Goal: Task Accomplishment & Management: Manage account settings

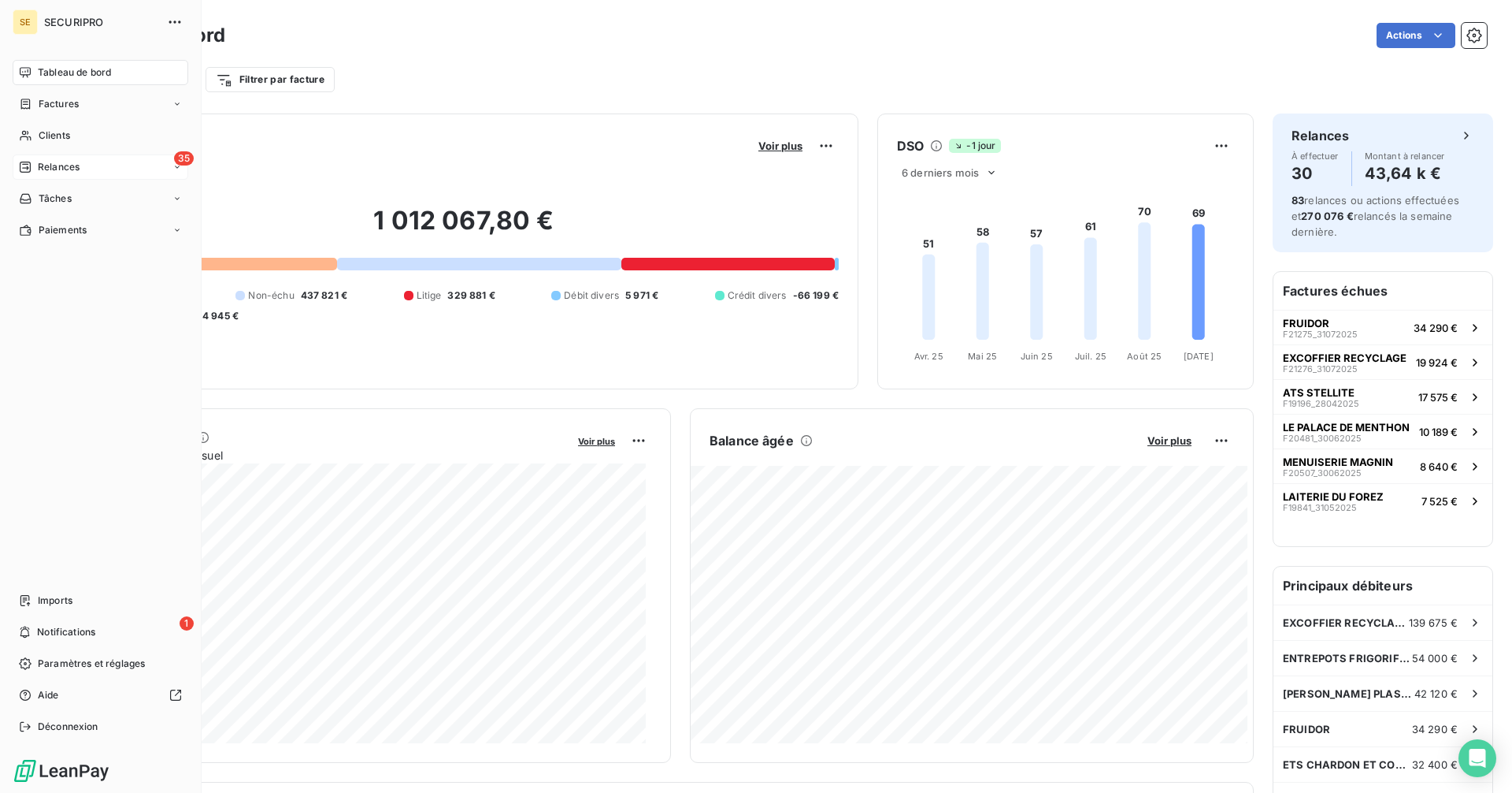
click at [26, 164] on icon at bounding box center [25, 167] width 11 height 11
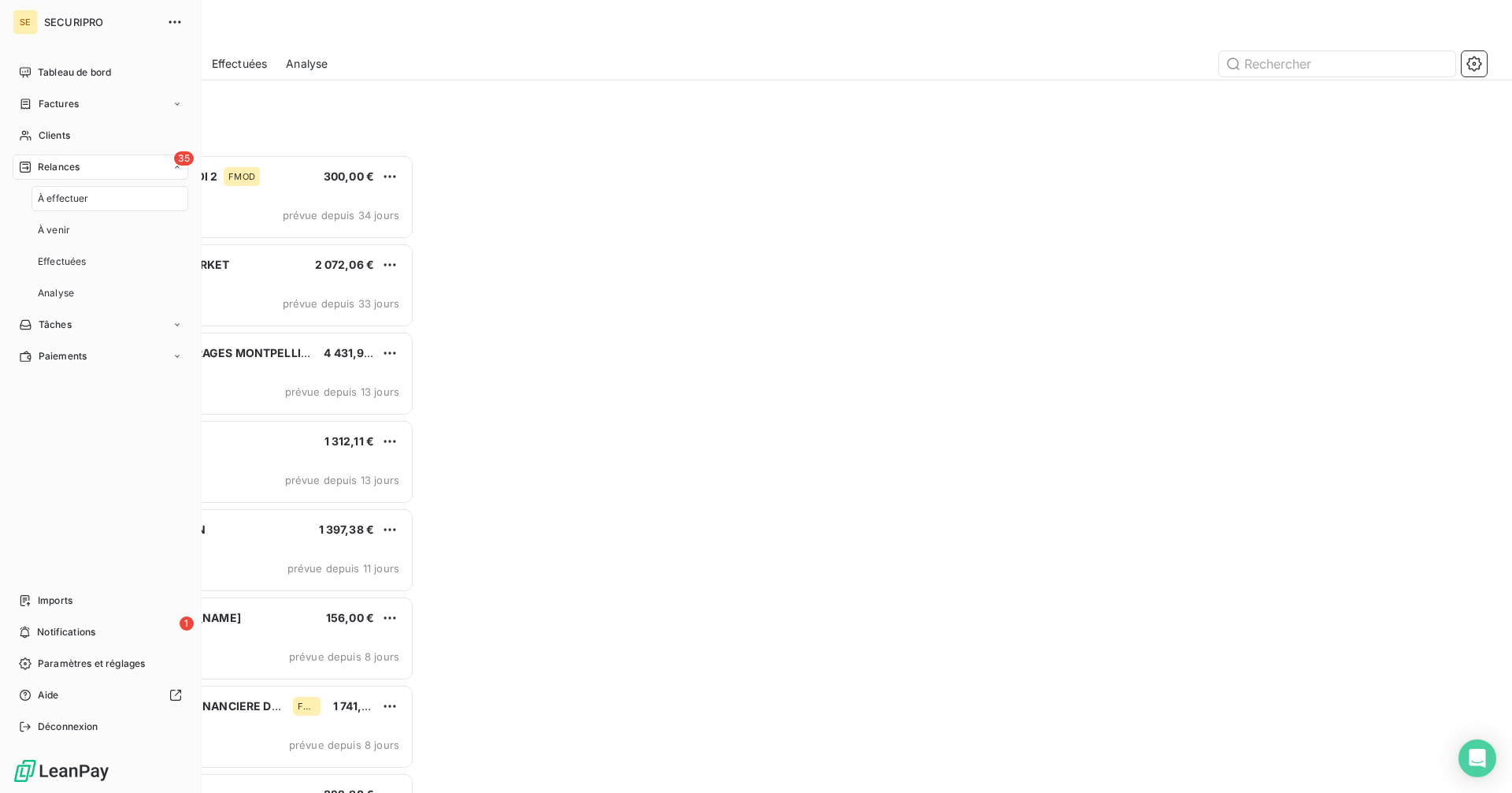
scroll to position [626, 327]
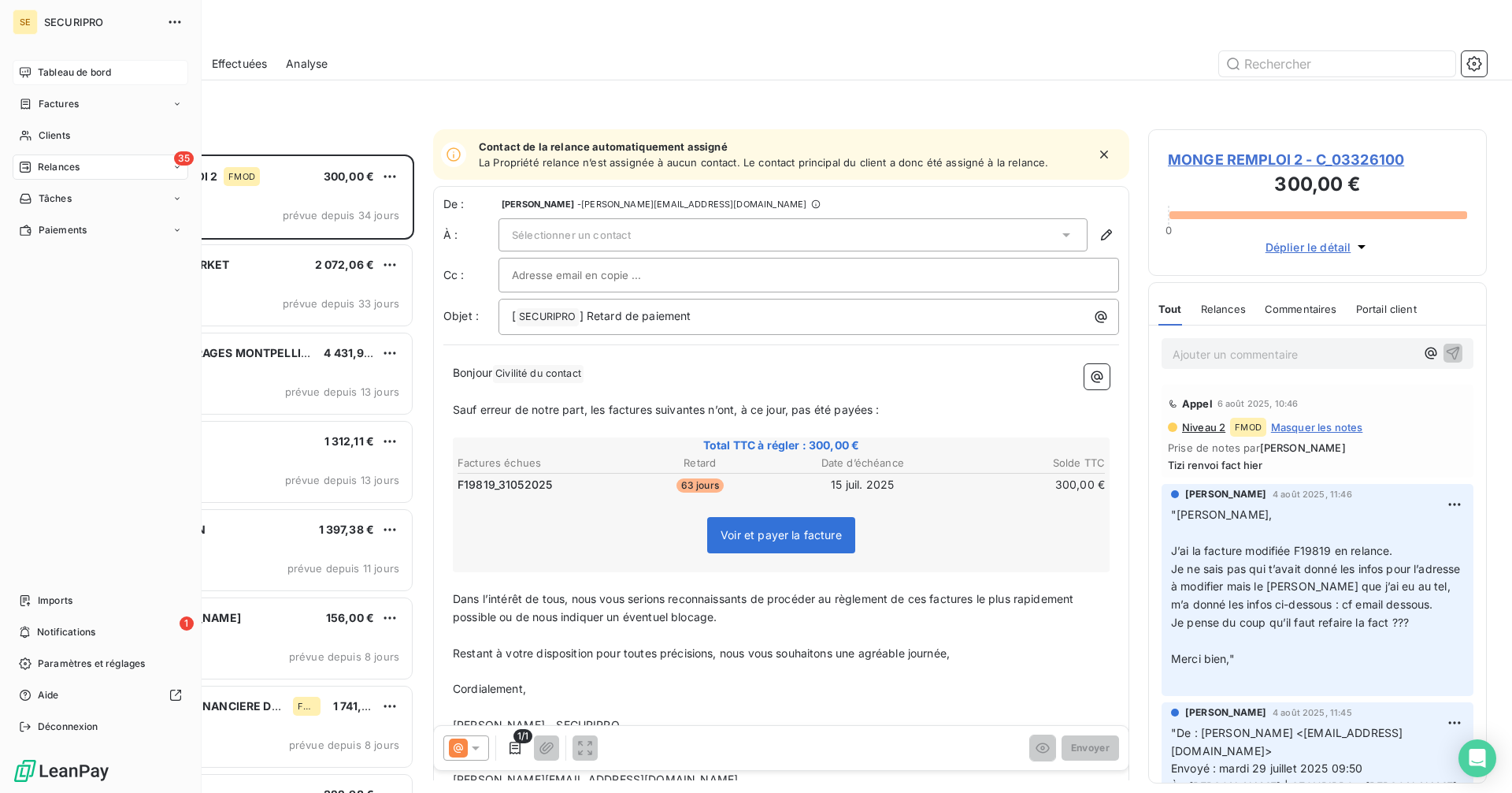
click at [43, 71] on span "Tableau de bord" at bounding box center [74, 72] width 73 height 14
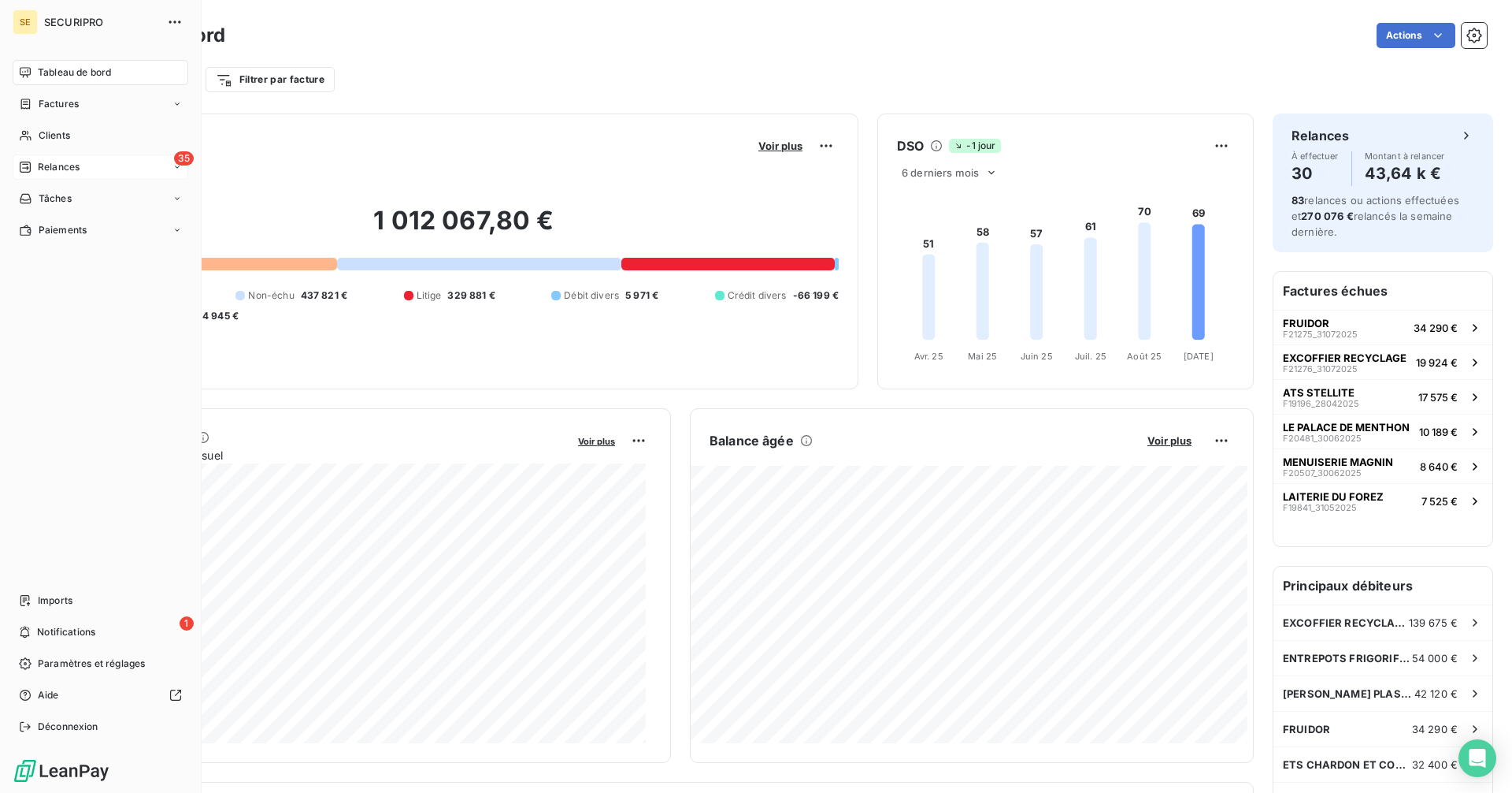
click at [43, 158] on div "35 Relances" at bounding box center [100, 167] width 175 height 26
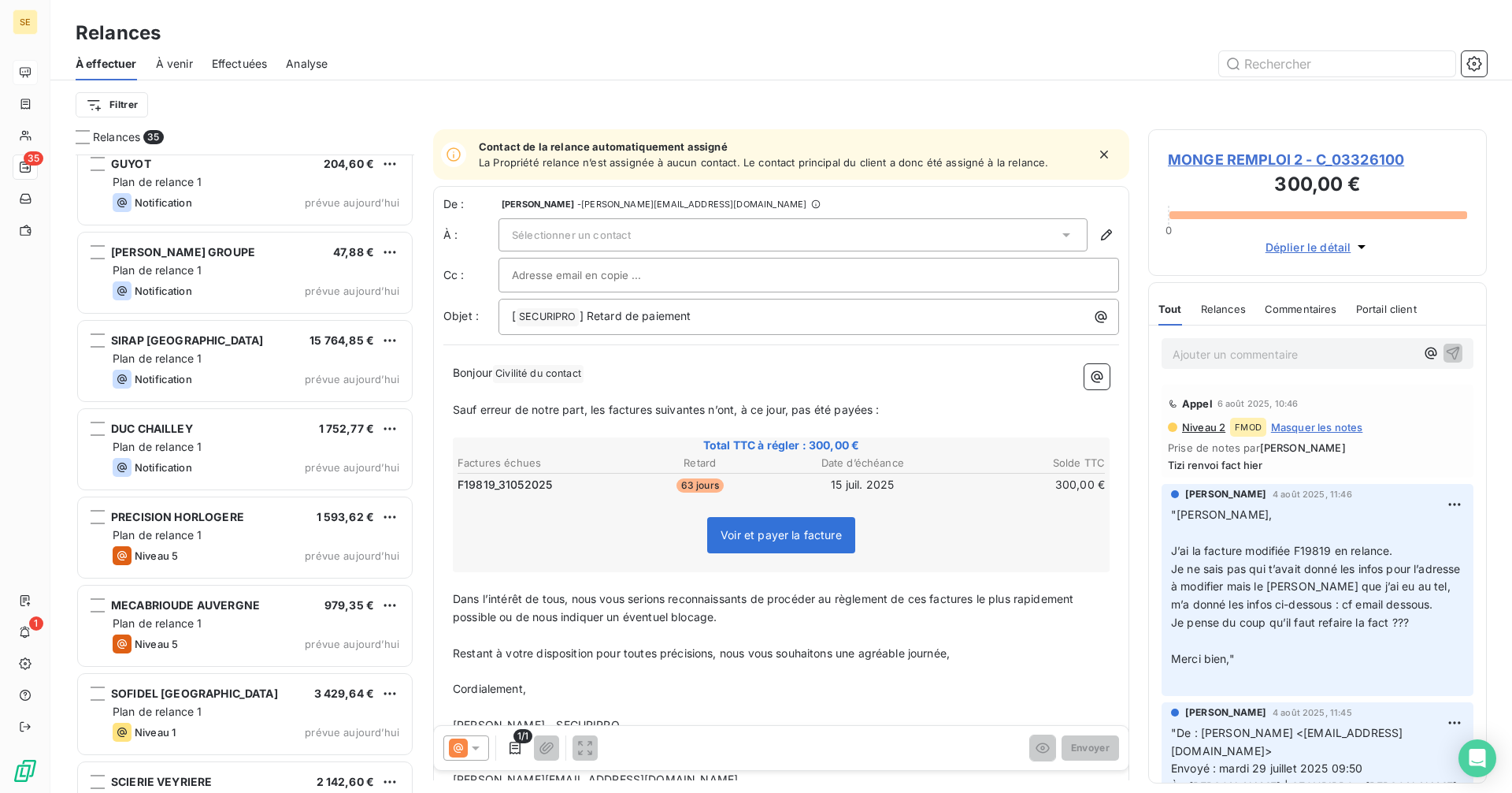
scroll to position [2057, 0]
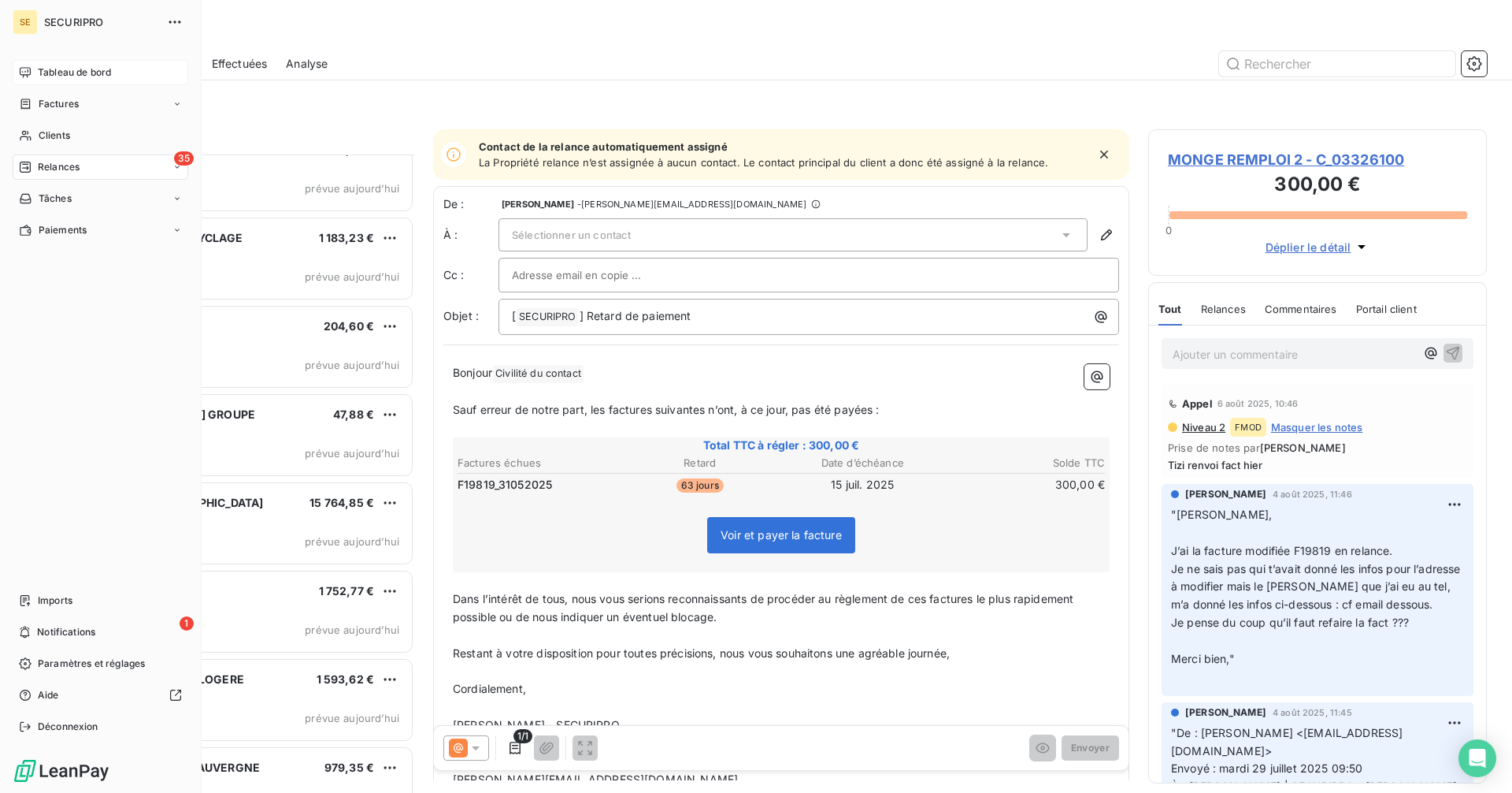
click at [41, 75] on span "Tableau de bord" at bounding box center [74, 72] width 73 height 14
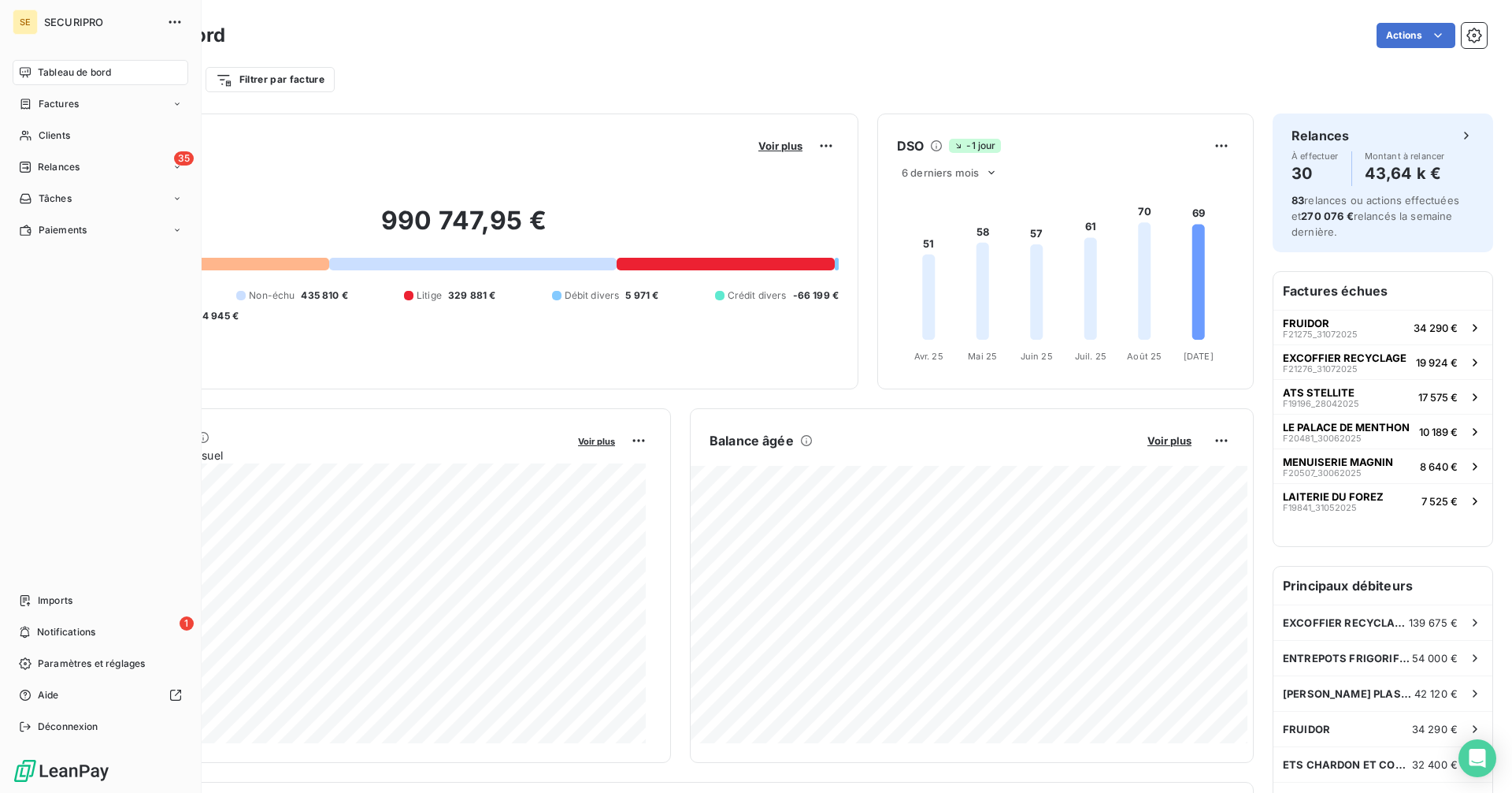
click at [38, 71] on span "Tableau de bord" at bounding box center [74, 72] width 73 height 14
click at [57, 168] on span "Relances" at bounding box center [58, 167] width 41 height 14
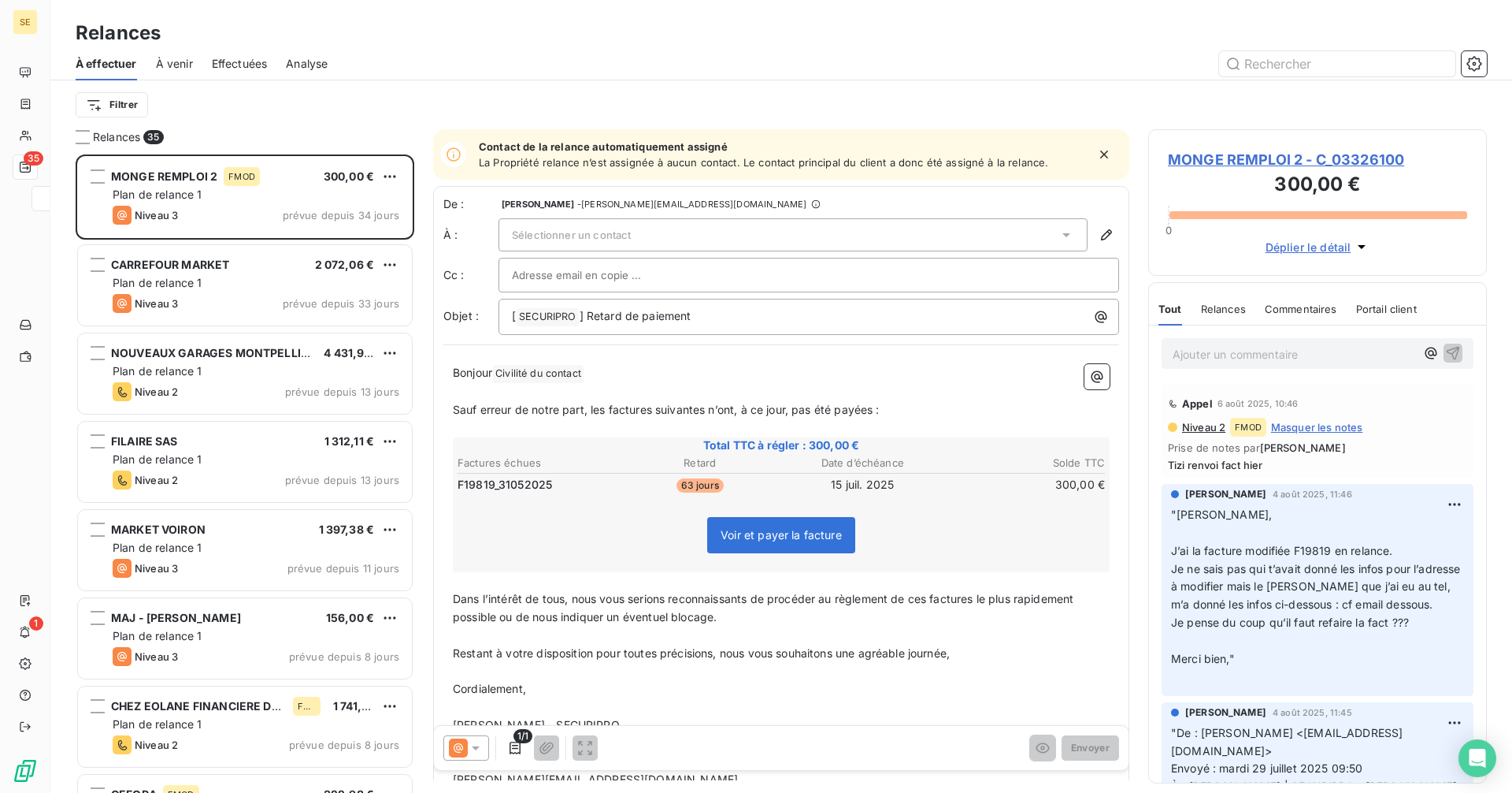
scroll to position [626, 327]
click at [122, 107] on html "SE 35 1 Relances À effectuer À venir Effectuées Analyse Filtrer Relances 35 MON…" at bounding box center [756, 396] width 1512 height 793
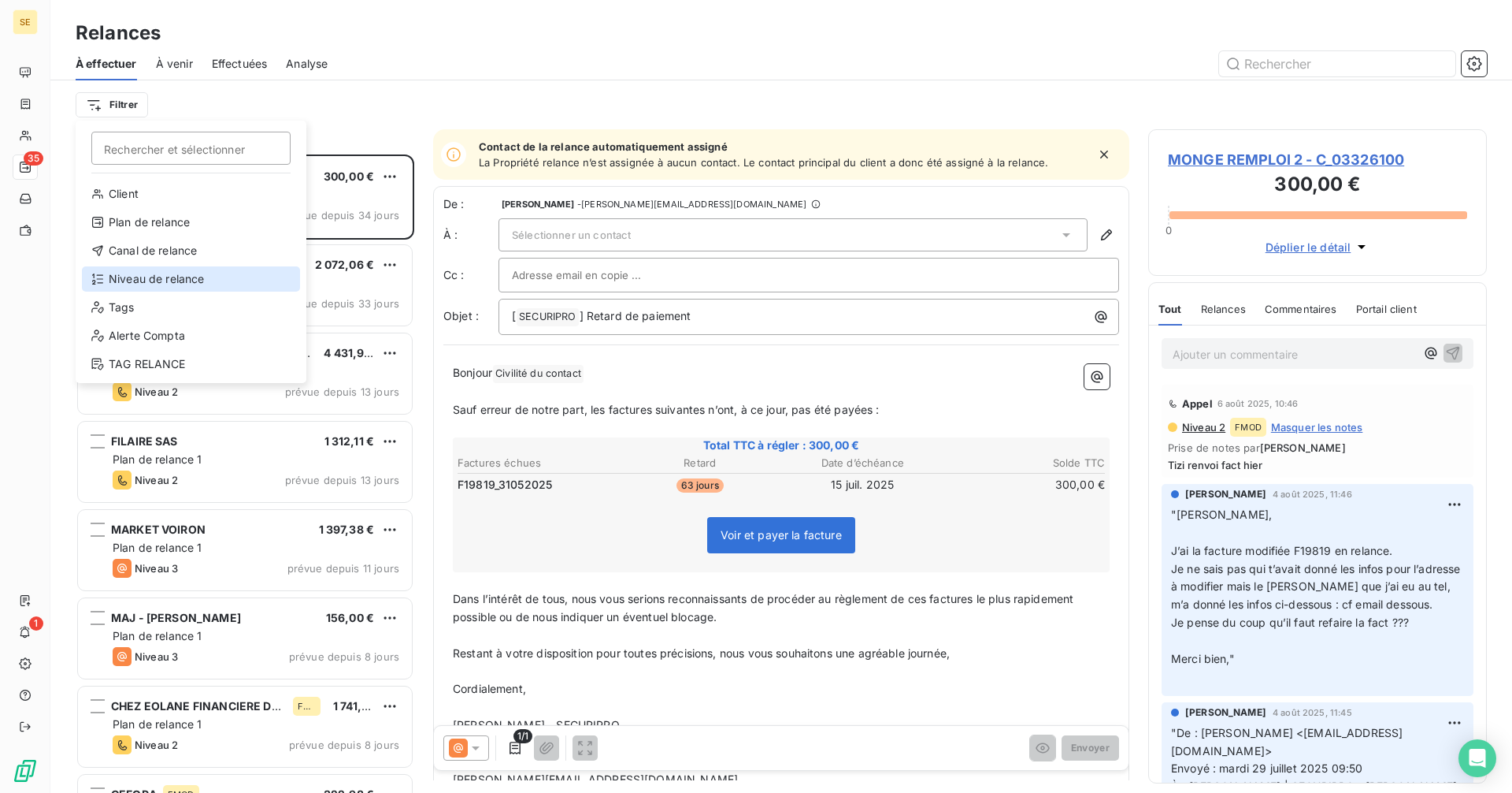
click at [174, 281] on div "Niveau de relance" at bounding box center [190, 279] width 218 height 26
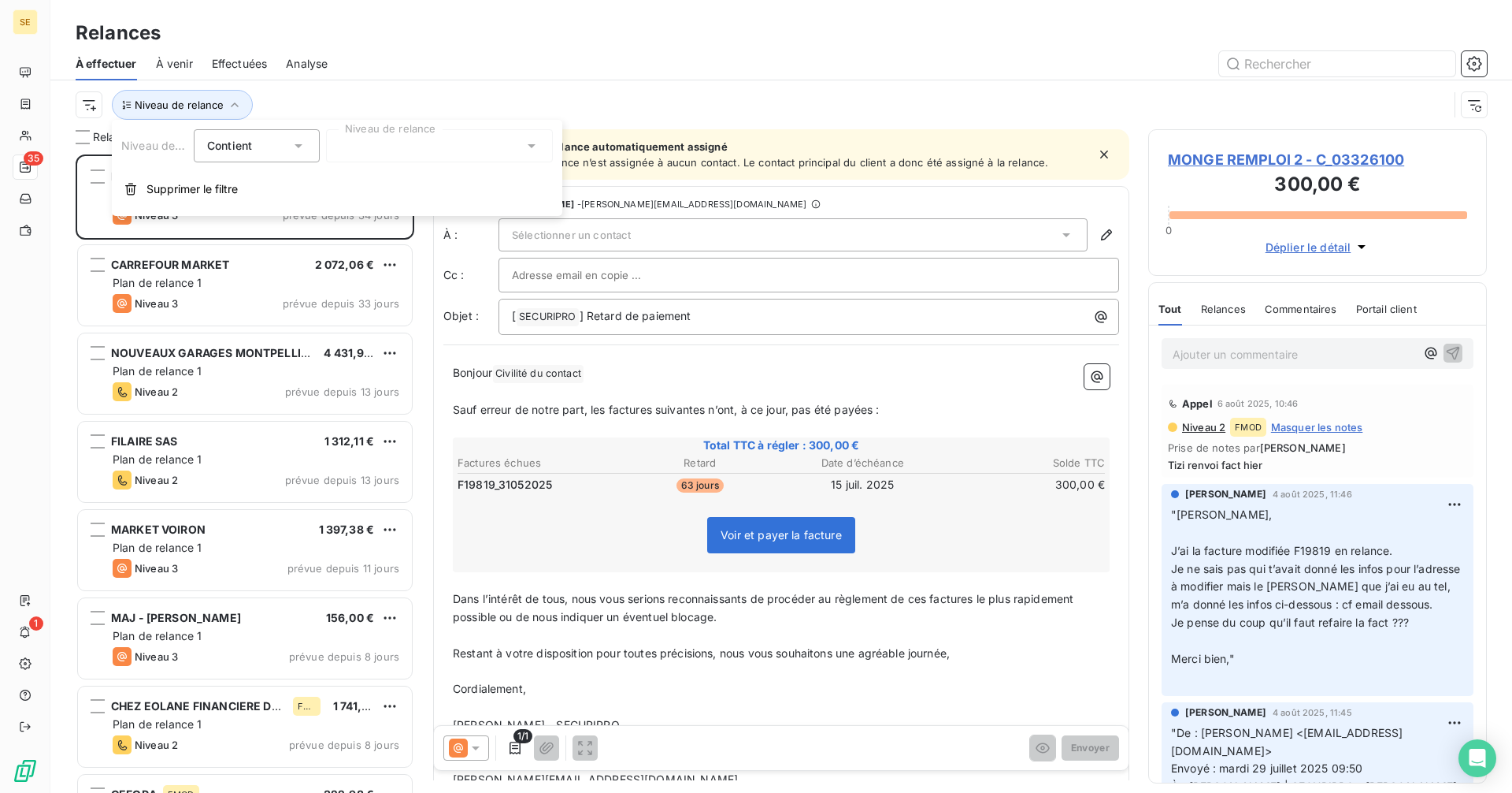
click at [331, 140] on div at bounding box center [439, 146] width 227 height 34
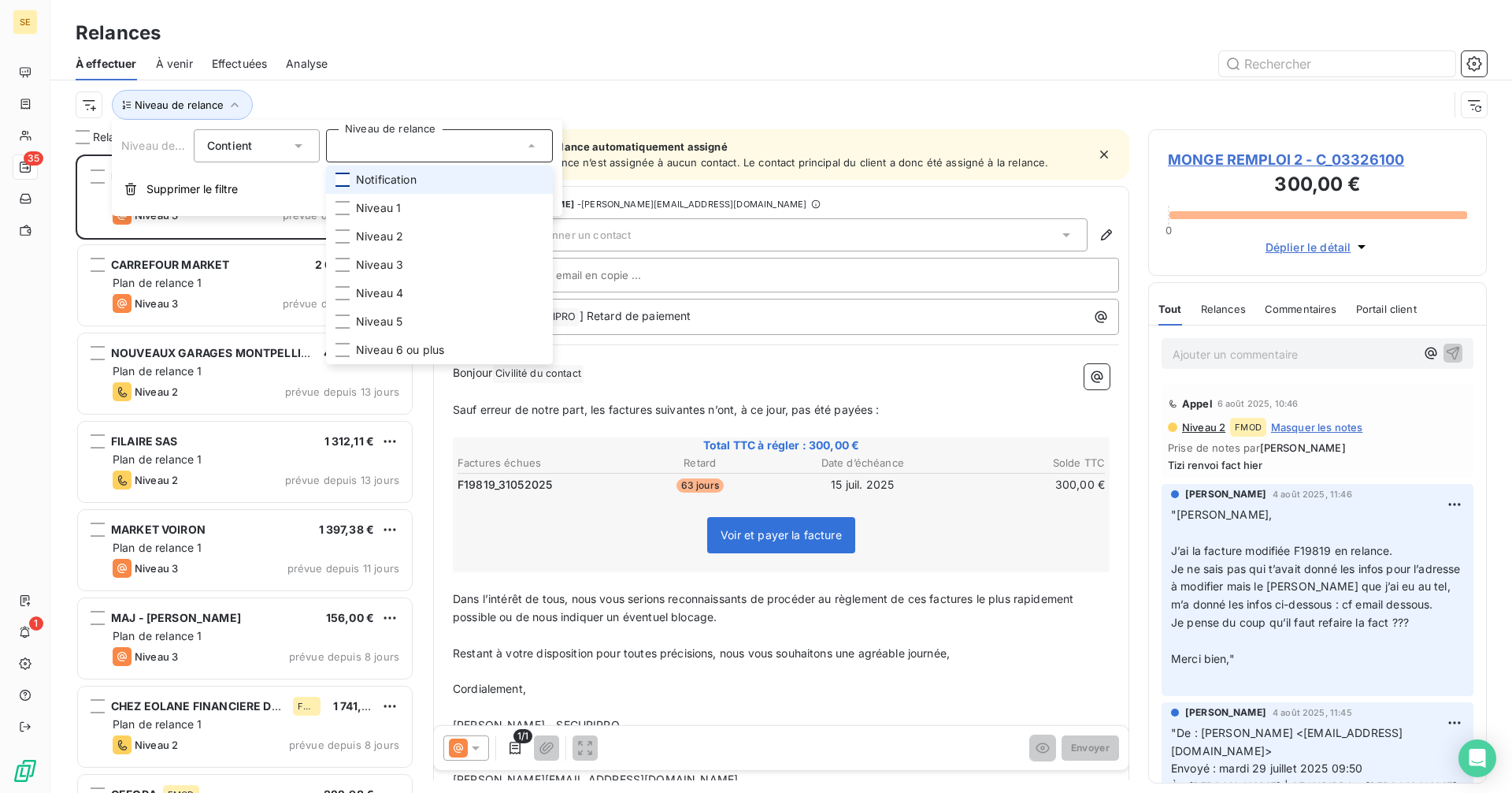
click at [344, 183] on div at bounding box center [343, 180] width 14 height 14
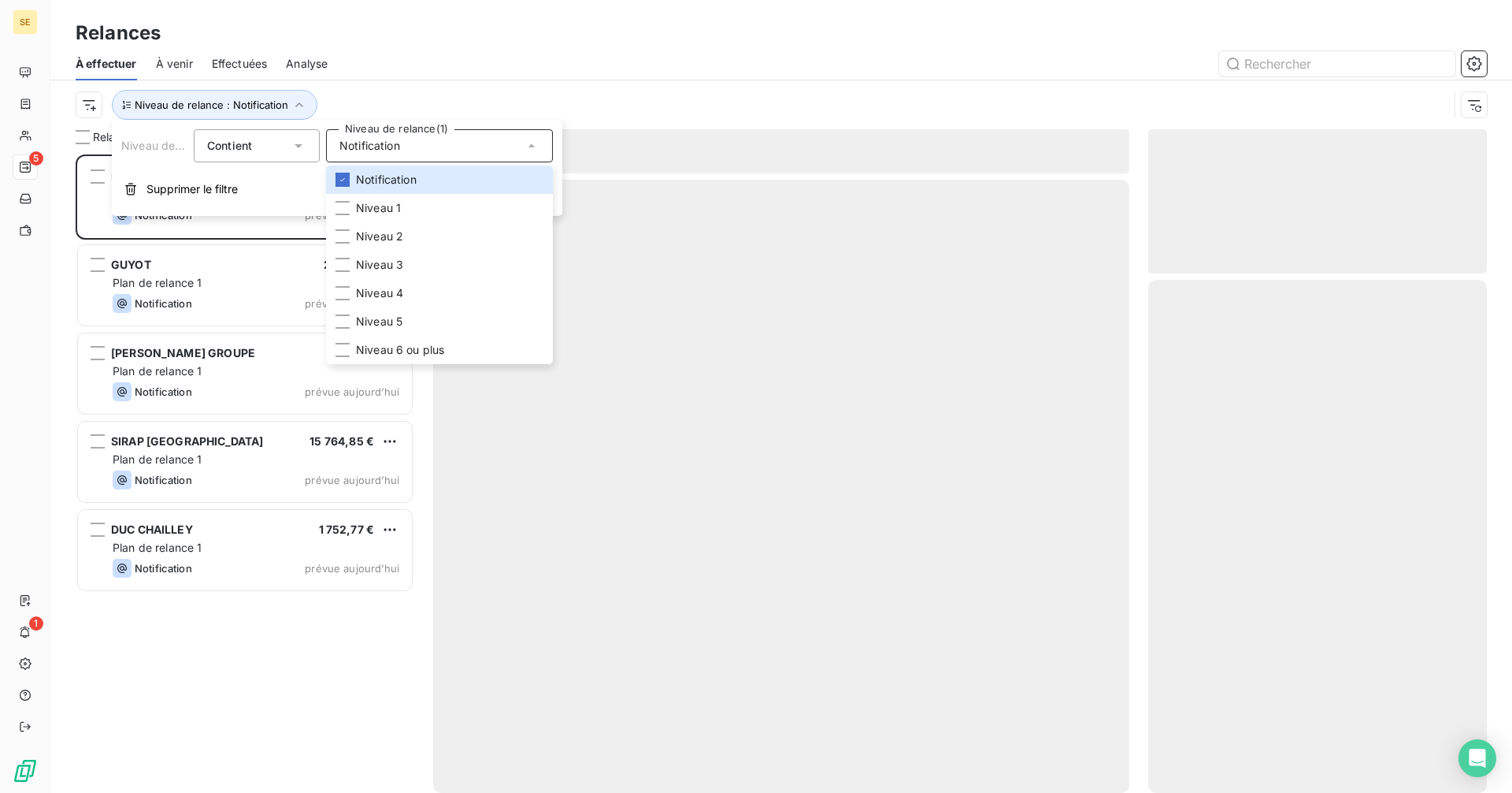
scroll to position [626, 327]
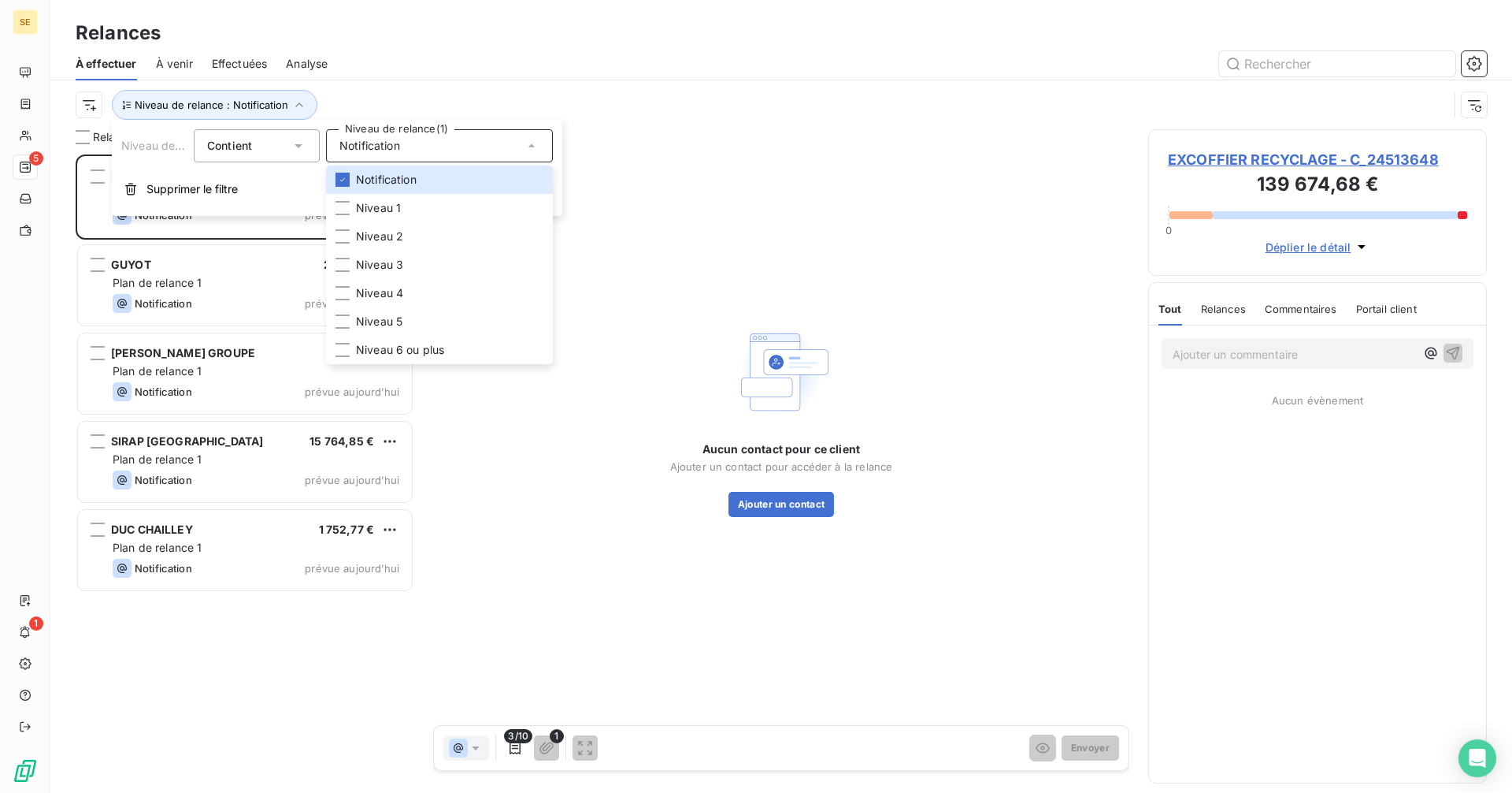
click at [650, 74] on div at bounding box center [916, 64] width 1140 height 26
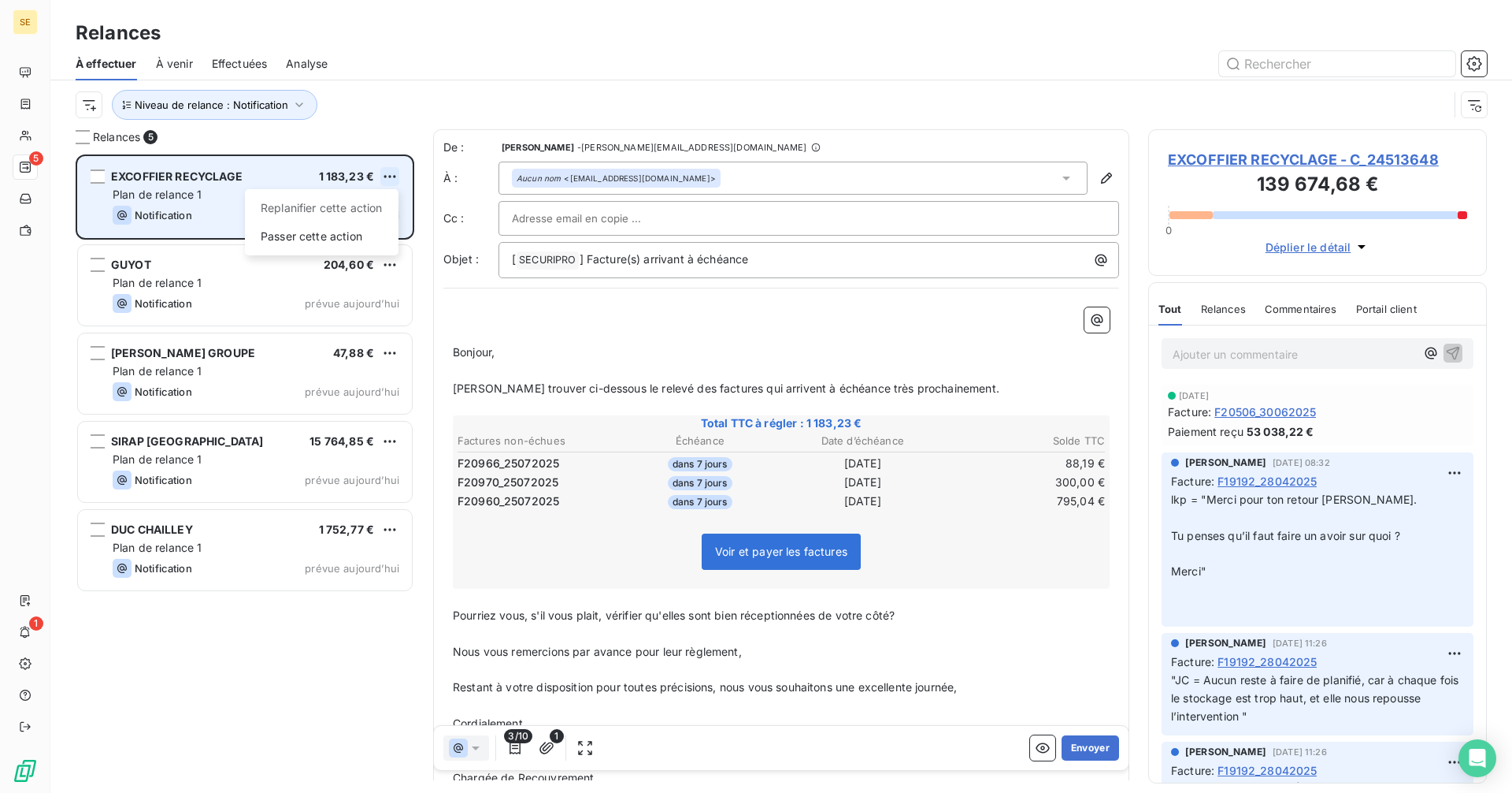
click at [390, 175] on html "SE 5 1 Relances À effectuer À venir Effectuées Analyse Niveau de relance : Noti…" at bounding box center [756, 396] width 1512 height 793
click at [347, 240] on div "Passer cette action" at bounding box center [322, 236] width 141 height 26
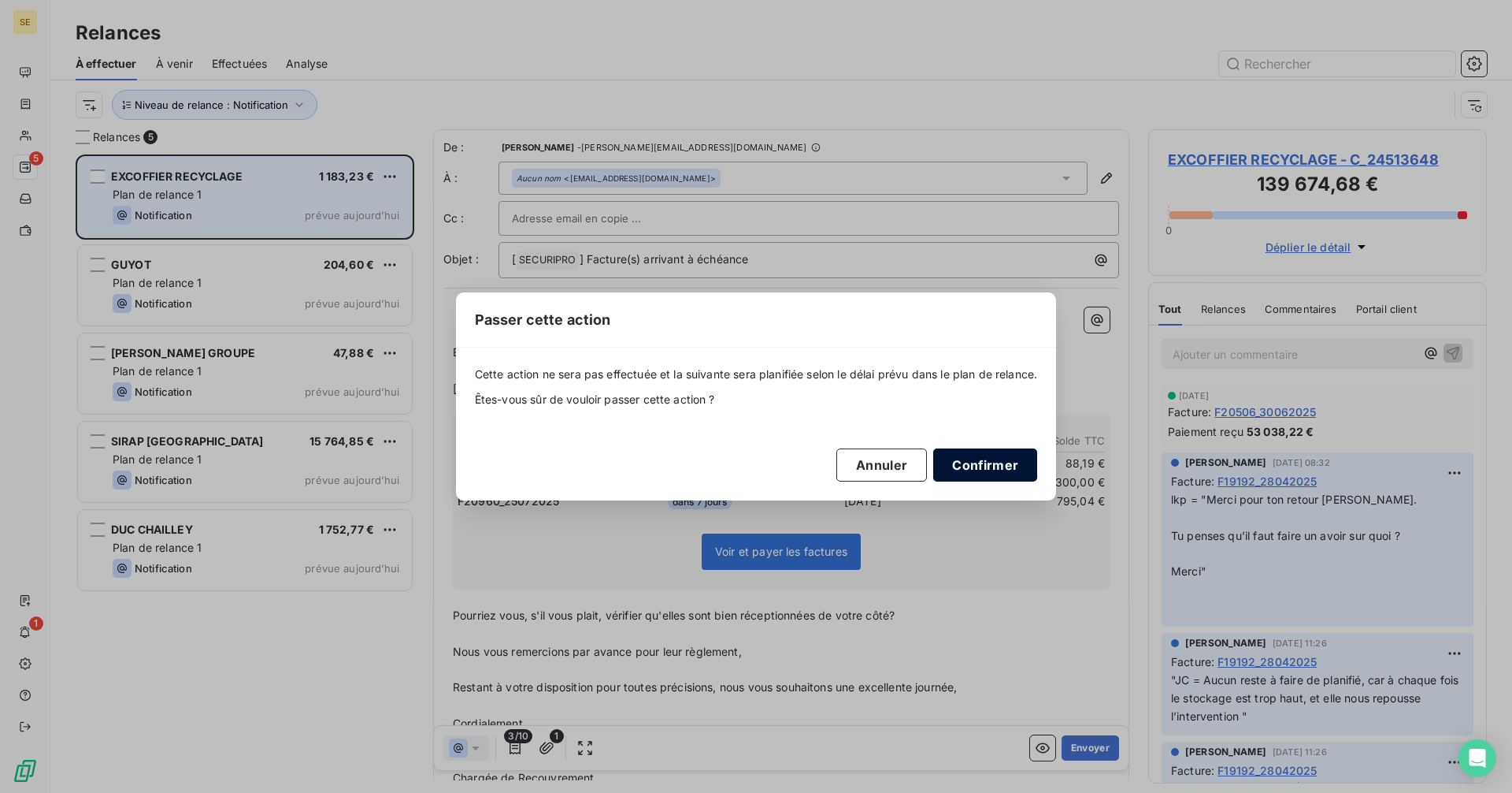
click at [1027, 463] on button "Confirmer" at bounding box center [986, 465] width 104 height 34
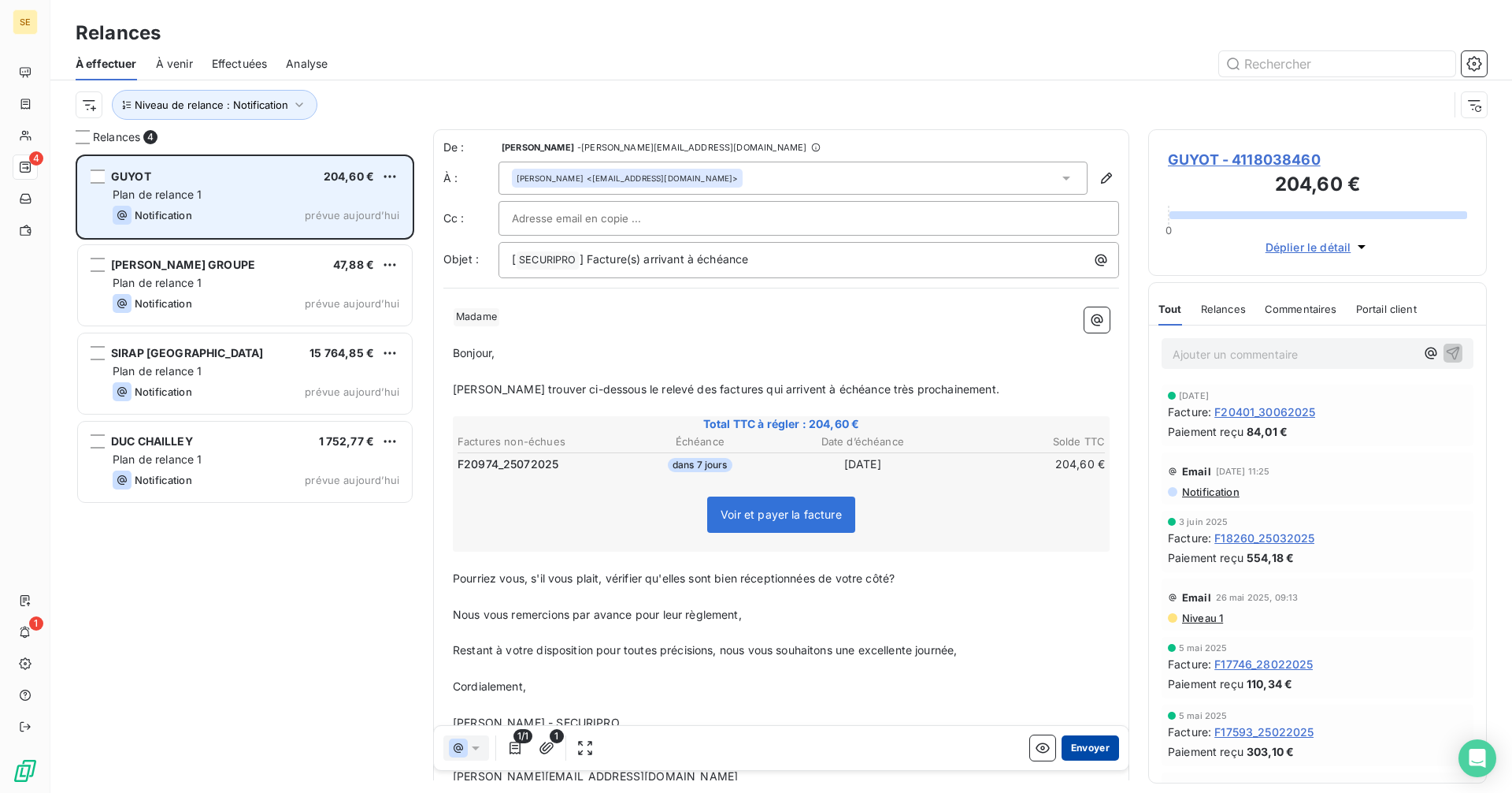
click at [1082, 744] on button "Envoyer" at bounding box center [1090, 747] width 57 height 26
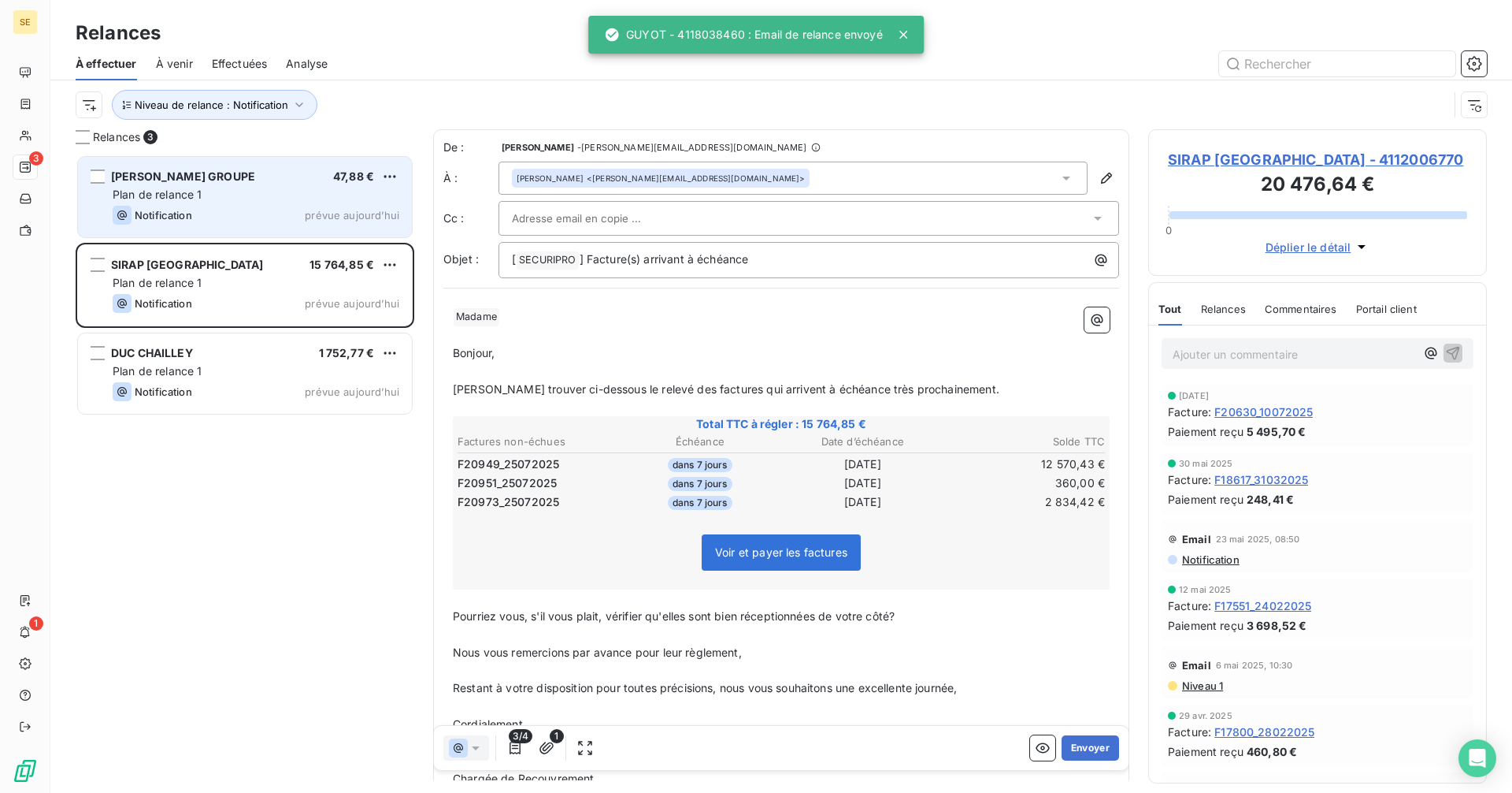
click at [286, 199] on div "Plan de relance 1" at bounding box center [256, 195] width 287 height 16
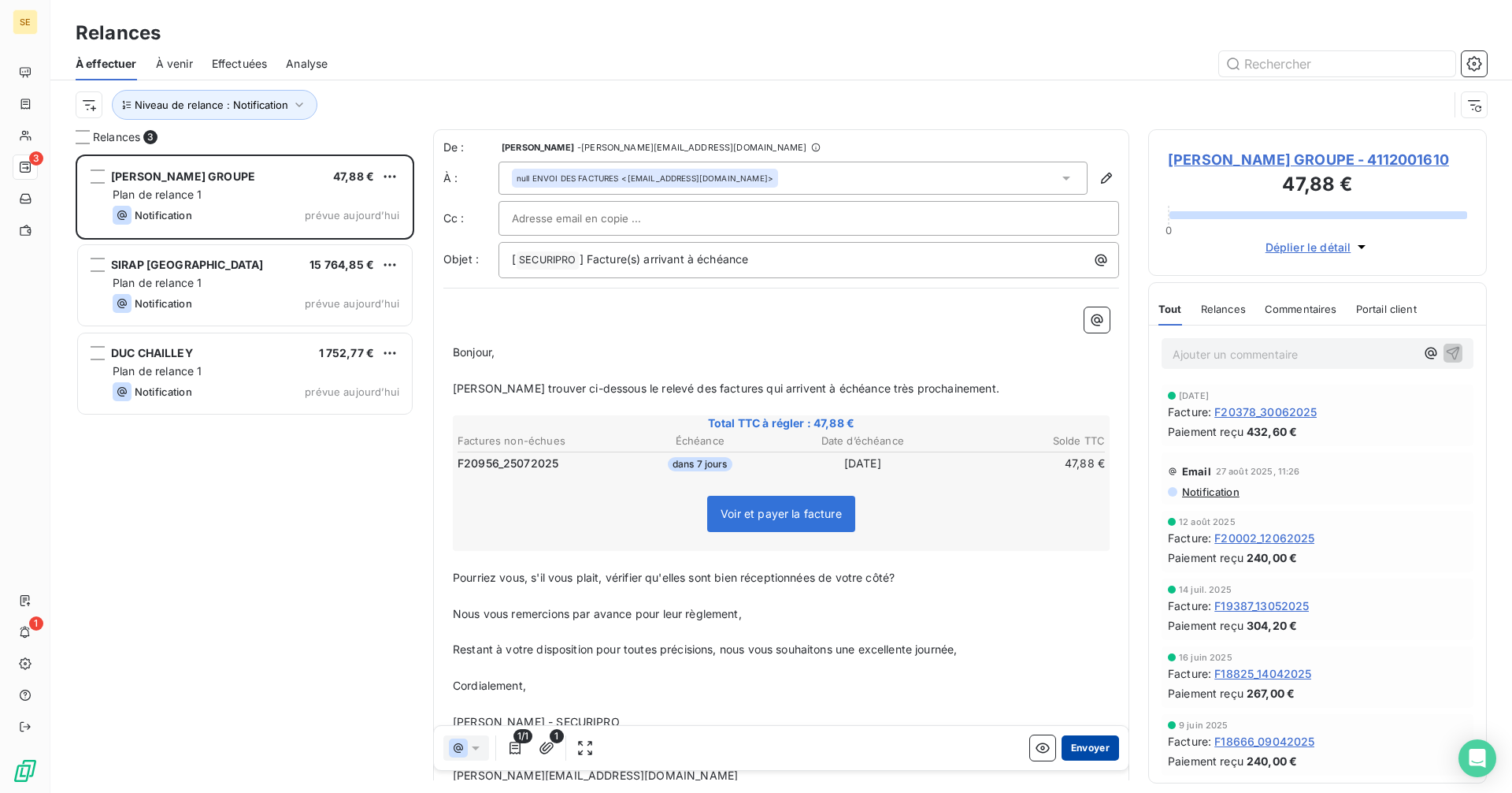
click at [1071, 749] on button "Envoyer" at bounding box center [1090, 747] width 57 height 26
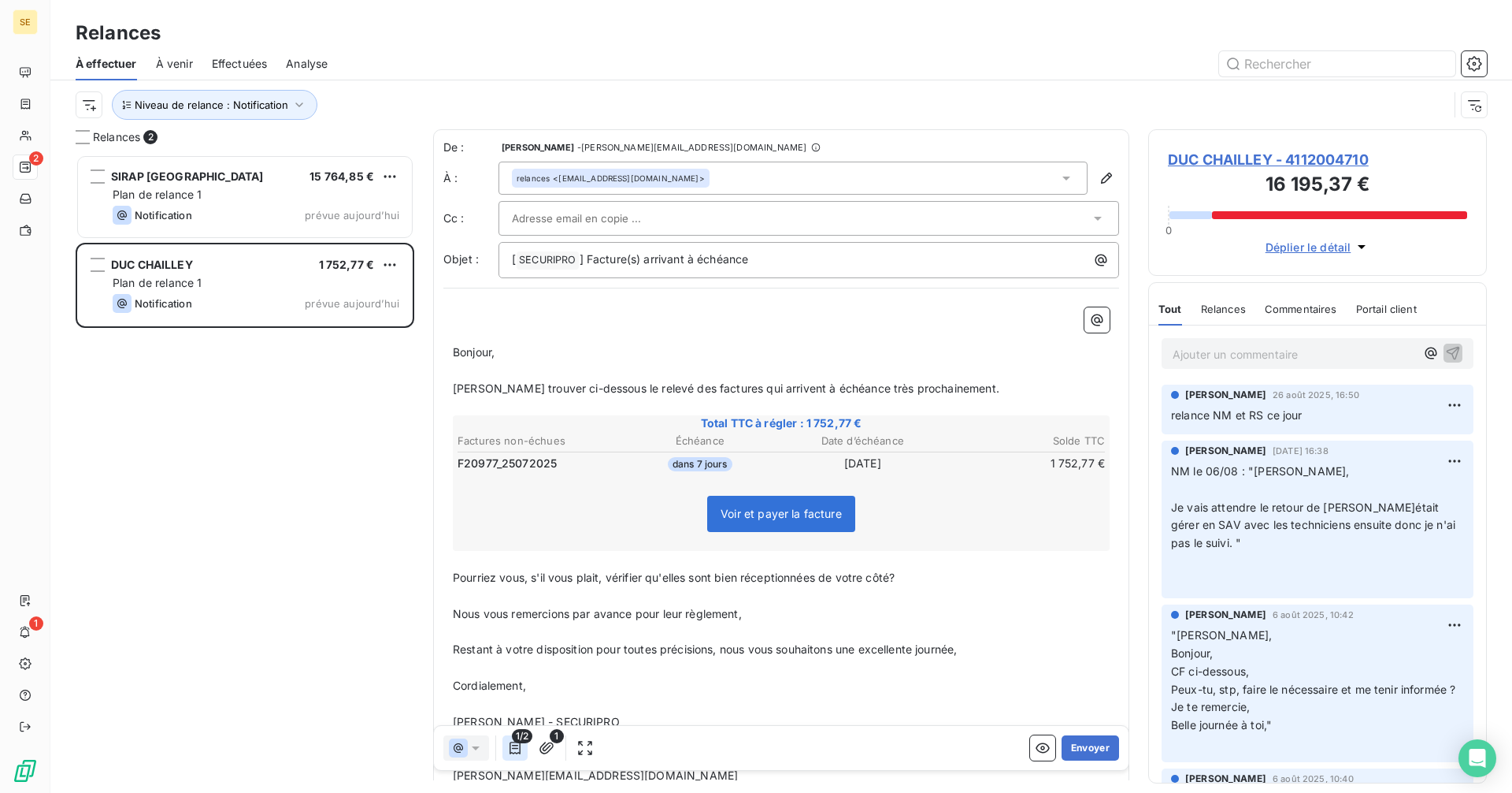
click at [520, 749] on icon "button" at bounding box center [515, 748] width 11 height 12
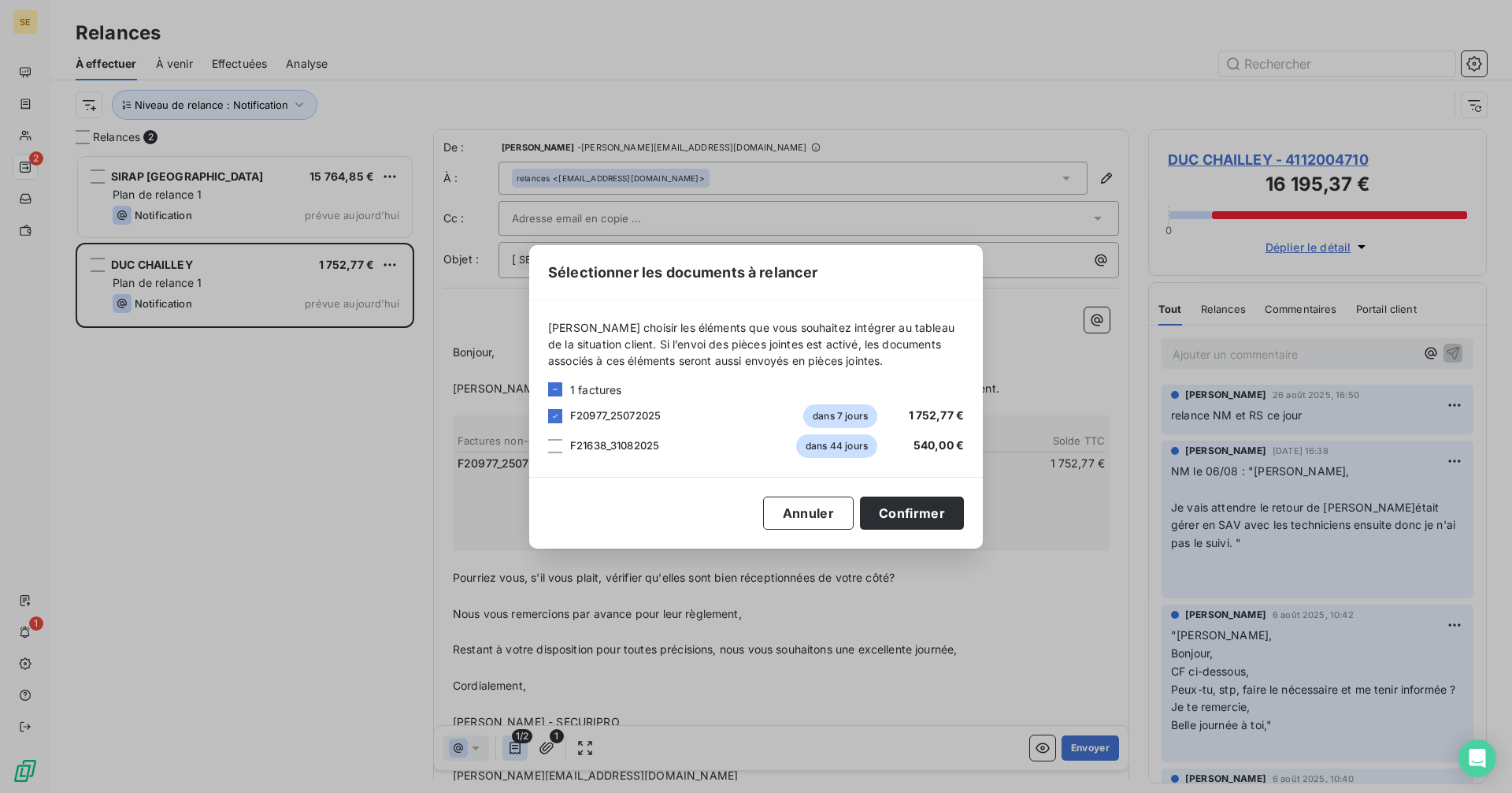
click at [520, 749] on div "Sélectionner les documents à relancer [PERSON_NAME] choisir les éléments que vo…" at bounding box center [756, 396] width 1512 height 793
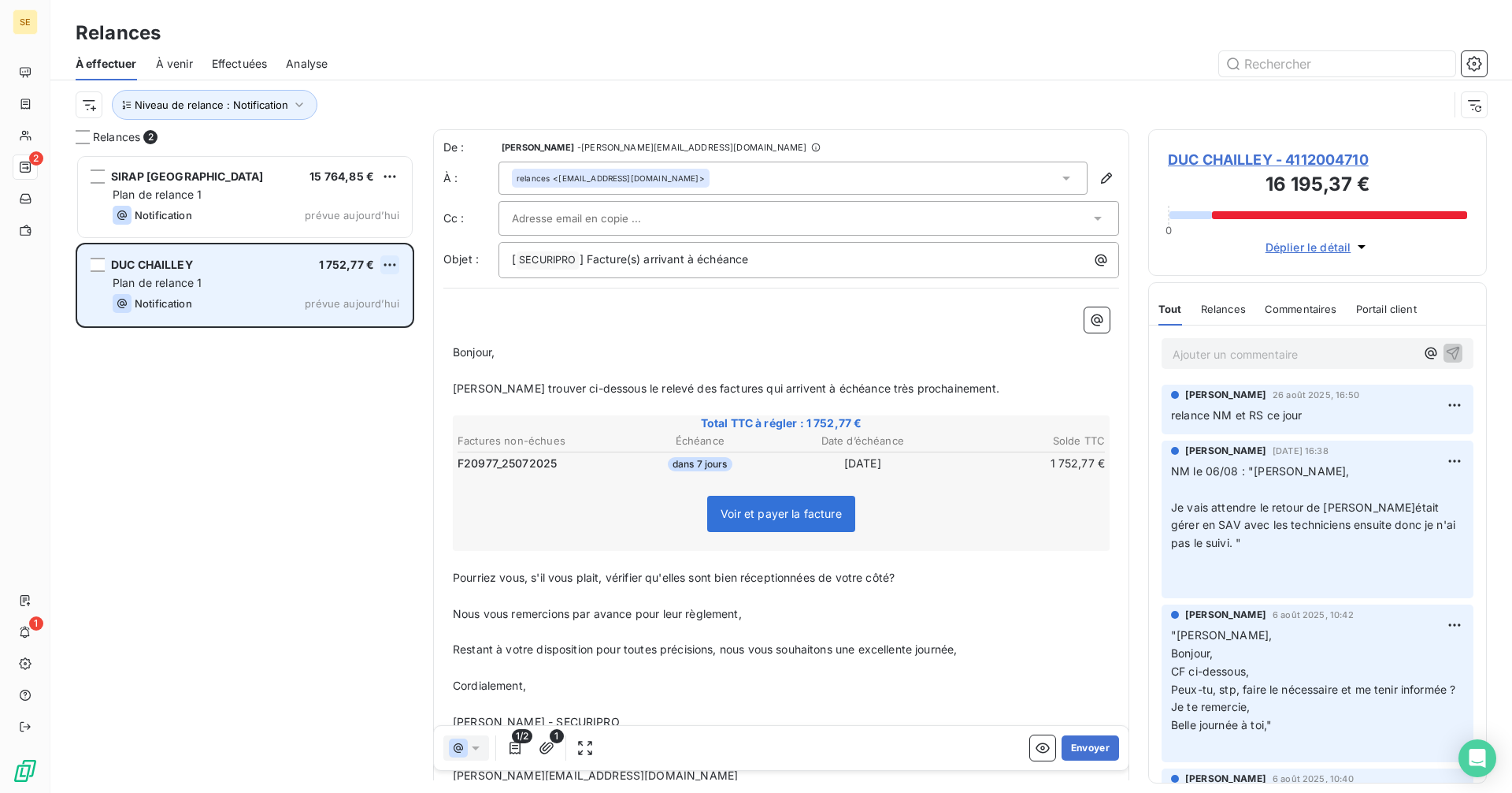
click at [394, 262] on html "SE 2 1 Relances À effectuer À venir Effectuées Analyse Niveau de relance : Noti…" at bounding box center [756, 396] width 1512 height 793
click at [342, 327] on div "Passer cette action" at bounding box center [322, 325] width 141 height 26
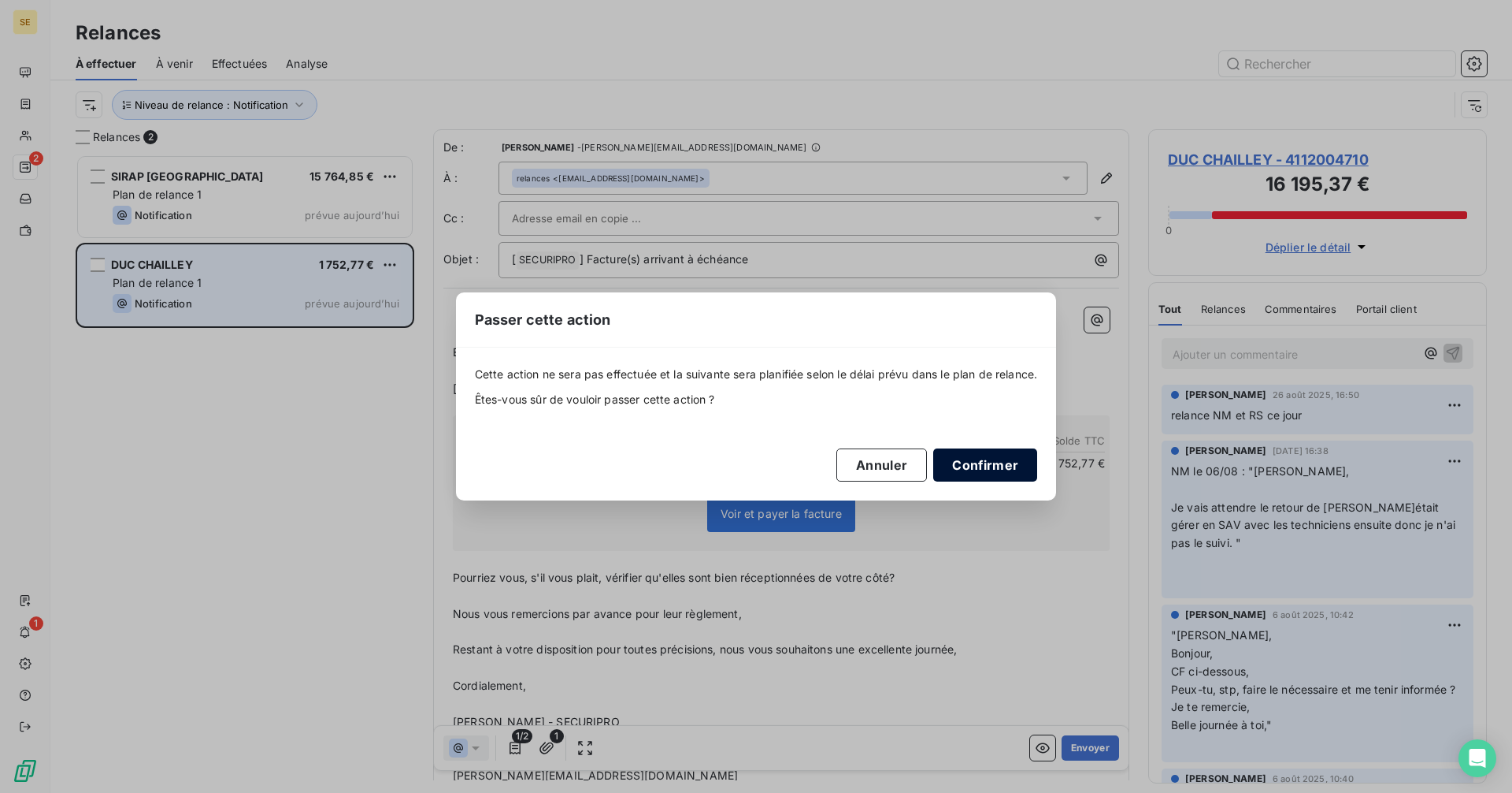
click at [1019, 468] on button "Confirmer" at bounding box center [986, 465] width 104 height 34
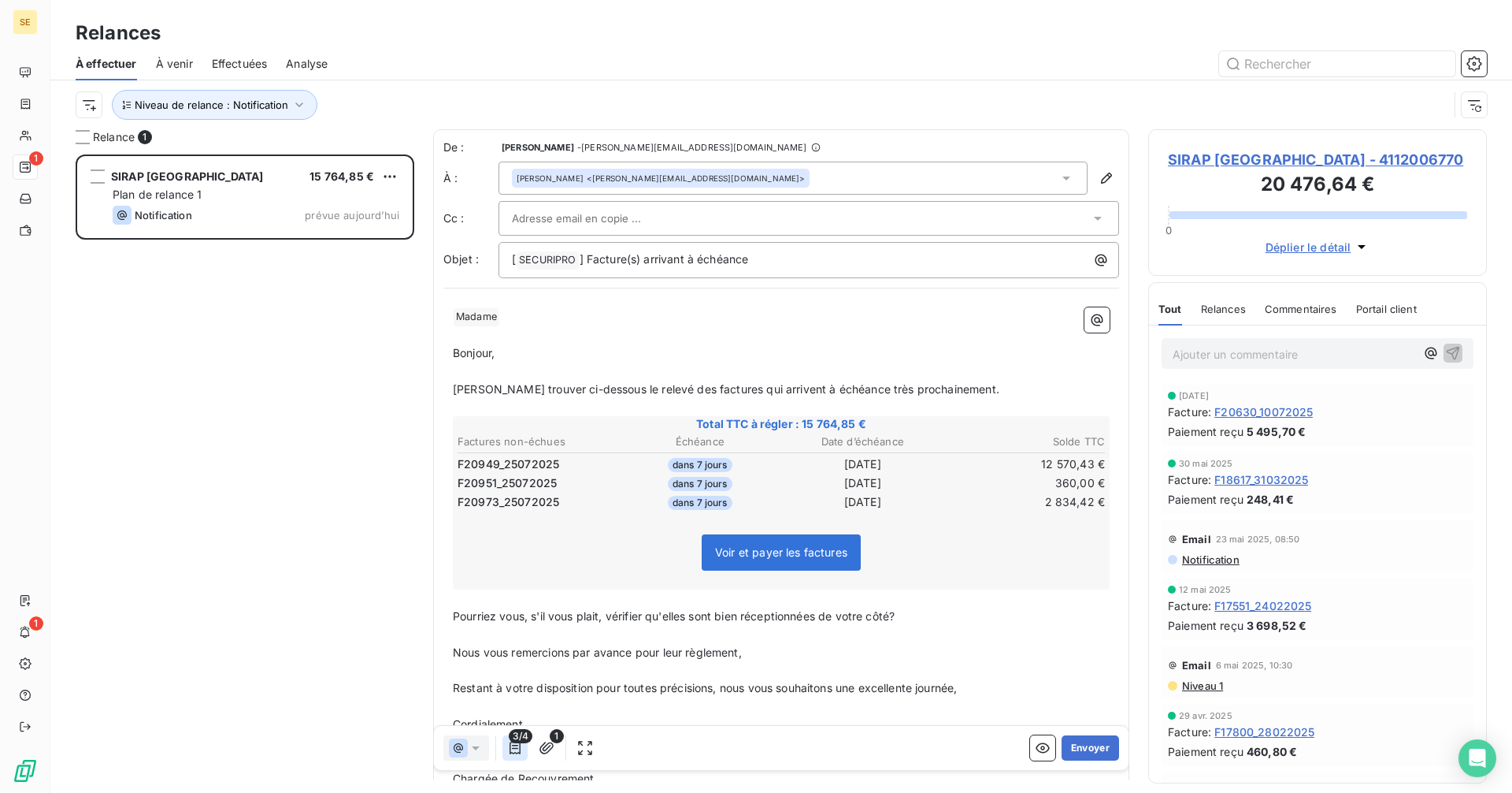
click at [516, 744] on icon "button" at bounding box center [515, 748] width 11 height 12
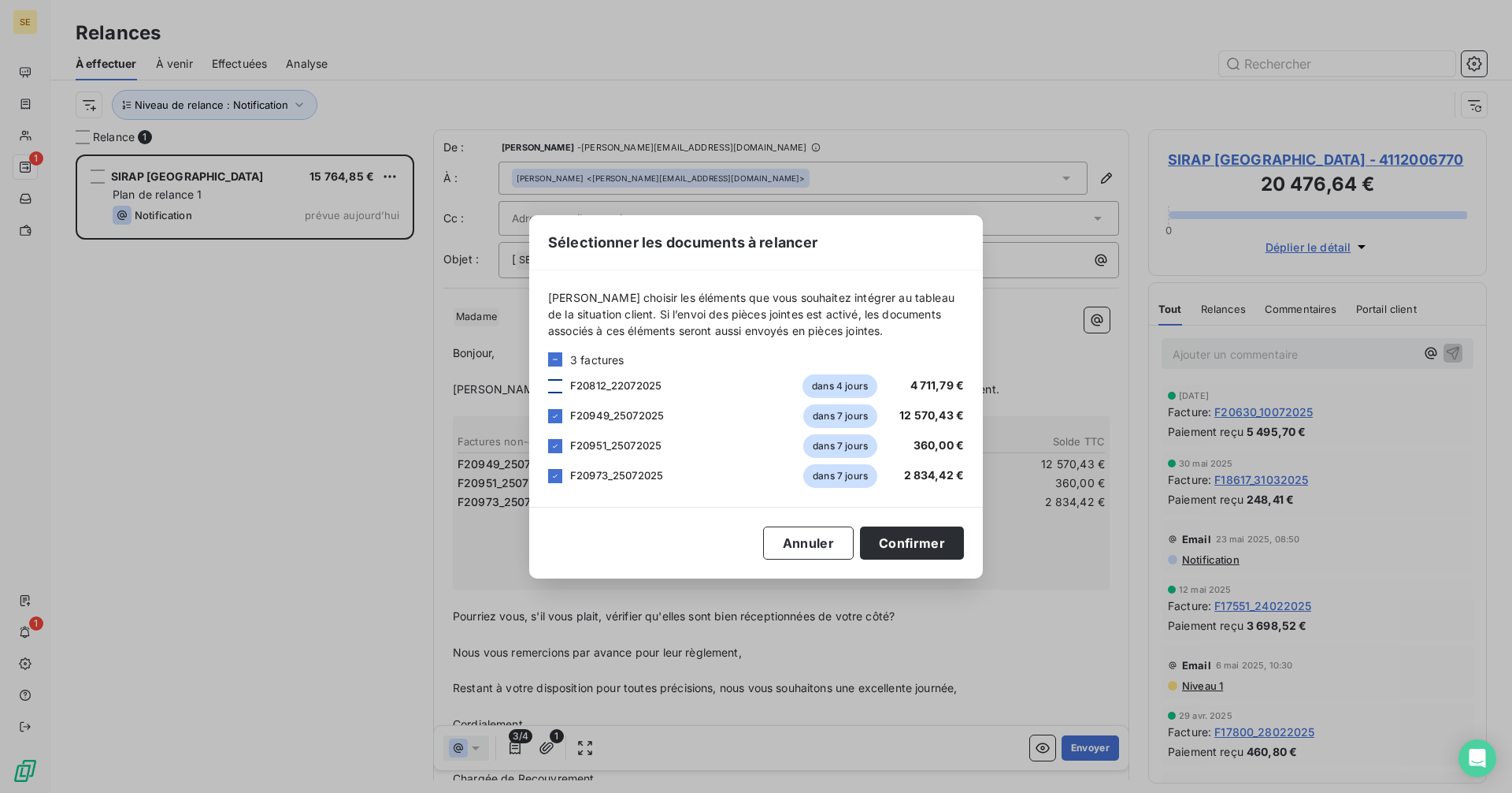
click at [552, 383] on div at bounding box center [555, 386] width 14 height 14
click at [905, 542] on button "Confirmer" at bounding box center [912, 543] width 104 height 34
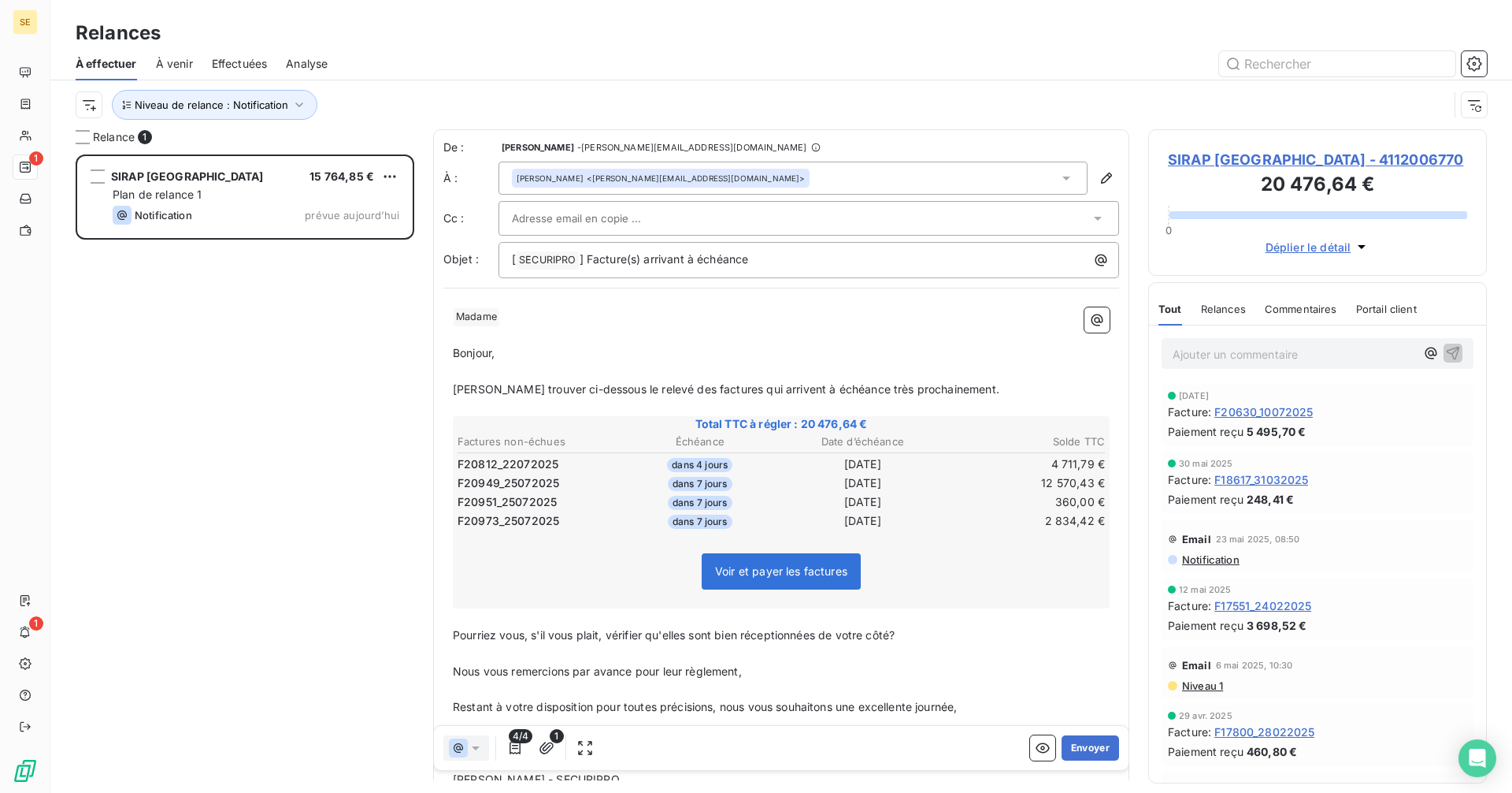
click at [775, 176] on div "[PERSON_NAME] <[PERSON_NAME][EMAIL_ADDRESS][DOMAIN_NAME]>" at bounding box center [793, 178] width 589 height 34
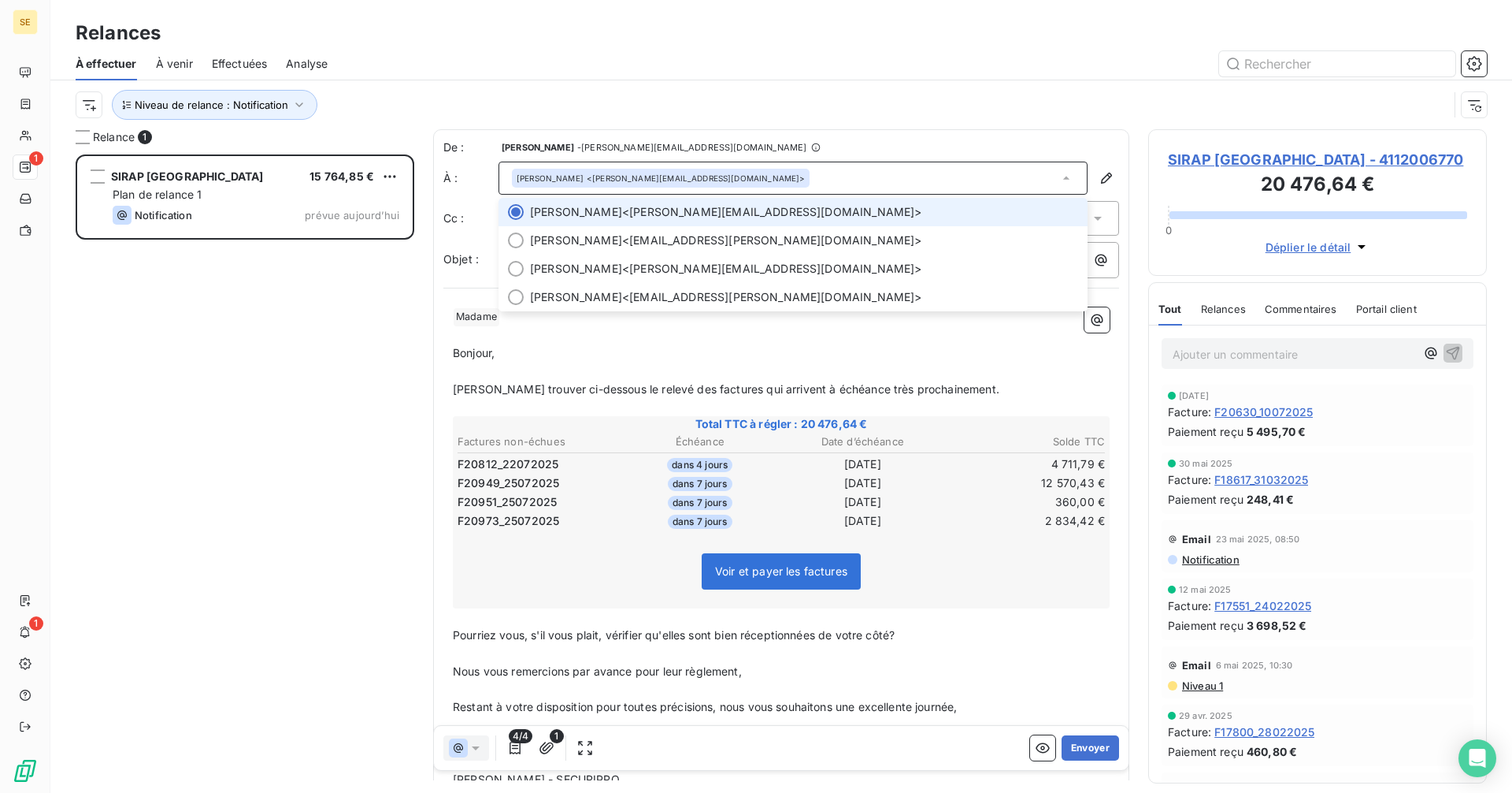
click at [775, 176] on div "[PERSON_NAME] <[PERSON_NAME][EMAIL_ADDRESS][DOMAIN_NAME]>" at bounding box center [793, 178] width 589 height 34
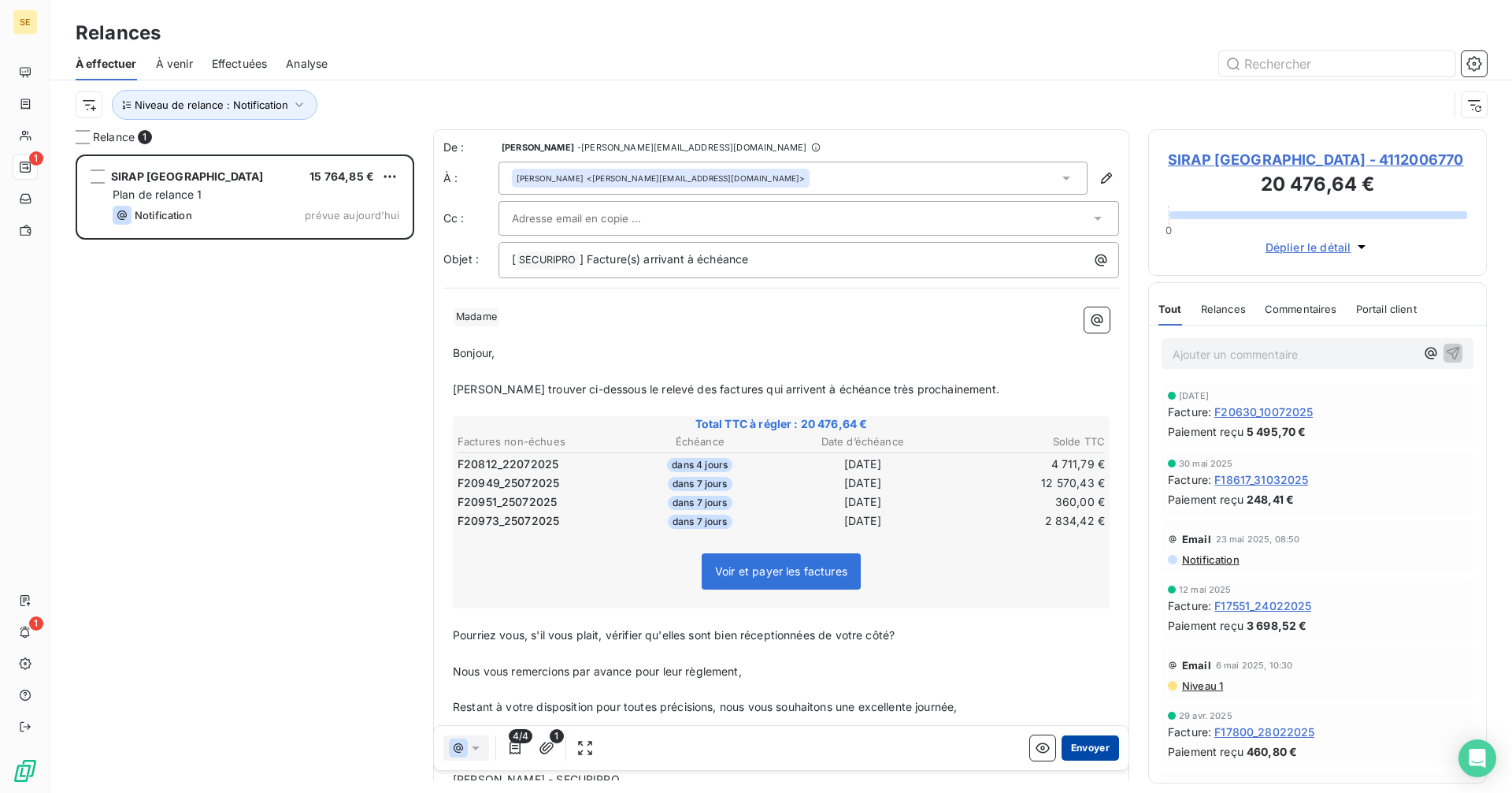
click at [1084, 749] on button "Envoyer" at bounding box center [1090, 747] width 57 height 26
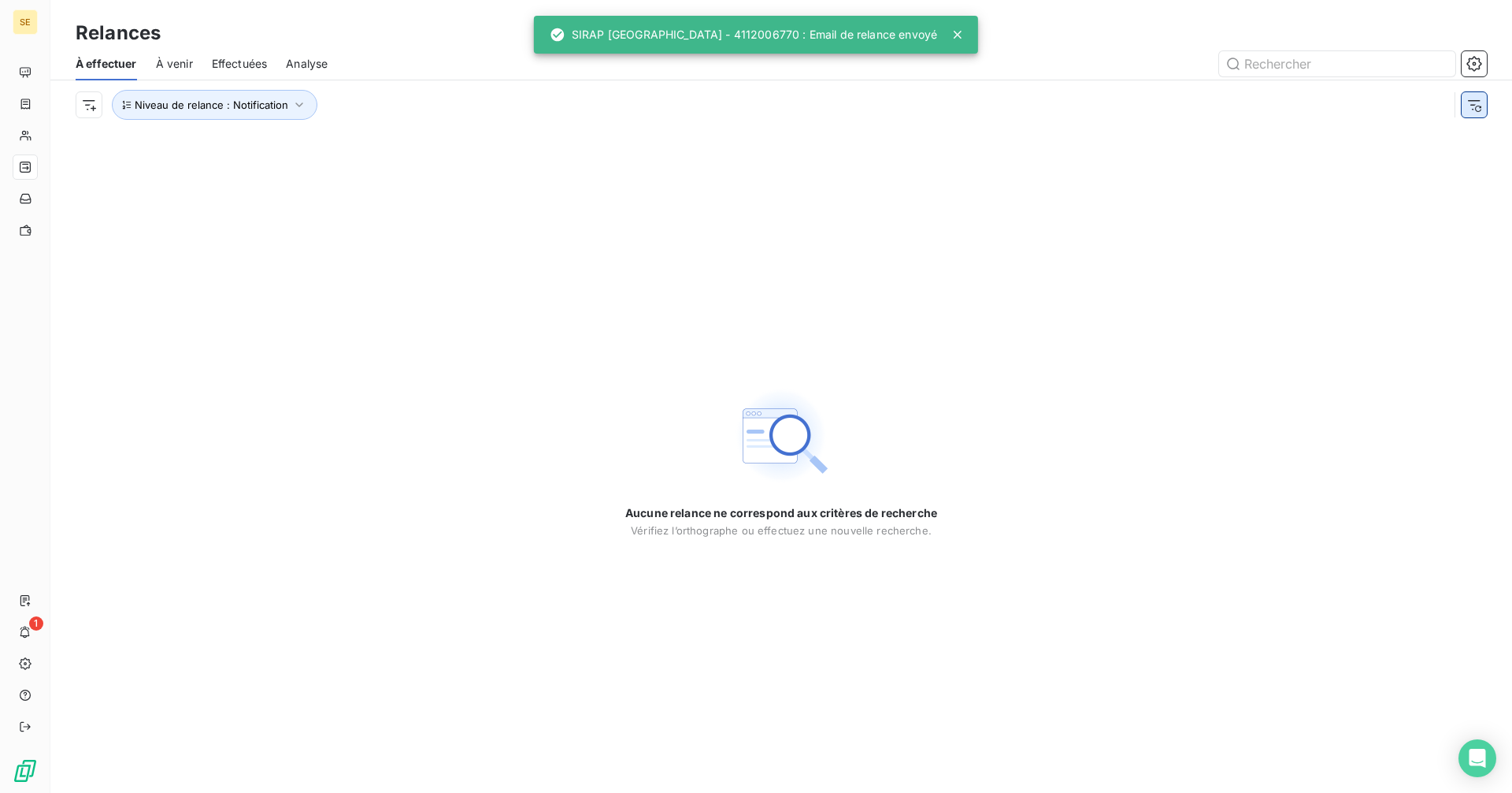
click at [1471, 100] on icon "button" at bounding box center [1474, 105] width 12 height 11
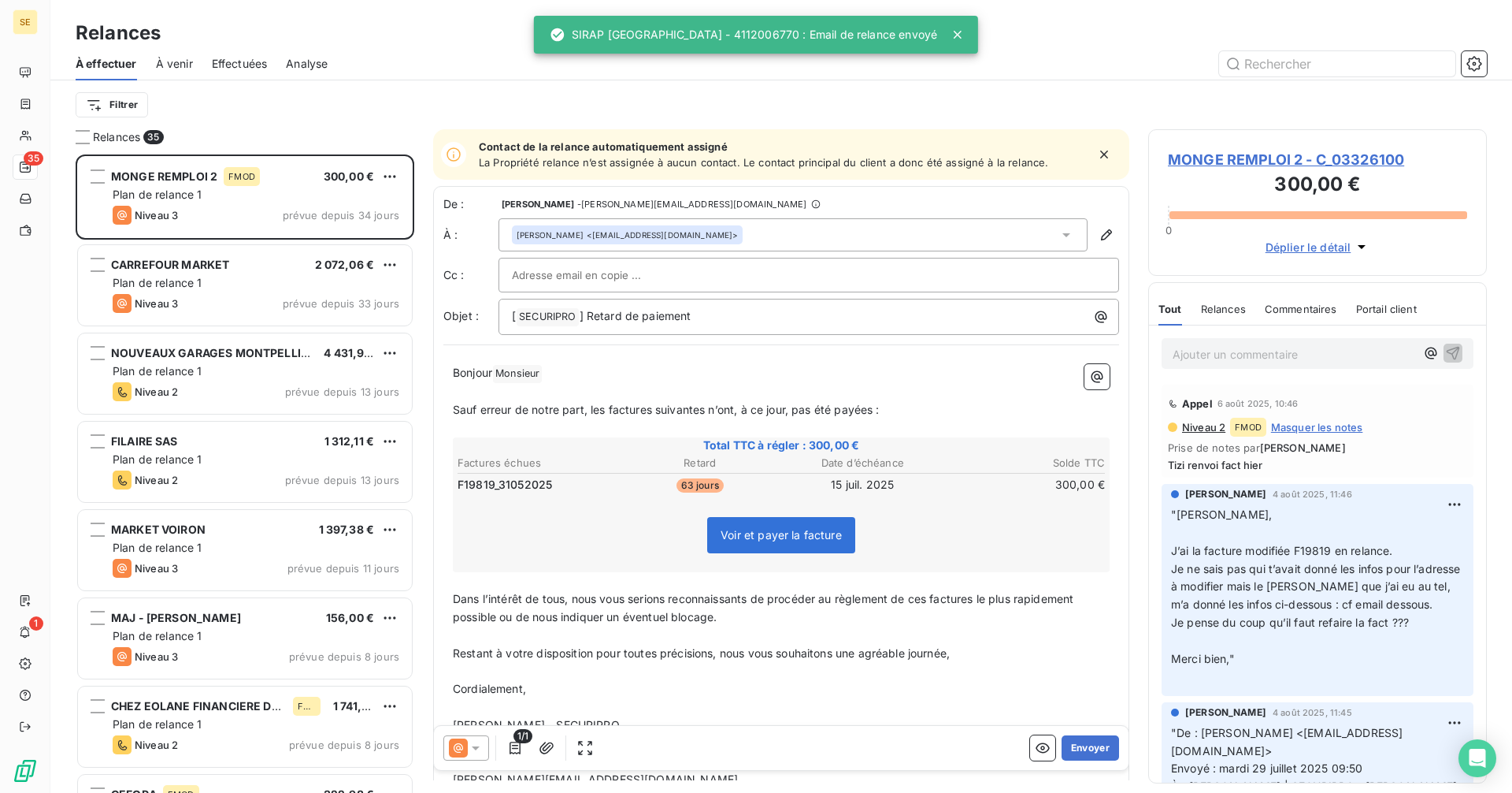
scroll to position [626, 327]
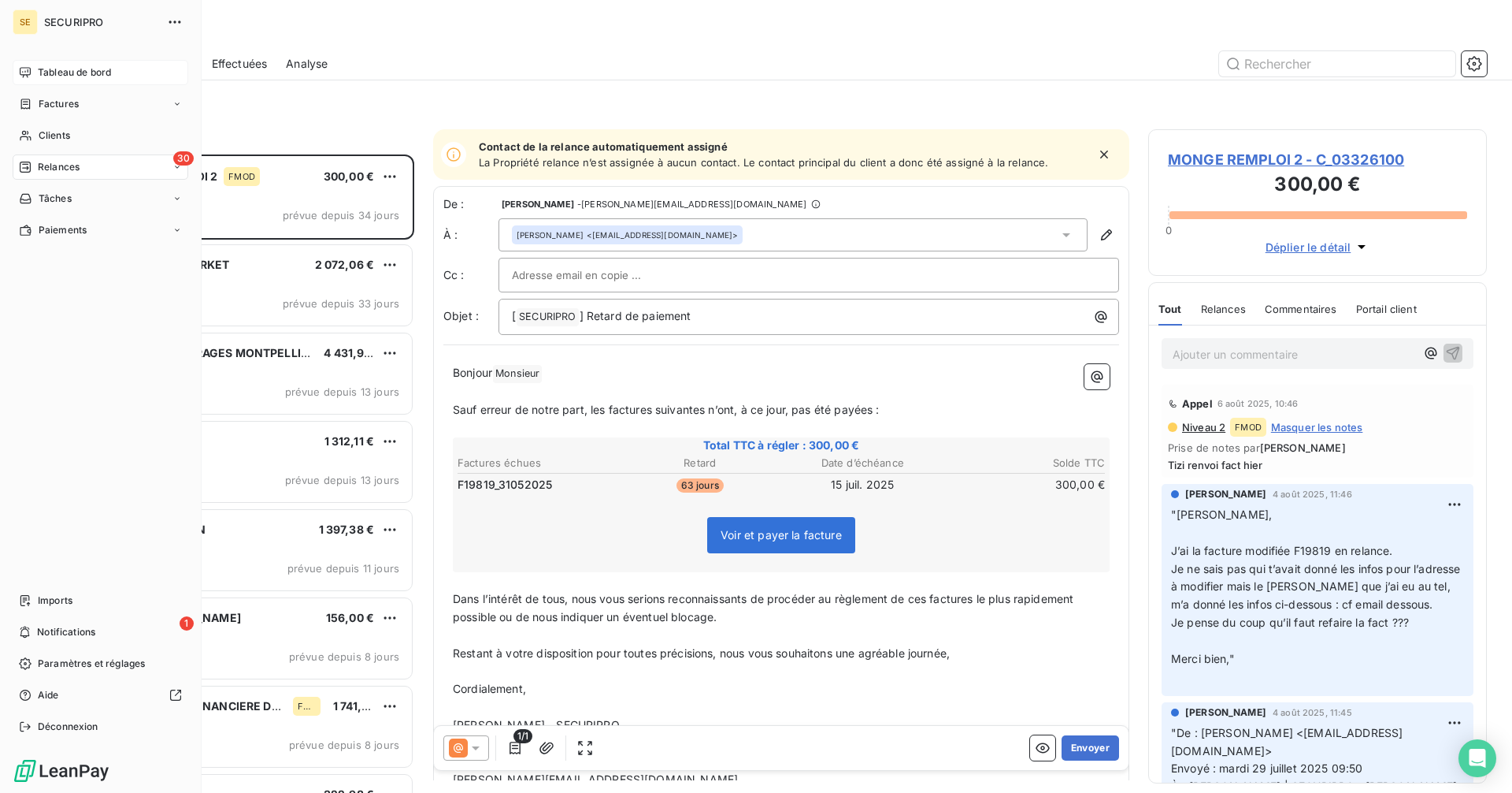
click at [36, 67] on div "Tableau de bord" at bounding box center [100, 72] width 175 height 26
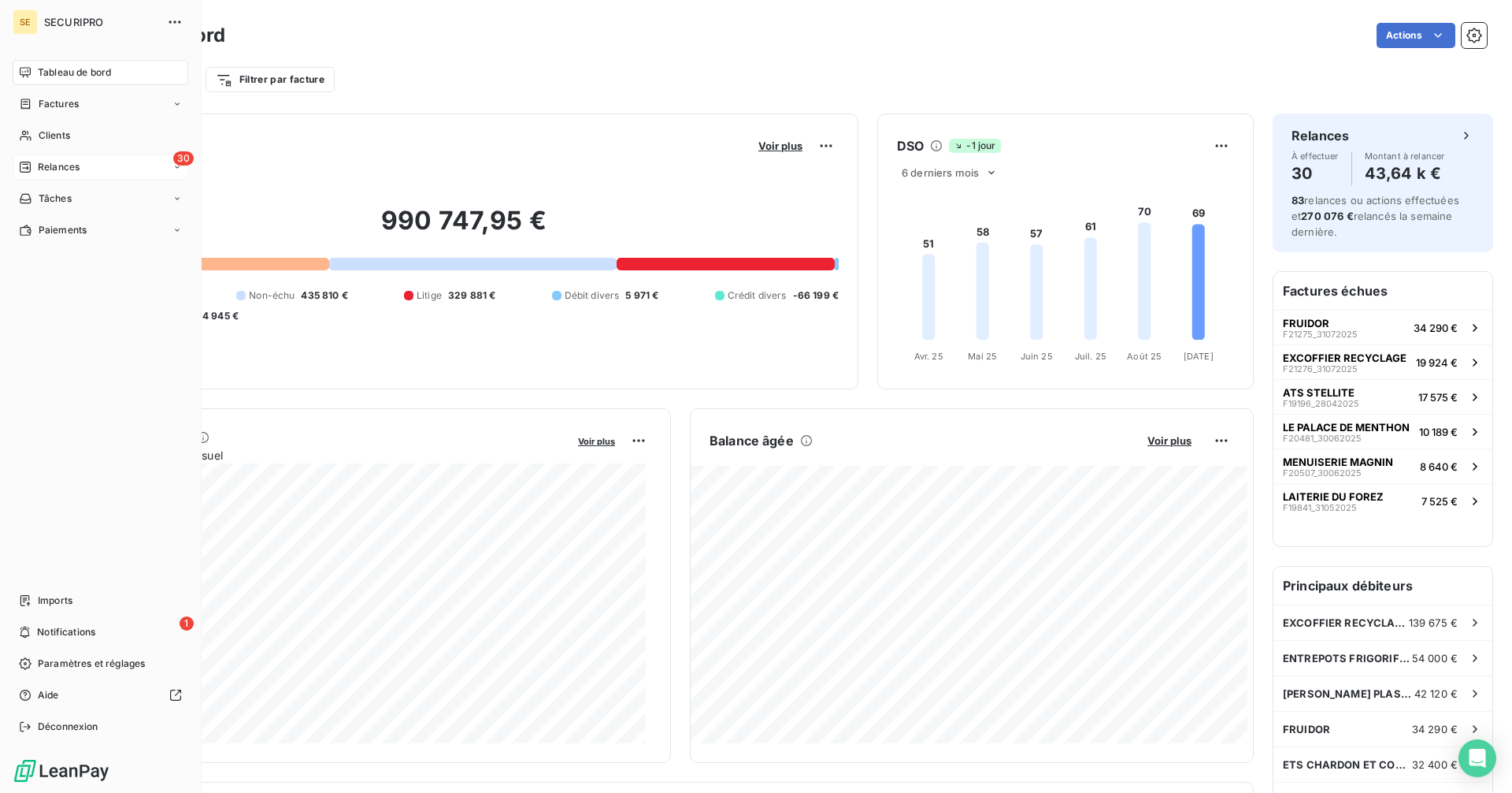
click at [74, 170] on span "Relances" at bounding box center [58, 167] width 41 height 14
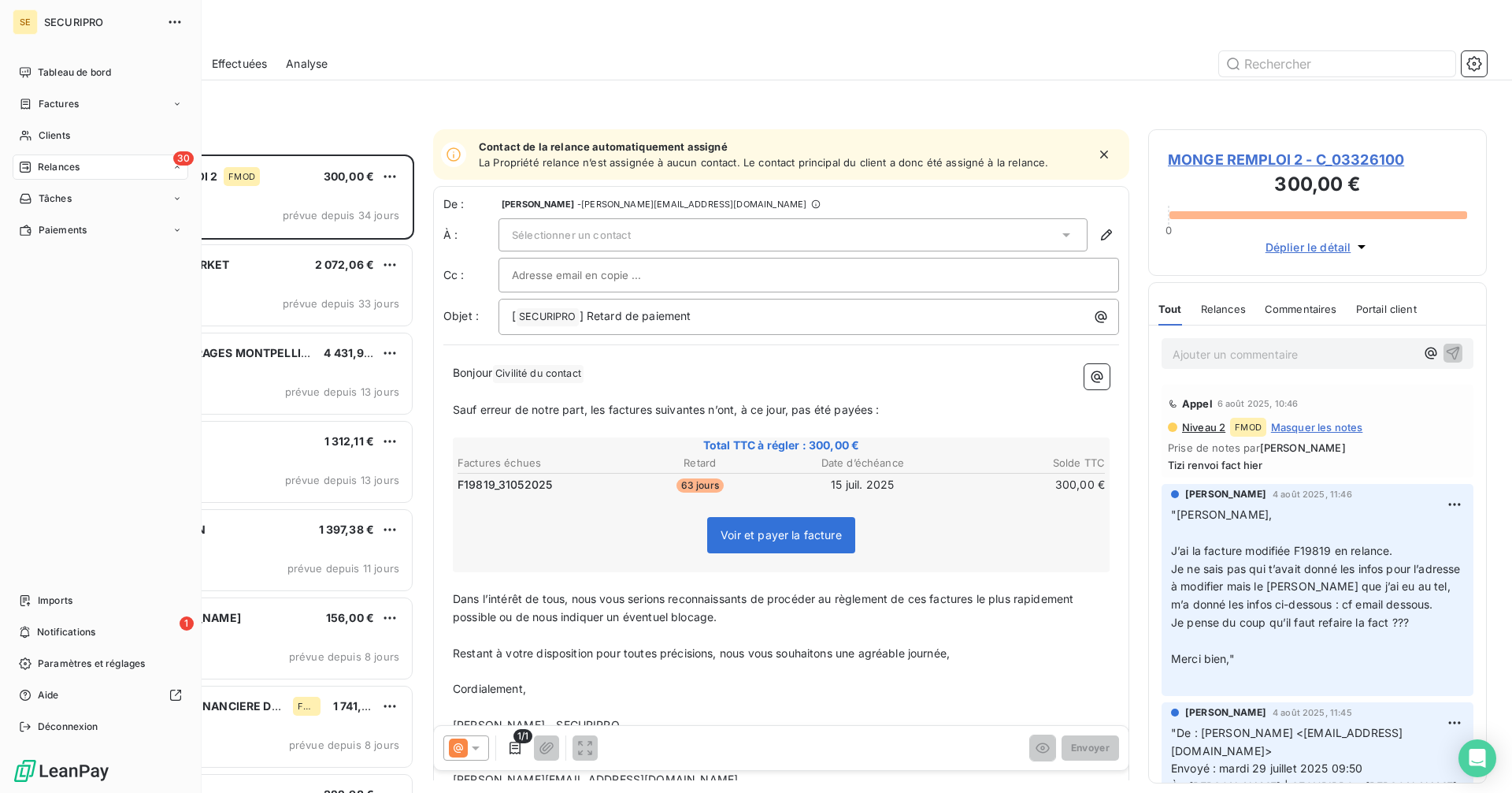
scroll to position [626, 327]
click at [72, 106] on span "Factures" at bounding box center [59, 104] width 41 height 14
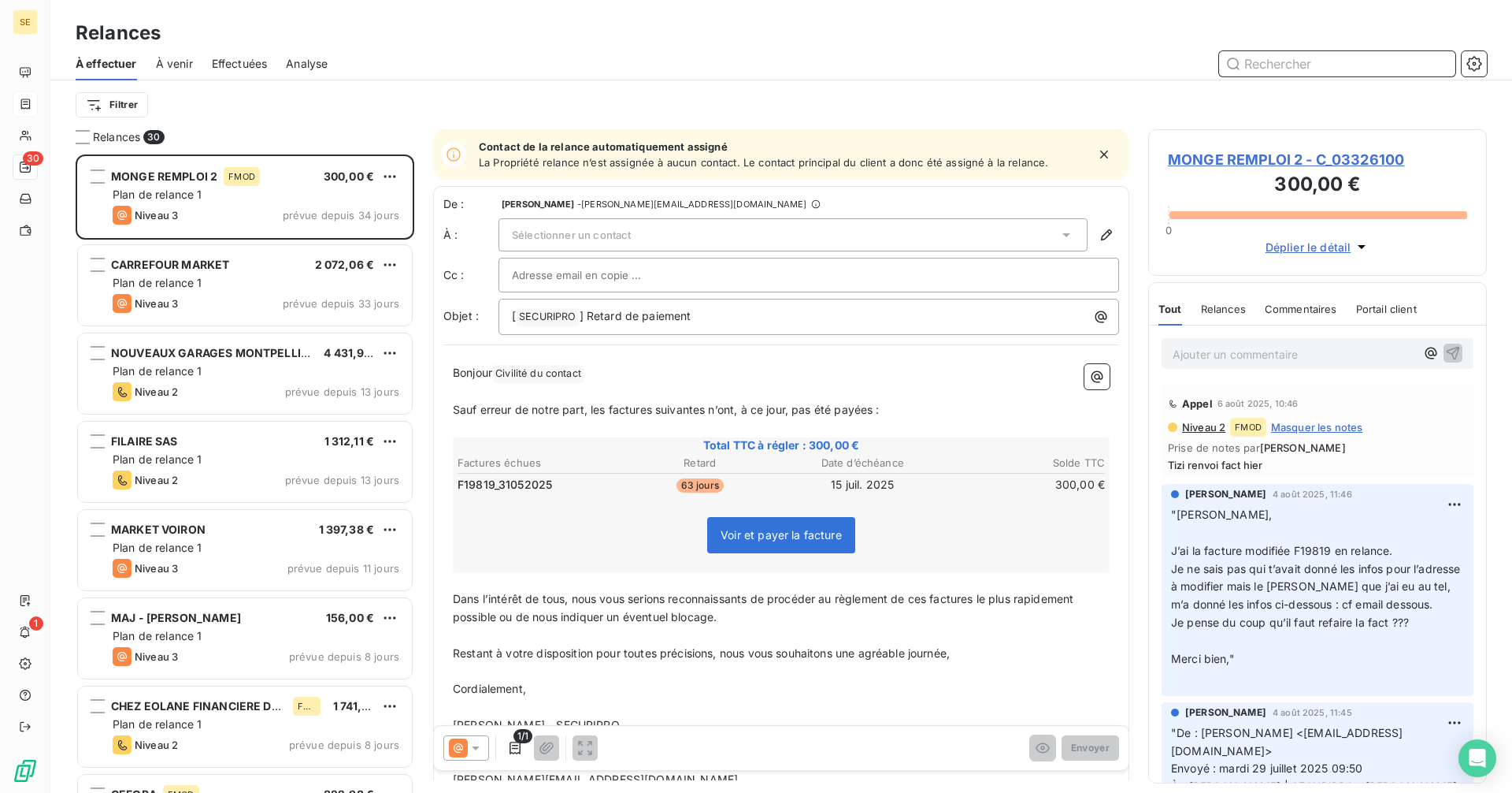
click at [1281, 65] on input "text" at bounding box center [1337, 64] width 236 height 26
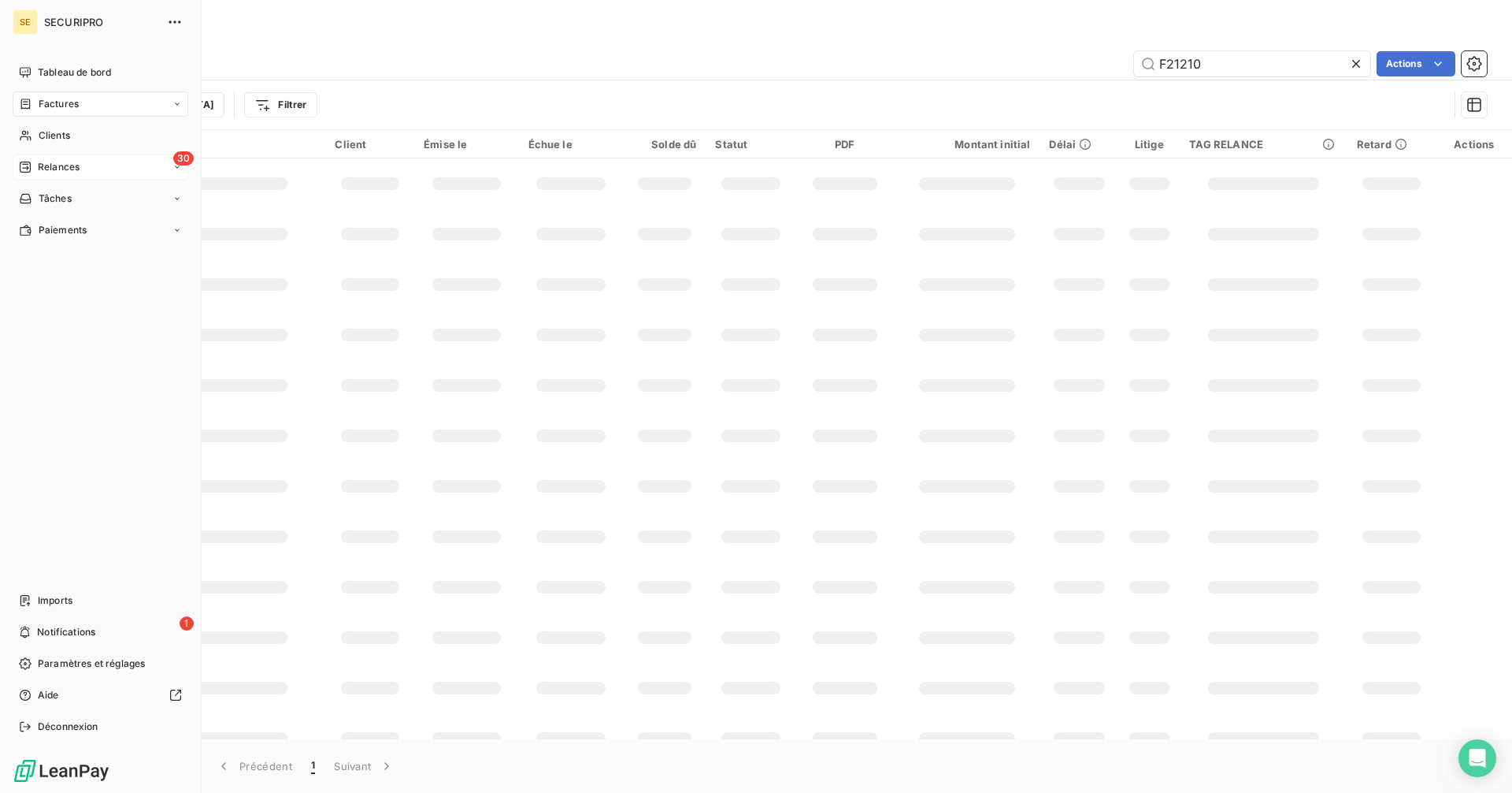
click at [56, 99] on span "Factures" at bounding box center [59, 104] width 41 height 14
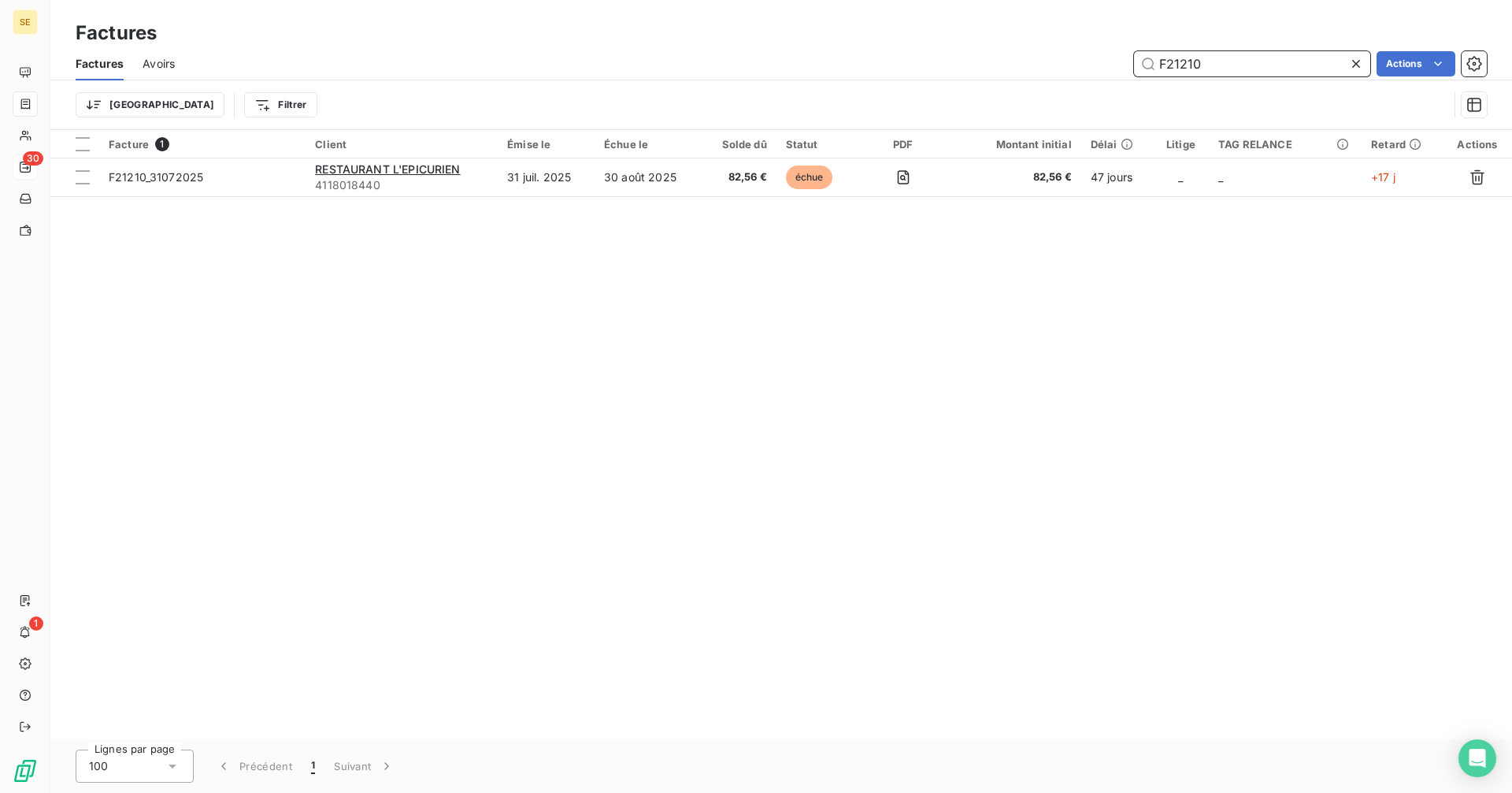
click at [1225, 63] on input "F21210" at bounding box center [1252, 64] width 236 height 26
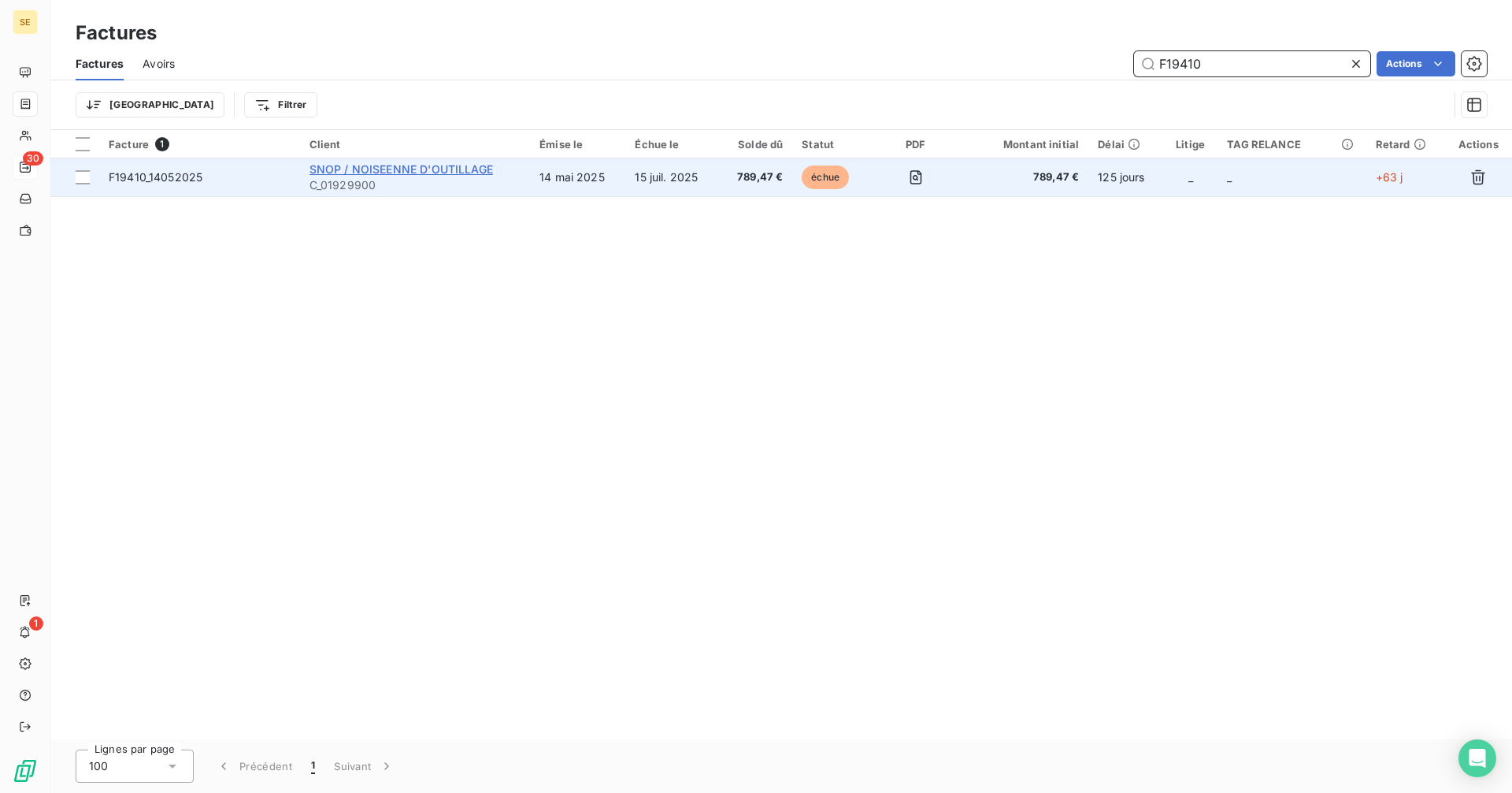
type input "F19410"
click at [342, 168] on span "SNOP / NOISEENNE D'OUTILLAGE" at bounding box center [401, 168] width 183 height 13
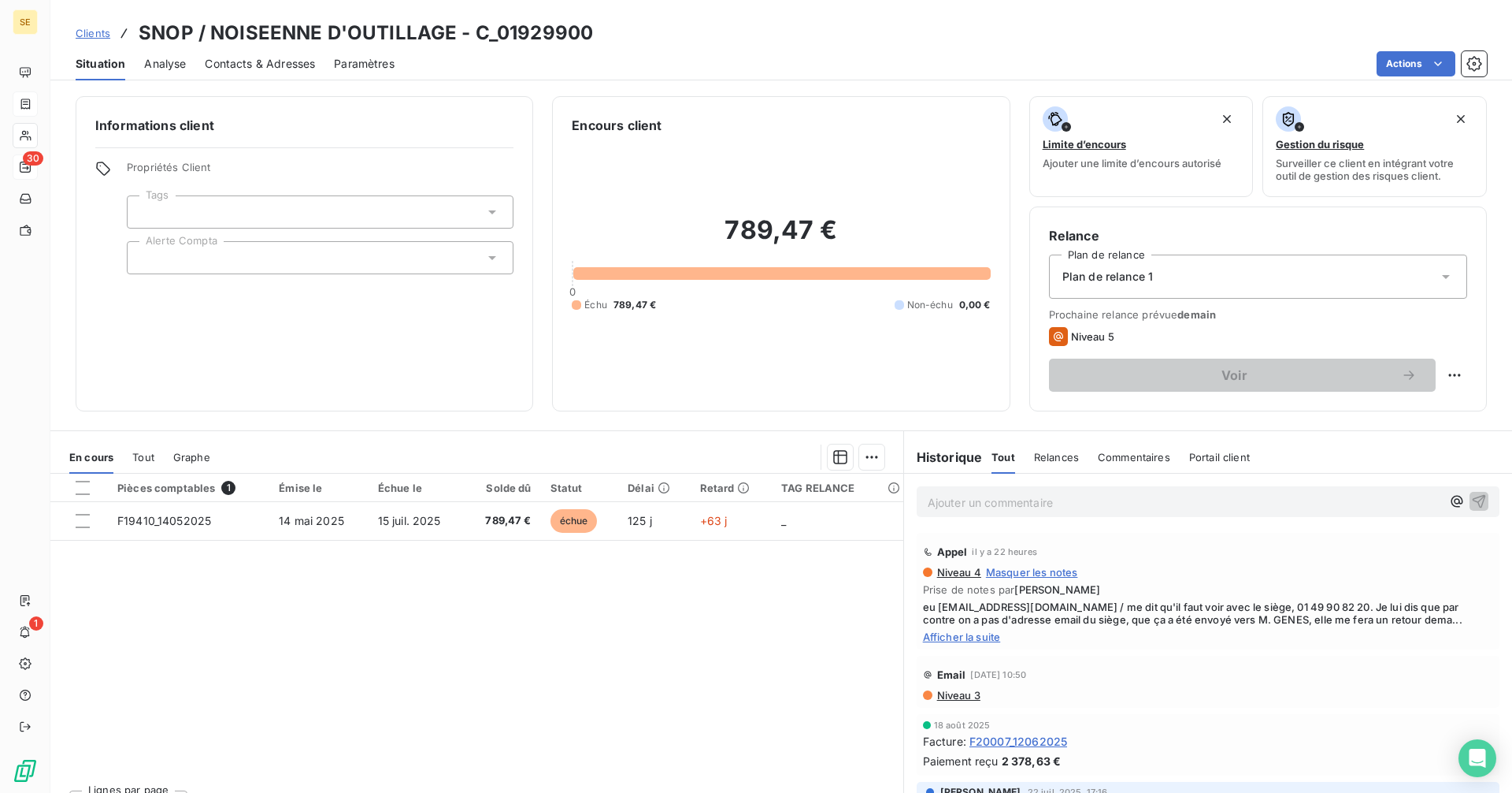
click at [1000, 501] on p "Ajouter un commentaire ﻿" at bounding box center [1184, 502] width 513 height 19
click at [1017, 498] on p "Ajouter un commentaire ﻿" at bounding box center [1184, 502] width 513 height 19
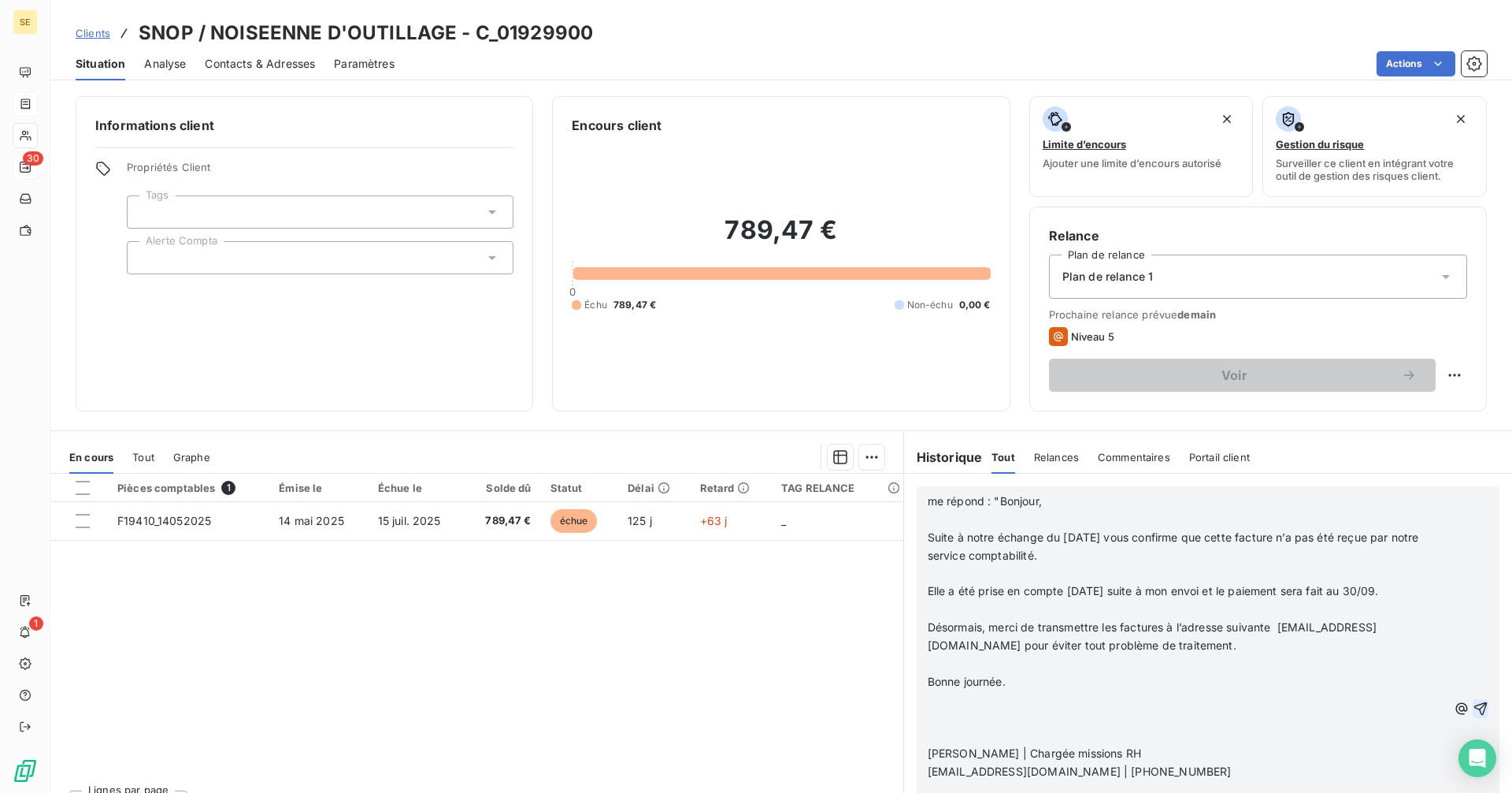
click at [1474, 713] on icon "button" at bounding box center [1480, 707] width 13 height 13
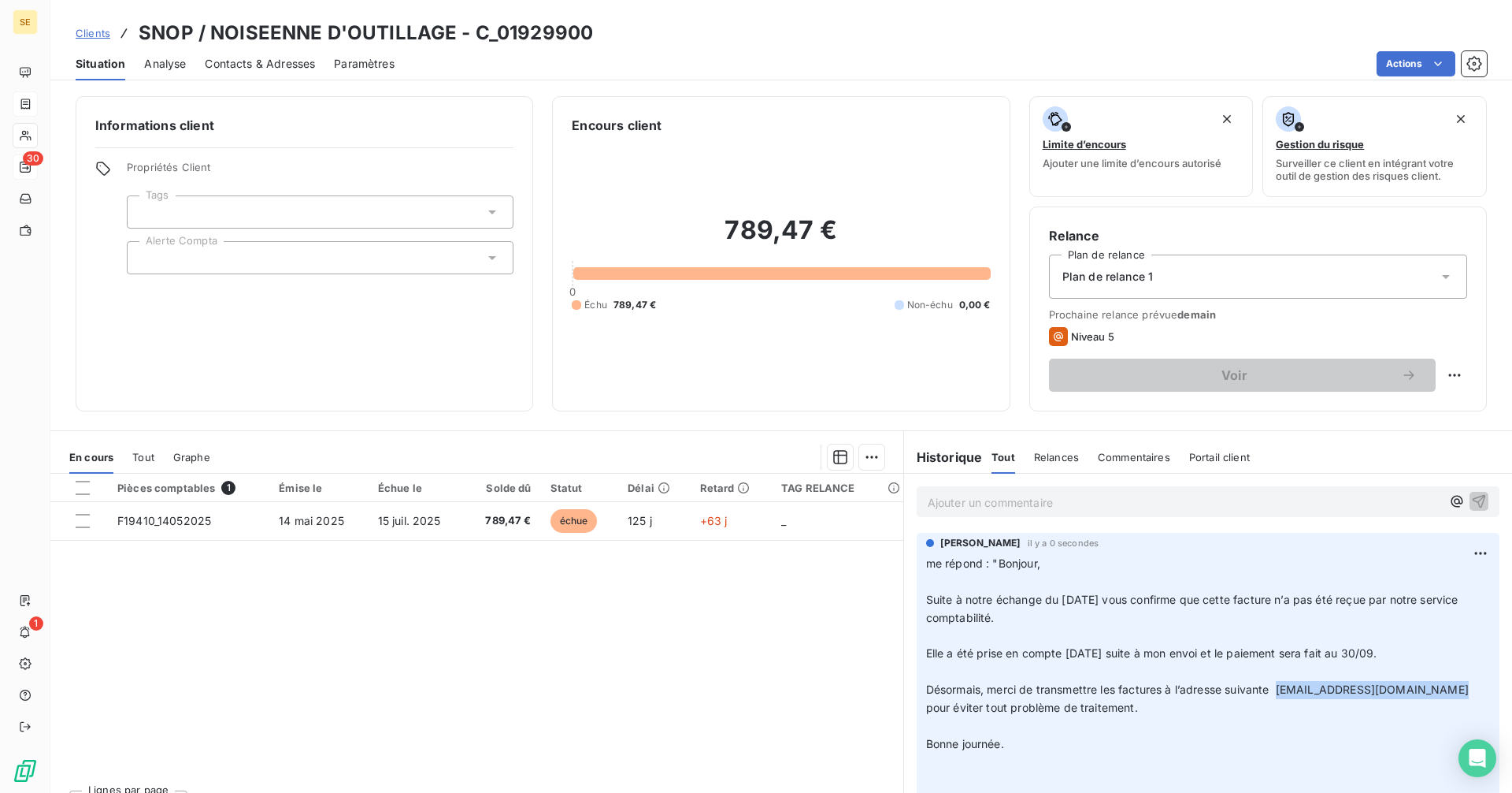
drag, startPoint x: 1441, startPoint y: 690, endPoint x: 1274, endPoint y: 694, distance: 167.0
click at [1274, 694] on span "Désormais, merci de transmettre les factures à l’adresse suivante [EMAIL_ADDRES…" at bounding box center [1198, 699] width 546 height 32
copy span "[EMAIL_ADDRESS][DOMAIN_NAME]"
click at [266, 62] on span "Contacts & Adresses" at bounding box center [259, 64] width 110 height 16
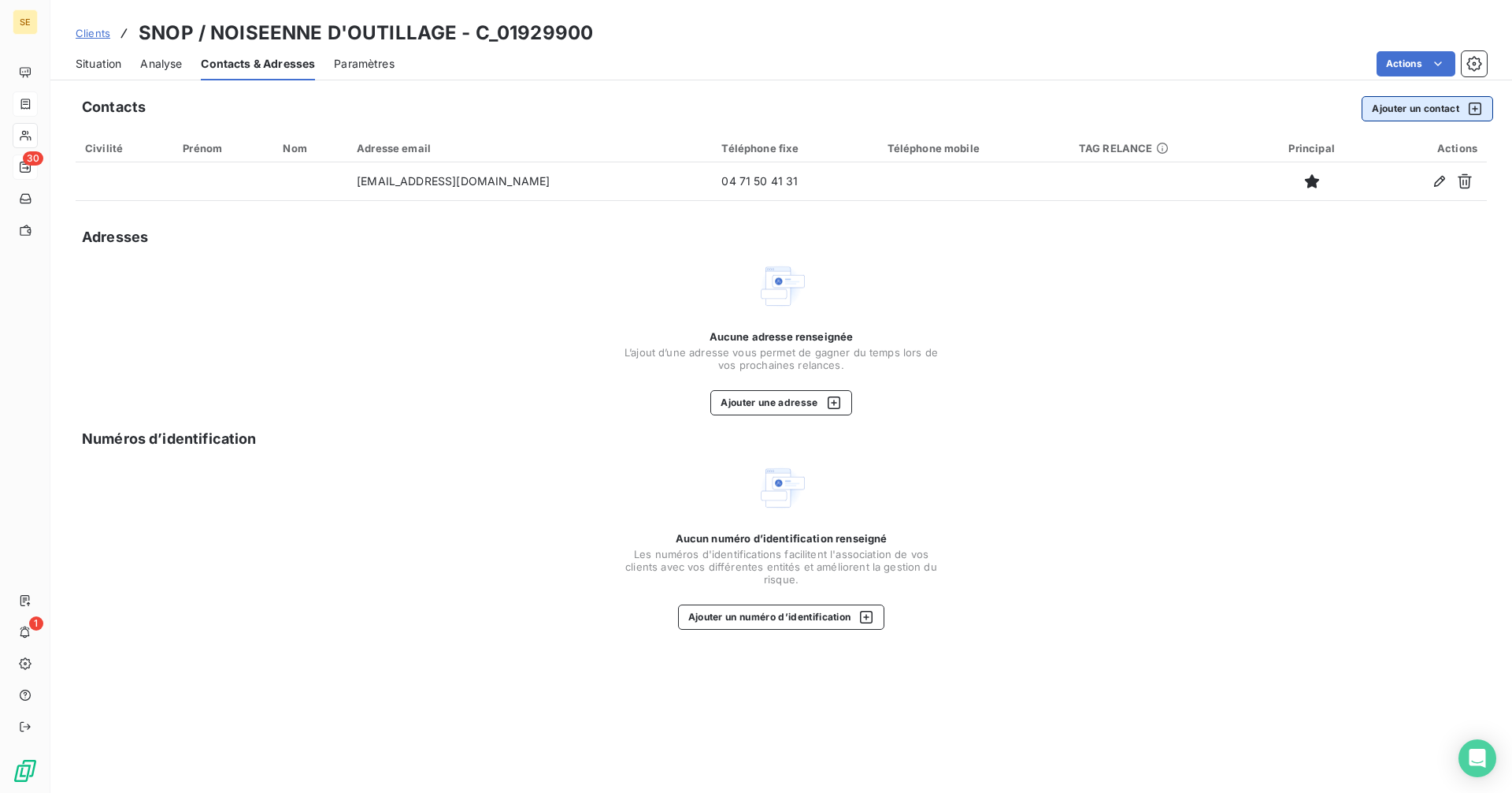
click at [1379, 108] on button "Ajouter un contact" at bounding box center [1426, 108] width 131 height 26
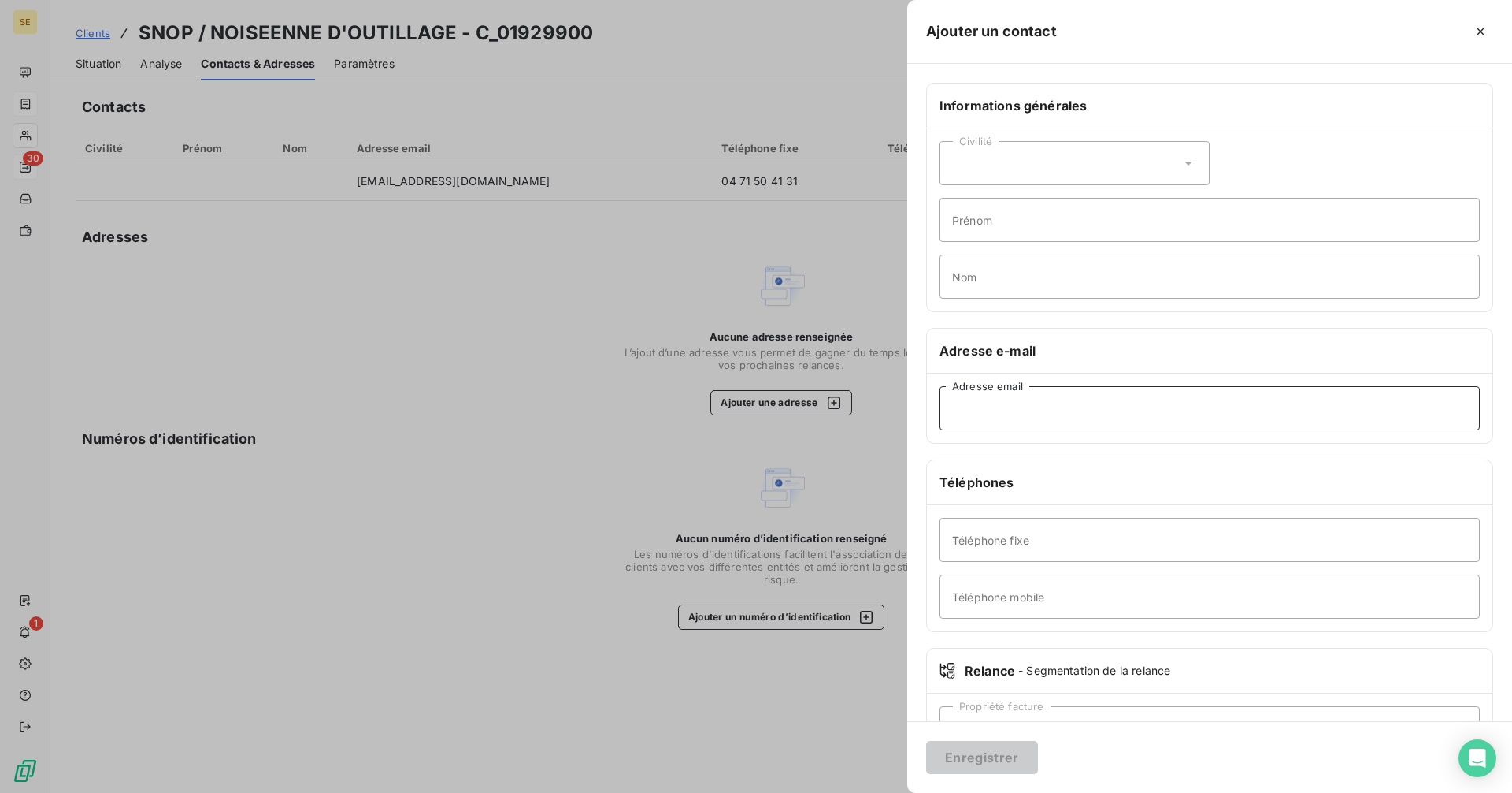
paste input "[EMAIL_ADDRESS][DOMAIN_NAME]"
type input "[EMAIL_ADDRESS][DOMAIN_NAME]"
click at [991, 756] on button "Enregistrer" at bounding box center [981, 758] width 112 height 34
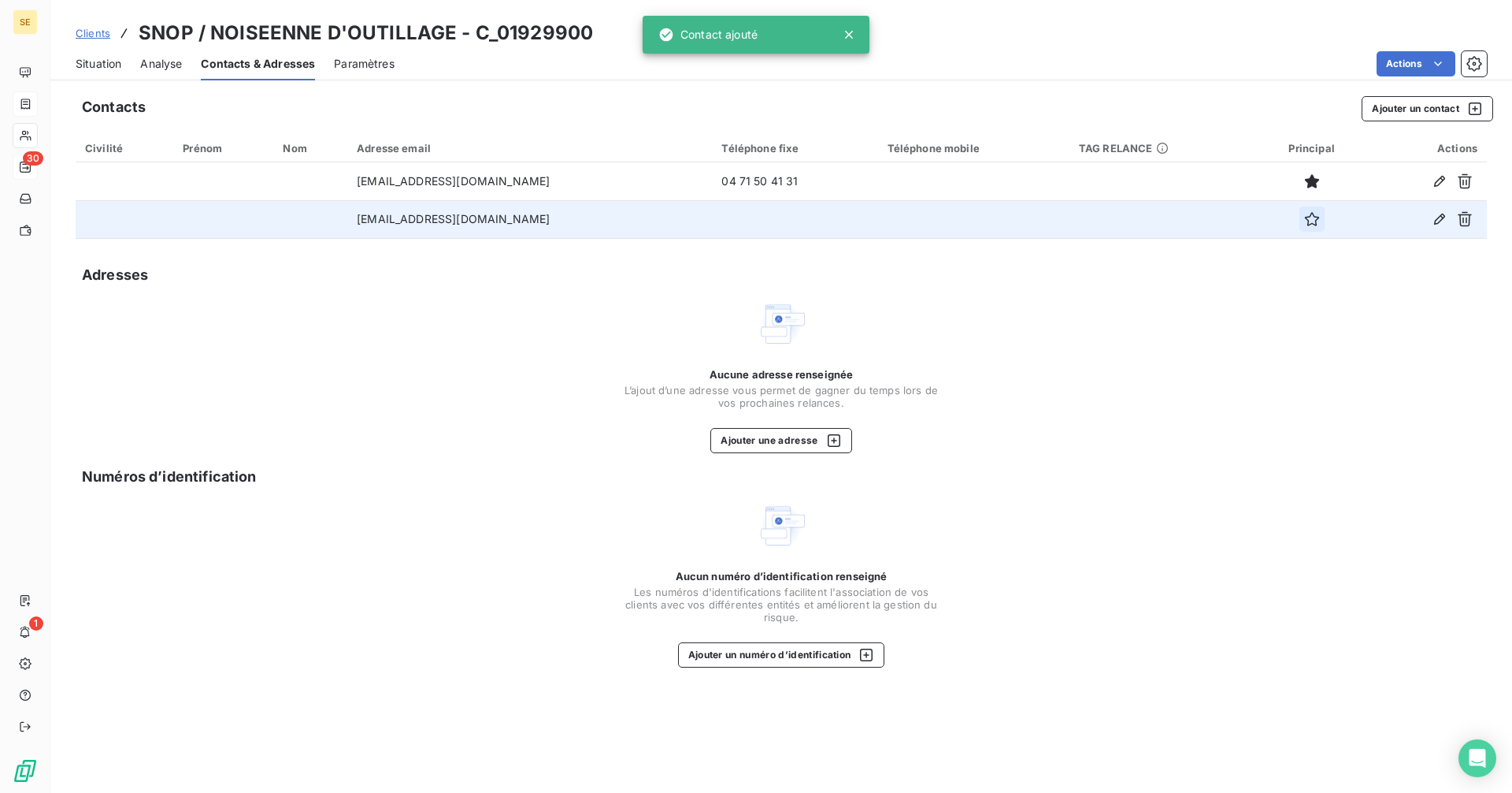
click at [1304, 215] on icon "button" at bounding box center [1312, 219] width 16 height 16
click at [101, 64] on span "Situation" at bounding box center [99, 64] width 46 height 16
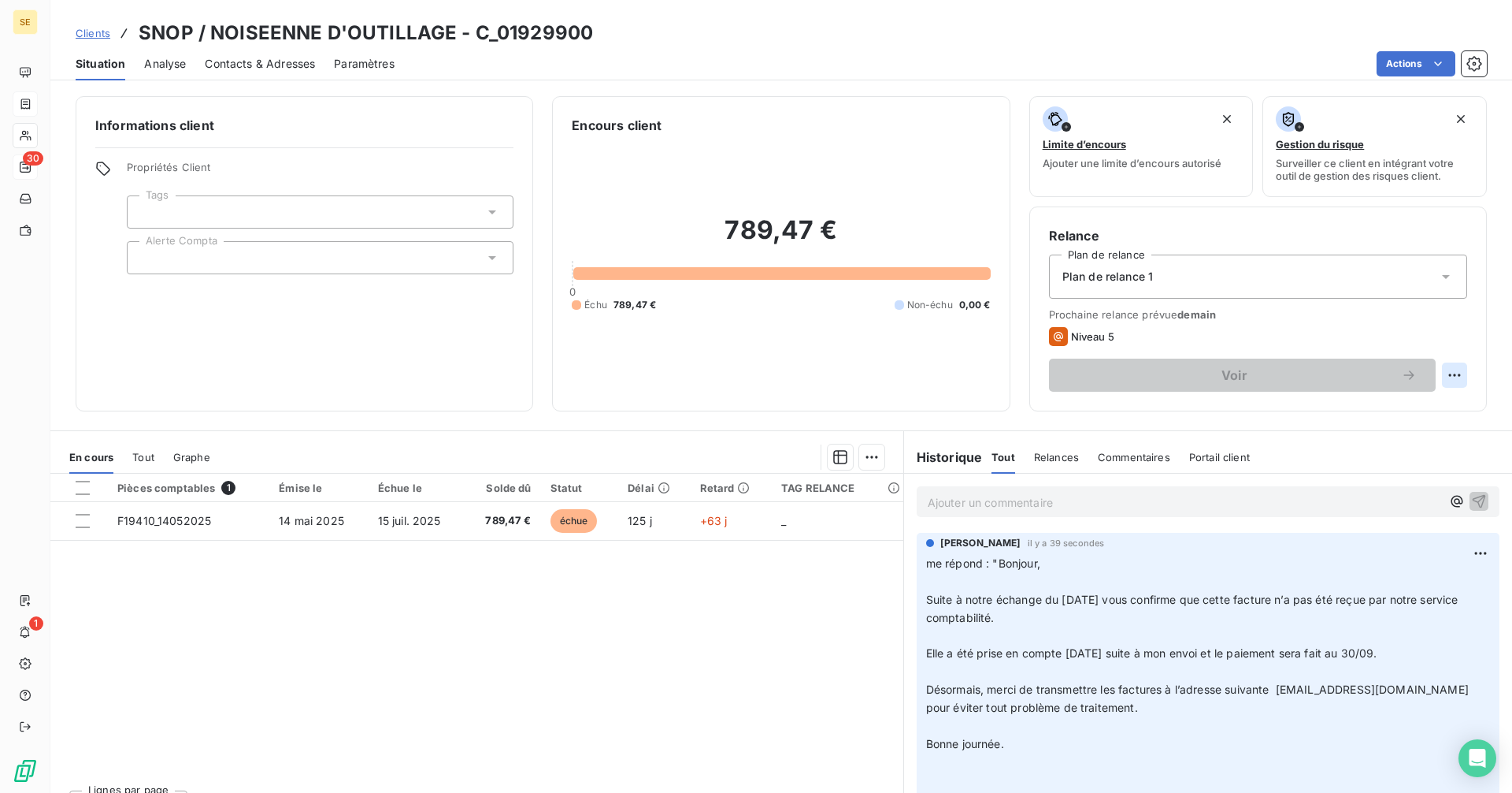
click at [1443, 373] on html "SE 30 1 Clients SNOP / NOISEENNE D'OUTILLAGE - C_01929900 Situation Analyse Con…" at bounding box center [756, 396] width 1512 height 793
click at [1389, 412] on div "Replanifier cette action" at bounding box center [1378, 409] width 141 height 26
select select "8"
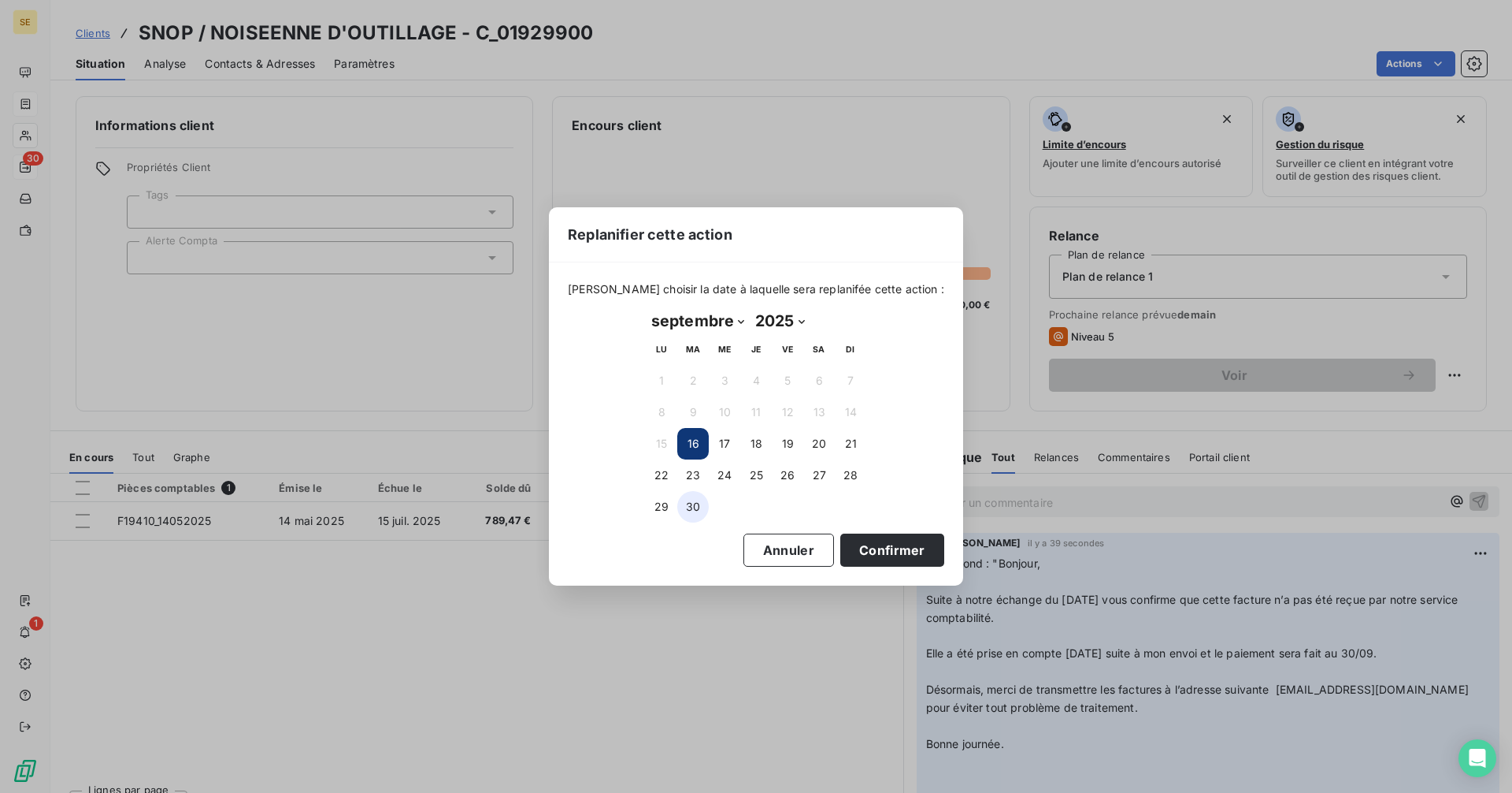
click at [696, 505] on button "30" at bounding box center [693, 507] width 32 height 32
click at [887, 550] on button "Confirmer" at bounding box center [892, 550] width 104 height 34
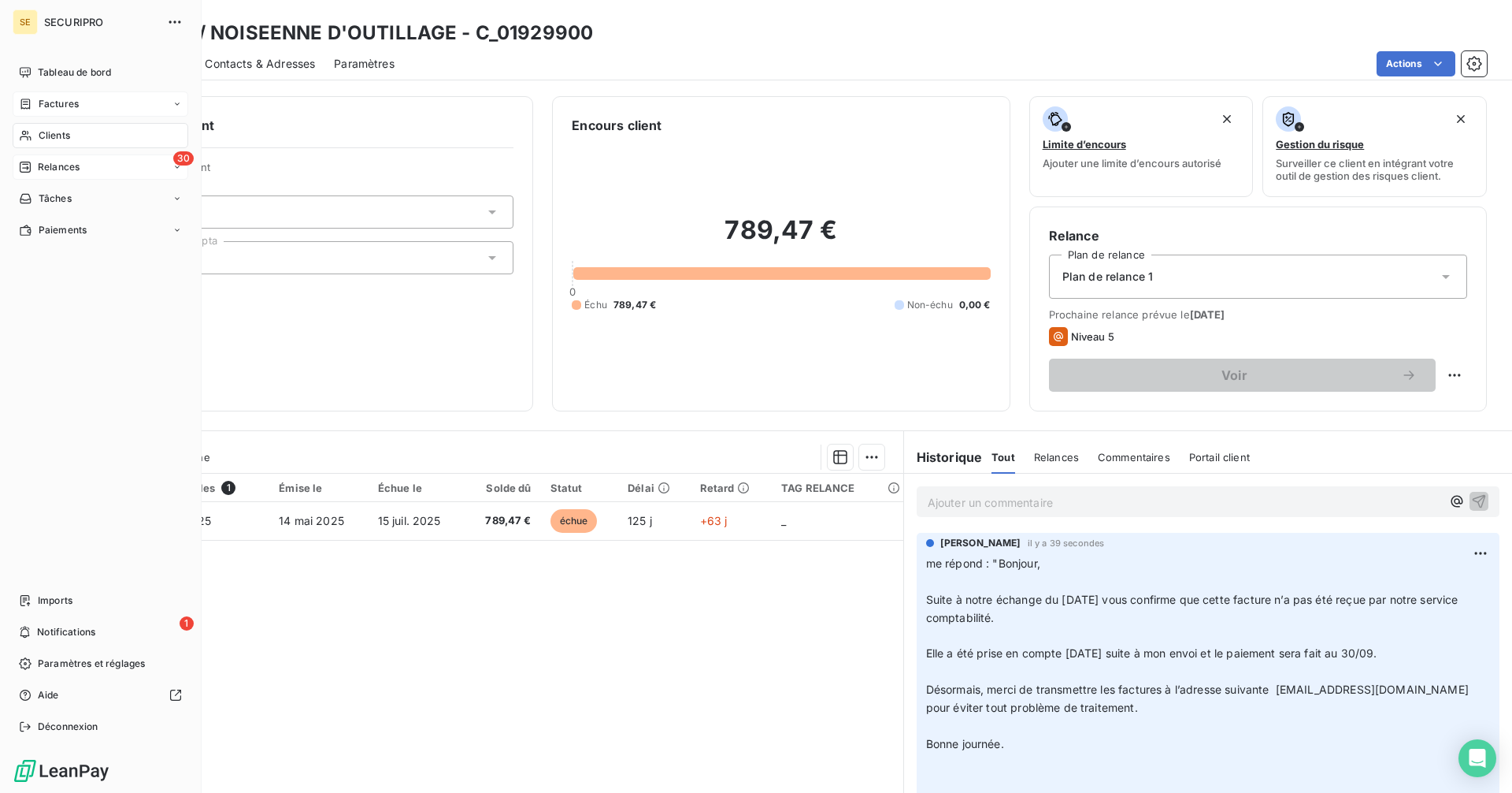
drag, startPoint x: 34, startPoint y: 110, endPoint x: 114, endPoint y: 108, distance: 80.0
click at [34, 110] on div "Factures" at bounding box center [48, 104] width 60 height 14
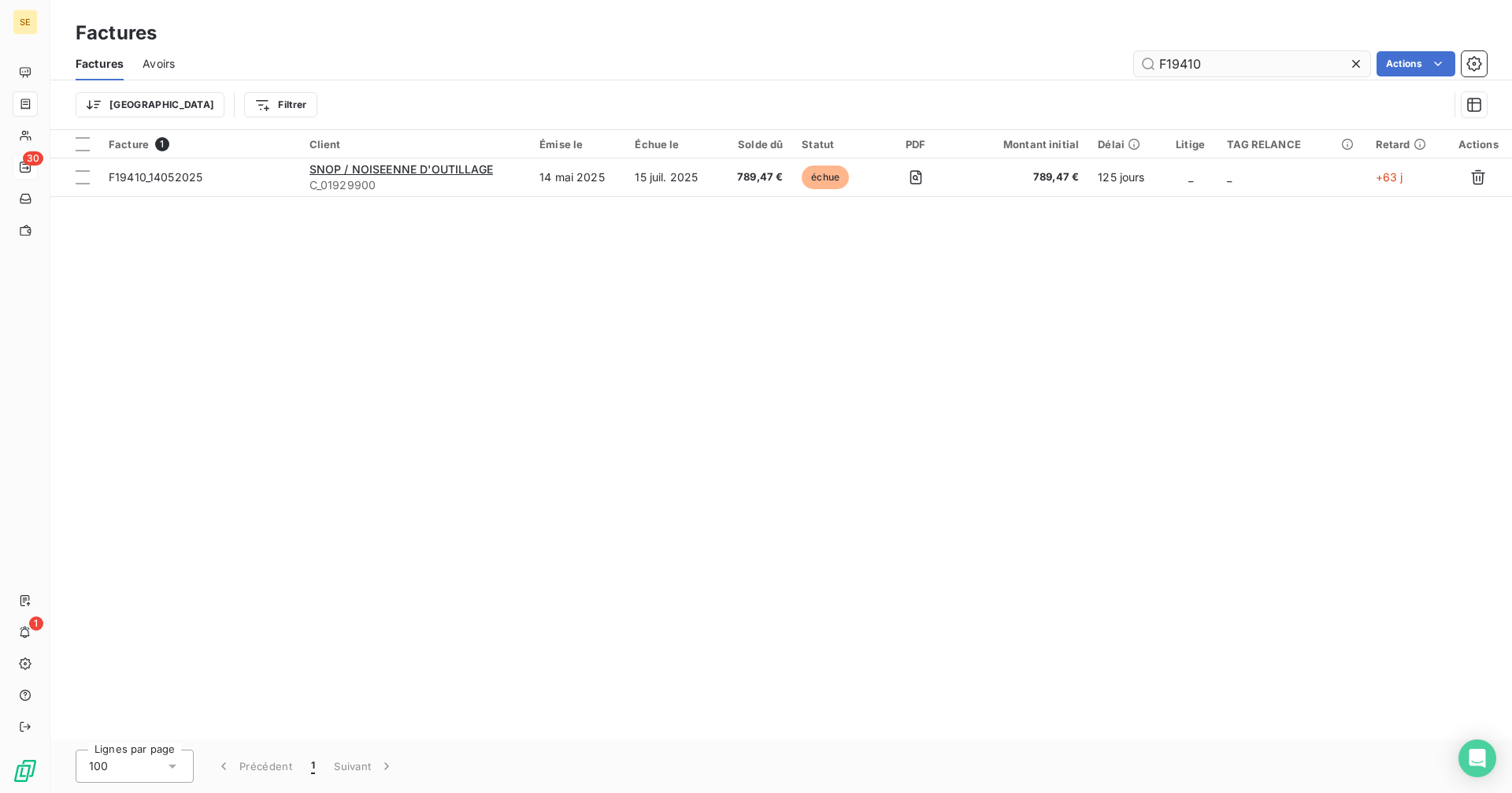
click at [1224, 64] on input "F19410" at bounding box center [1252, 64] width 236 height 26
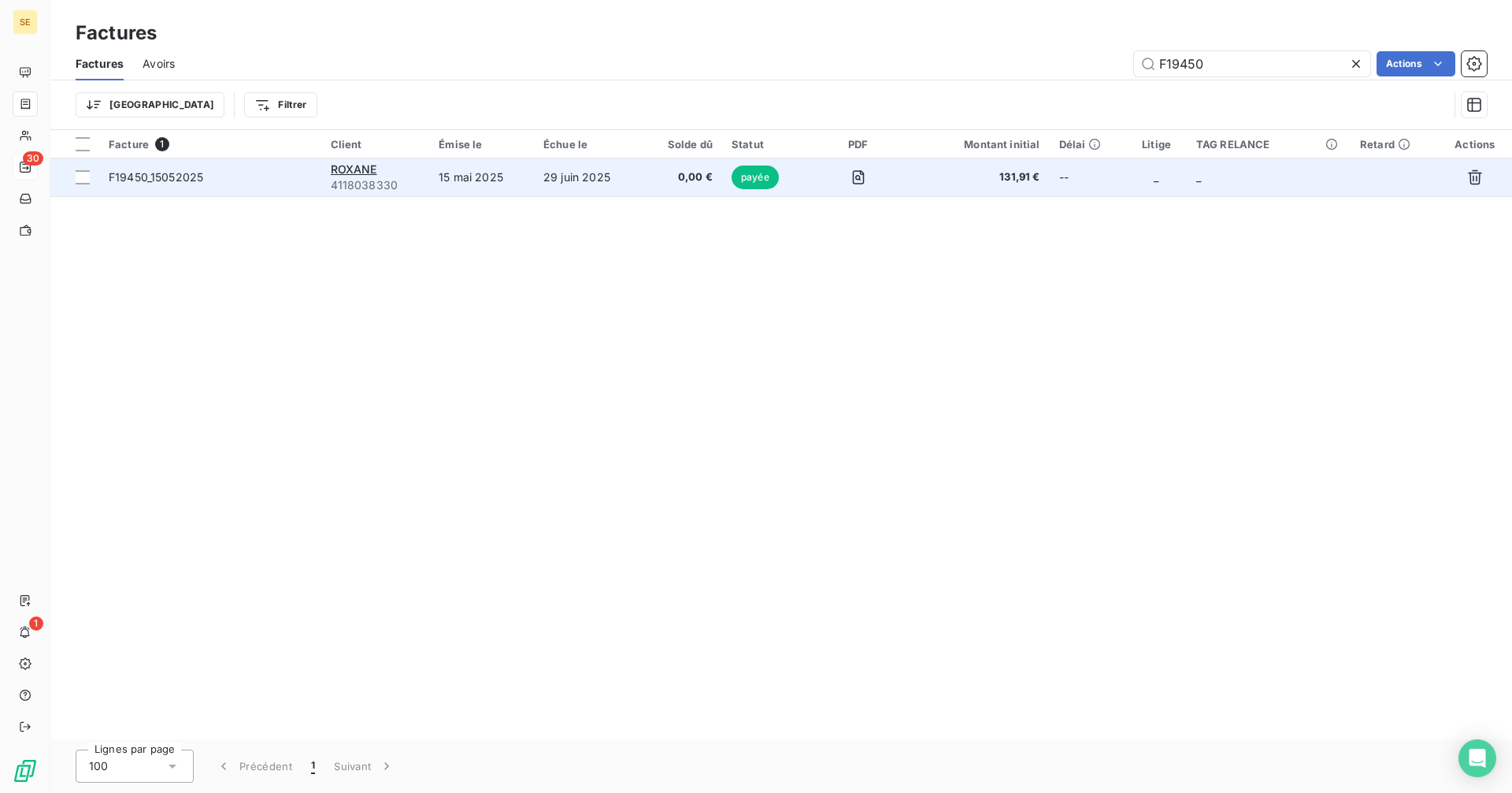
type input "F19450"
click at [582, 176] on td "29 juin 2025" at bounding box center [588, 177] width 108 height 38
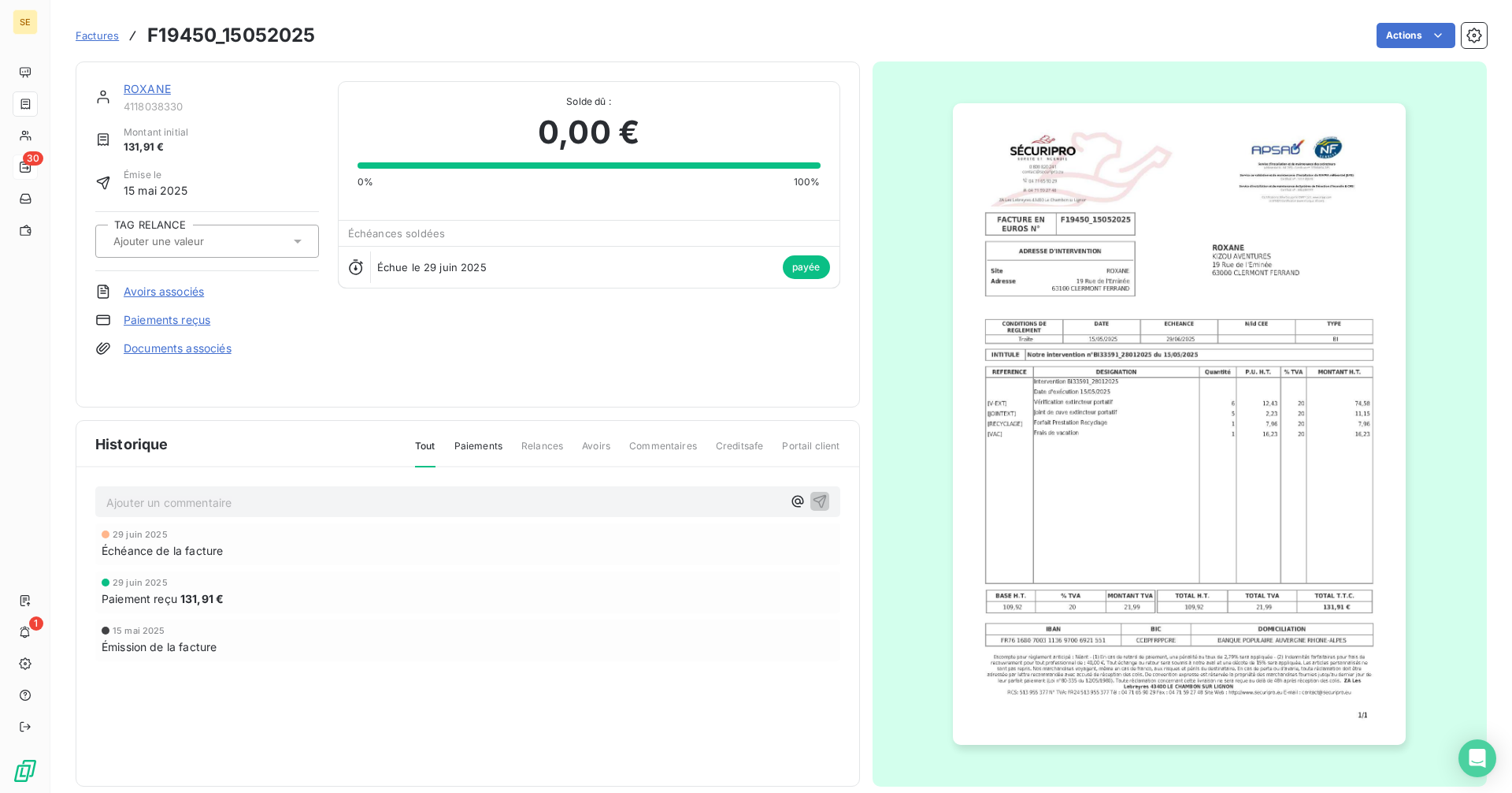
click at [152, 86] on link "ROXANE" at bounding box center [147, 88] width 48 height 13
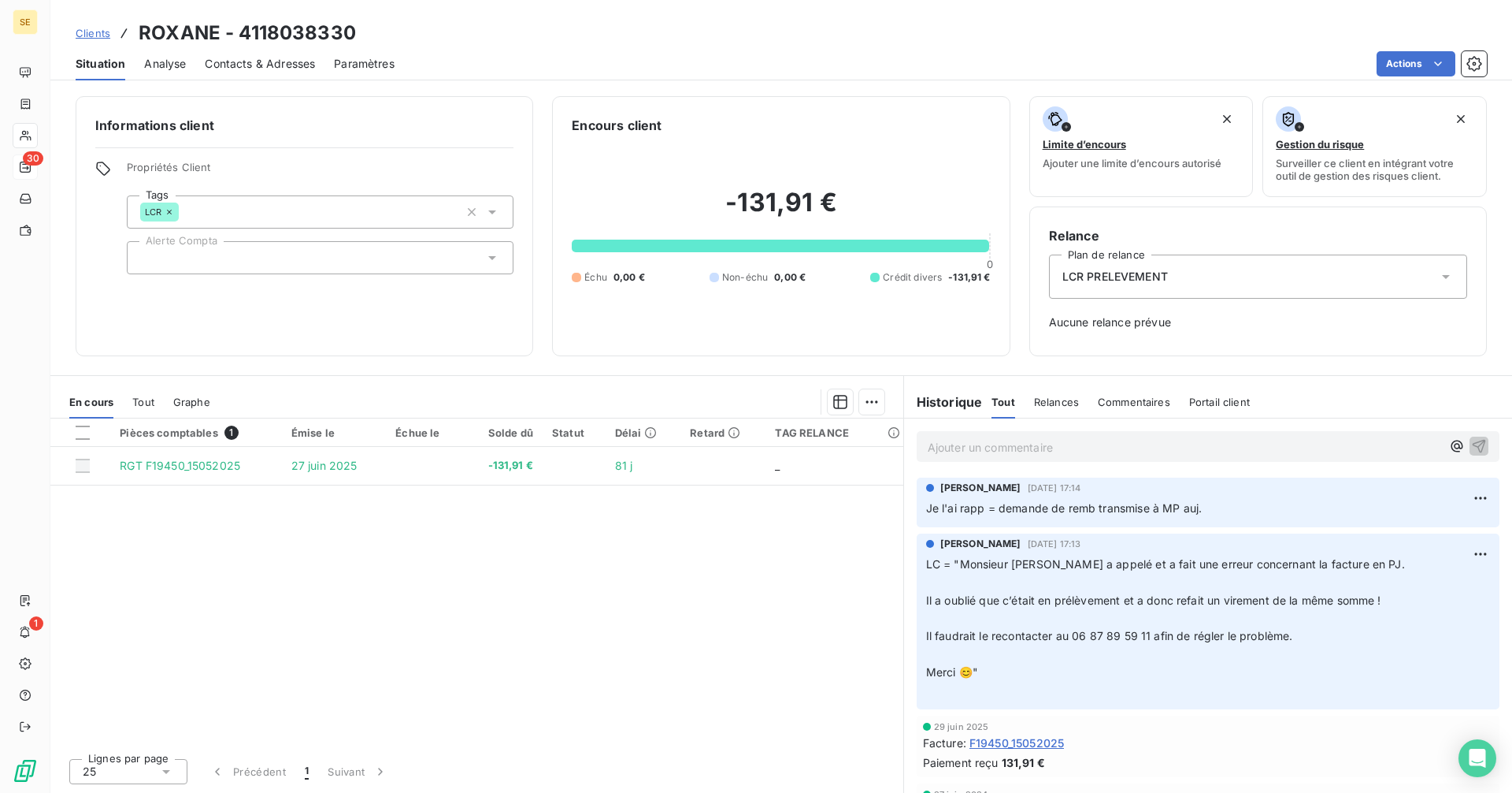
click at [1032, 444] on p "Ajouter un commentaire ﻿" at bounding box center [1184, 447] width 513 height 19
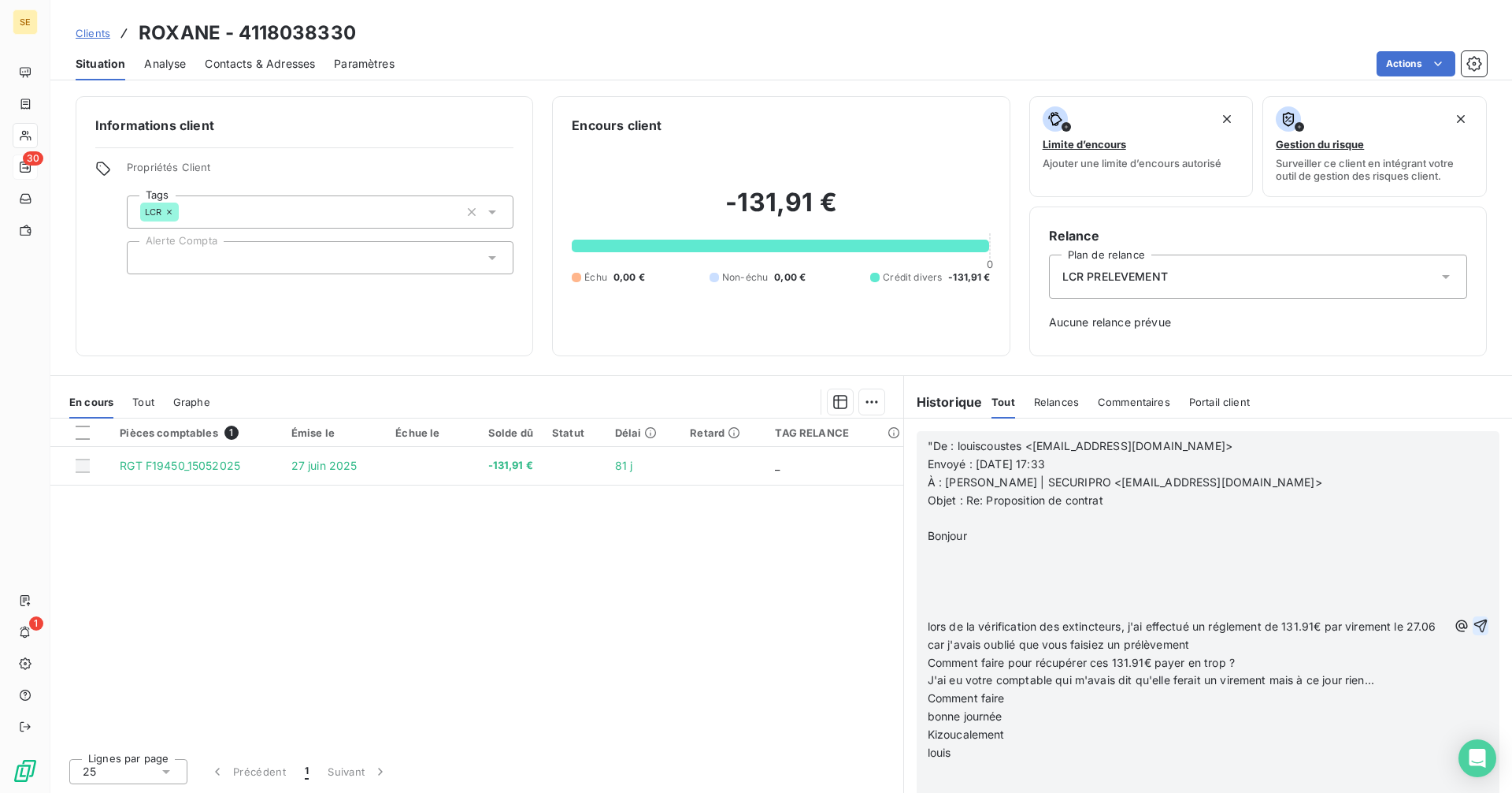
click at [1472, 624] on icon "button" at bounding box center [1480, 625] width 16 height 16
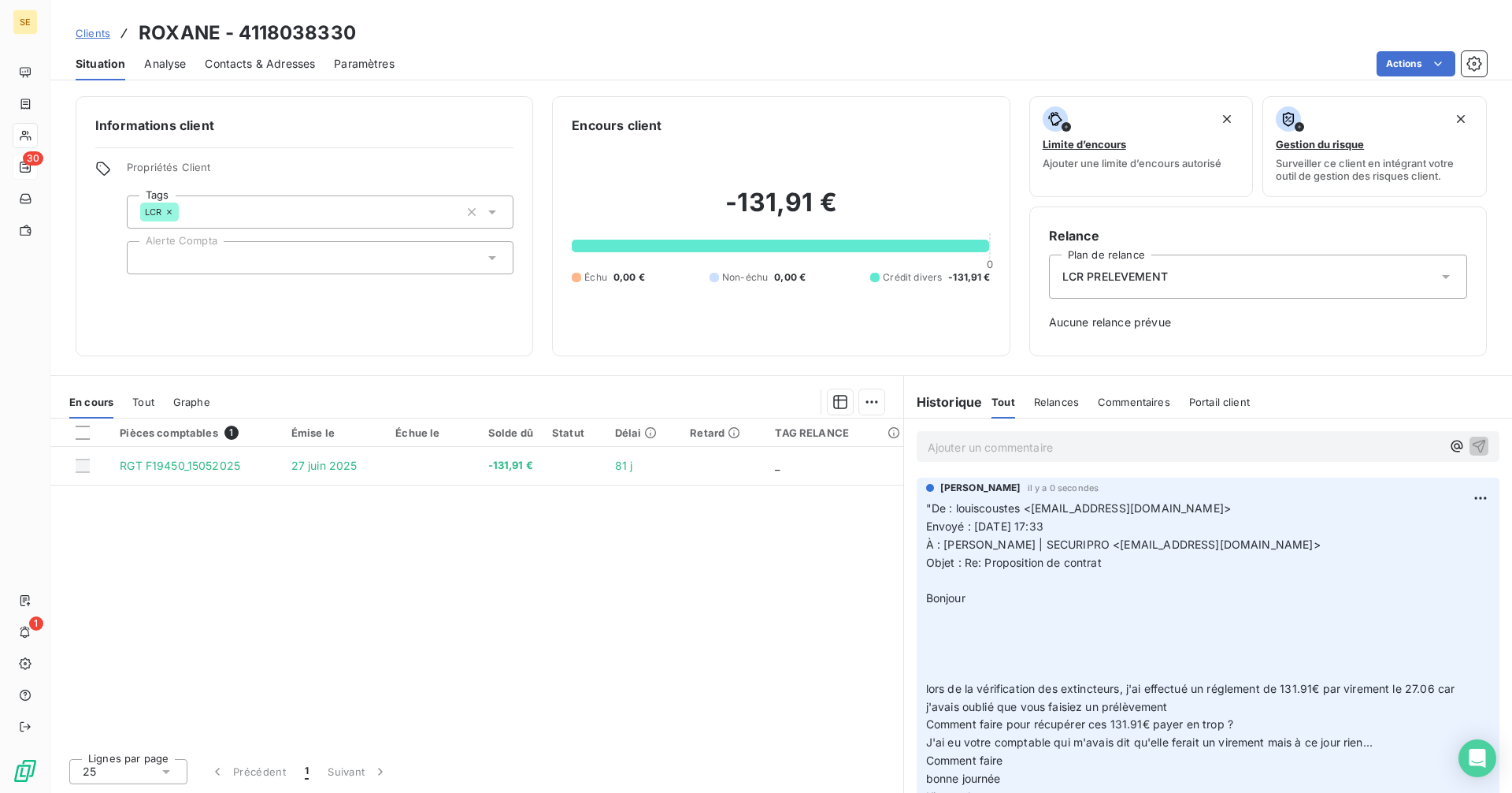
click at [1015, 442] on p "Ajouter un commentaire ﻿" at bounding box center [1184, 447] width 513 height 19
click at [994, 445] on p "Ajouter un commentaire ﻿" at bounding box center [1184, 447] width 513 height 19
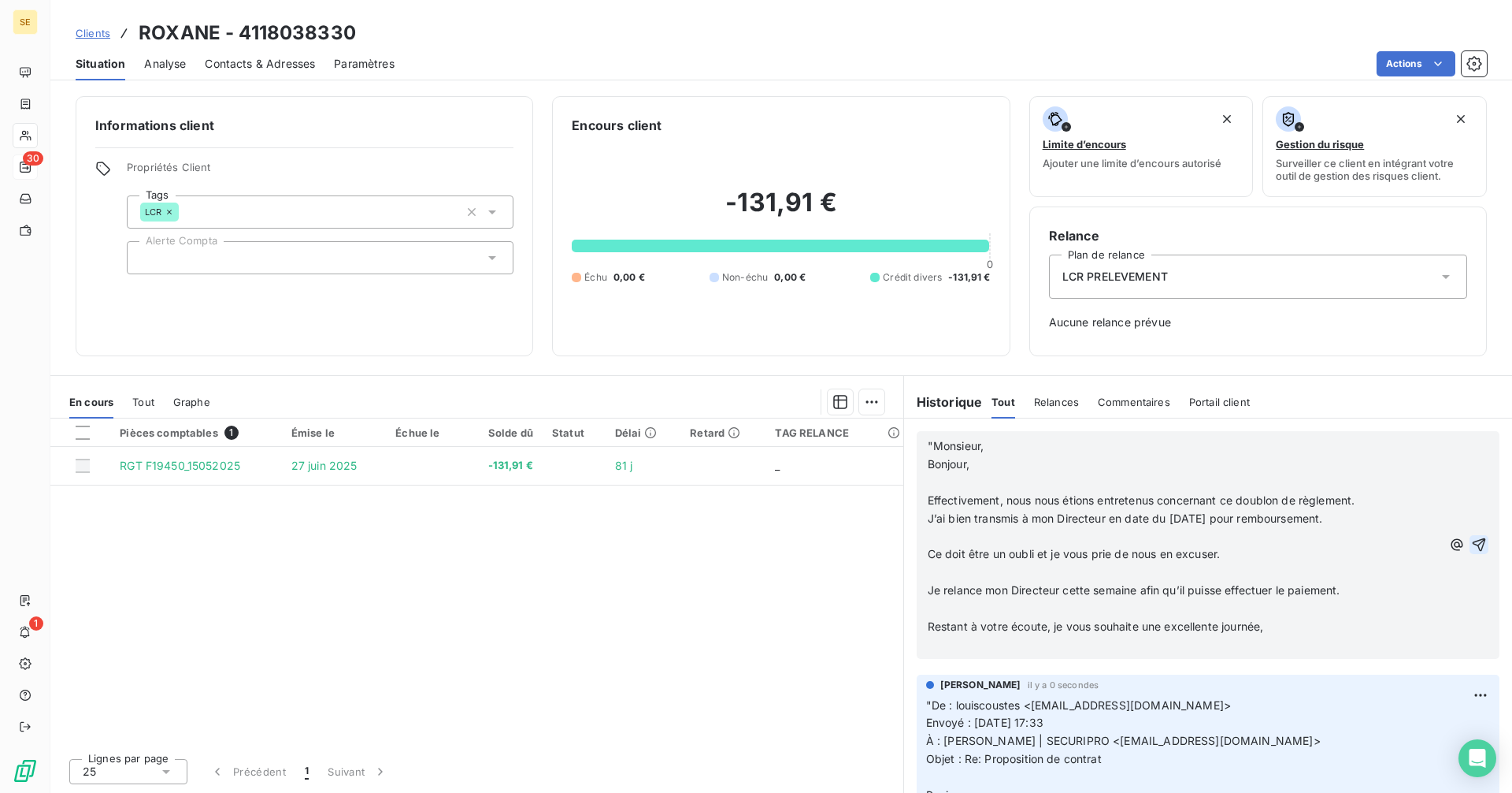
click at [1471, 542] on icon "button" at bounding box center [1479, 544] width 16 height 16
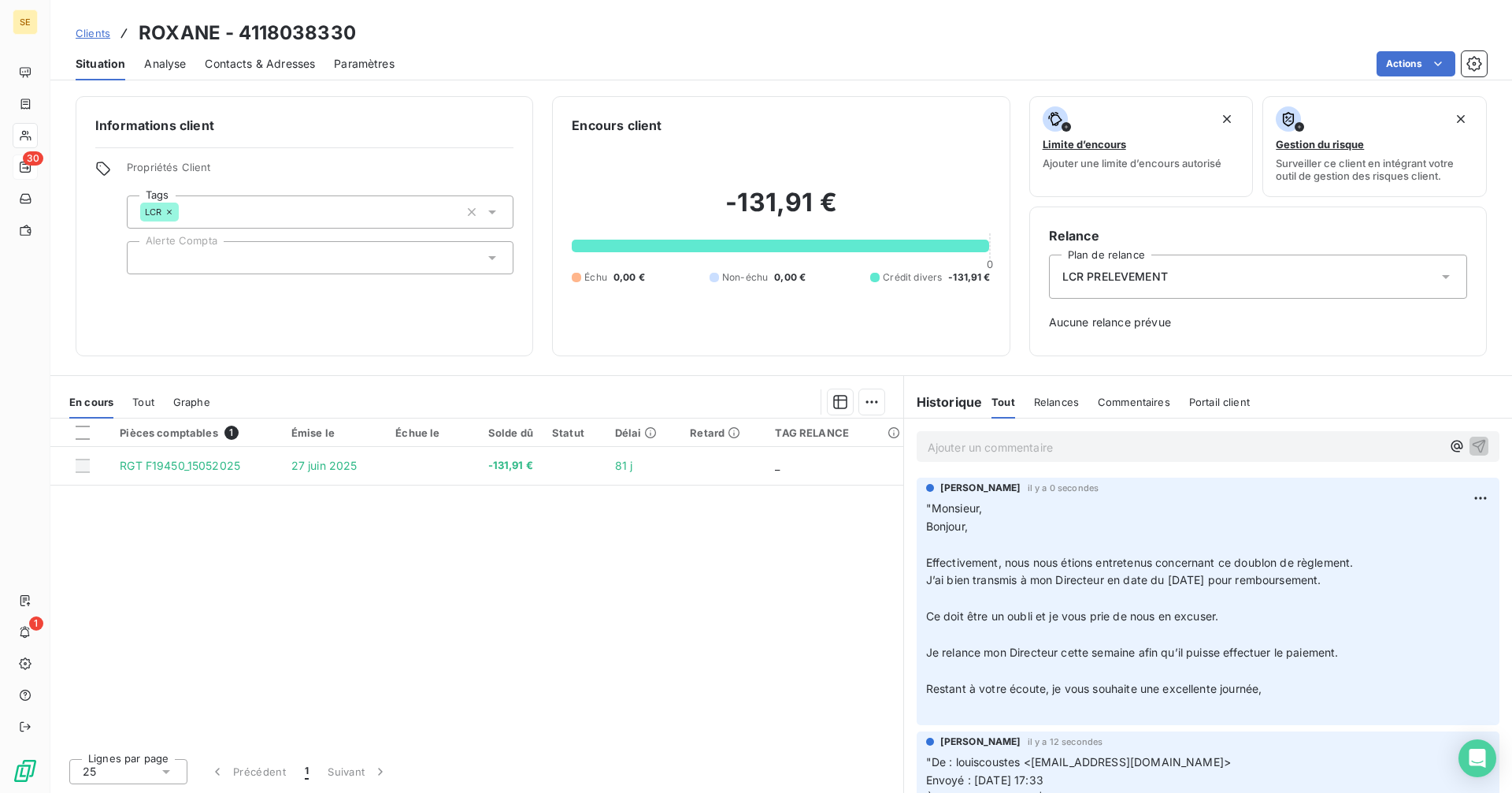
click at [987, 431] on div "Ajouter un commentaire ﻿" at bounding box center [1208, 446] width 583 height 31
click at [986, 440] on p "Ajouter un commentaire ﻿" at bounding box center [1184, 447] width 513 height 19
click at [1471, 439] on icon "button" at bounding box center [1479, 445] width 16 height 16
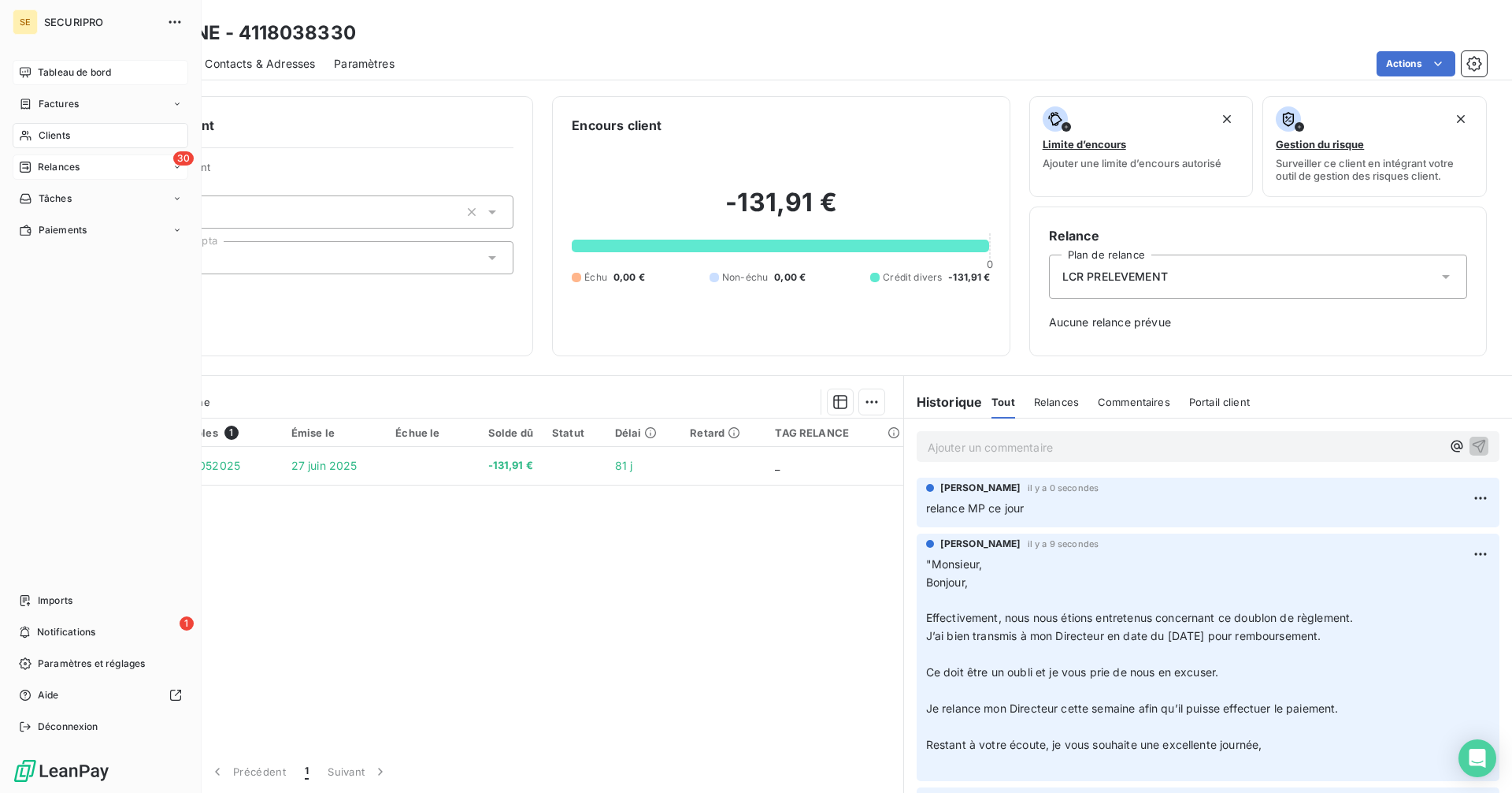
click at [18, 71] on div "Tableau de bord" at bounding box center [100, 72] width 175 height 26
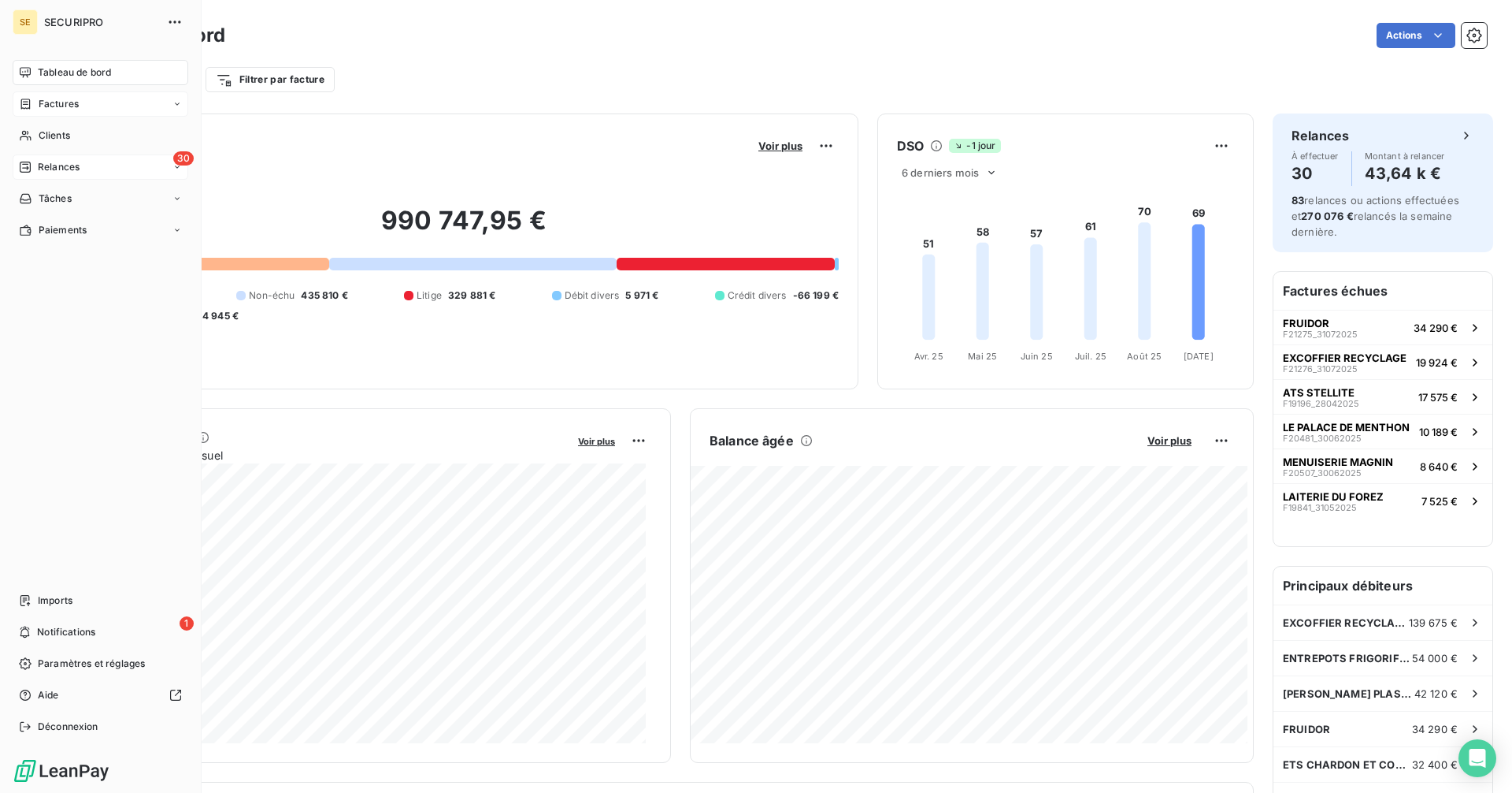
click at [46, 102] on span "Factures" at bounding box center [59, 104] width 41 height 14
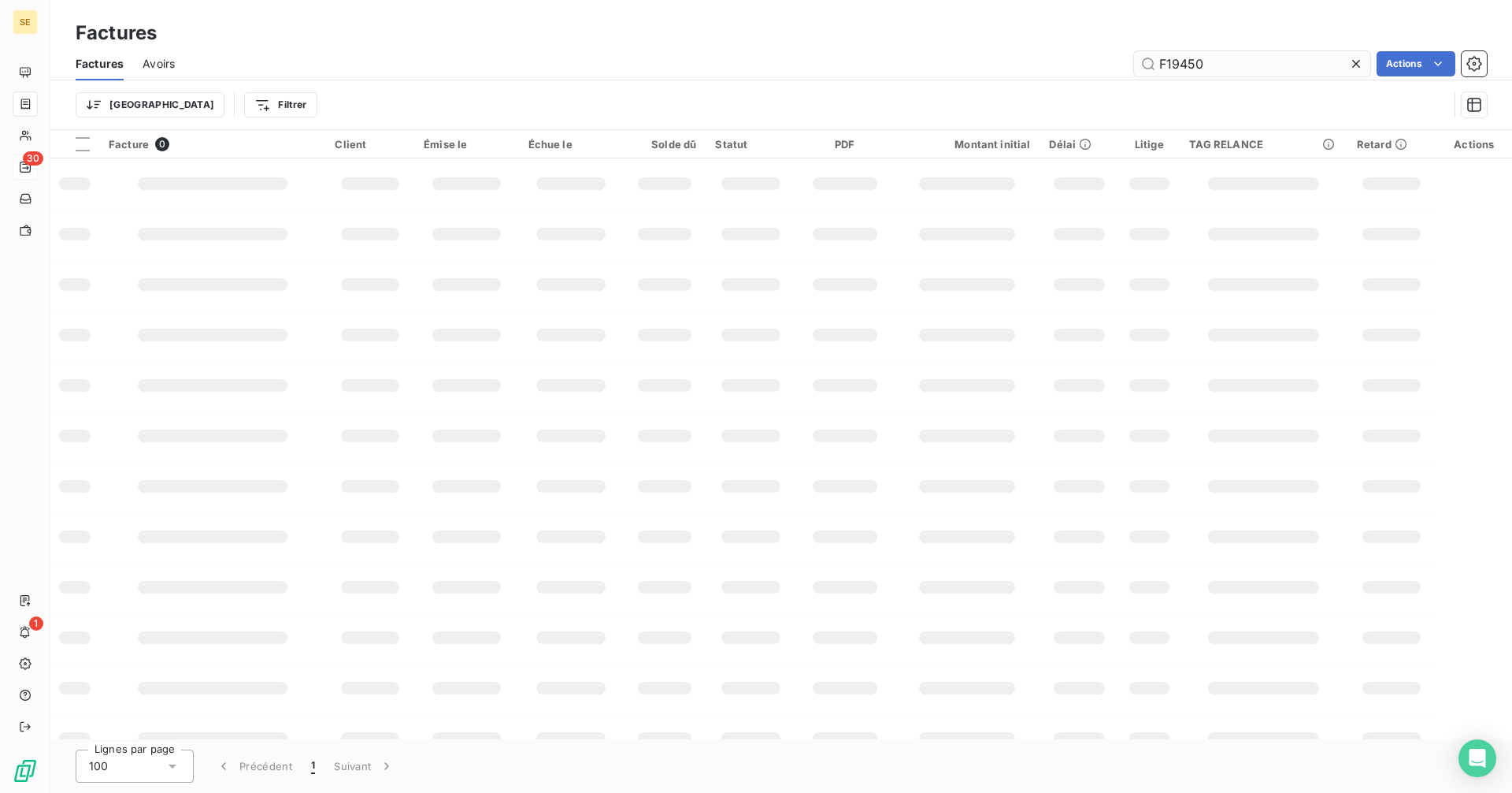
drag, startPoint x: 1185, startPoint y: 49, endPoint x: 1203, endPoint y: 68, distance: 26.2
click at [1184, 56] on div "Factures Avoirs F19450 Actions" at bounding box center [781, 64] width 1462 height 34
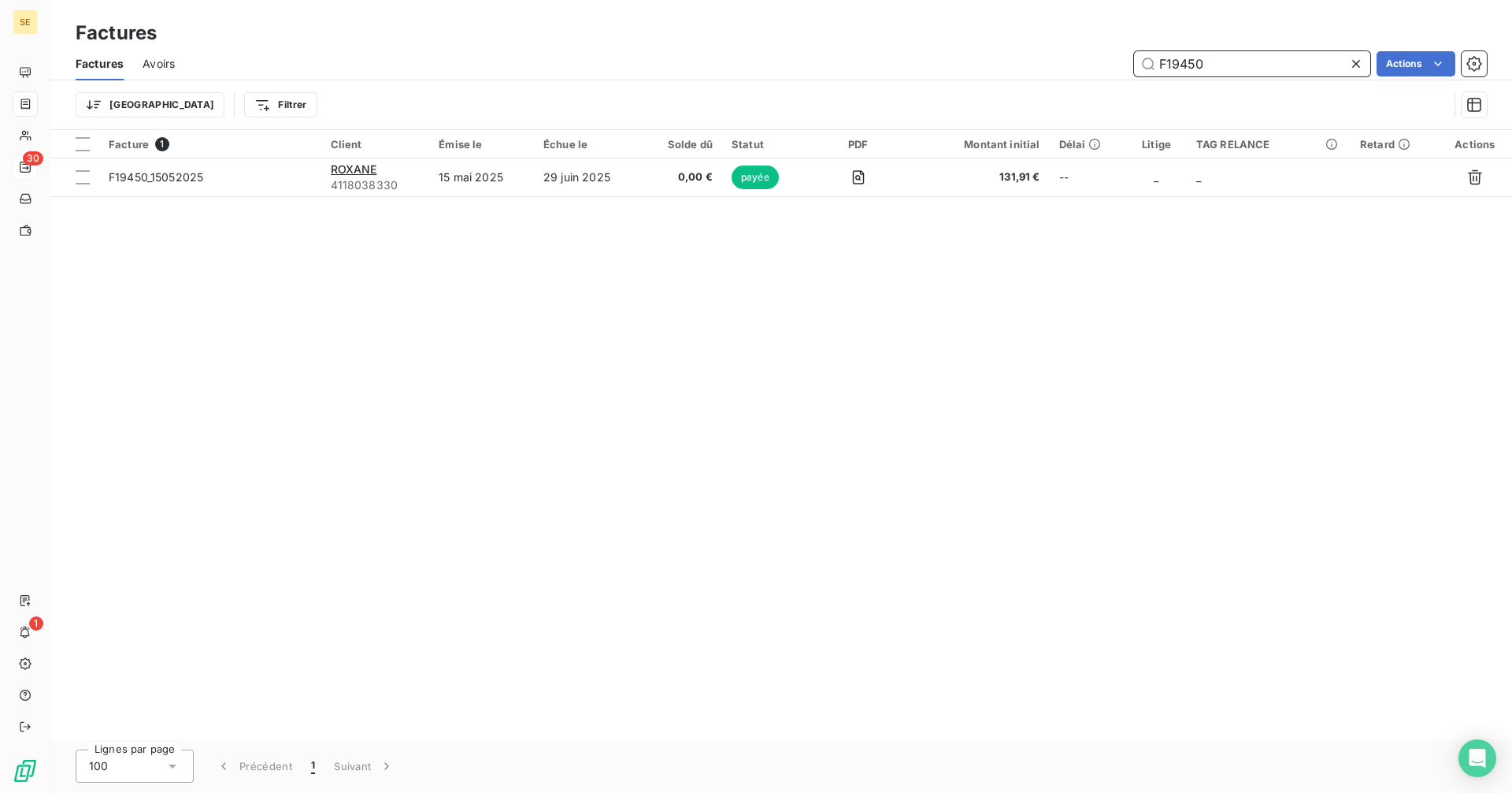
click at [1208, 66] on input "F19450" at bounding box center [1252, 64] width 236 height 26
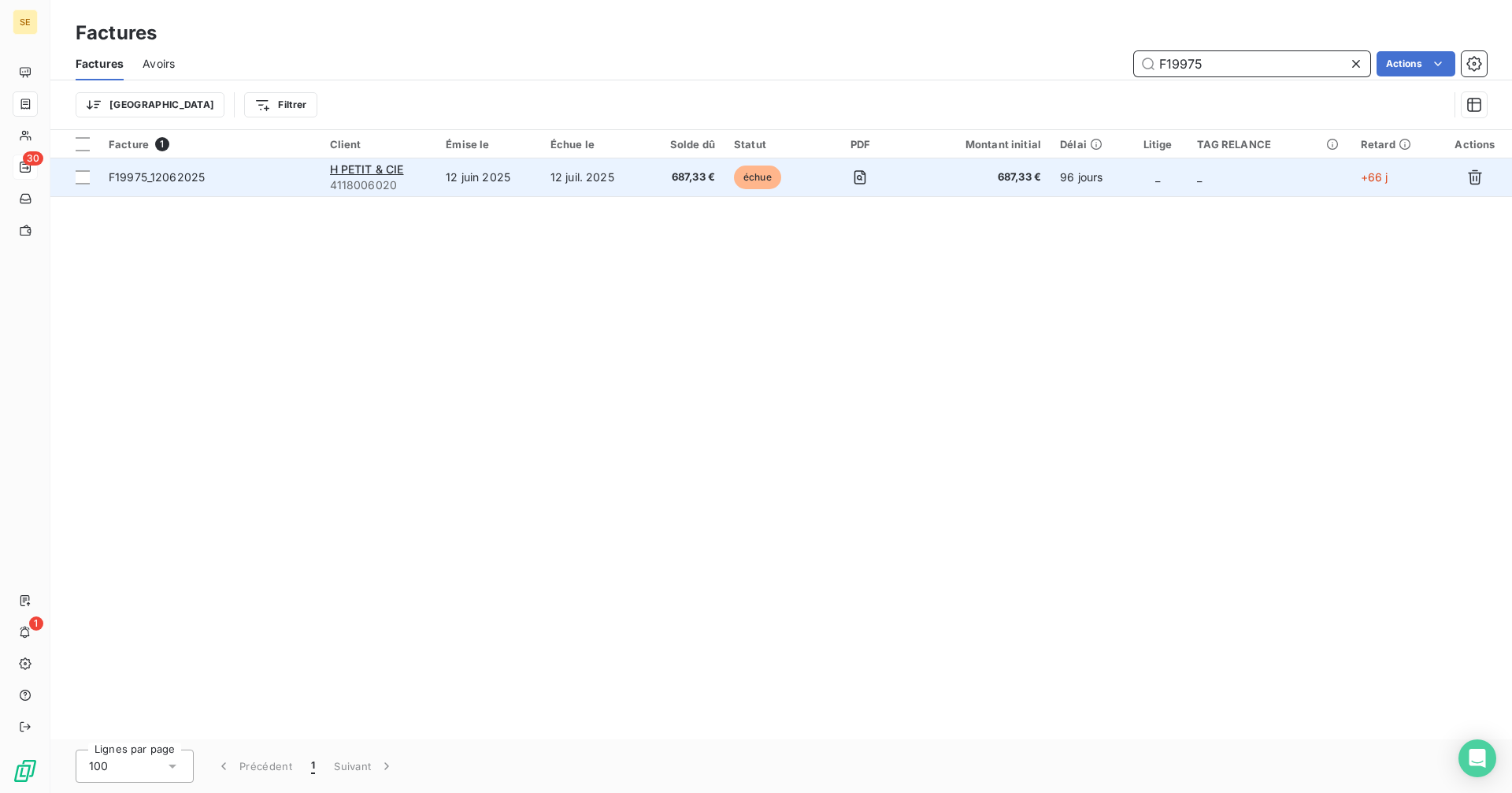
type input "F19975"
click at [630, 179] on td "12 juil. 2025" at bounding box center [592, 177] width 103 height 38
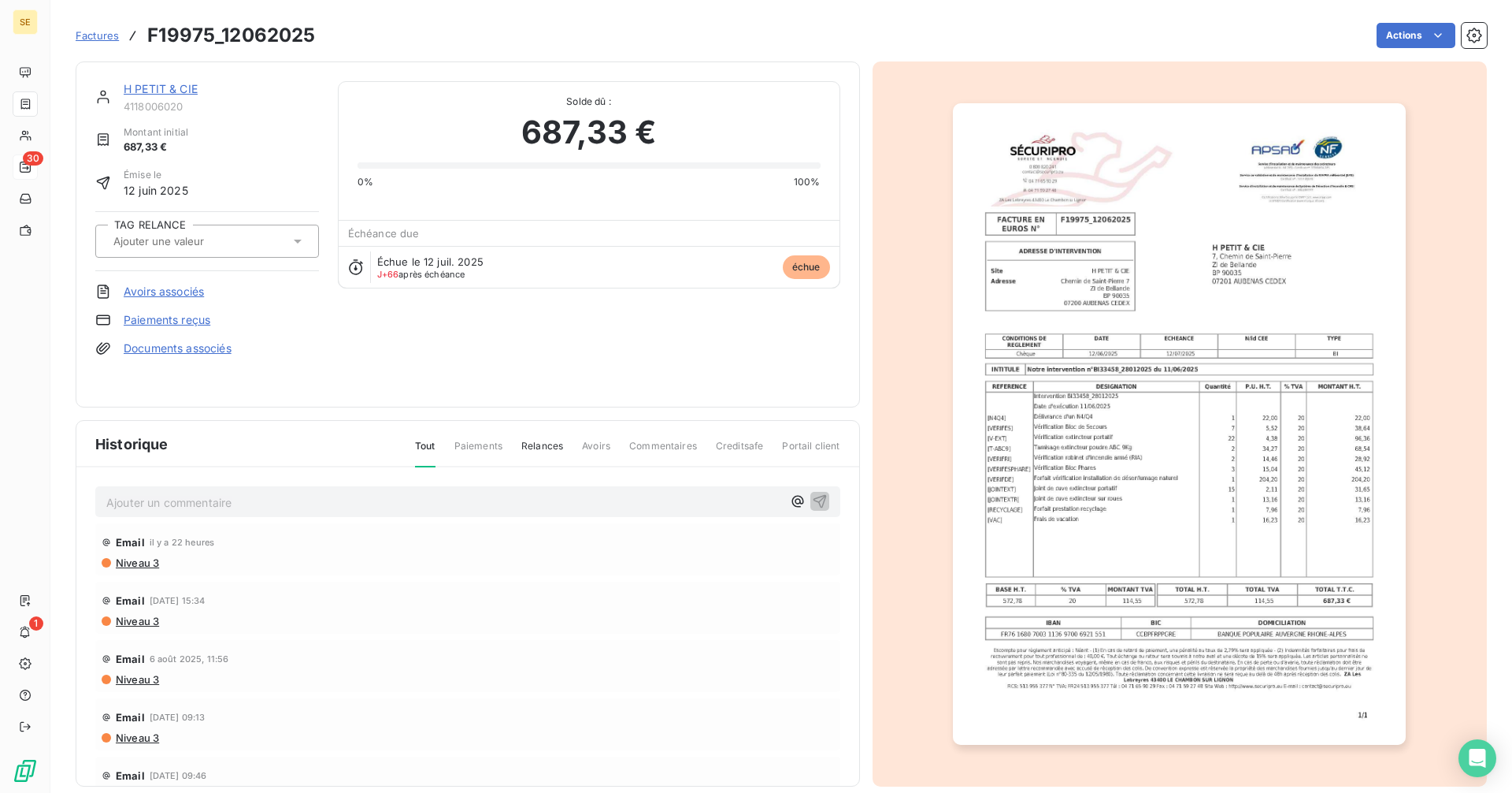
click at [177, 88] on link "H PETIT & CIE" at bounding box center [160, 88] width 74 height 13
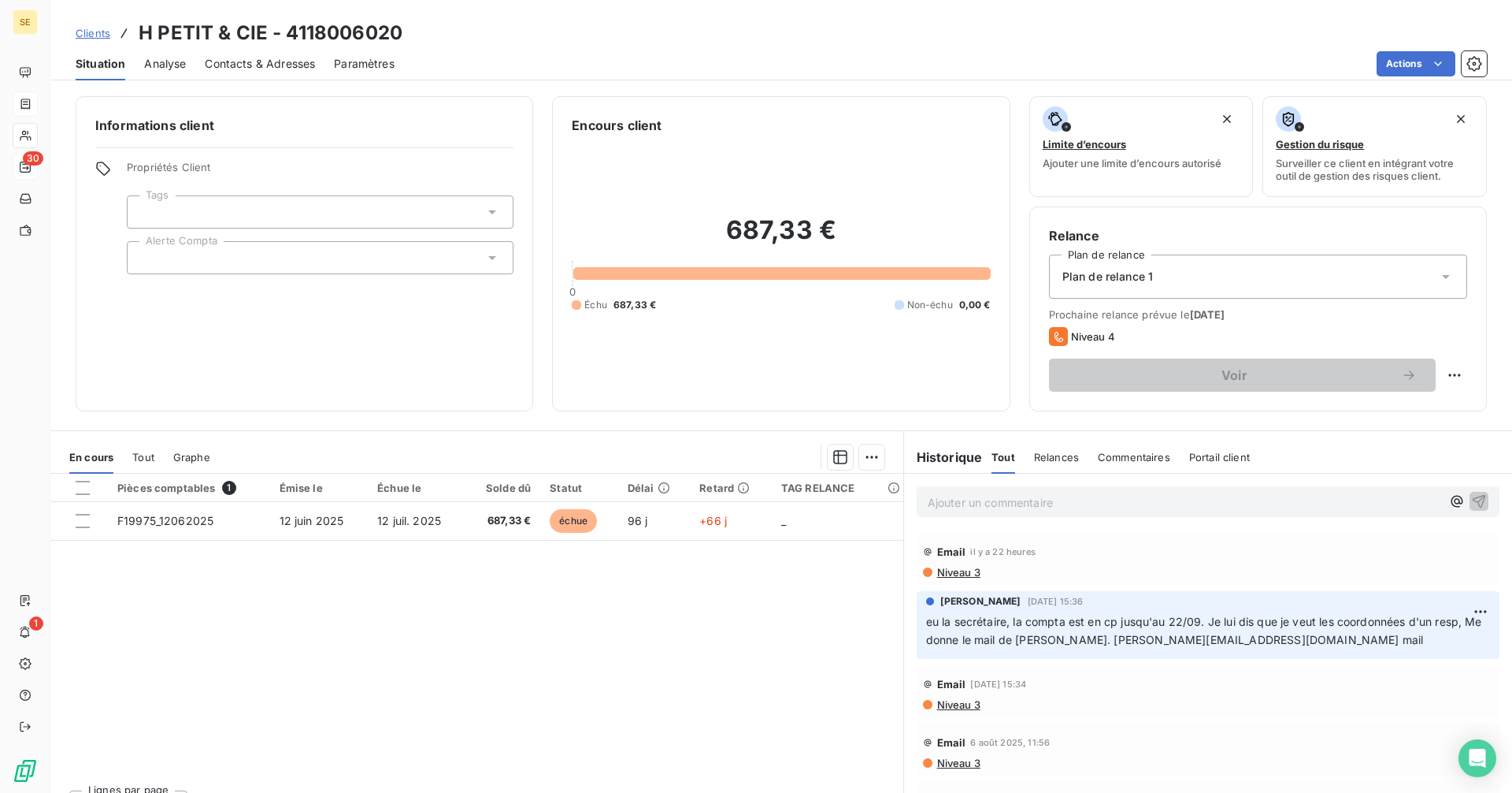
click at [986, 497] on p "Ajouter un commentaire ﻿" at bounding box center [1184, 502] width 513 height 19
click at [1067, 500] on p "me répond : "" at bounding box center [1184, 501] width 513 height 19
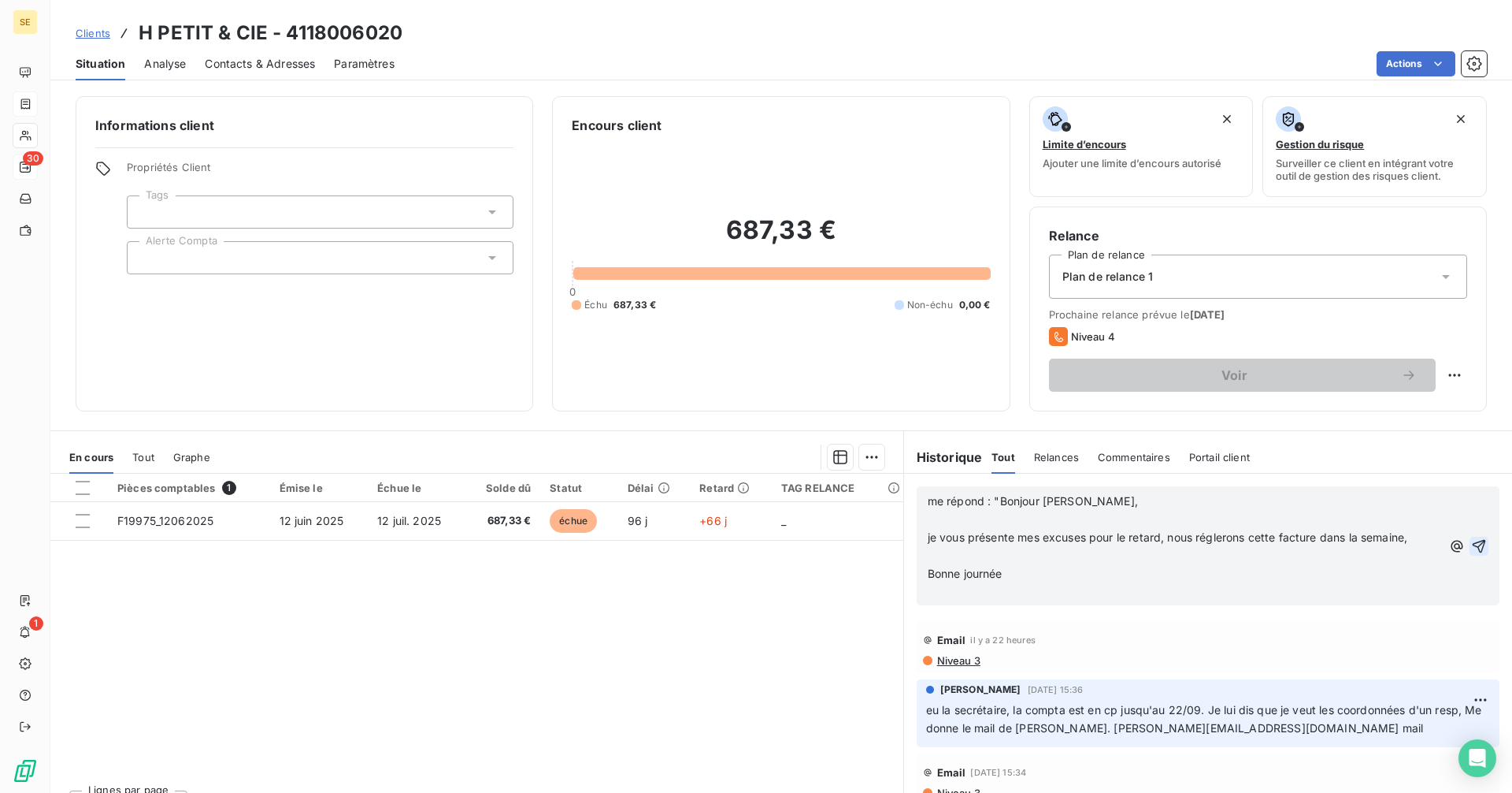
click at [1471, 544] on icon "button" at bounding box center [1479, 546] width 16 height 16
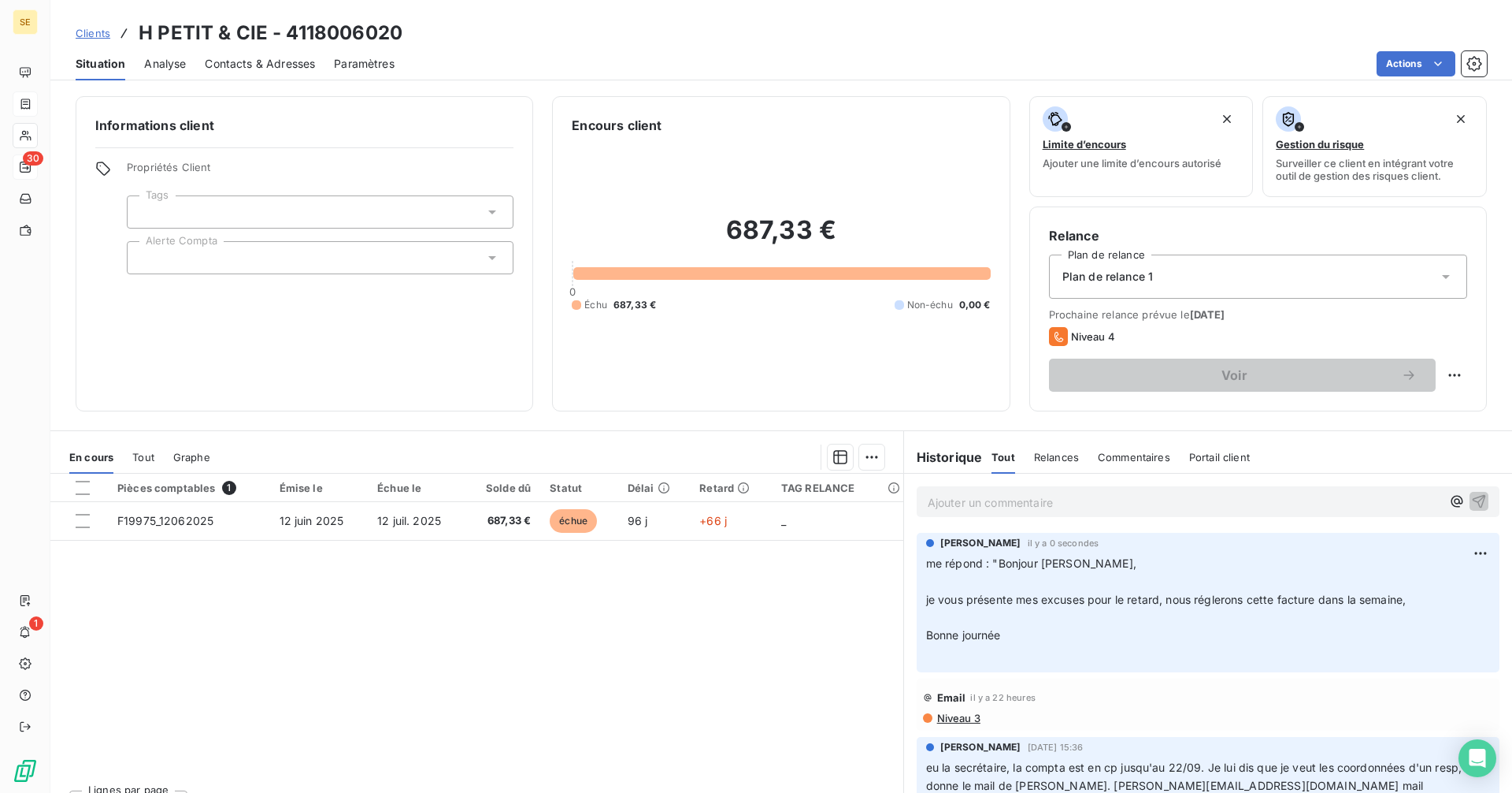
click at [83, 36] on span "Clients" at bounding box center [93, 33] width 34 height 12
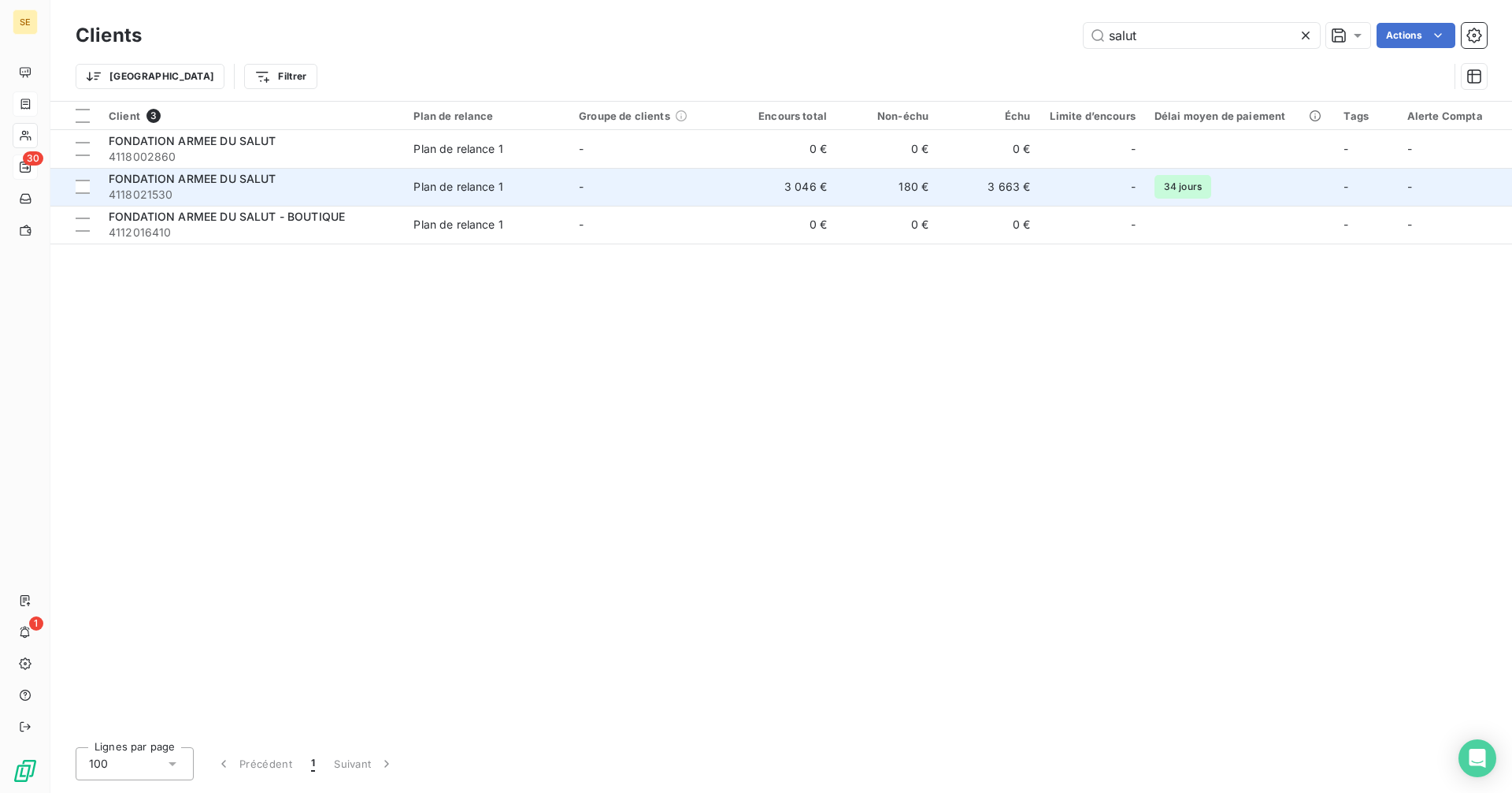
type input "salut"
click at [973, 186] on td "3 663 €" at bounding box center [988, 186] width 101 height 38
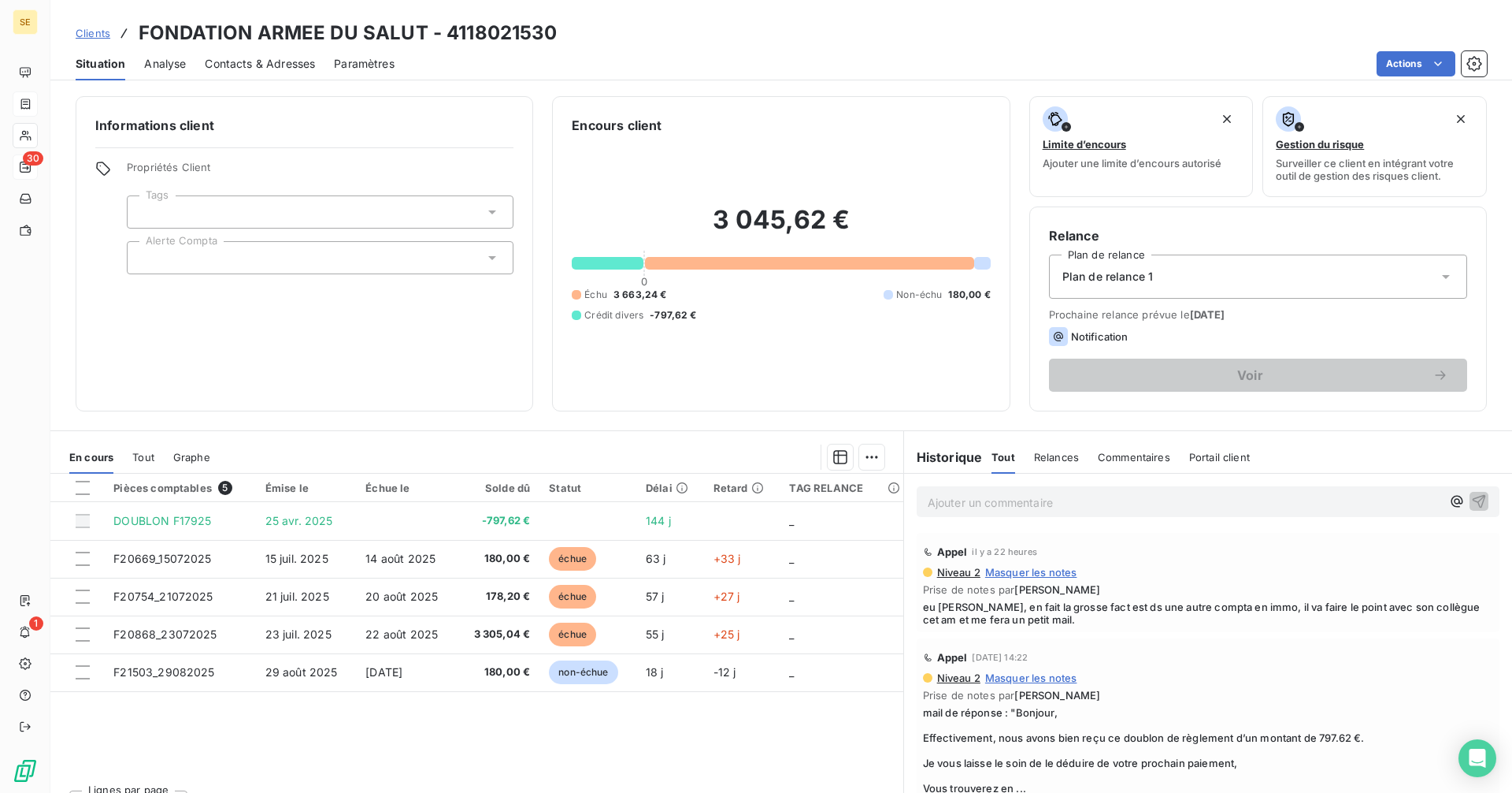
click at [979, 499] on p "Ajouter un commentaire ﻿" at bounding box center [1184, 502] width 513 height 19
click at [977, 501] on p "Ajouter un commentaire ﻿" at bounding box center [1184, 502] width 513 height 19
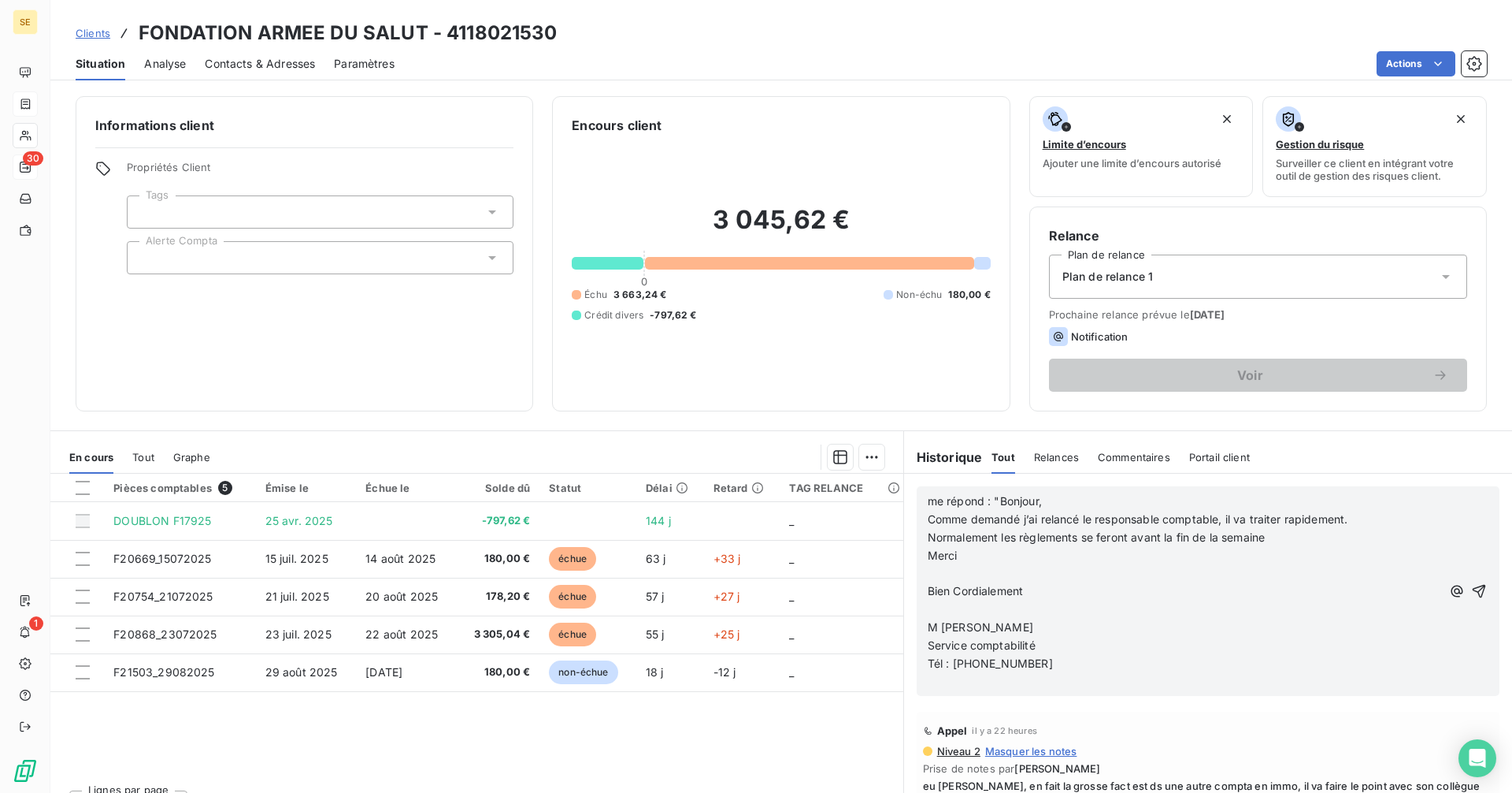
click at [1471, 590] on icon "button" at bounding box center [1479, 591] width 16 height 16
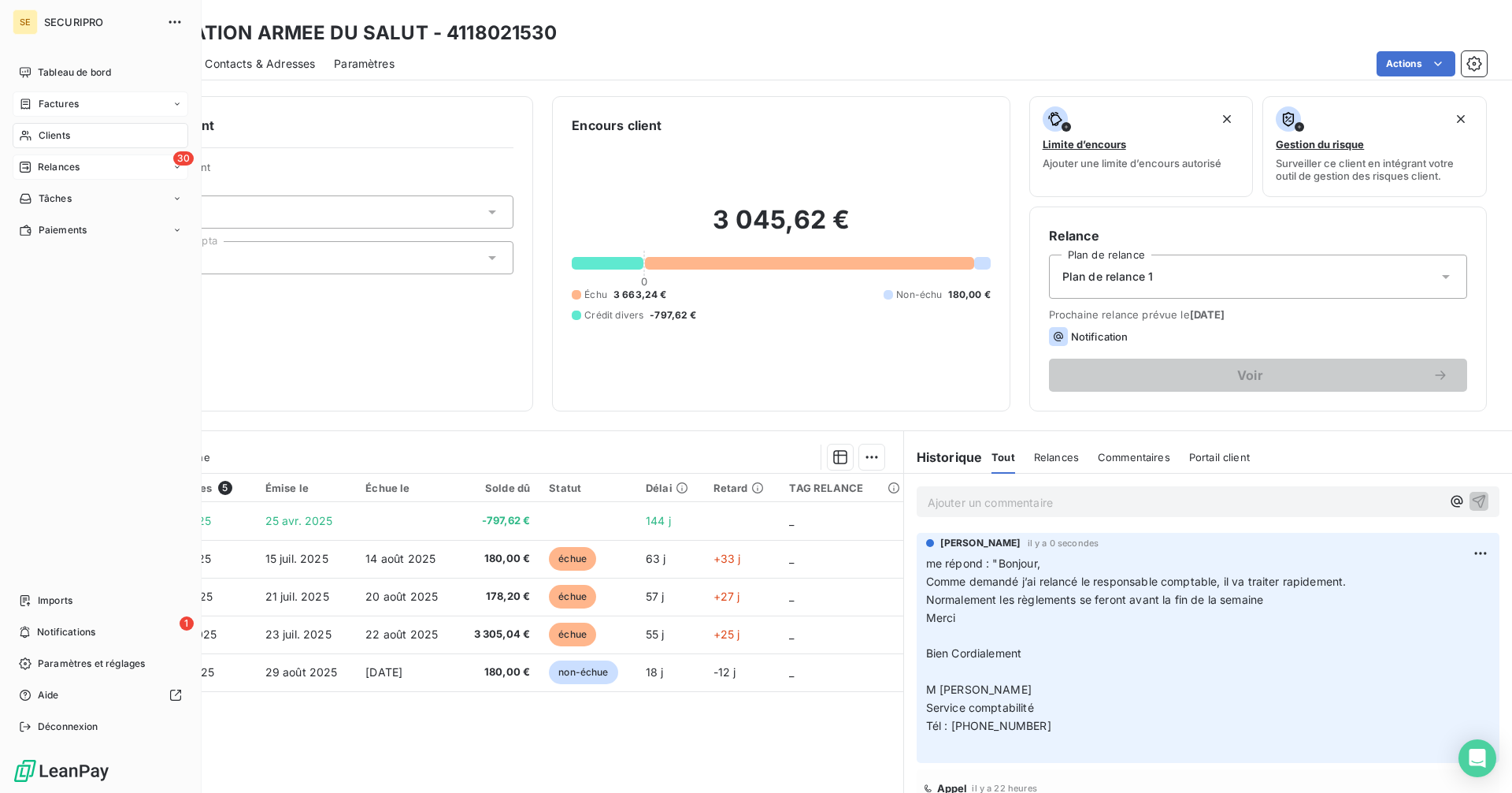
click at [71, 166] on span "Relances" at bounding box center [58, 167] width 41 height 14
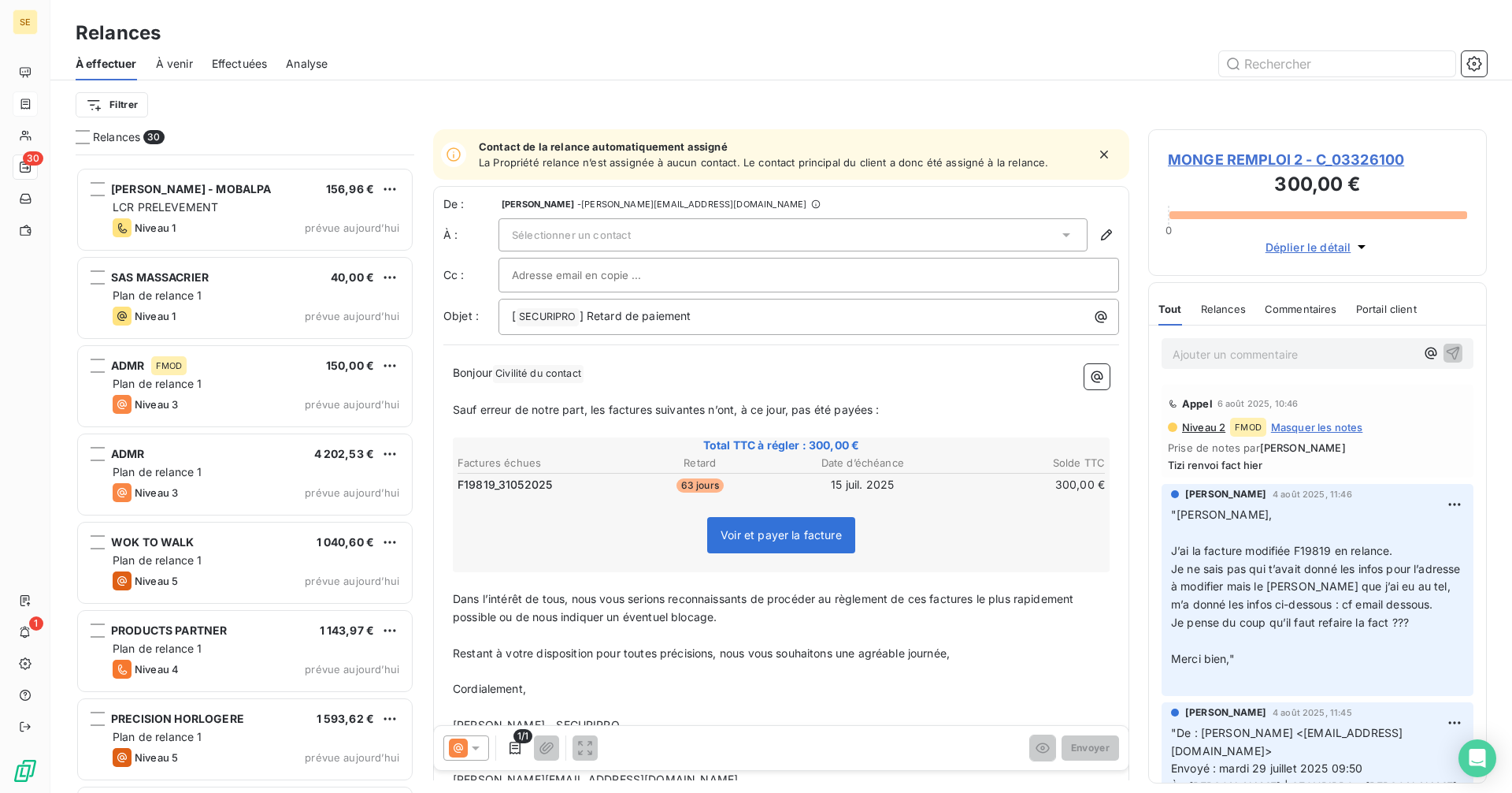
scroll to position [2010, 0]
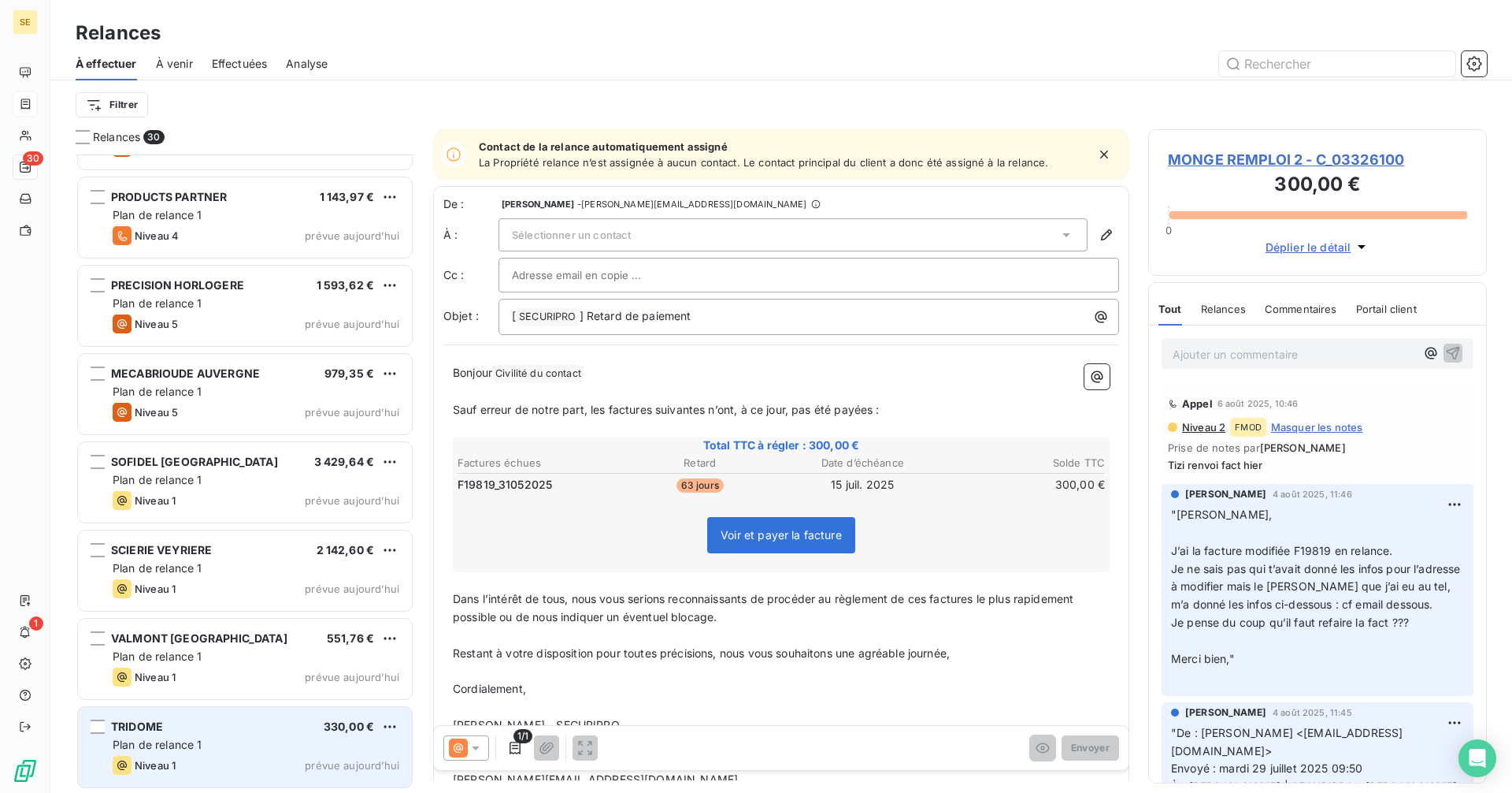
click at [255, 755] on div "TRIDOME 330,00 € Plan de relance 1 Niveau 1 prévue [DATE]" at bounding box center [244, 746] width 334 height 80
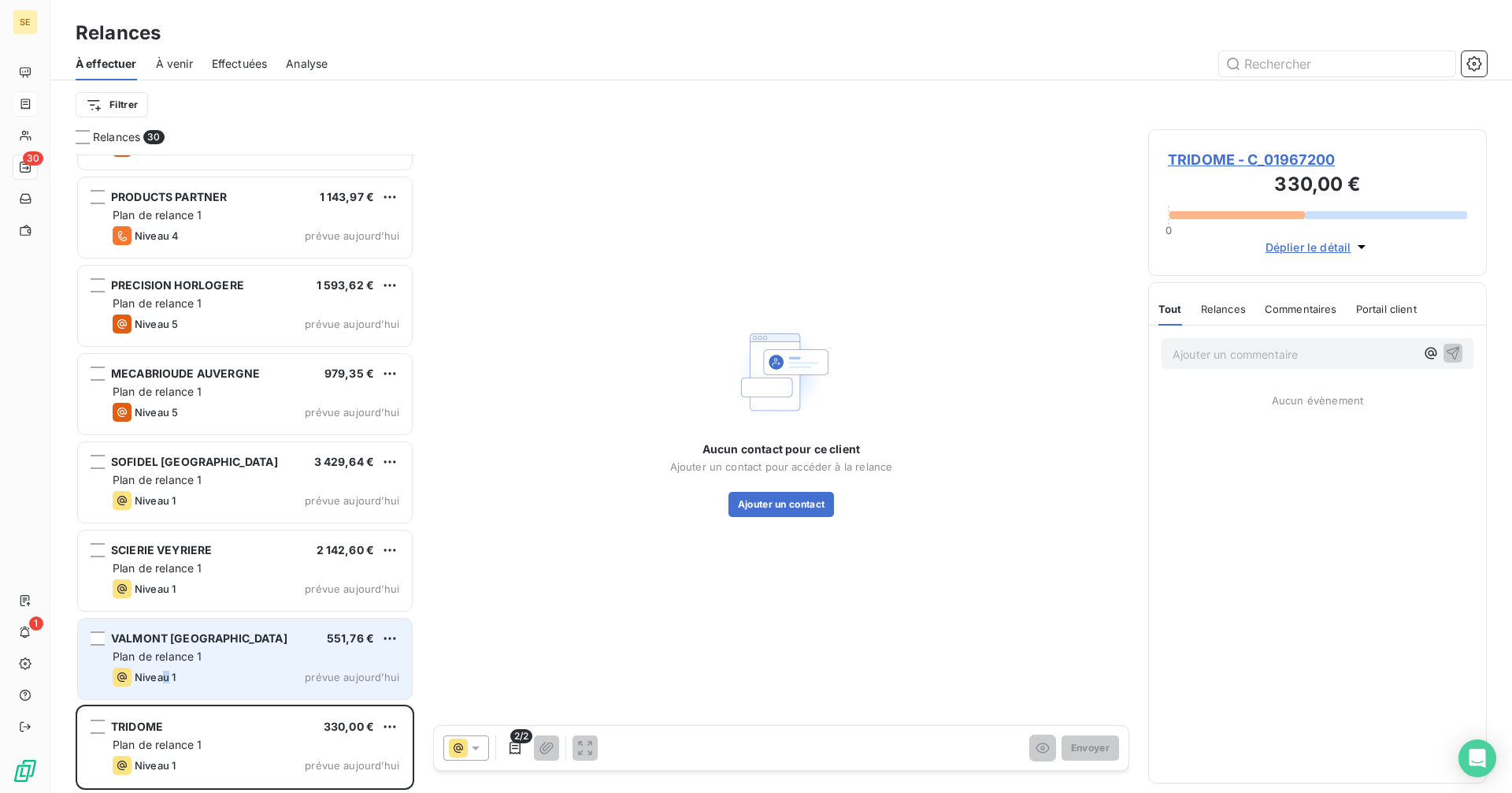
click at [168, 668] on div "Niveau 1" at bounding box center [144, 677] width 63 height 19
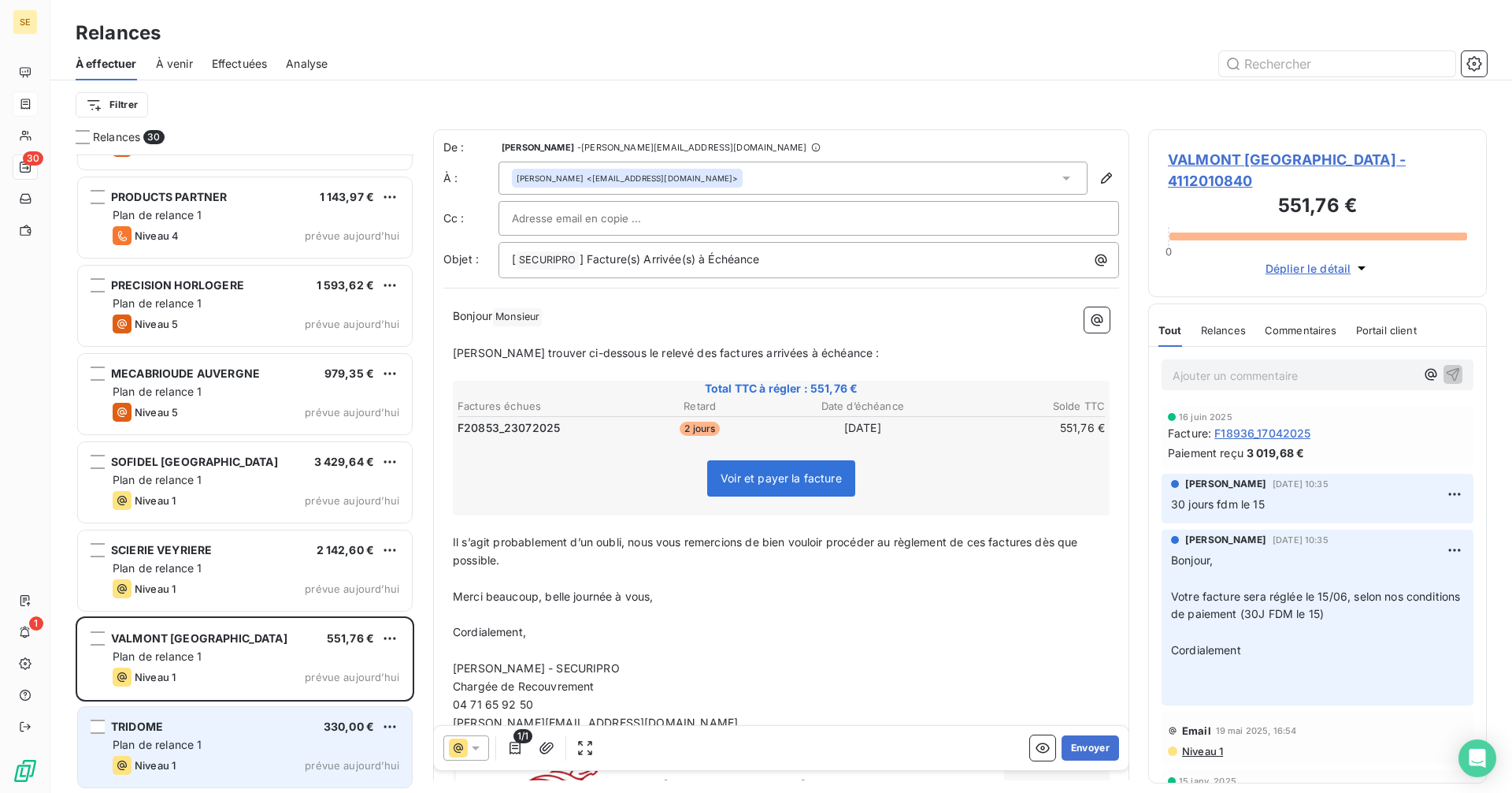
click at [256, 739] on div "Plan de relance 1" at bounding box center [256, 744] width 287 height 16
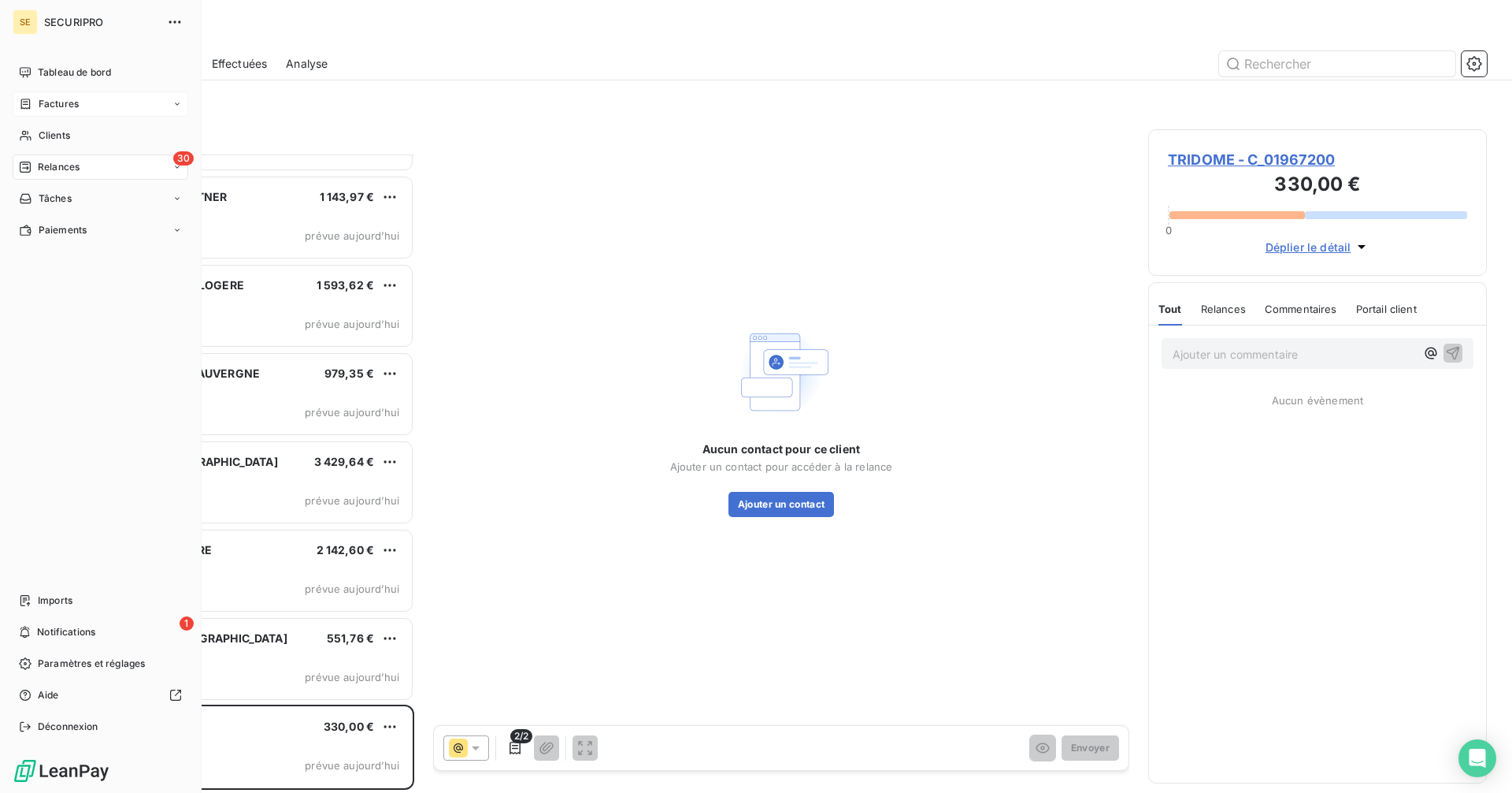
drag, startPoint x: 41, startPoint y: 66, endPoint x: 4, endPoint y: 56, distance: 38.3
click at [41, 66] on span "Tableau de bord" at bounding box center [74, 72] width 73 height 14
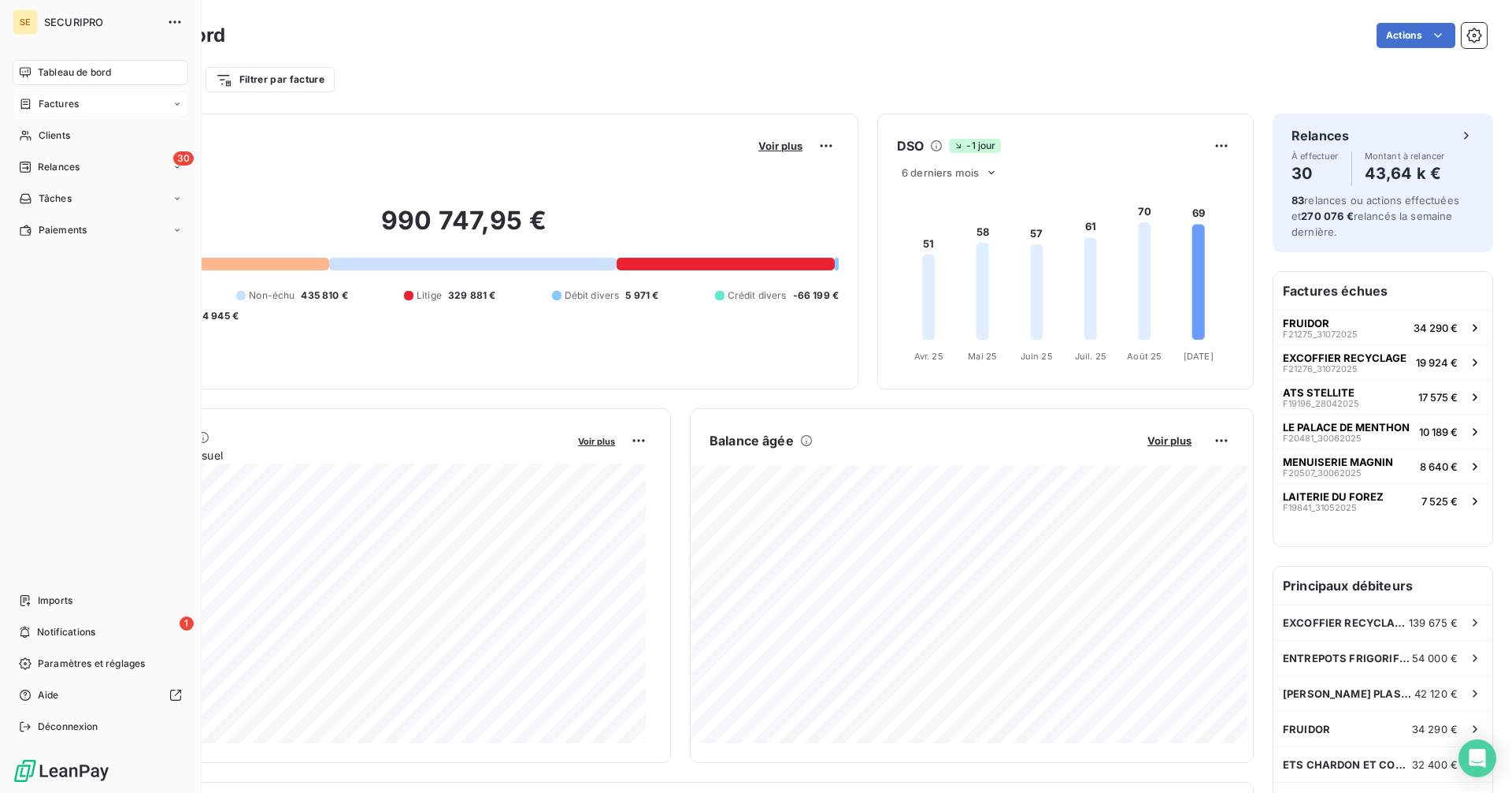
click at [42, 106] on span "Factures" at bounding box center [59, 104] width 41 height 14
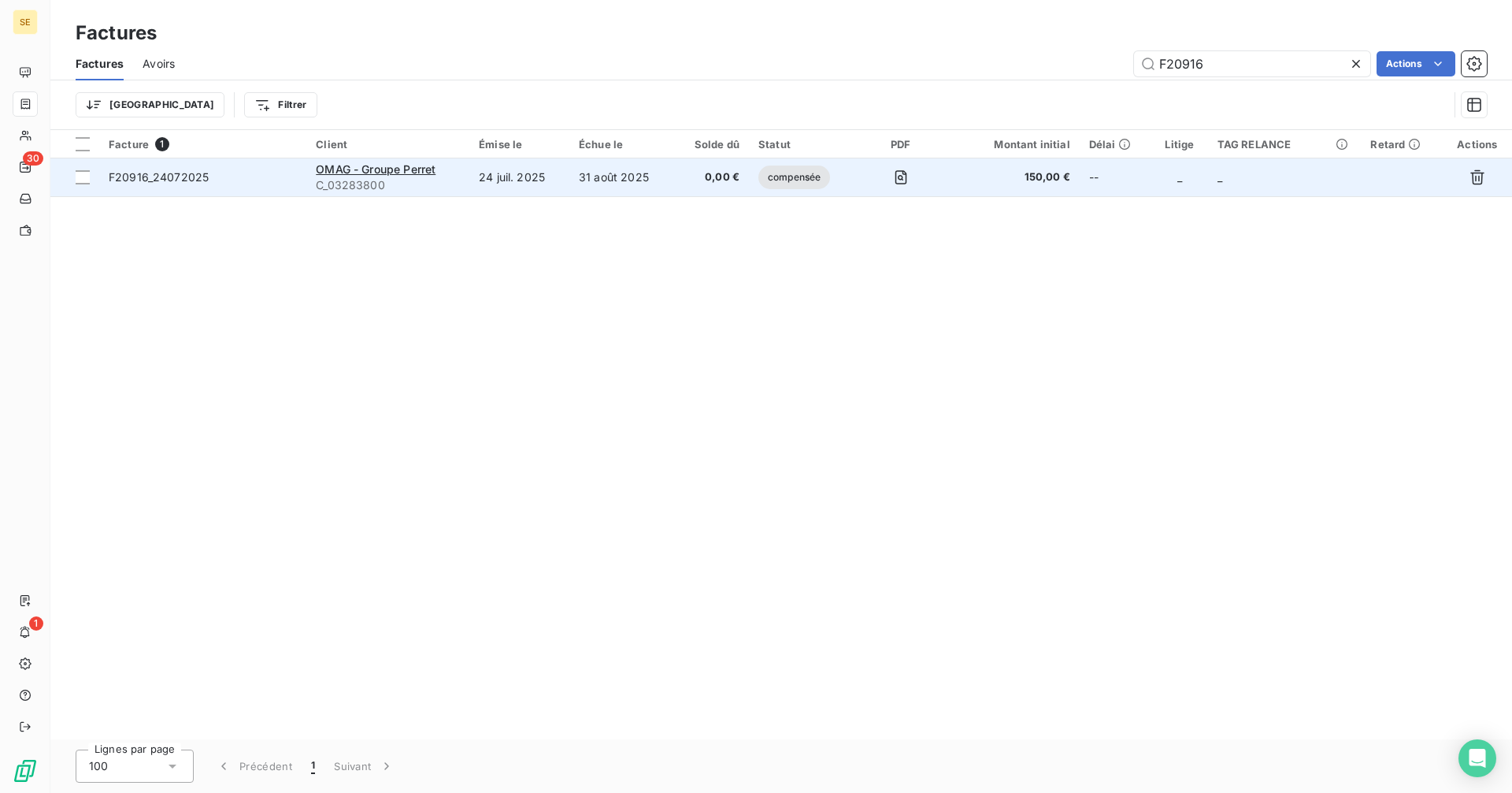
type input "F20916"
click at [451, 165] on div "OMAG - Groupe Perret" at bounding box center [387, 169] width 144 height 16
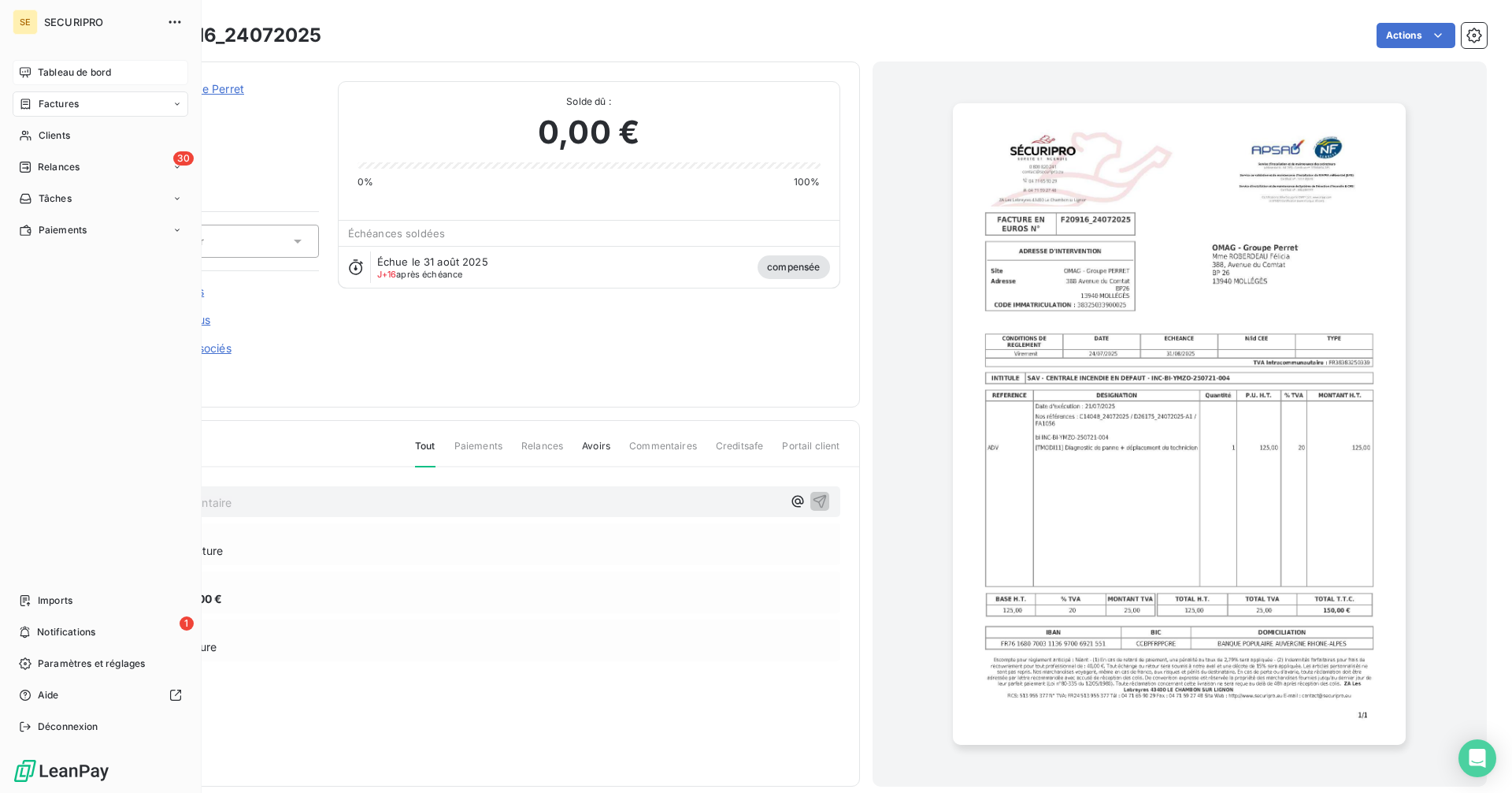
click at [54, 79] on div "Tableau de bord" at bounding box center [100, 72] width 175 height 26
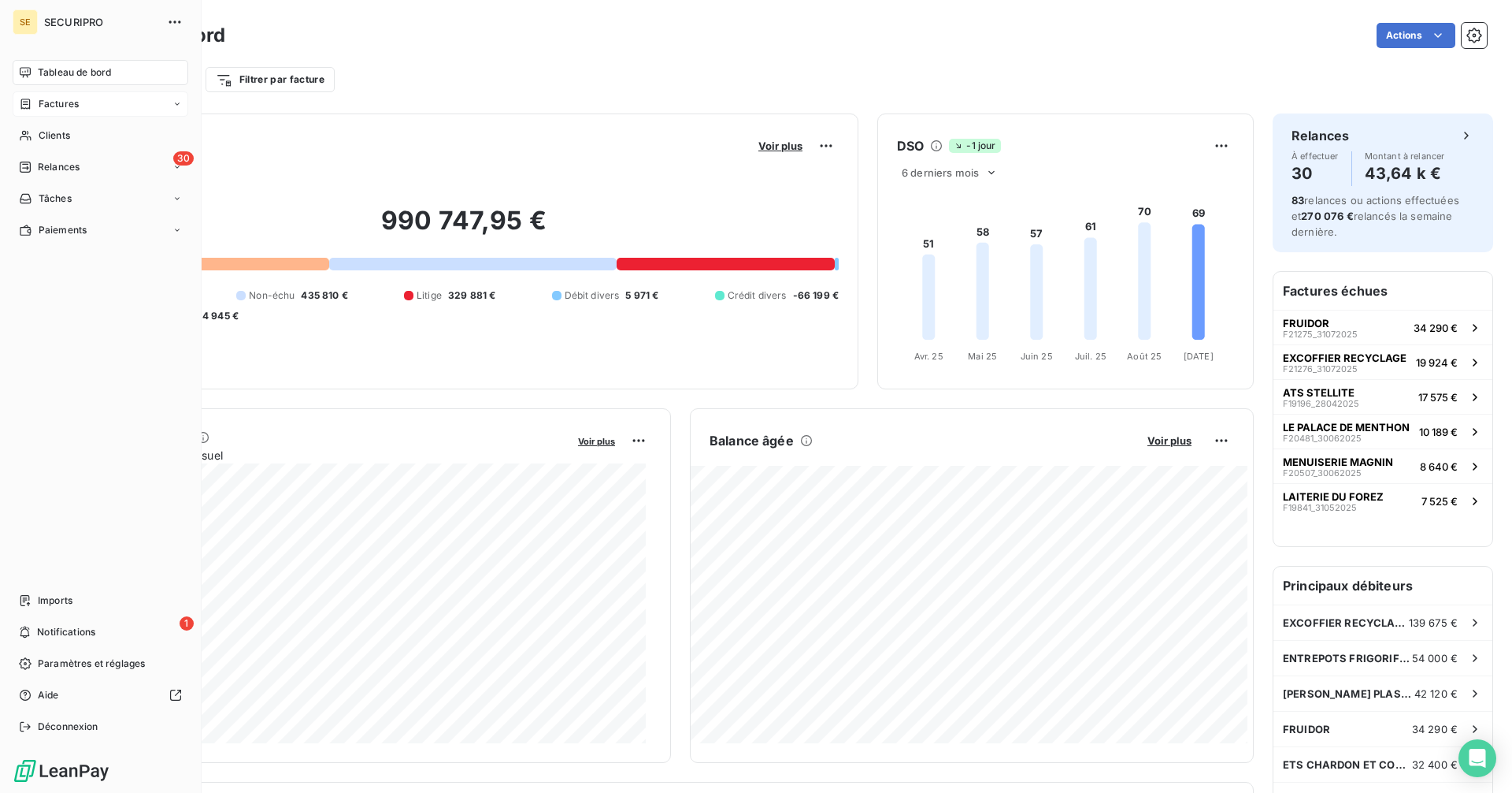
click at [44, 104] on span "Factures" at bounding box center [59, 104] width 41 height 14
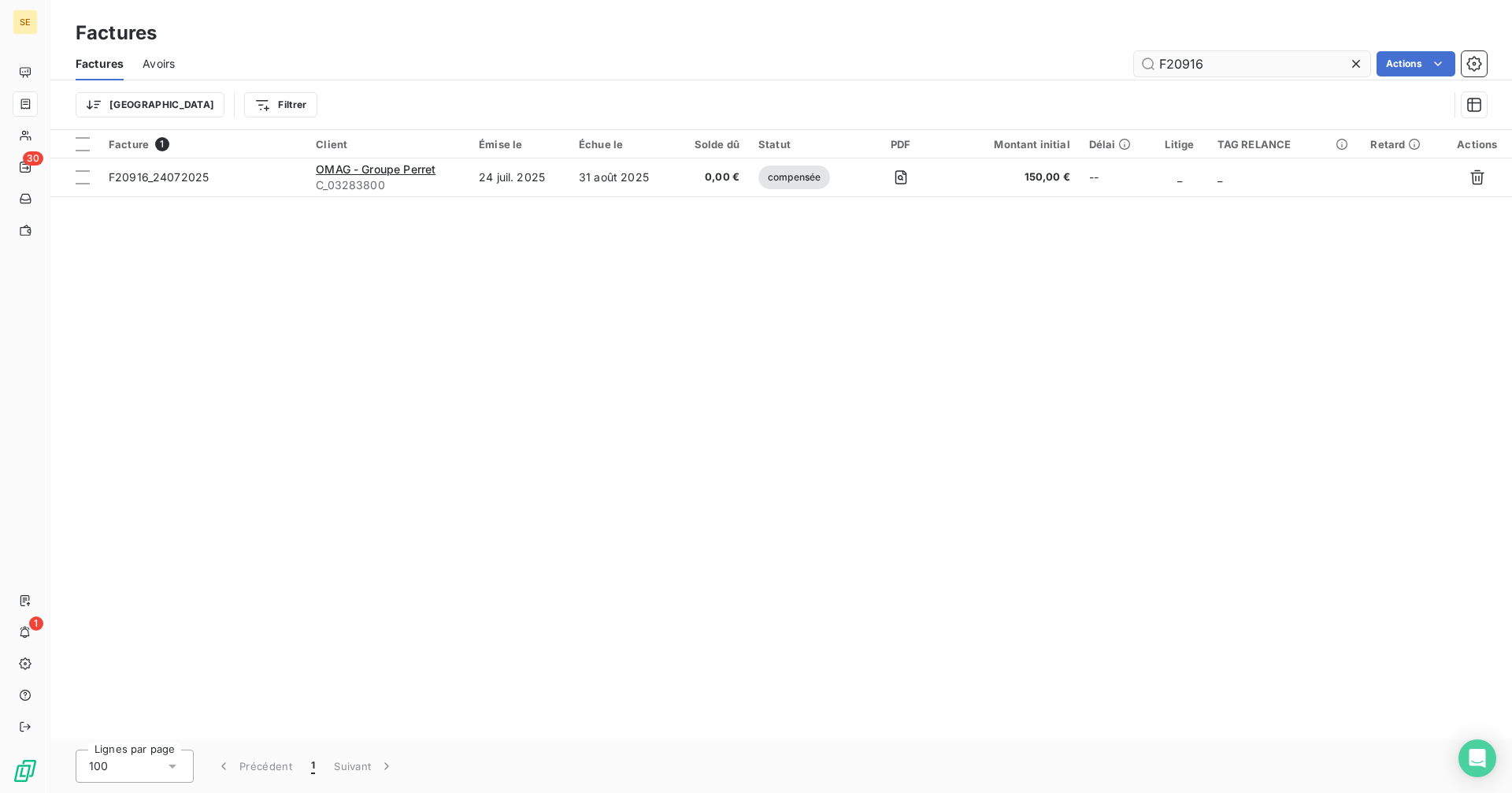
click at [1215, 70] on input "F20916" at bounding box center [1252, 64] width 236 height 26
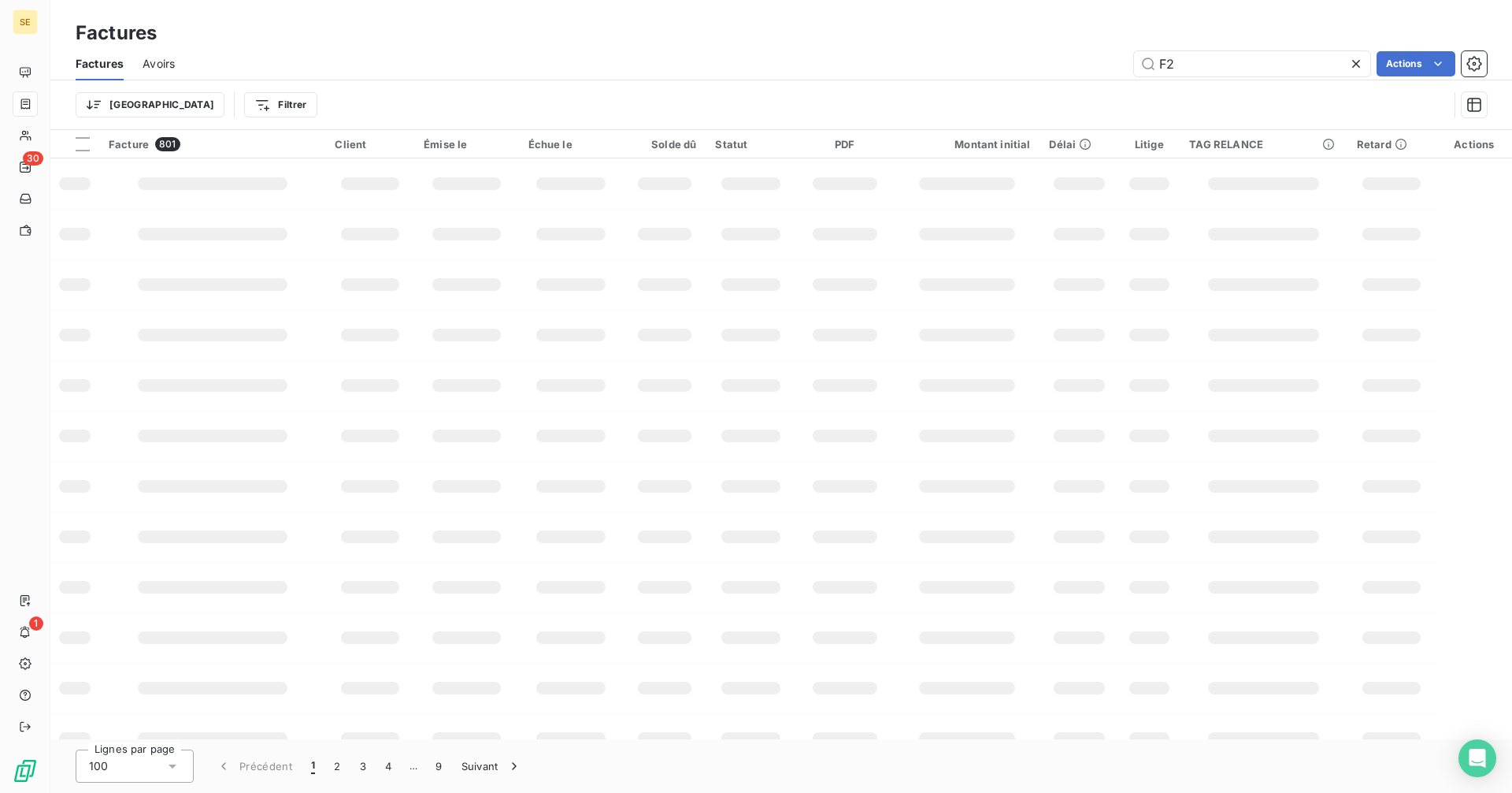
type input "F"
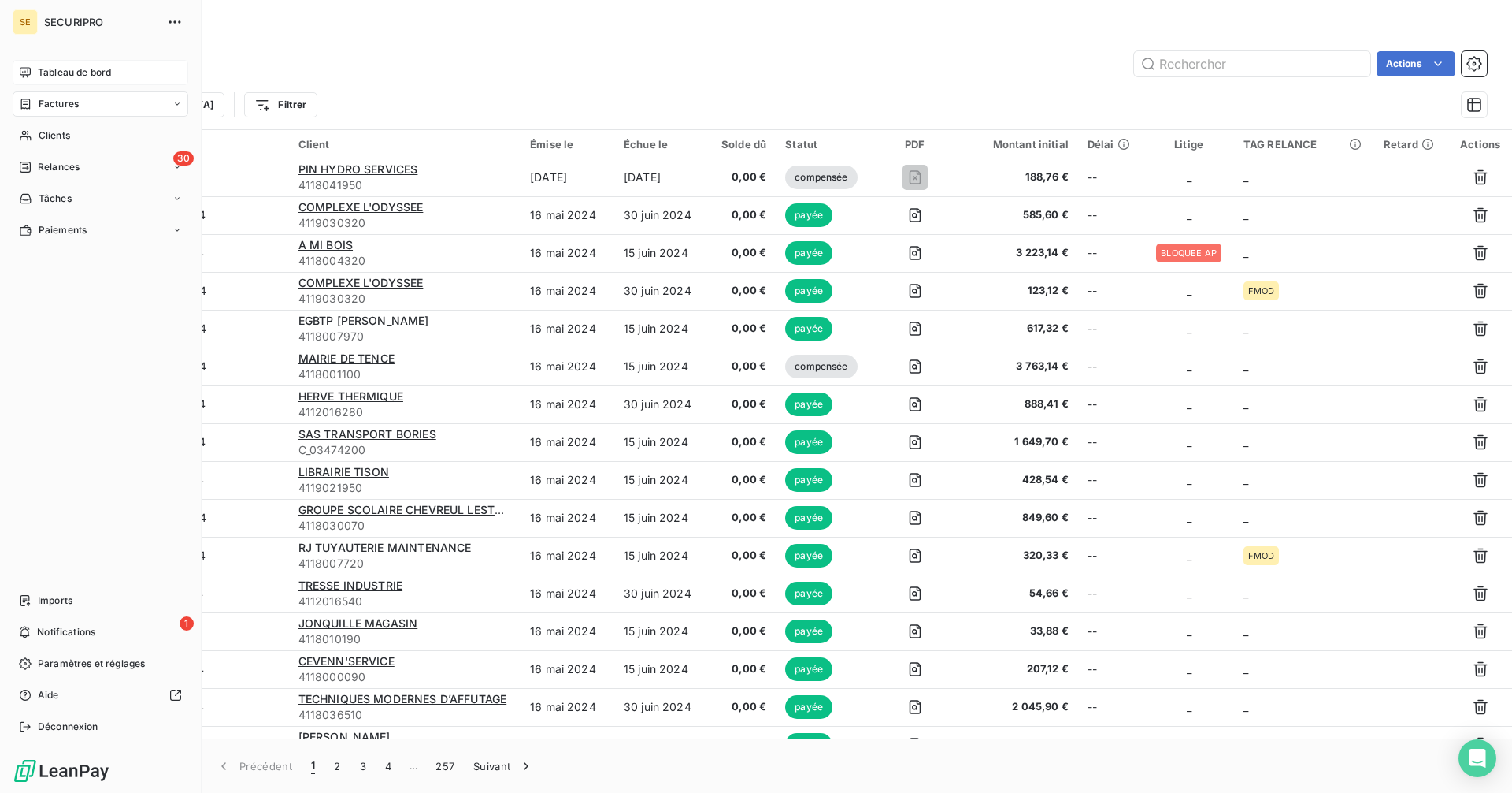
click at [32, 63] on div "Tableau de bord" at bounding box center [100, 72] width 175 height 26
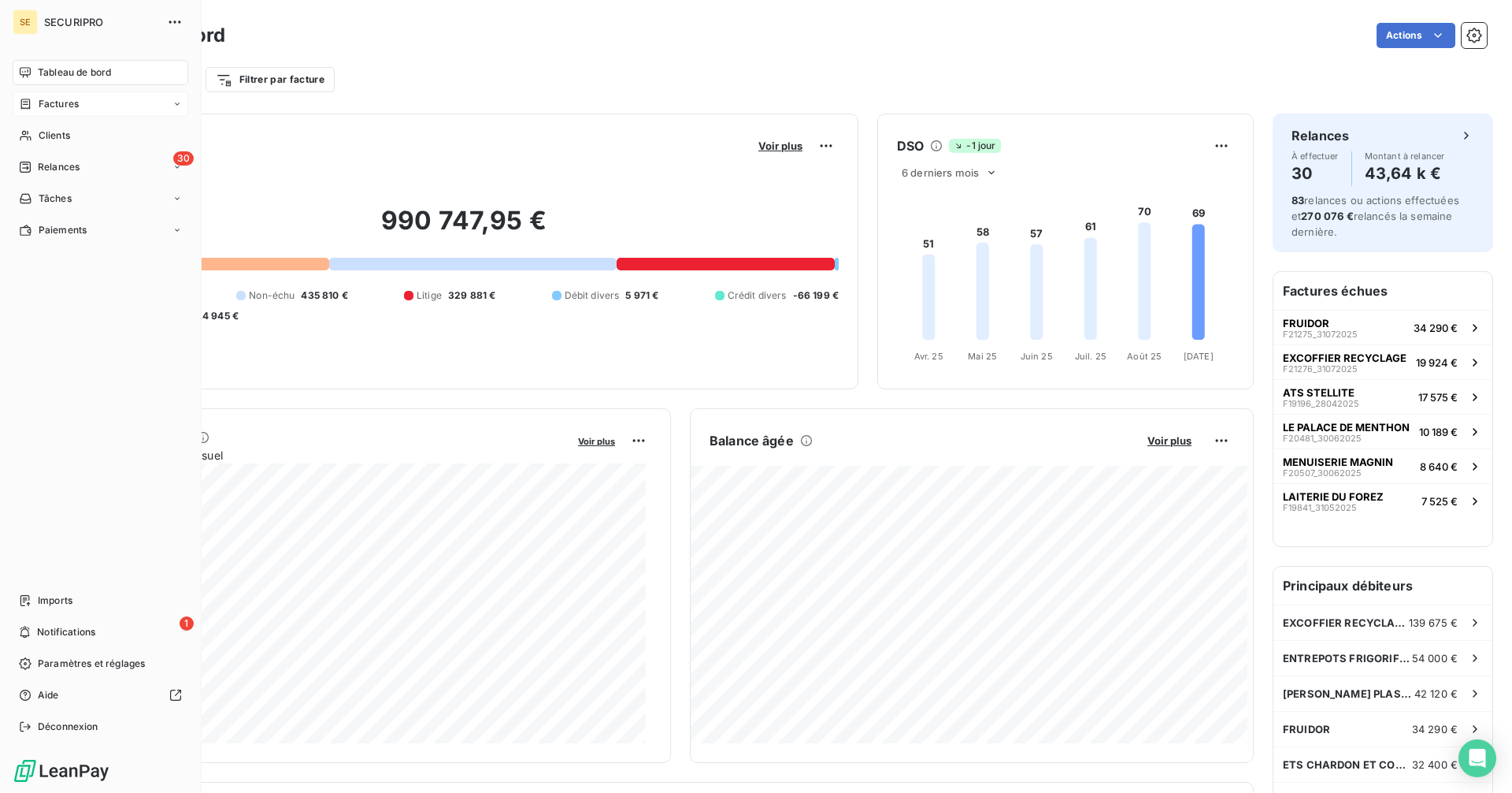
click at [31, 108] on icon at bounding box center [25, 104] width 13 height 12
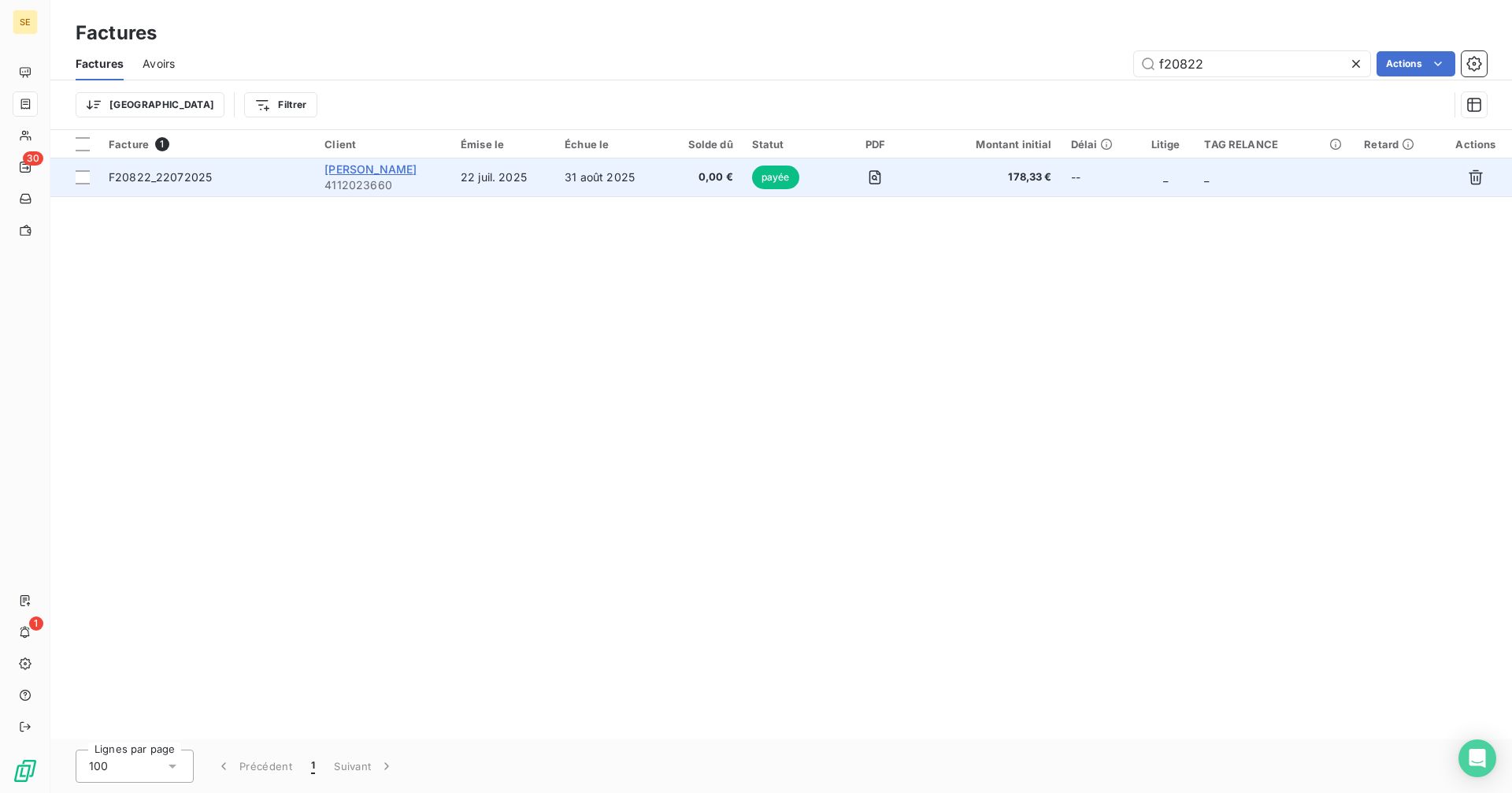
type input "f20822"
click at [361, 171] on span "[PERSON_NAME]" at bounding box center [370, 168] width 93 height 13
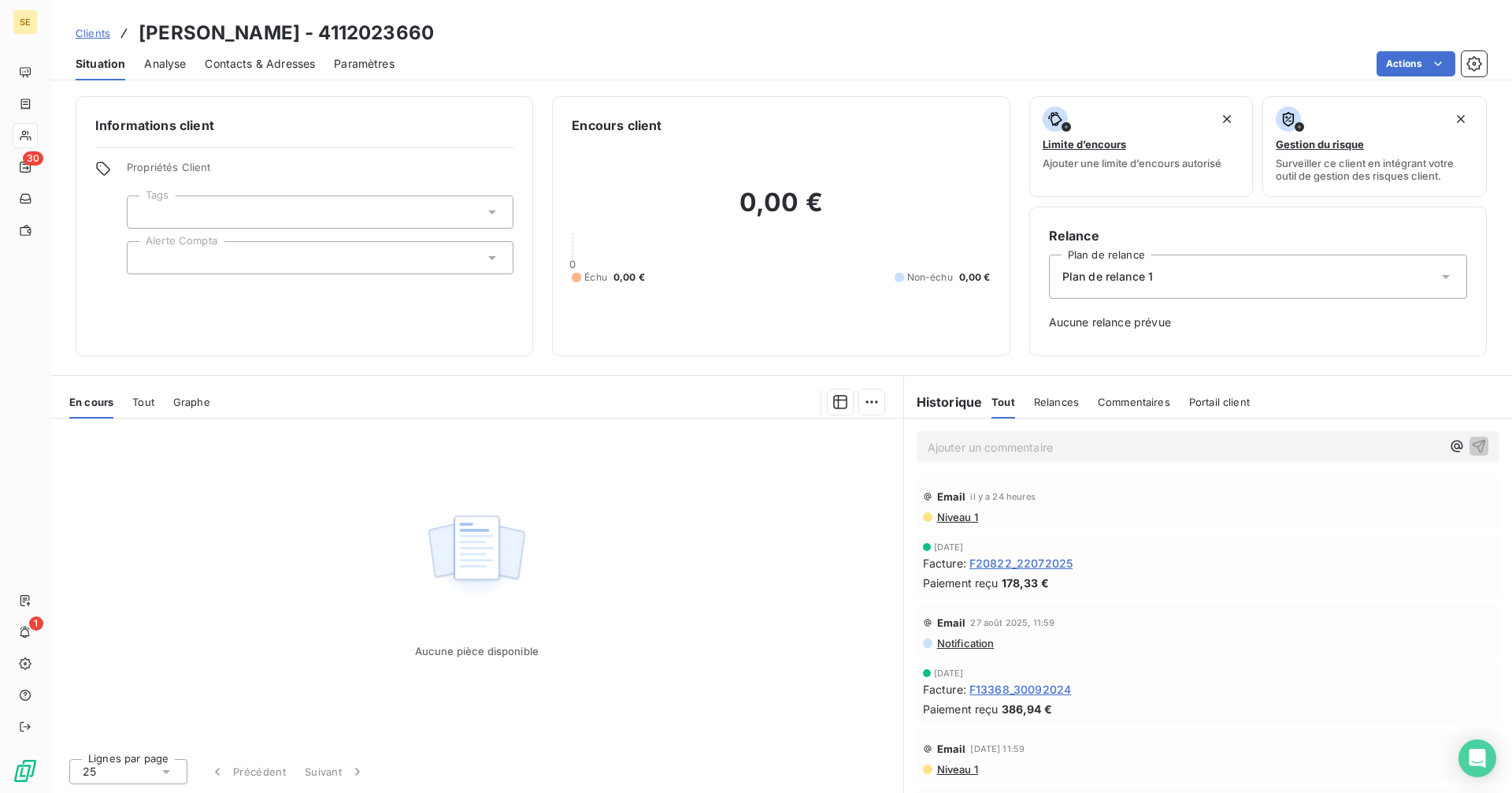
click at [984, 451] on p "Ajouter un commentaire ﻿" at bounding box center [1184, 447] width 513 height 19
click at [135, 402] on span "Tout" at bounding box center [143, 401] width 22 height 12
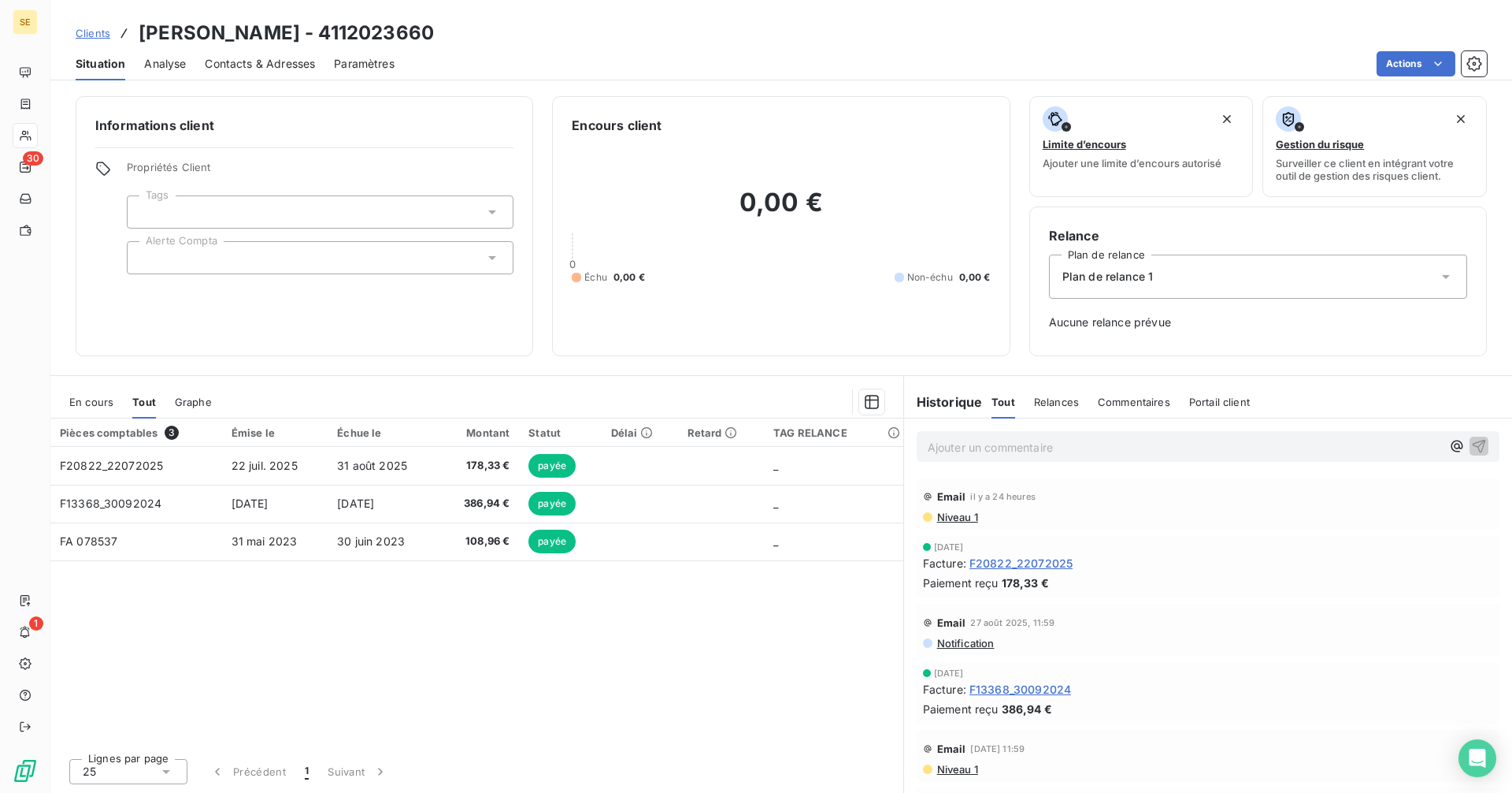
click at [995, 445] on p "Ajouter un commentaire ﻿" at bounding box center [1184, 447] width 513 height 19
click at [969, 443] on p "Ajouter un commentaire ﻿" at bounding box center [1184, 447] width 513 height 19
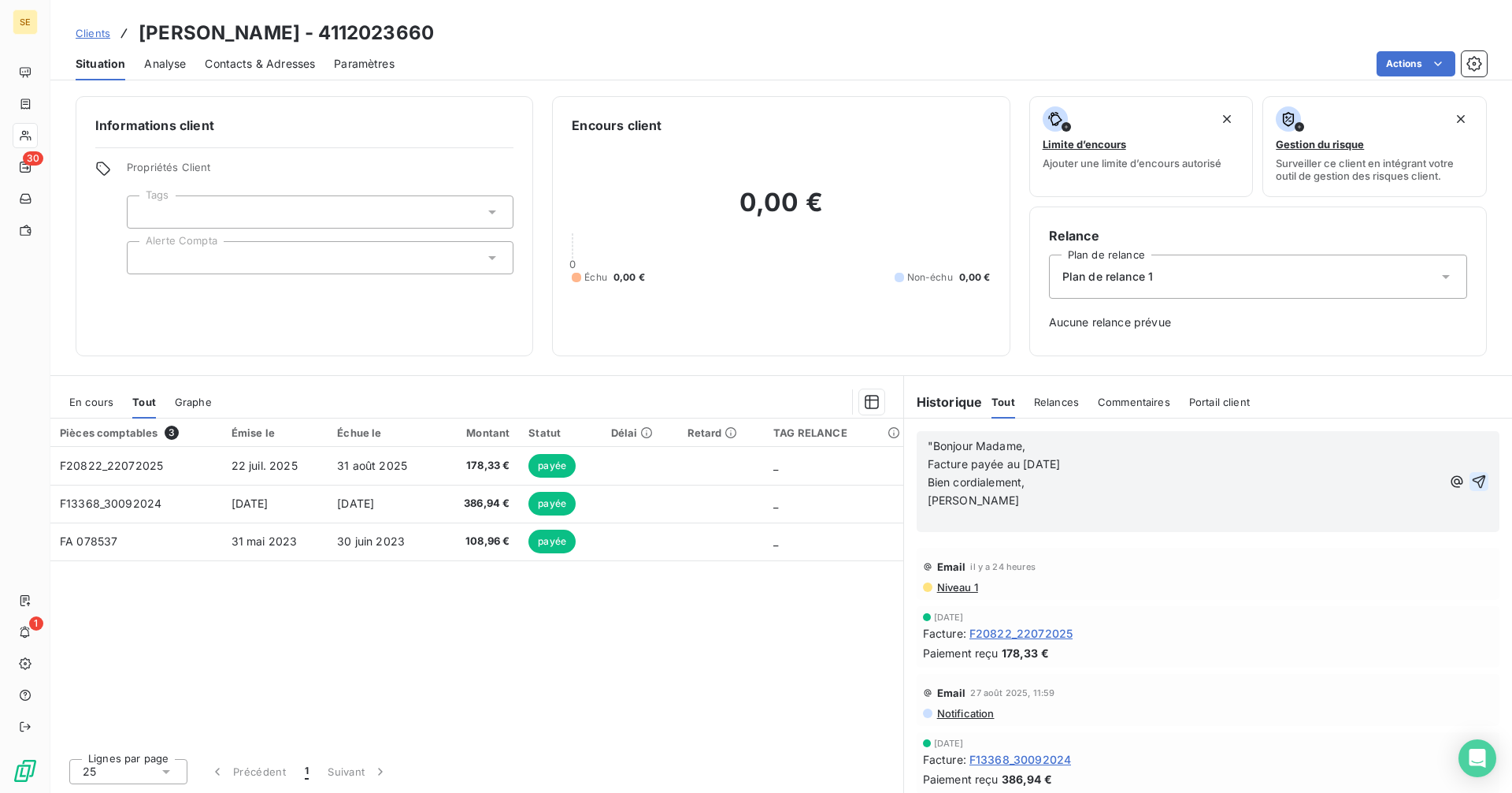
click at [1471, 478] on icon "button" at bounding box center [1479, 482] width 16 height 16
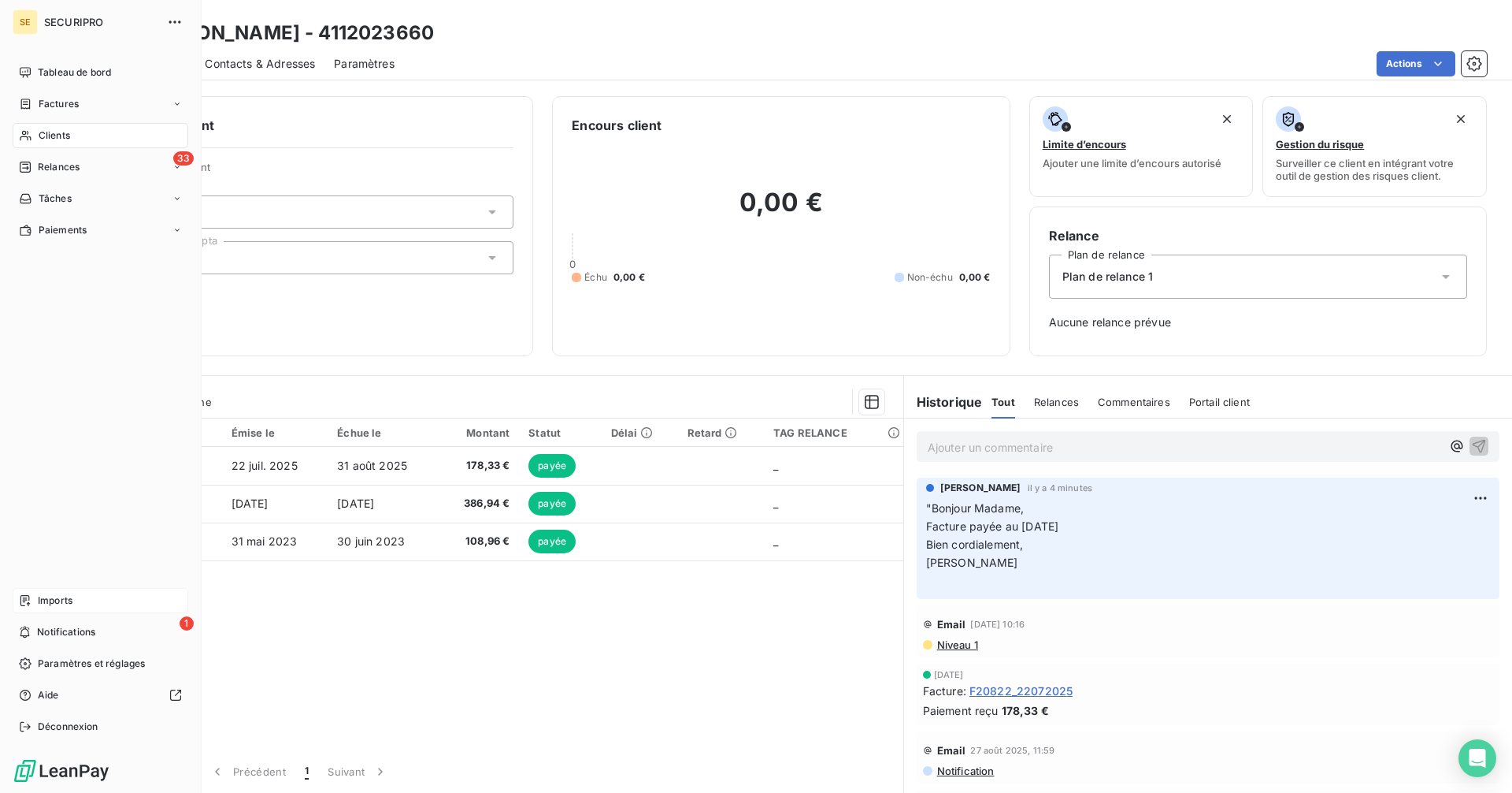
click at [34, 599] on div "Imports" at bounding box center [100, 600] width 175 height 26
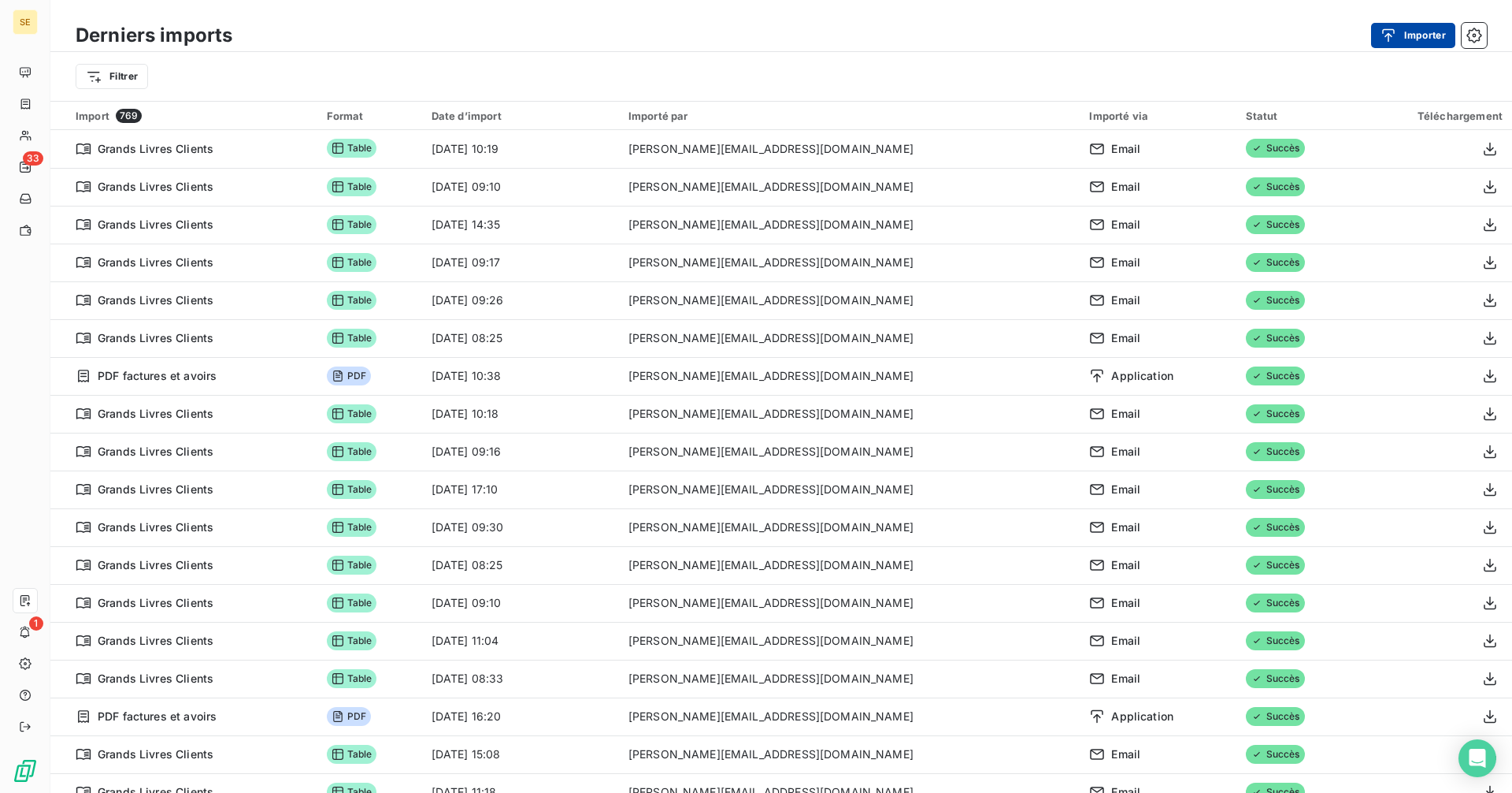
click at [1420, 38] on button "Importer" at bounding box center [1413, 35] width 85 height 26
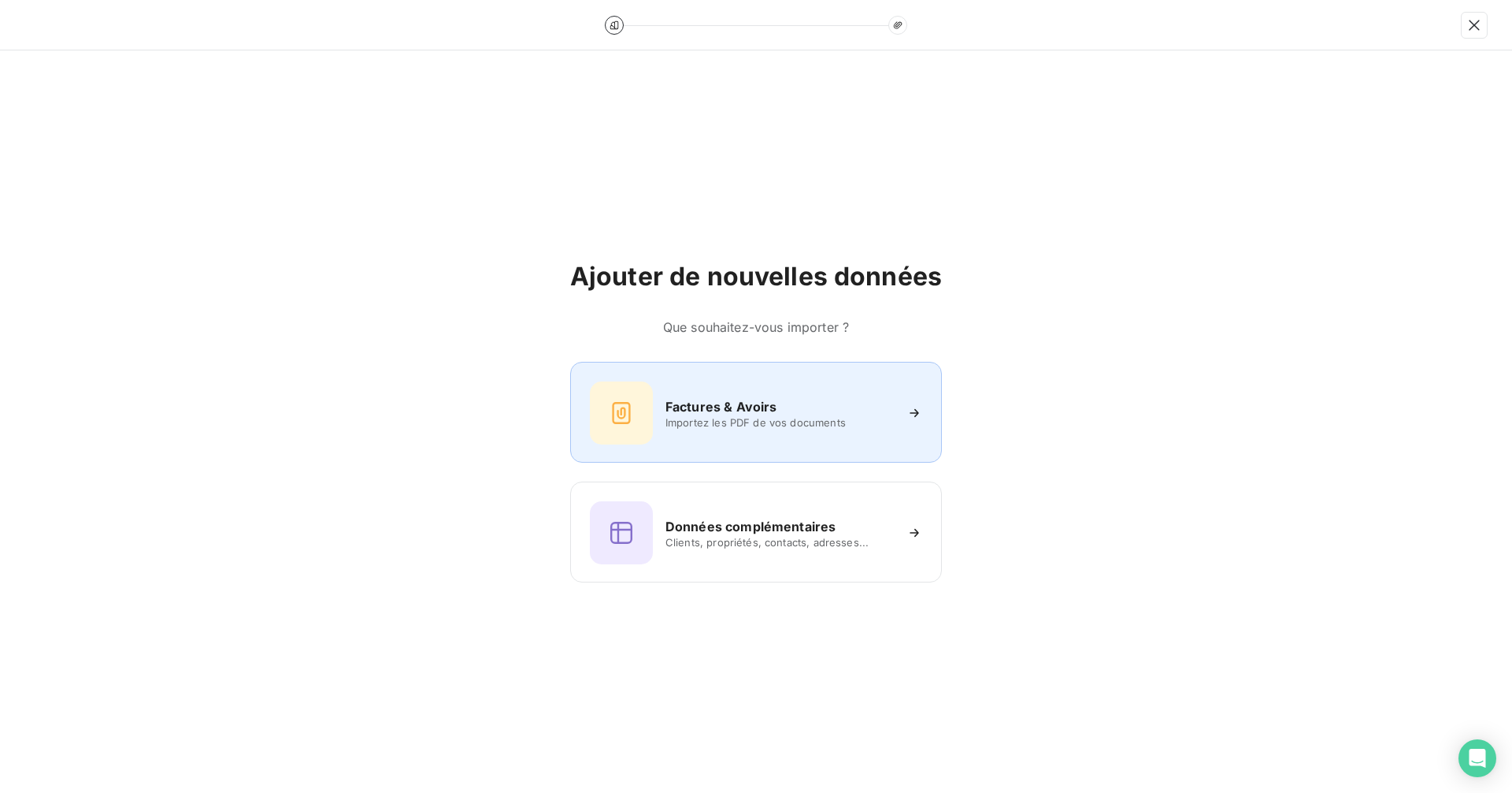
click at [763, 408] on h6 "Factures & Avoirs" at bounding box center [721, 406] width 112 height 19
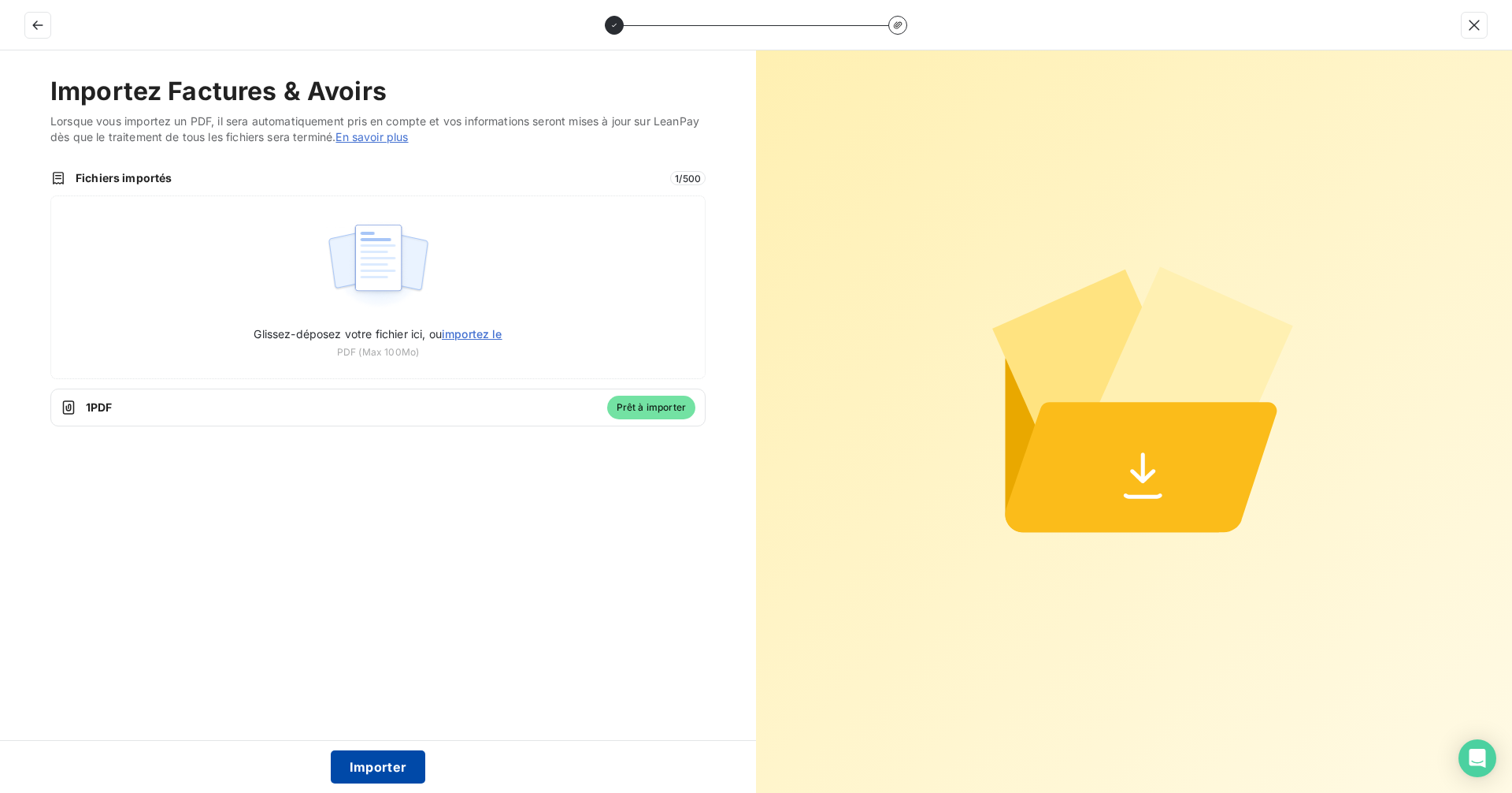
click at [384, 770] on button "Importer" at bounding box center [378, 767] width 95 height 34
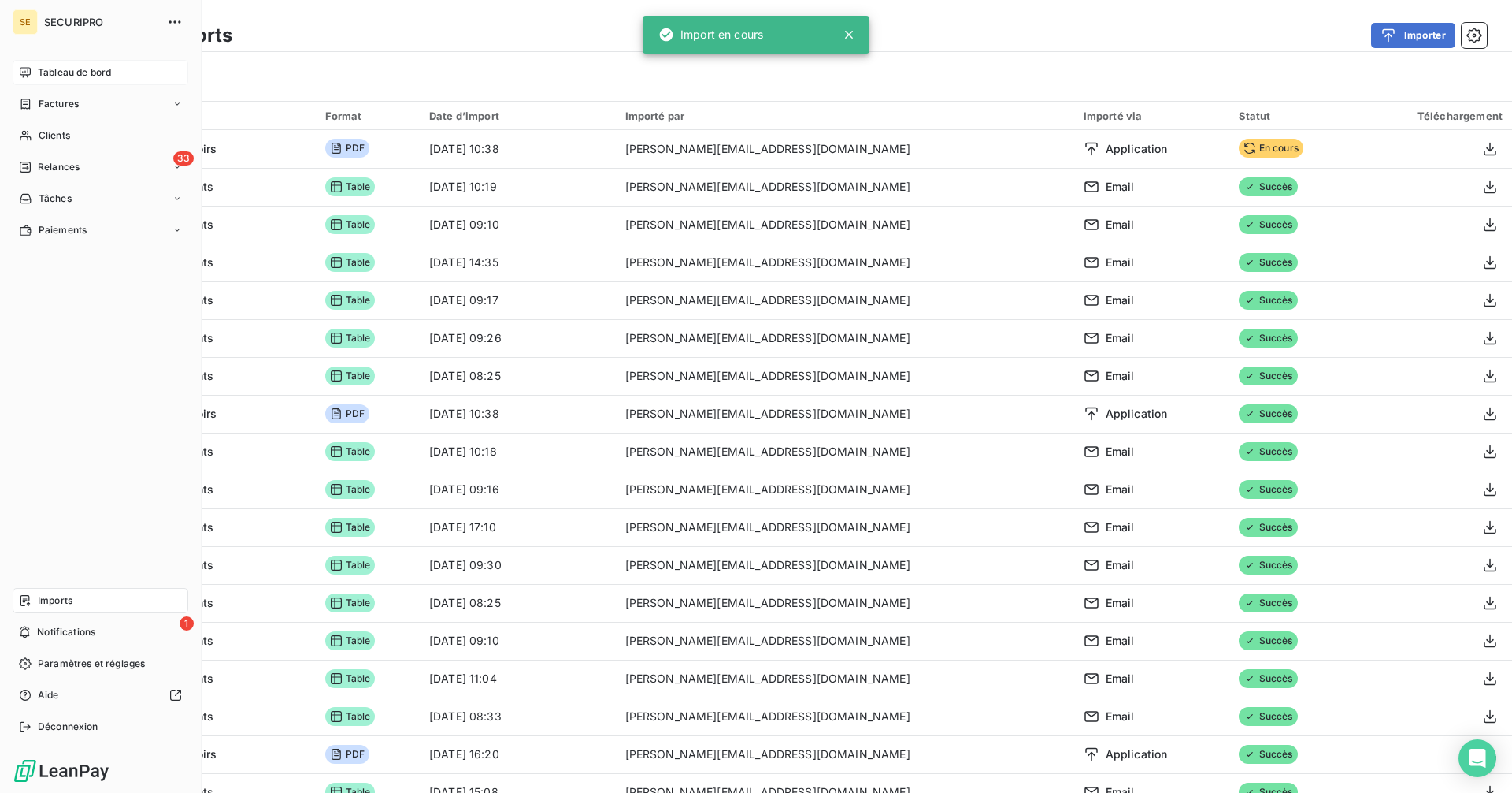
click at [34, 71] on div "Tableau de bord" at bounding box center [100, 72] width 175 height 26
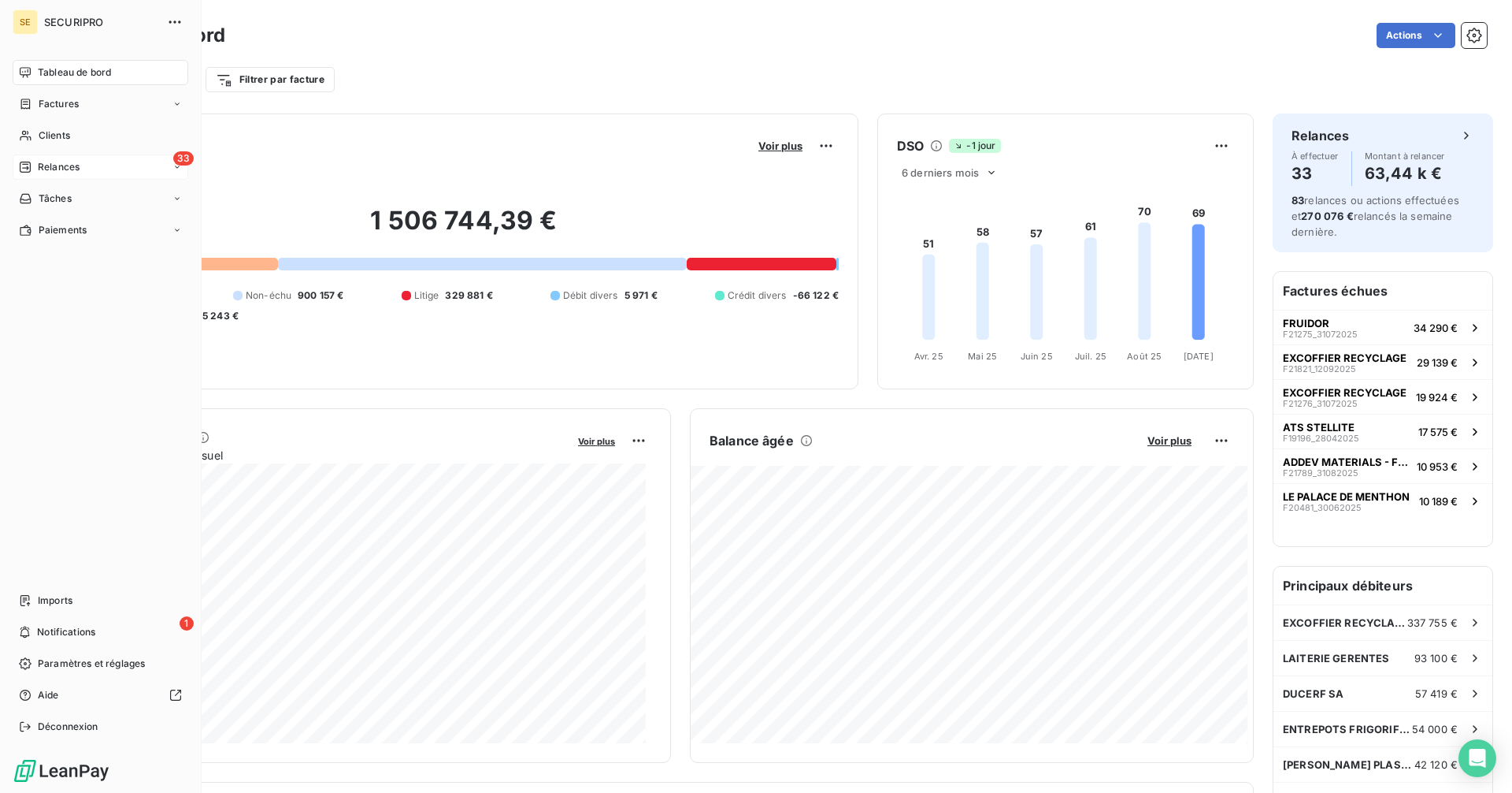
click at [26, 169] on icon at bounding box center [25, 167] width 12 height 12
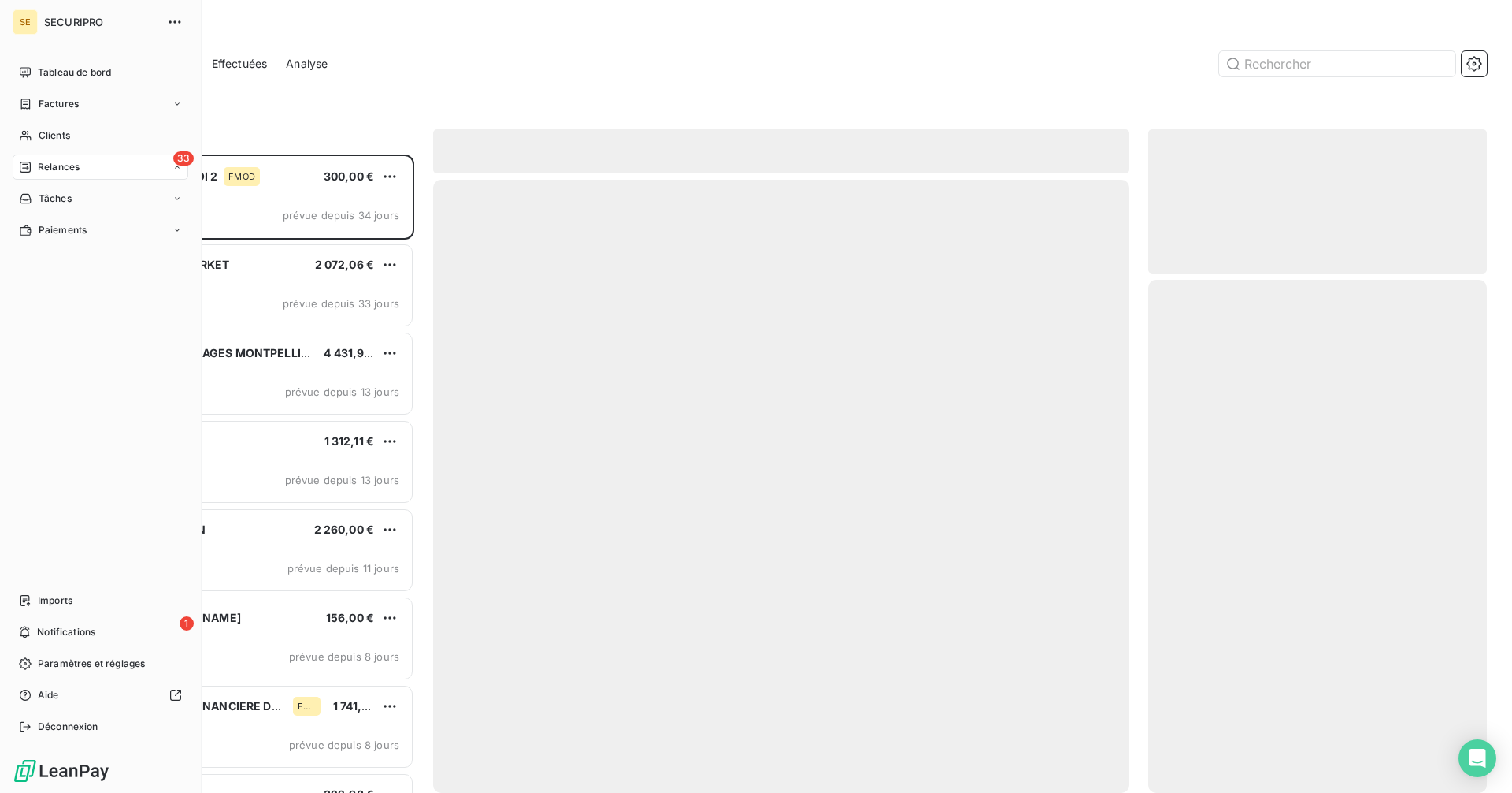
scroll to position [626, 327]
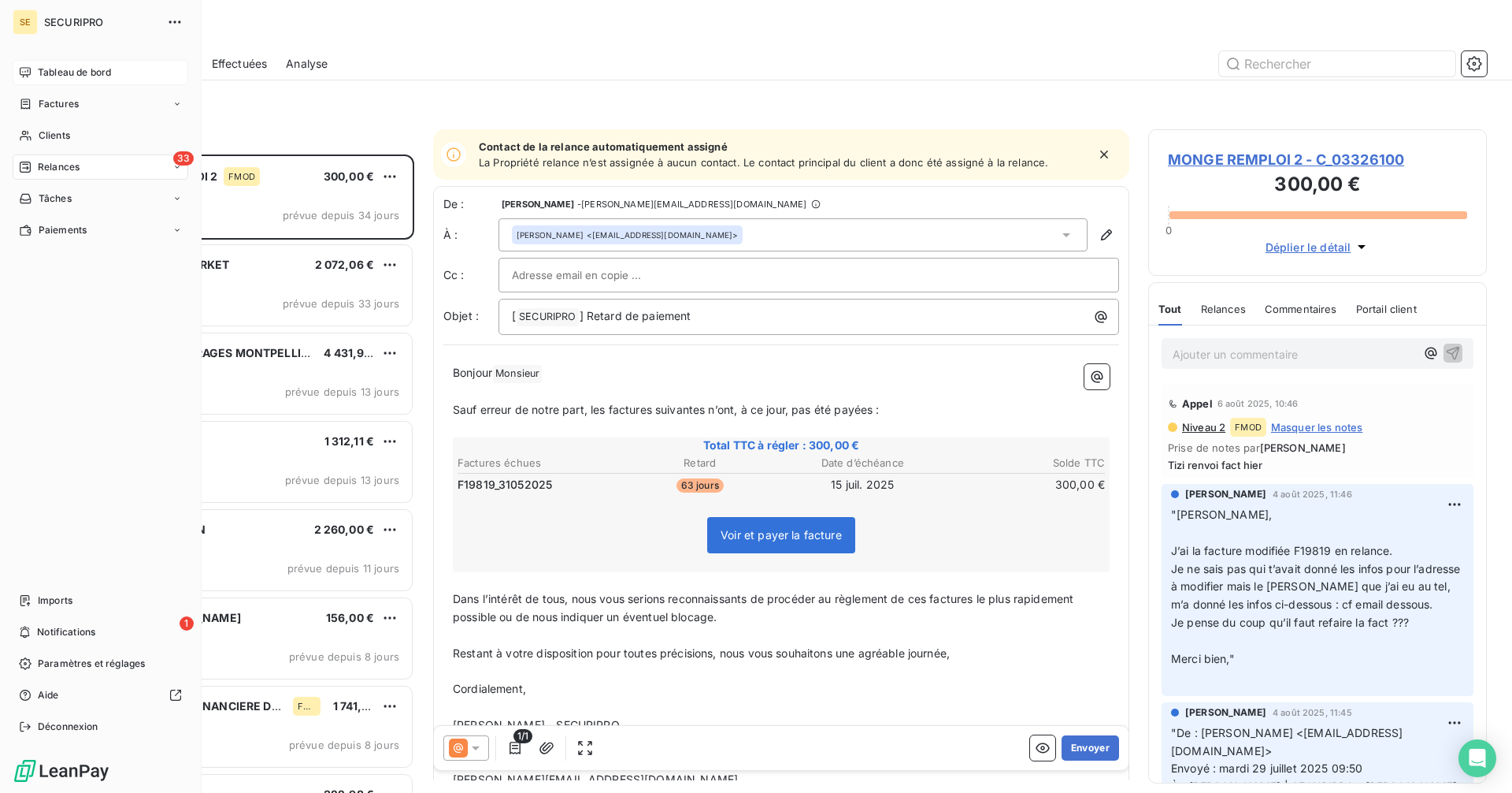
click at [49, 69] on span "Tableau de bord" at bounding box center [74, 72] width 73 height 14
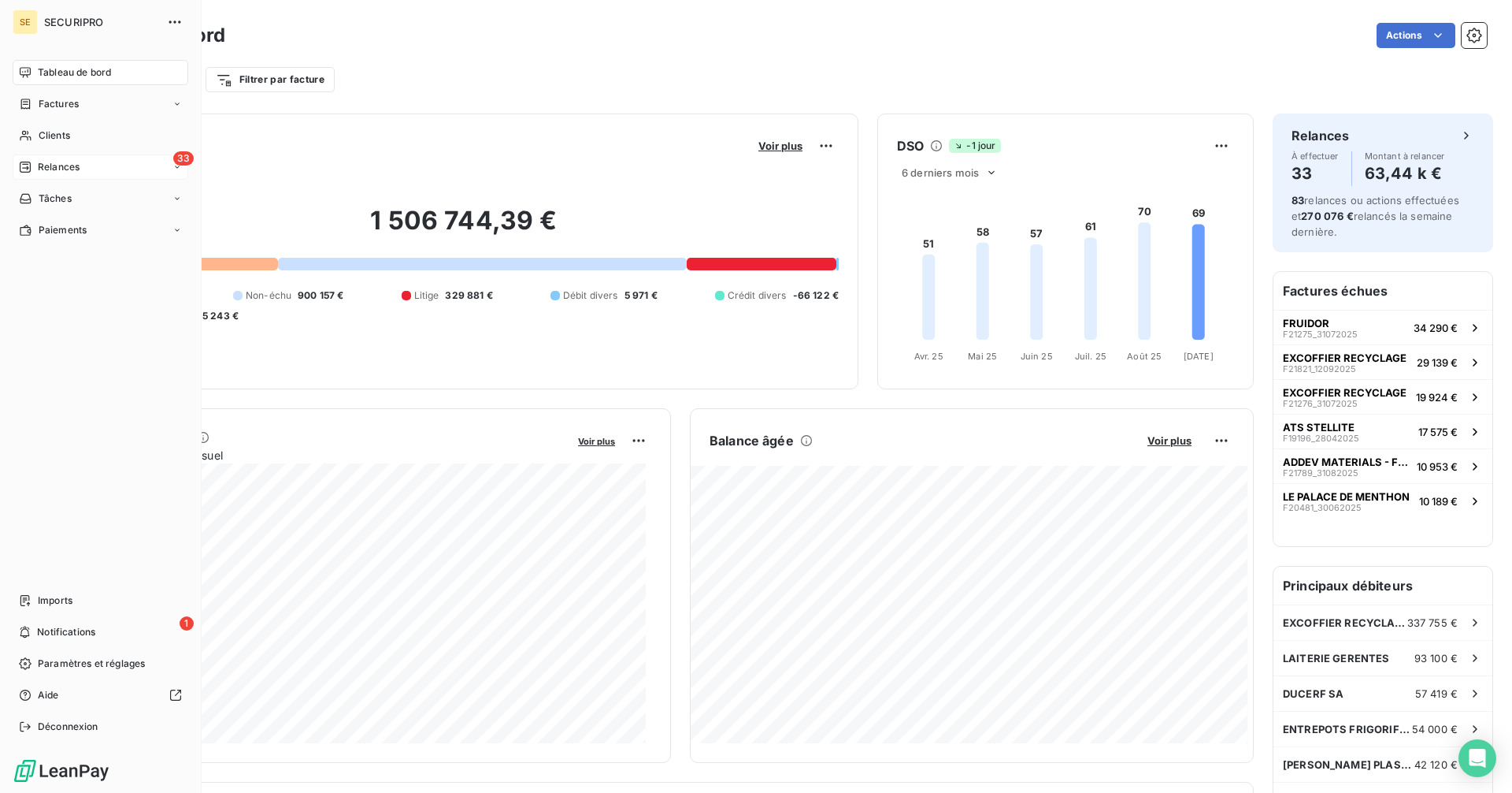
click at [63, 168] on span "Relances" at bounding box center [58, 167] width 41 height 14
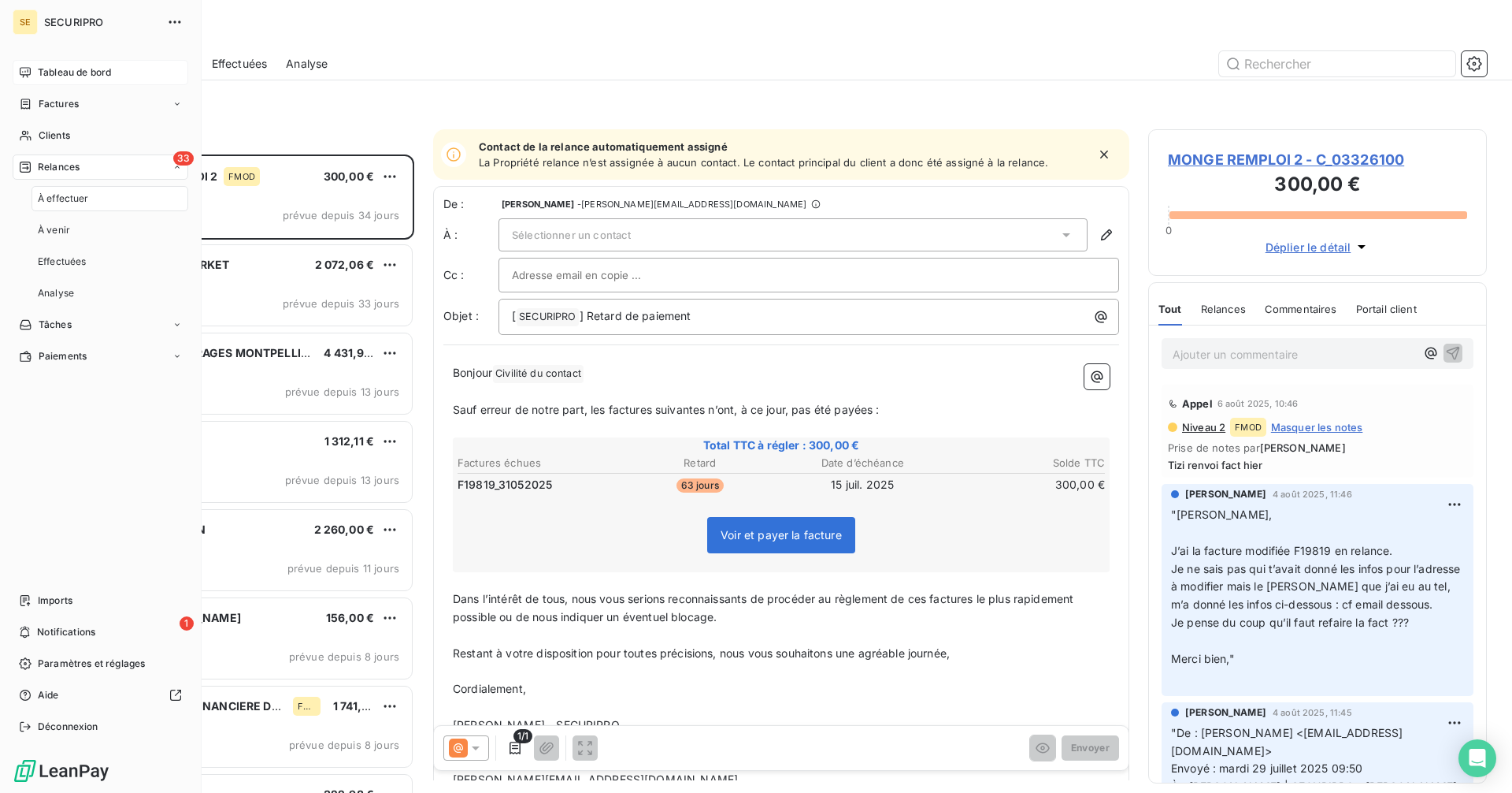
scroll to position [626, 327]
click at [42, 75] on span "Tableau de bord" at bounding box center [74, 72] width 73 height 14
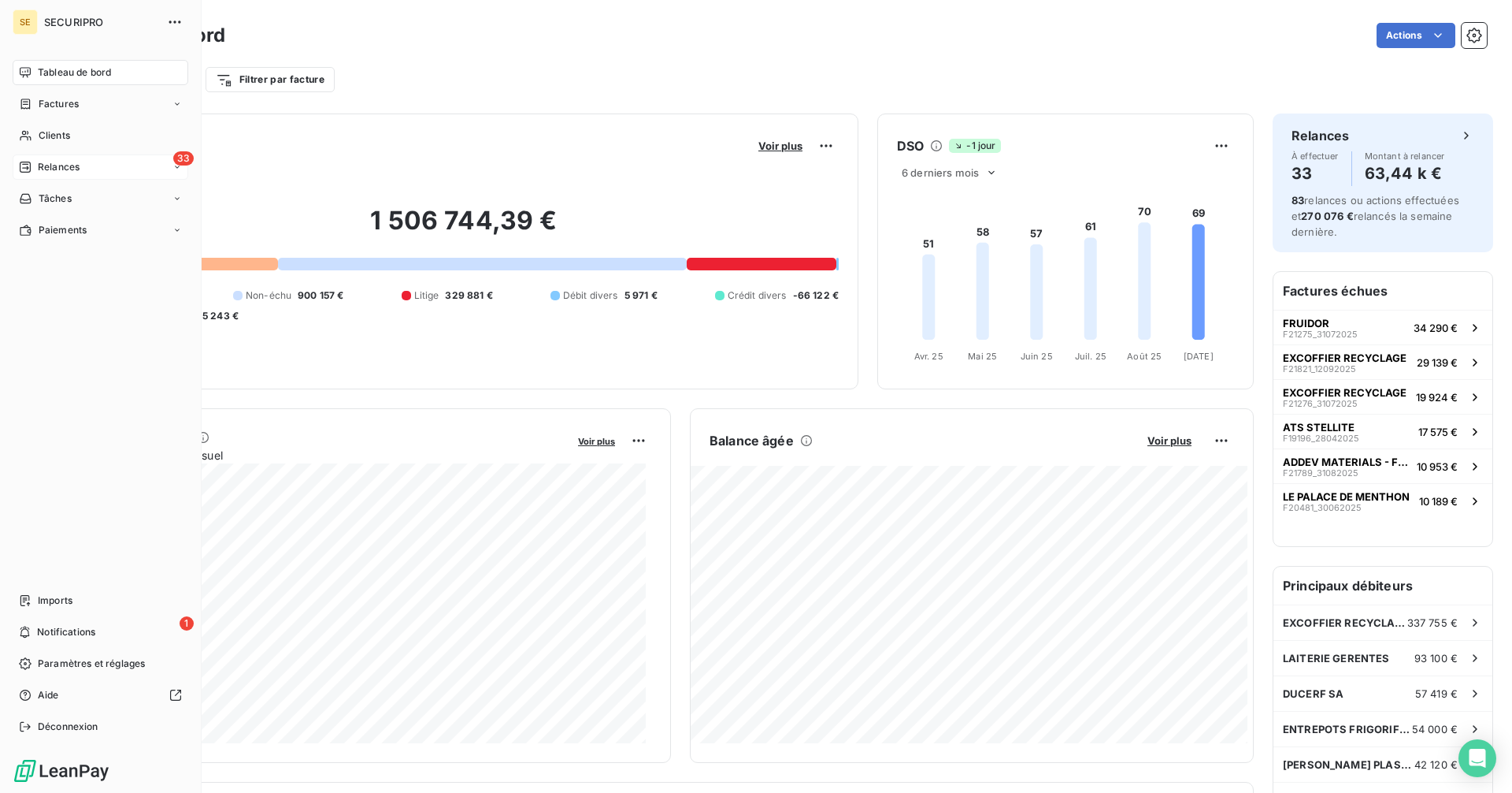
click at [41, 171] on span "Relances" at bounding box center [58, 167] width 41 height 14
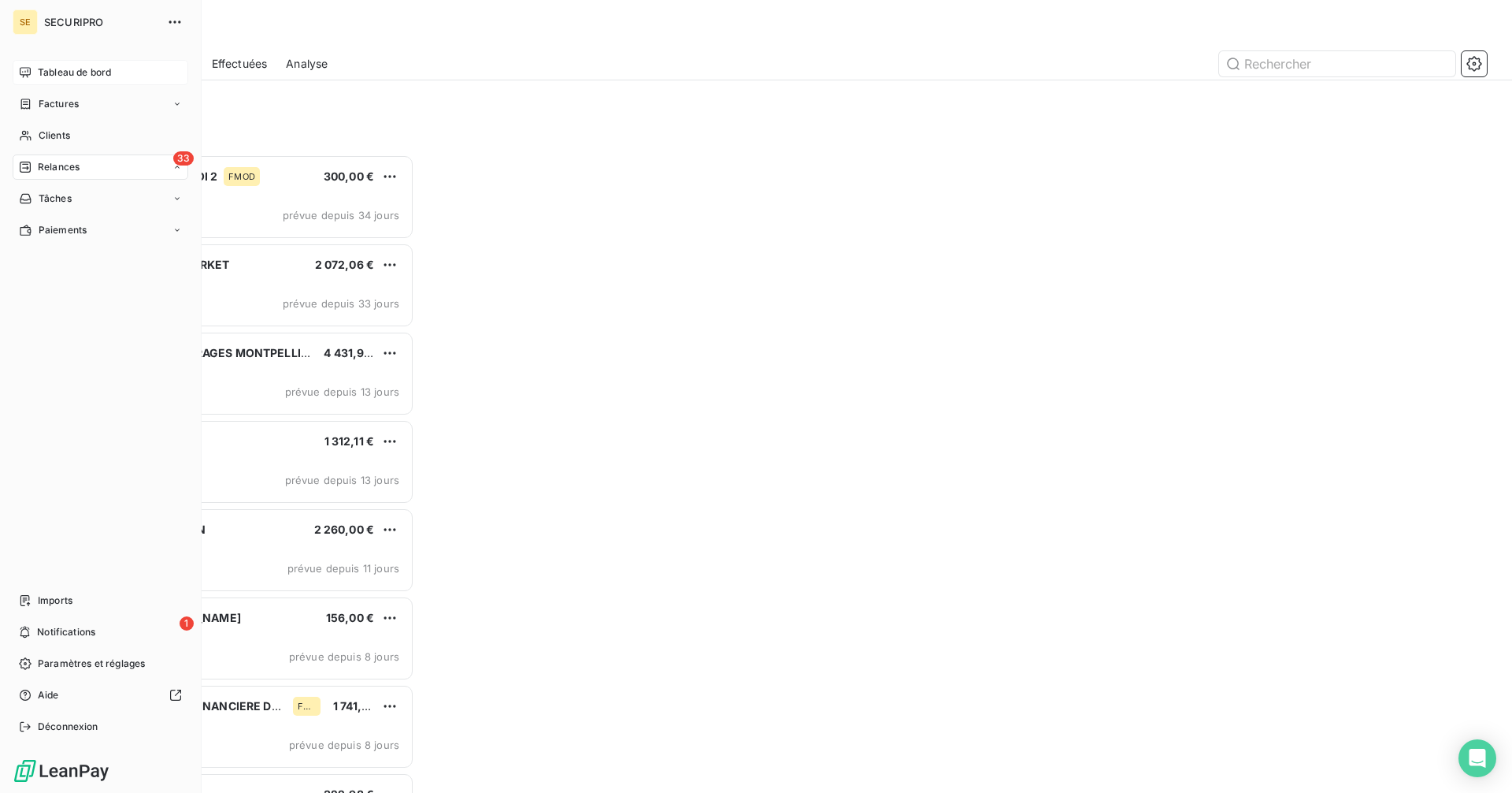
scroll to position [626, 327]
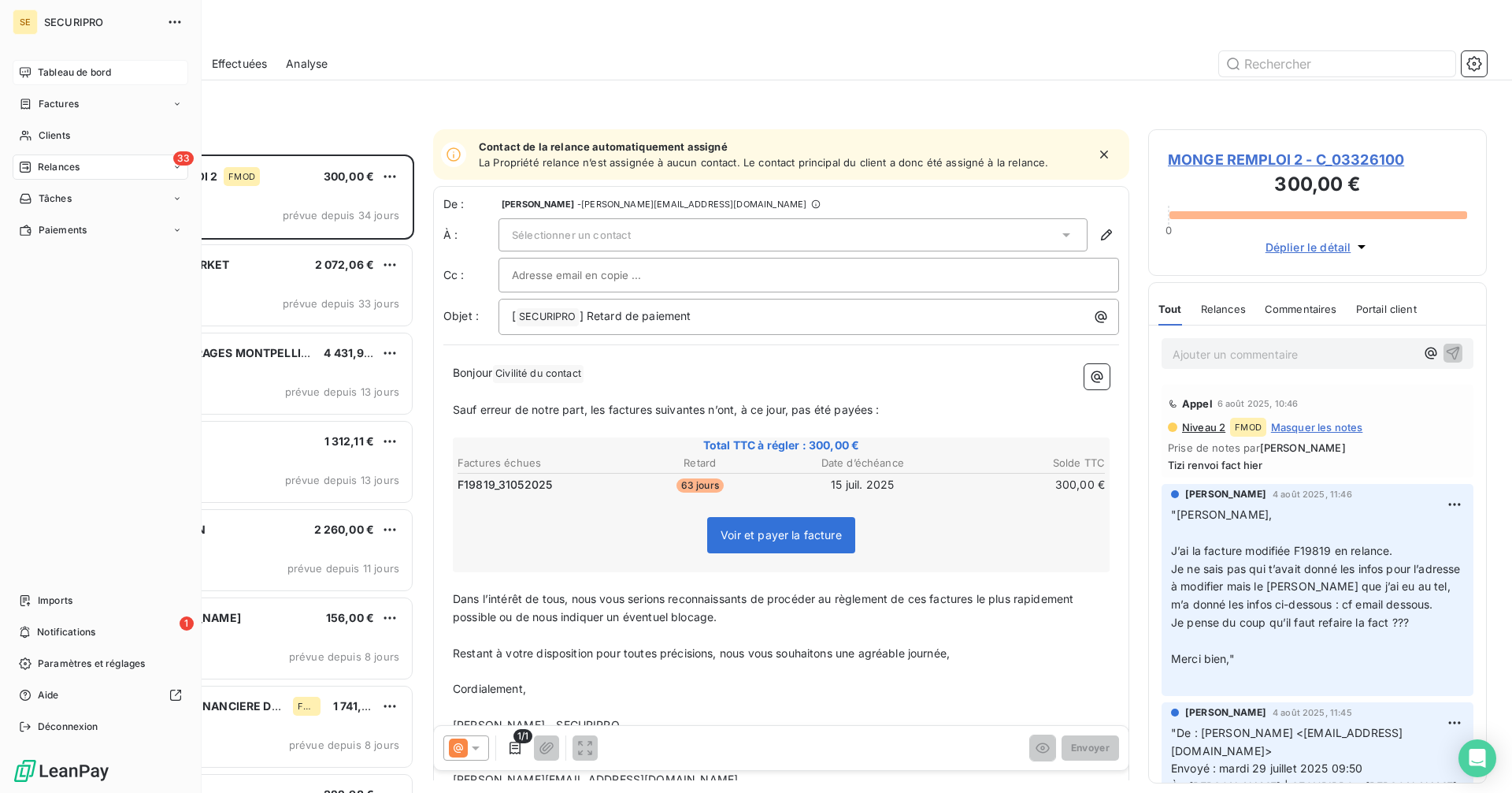
click at [26, 71] on icon at bounding box center [25, 72] width 12 height 12
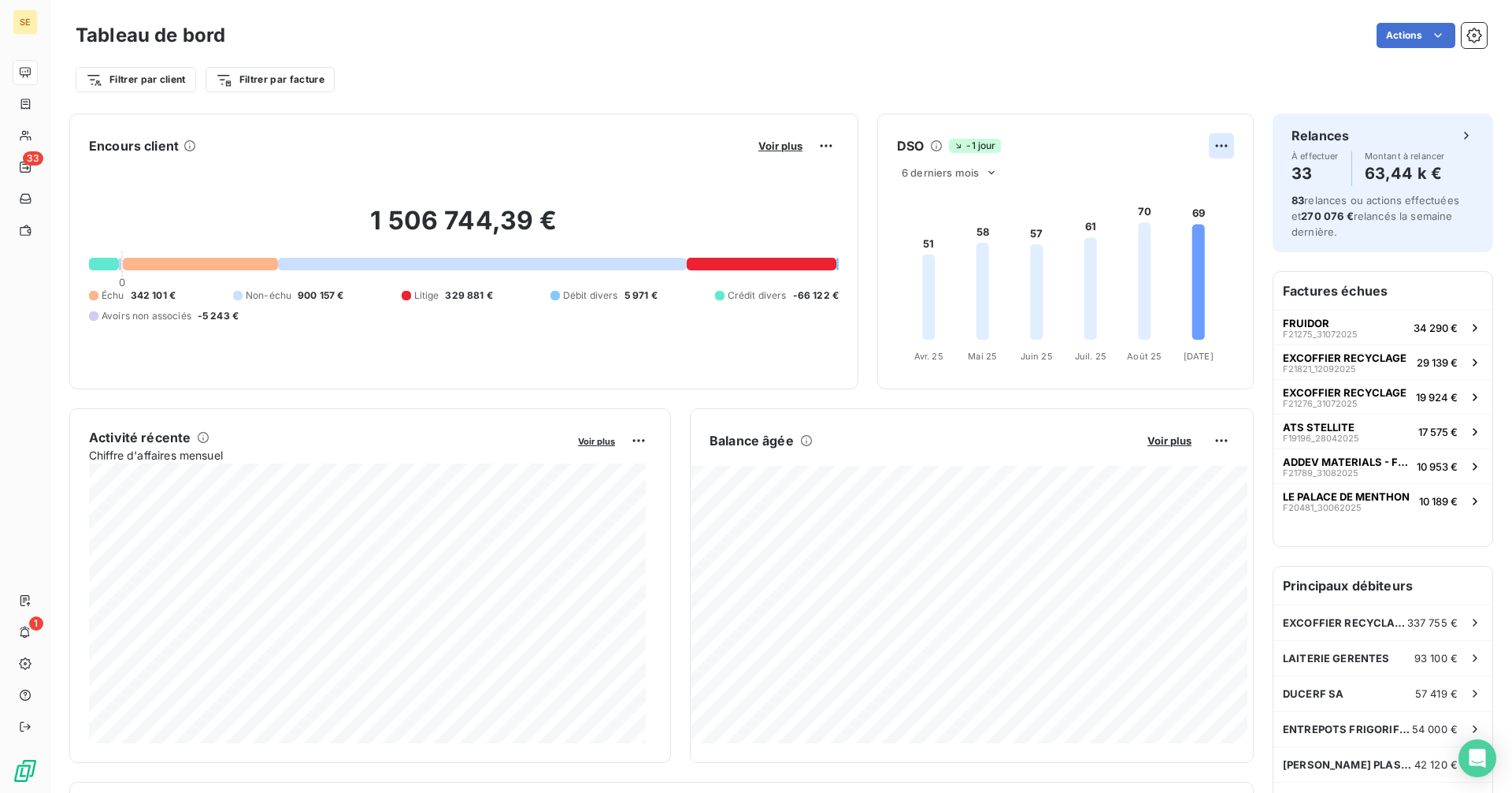
click at [1206, 143] on html "SE 33 1 Tableau de bord Actions Filtrer par client Filtrer par facture Encours …" at bounding box center [756, 396] width 1512 height 793
click at [1051, 171] on html "SE 33 1 Tableau de bord Actions Filtrer par client Filtrer par facture Encours …" at bounding box center [756, 396] width 1512 height 793
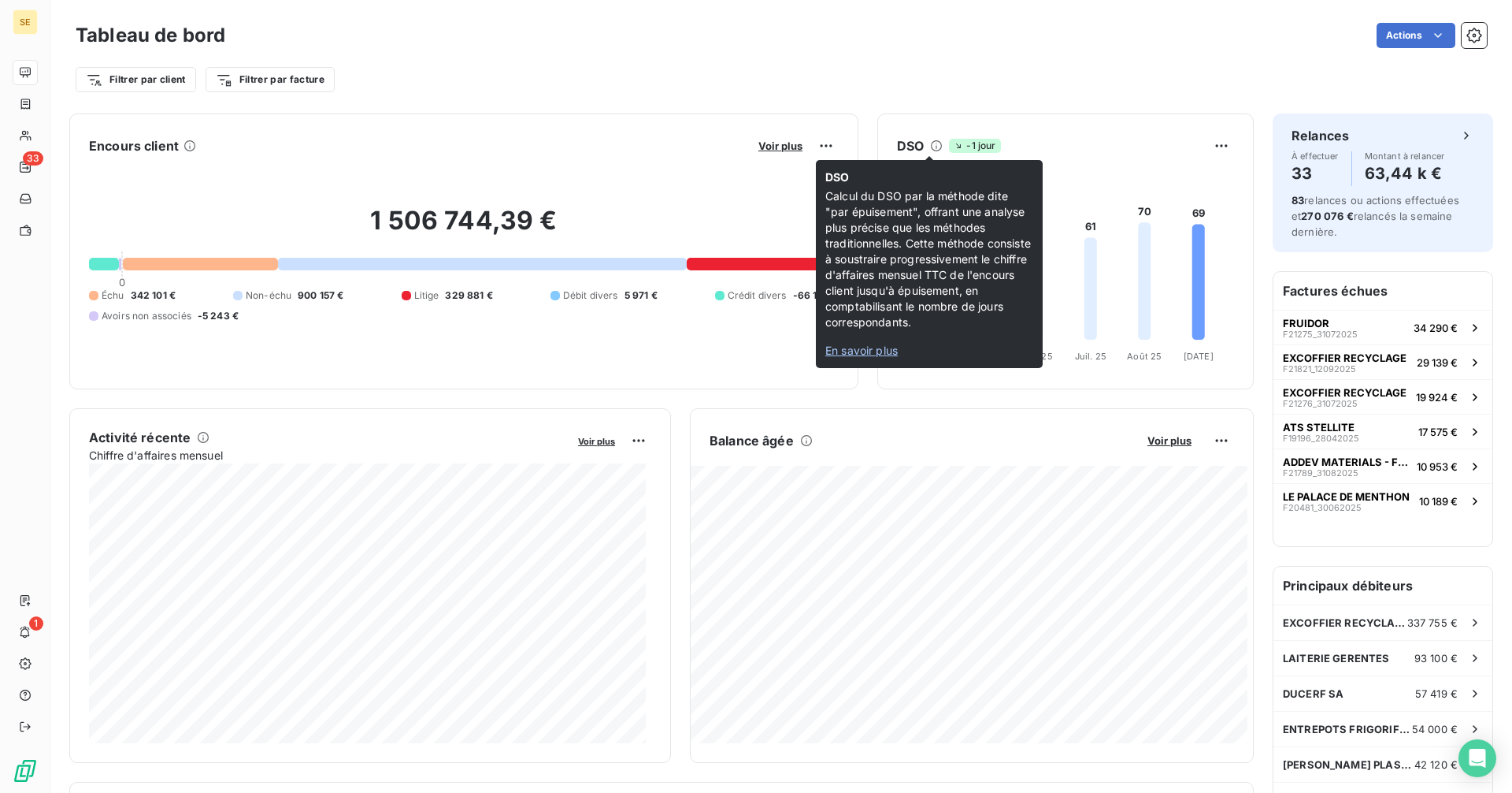
click at [930, 145] on icon at bounding box center [936, 146] width 12 height 12
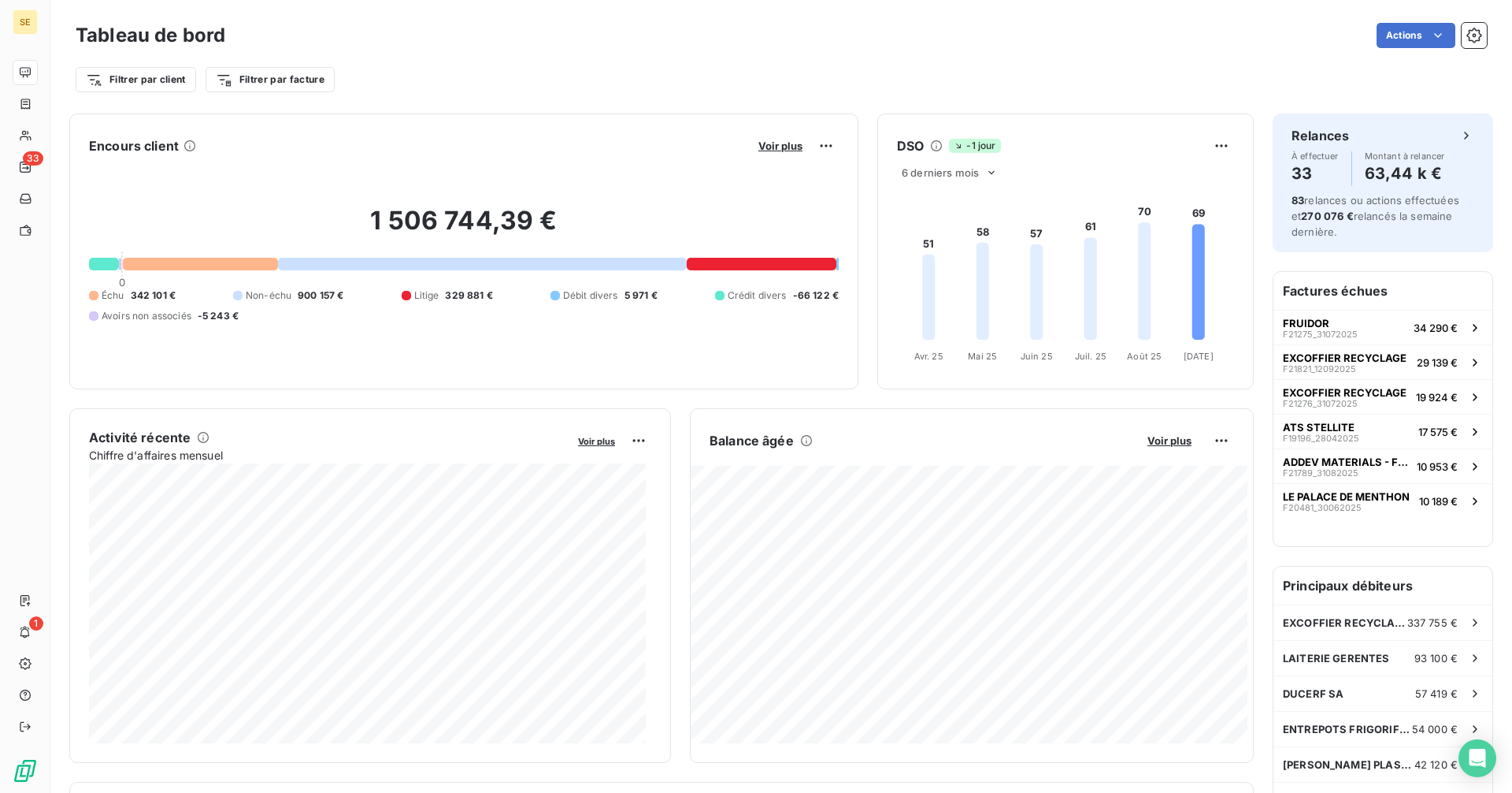
click at [930, 145] on icon at bounding box center [936, 146] width 12 height 12
click at [1153, 80] on div "Filtrer par client Filtrer par facture" at bounding box center [781, 79] width 1411 height 30
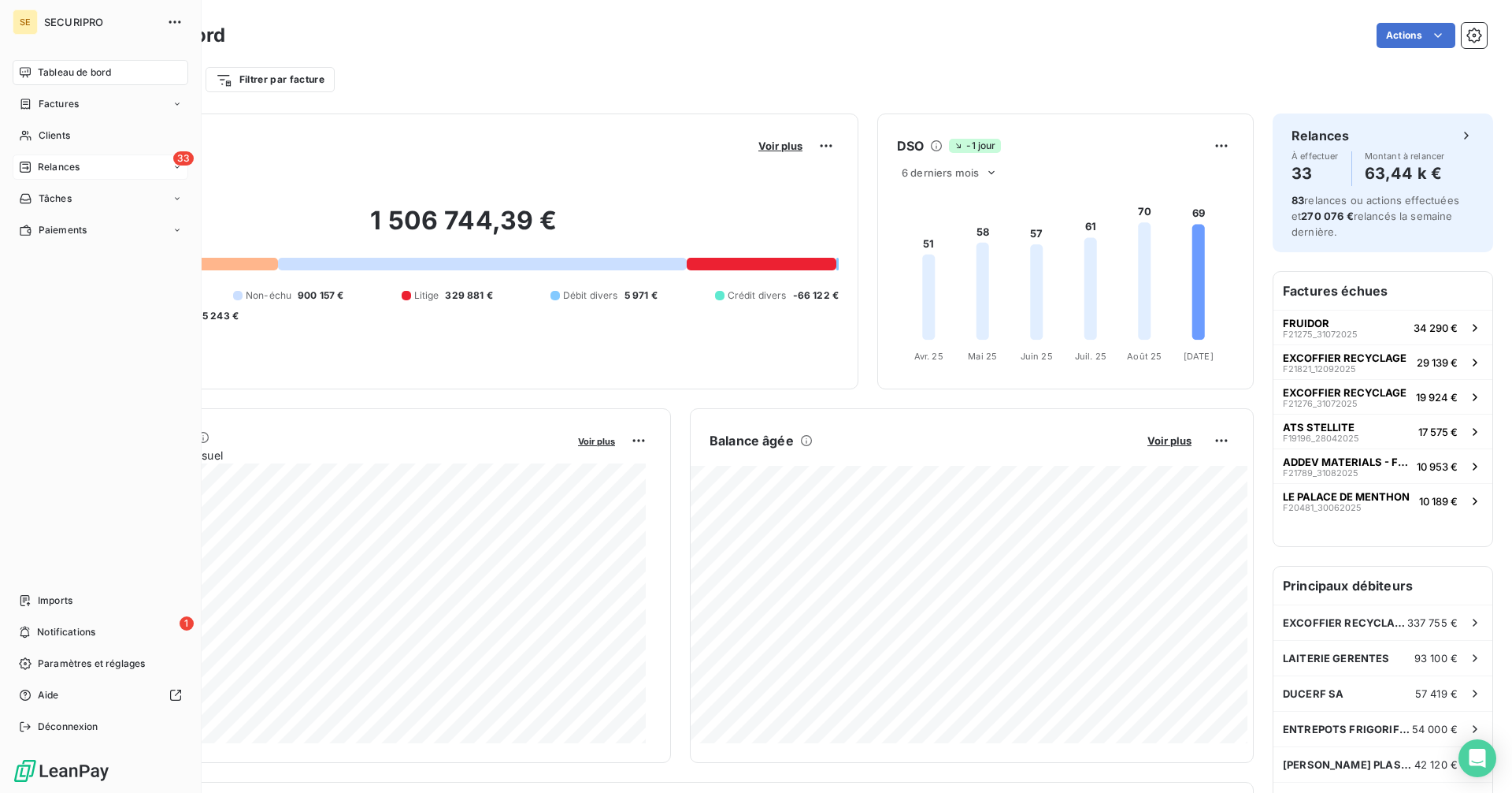
click at [49, 161] on span "Relances" at bounding box center [58, 167] width 41 height 14
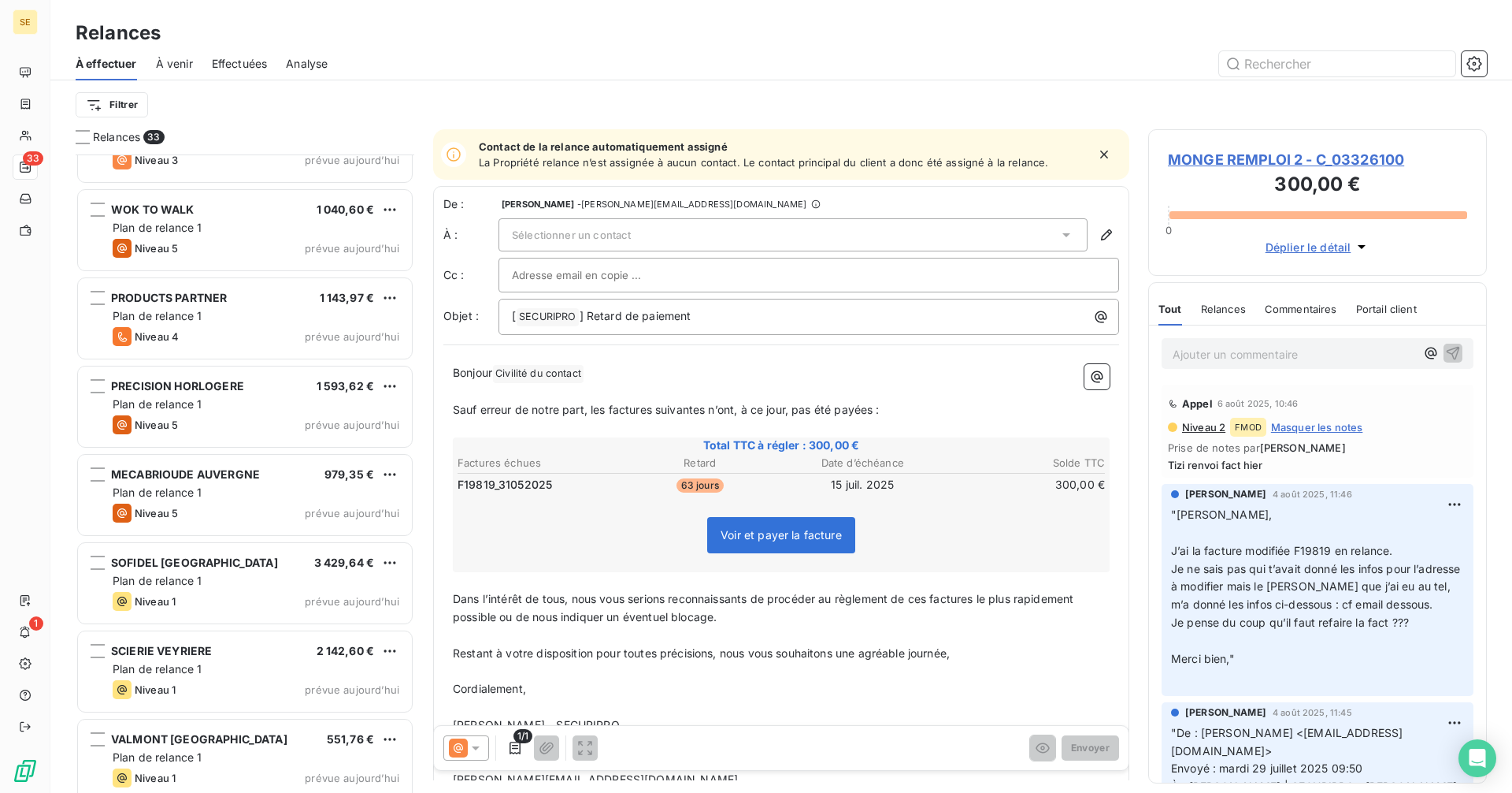
scroll to position [2275, 0]
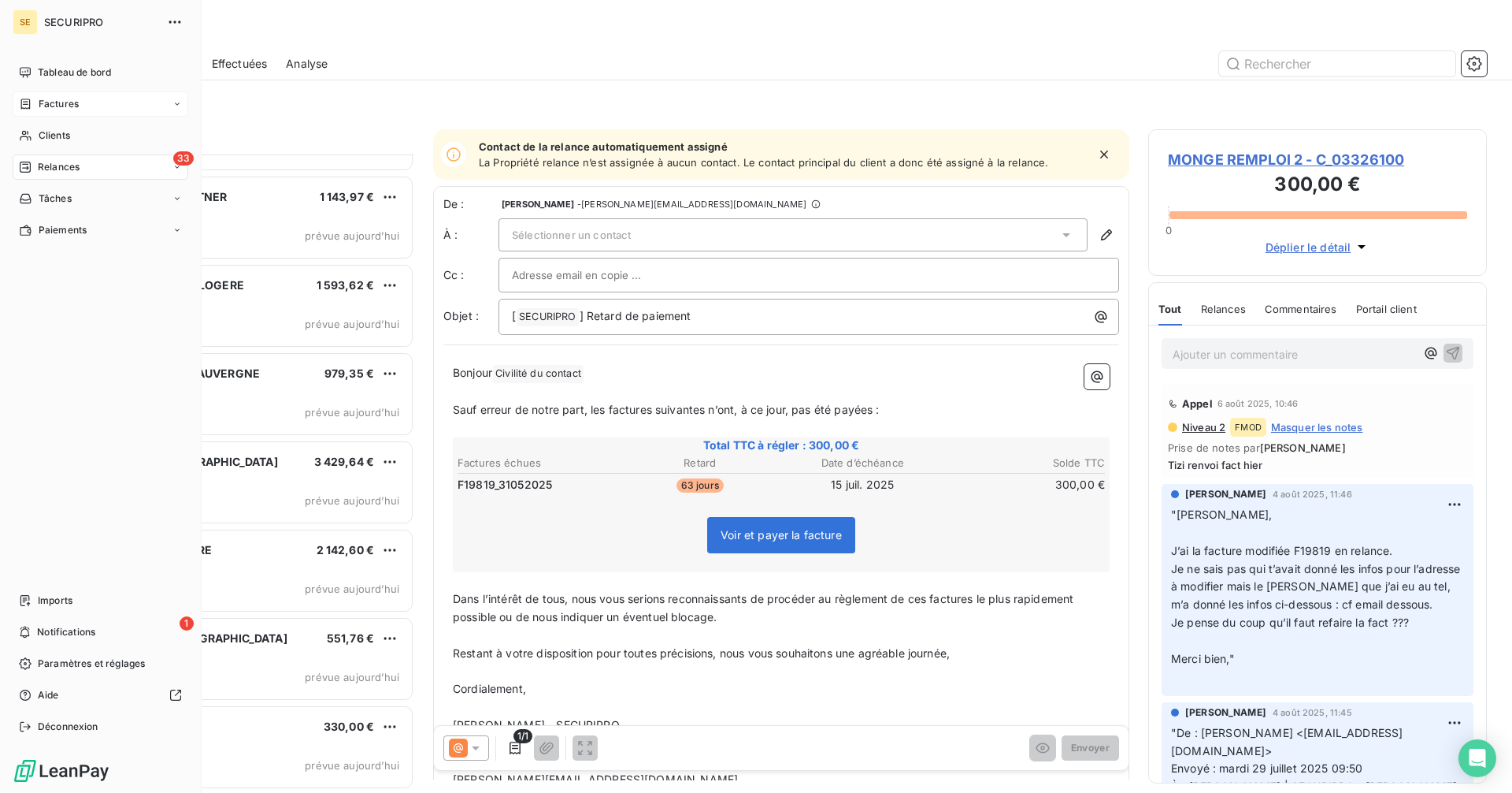
click at [45, 101] on span "Factures" at bounding box center [59, 104] width 41 height 14
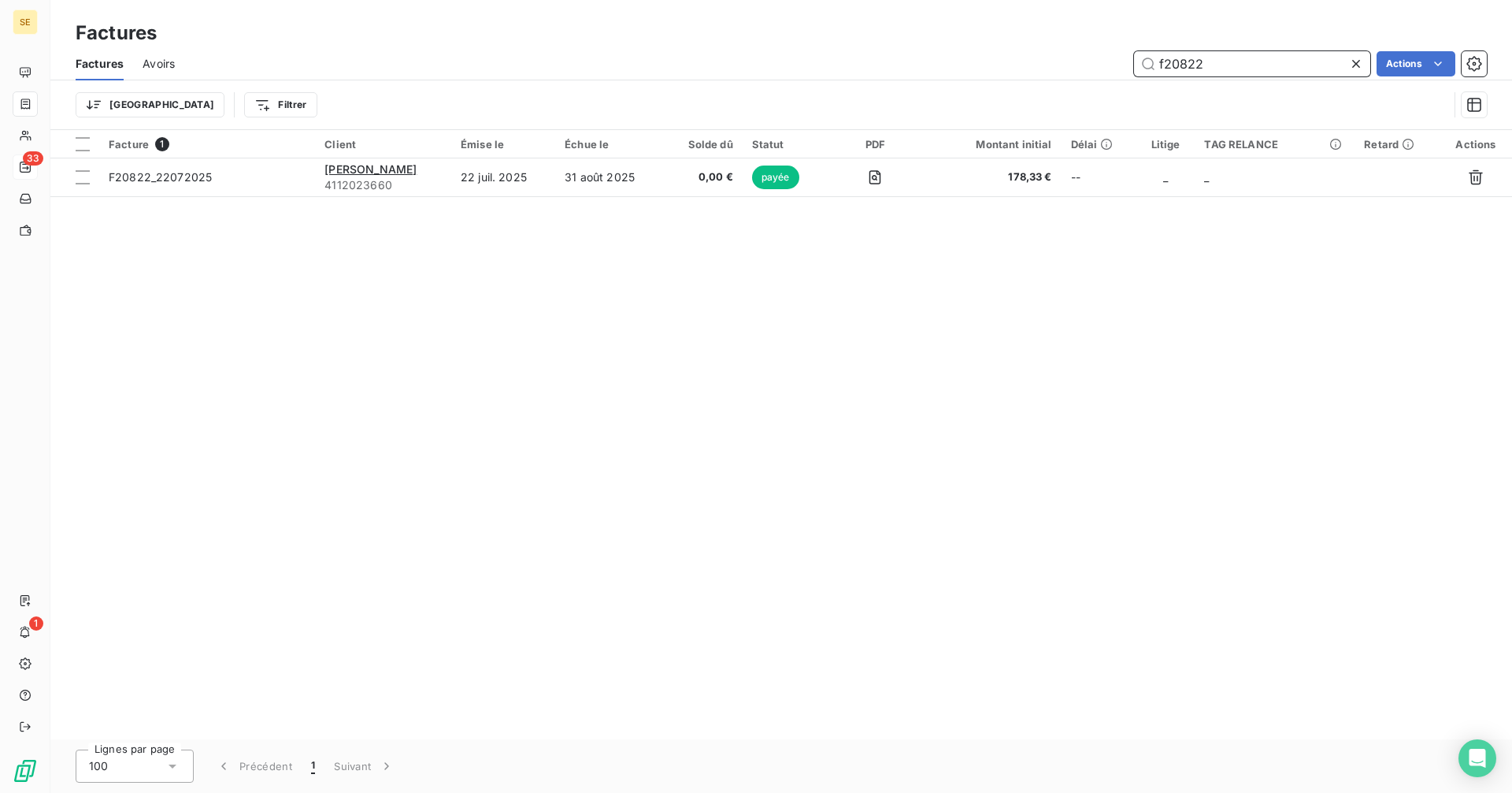
click at [1215, 71] on input "f20822" at bounding box center [1252, 64] width 236 height 26
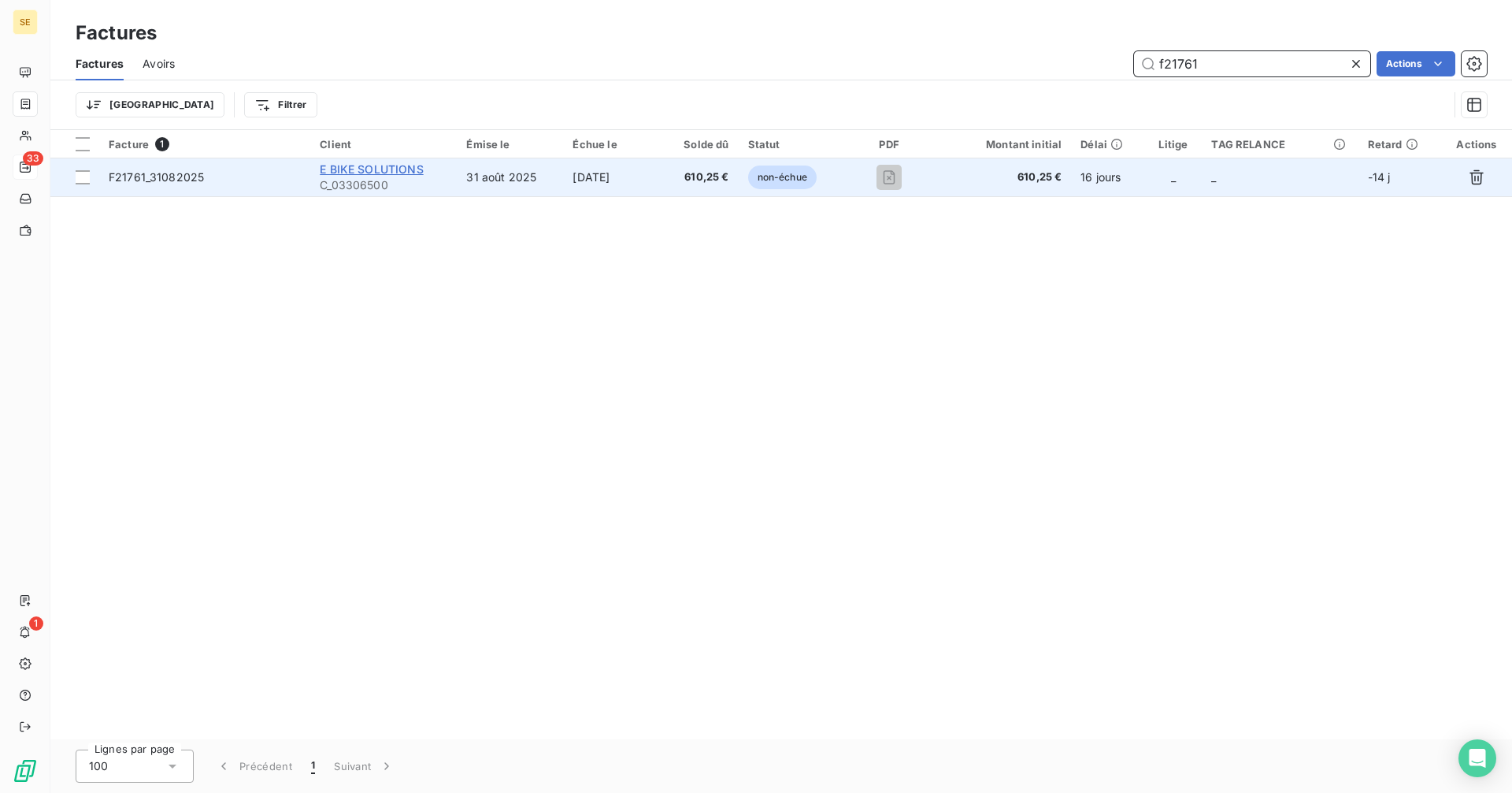
type input "f21761"
click at [375, 173] on span "E BIKE SOLUTIONS" at bounding box center [371, 168] width 103 height 13
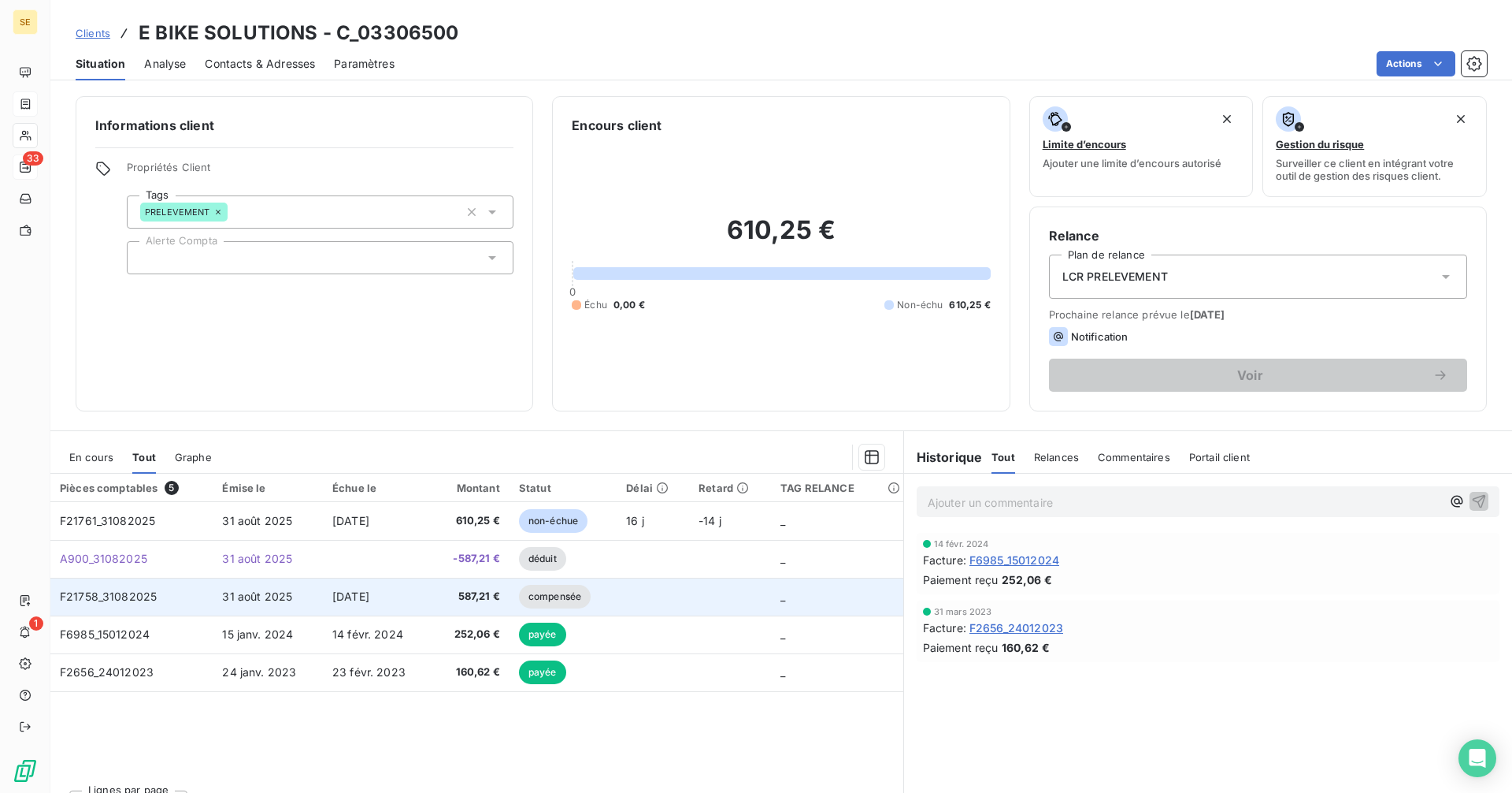
click at [417, 602] on td "[DATE]" at bounding box center [376, 596] width 108 height 38
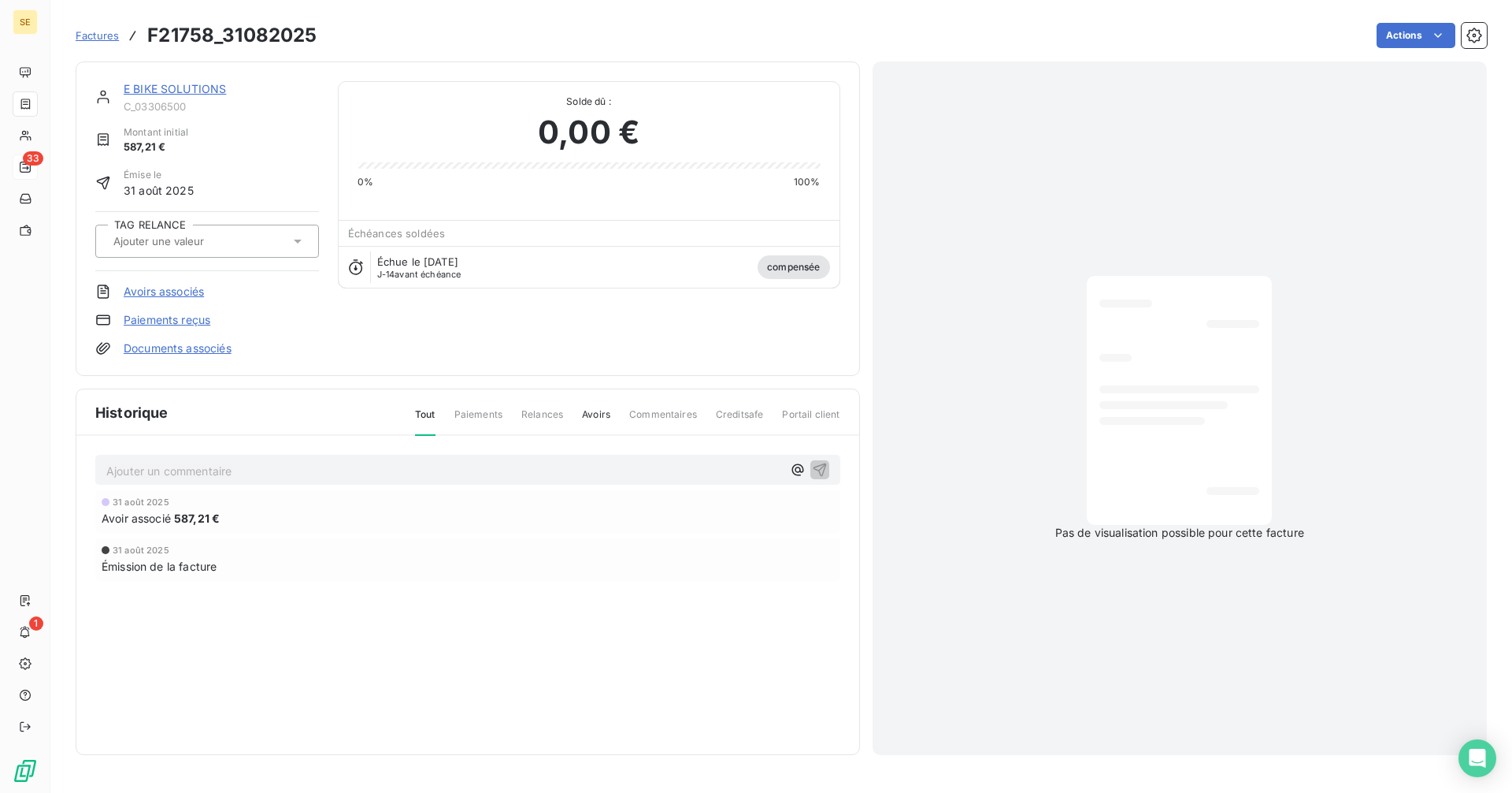
click at [212, 87] on link "E BIKE SOLUTIONS" at bounding box center [175, 88] width 102 height 13
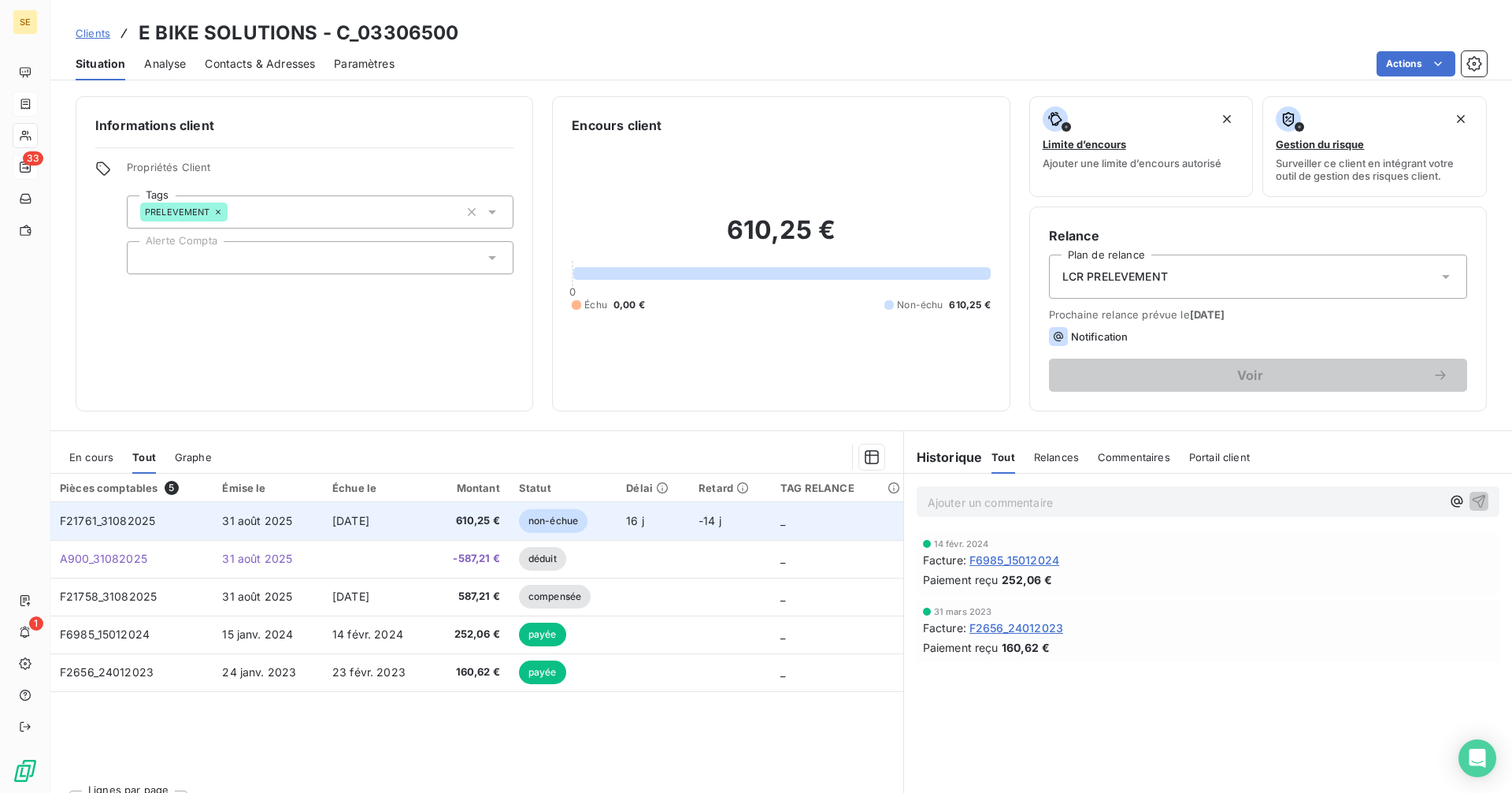
click at [373, 512] on td "[DATE]" at bounding box center [376, 520] width 108 height 38
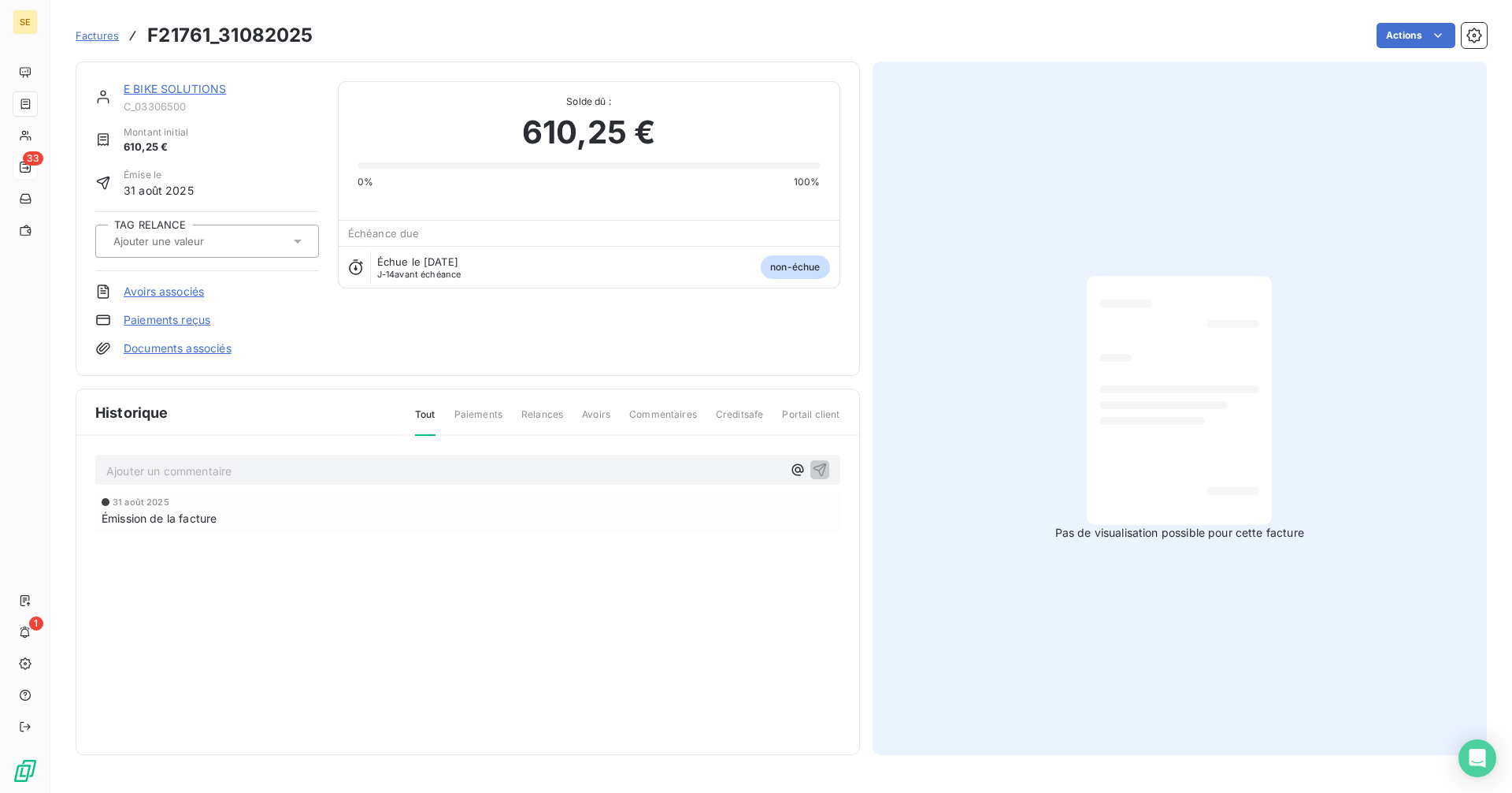
click at [252, 235] on div at bounding box center [198, 241] width 181 height 20
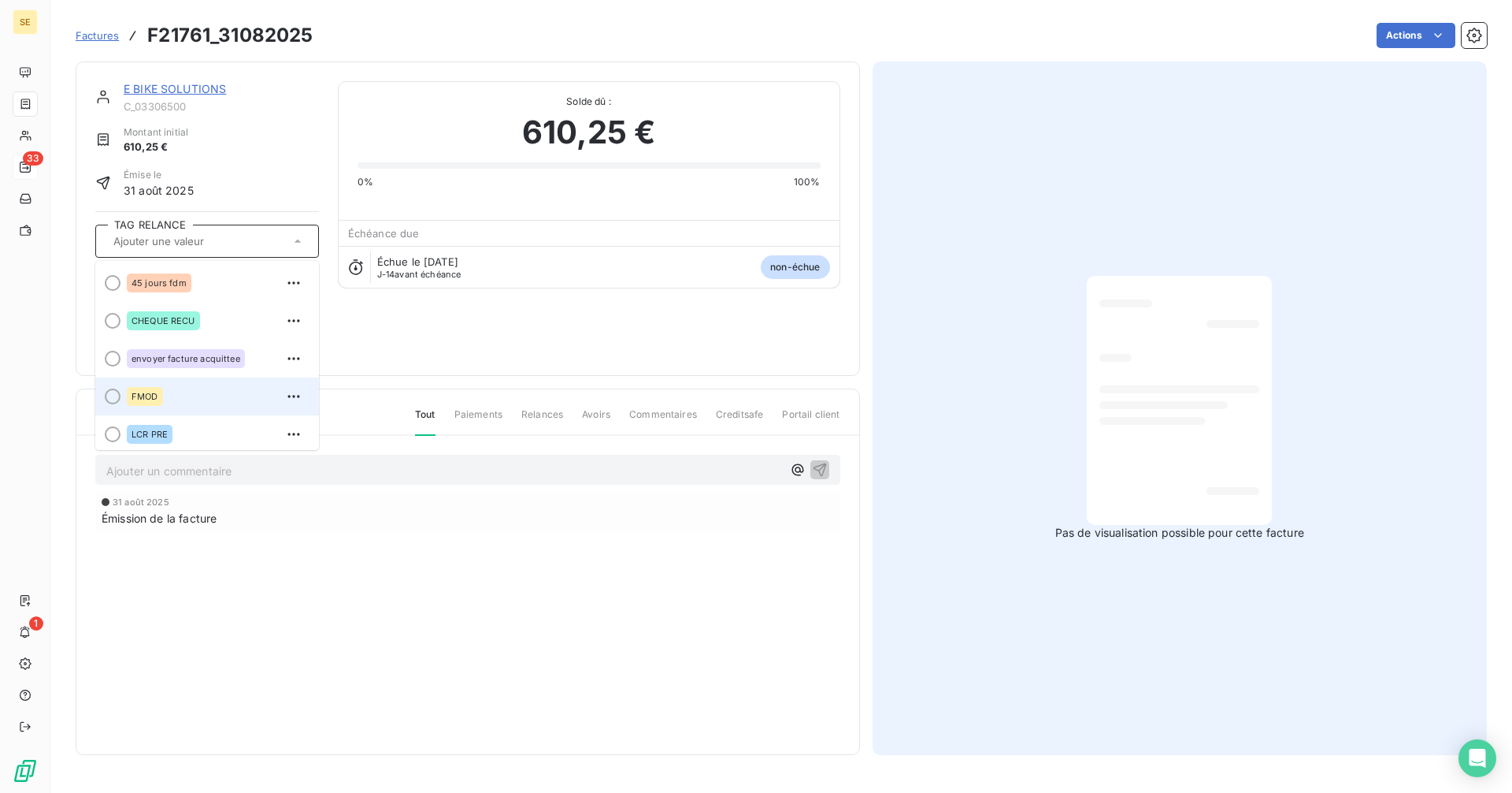
click at [156, 396] on span "FMOD" at bounding box center [145, 396] width 26 height 10
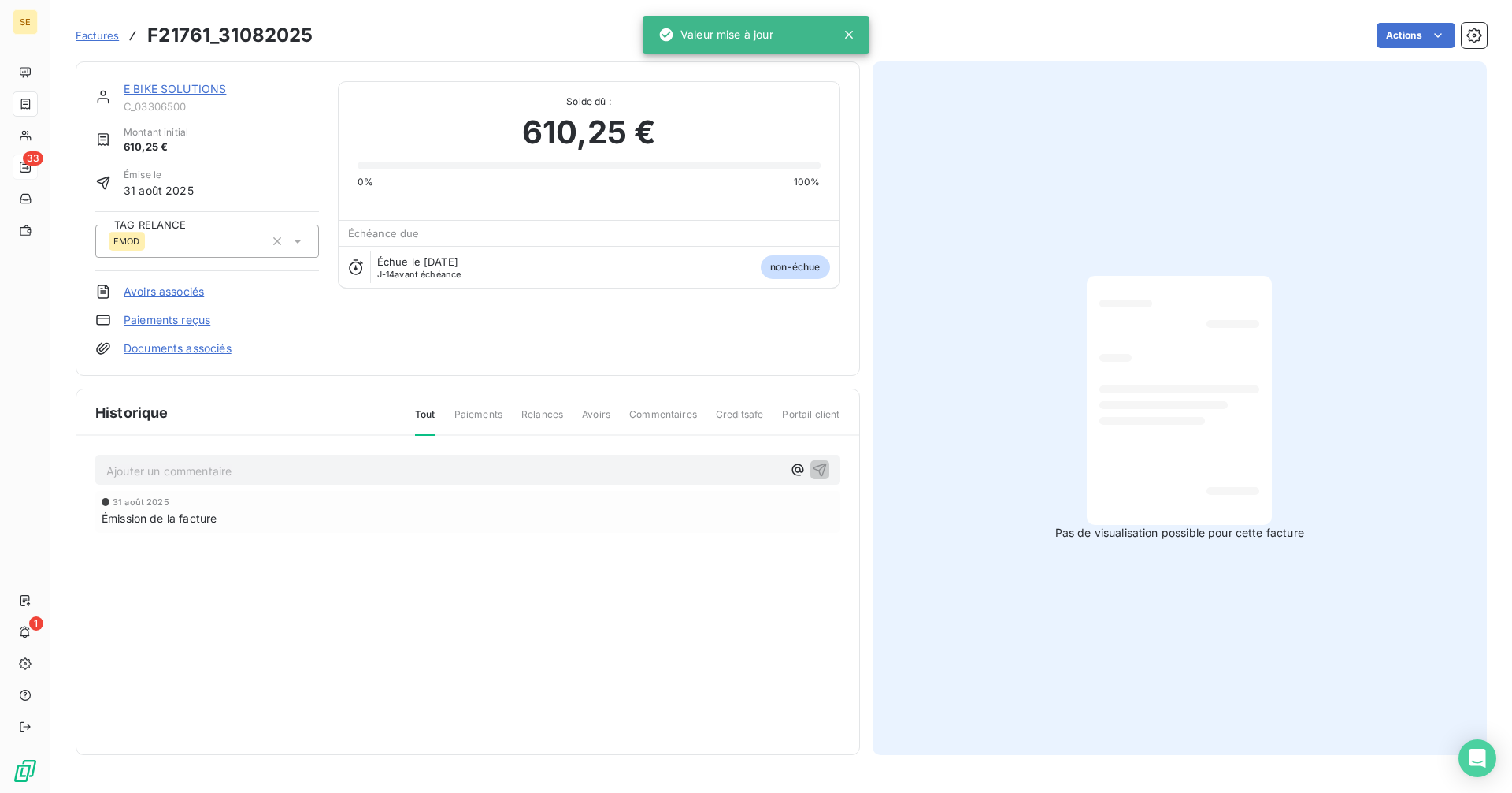
click at [171, 478] on p "Ajouter un commentaire ﻿" at bounding box center [444, 471] width 675 height 19
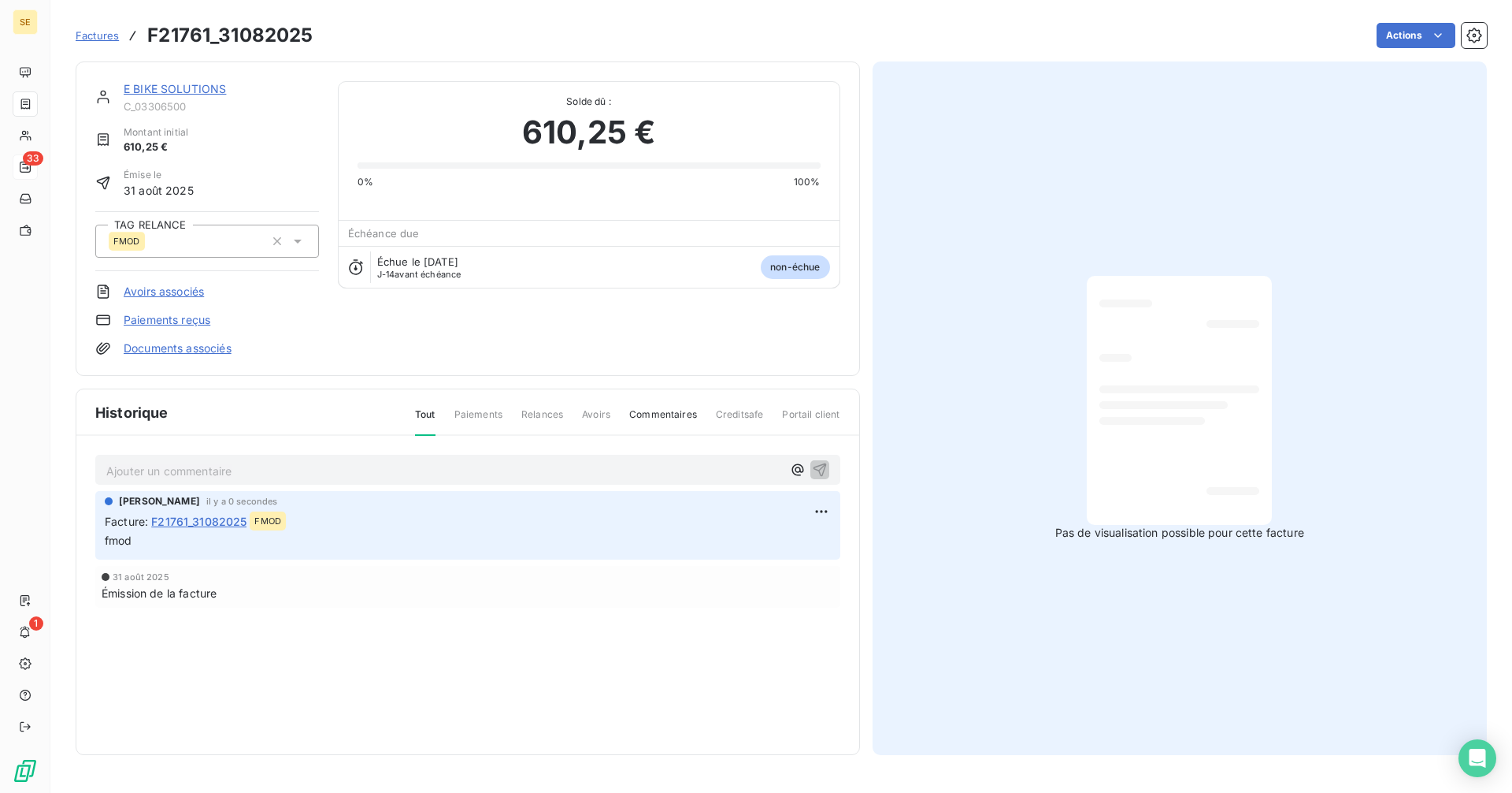
click at [111, 34] on span "Factures" at bounding box center [97, 35] width 43 height 12
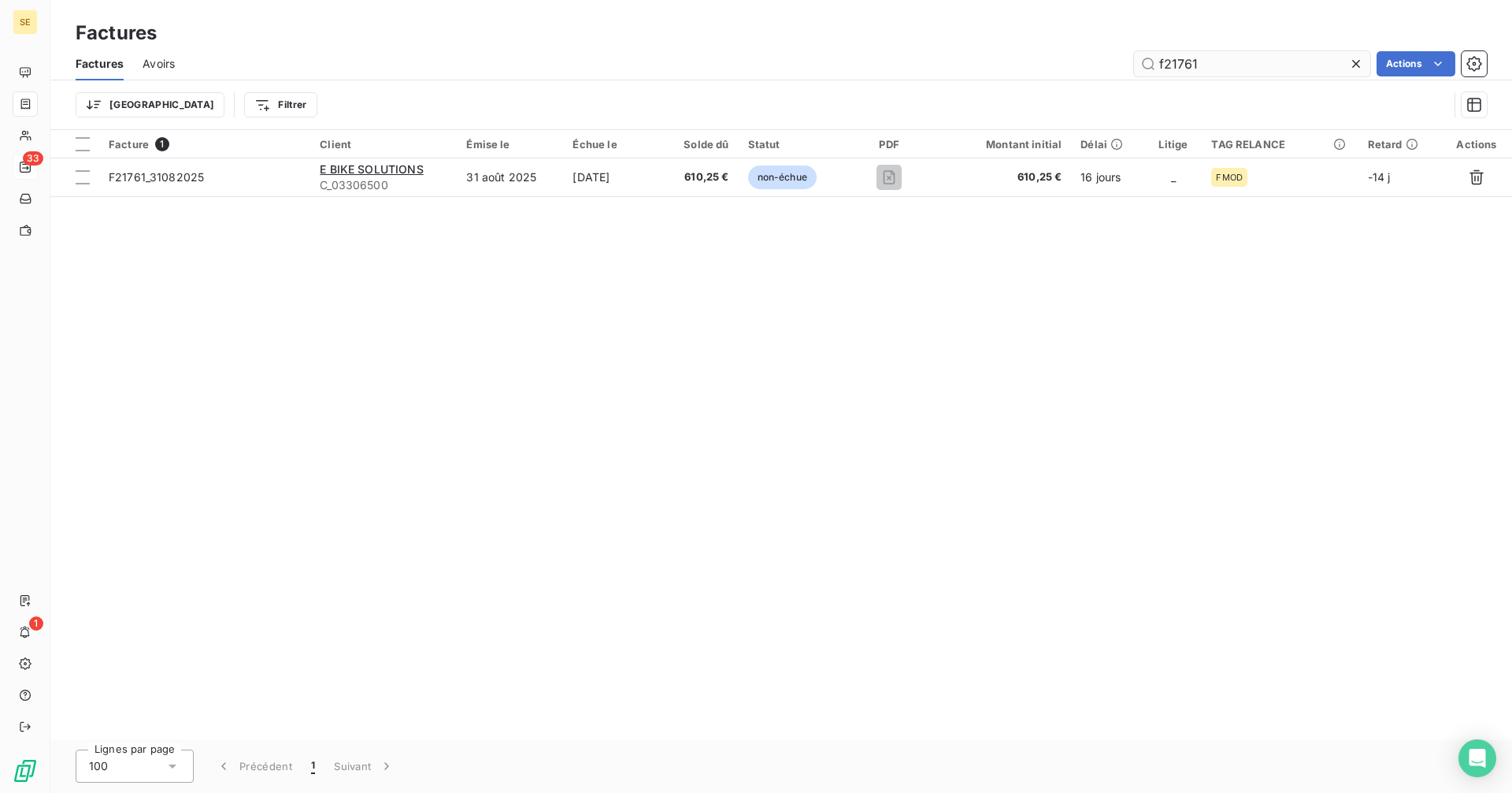
click at [1228, 66] on input "f21761" at bounding box center [1252, 64] width 236 height 26
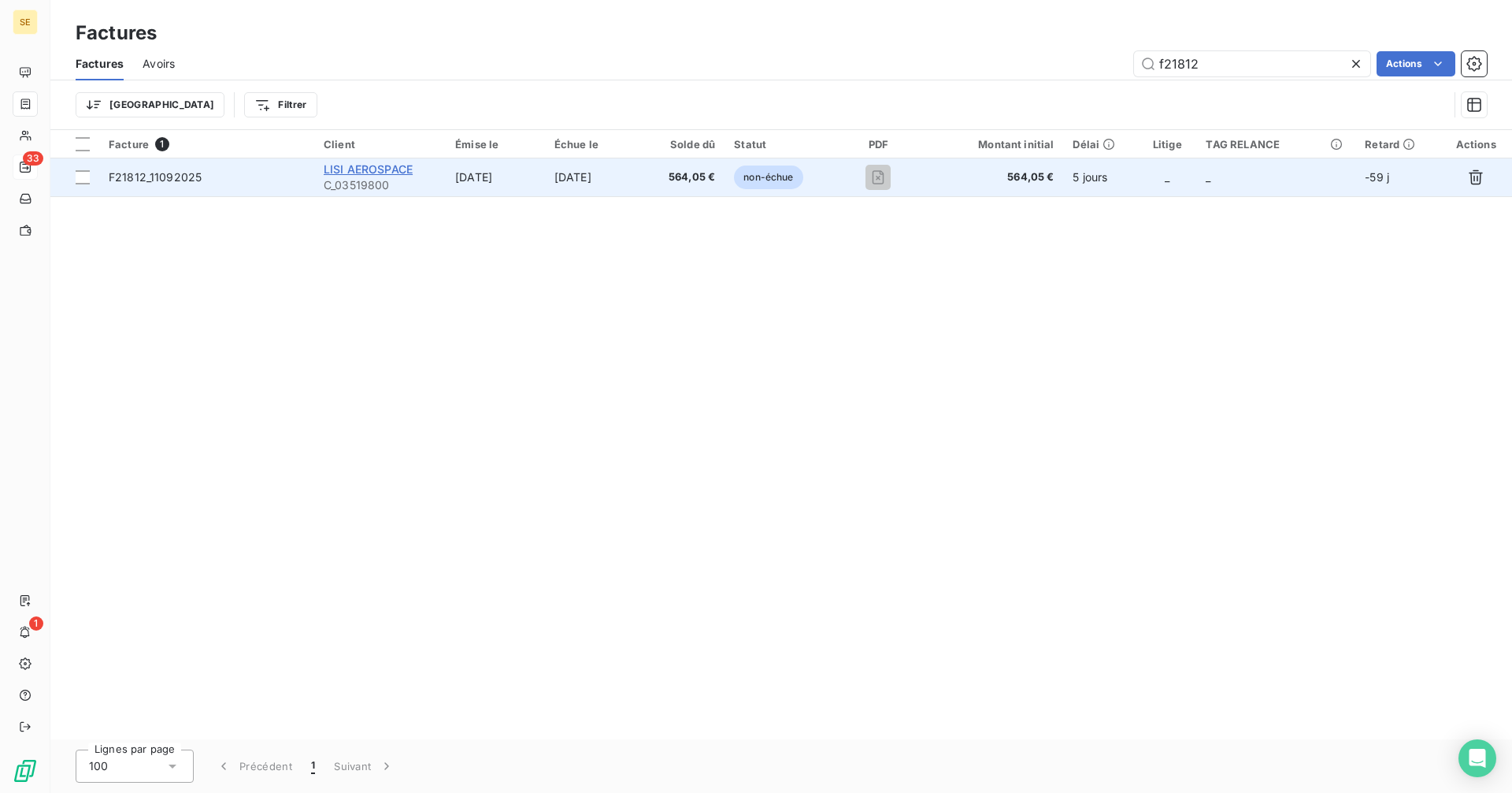
type input "f21812"
click at [375, 173] on span "LISI AEROSPACE" at bounding box center [368, 168] width 89 height 13
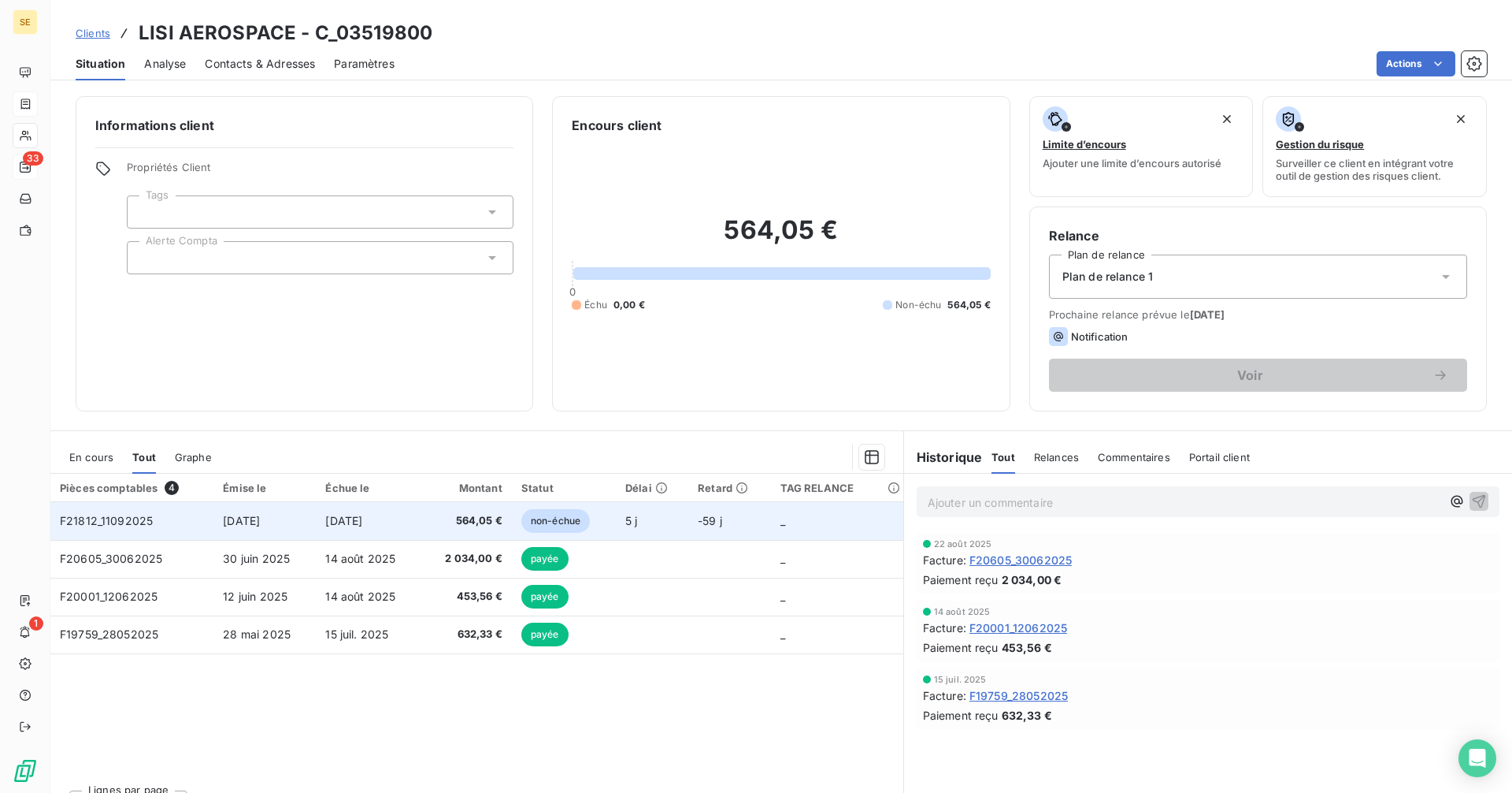
click at [294, 521] on td "[DATE]" at bounding box center [264, 520] width 102 height 38
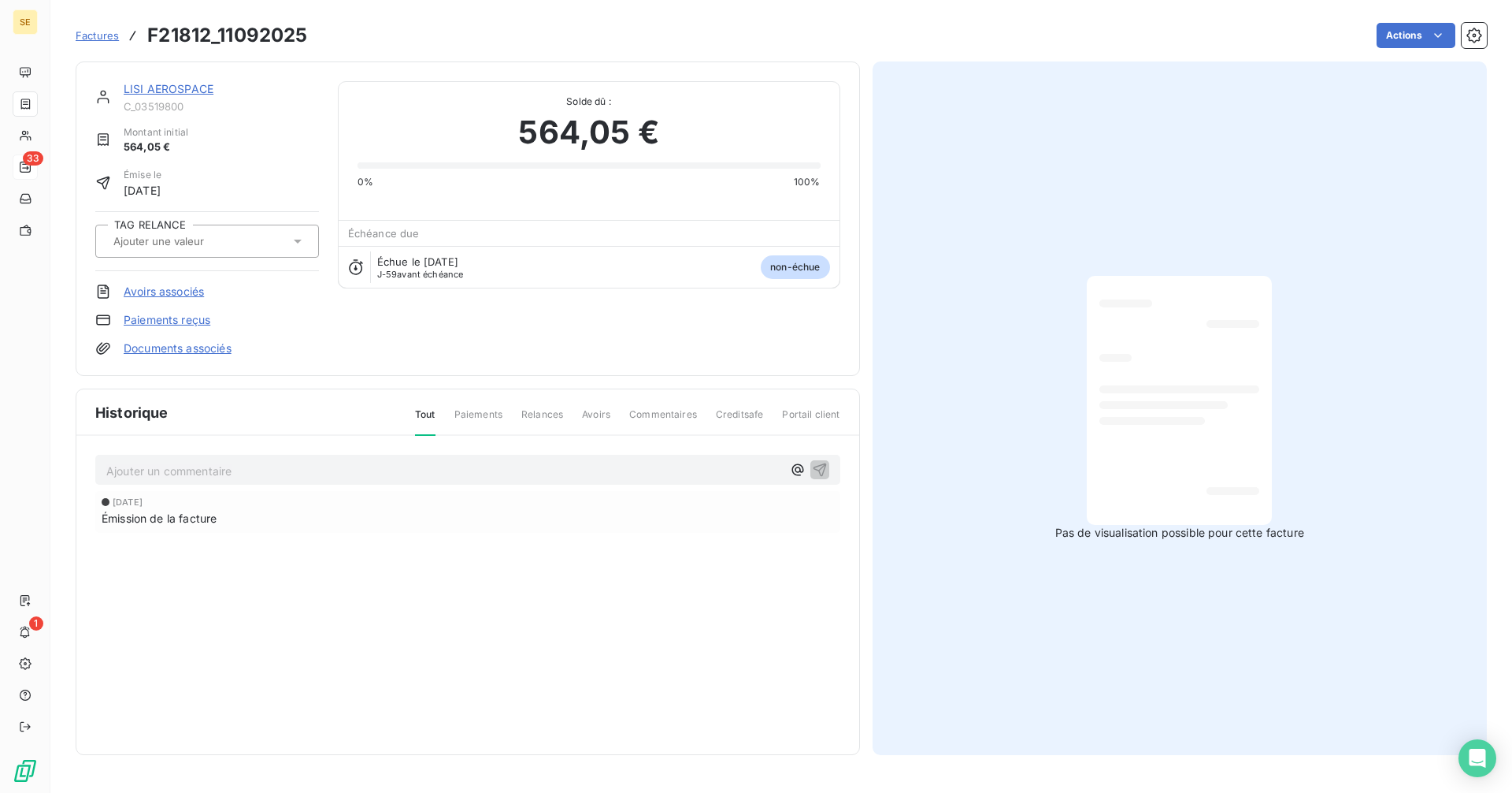
click at [200, 249] on div at bounding box center [198, 241] width 181 height 20
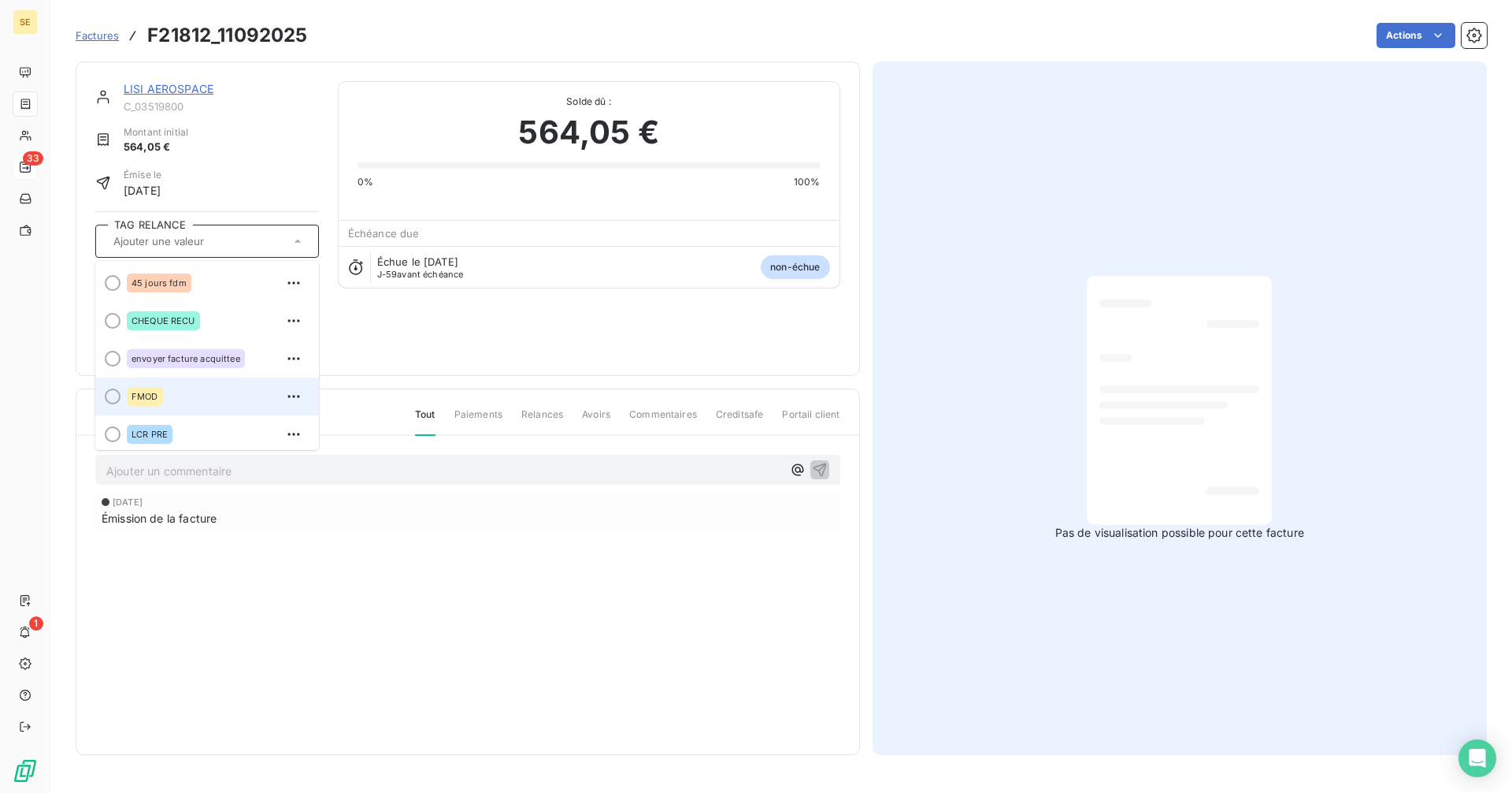
click at [157, 402] on div "FMOD" at bounding box center [145, 396] width 36 height 19
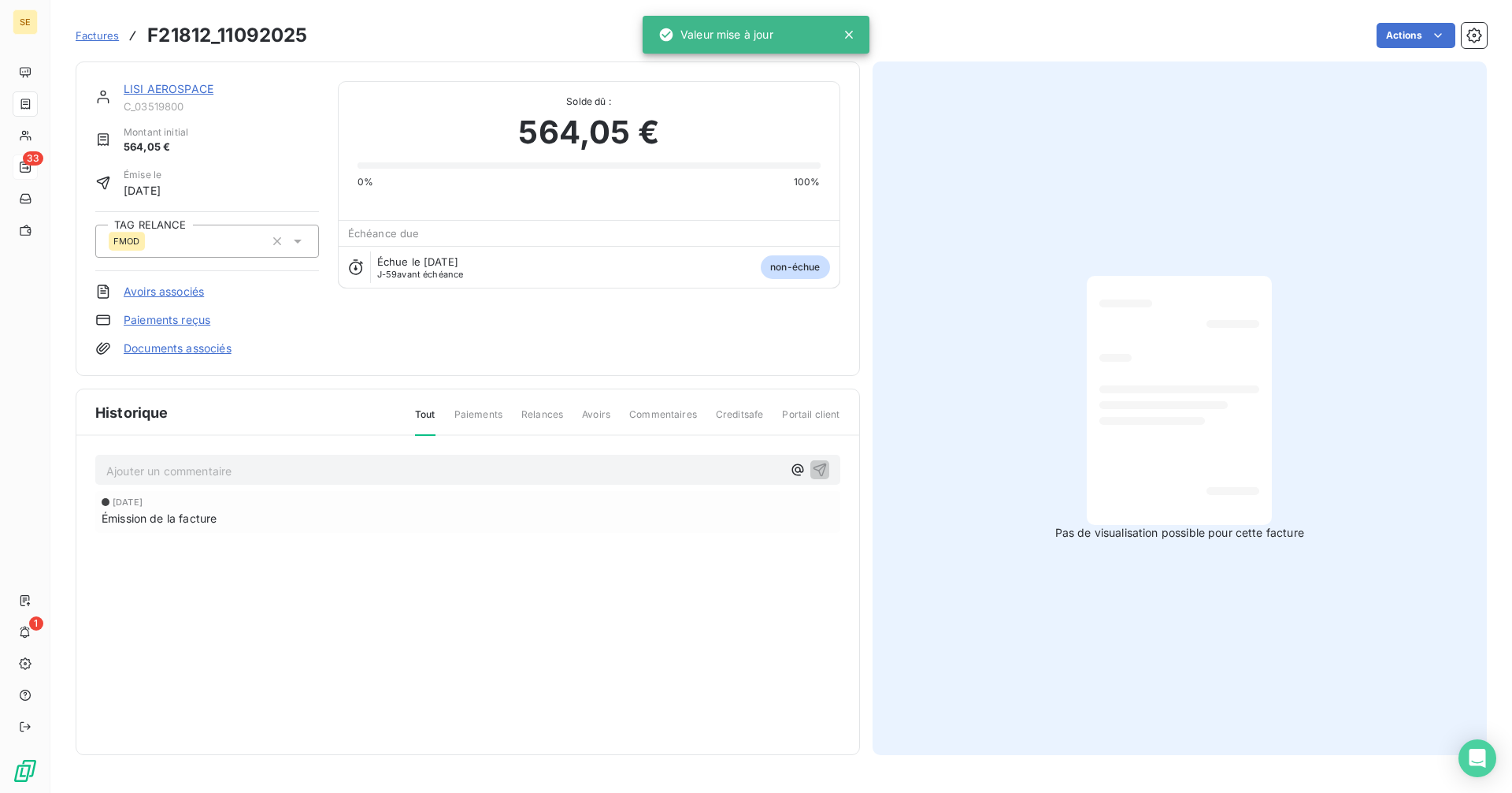
click at [228, 454] on div "Ajouter un commentaire ﻿" at bounding box center [467, 469] width 745 height 31
click at [222, 464] on p "Ajouter un commentaire ﻿" at bounding box center [444, 471] width 675 height 19
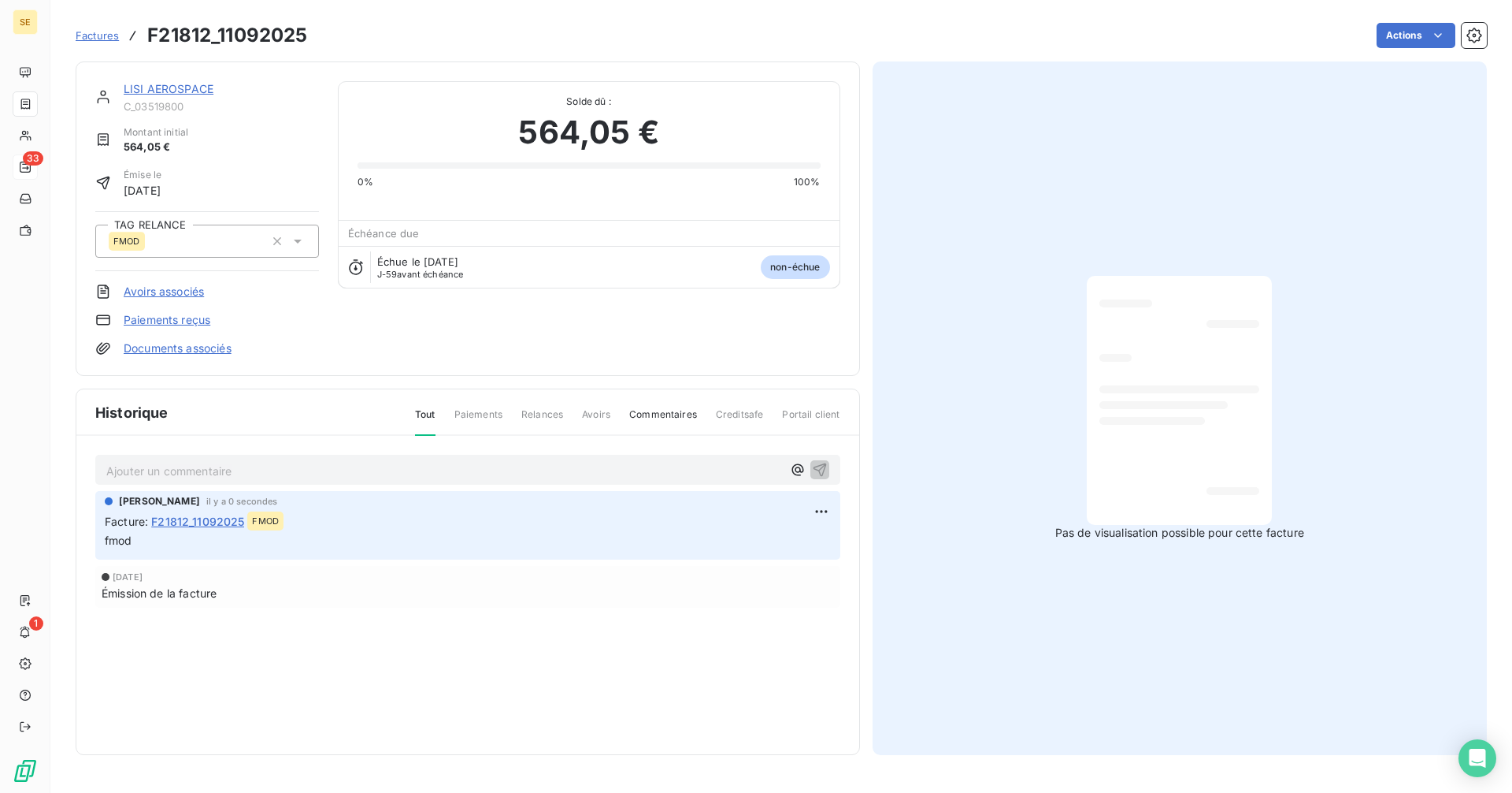
click at [105, 31] on span "Factures" at bounding box center [97, 35] width 43 height 12
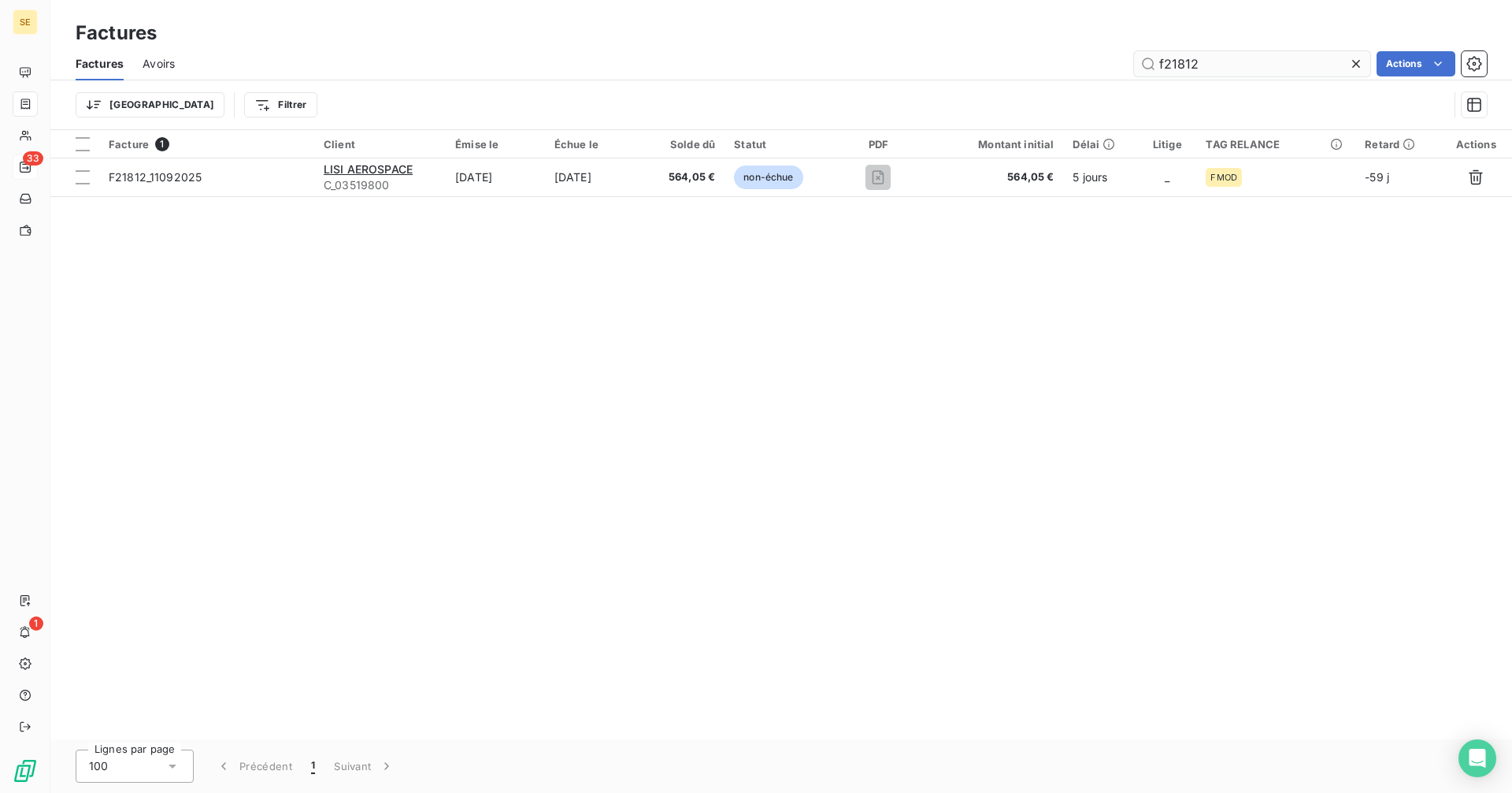
click at [1213, 63] on input "f21812" at bounding box center [1252, 64] width 236 height 26
click at [1240, 62] on input "f21048" at bounding box center [1252, 64] width 236 height 26
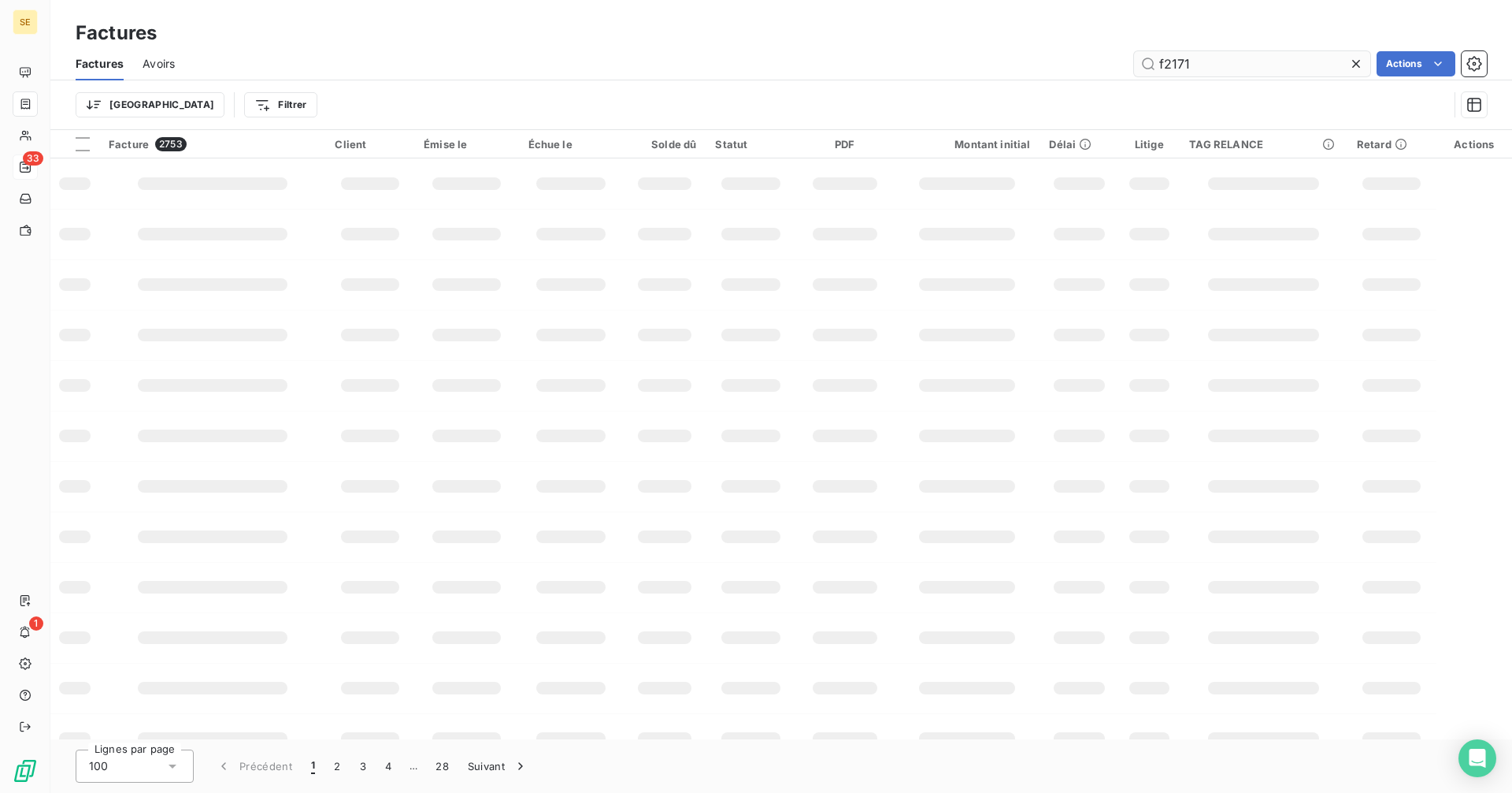
type input "f21713"
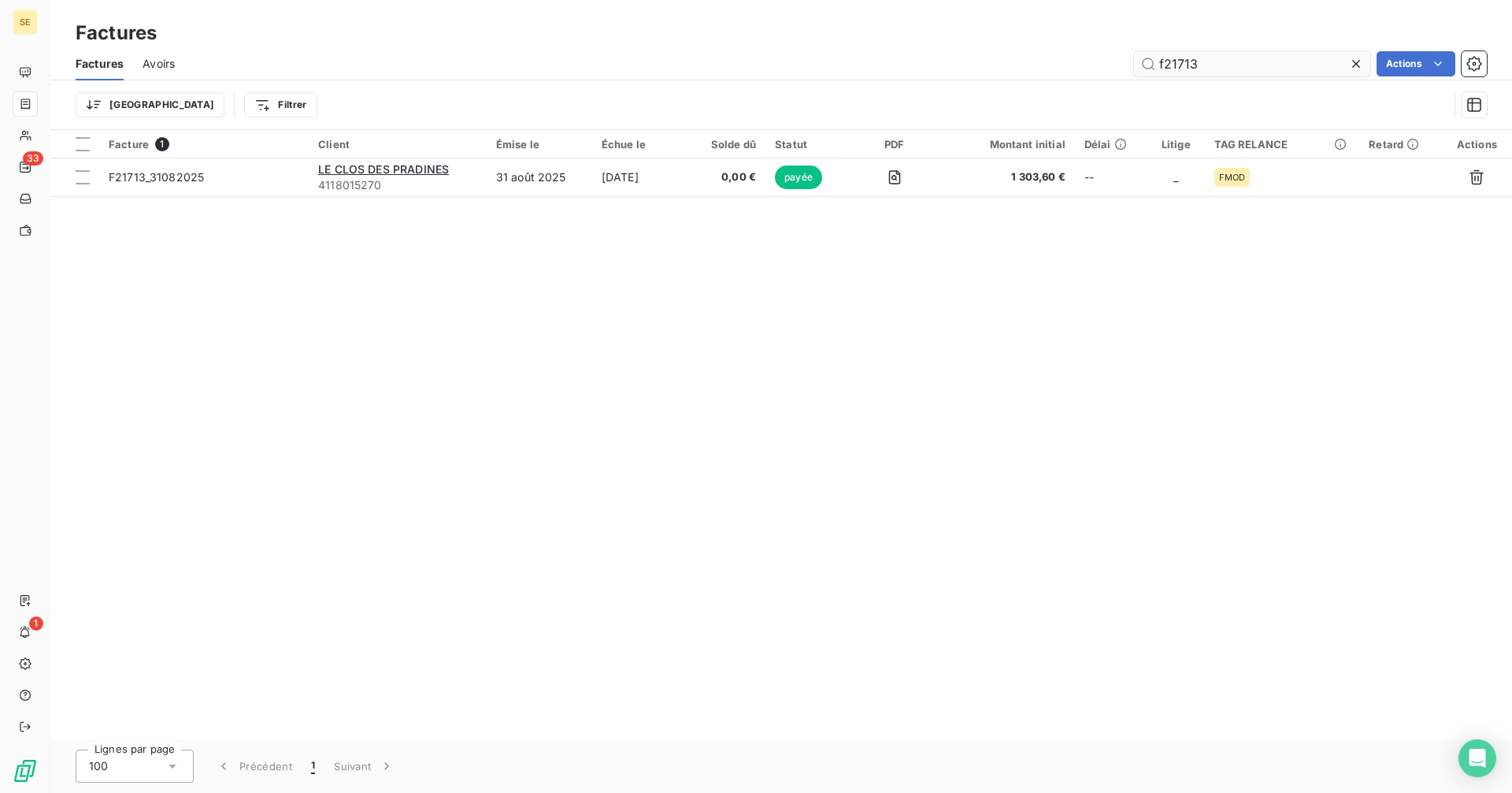
click at [1248, 69] on input "f21713" at bounding box center [1252, 64] width 236 height 26
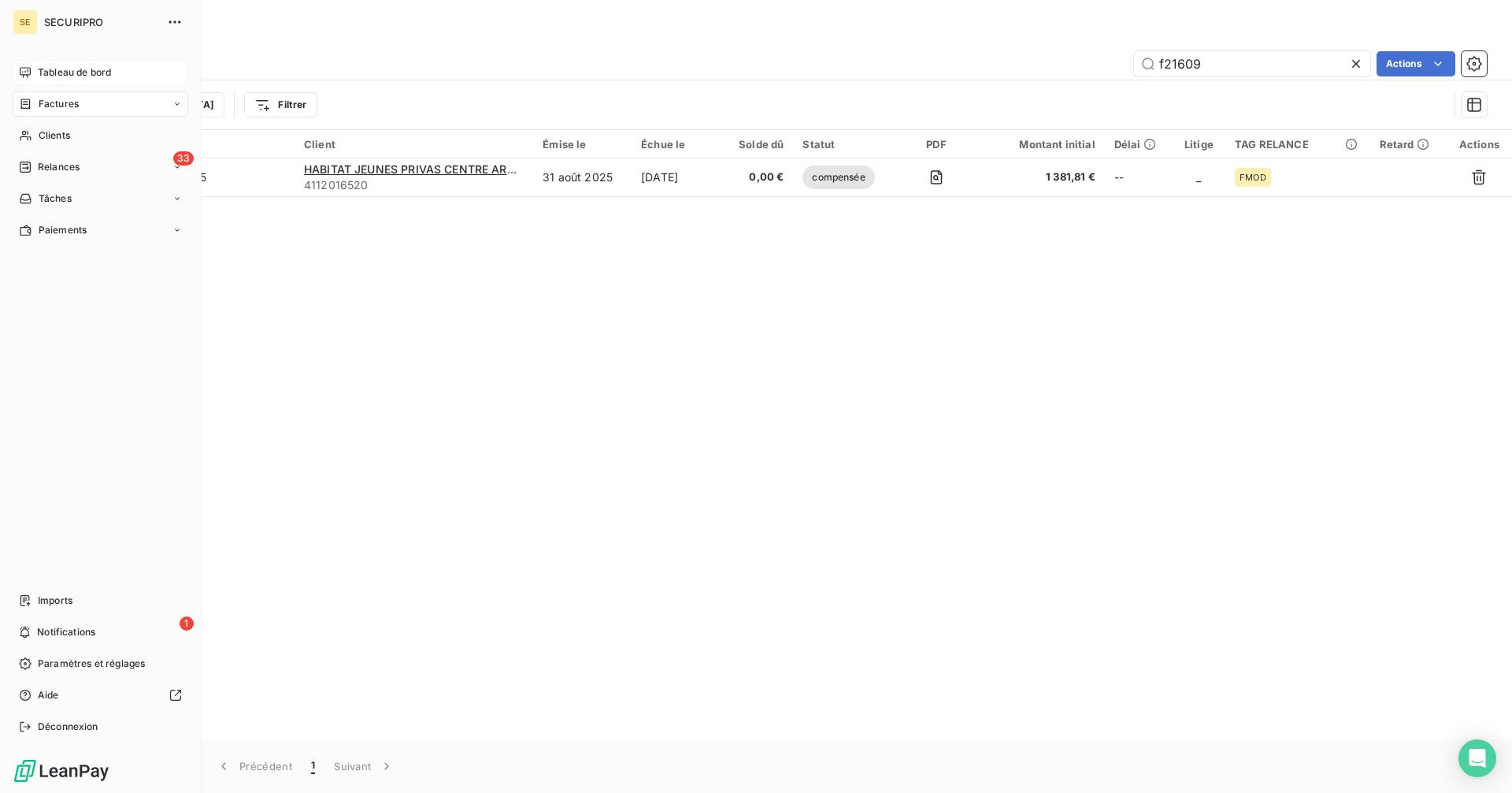
type input "f21609"
click at [67, 78] on span "Tableau de bord" at bounding box center [74, 72] width 73 height 14
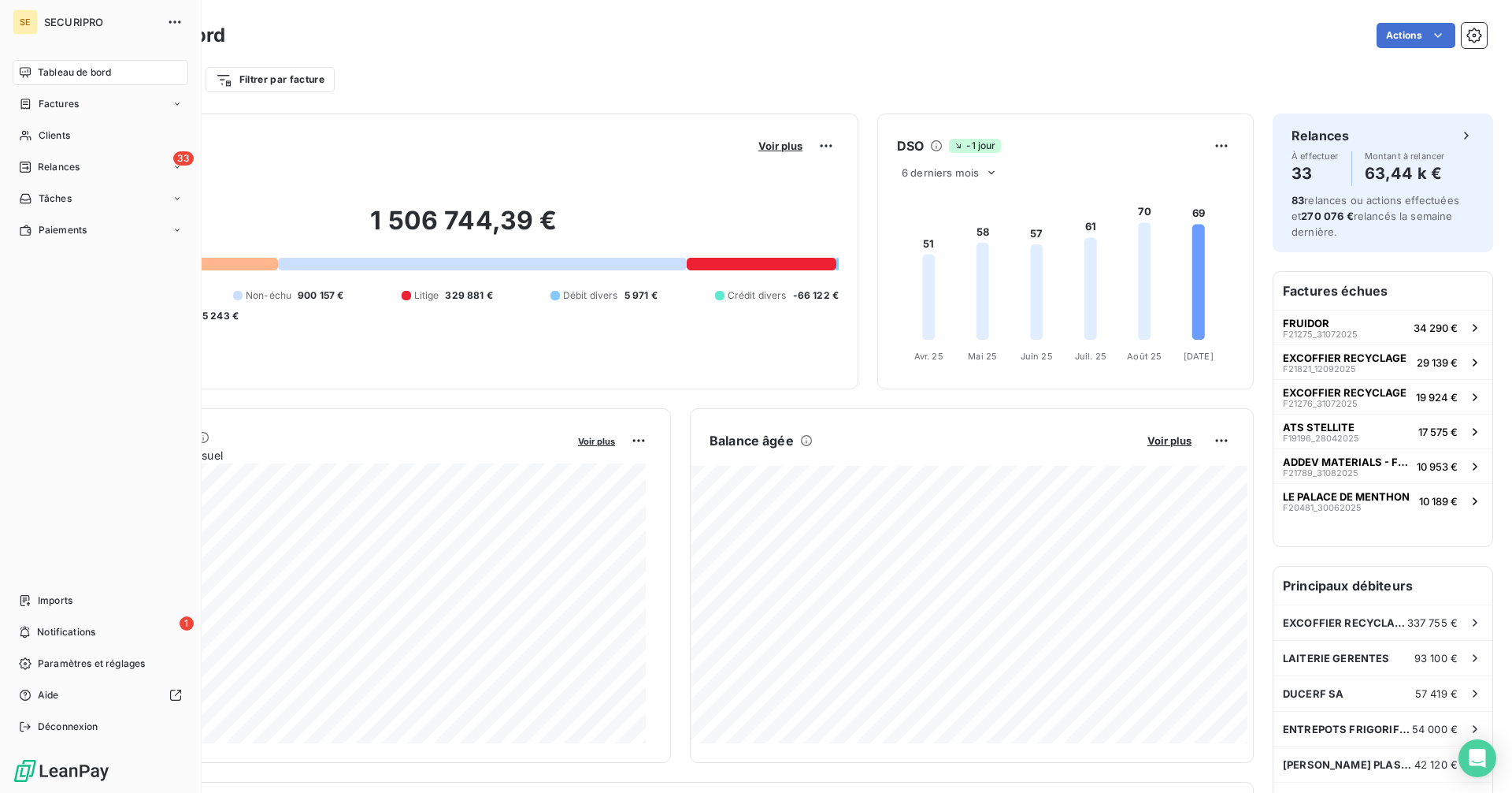
drag, startPoint x: 49, startPoint y: 66, endPoint x: 38, endPoint y: 72, distance: 12.5
click at [38, 72] on span "Tableau de bord" at bounding box center [74, 72] width 73 height 14
click at [69, 167] on span "Relances" at bounding box center [58, 167] width 41 height 14
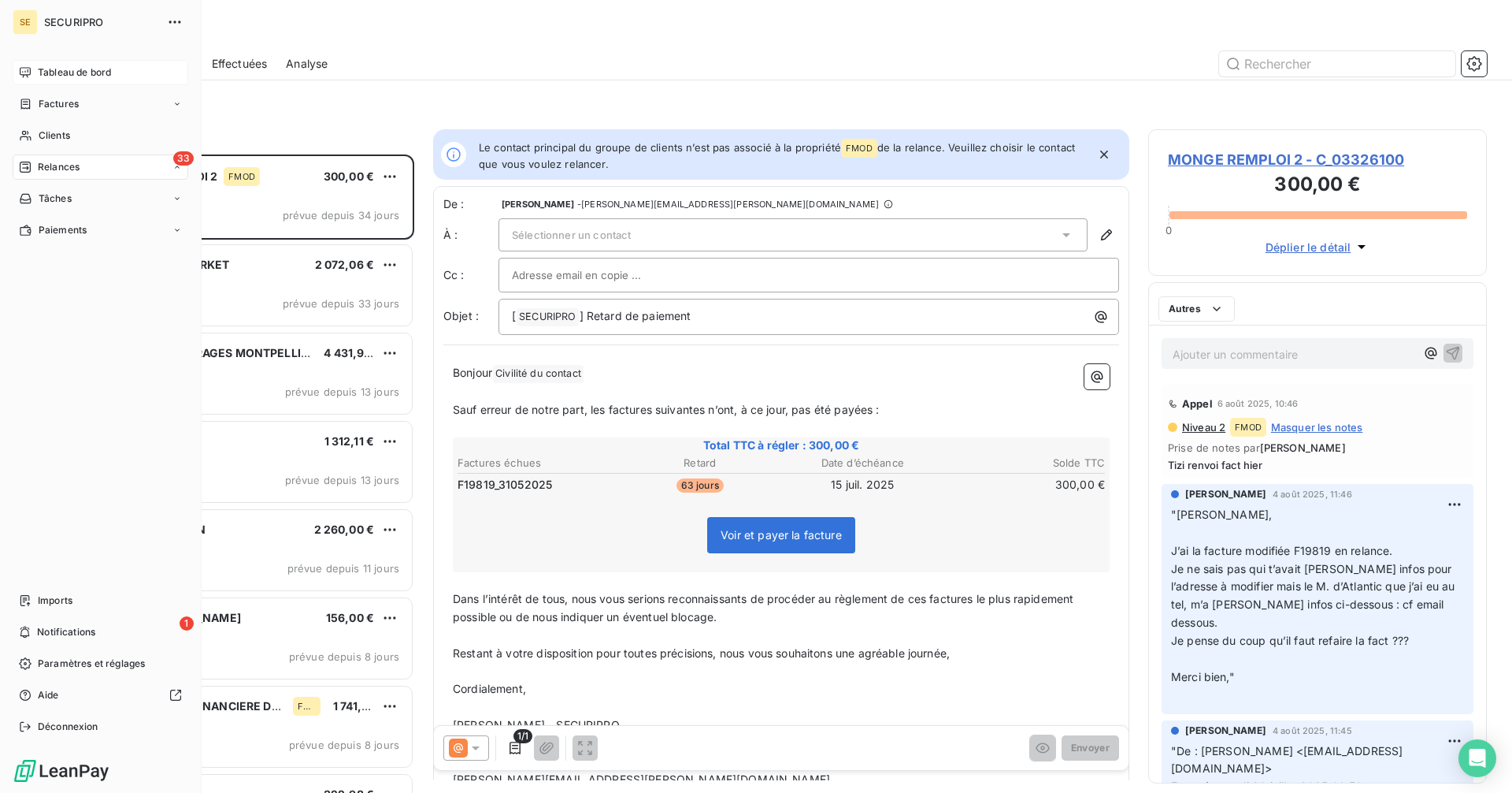
scroll to position [626, 327]
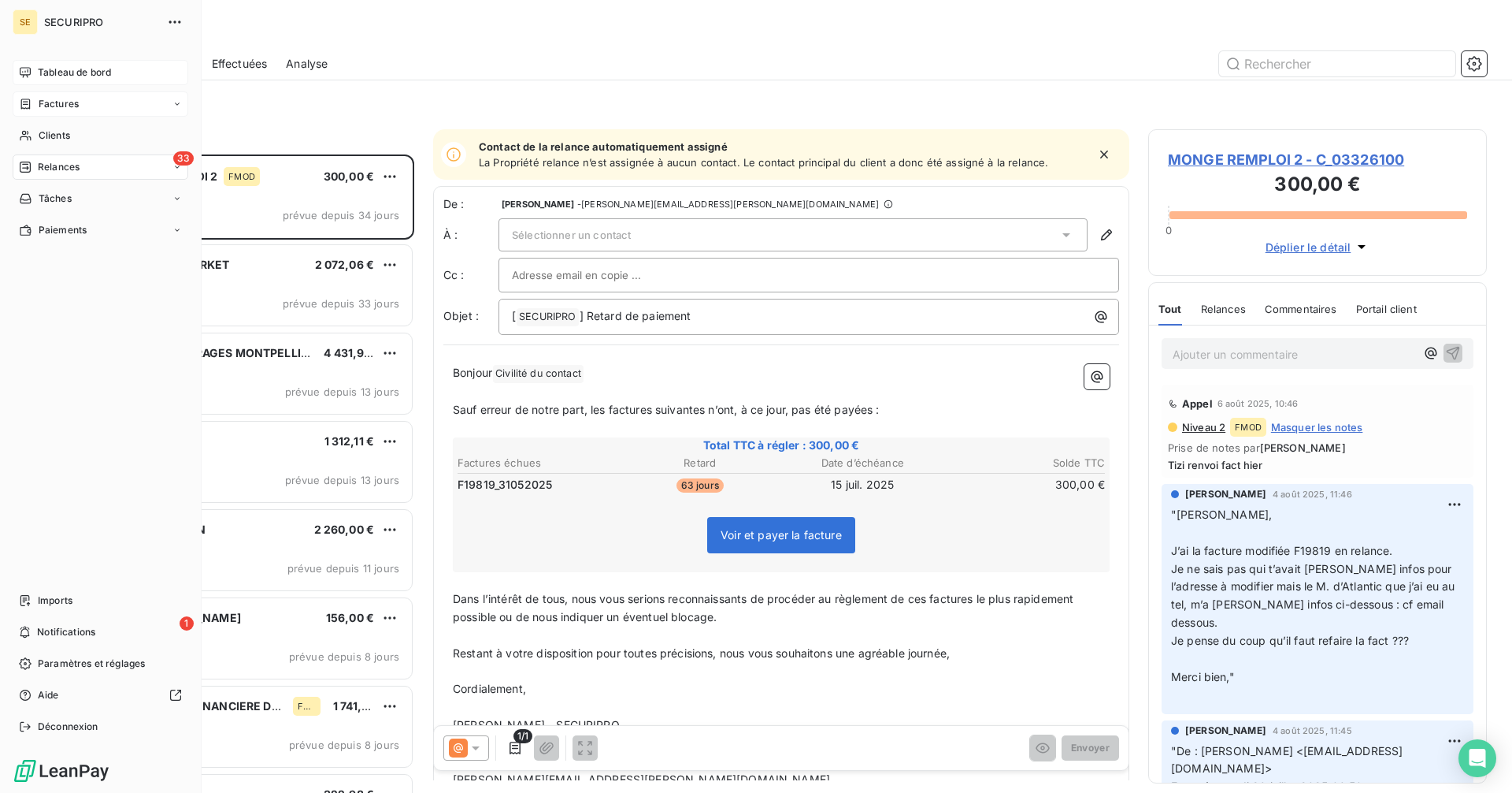
click at [47, 105] on span "Factures" at bounding box center [59, 104] width 41 height 14
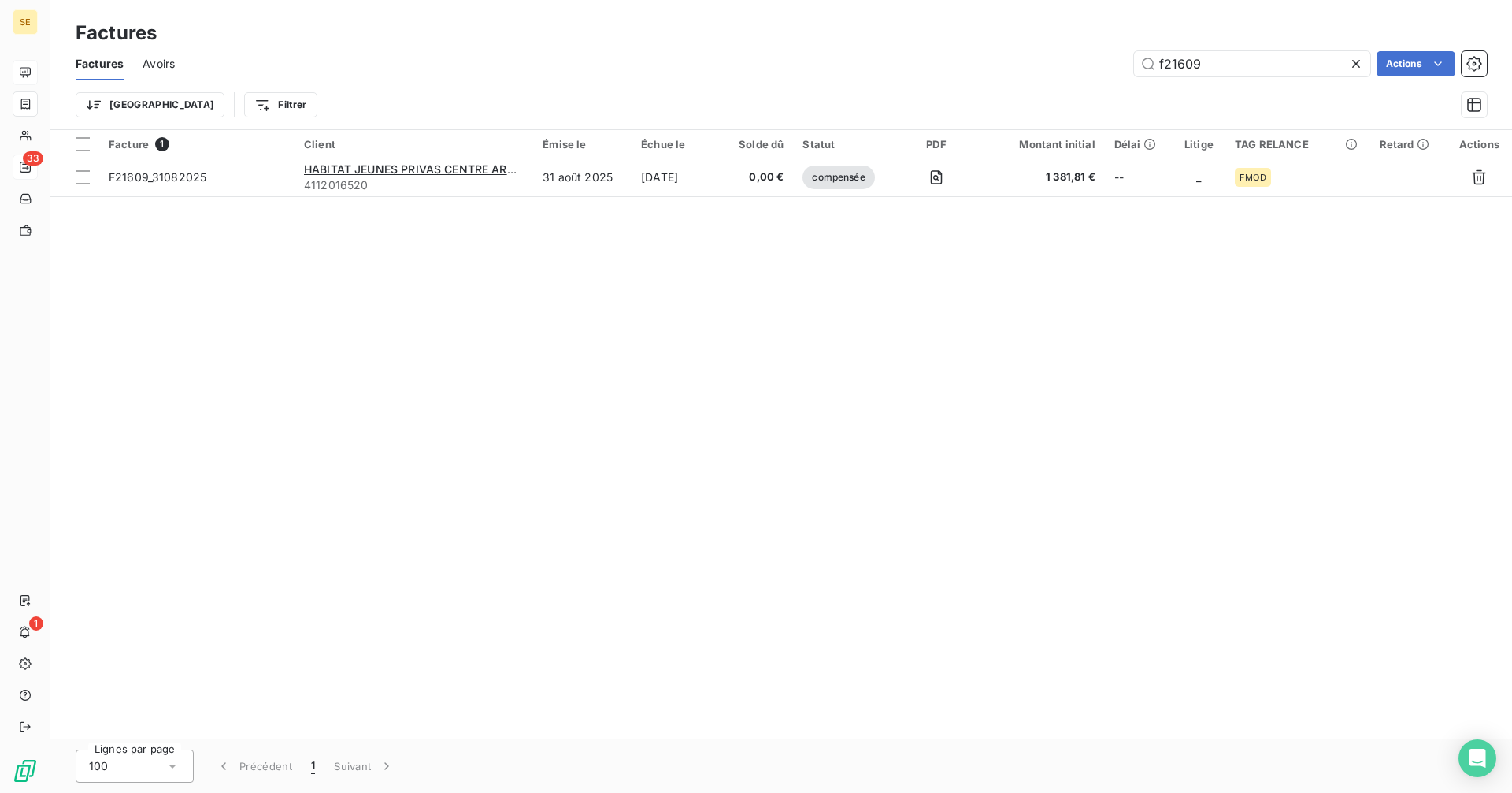
drag, startPoint x: 1228, startPoint y: 54, endPoint x: 1091, endPoint y: 71, distance: 138.1
click at [1091, 71] on div "f21609 Actions" at bounding box center [840, 64] width 1293 height 26
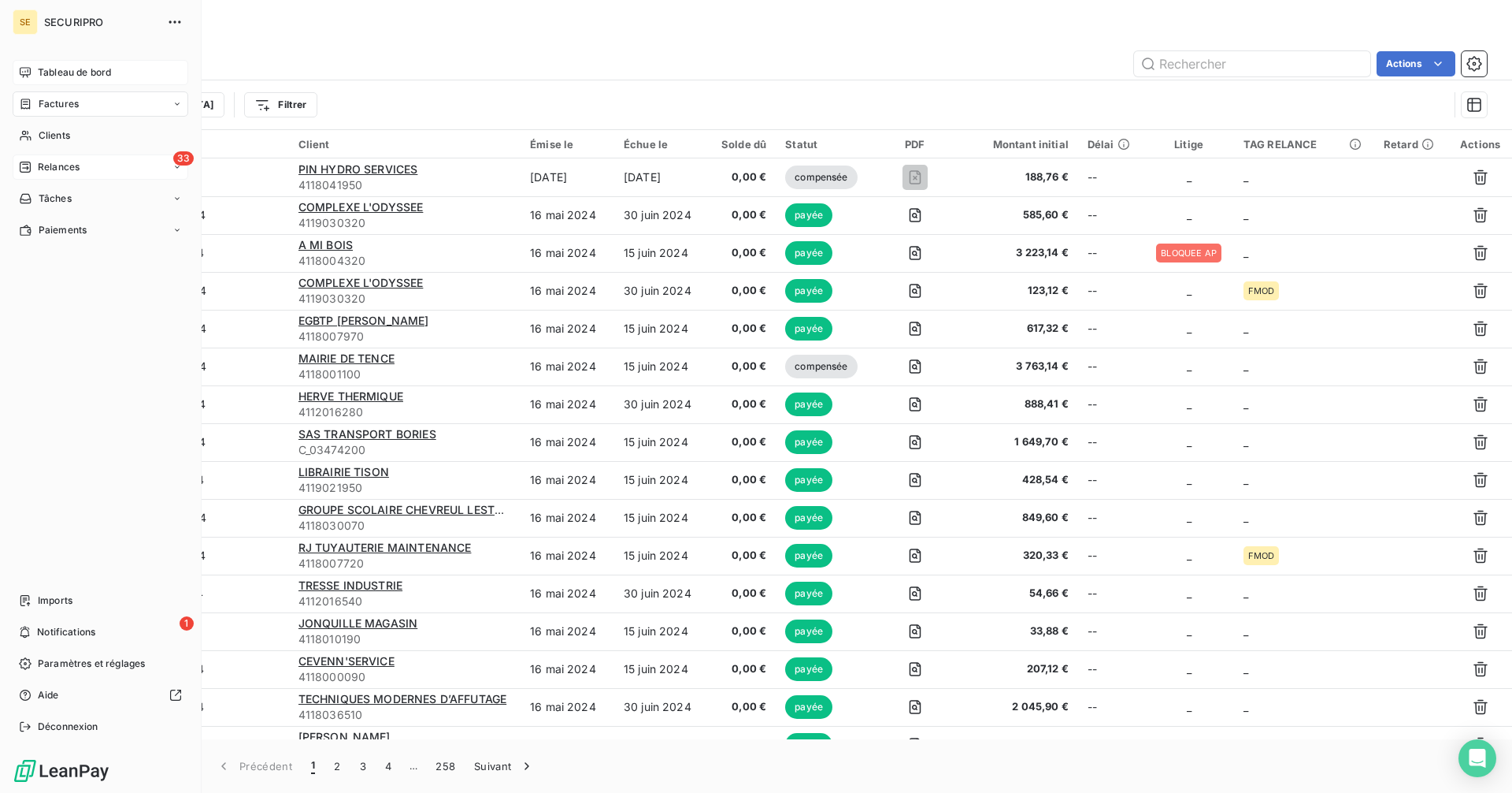
click at [33, 64] on div "Tableau de bord" at bounding box center [100, 72] width 175 height 26
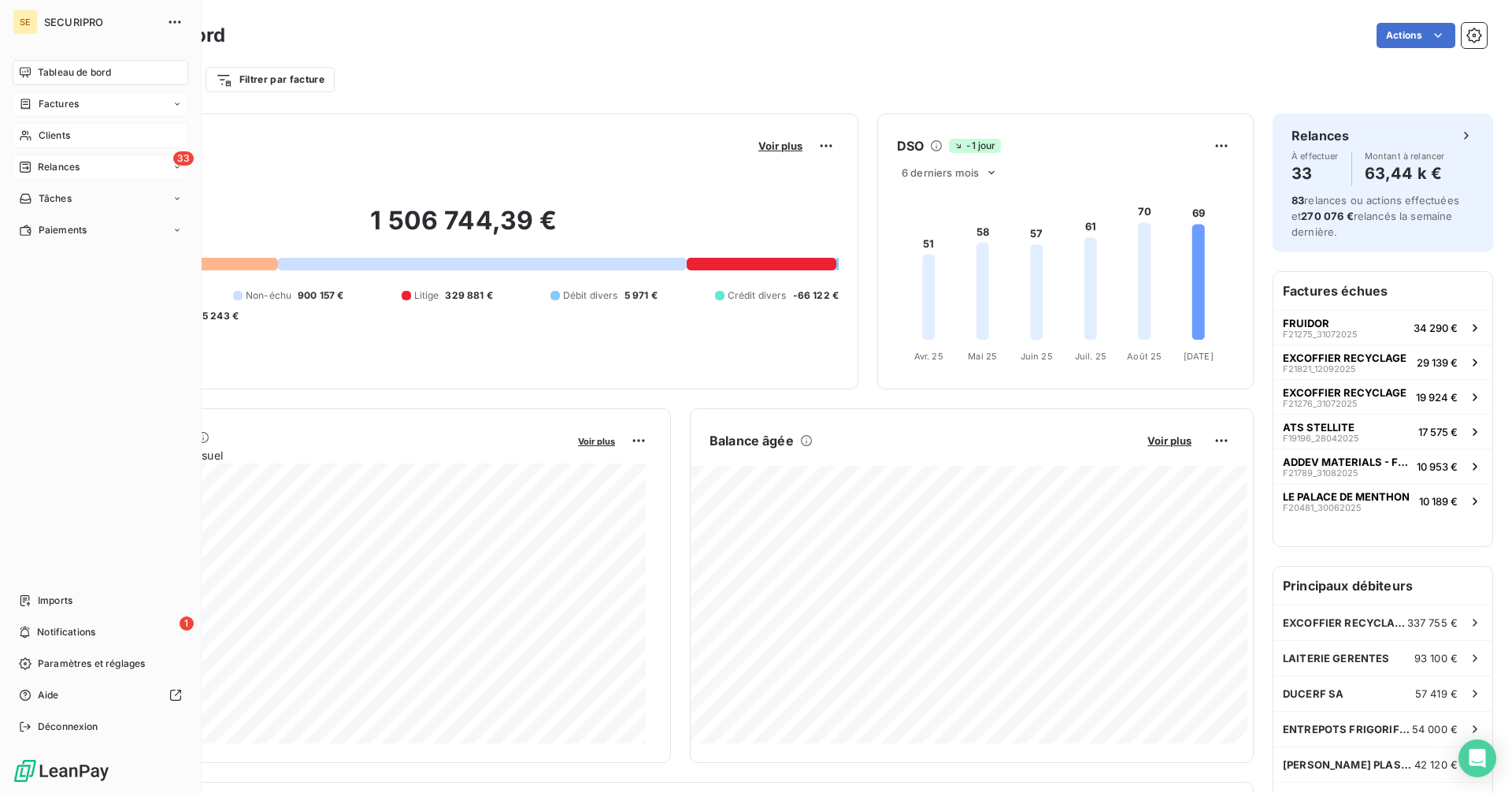
click at [49, 127] on div "Clients" at bounding box center [100, 135] width 175 height 26
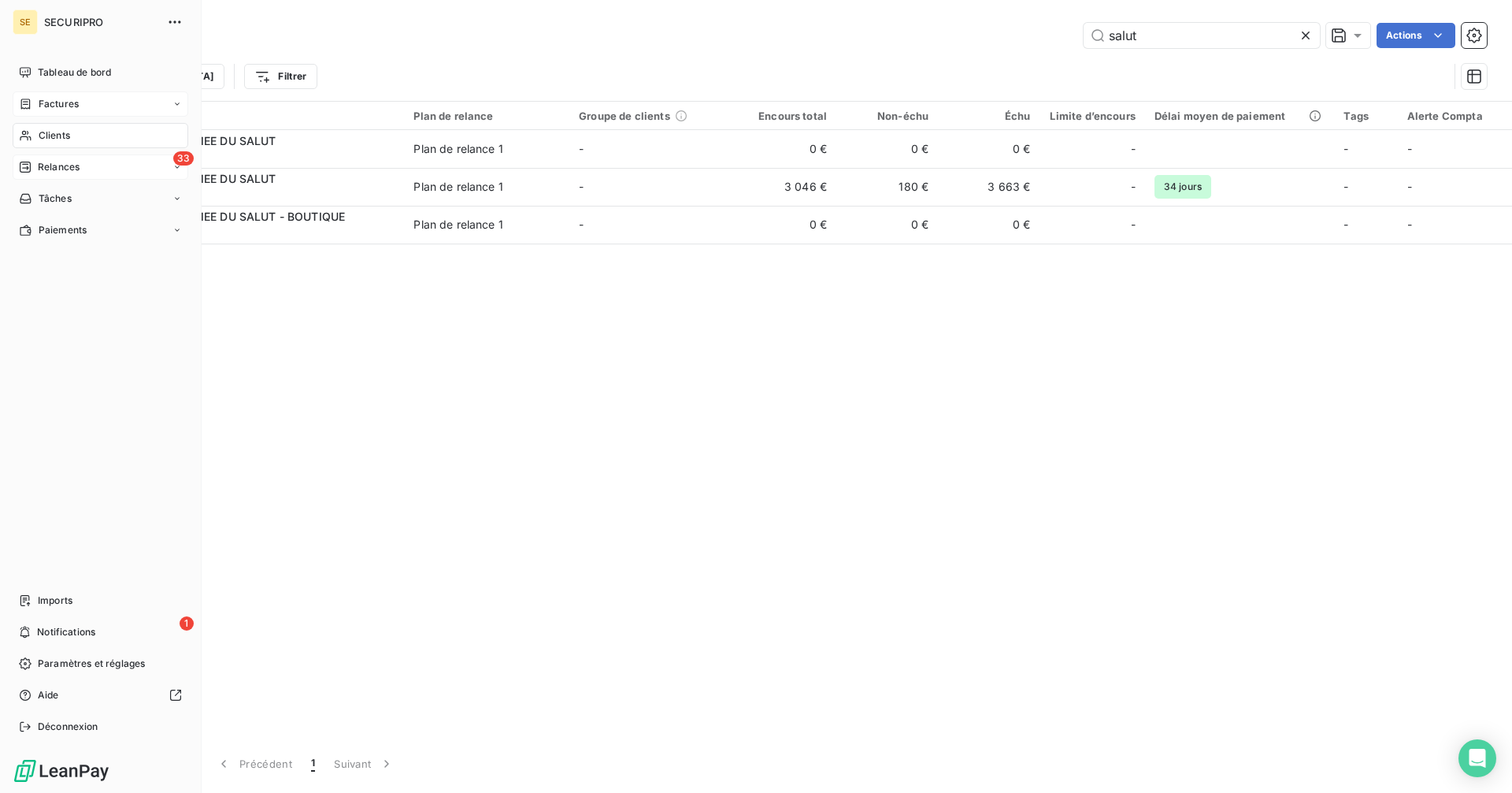
click at [63, 162] on span "Relances" at bounding box center [58, 167] width 41 height 14
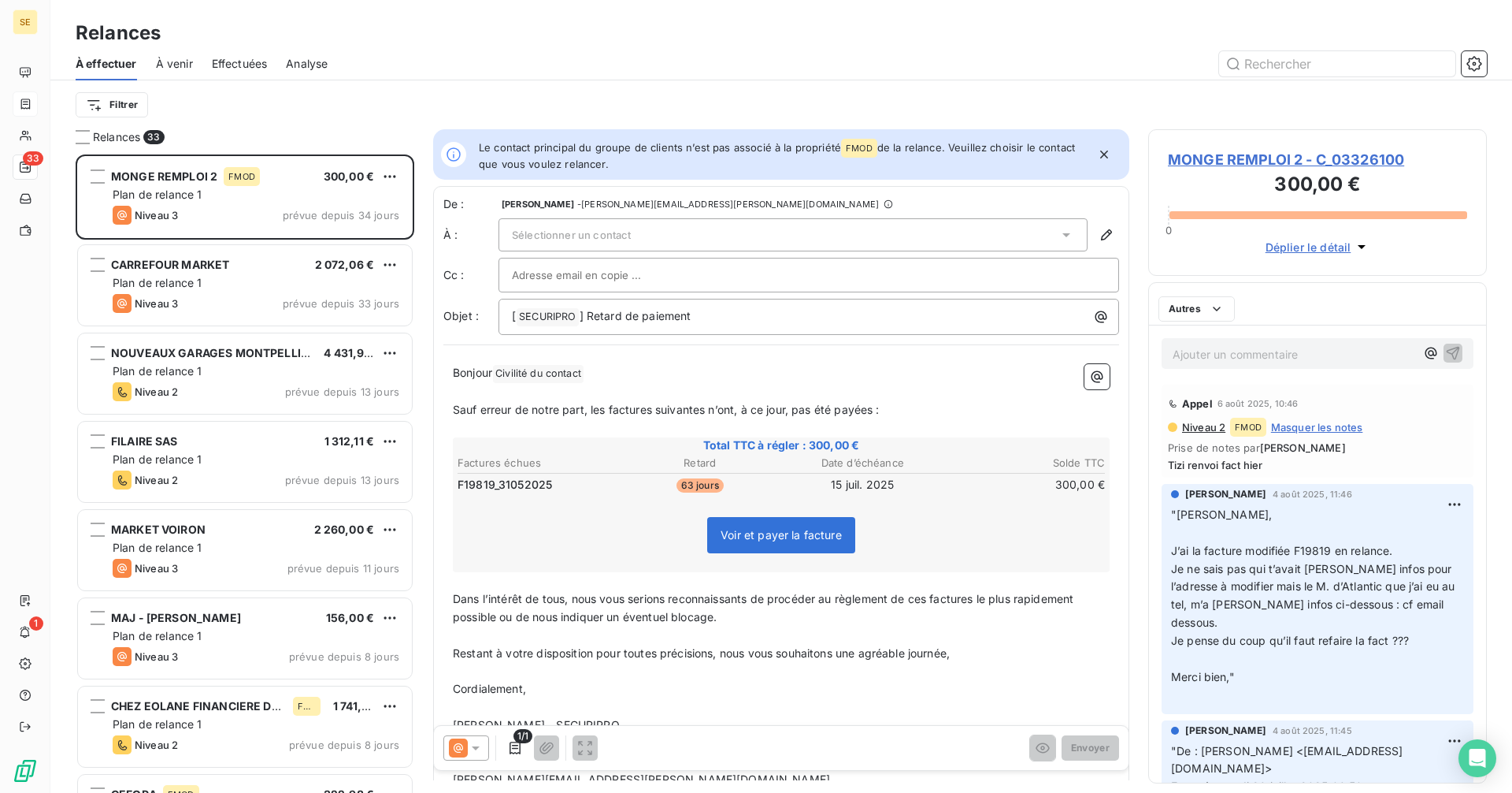
scroll to position [626, 327]
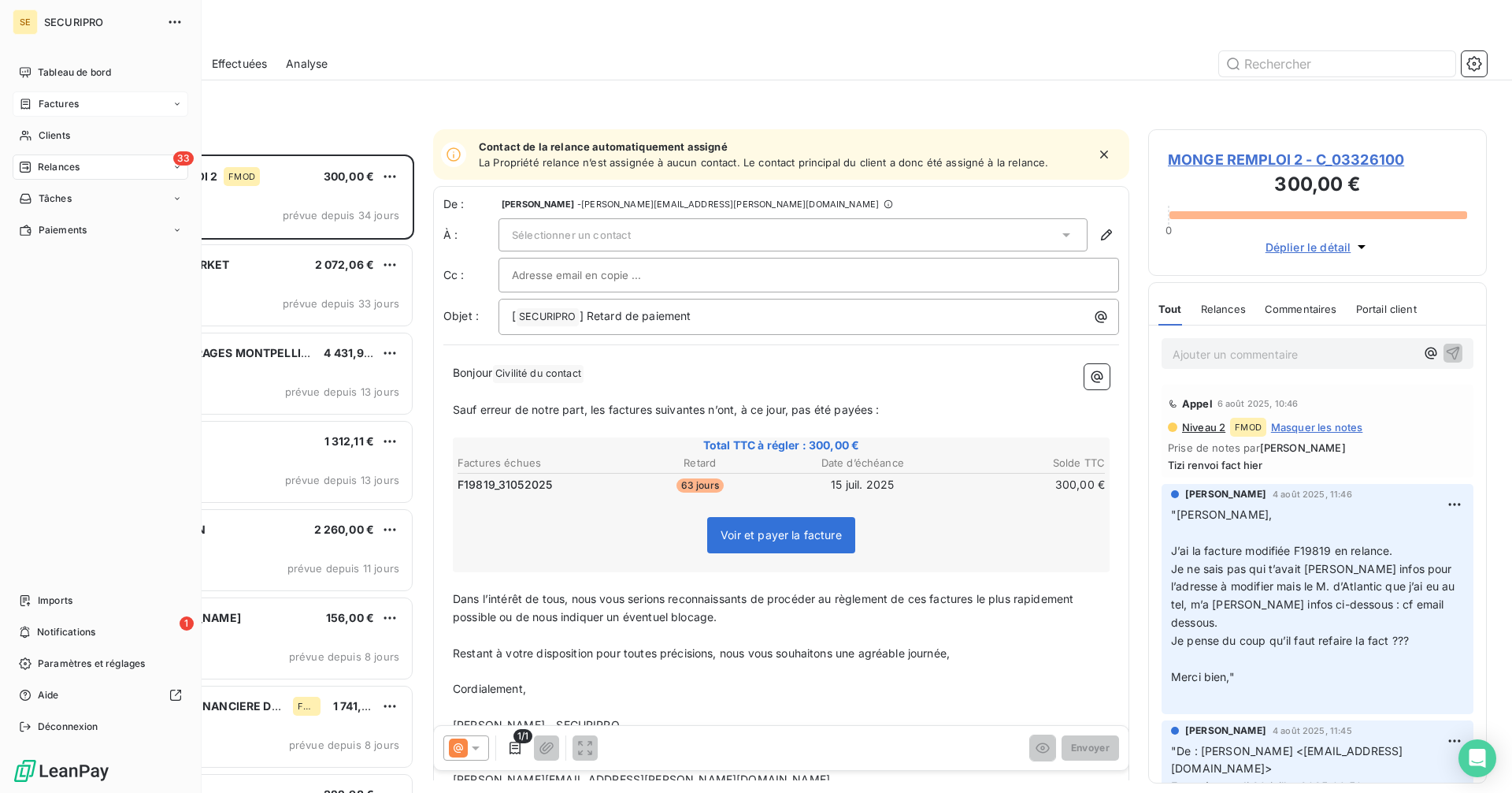
click at [39, 100] on span "Factures" at bounding box center [59, 104] width 41 height 14
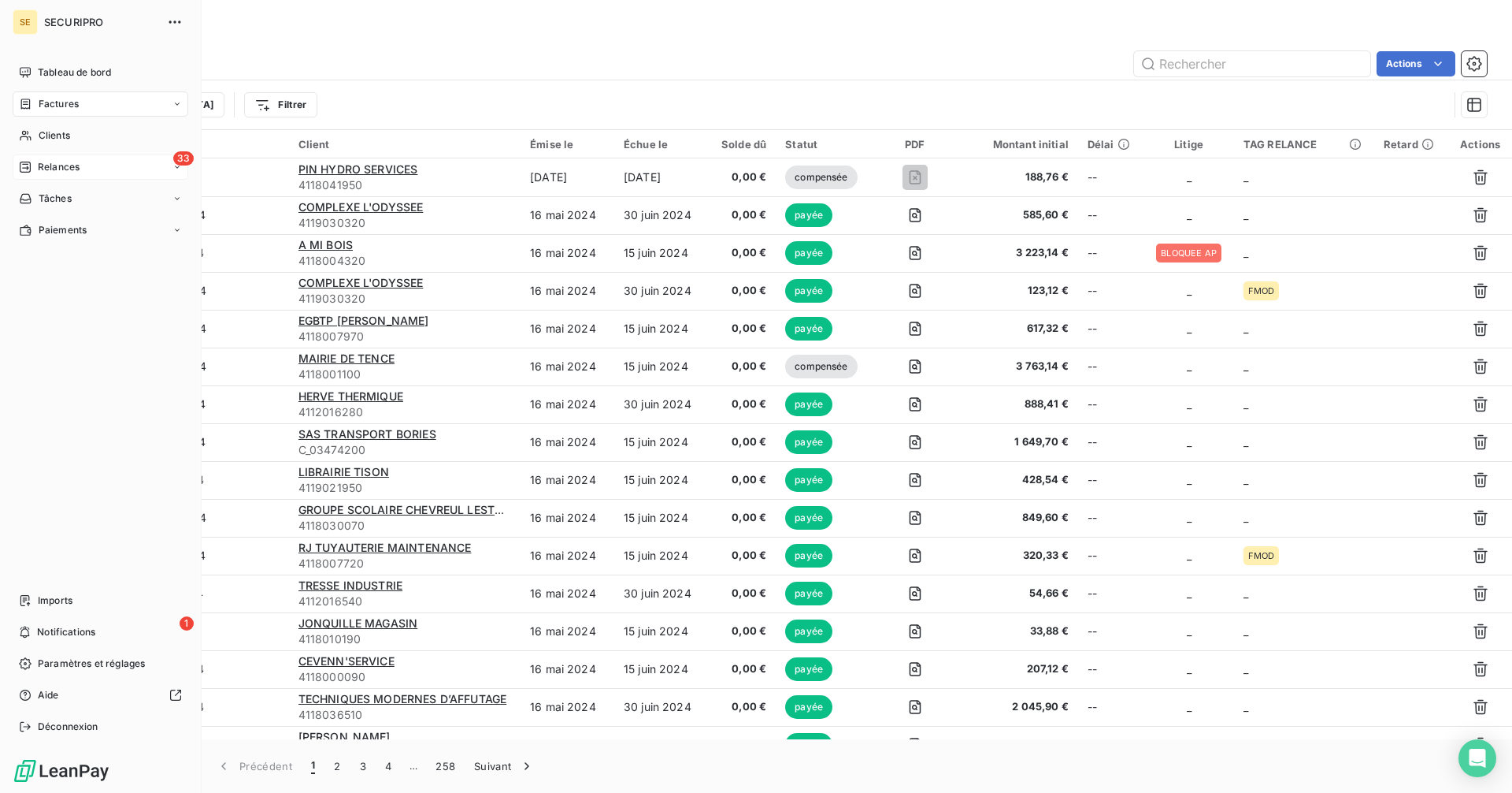
click at [76, 104] on span "Factures" at bounding box center [59, 104] width 41 height 14
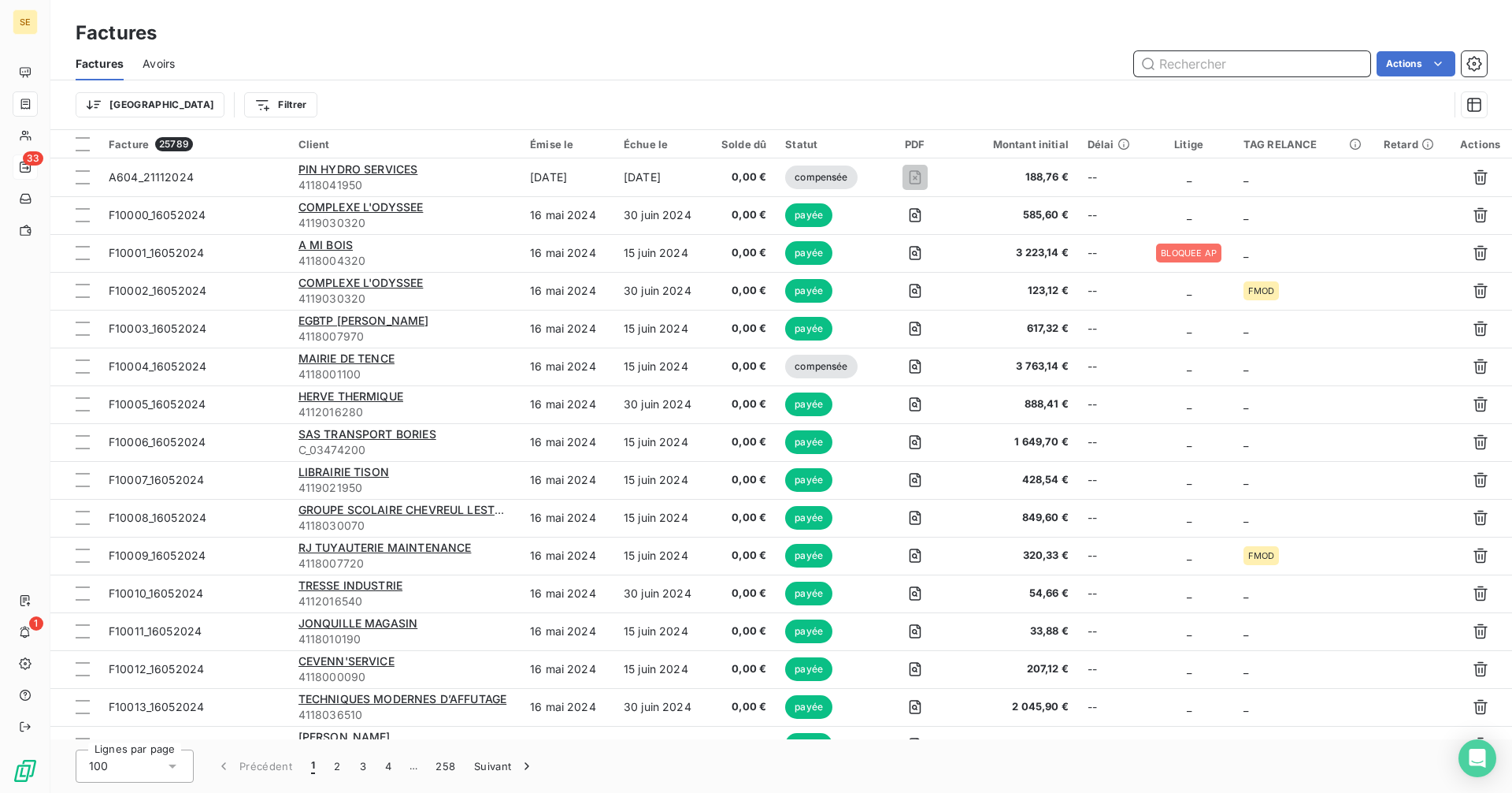
click at [1235, 68] on input "text" at bounding box center [1252, 64] width 236 height 26
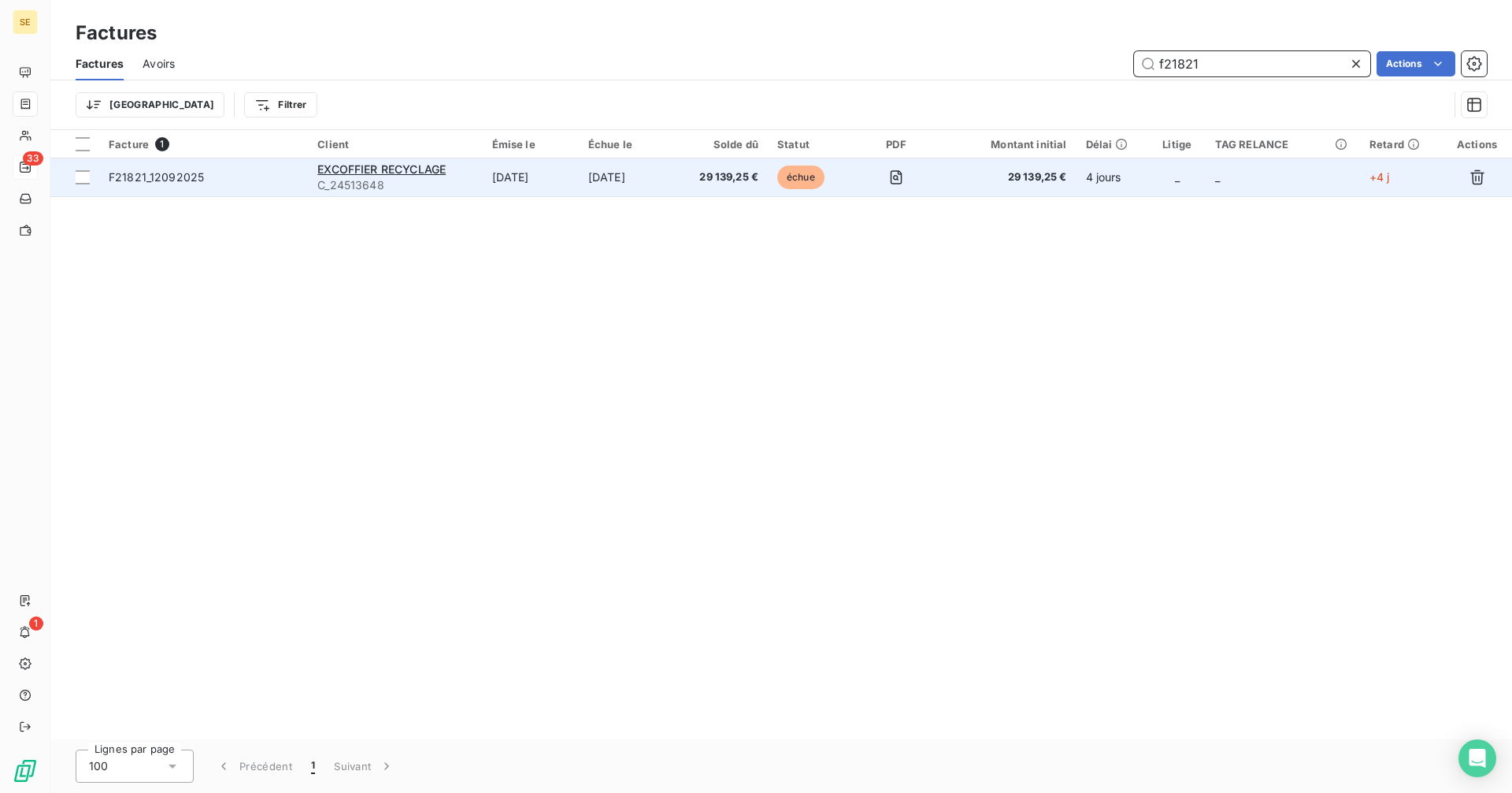
type input "f21821"
click at [669, 175] on td "[DATE]" at bounding box center [628, 177] width 97 height 38
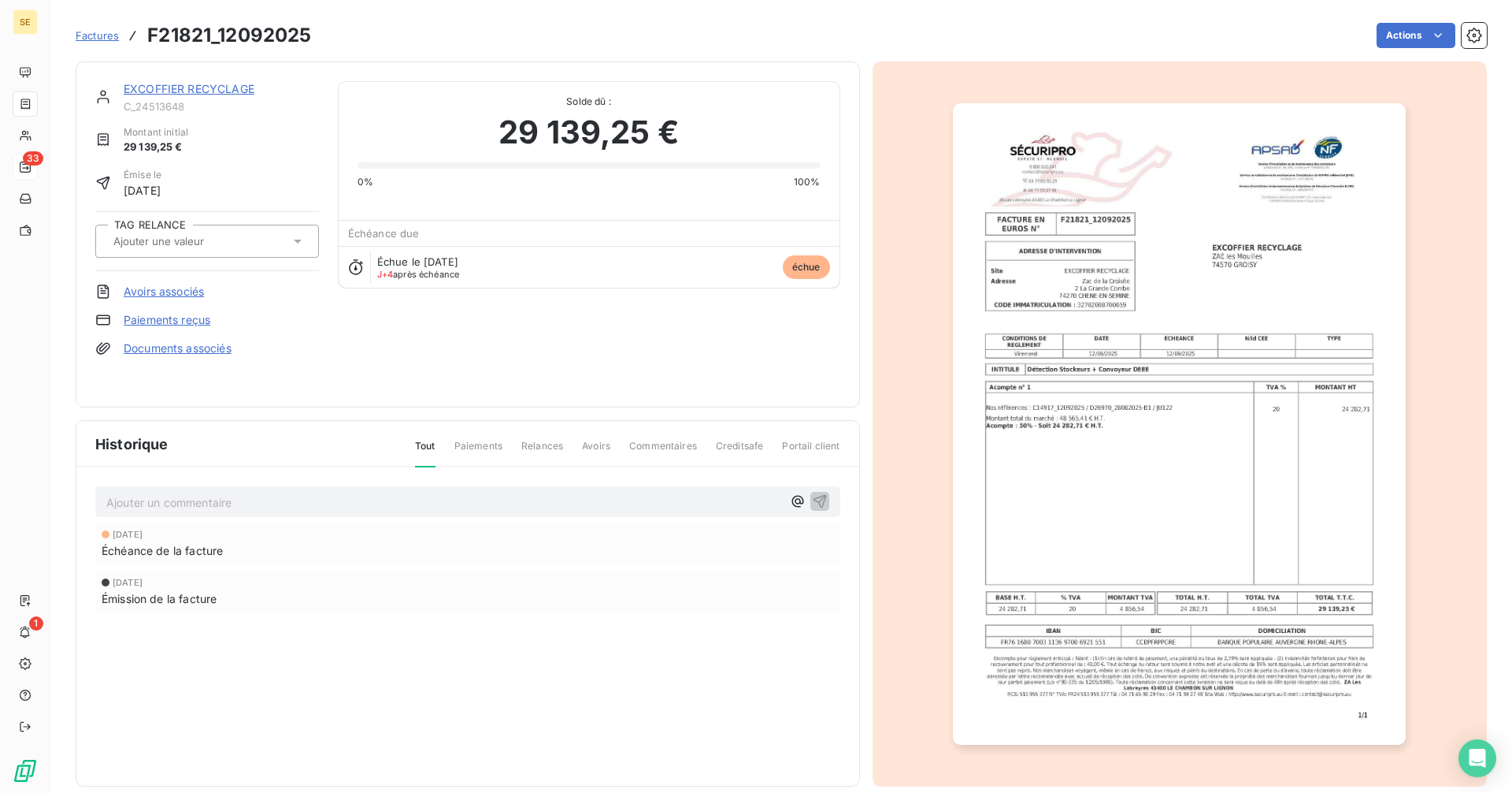
click at [174, 93] on link "EXCOFFIER RECYCLAGE" at bounding box center [189, 88] width 130 height 13
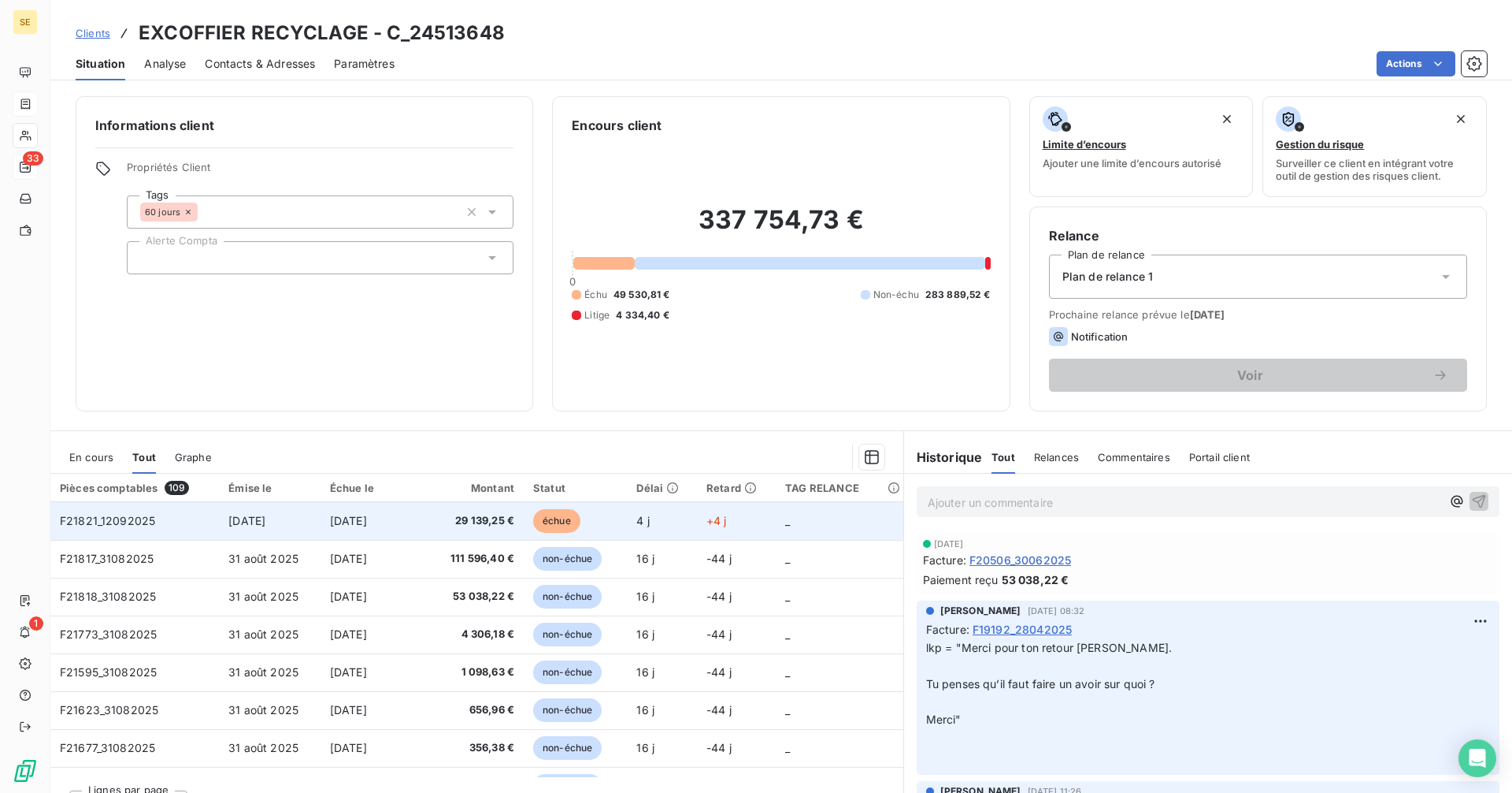
click at [138, 520] on span "F21821_12092025" at bounding box center [108, 520] width 95 height 13
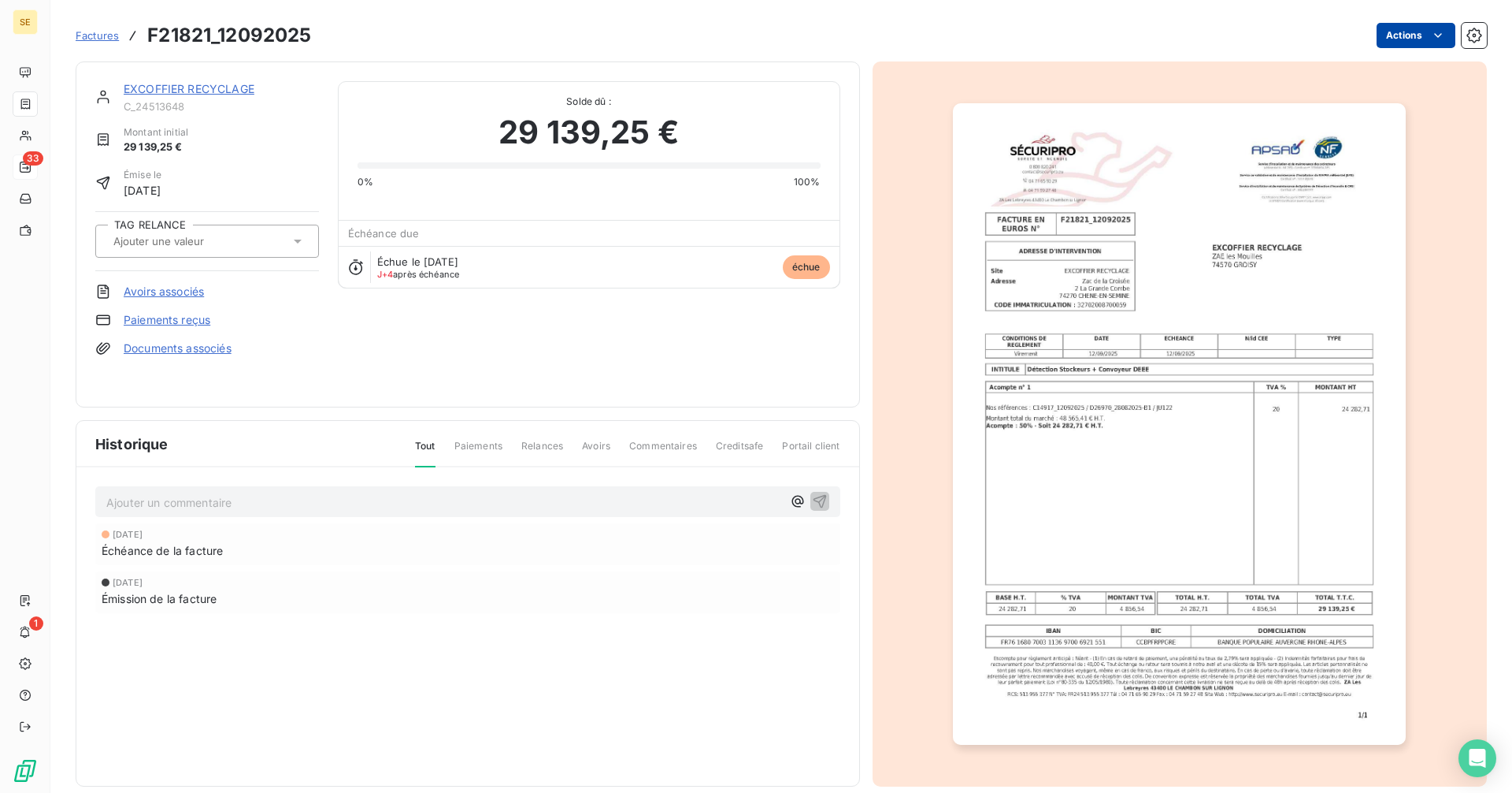
click at [1382, 34] on html "SE 33 1 Factures F21821_12092025 Actions EXCOFFIER RECYCLAGE C_24513648 Montant…" at bounding box center [756, 396] width 1512 height 793
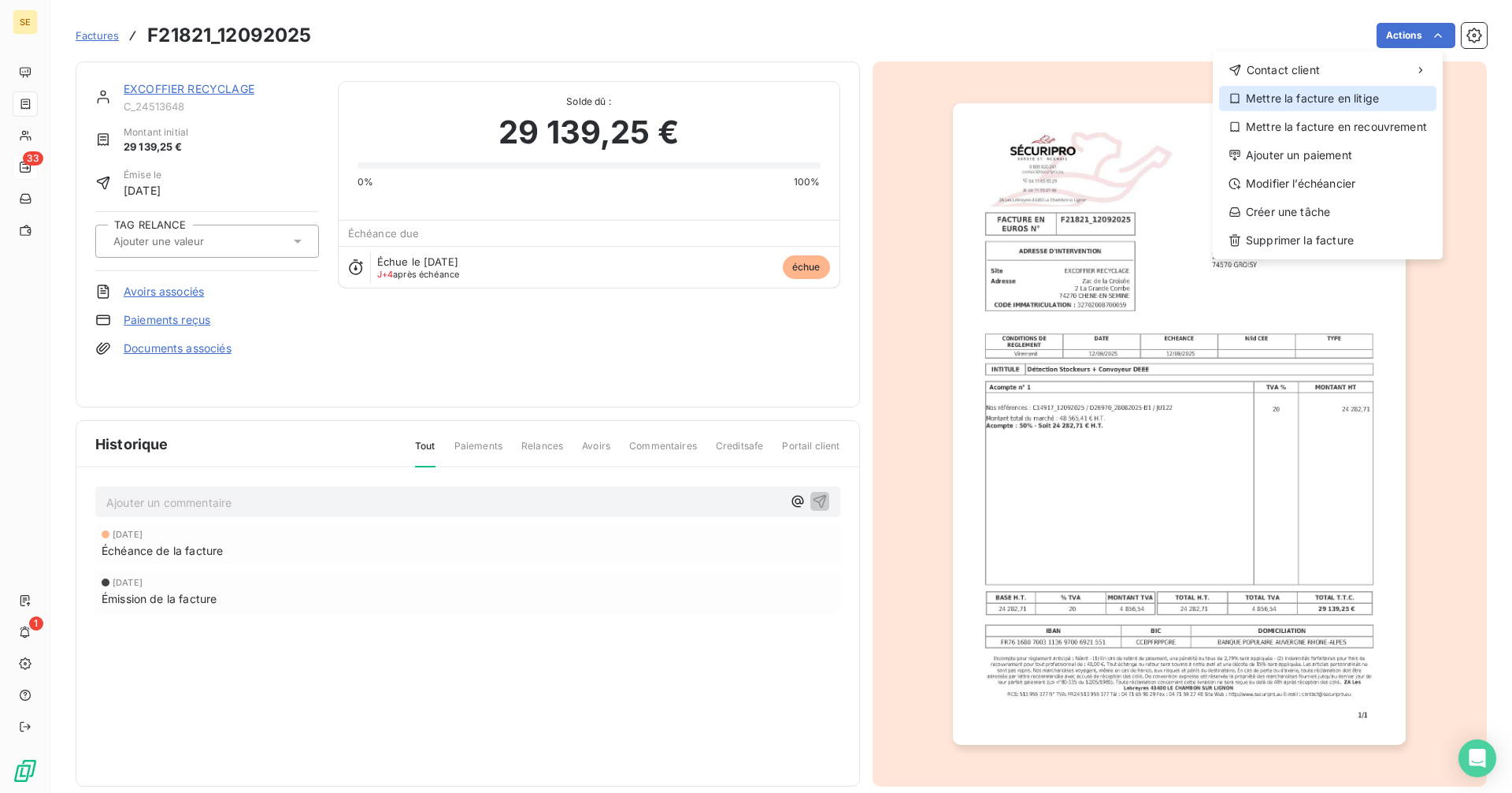
click at [1297, 101] on div "Mettre la facture en litige" at bounding box center [1328, 98] width 218 height 26
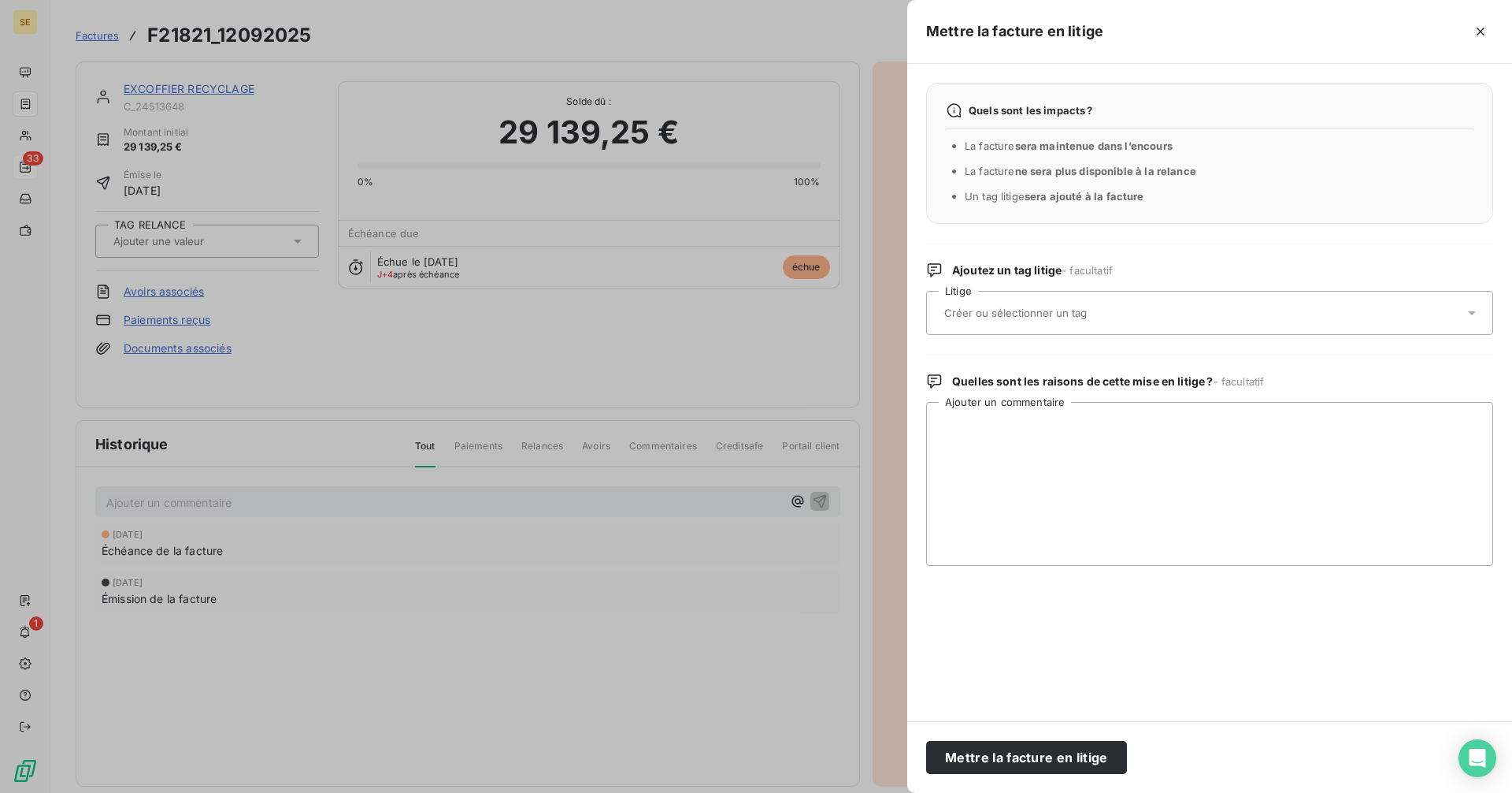
click at [1030, 303] on div at bounding box center [1202, 313] width 525 height 34
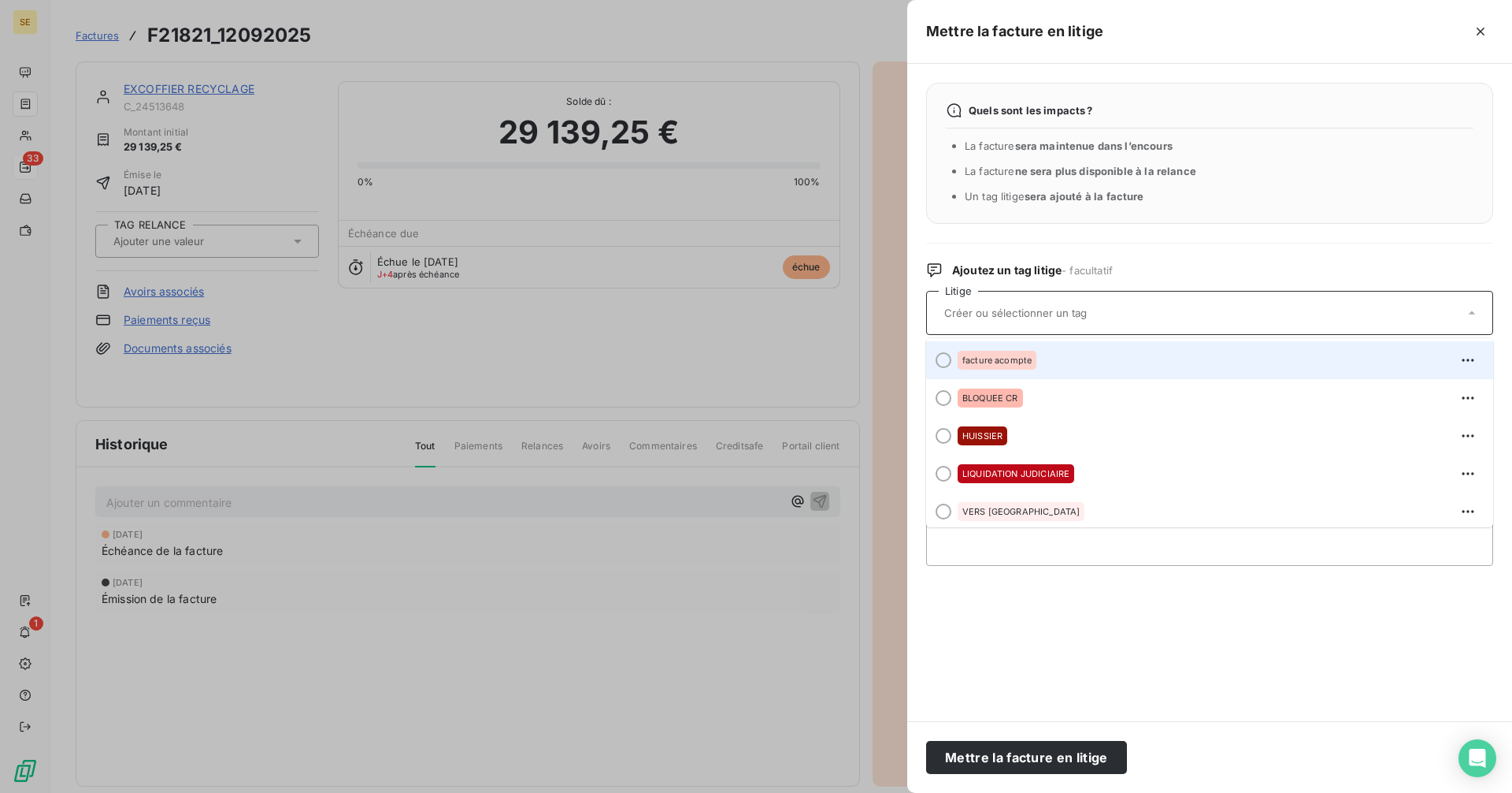
click at [1015, 359] on span "facture acompte" at bounding box center [997, 360] width 70 height 10
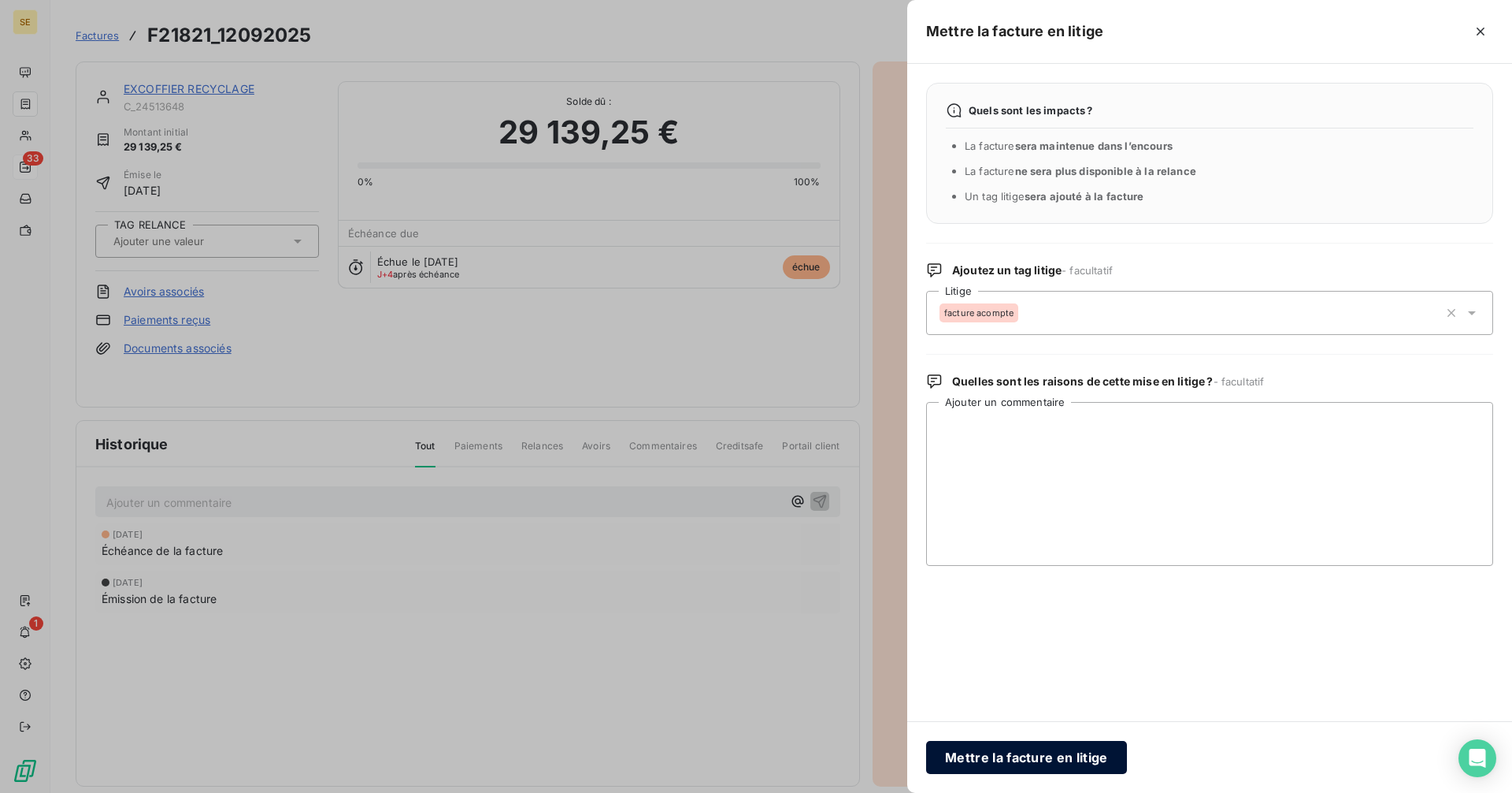
click at [1028, 750] on button "Mettre la facture en litige" at bounding box center [1026, 758] width 201 height 34
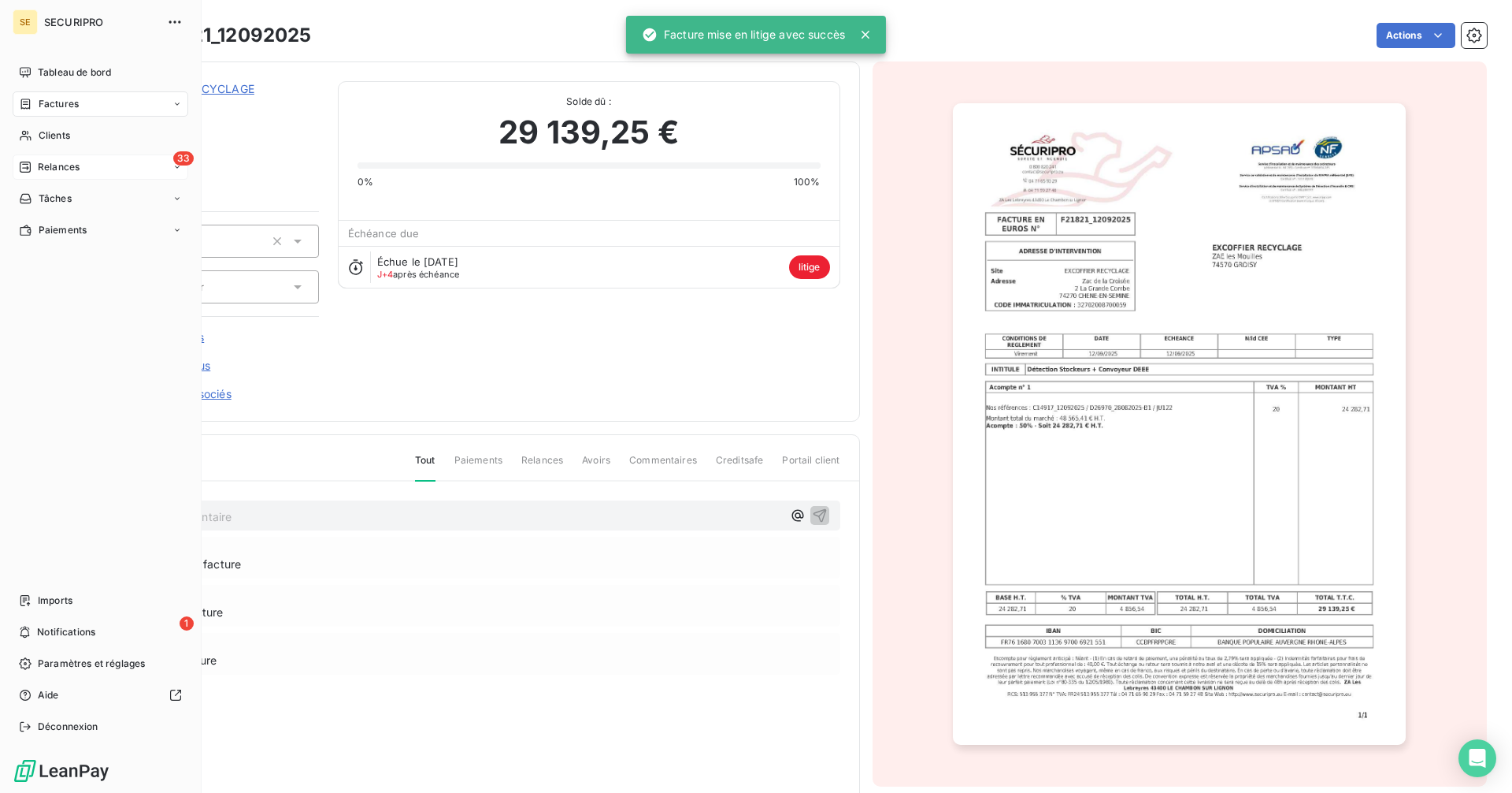
click at [66, 101] on span "Factures" at bounding box center [59, 104] width 41 height 14
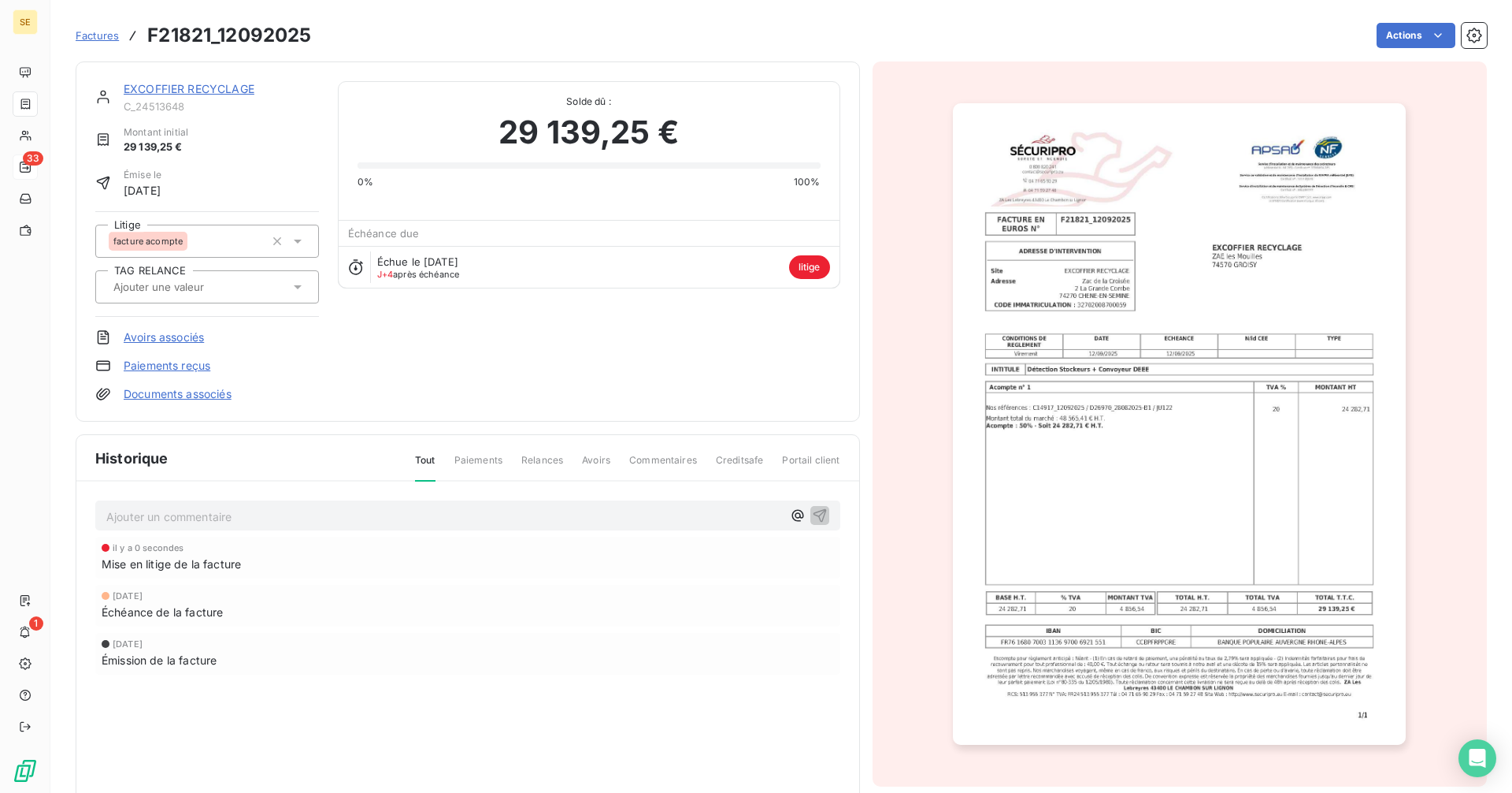
click at [99, 32] on span "Factures" at bounding box center [97, 35] width 43 height 12
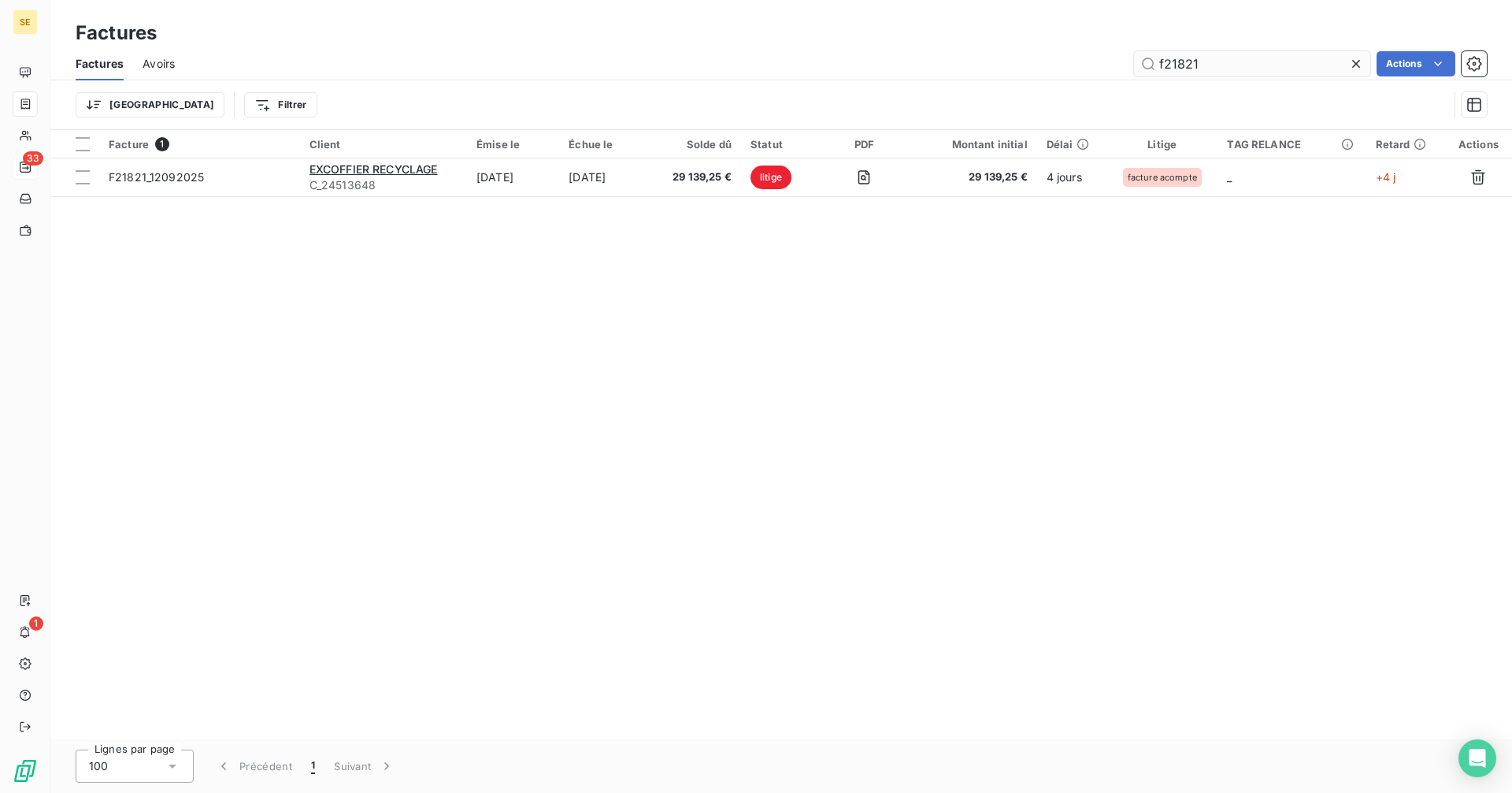
click at [1202, 60] on input "f21821" at bounding box center [1252, 64] width 236 height 26
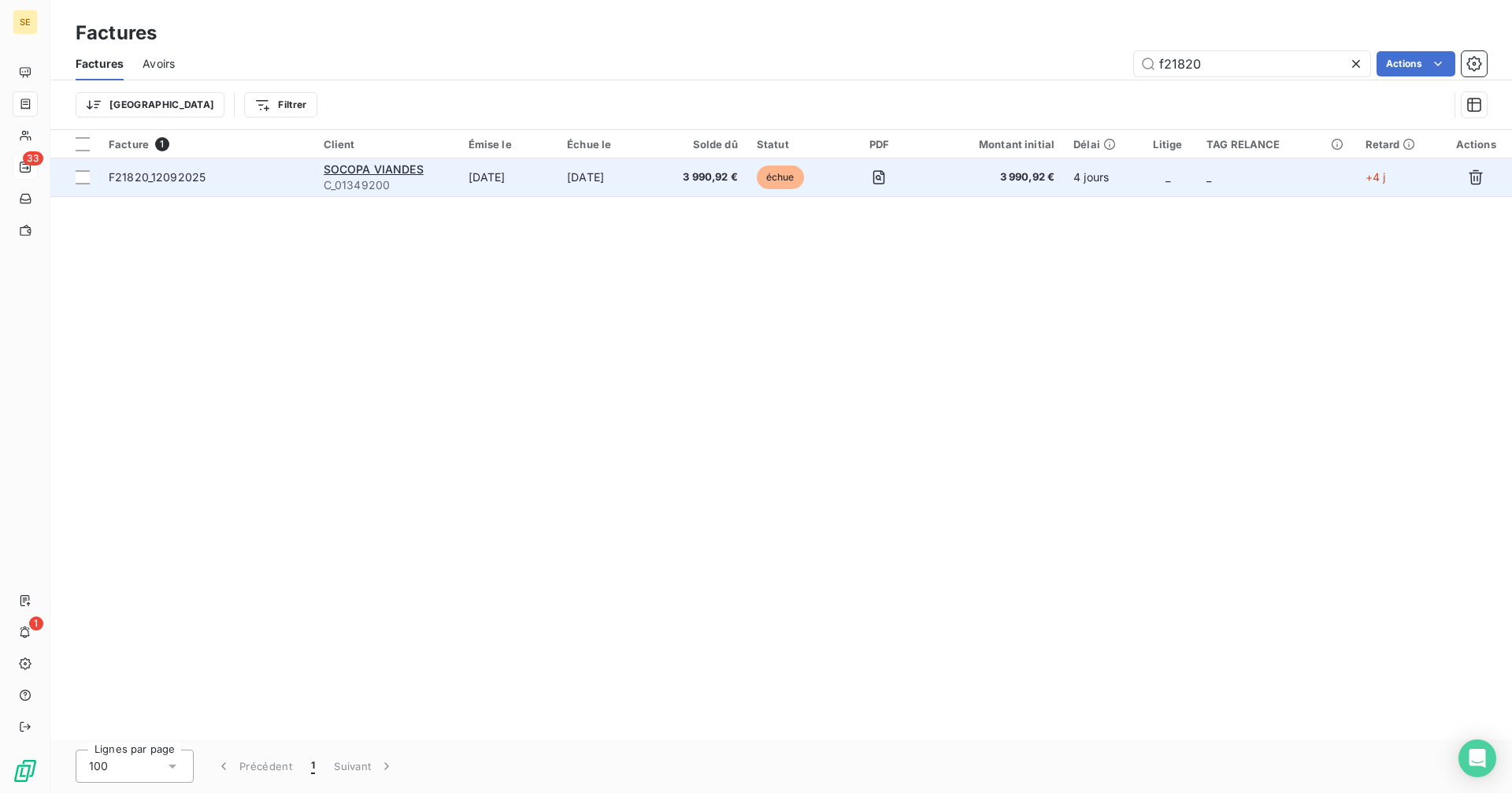
type input "f21820"
click at [426, 180] on span "C_01349200" at bounding box center [386, 185] width 126 height 16
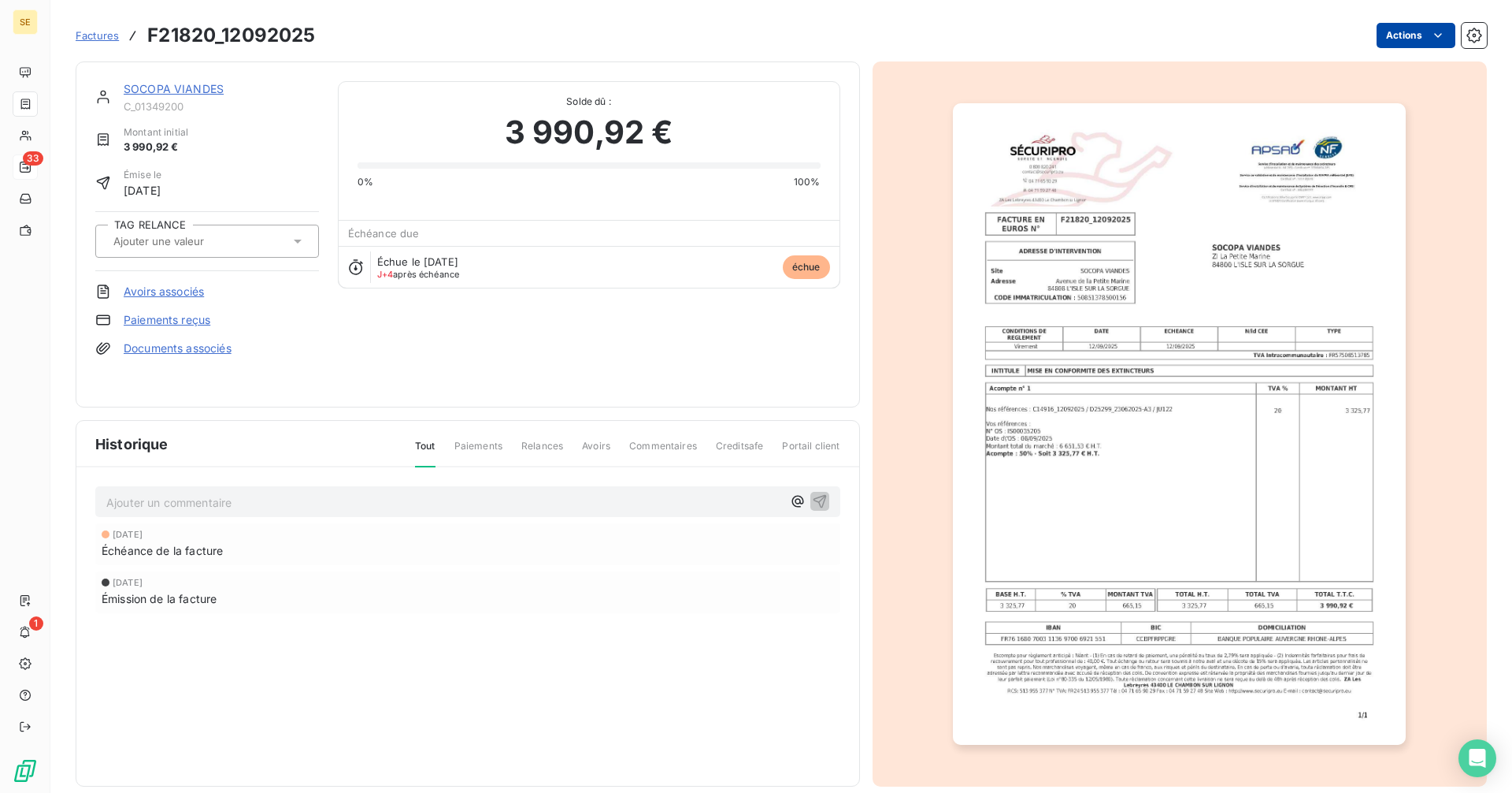
click at [1417, 36] on html "SE 33 1 Factures F21820_12092025 Actions SOCOPA VIANDES C_01349200 Montant init…" at bounding box center [756, 396] width 1512 height 793
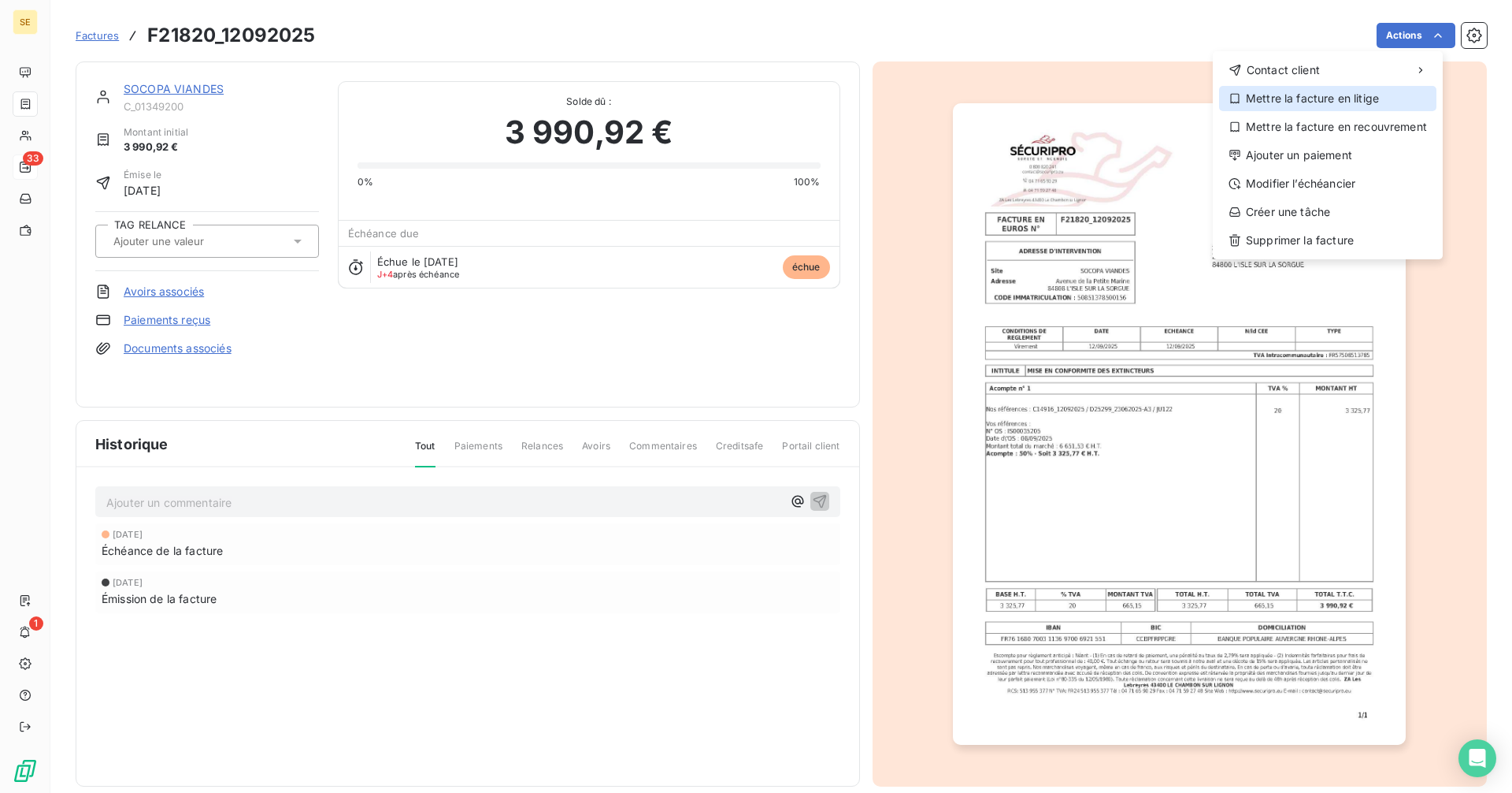
click at [1313, 105] on div "Mettre la facture en litige" at bounding box center [1328, 98] width 218 height 26
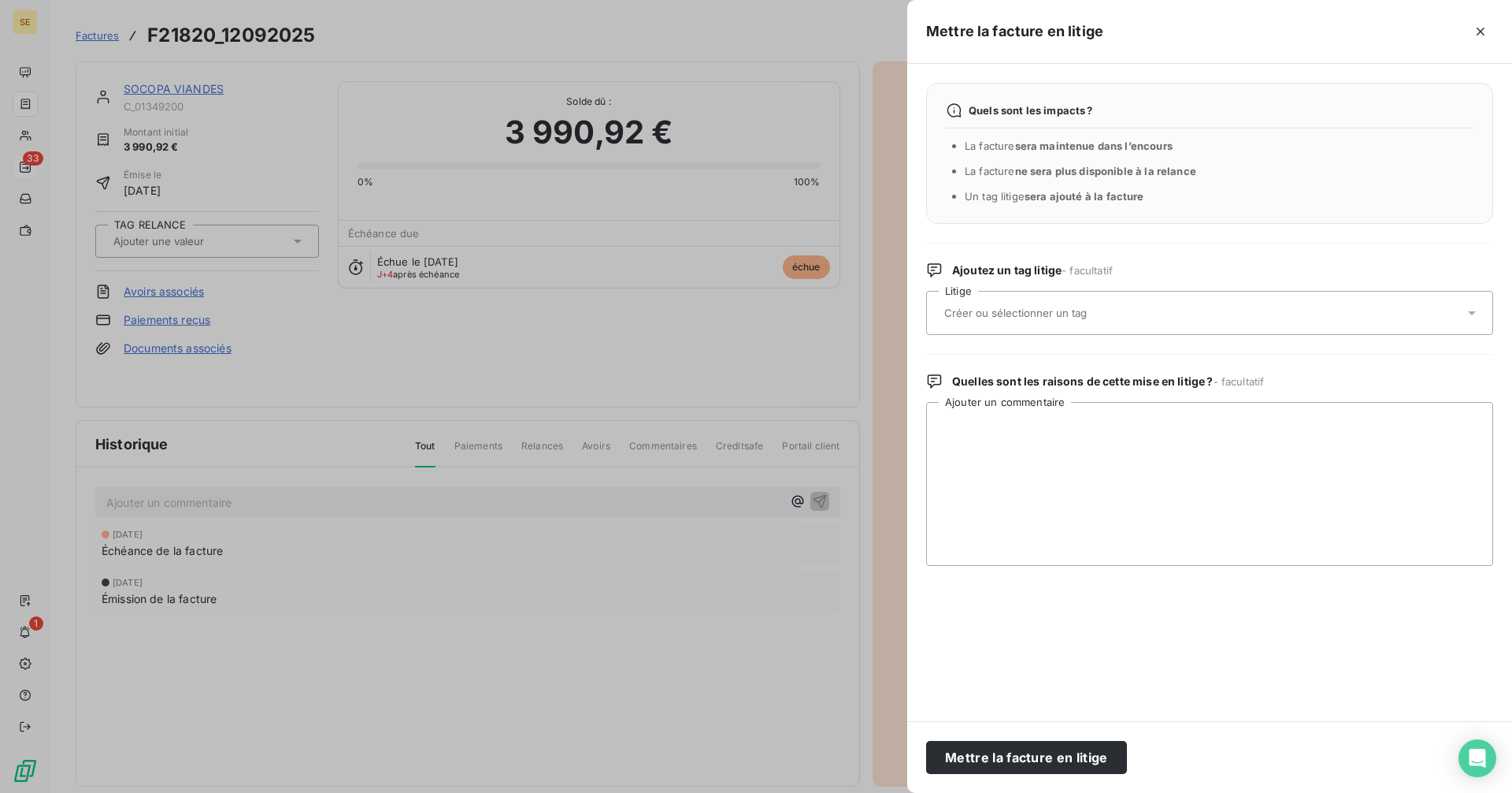
click at [984, 309] on input "text" at bounding box center [1057, 313] width 229 height 14
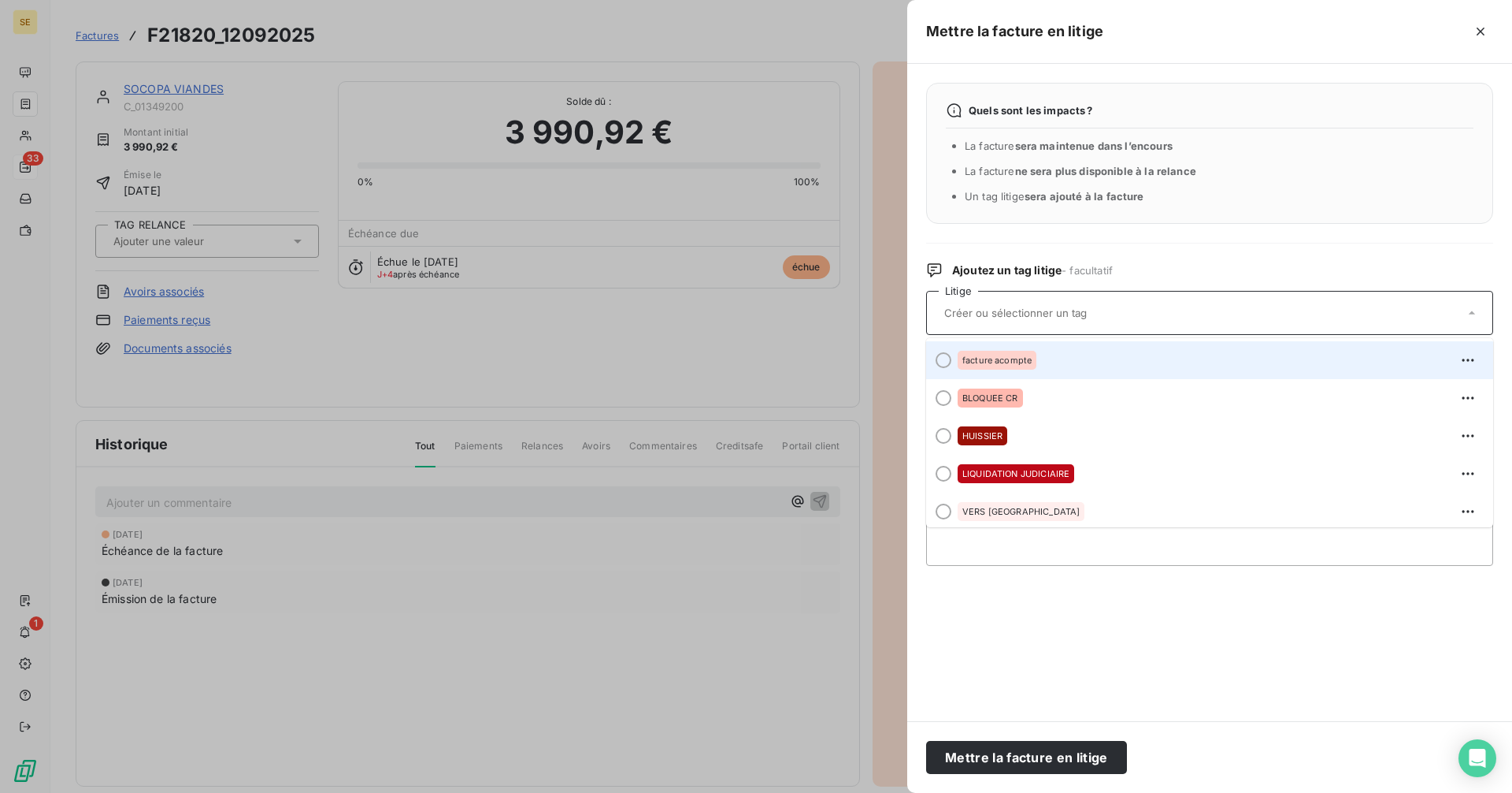
click at [1001, 367] on div "facture acompte" at bounding box center [996, 360] width 78 height 19
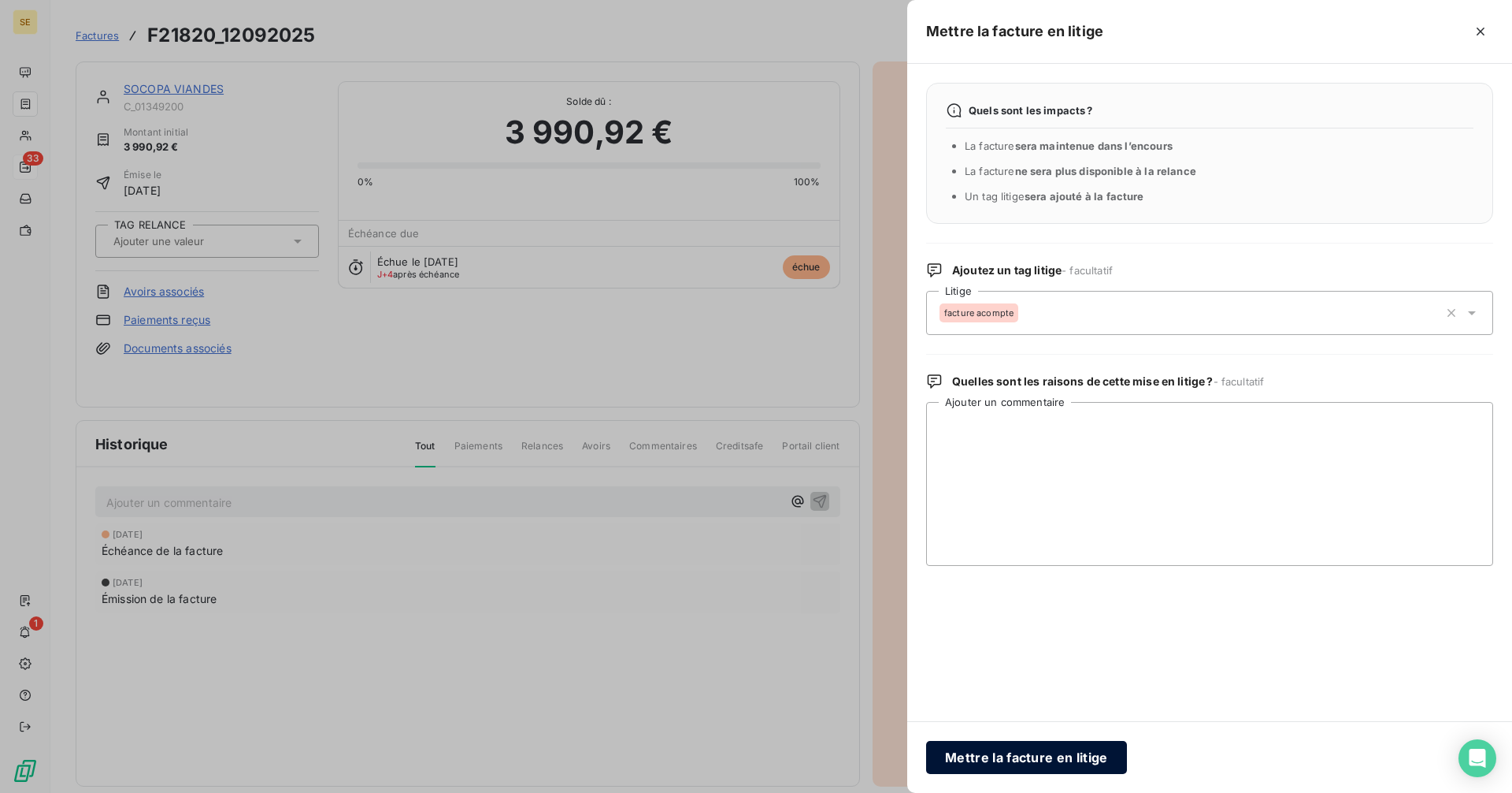
click at [1056, 755] on button "Mettre la facture en litige" at bounding box center [1026, 758] width 201 height 34
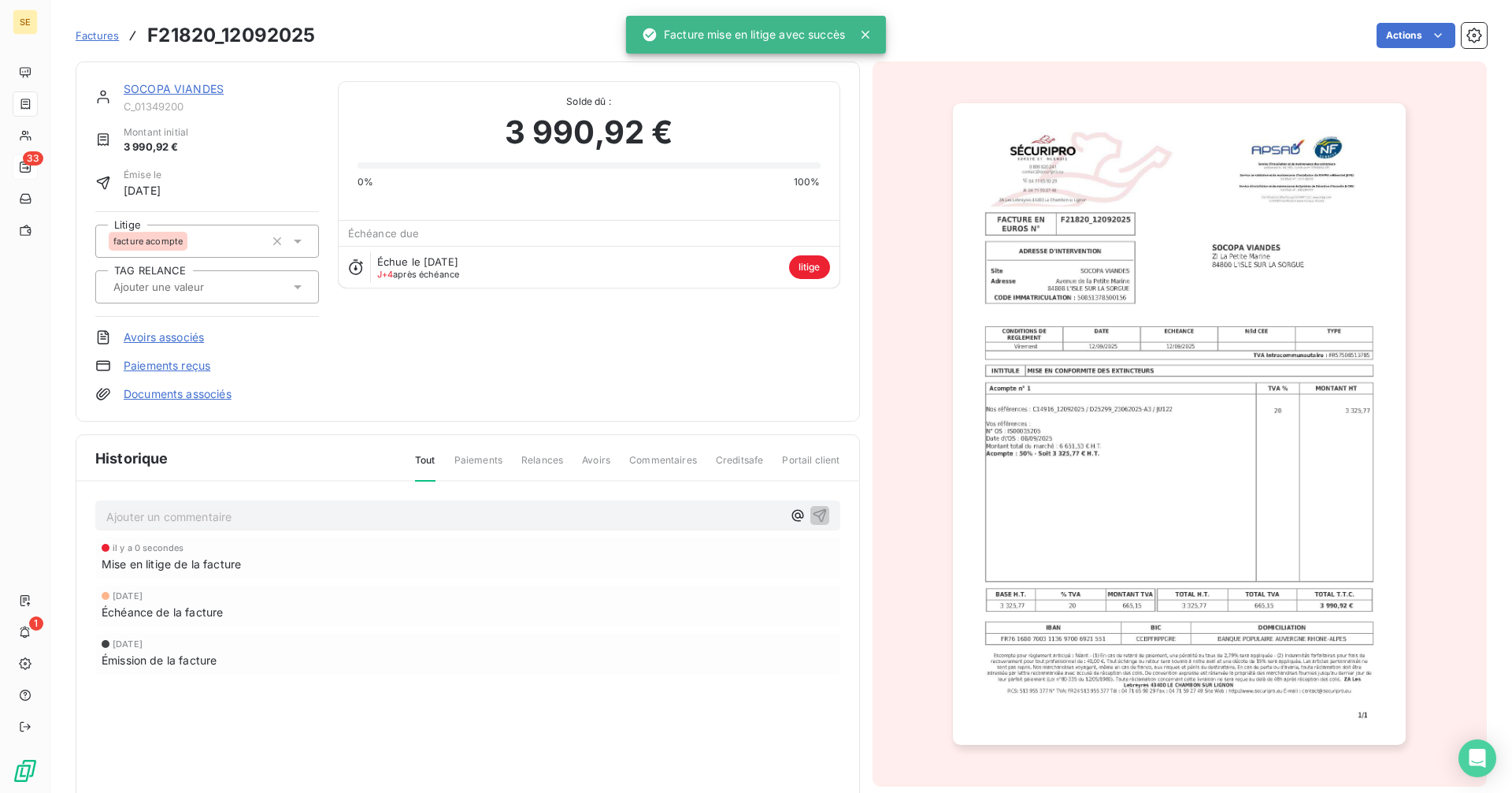
click at [105, 34] on span "Factures" at bounding box center [97, 35] width 43 height 12
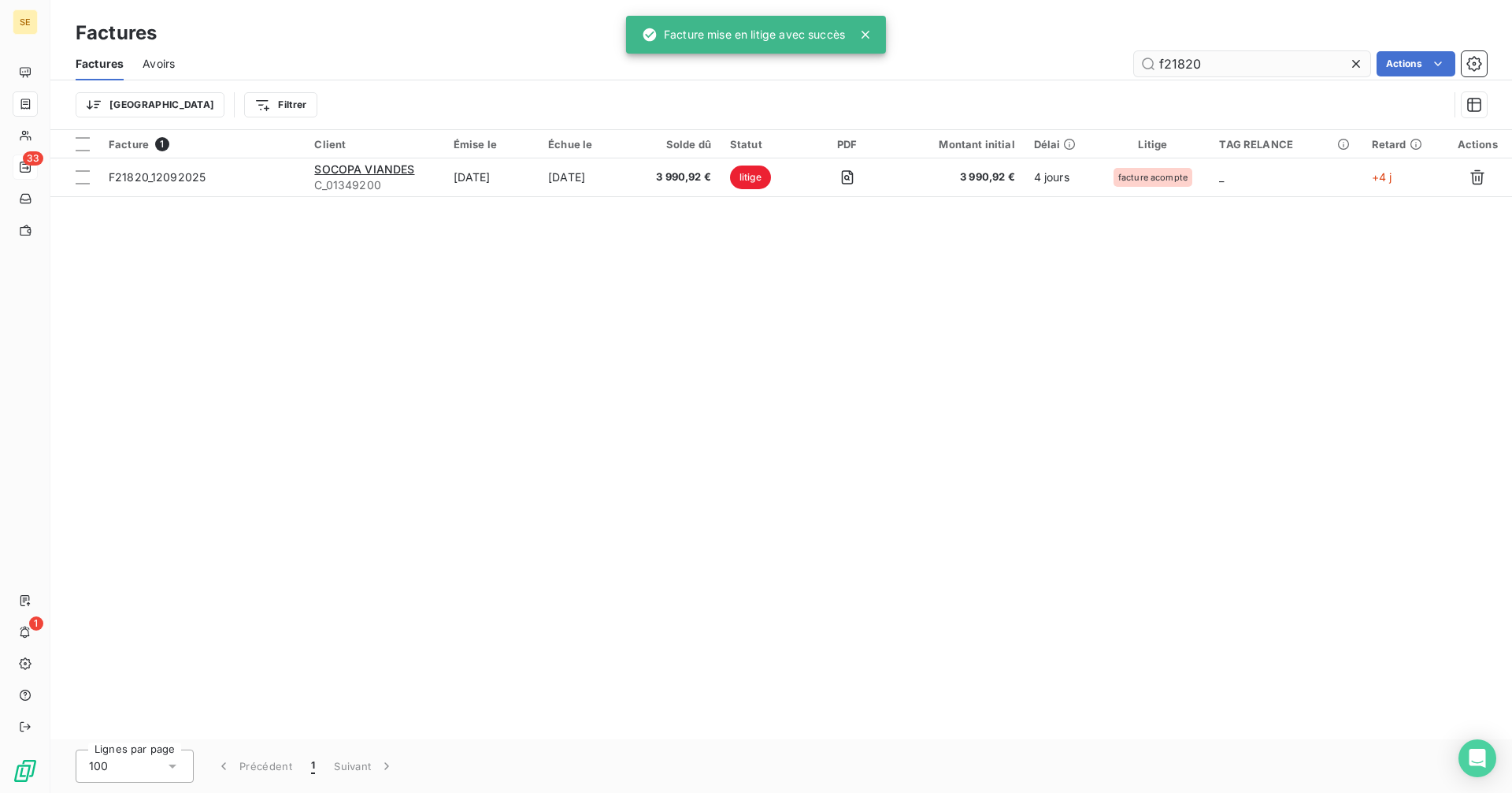
click at [1214, 65] on input "f21820" at bounding box center [1252, 64] width 236 height 26
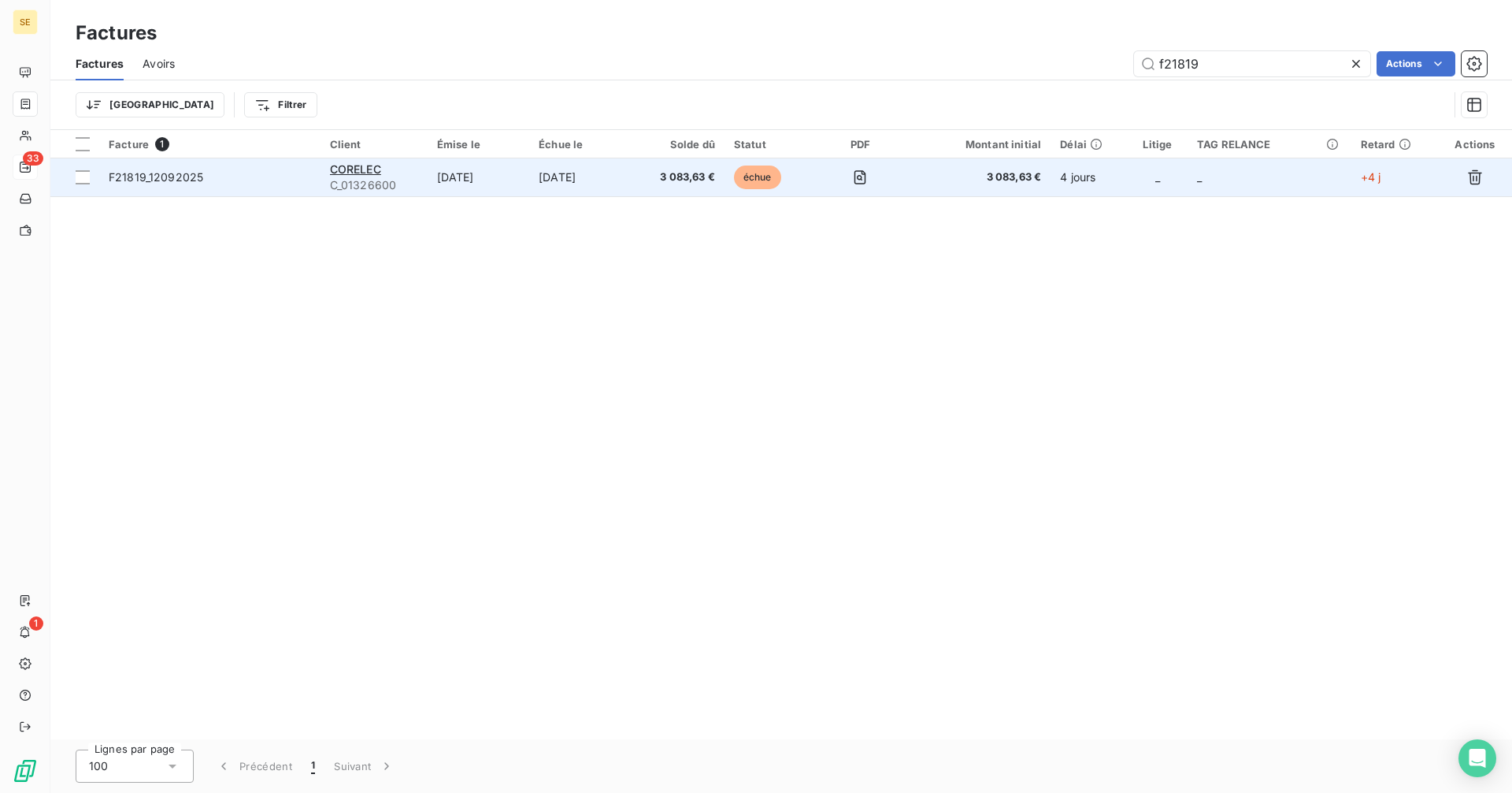
type input "f21819"
click at [396, 174] on div "CORELEC" at bounding box center [374, 169] width 88 height 16
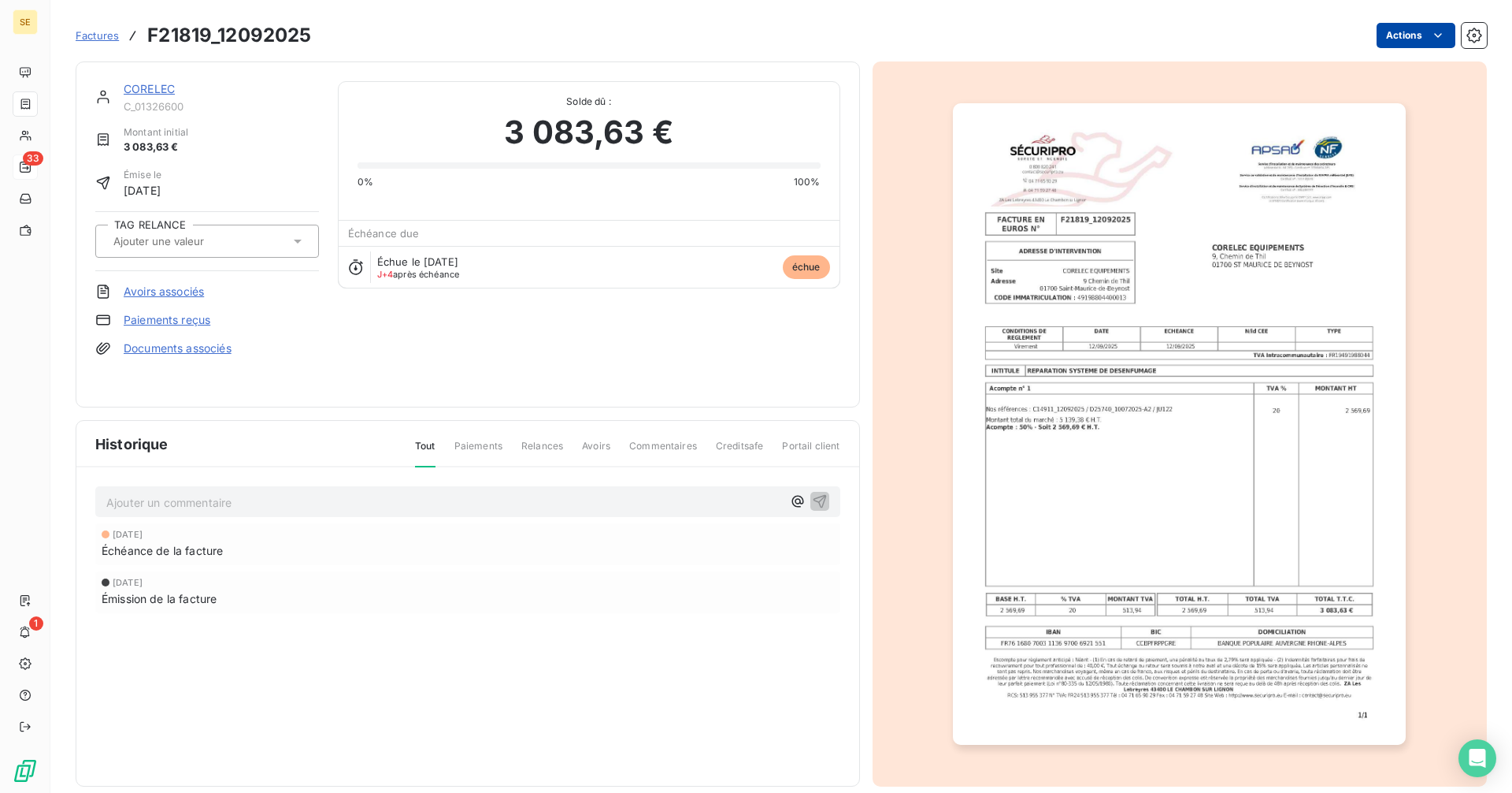
click at [1412, 41] on html "SE 33 1 Factures F21819_12092025 Actions CORELEC C_01326600 Montant initial 3 0…" at bounding box center [756, 396] width 1512 height 793
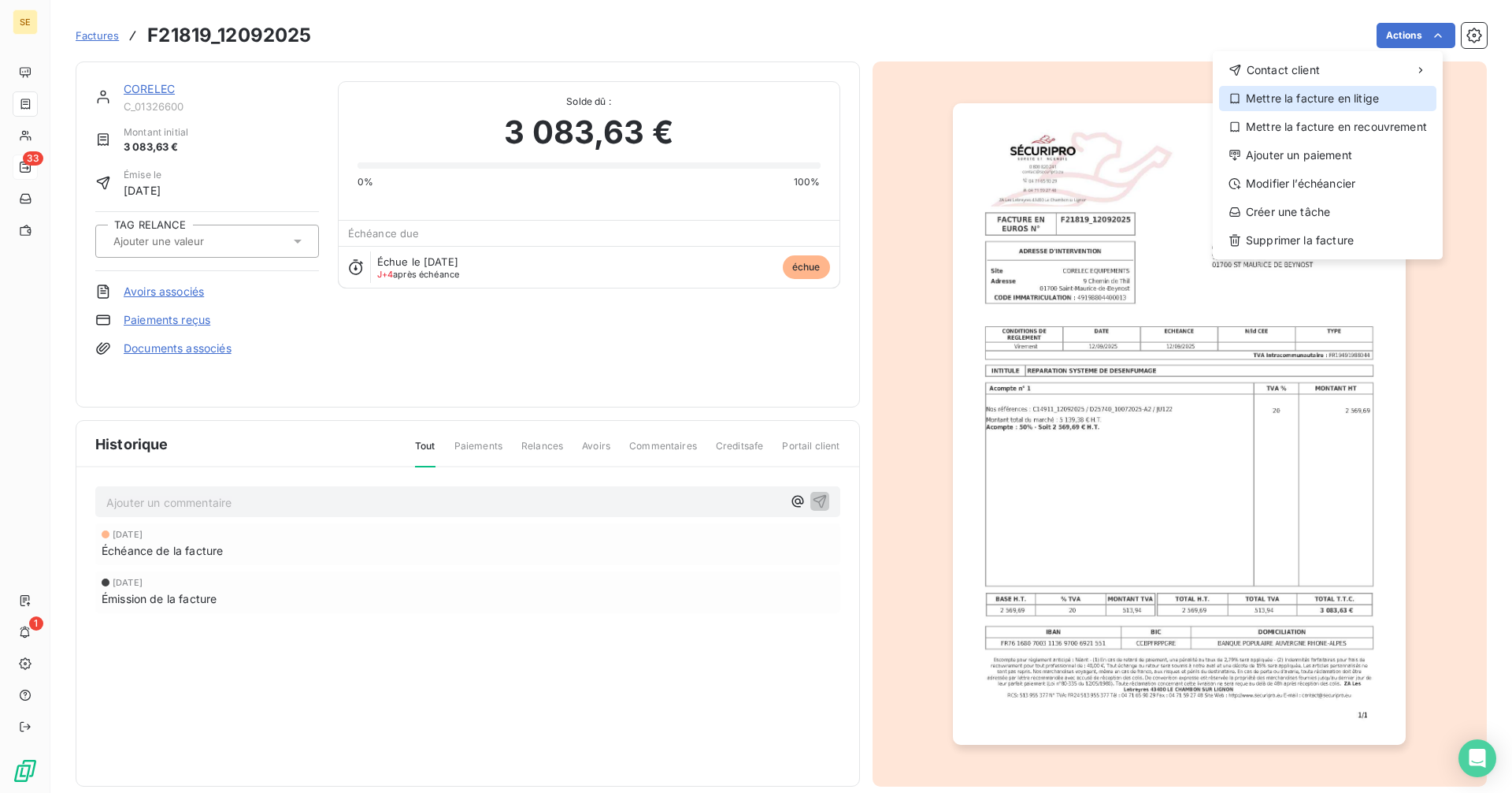
click at [1329, 101] on div "Mettre la facture en litige" at bounding box center [1328, 98] width 218 height 26
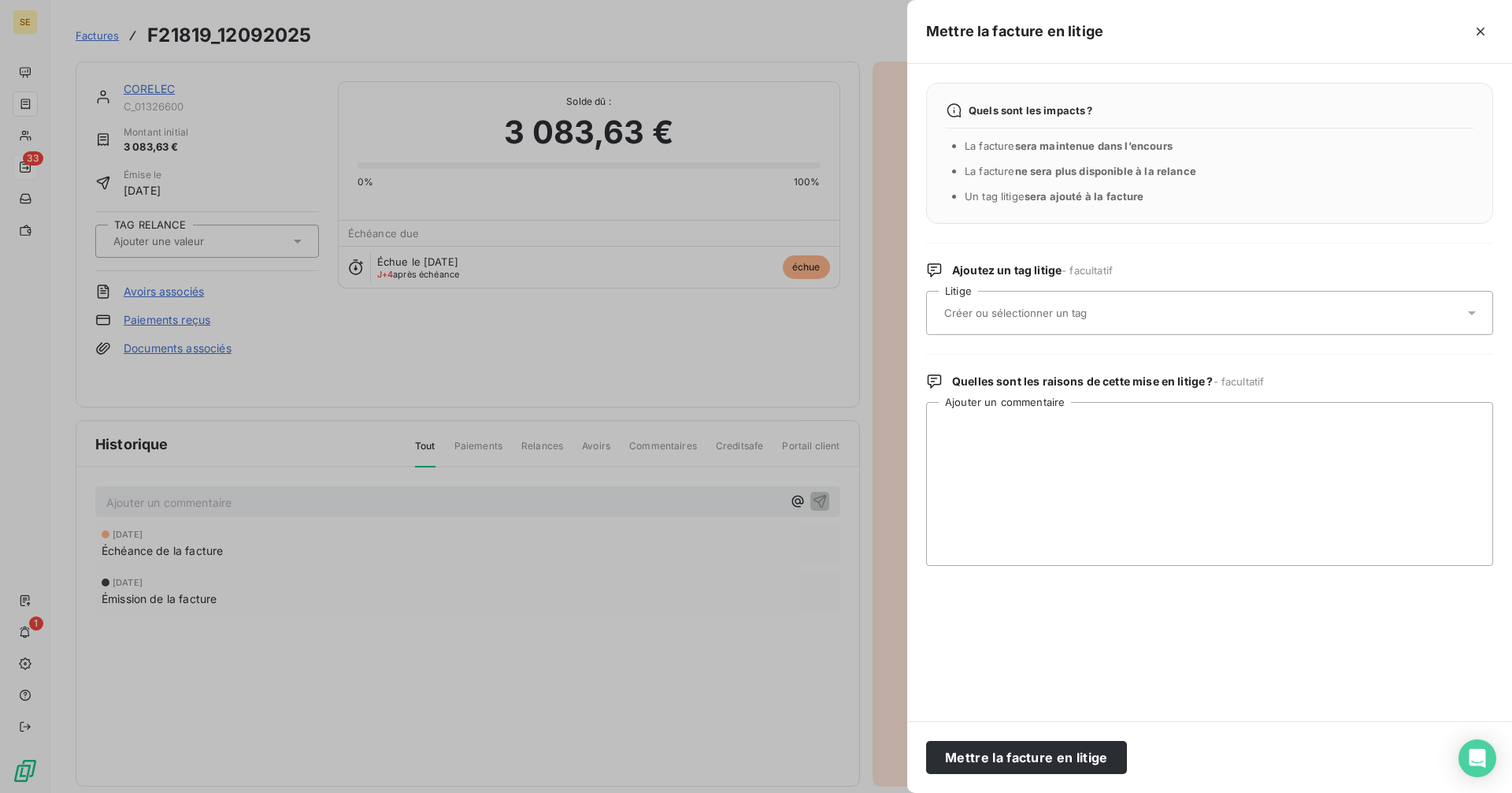
click at [985, 310] on input "text" at bounding box center [1057, 313] width 229 height 14
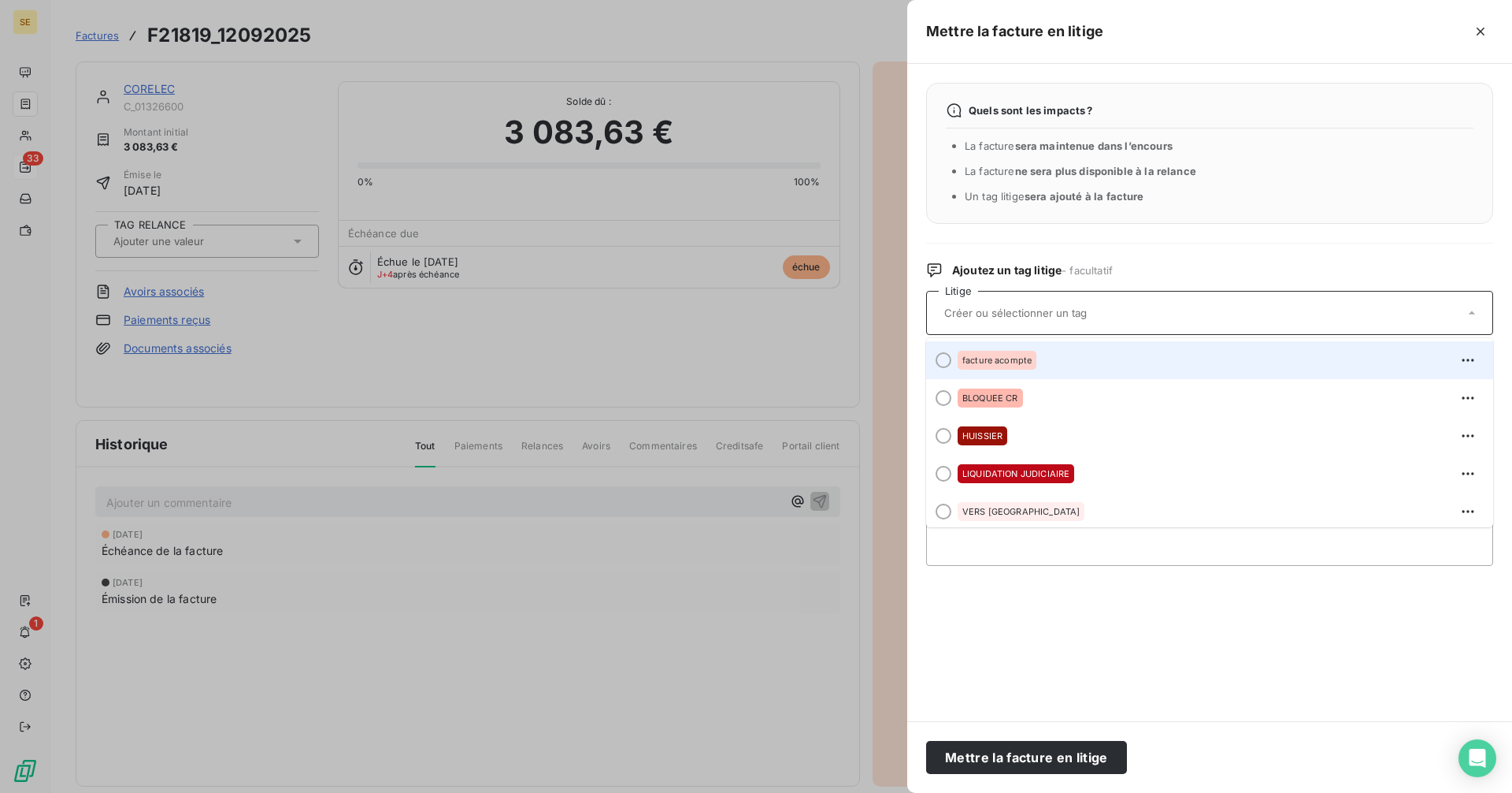
click at [1010, 363] on span "facture acompte" at bounding box center [997, 360] width 70 height 10
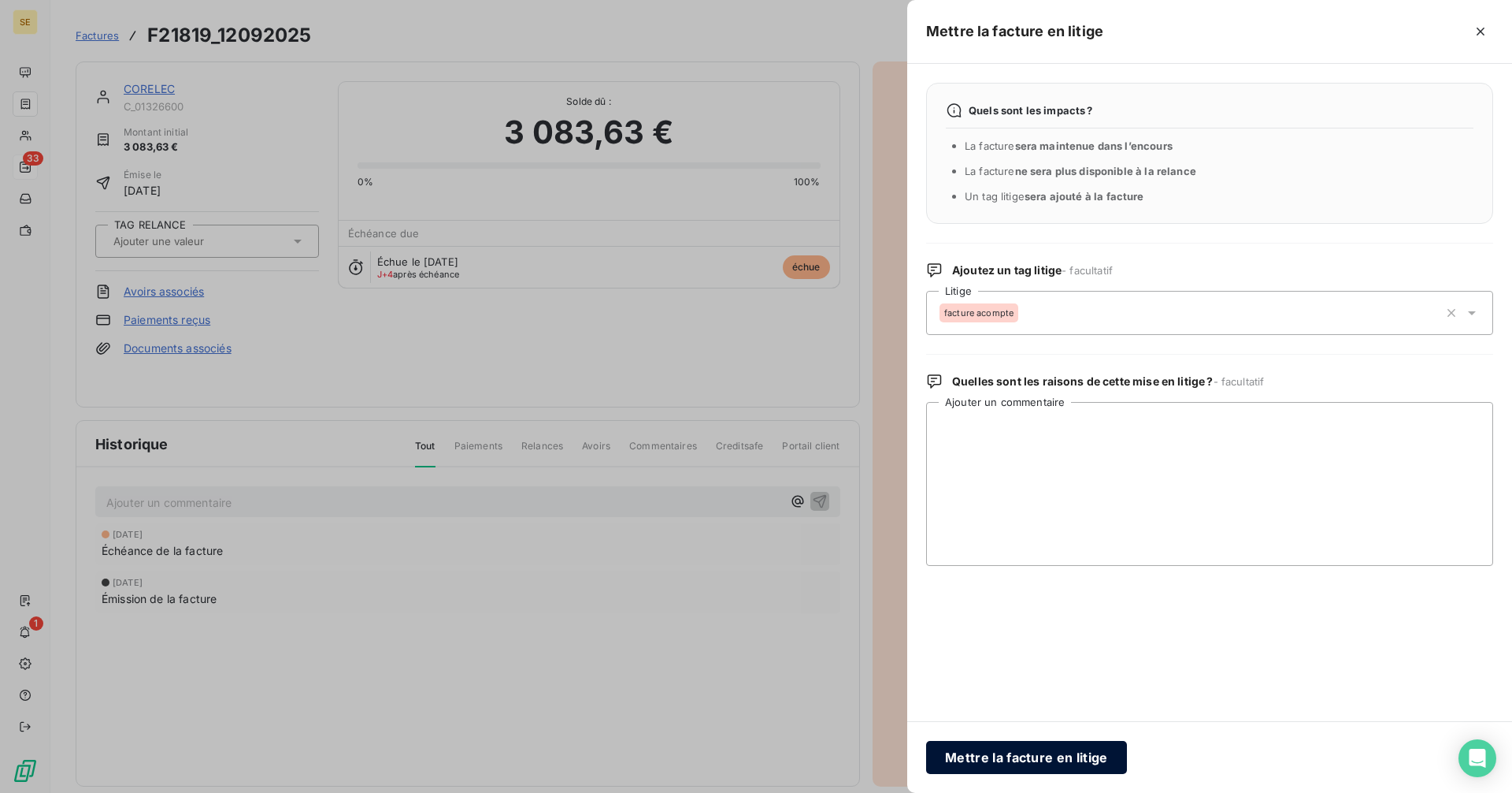
click at [1028, 755] on button "Mettre la facture en litige" at bounding box center [1026, 758] width 201 height 34
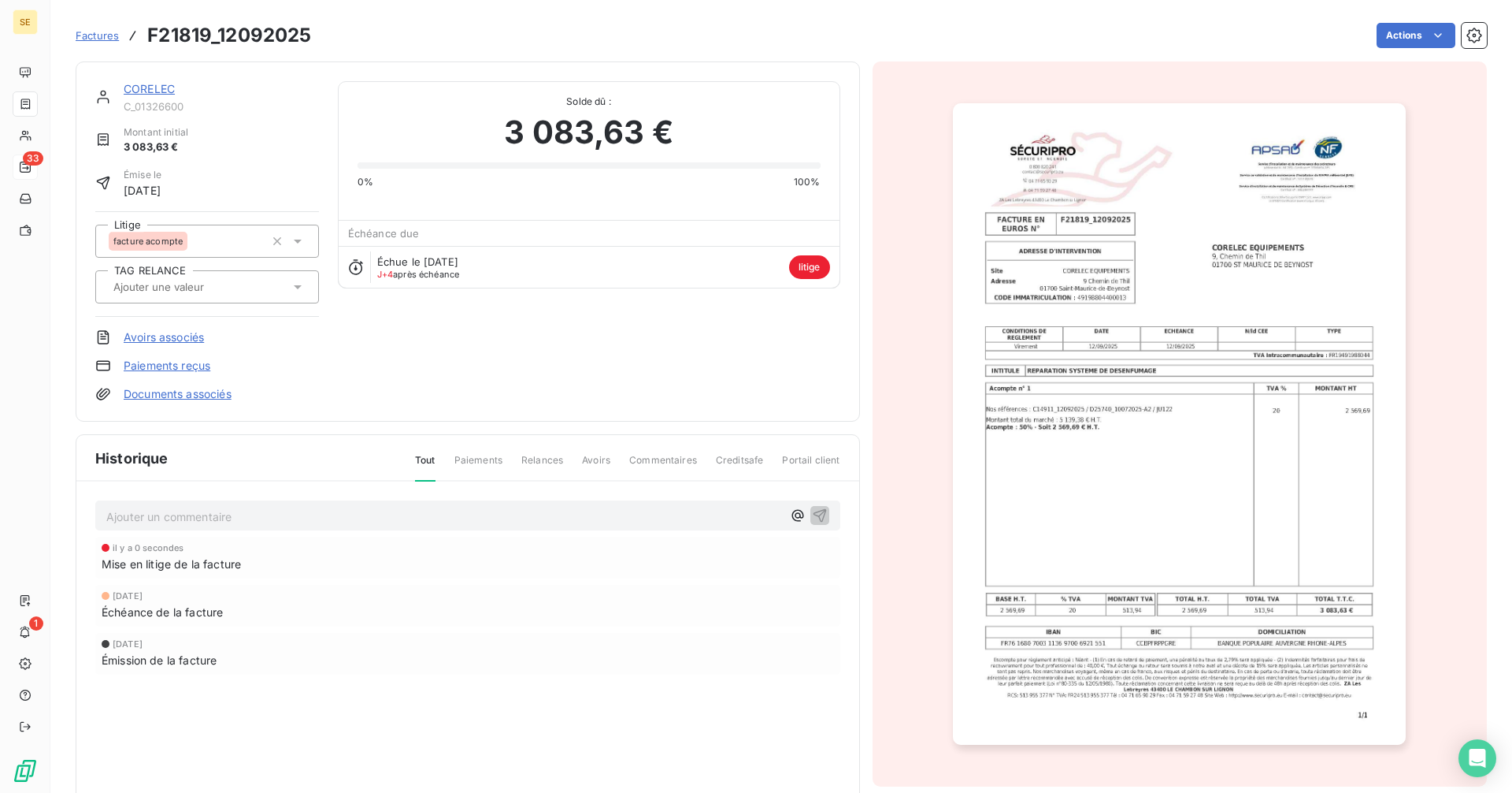
click at [100, 32] on span "Factures" at bounding box center [97, 35] width 43 height 12
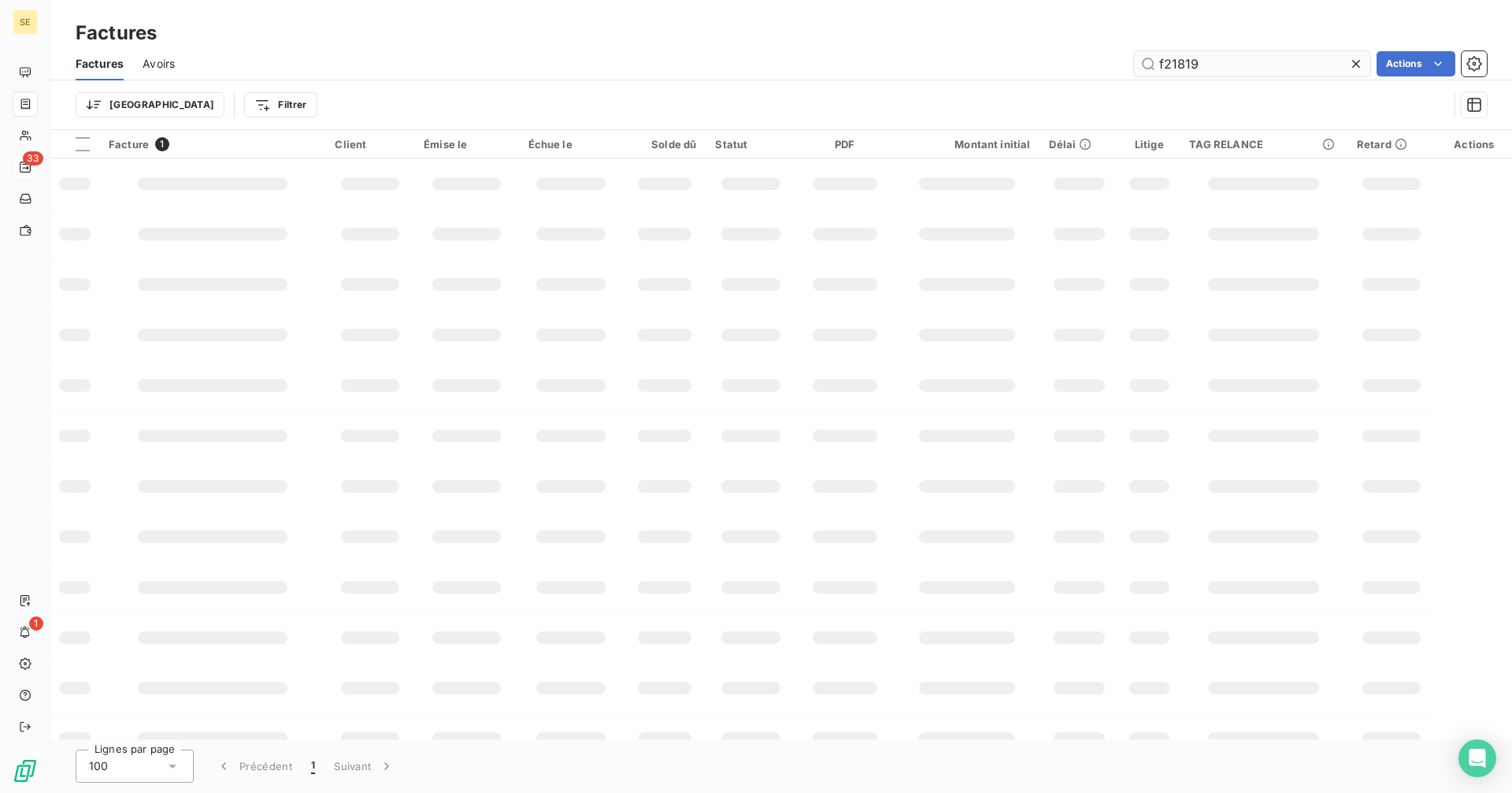
click at [1215, 64] on input "f21819" at bounding box center [1252, 64] width 236 height 26
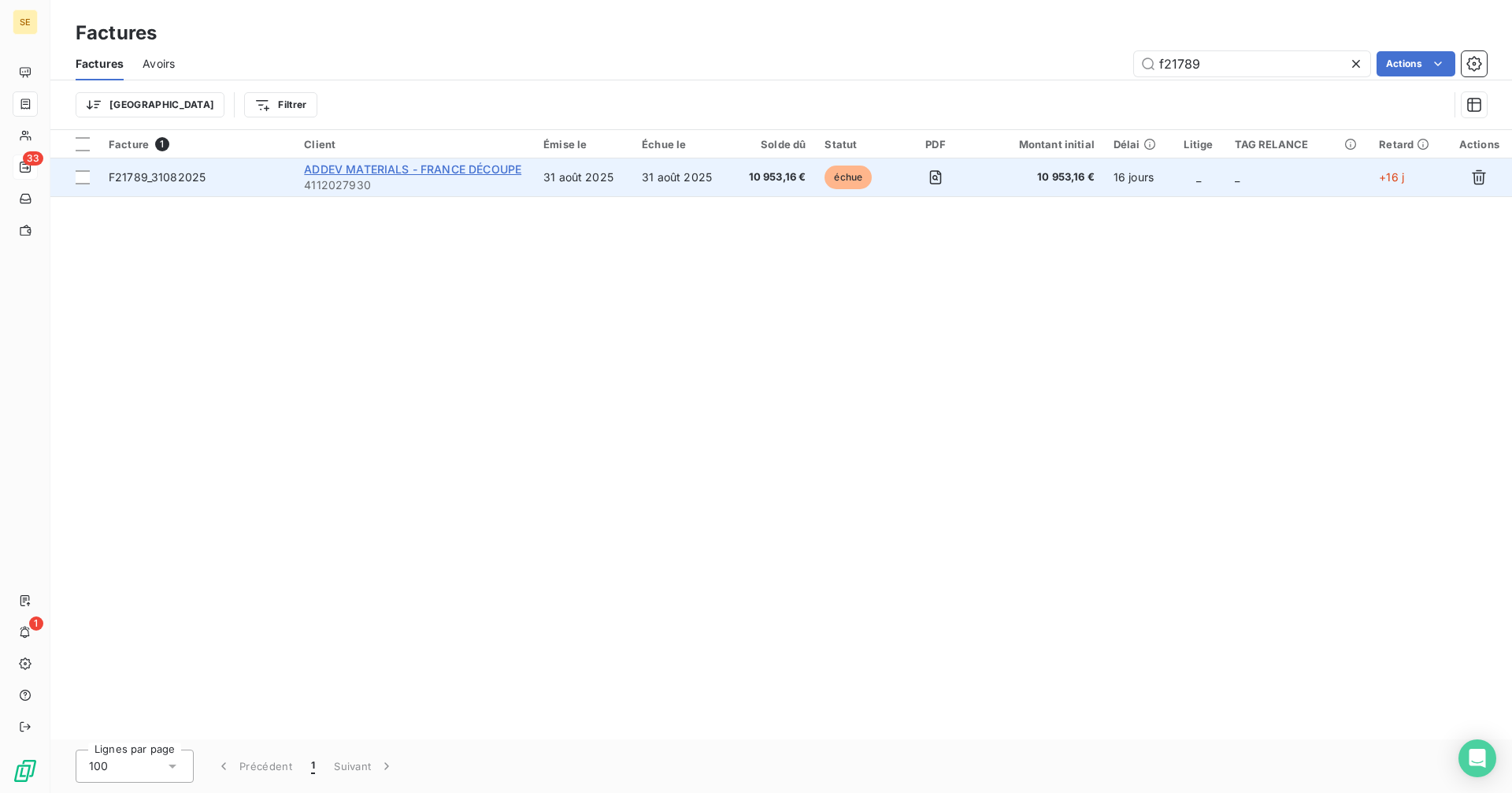
type input "f21789"
click at [418, 174] on span "ADDEV MATERIALS - FRANCE DÉCOUPE" at bounding box center [413, 168] width 218 height 13
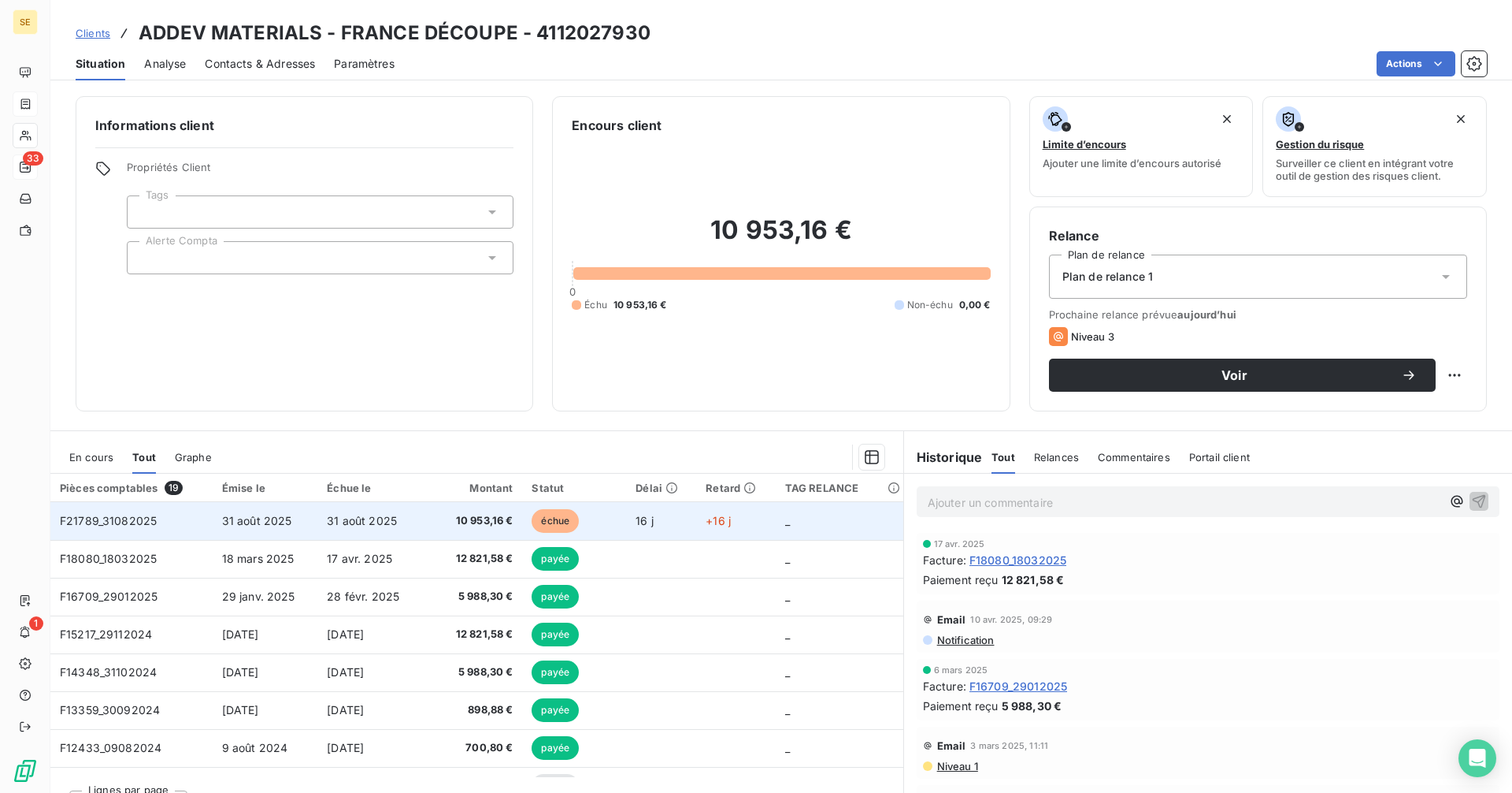
click at [364, 523] on span "31 août 2025" at bounding box center [362, 520] width 71 height 13
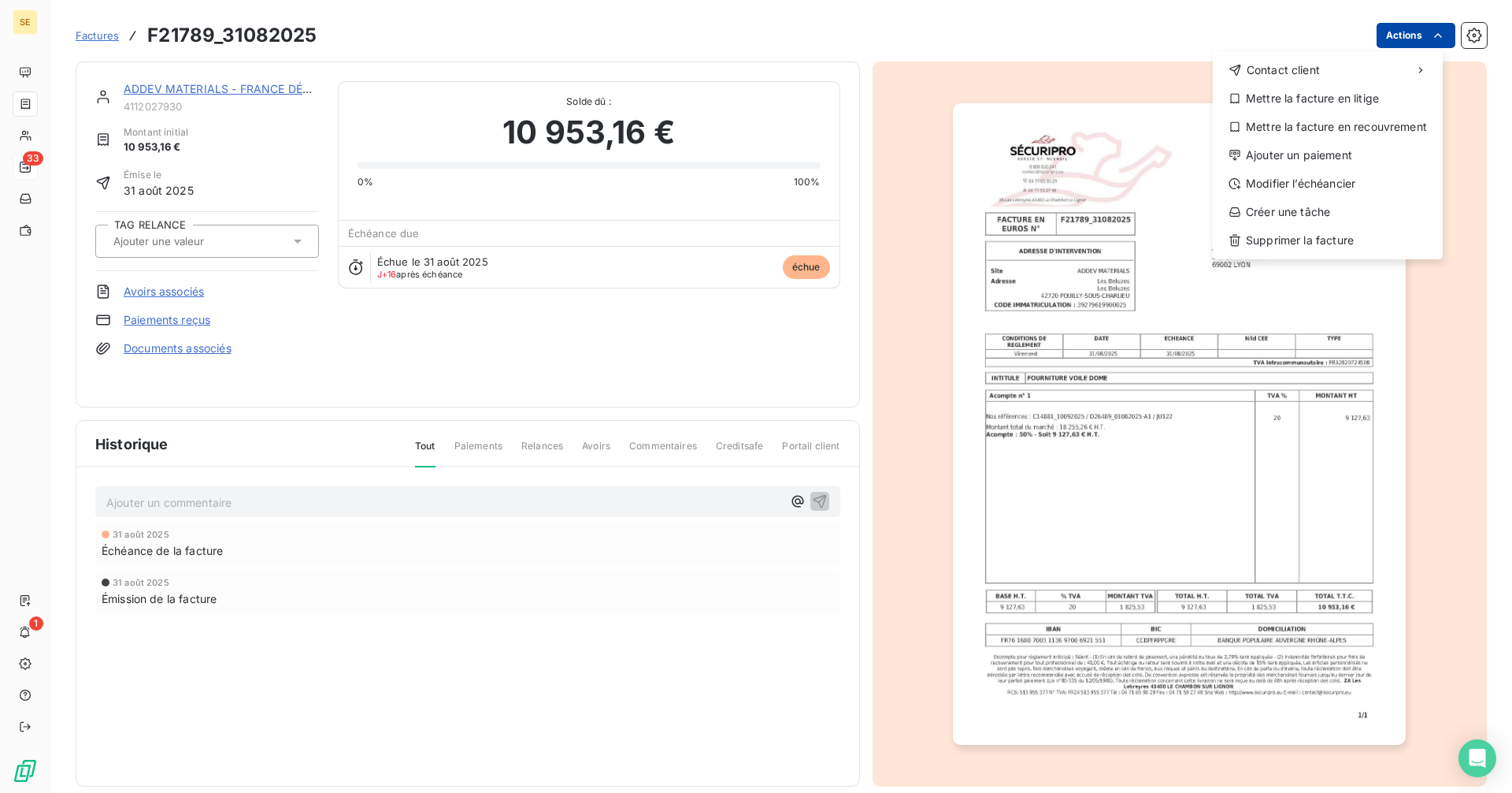
click at [1409, 36] on html "SE 33 1 Factures F21789_31082025 Actions Contact client Mettre la facture en li…" at bounding box center [756, 396] width 1512 height 793
click at [1282, 94] on div "Mettre la facture en litige" at bounding box center [1328, 98] width 218 height 26
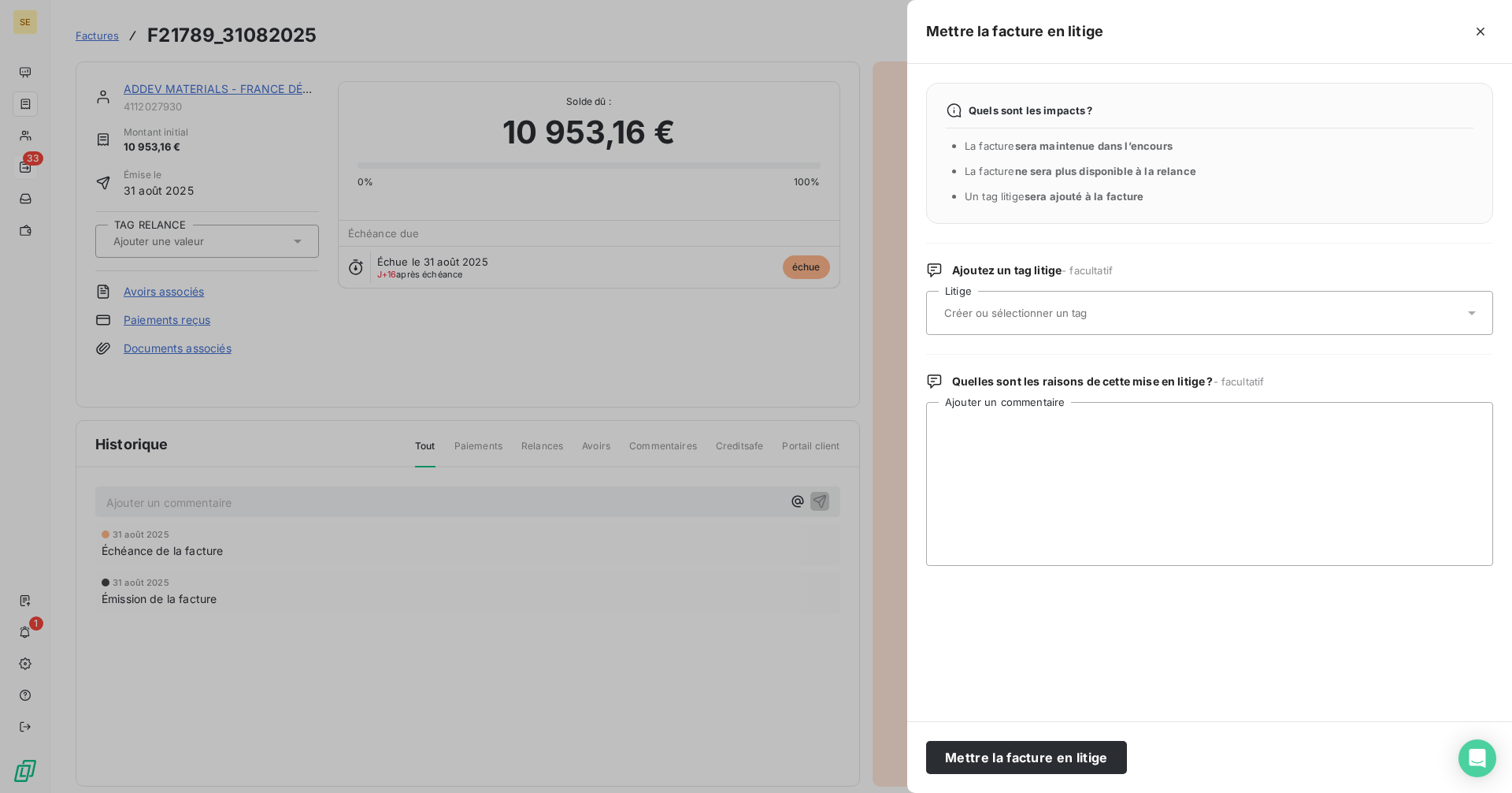
click at [1037, 316] on input "text" at bounding box center [1057, 313] width 229 height 14
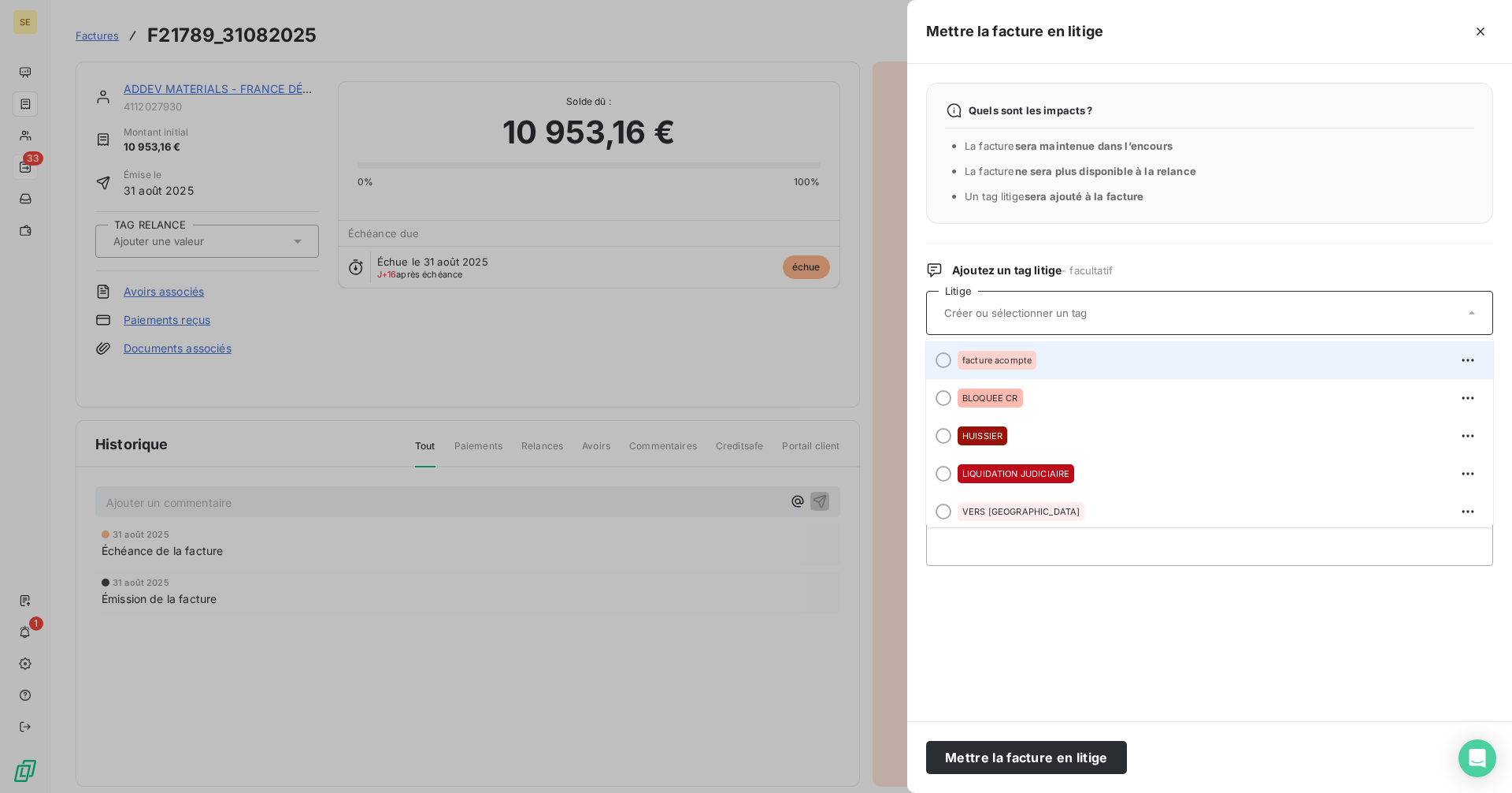
click at [1014, 355] on div "facture acompte" at bounding box center [996, 360] width 78 height 19
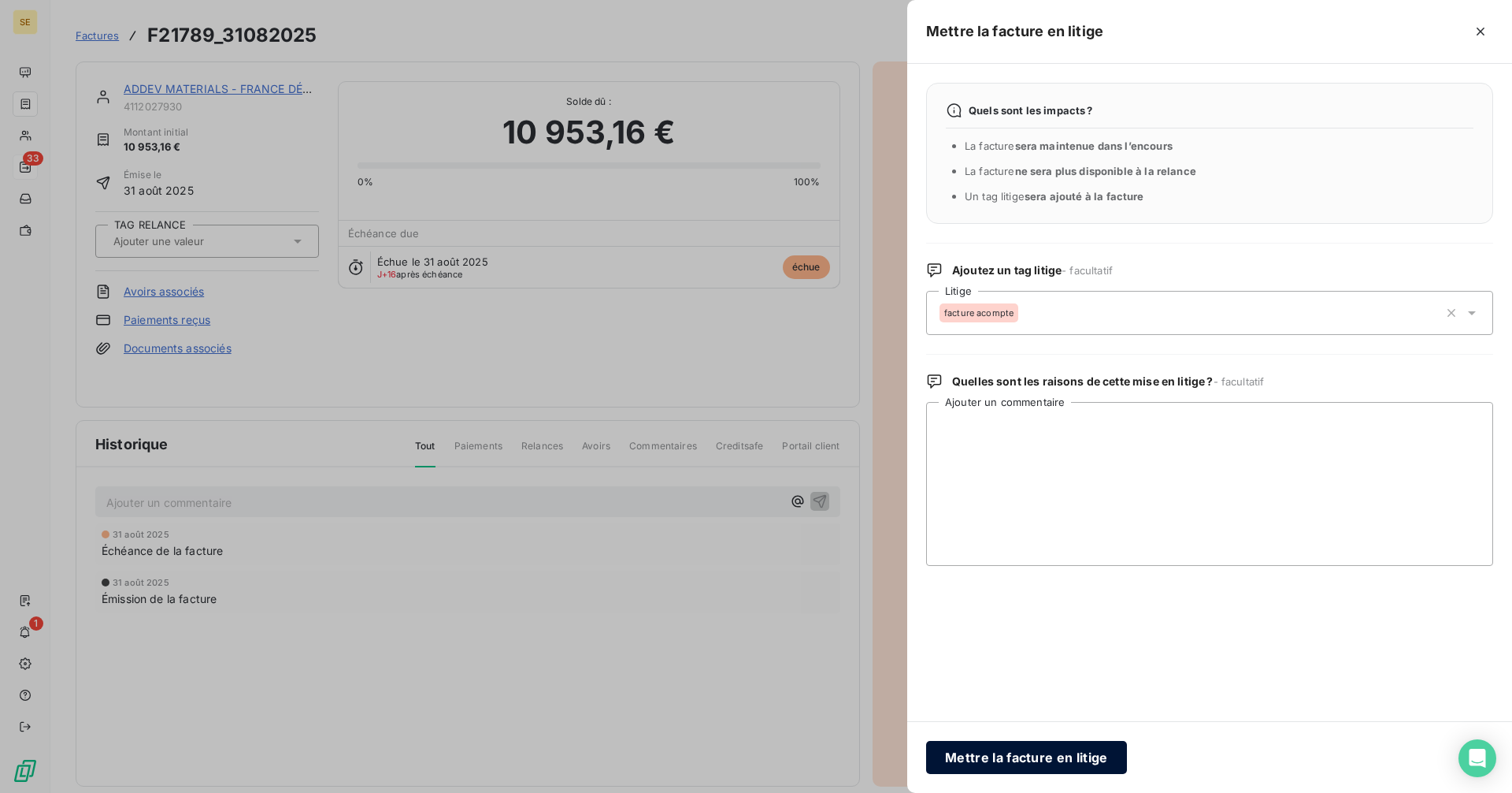
click at [1033, 763] on button "Mettre la facture en litige" at bounding box center [1026, 758] width 201 height 34
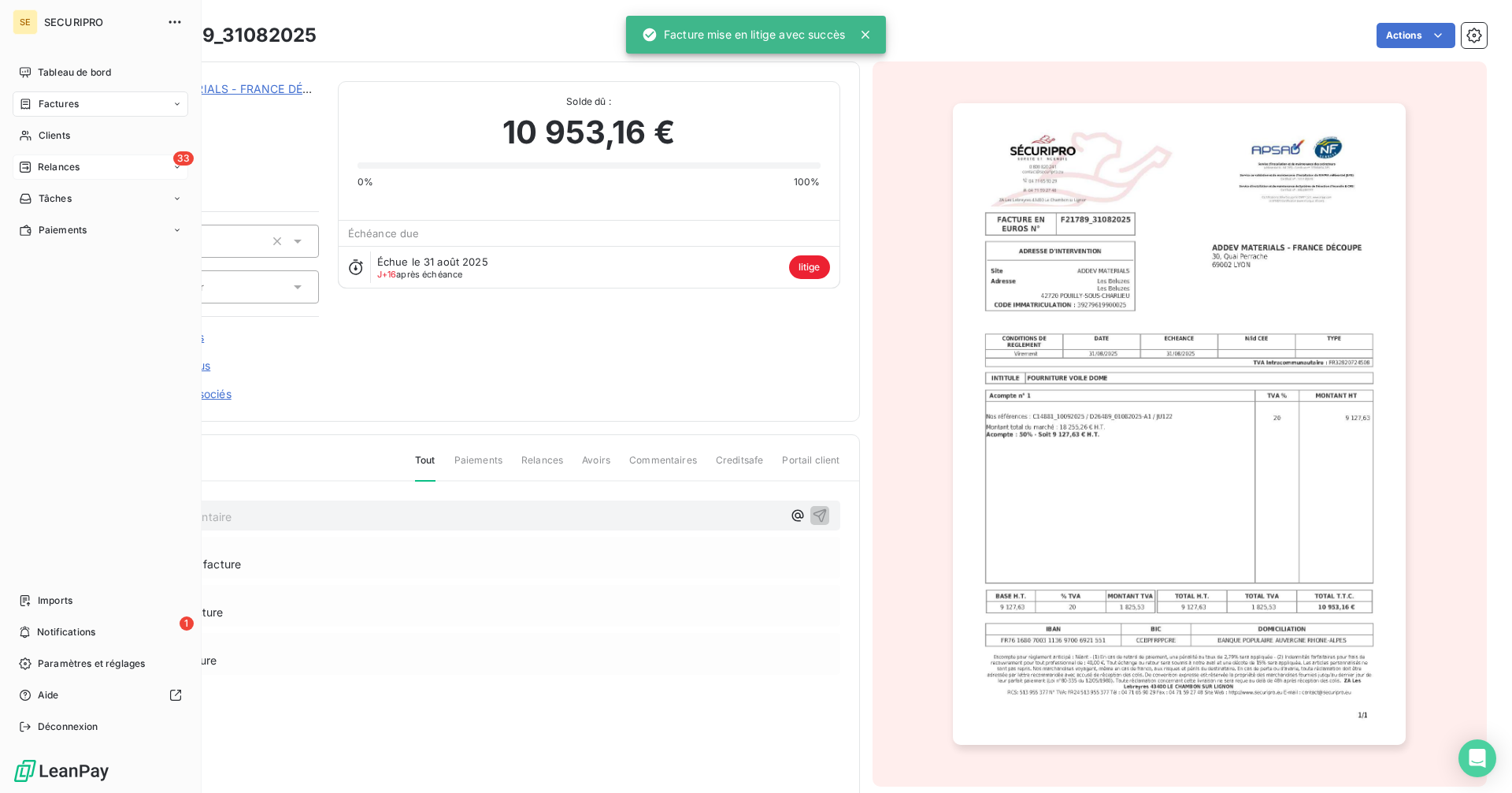
click at [71, 101] on span "Factures" at bounding box center [59, 104] width 41 height 14
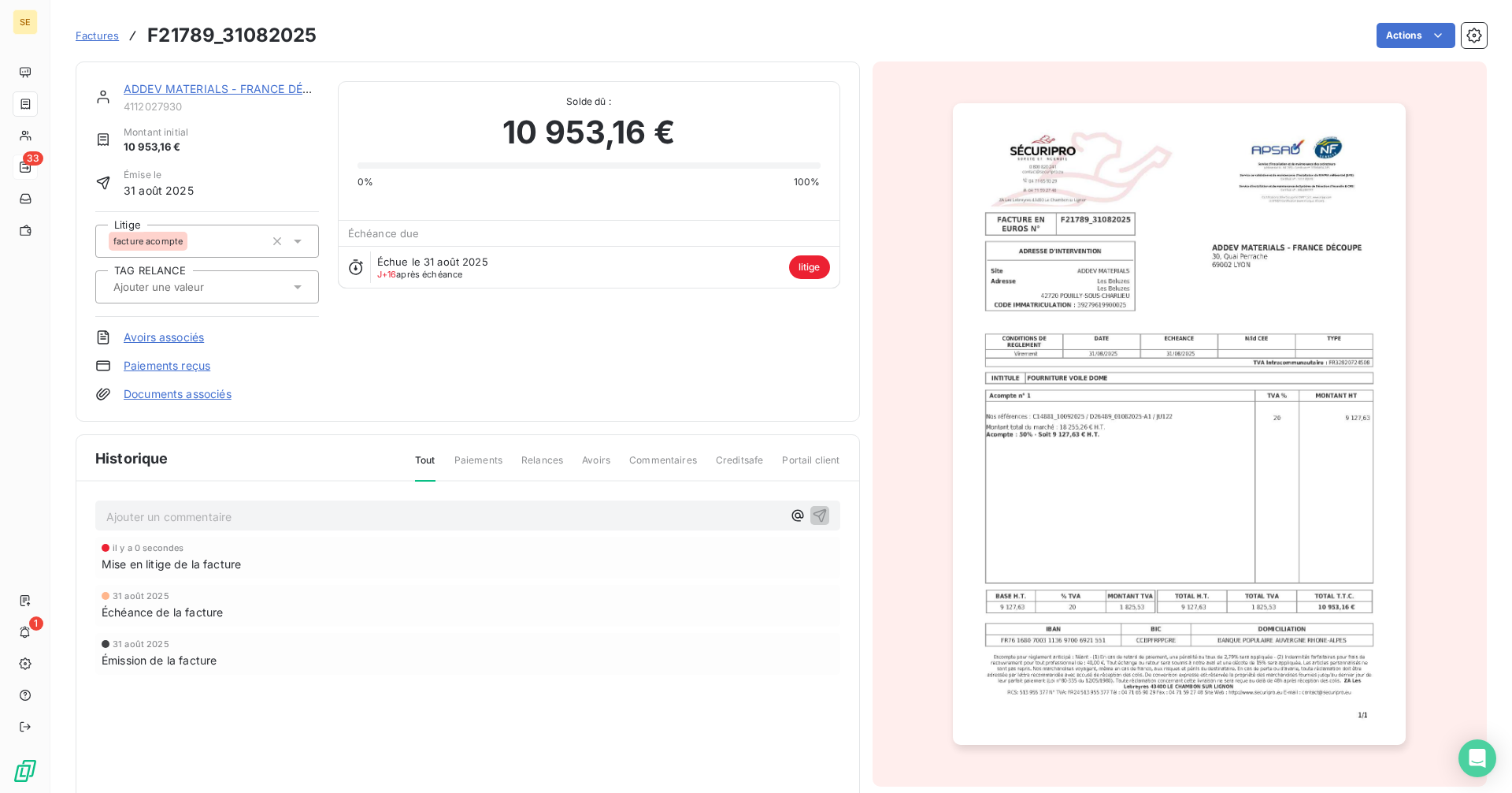
click at [110, 35] on span "Factures" at bounding box center [97, 35] width 43 height 12
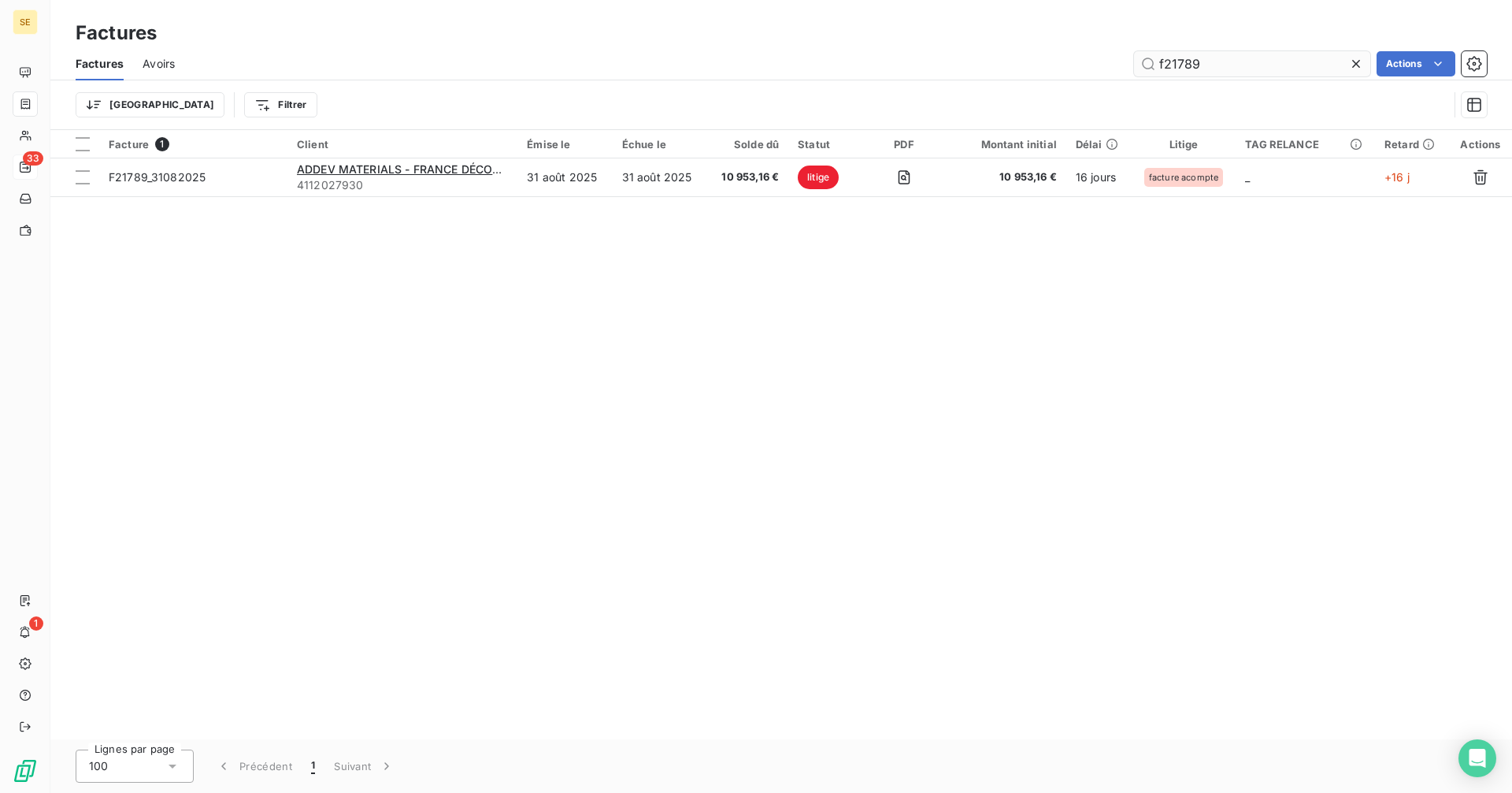
click at [1236, 63] on input "f21789" at bounding box center [1252, 64] width 236 height 26
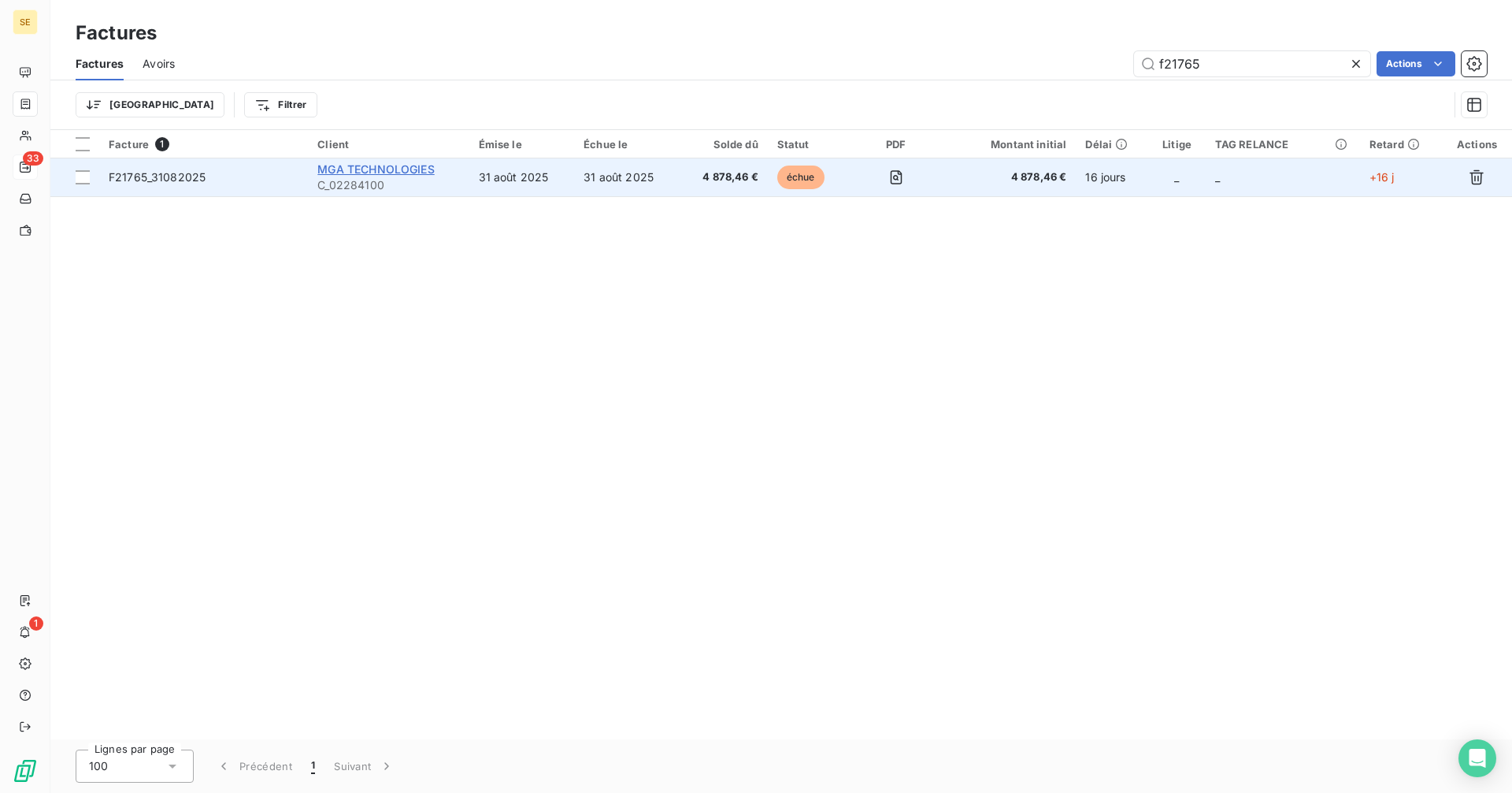
type input "f21765"
click at [373, 165] on span "MGA TECHNOLOGIES" at bounding box center [376, 168] width 116 height 13
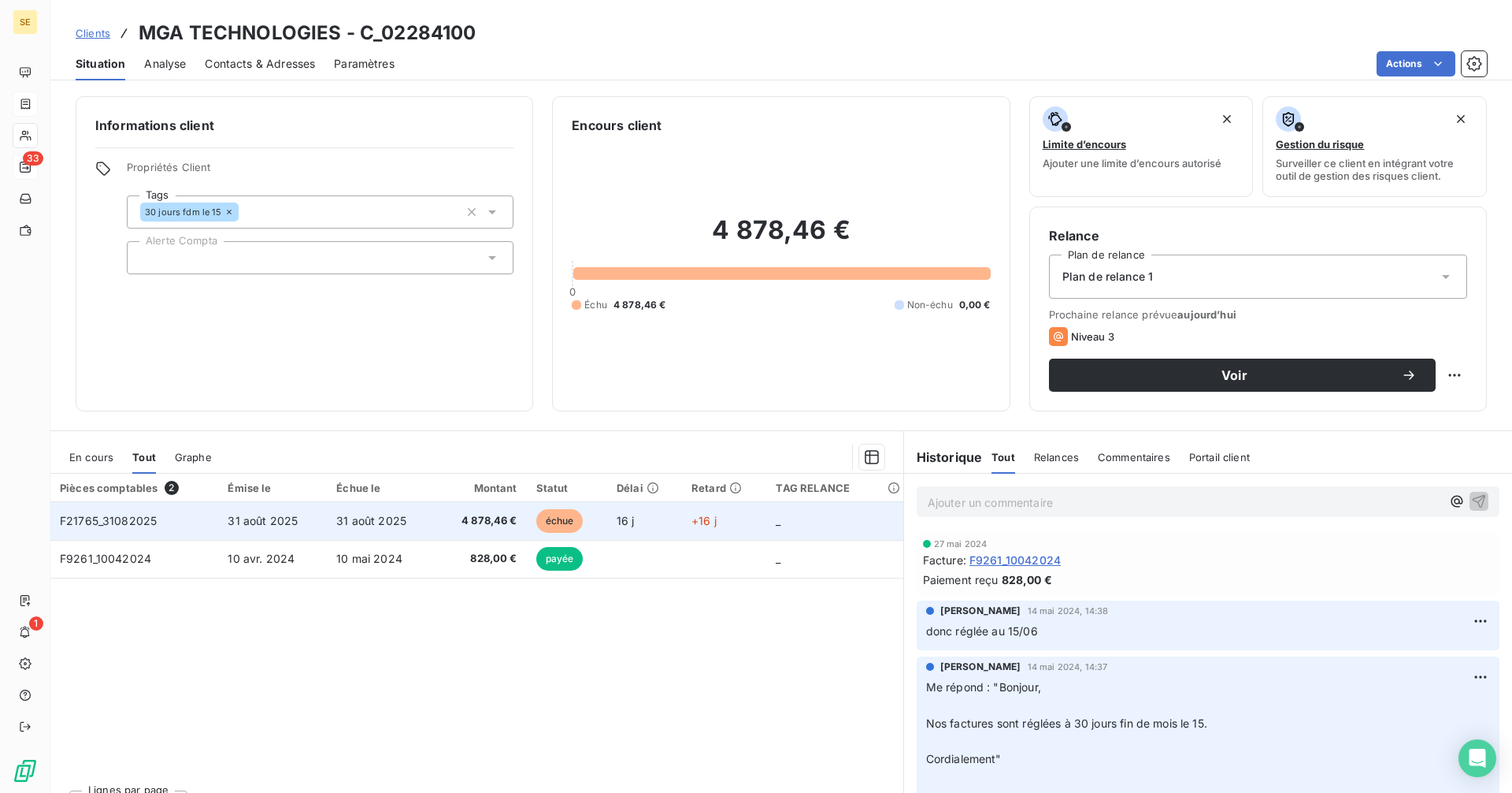
click at [474, 523] on span "4 878,46 €" at bounding box center [481, 521] width 72 height 16
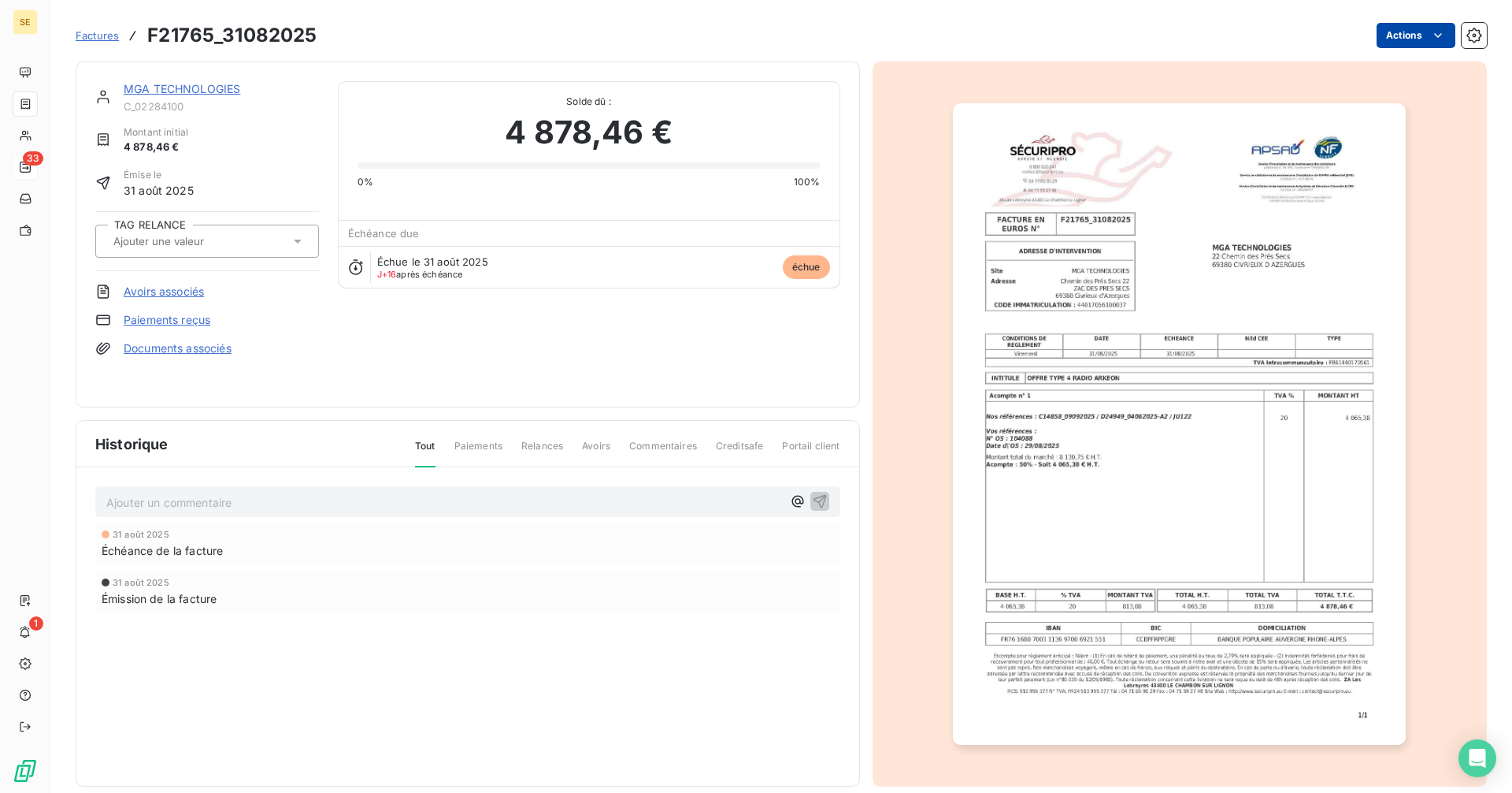
click at [1391, 41] on html "SE 33 1 Factures F21765_31082025 Actions MGA TECHNOLOGIES C_02284100 Montant in…" at bounding box center [756, 396] width 1512 height 793
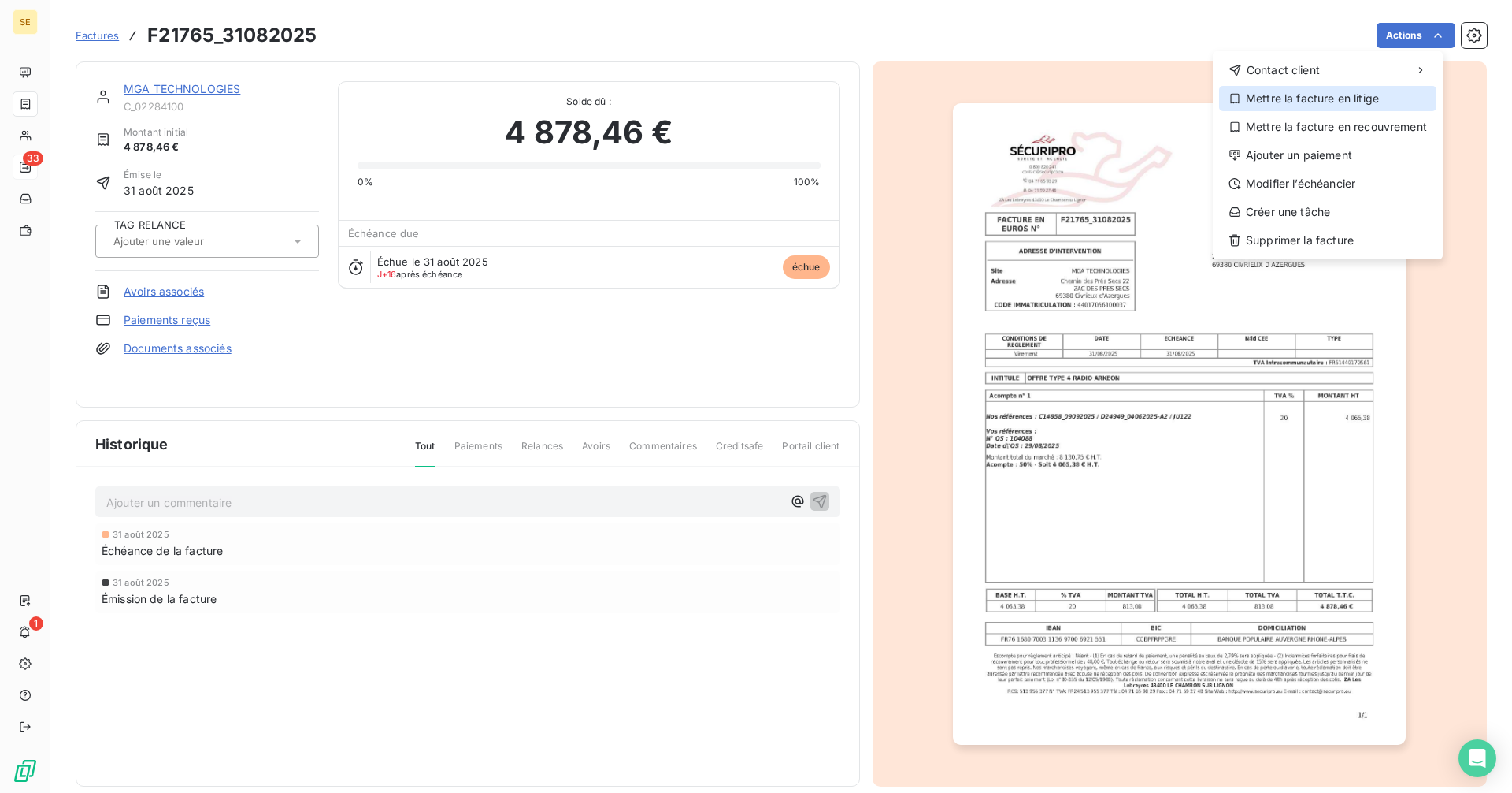
click at [1313, 101] on div "Mettre la facture en litige" at bounding box center [1328, 98] width 218 height 26
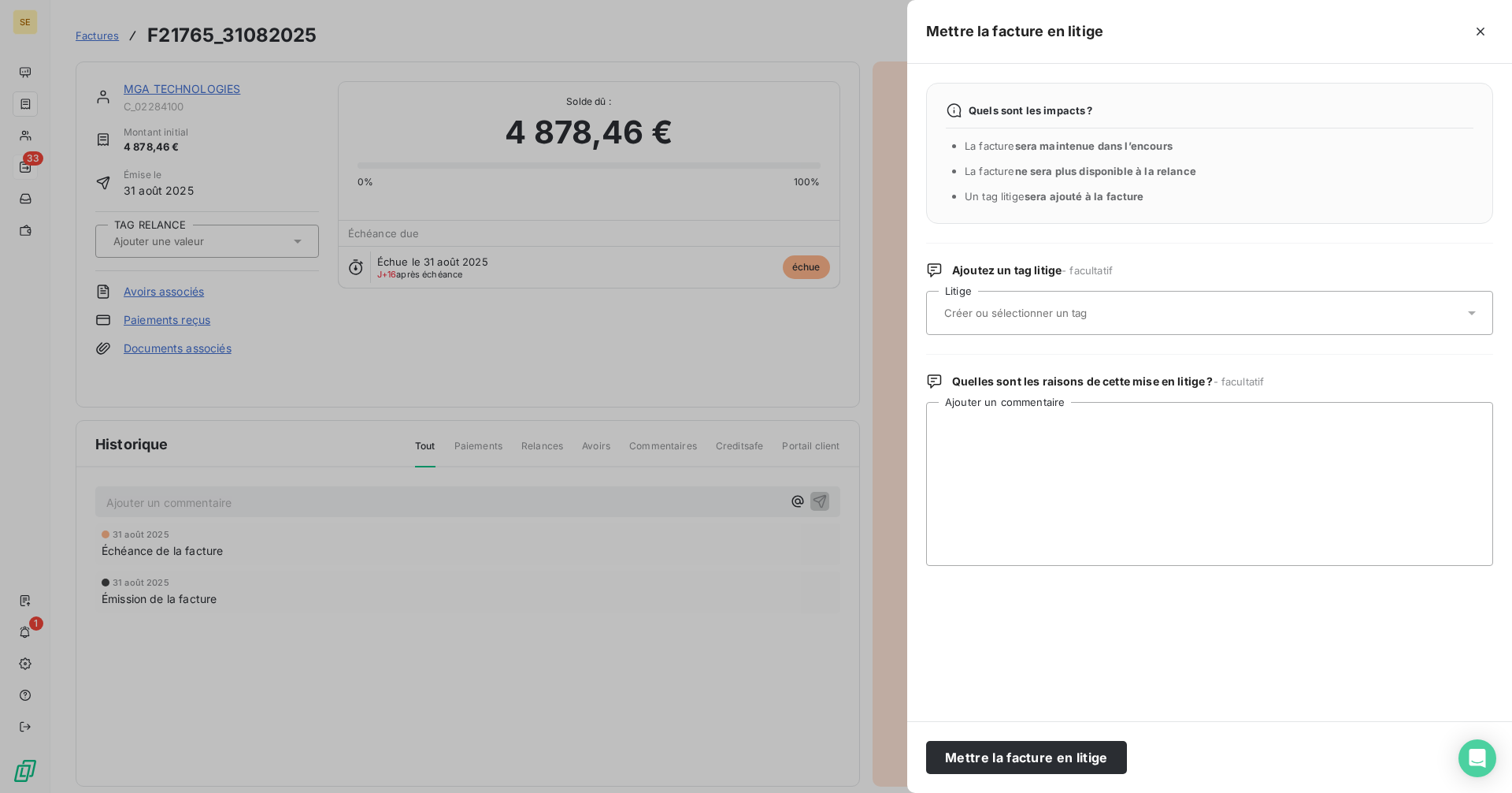
click at [978, 328] on div at bounding box center [1202, 313] width 525 height 34
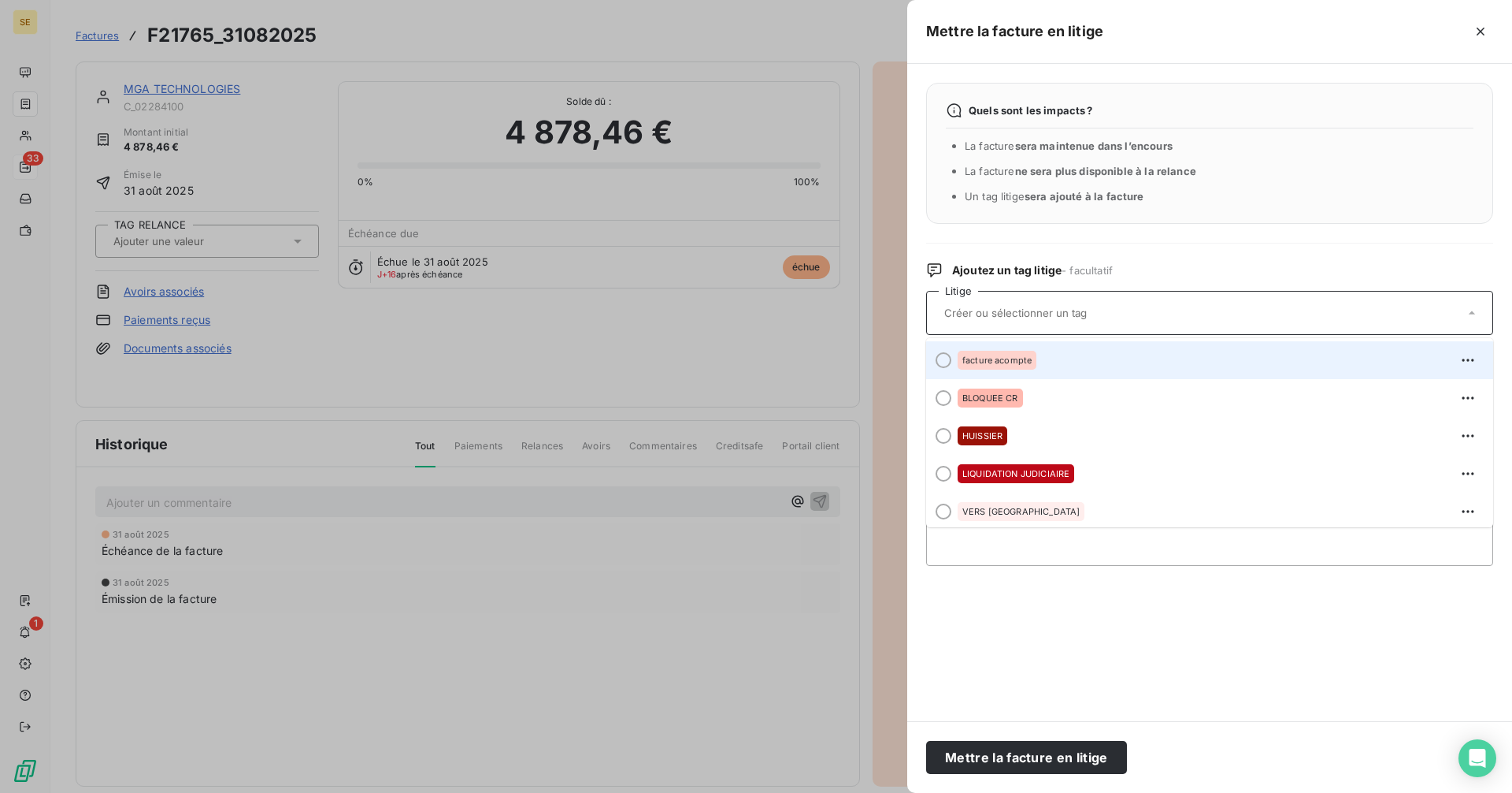
click at [982, 372] on div "facture acompte" at bounding box center [1218, 360] width 523 height 26
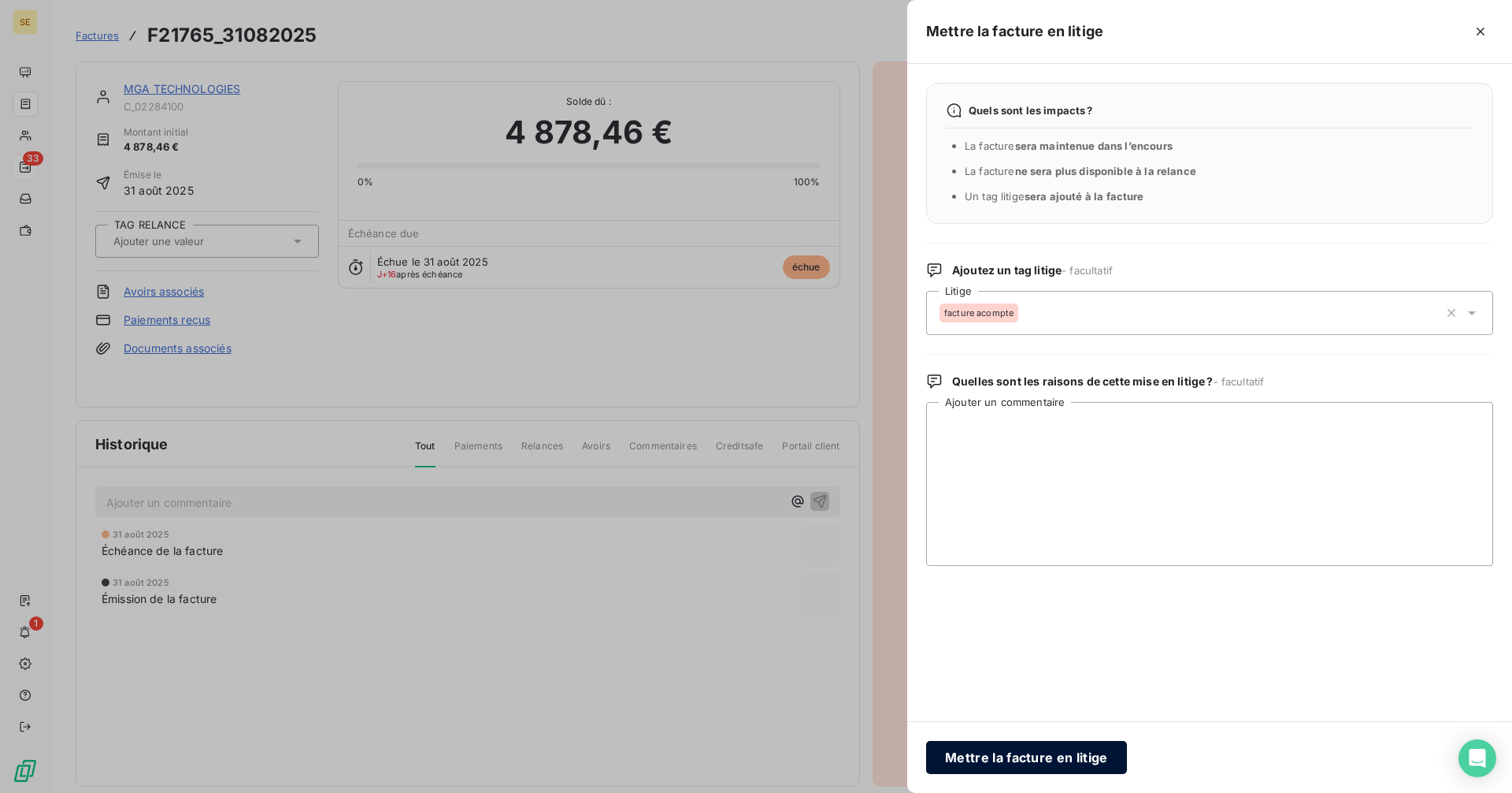
click at [999, 764] on button "Mettre la facture en litige" at bounding box center [1026, 758] width 201 height 34
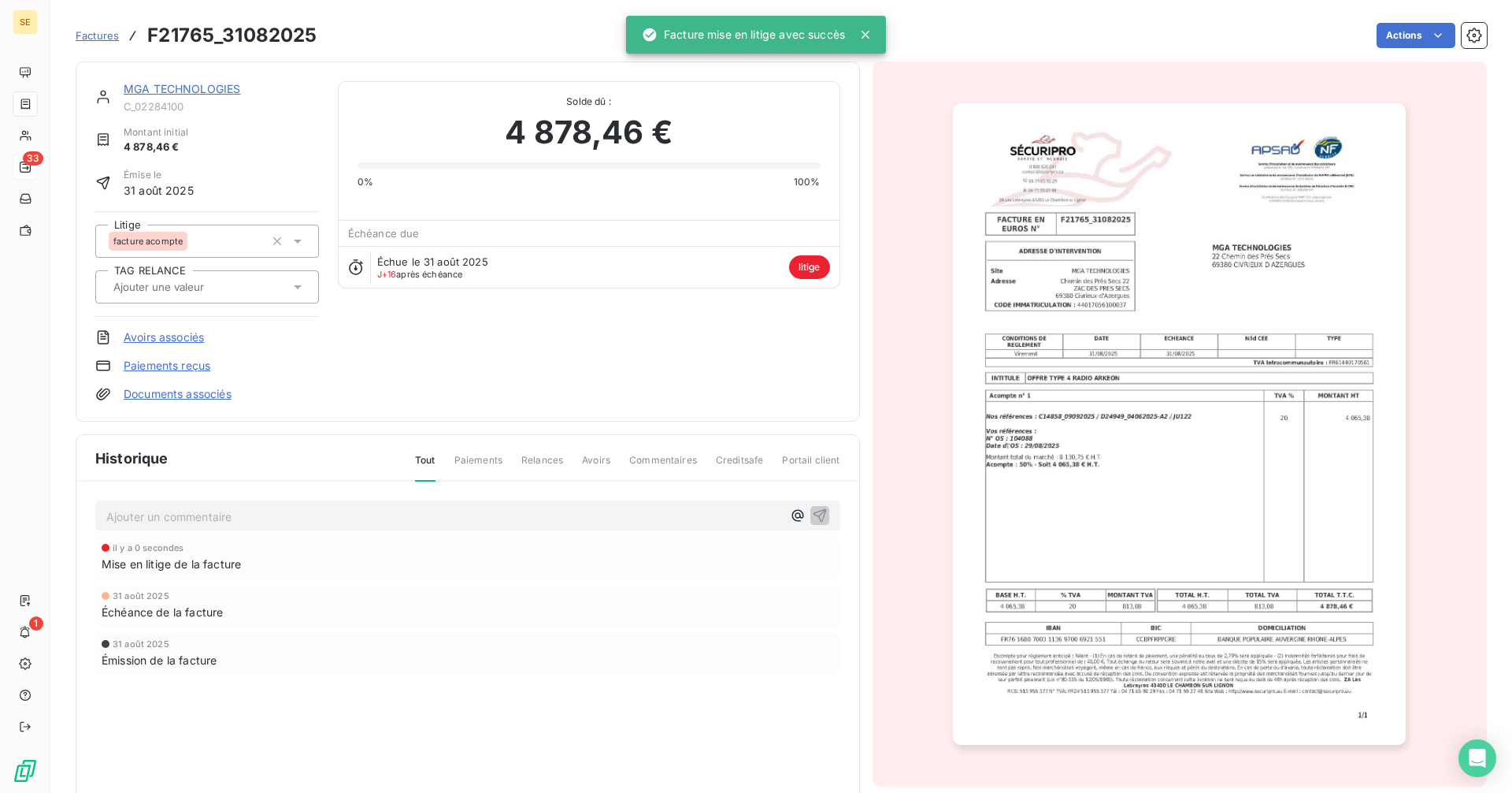
click at [108, 35] on span "Factures" at bounding box center [97, 35] width 43 height 12
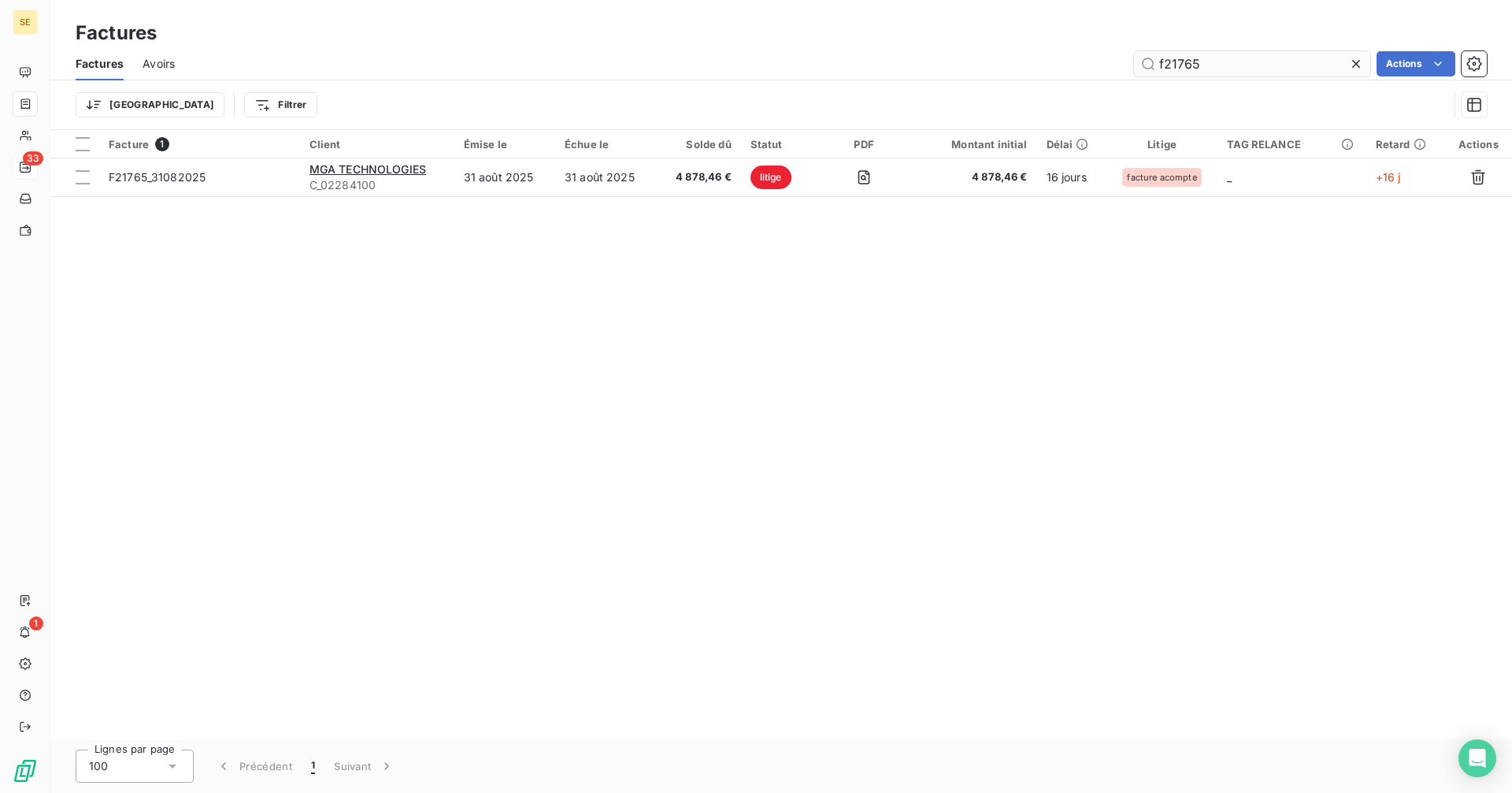
click at [1216, 62] on input "f21765" at bounding box center [1252, 64] width 236 height 26
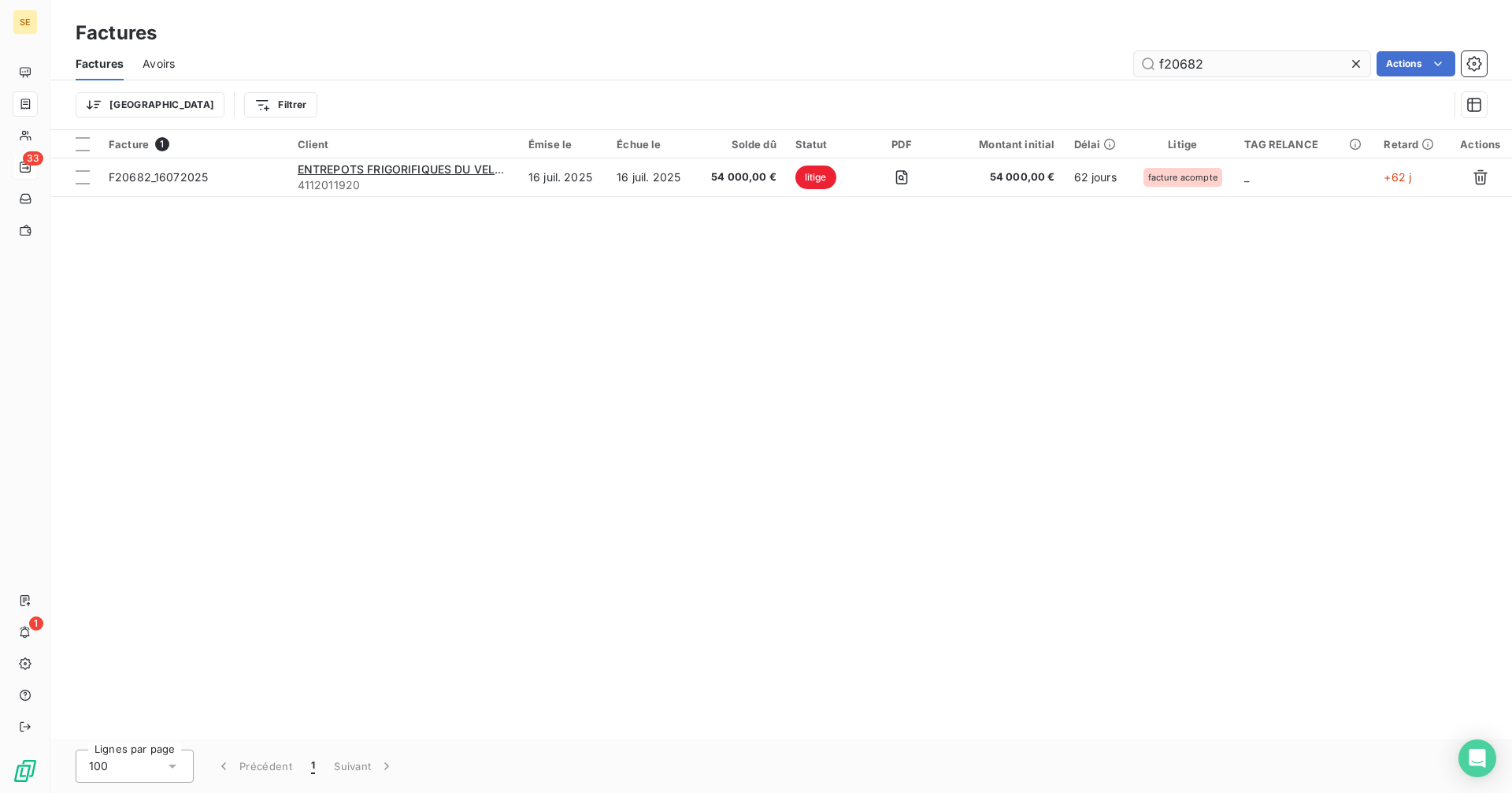
click at [1225, 63] on input "f20682" at bounding box center [1252, 64] width 236 height 26
type input "f20421"
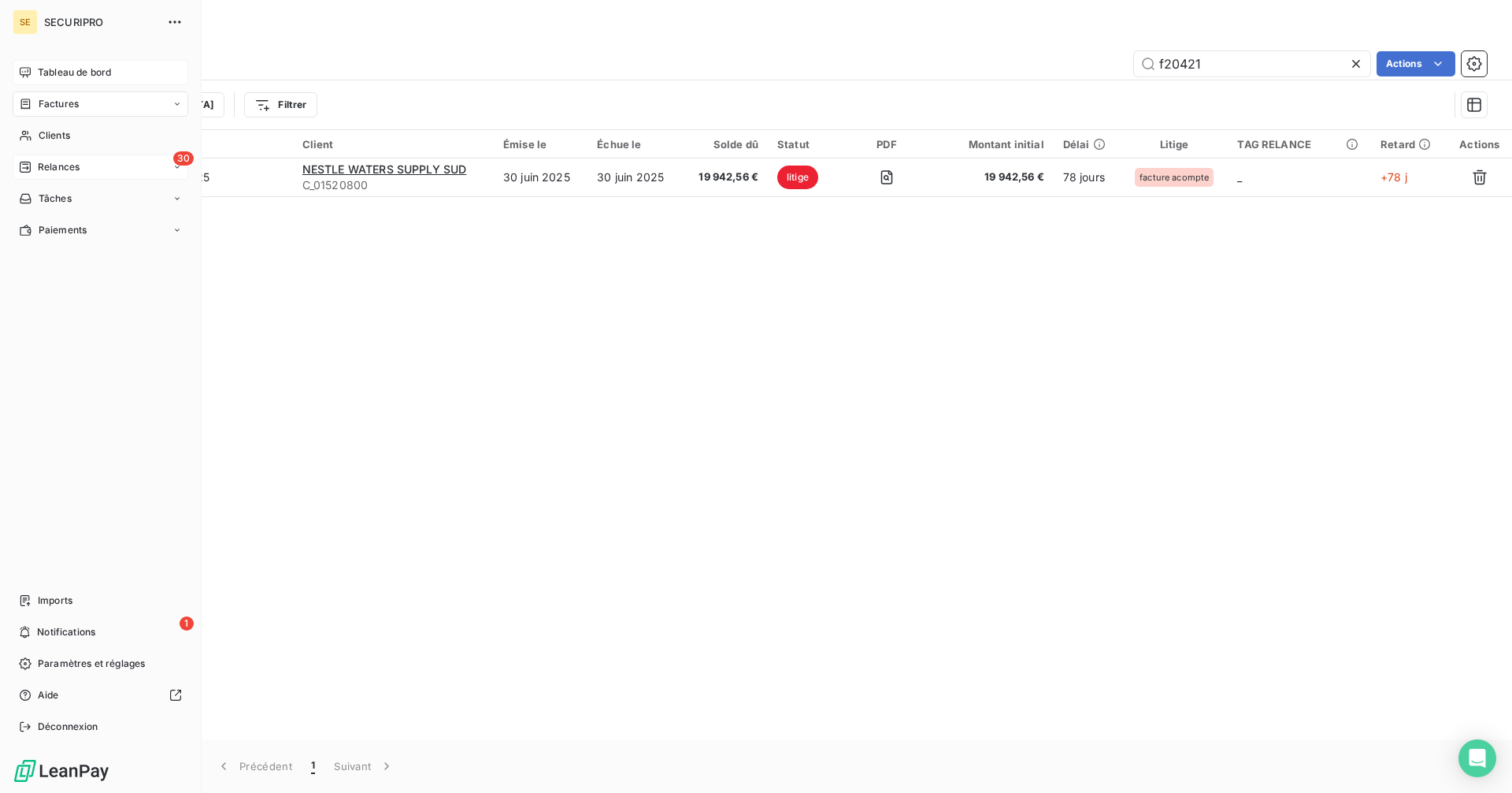
click at [27, 76] on icon at bounding box center [25, 72] width 12 height 12
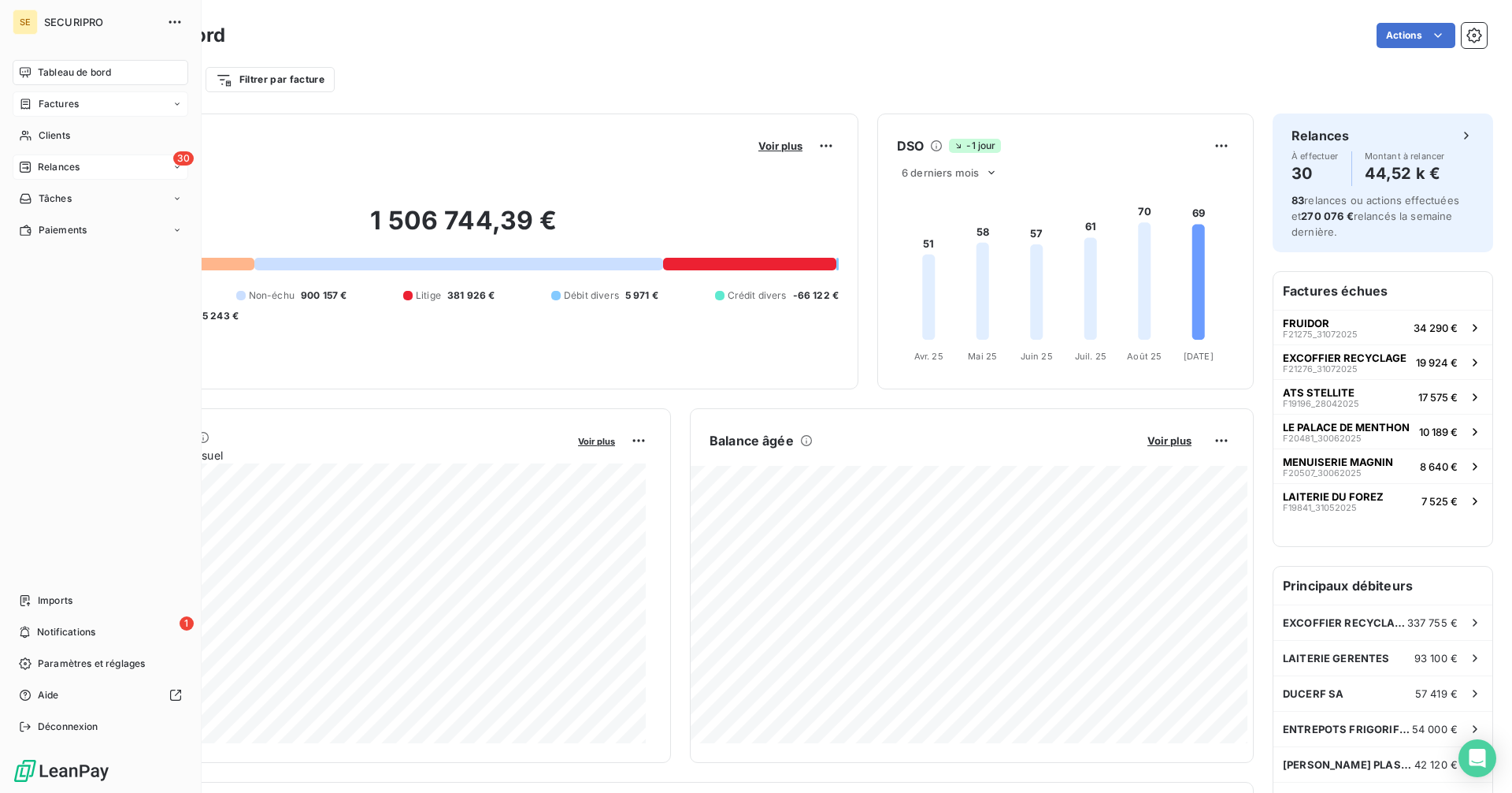
click at [69, 160] on span "Relances" at bounding box center [58, 167] width 41 height 14
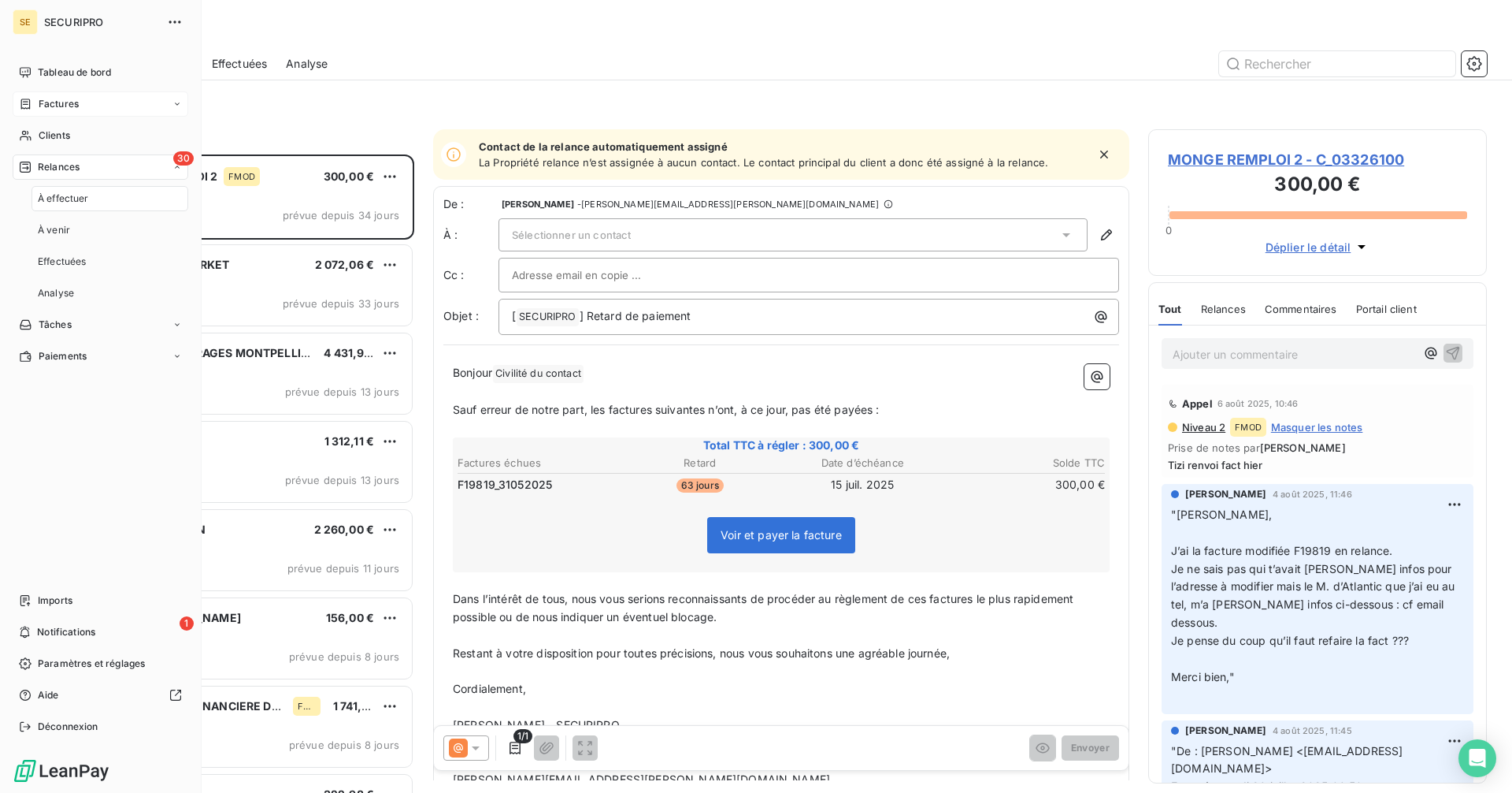
scroll to position [626, 327]
click at [48, 70] on span "Tableau de bord" at bounding box center [74, 72] width 73 height 14
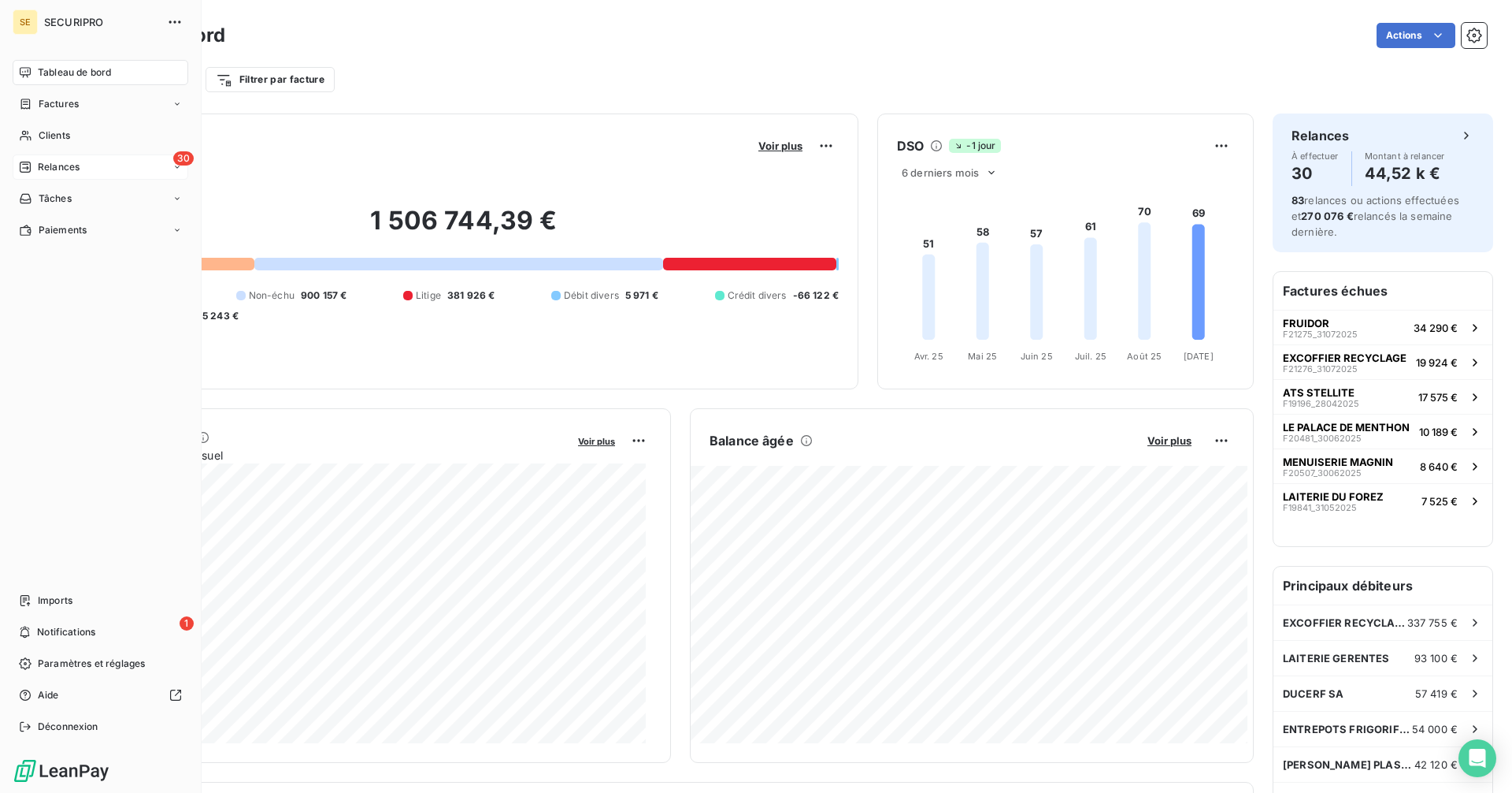
click at [71, 166] on span "Relances" at bounding box center [58, 167] width 41 height 14
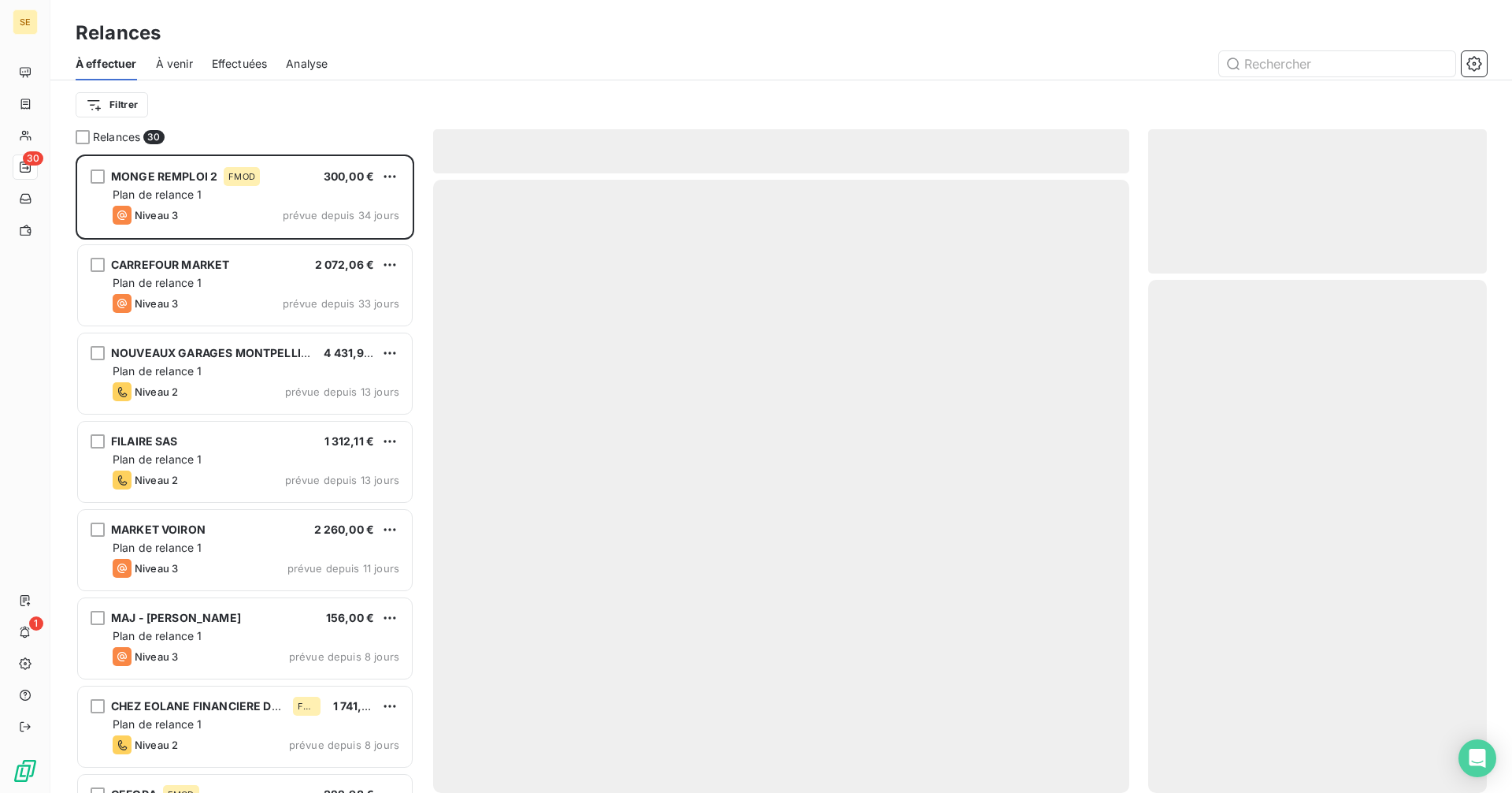
scroll to position [626, 327]
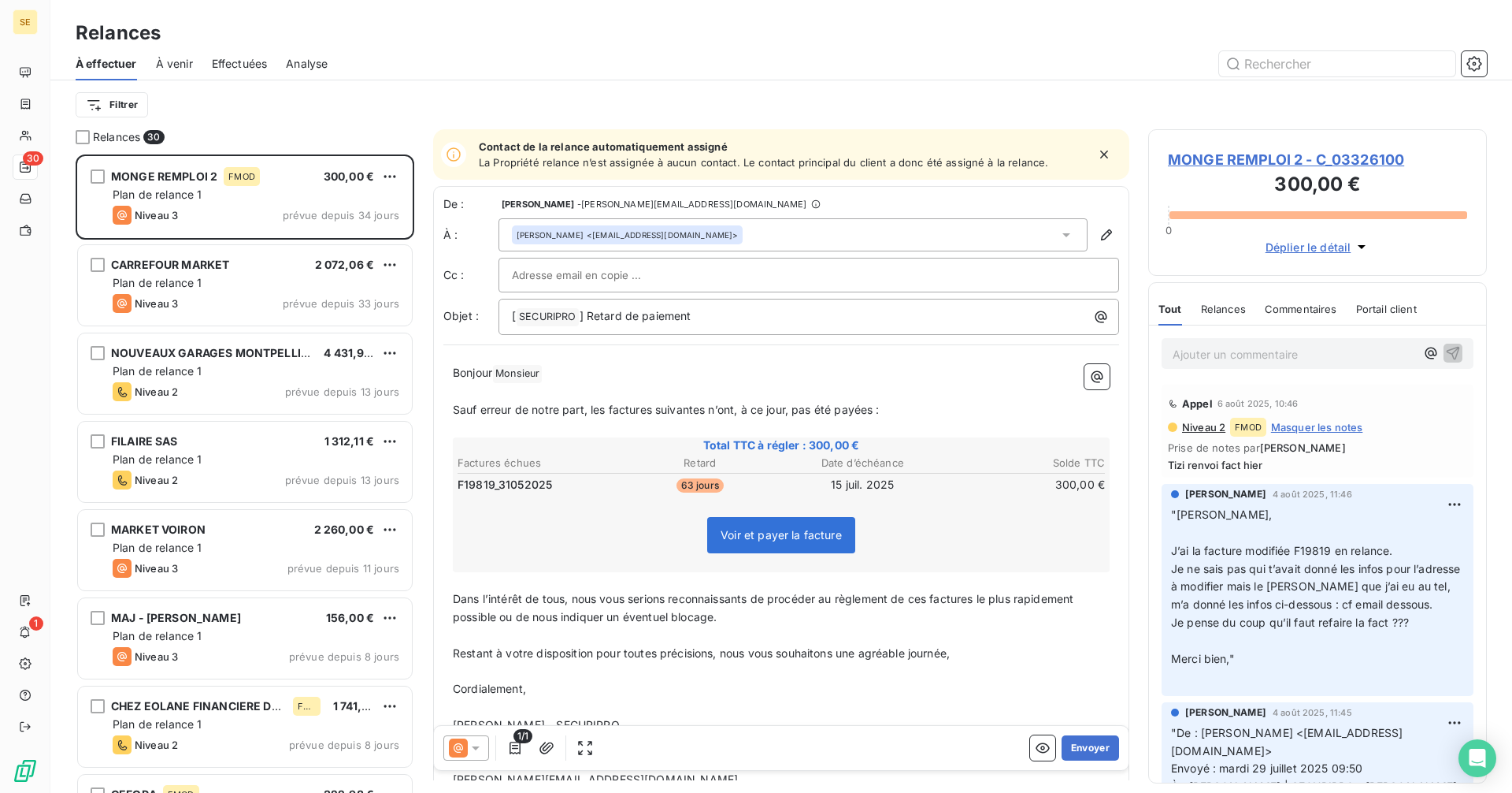
click at [176, 62] on span "À venir" at bounding box center [175, 64] width 37 height 16
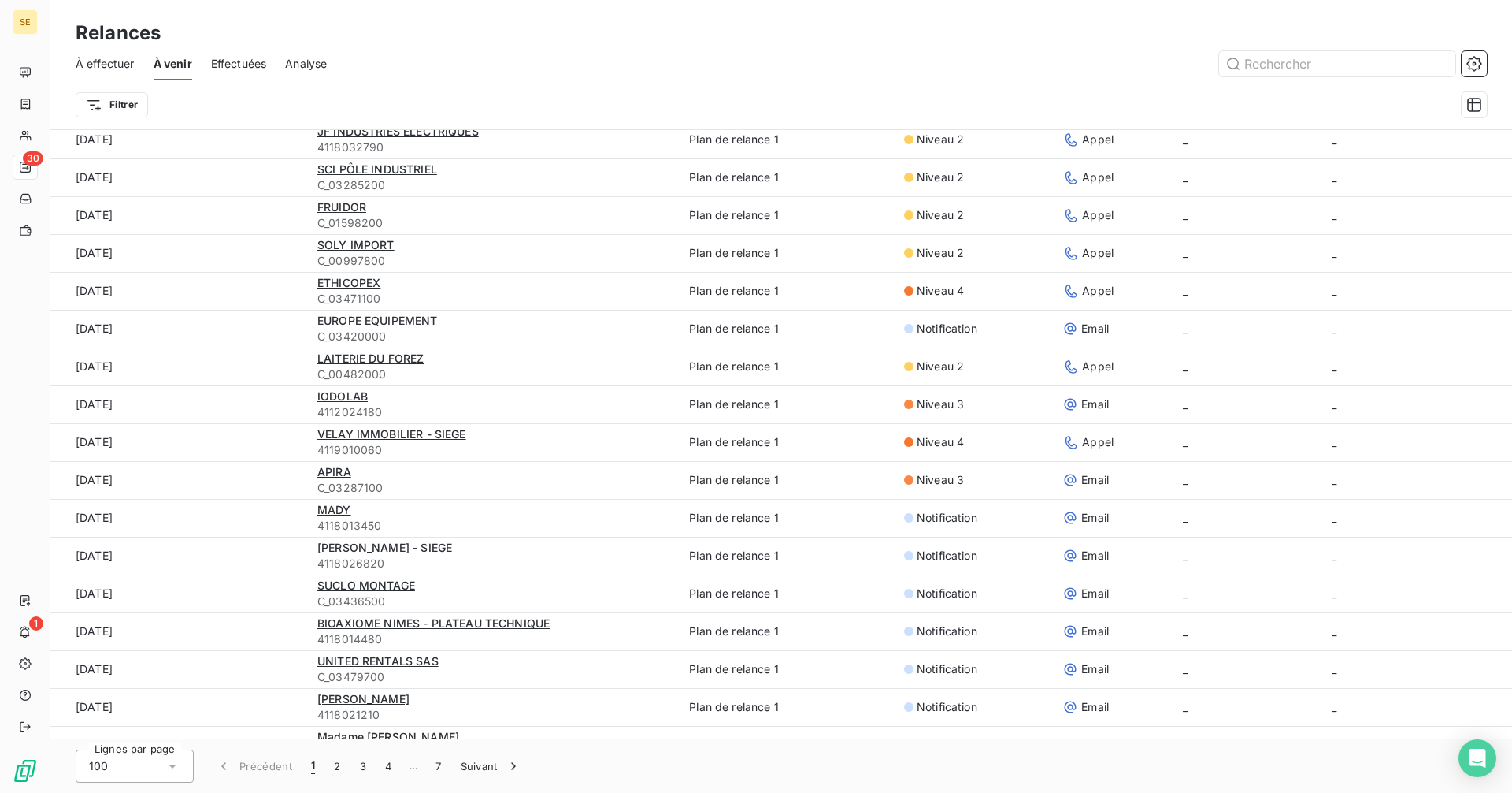
scroll to position [2282, 0]
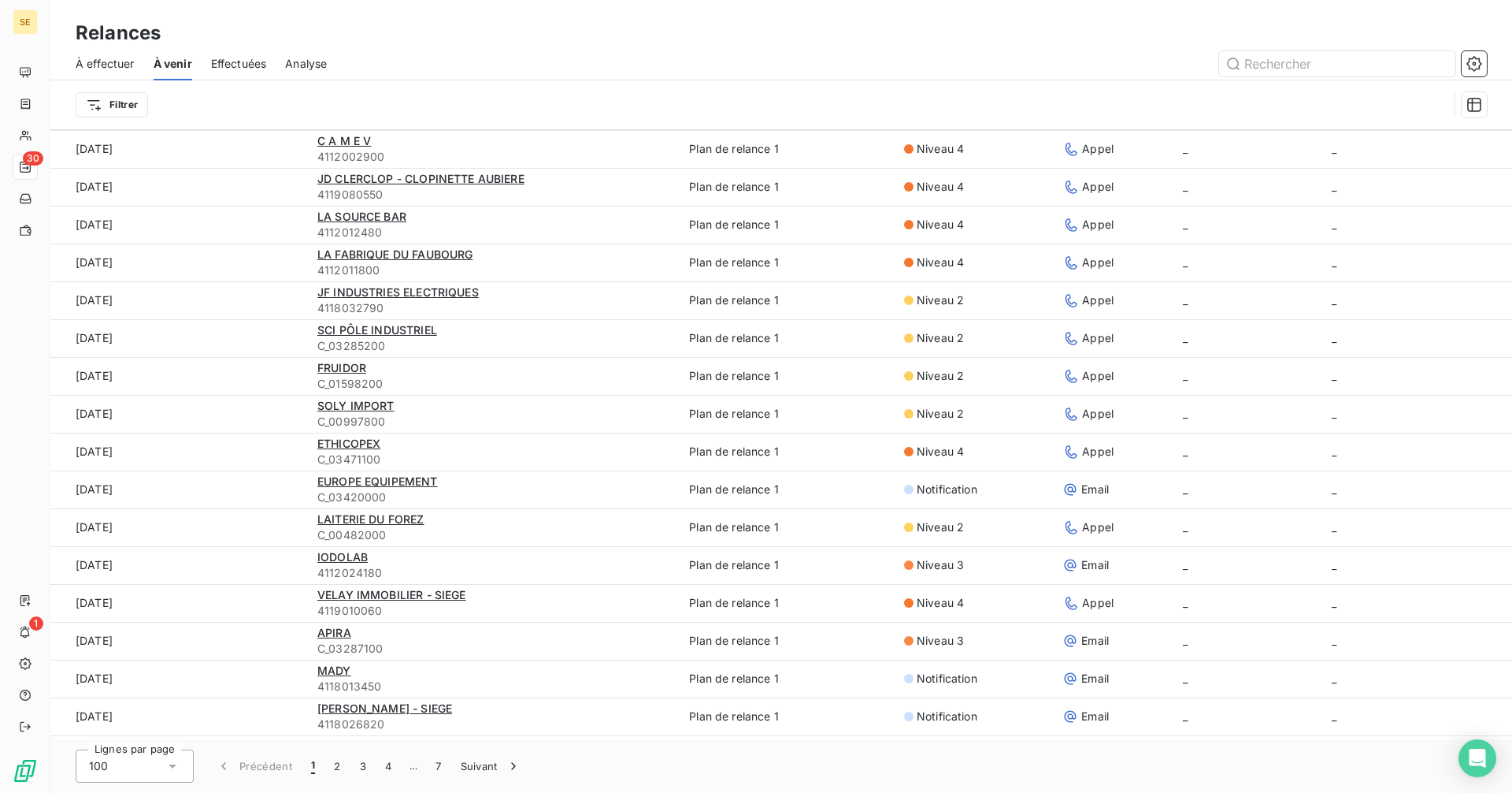
click at [108, 64] on span "À effectuer" at bounding box center [105, 64] width 59 height 16
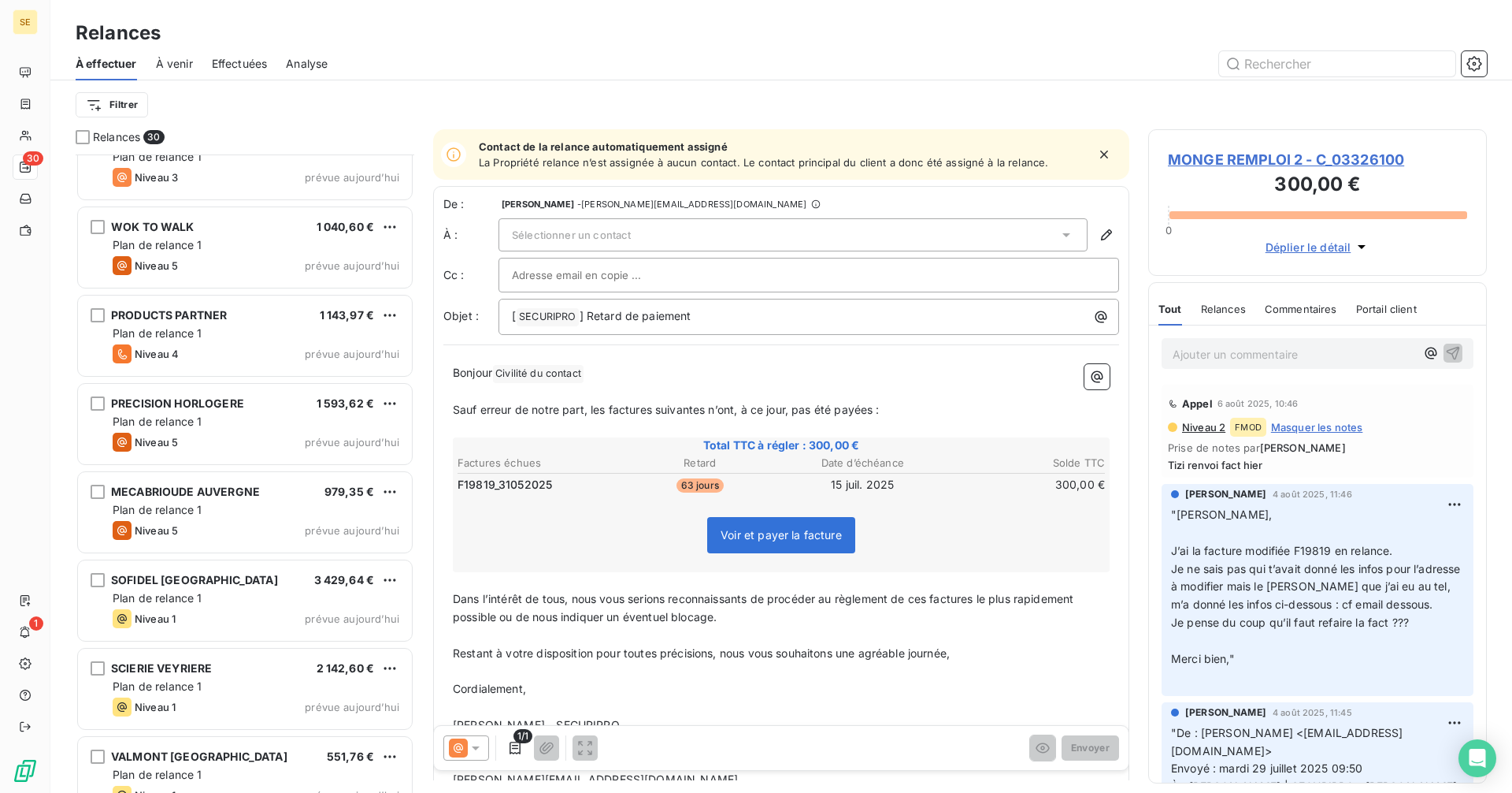
scroll to position [2010, 0]
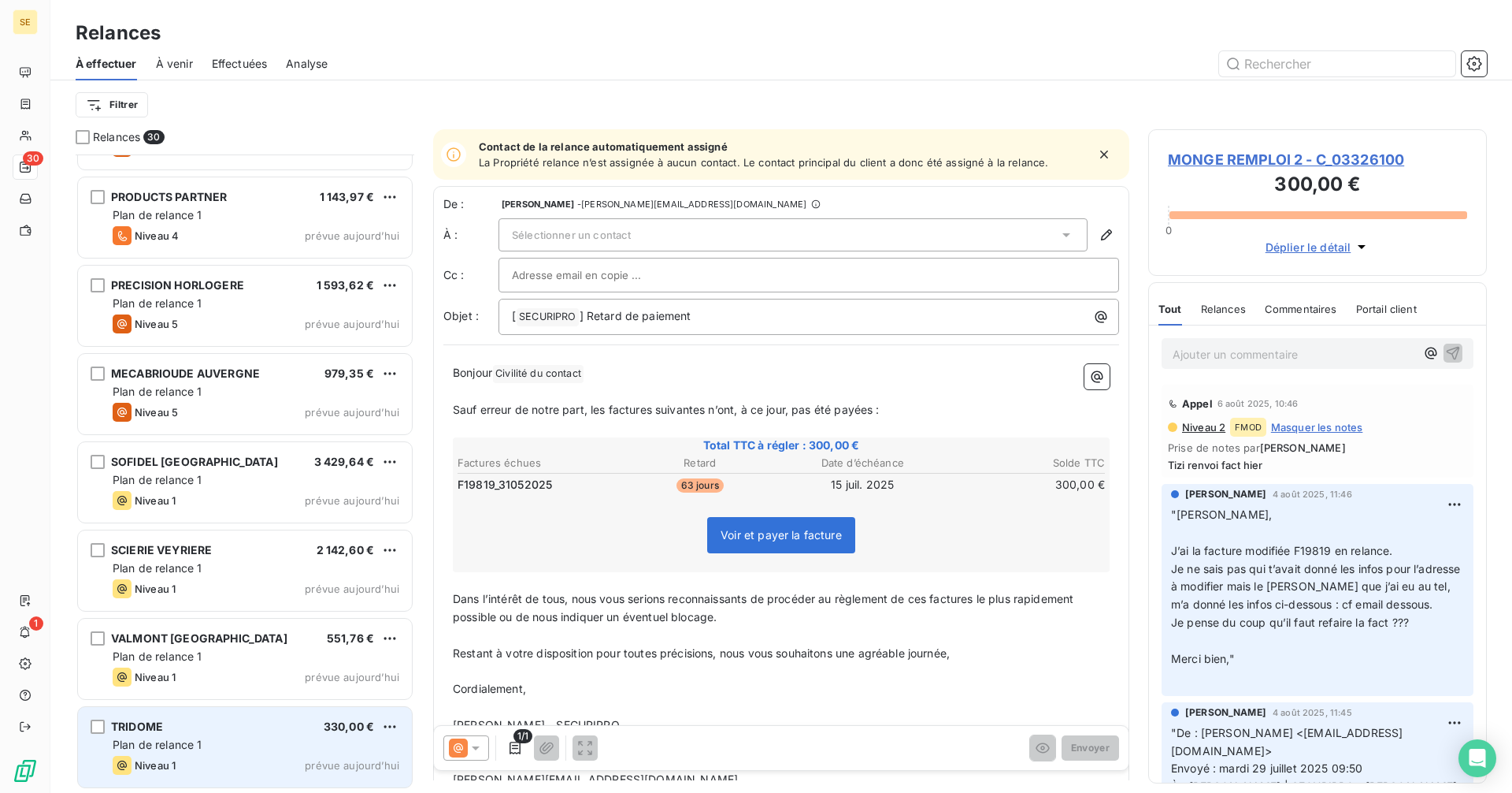
click at [247, 755] on div "TRIDOME 330,00 € Plan de relance 1 Niveau 1 prévue [DATE]" at bounding box center [244, 746] width 334 height 80
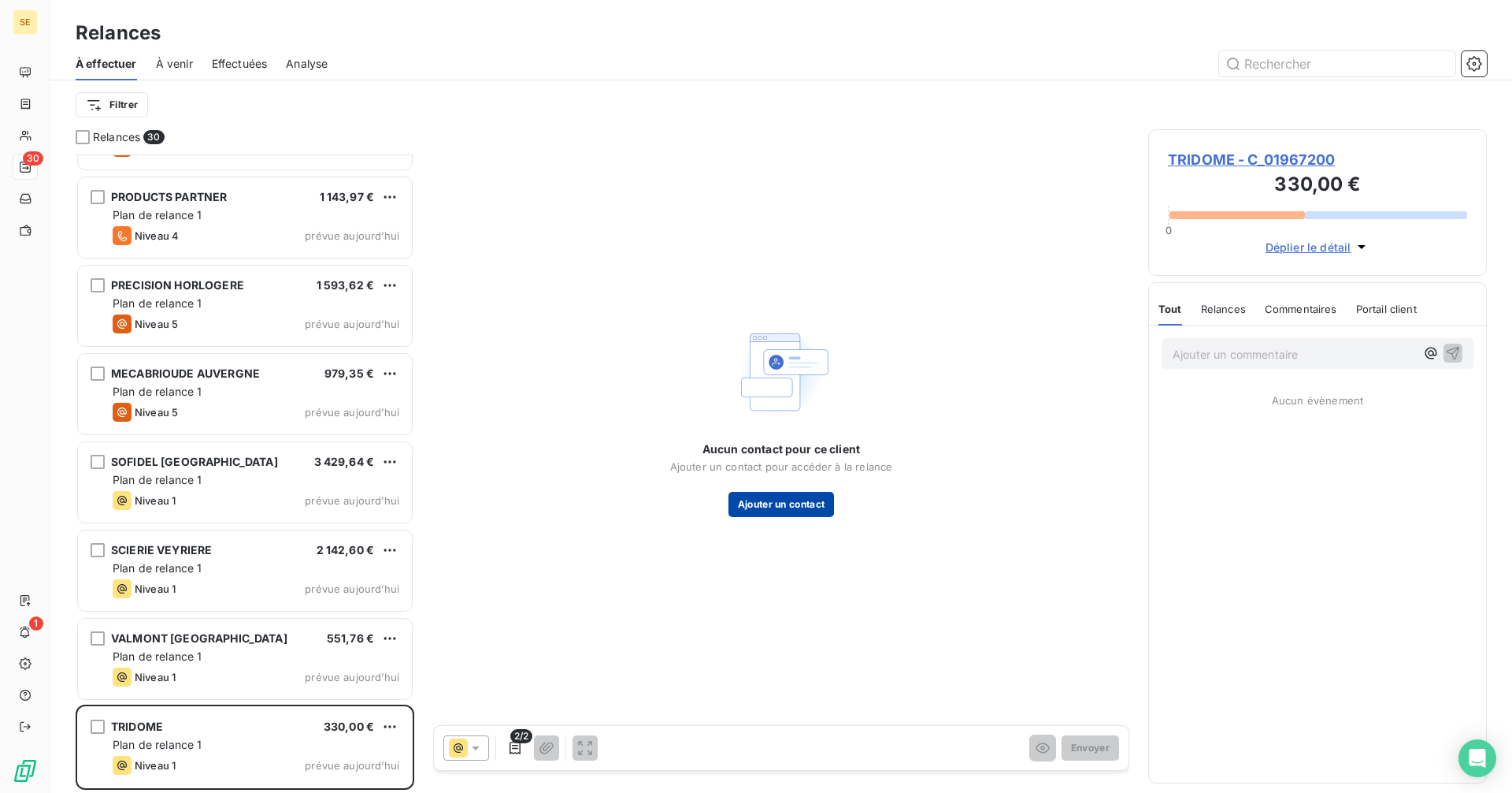
click at [767, 506] on button "Ajouter un contact" at bounding box center [781, 504] width 107 height 26
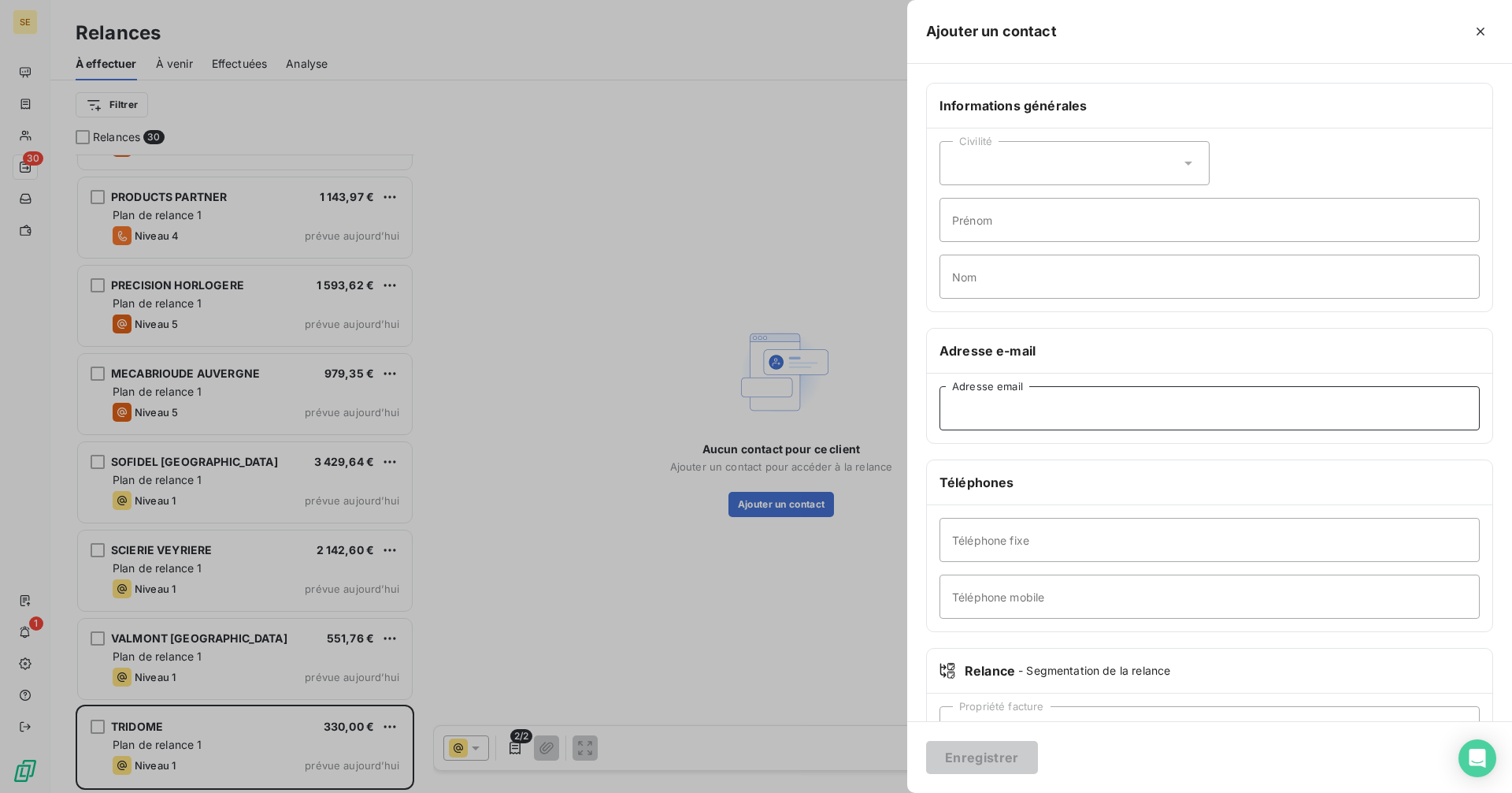
click at [994, 415] on input "Adresse email" at bounding box center [1210, 408] width 540 height 44
paste input "bricorama-pdv10827@mouquetaires.com"
type input "bricorama-pdv10827@mouquetaires.com"
click at [980, 757] on button "Enregistrer" at bounding box center [981, 758] width 112 height 34
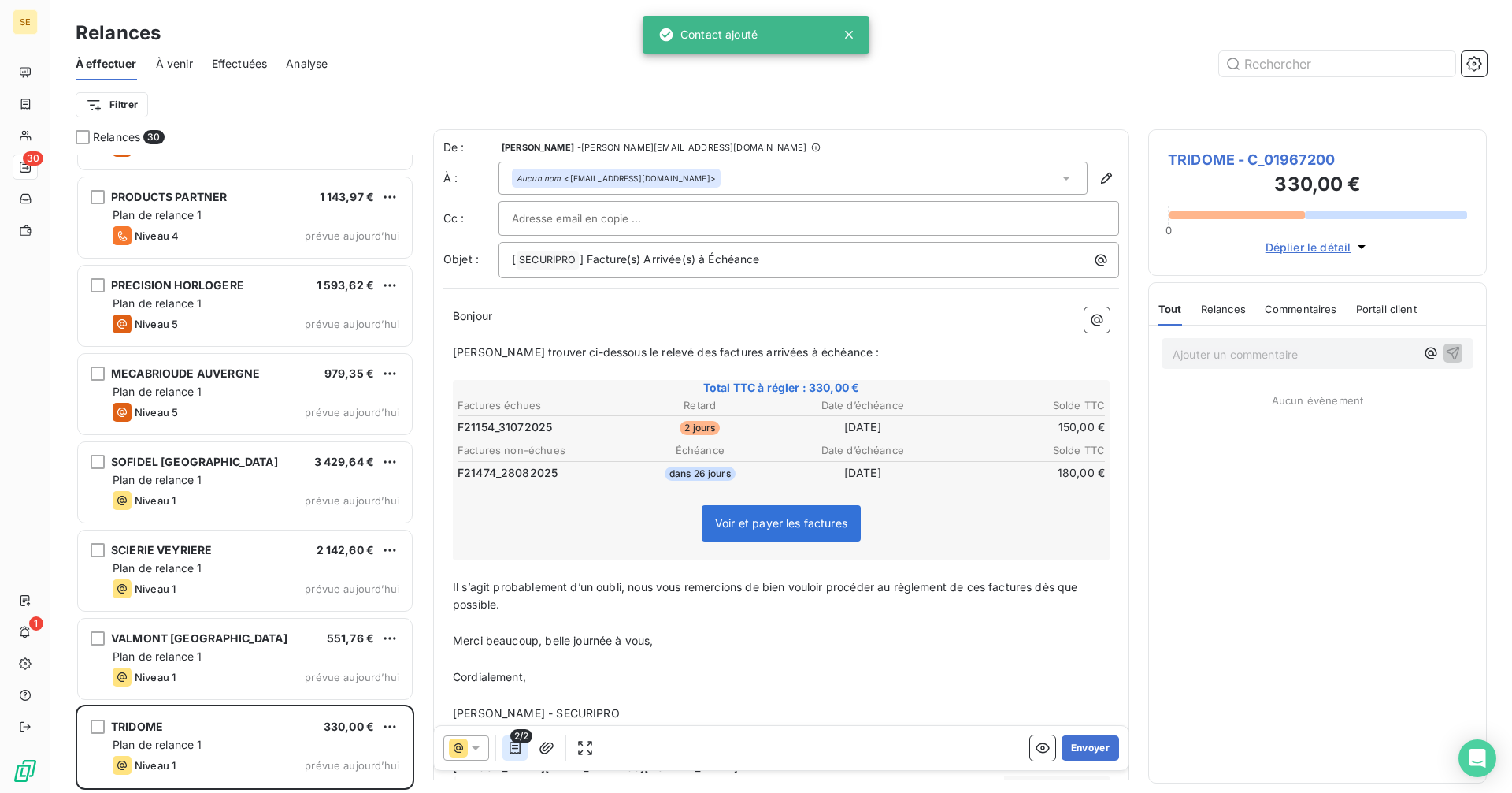
click at [512, 749] on icon "button" at bounding box center [515, 748] width 16 height 16
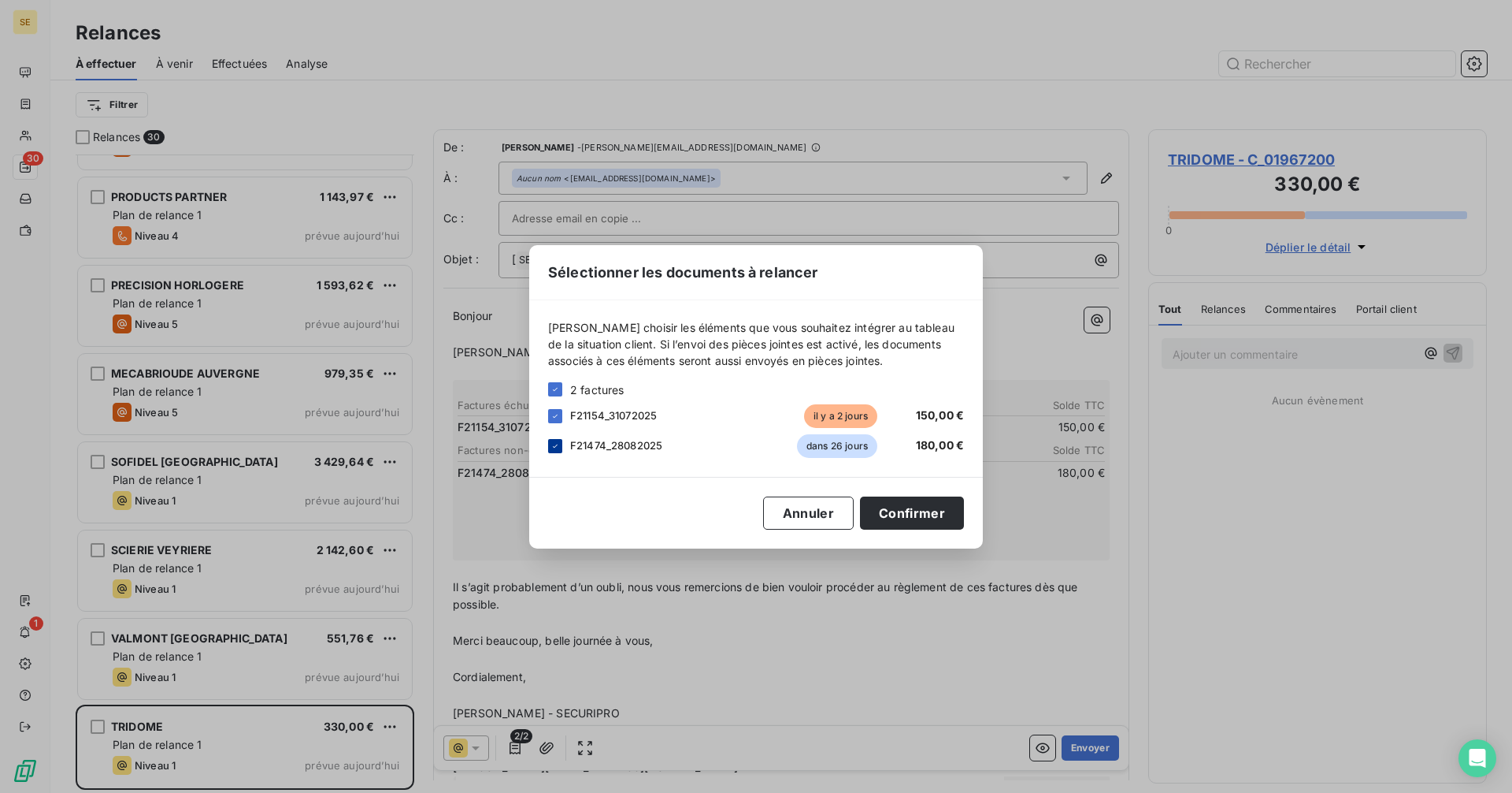
click at [559, 446] on icon at bounding box center [555, 445] width 10 height 10
click at [919, 511] on button "Confirmer" at bounding box center [912, 513] width 104 height 34
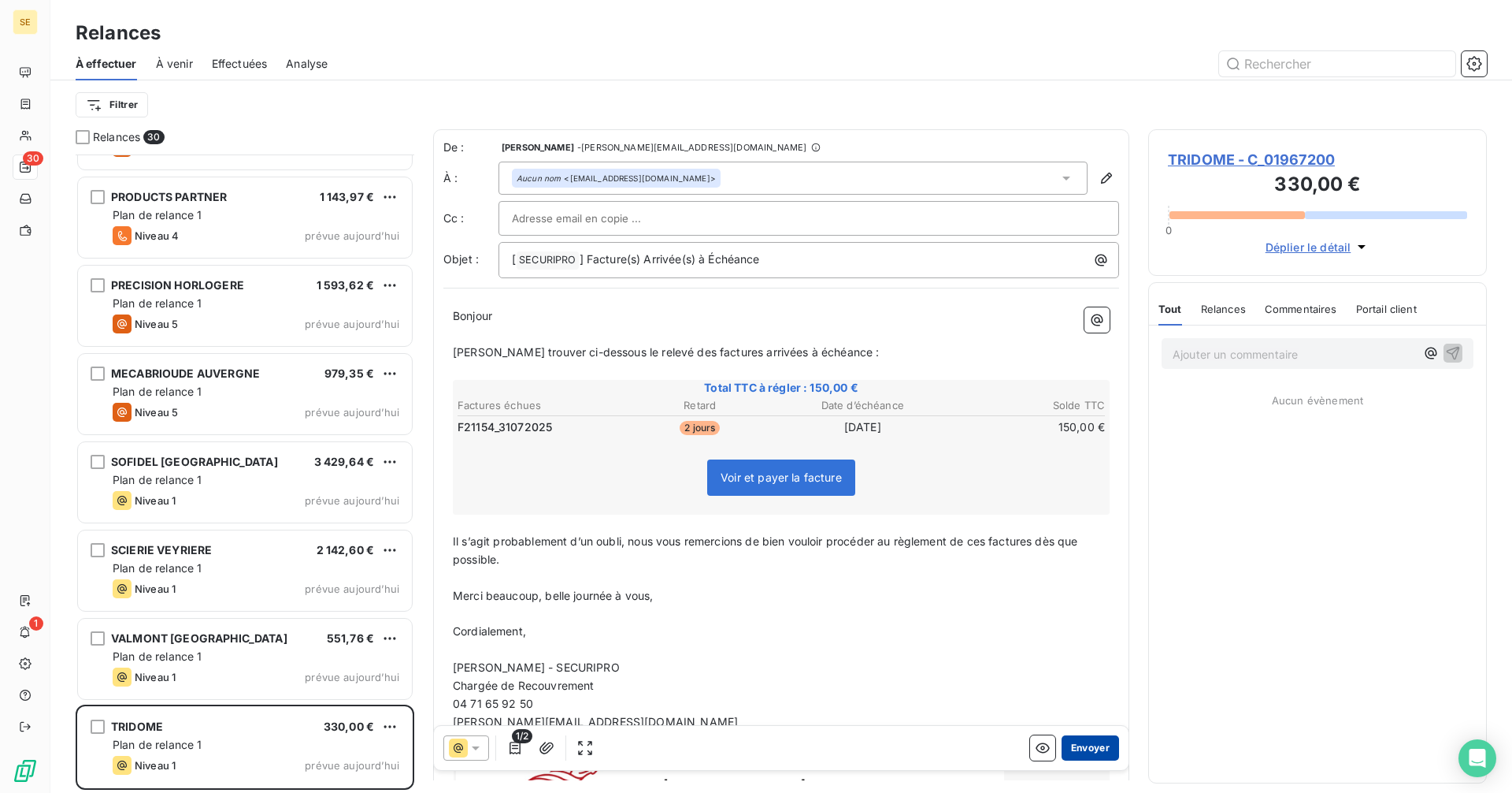
click at [1062, 746] on button "Envoyer" at bounding box center [1090, 747] width 57 height 26
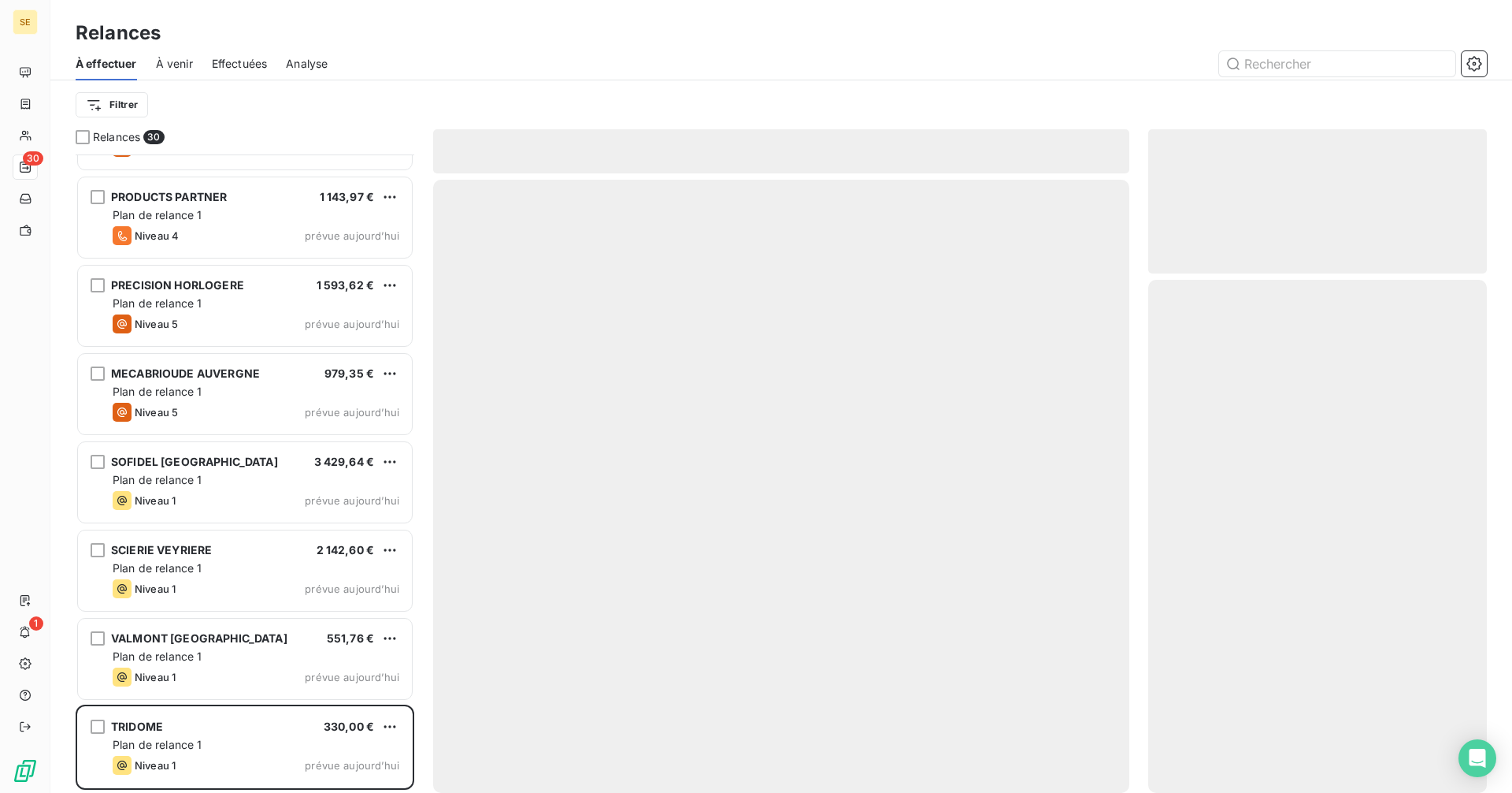
scroll to position [1921, 0]
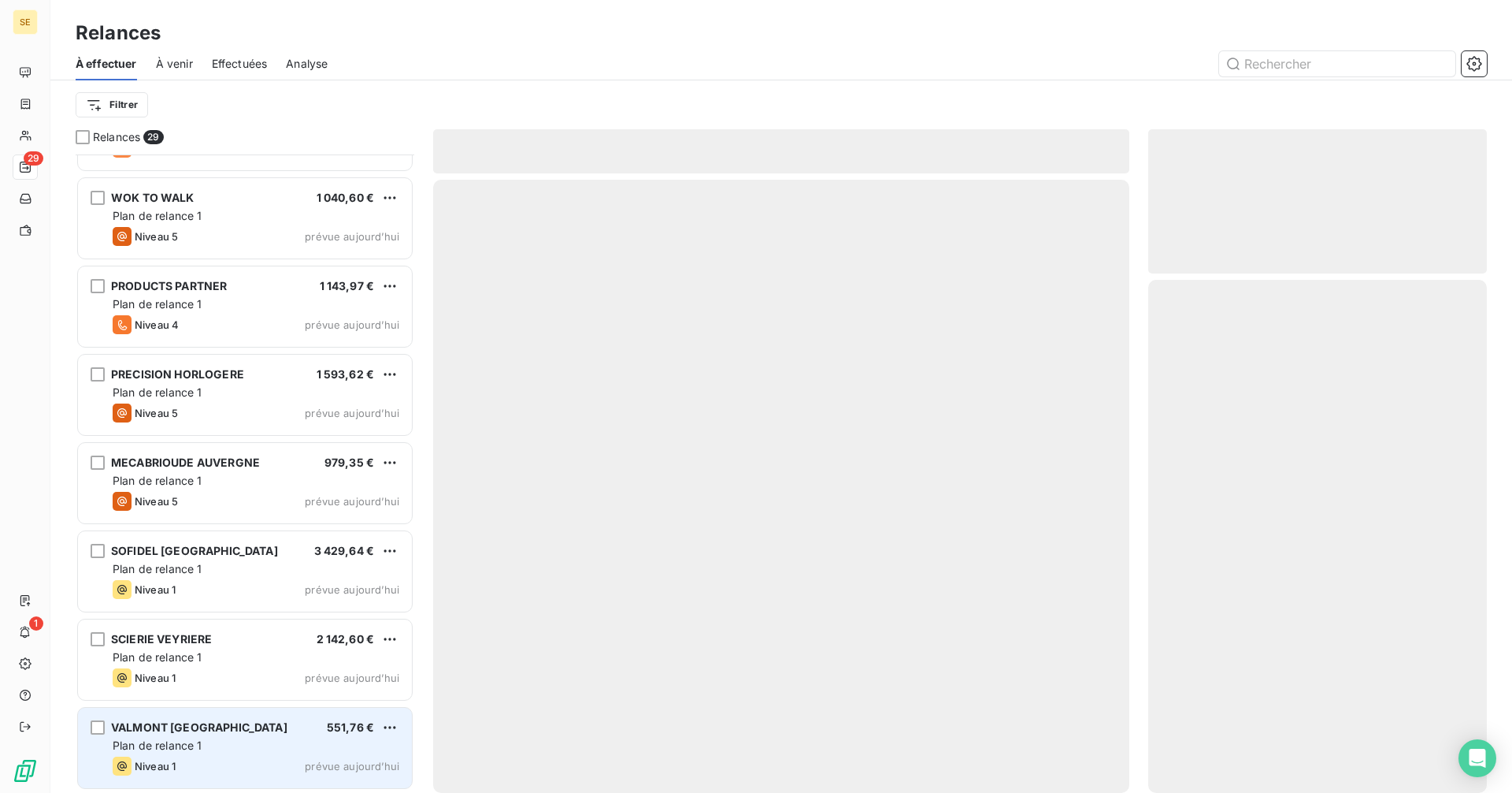
click at [255, 739] on div "Plan de relance 1" at bounding box center [256, 745] width 287 height 16
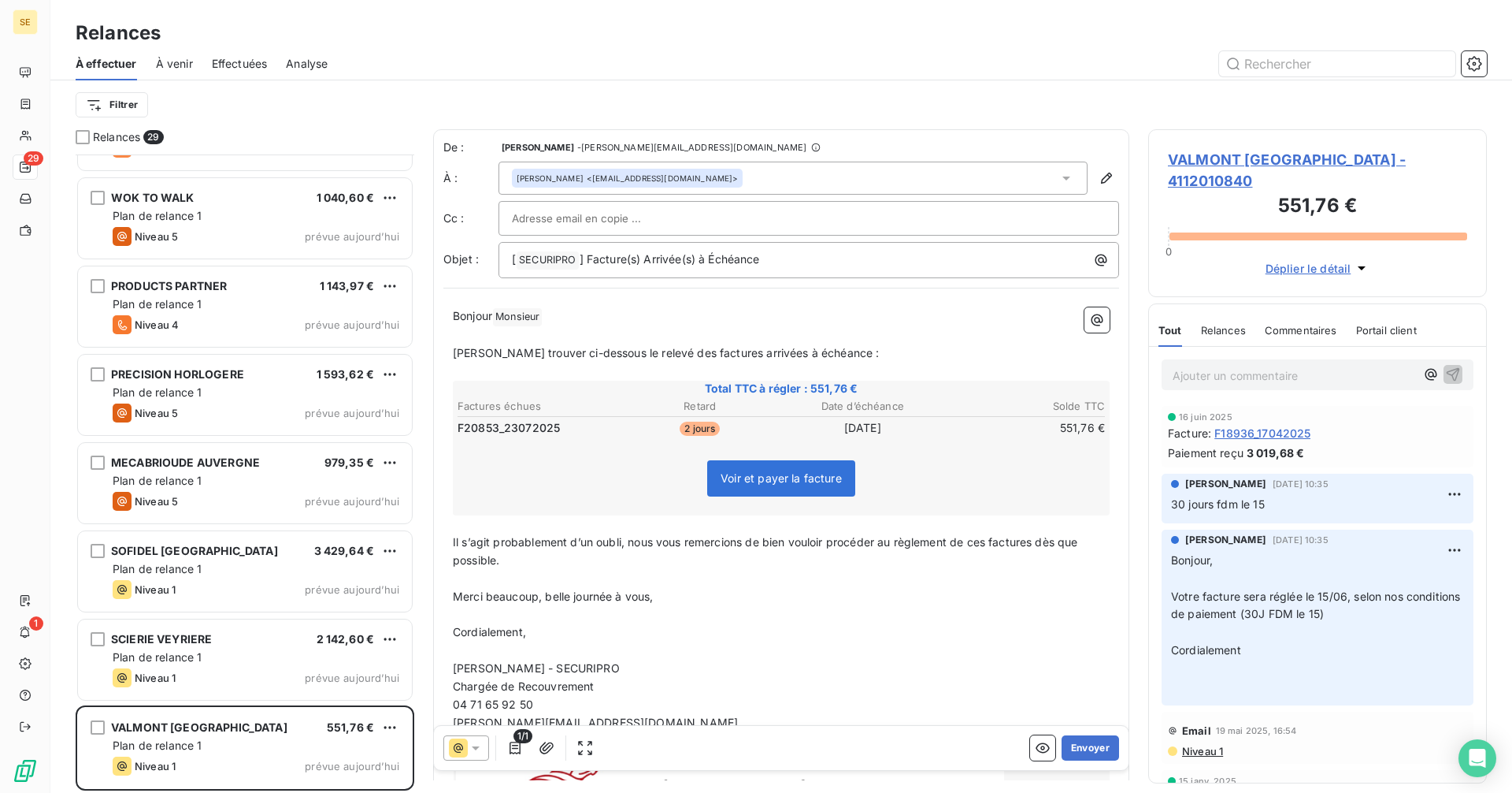
click at [770, 183] on div "Hervé PETETOT <he.petetot@valmont.com>" at bounding box center [793, 178] width 589 height 34
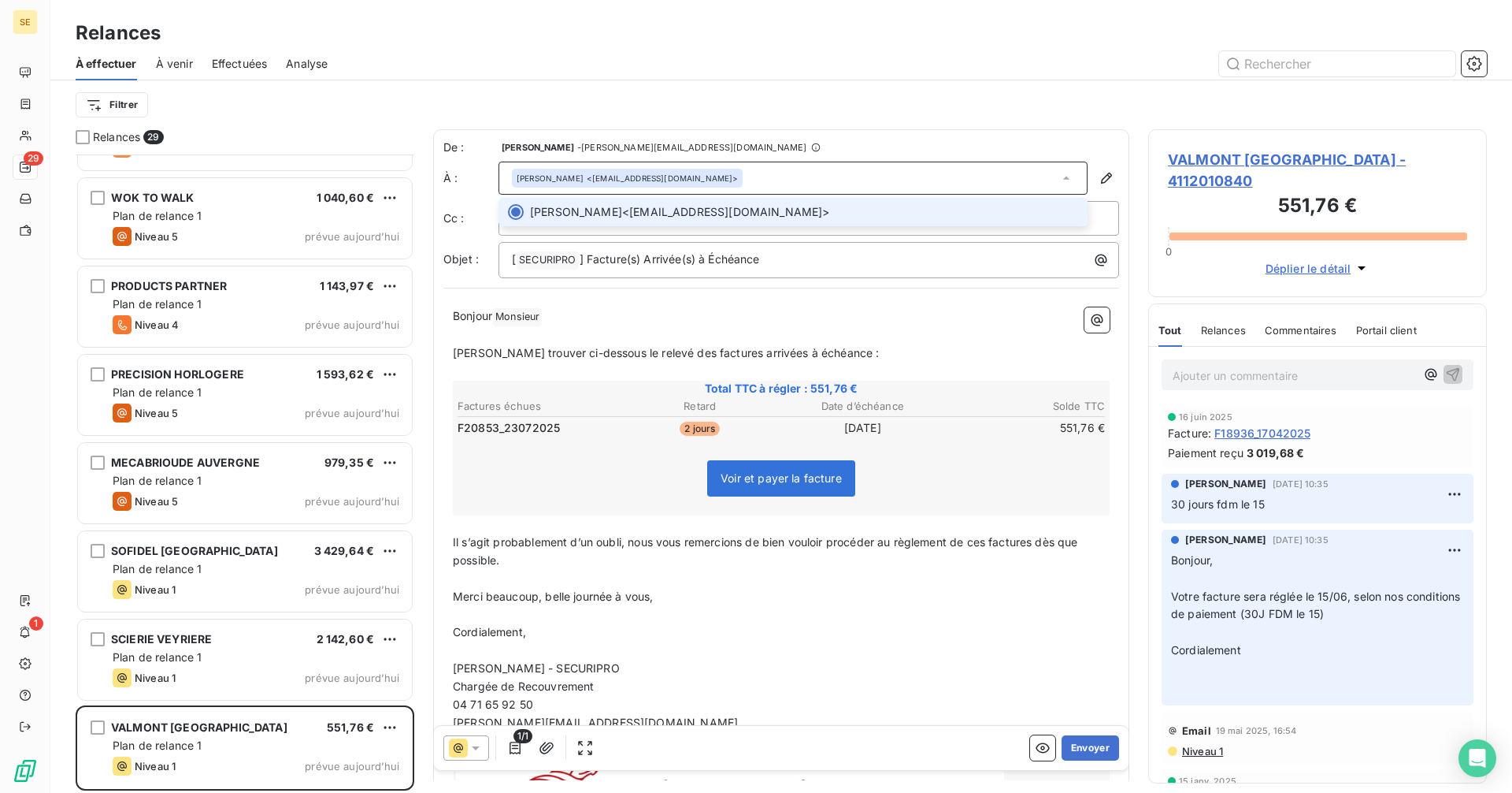
click at [770, 182] on div "Hervé PETETOT <he.petetot@valmont.com>" at bounding box center [793, 178] width 589 height 34
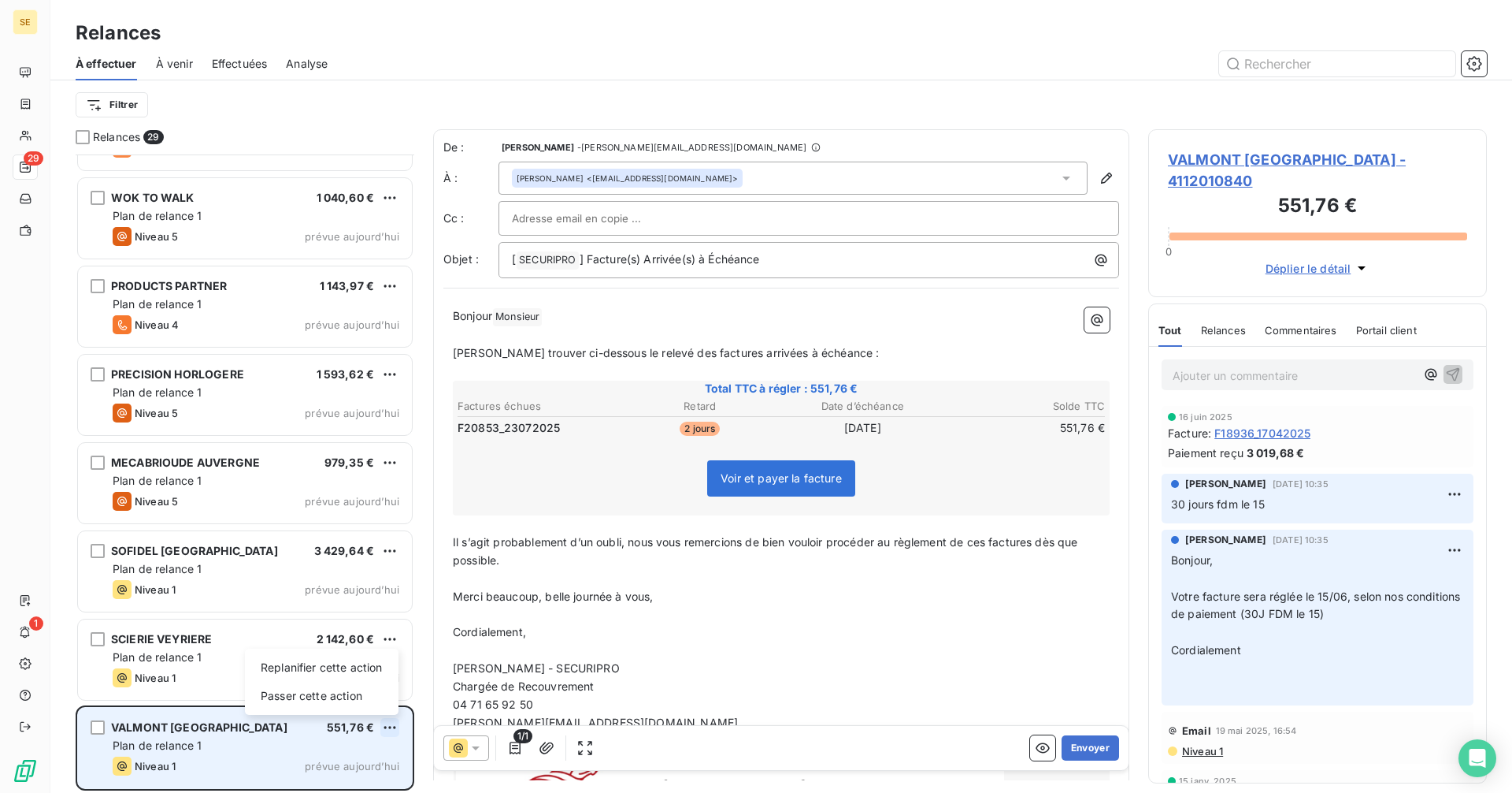
click at [394, 724] on html "SE 29 1 Relances À effectuer À venir Effectuées Analyse Filtrer Relances 29 PRE…" at bounding box center [756, 396] width 1512 height 793
click at [320, 657] on div "Replanifier cette action" at bounding box center [322, 667] width 141 height 26
select select "8"
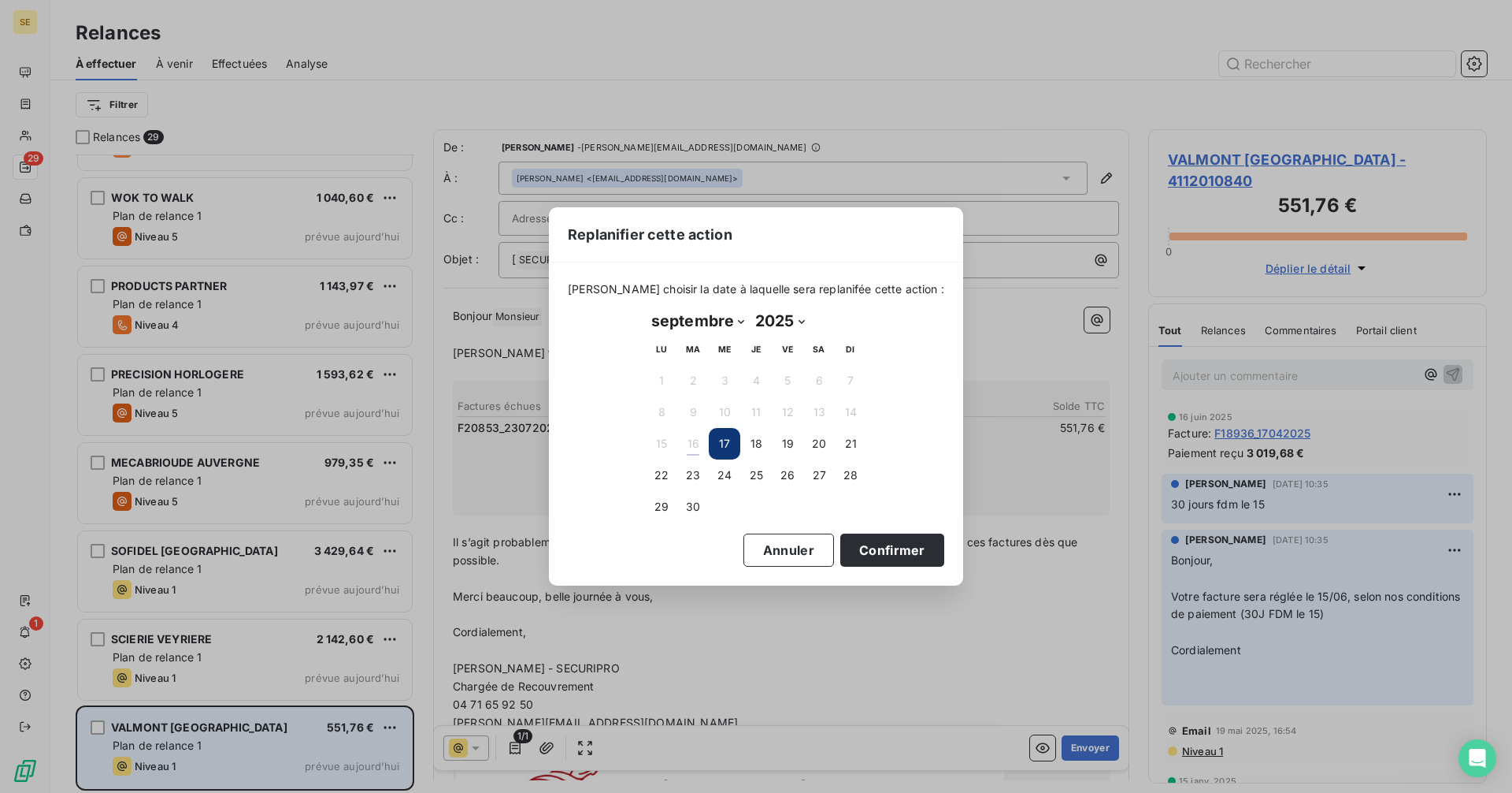
click at [816, 656] on div "Replanifier cette action Veuillez choisir la date à laquelle sera replanifée ce…" at bounding box center [756, 396] width 1512 height 793
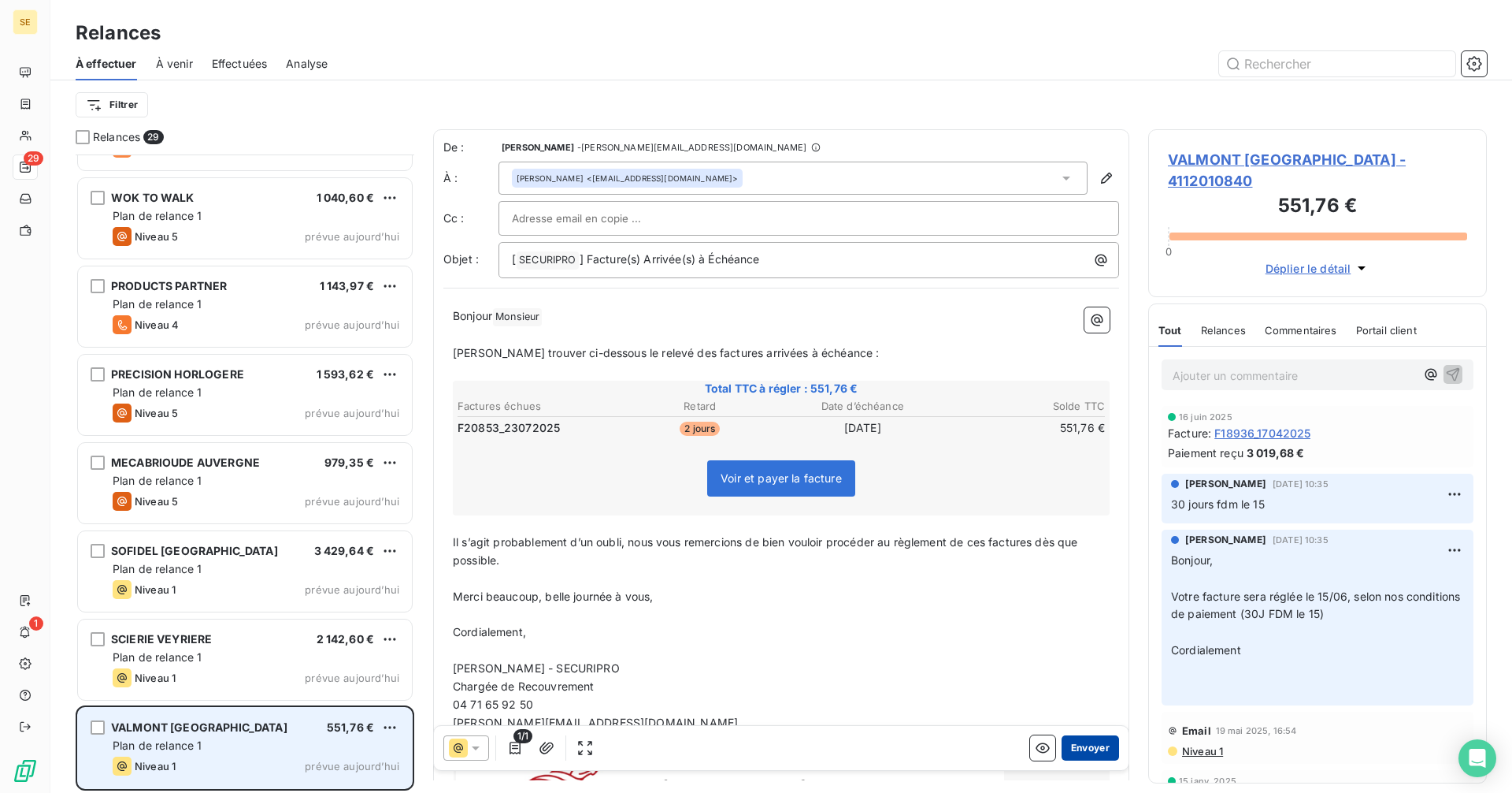
click at [1070, 747] on button "Envoyer" at bounding box center [1090, 747] width 57 height 26
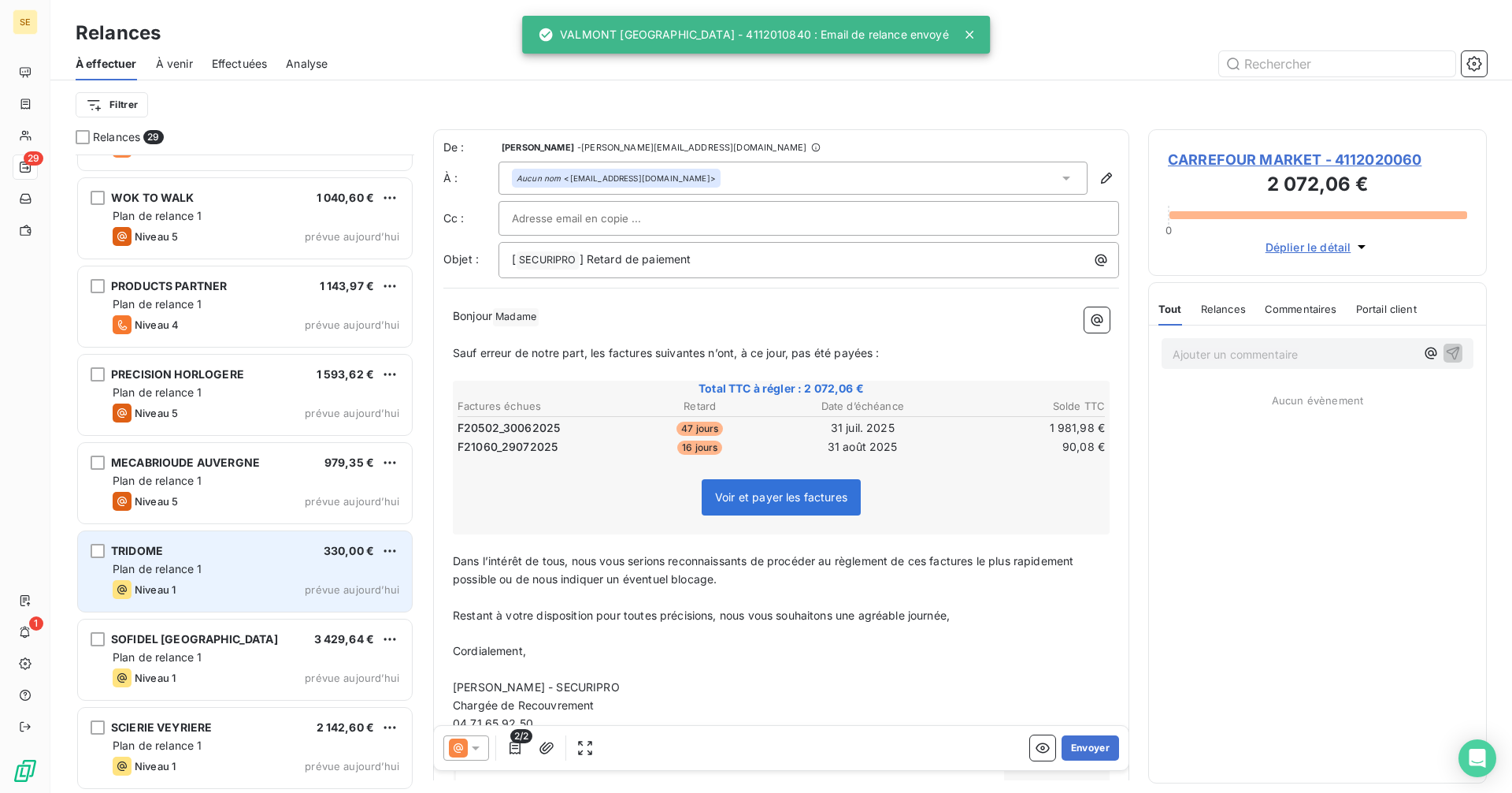
click at [204, 577] on div "TRIDOME 330,00 € Plan de relance 1 Niveau 1 prévue [DATE]" at bounding box center [244, 571] width 334 height 80
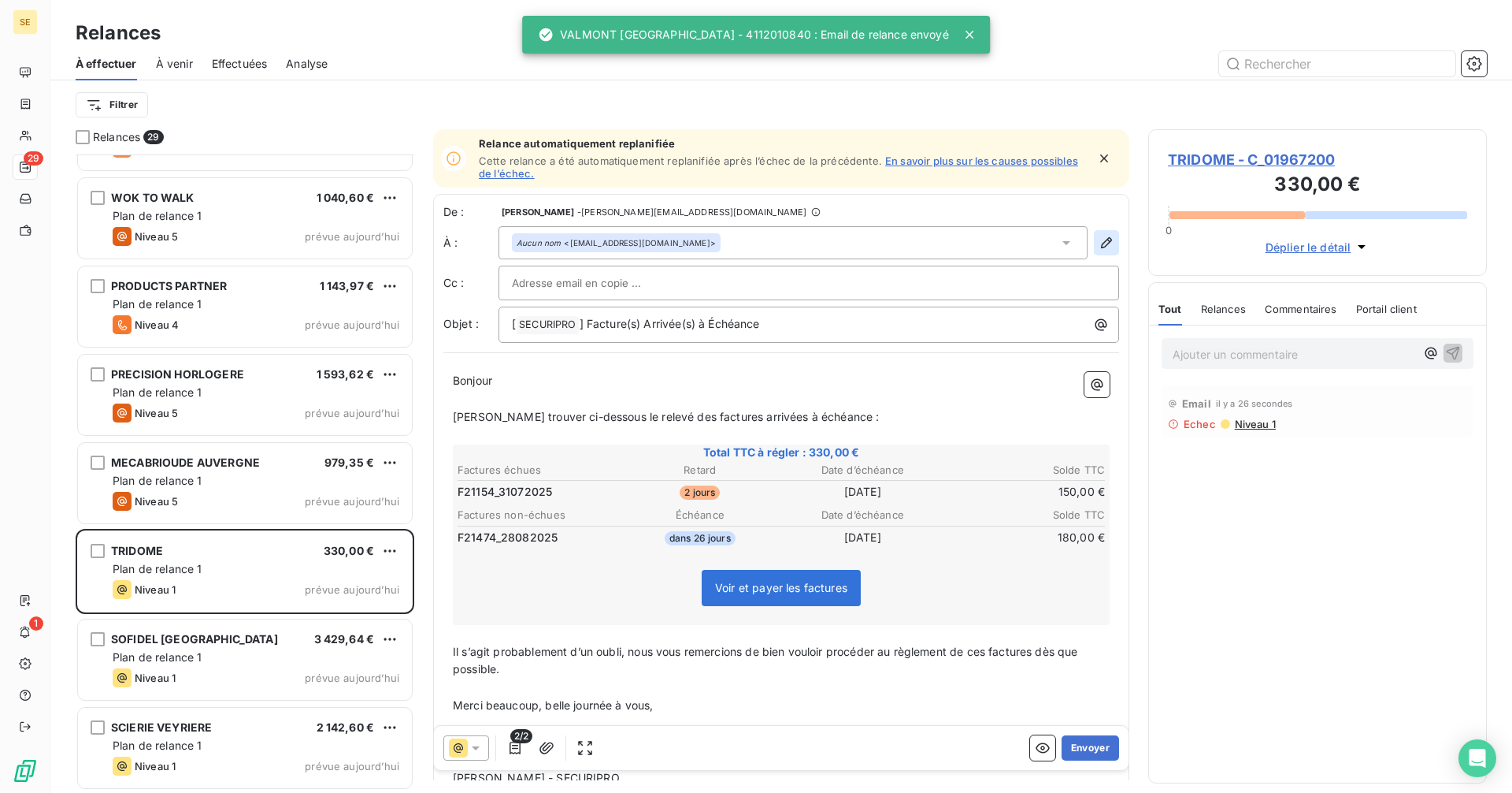
click at [1101, 239] on icon "button" at bounding box center [1106, 243] width 11 height 11
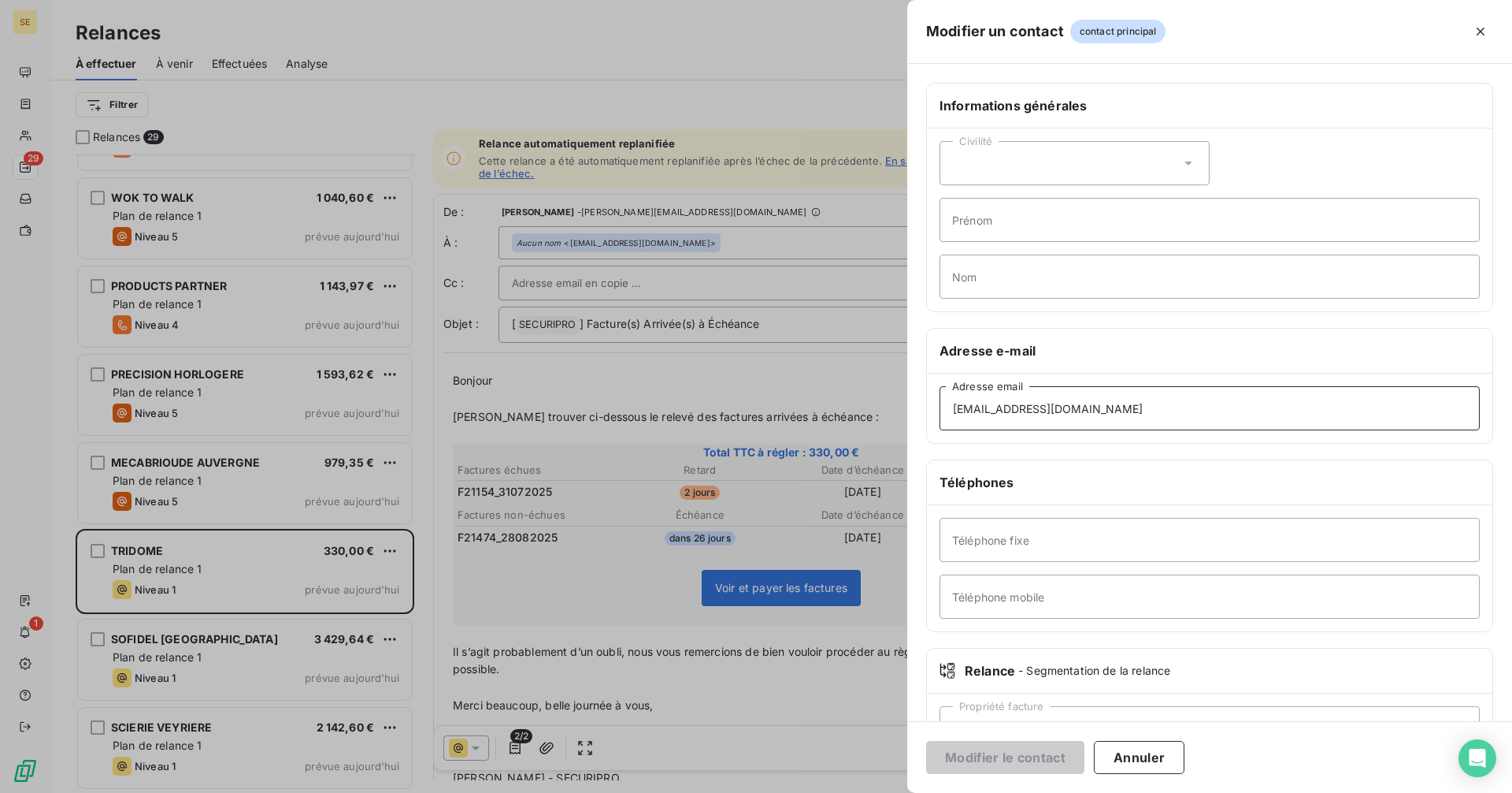
drag, startPoint x: 1237, startPoint y: 412, endPoint x: 809, endPoint y: 394, distance: 428.4
click at [816, 792] on div "Modifier un contact contact principal Informations générales Civilité Prénom No…" at bounding box center [756, 793] width 1512 height 0
click at [987, 409] on input "Adresse email" at bounding box center [1210, 408] width 540 height 44
paste input "pdv12519@mousquetaires.com"
type input "pdv12519@mousquetaires.com"
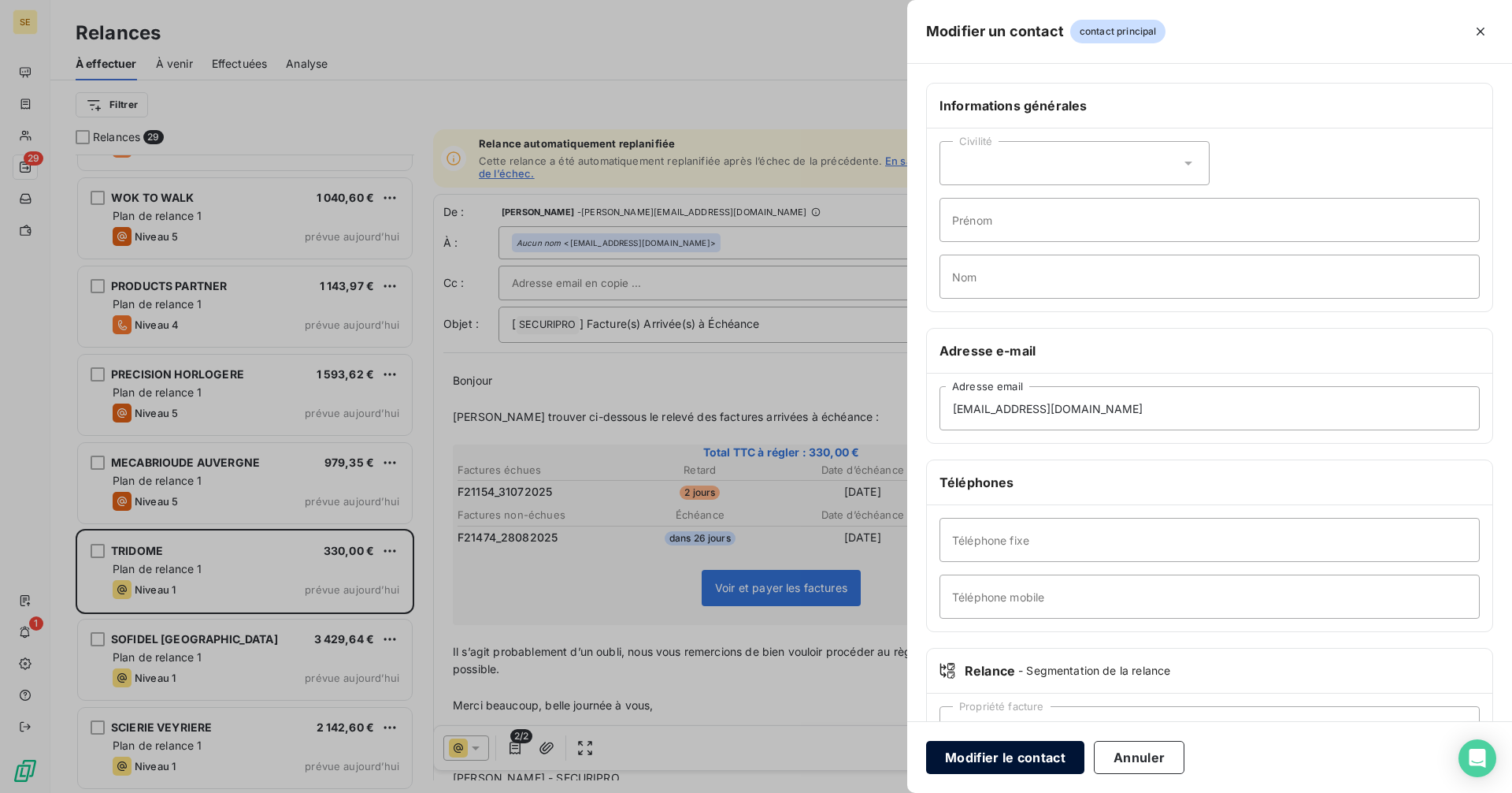
click at [989, 756] on button "Modifier le contact" at bounding box center [1005, 758] width 159 height 34
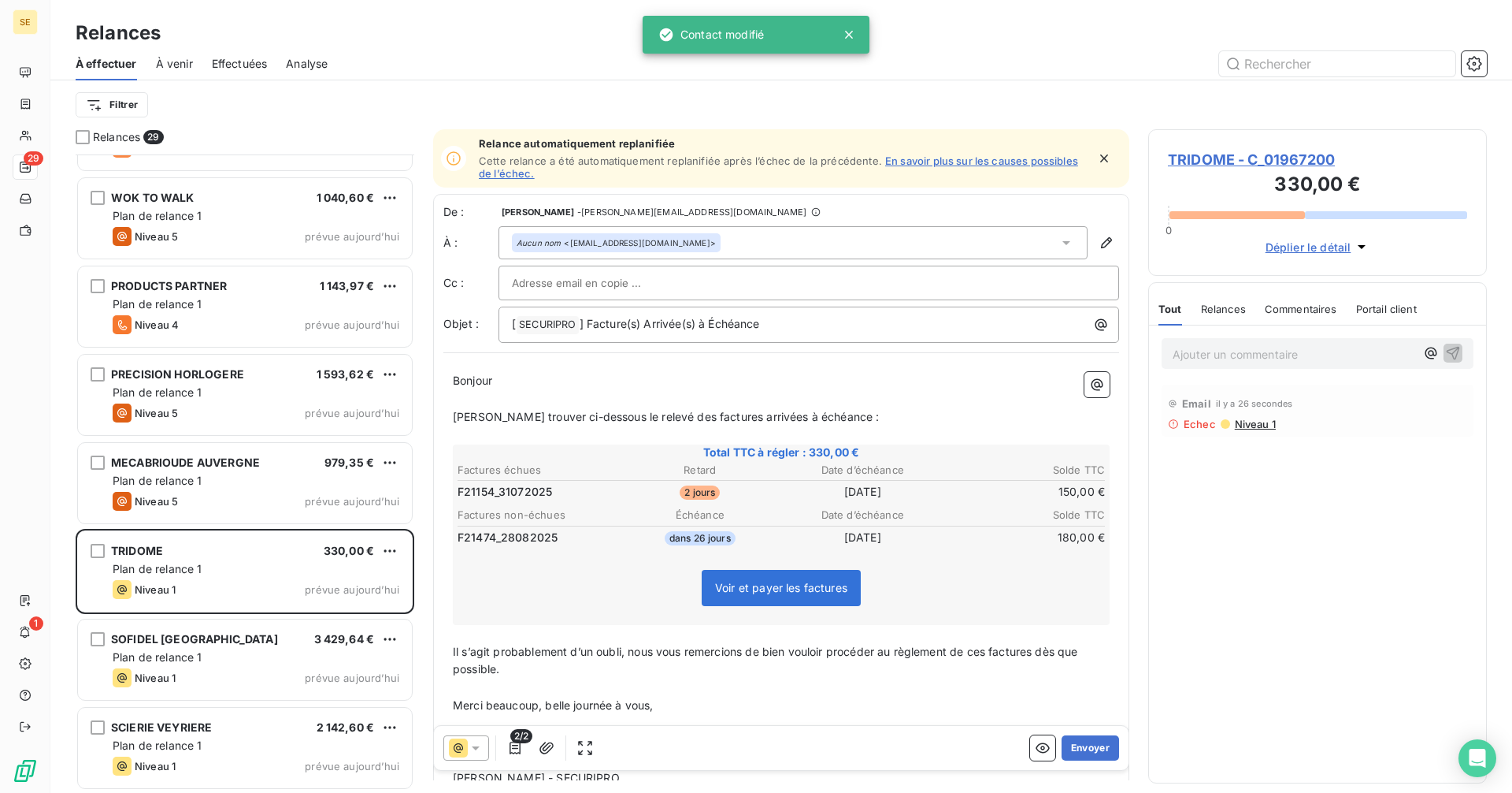
click at [517, 741] on span "2/2" at bounding box center [521, 736] width 22 height 14
click at [514, 749] on icon "button" at bounding box center [515, 748] width 16 height 16
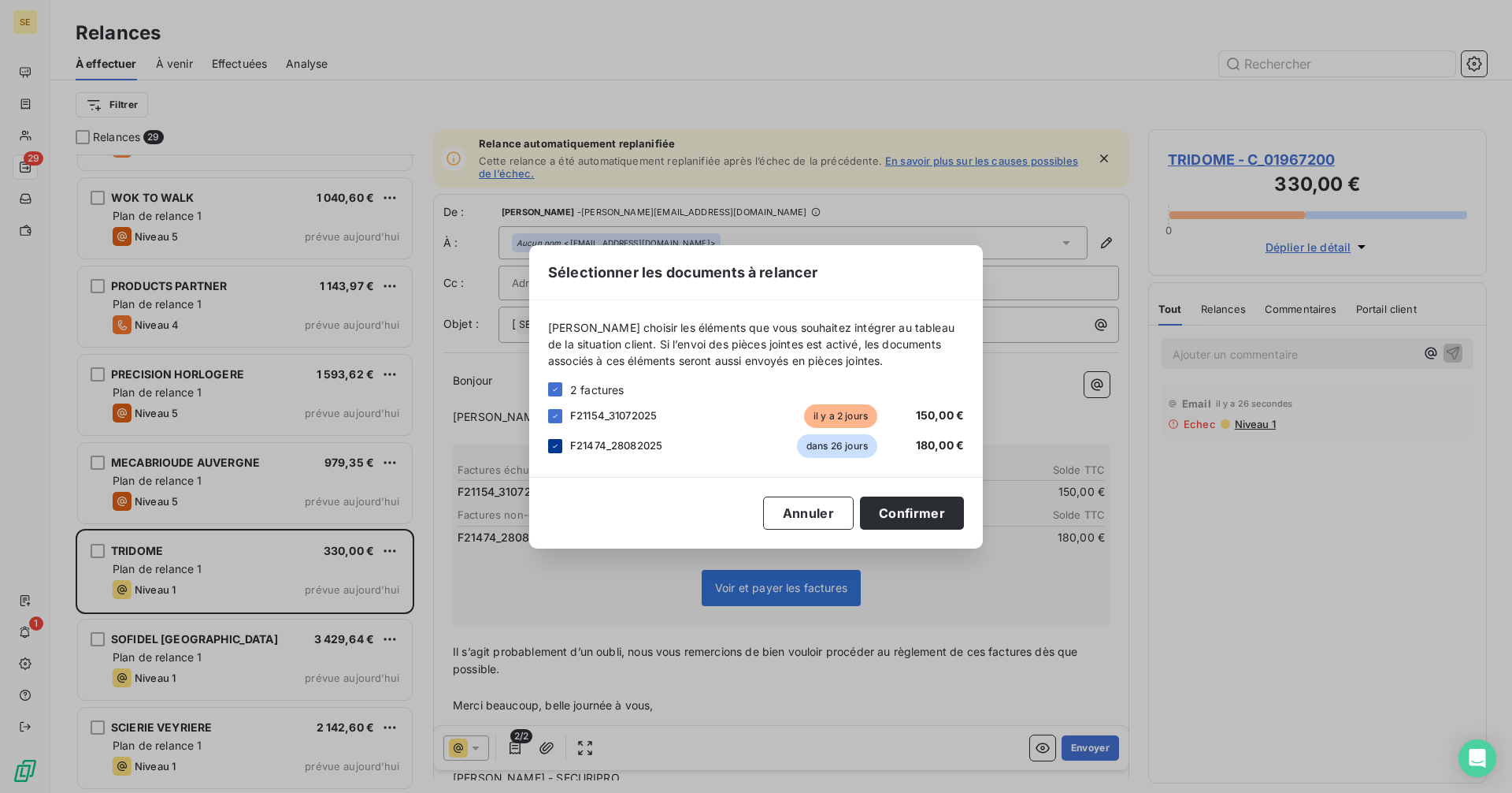
click at [555, 445] on icon at bounding box center [555, 445] width 10 height 10
click at [904, 506] on button "Confirmer" at bounding box center [912, 513] width 104 height 34
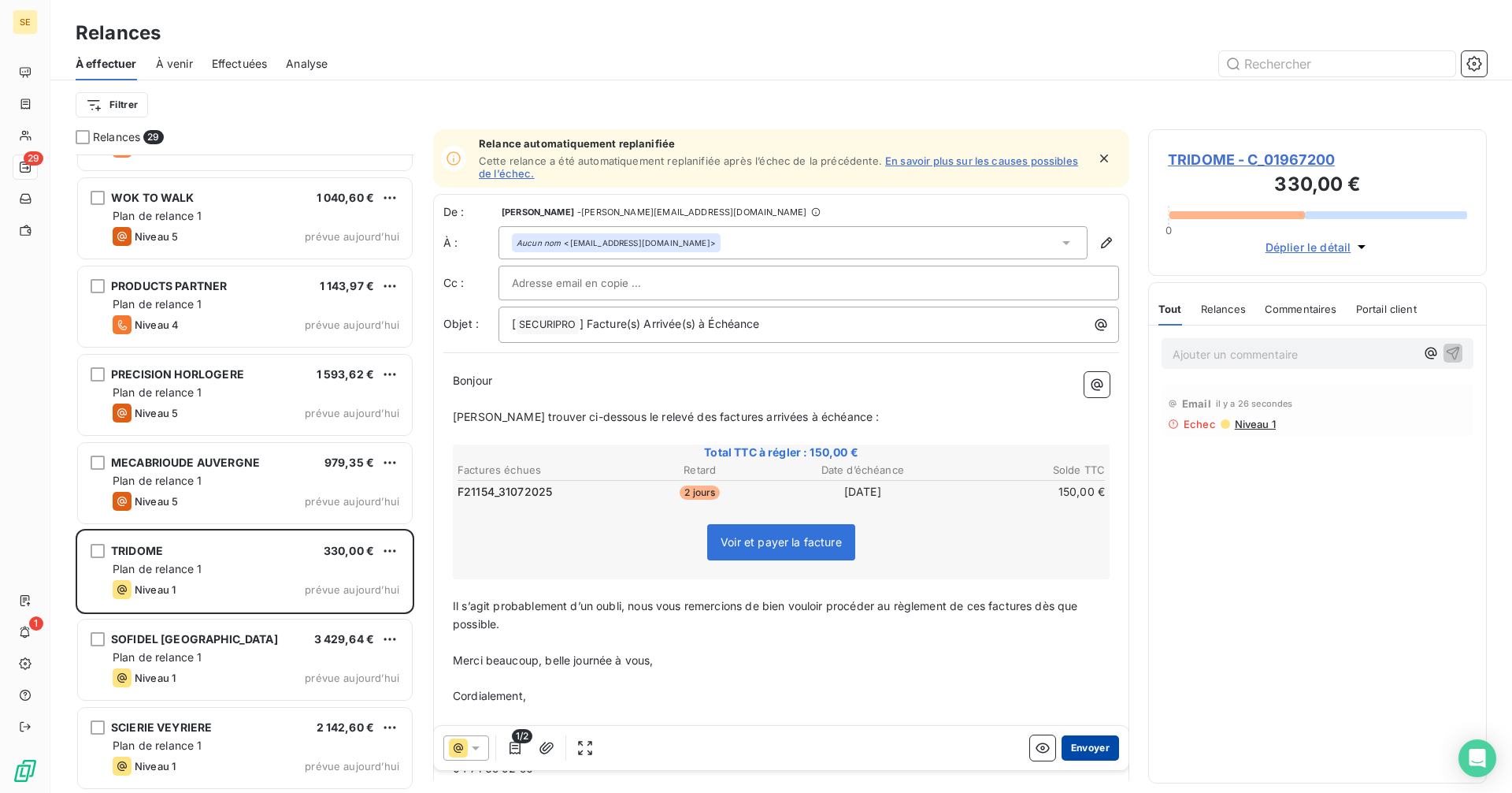
click at [1075, 749] on button "Envoyer" at bounding box center [1090, 747] width 57 height 26
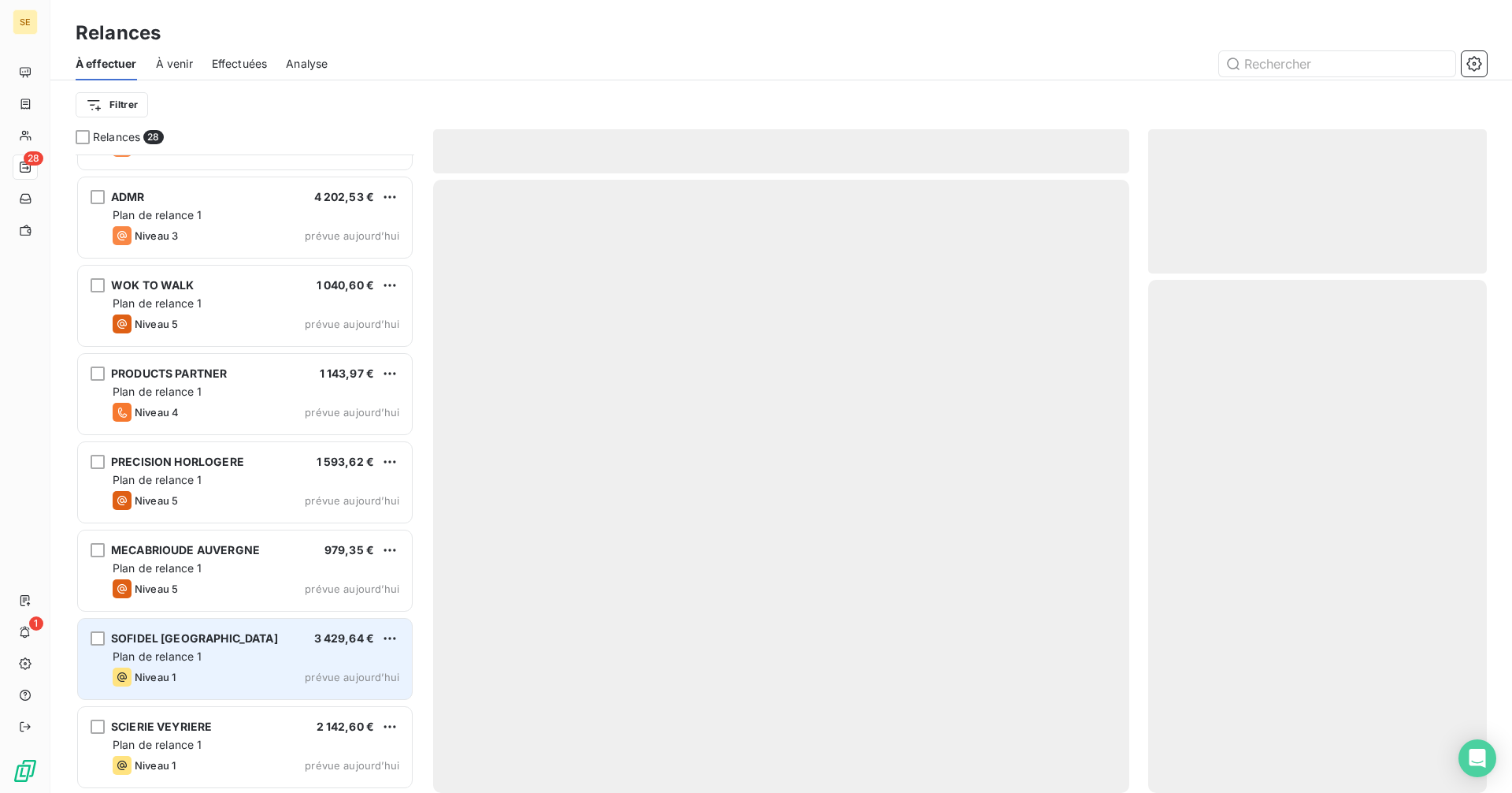
scroll to position [1833, 0]
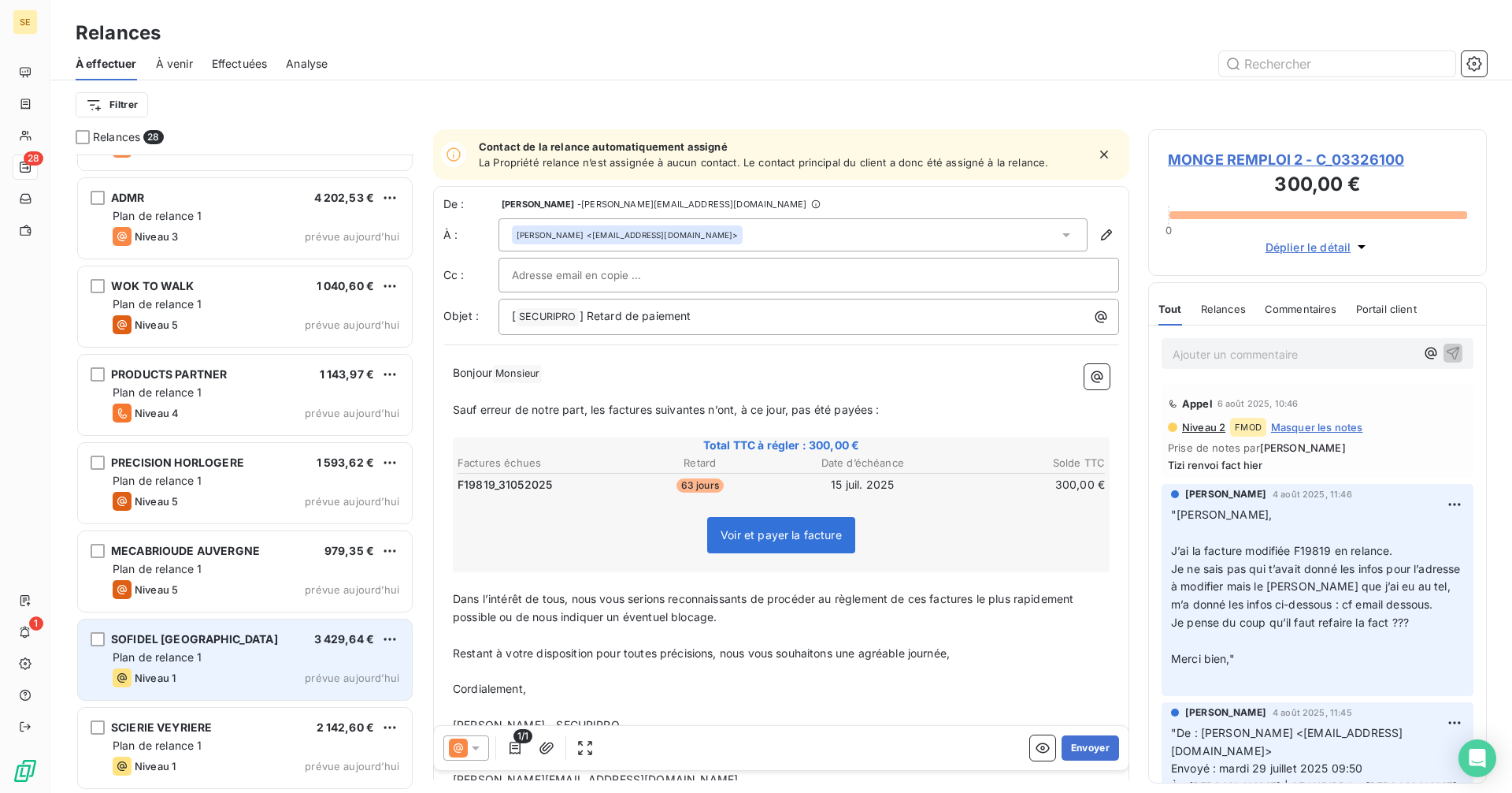
click at [268, 671] on div "Niveau 1 prévue aujourd’hui" at bounding box center [256, 677] width 287 height 19
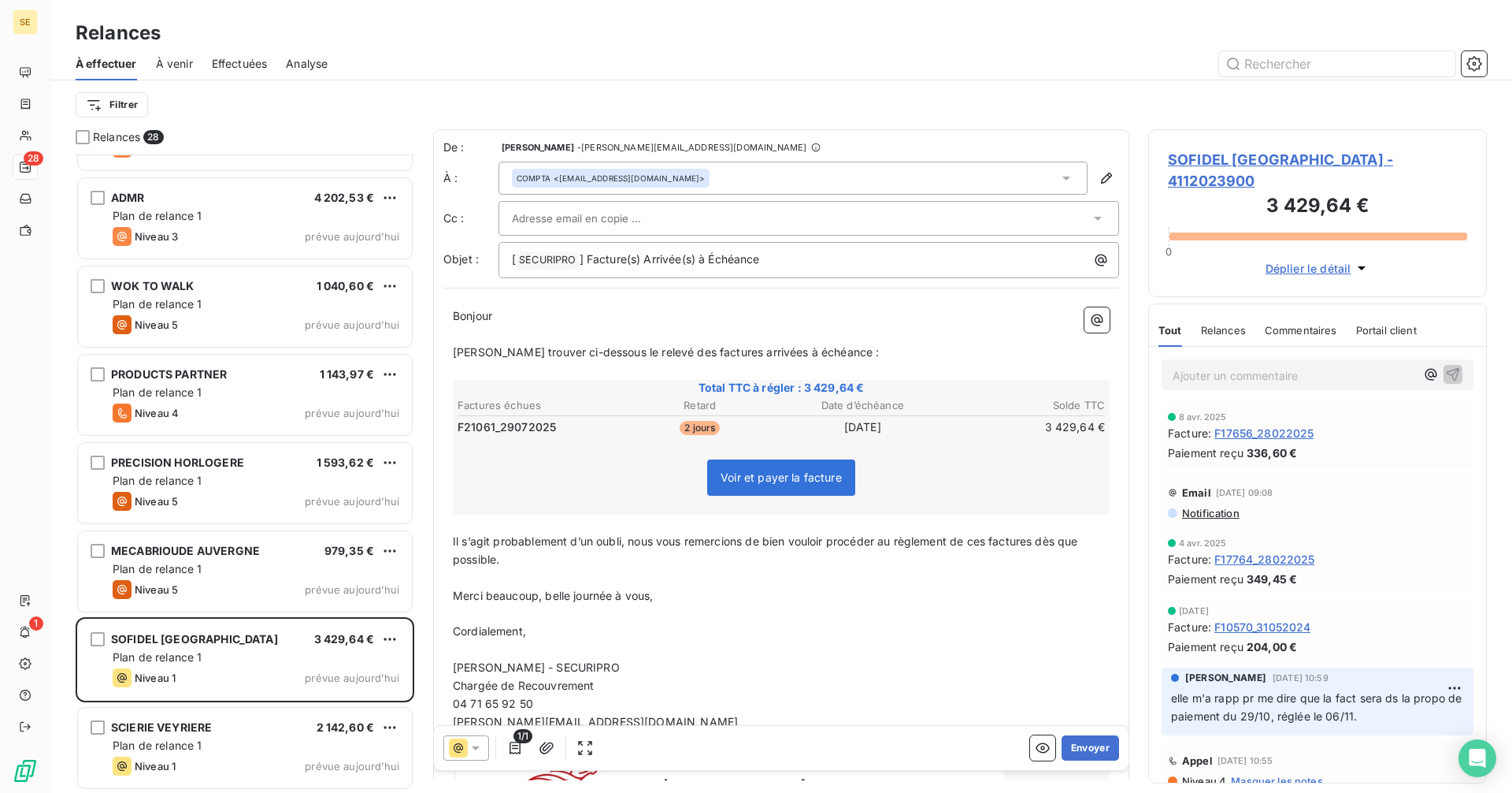
click at [771, 176] on div "COMPTA <accounting.france@sofidel.com>" at bounding box center [793, 178] width 589 height 34
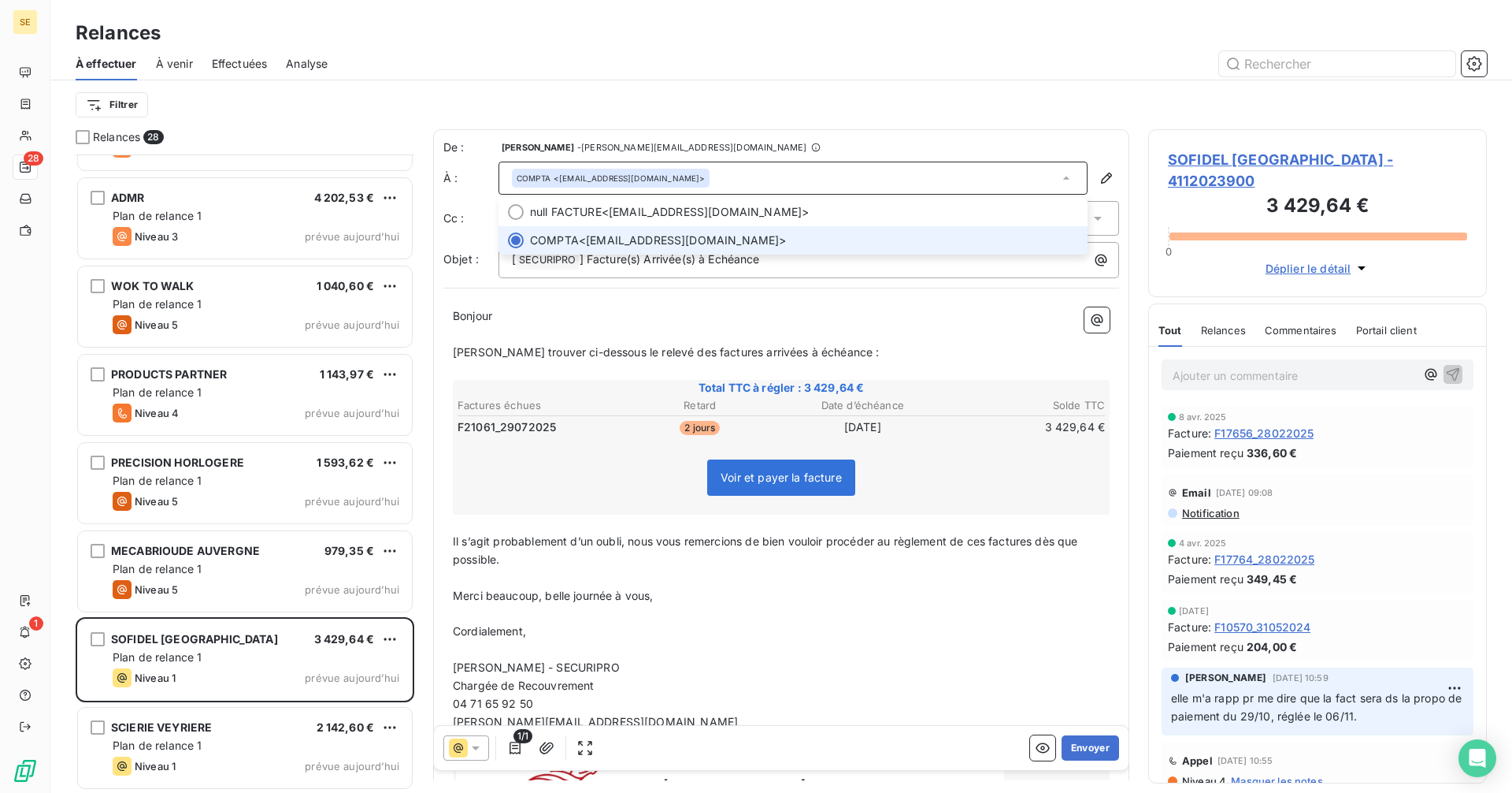
click at [771, 176] on div "COMPTA <accounting.france@sofidel.com>" at bounding box center [793, 178] width 589 height 34
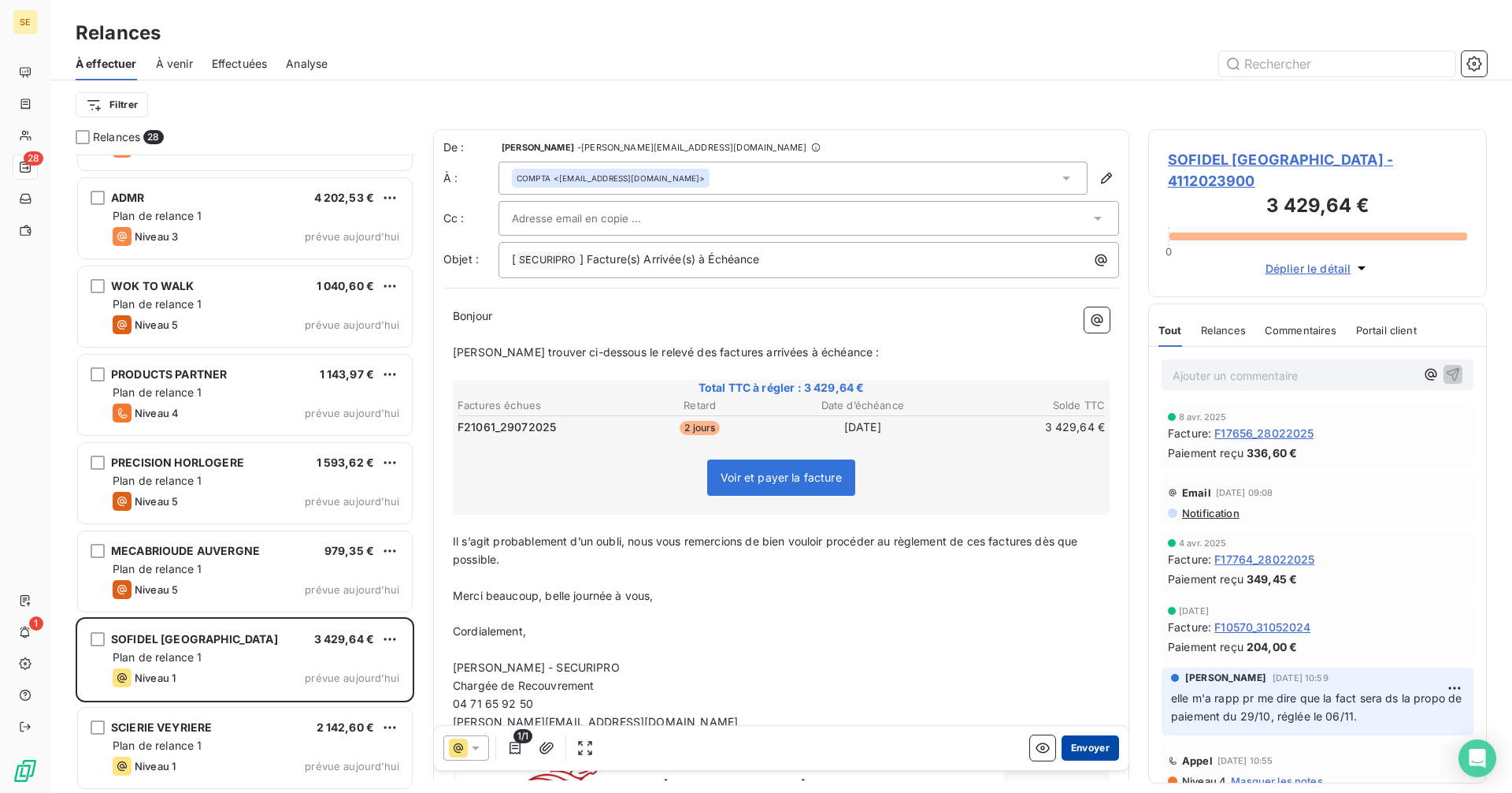
click at [1084, 754] on button "Envoyer" at bounding box center [1090, 747] width 57 height 26
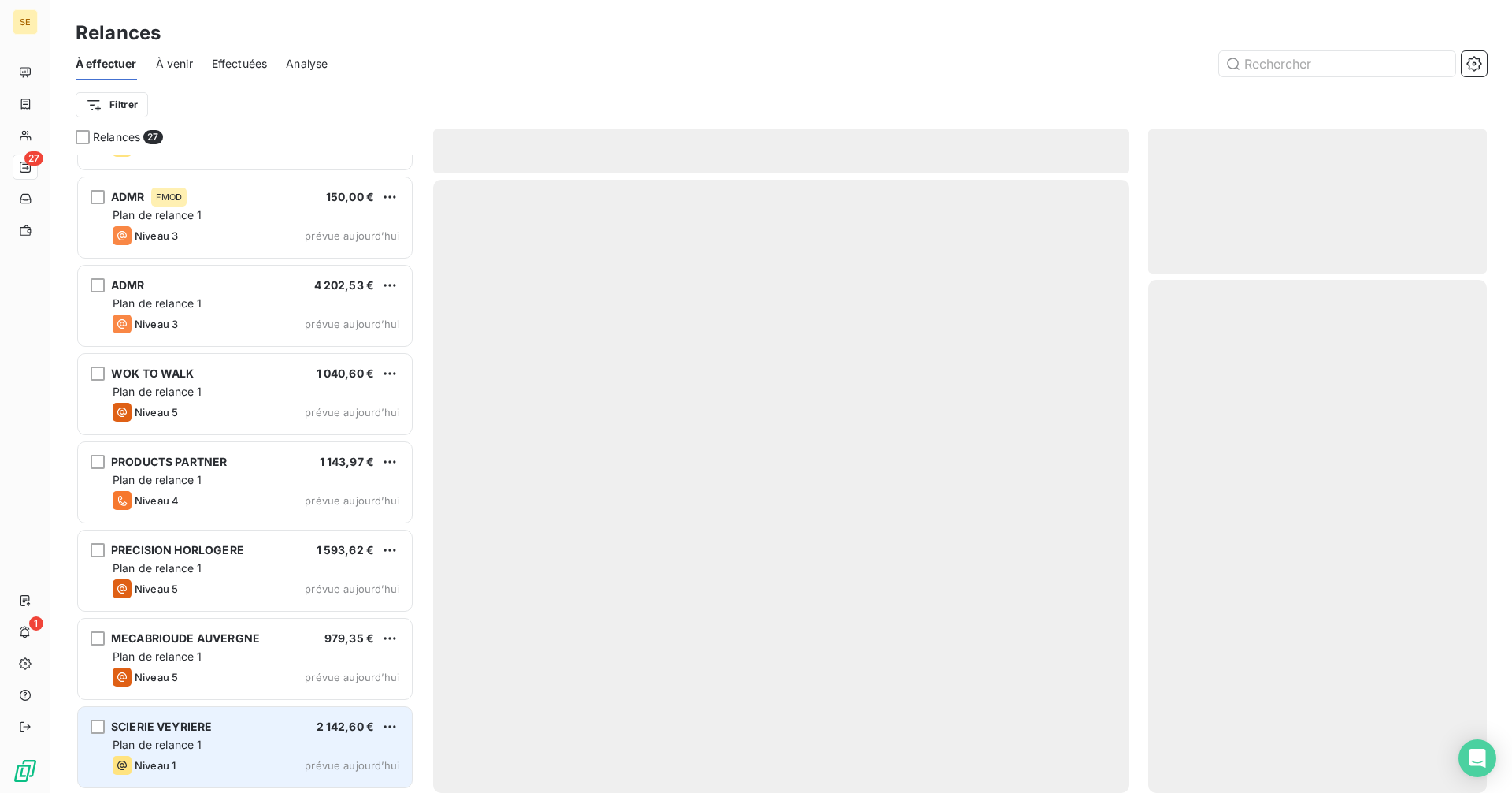
scroll to position [1745, 0]
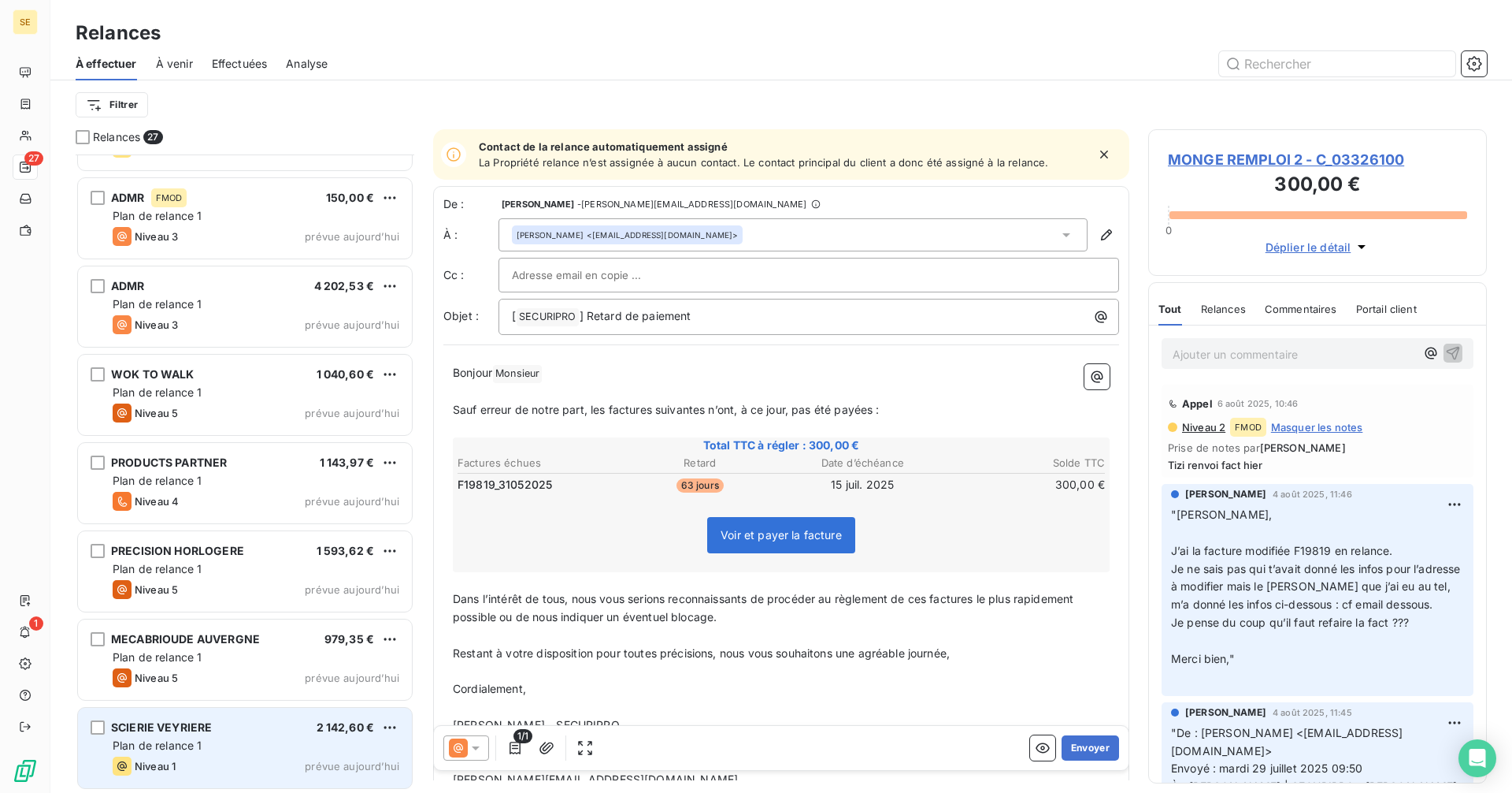
click at [287, 744] on div "Plan de relance 1" at bounding box center [256, 745] width 287 height 16
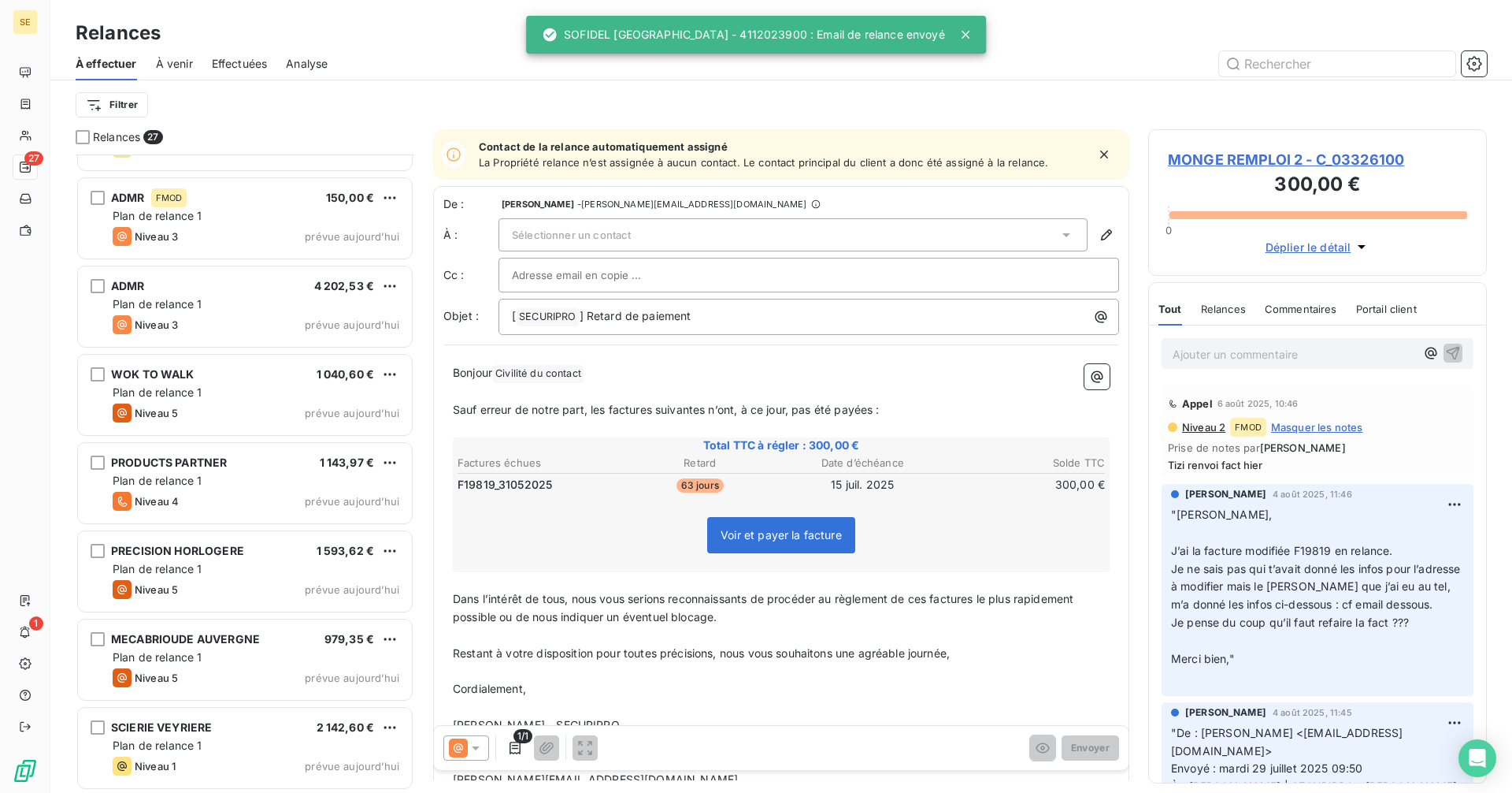
click at [655, 231] on div "Sélectionner un contact" at bounding box center [793, 235] width 589 height 34
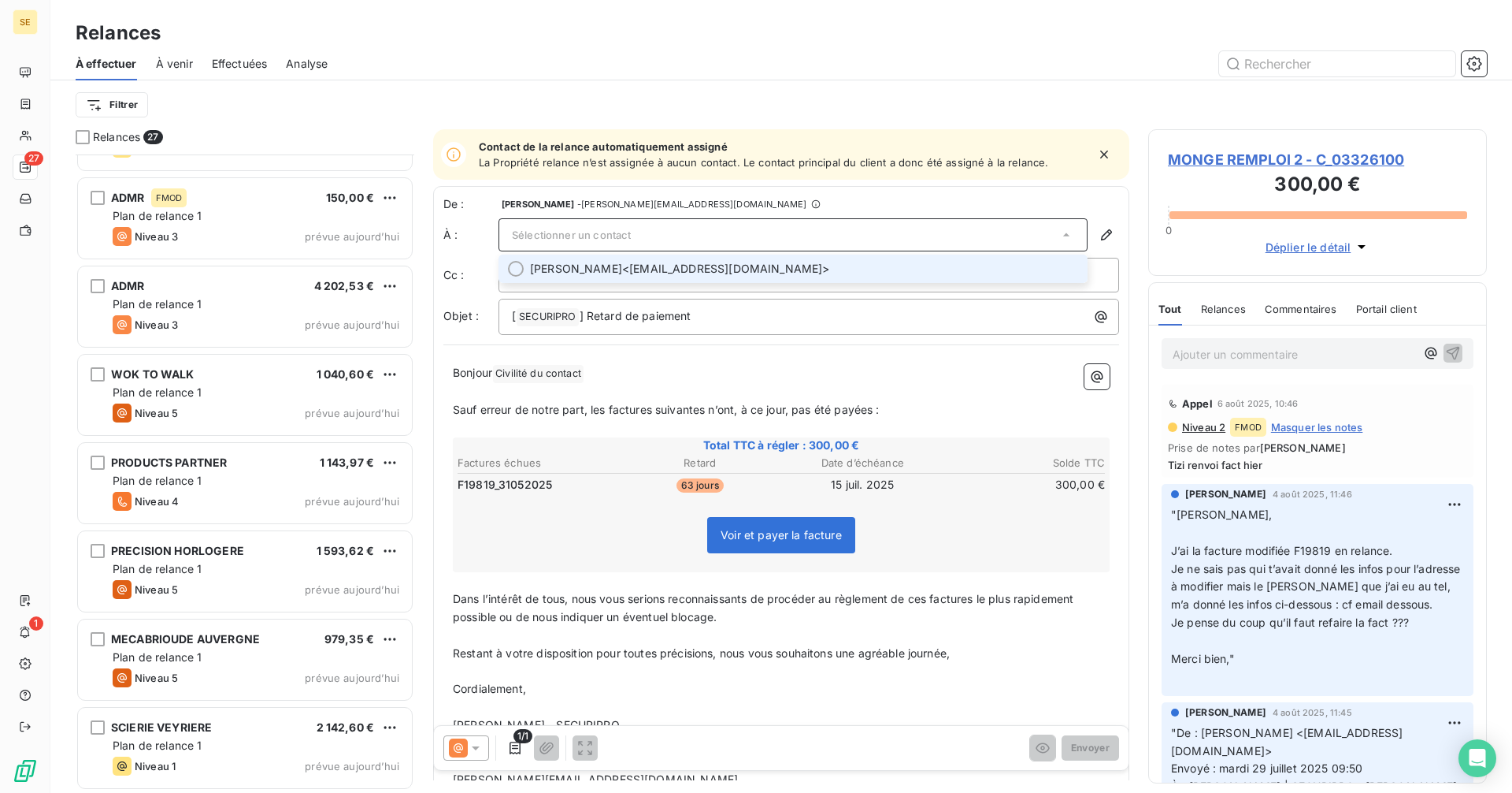
click at [803, 348] on div "De : Delphine Dumas - delphine.dumas@securipro.eu À : Sélectionner un contact R…" at bounding box center [781, 583] width 696 height 794
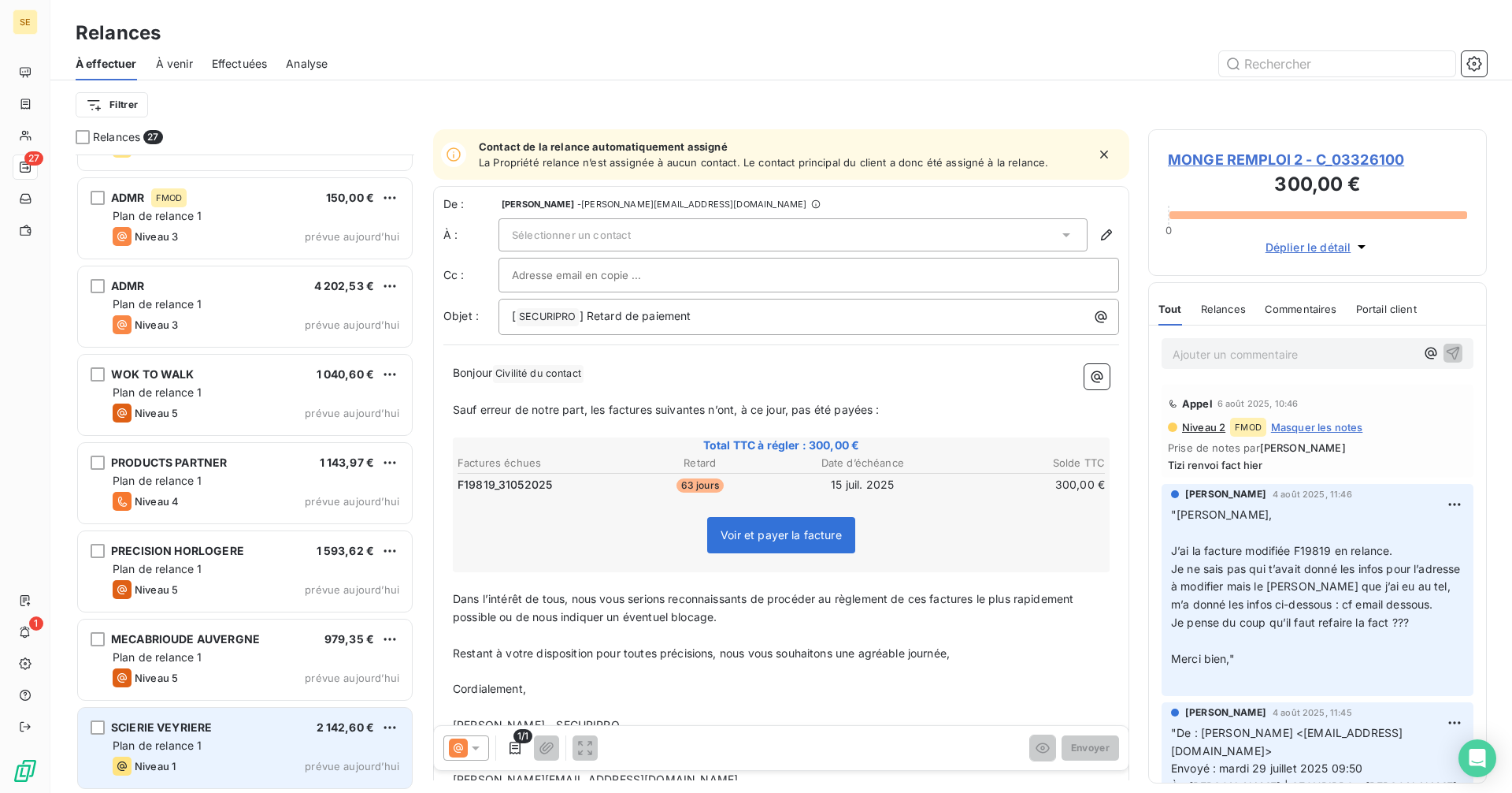
click at [268, 748] on div "Plan de relance 1" at bounding box center [256, 745] width 287 height 16
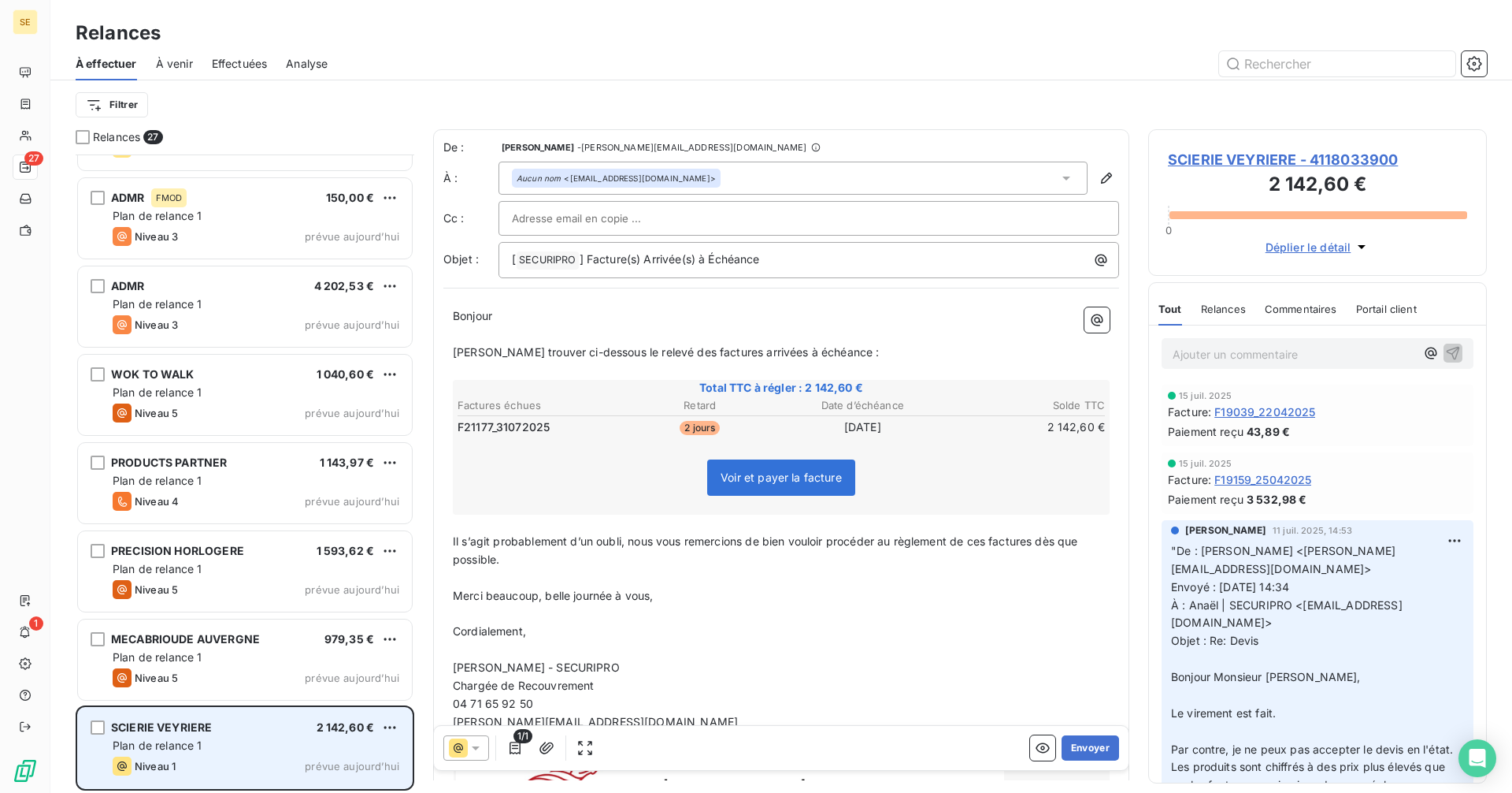
scroll to position [1746, 0]
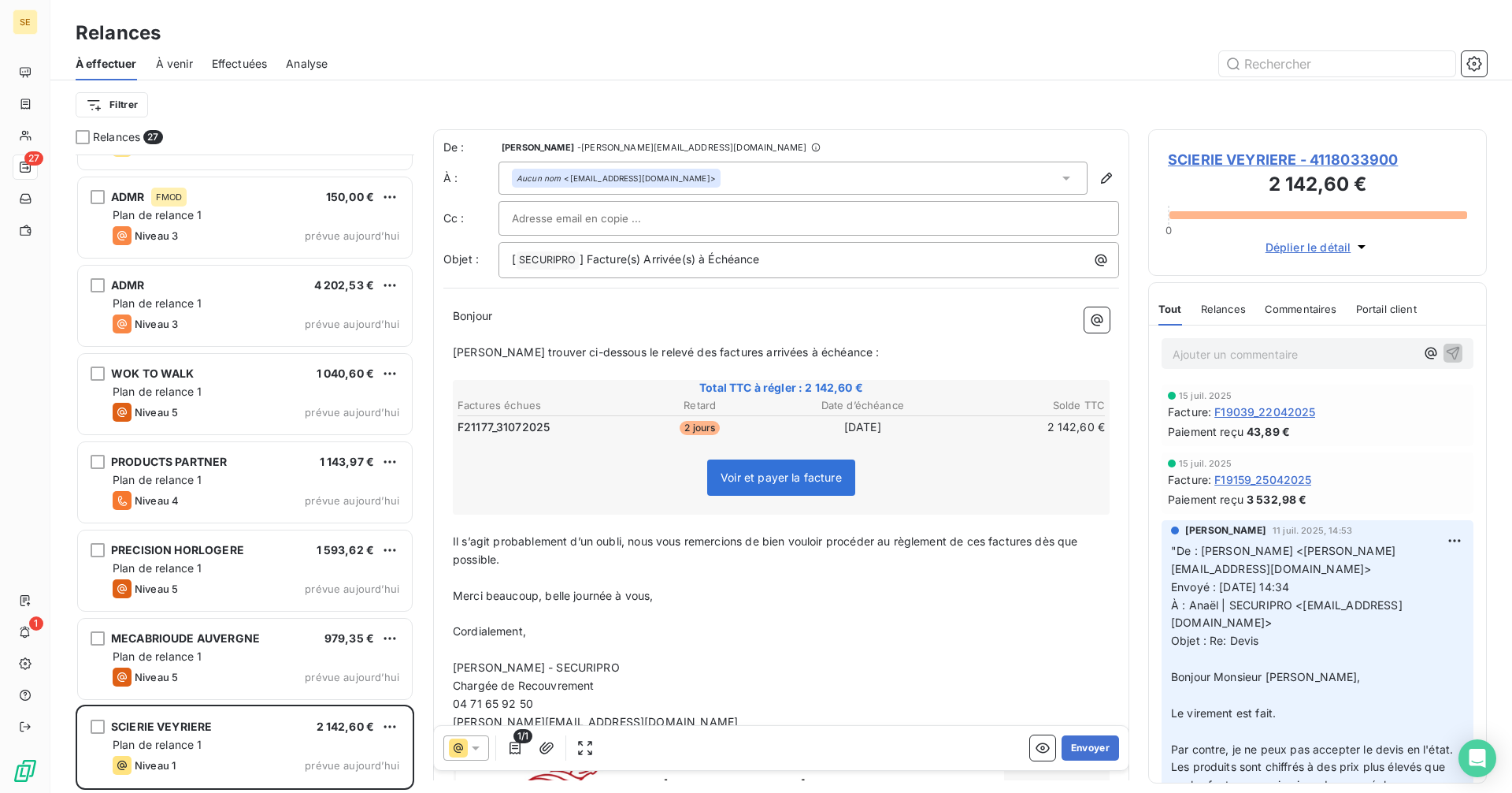
click at [686, 168] on div "Aucun nom <compta@veyriere.com>" at bounding box center [793, 178] width 589 height 34
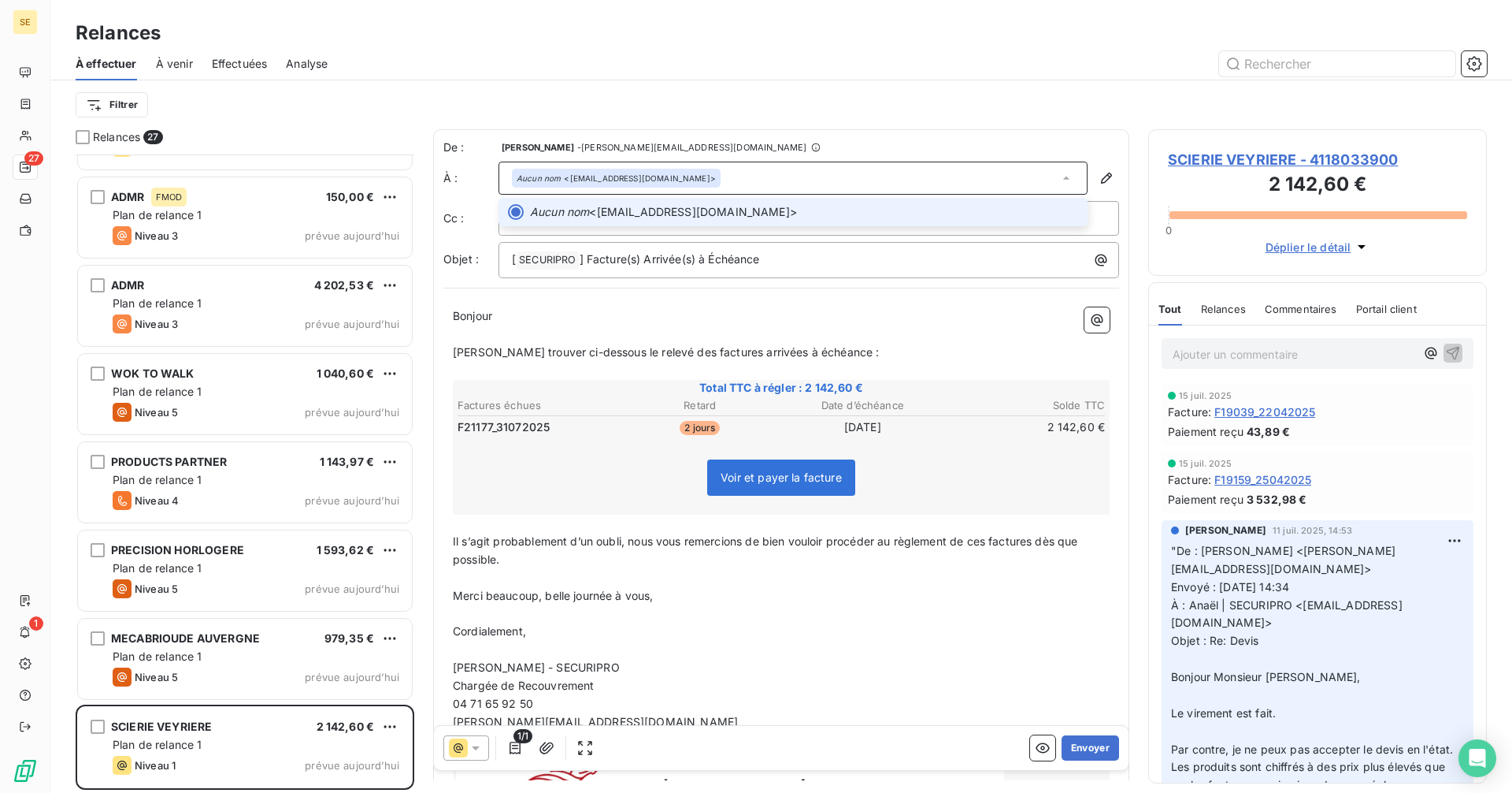
click at [686, 168] on div "Aucun nom <compta@veyriere.com>" at bounding box center [793, 178] width 589 height 34
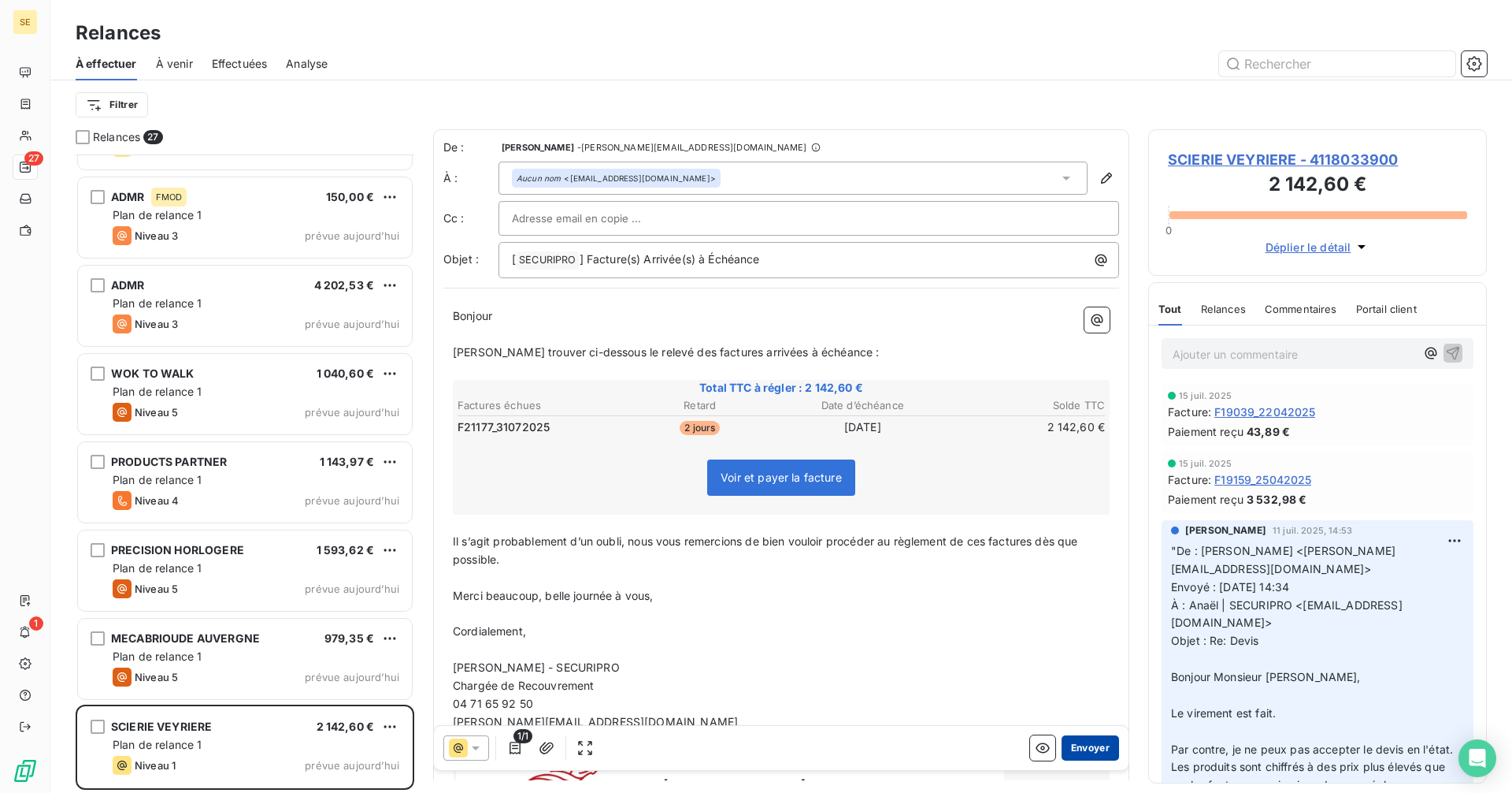
click at [1080, 740] on button "Envoyer" at bounding box center [1090, 747] width 57 height 26
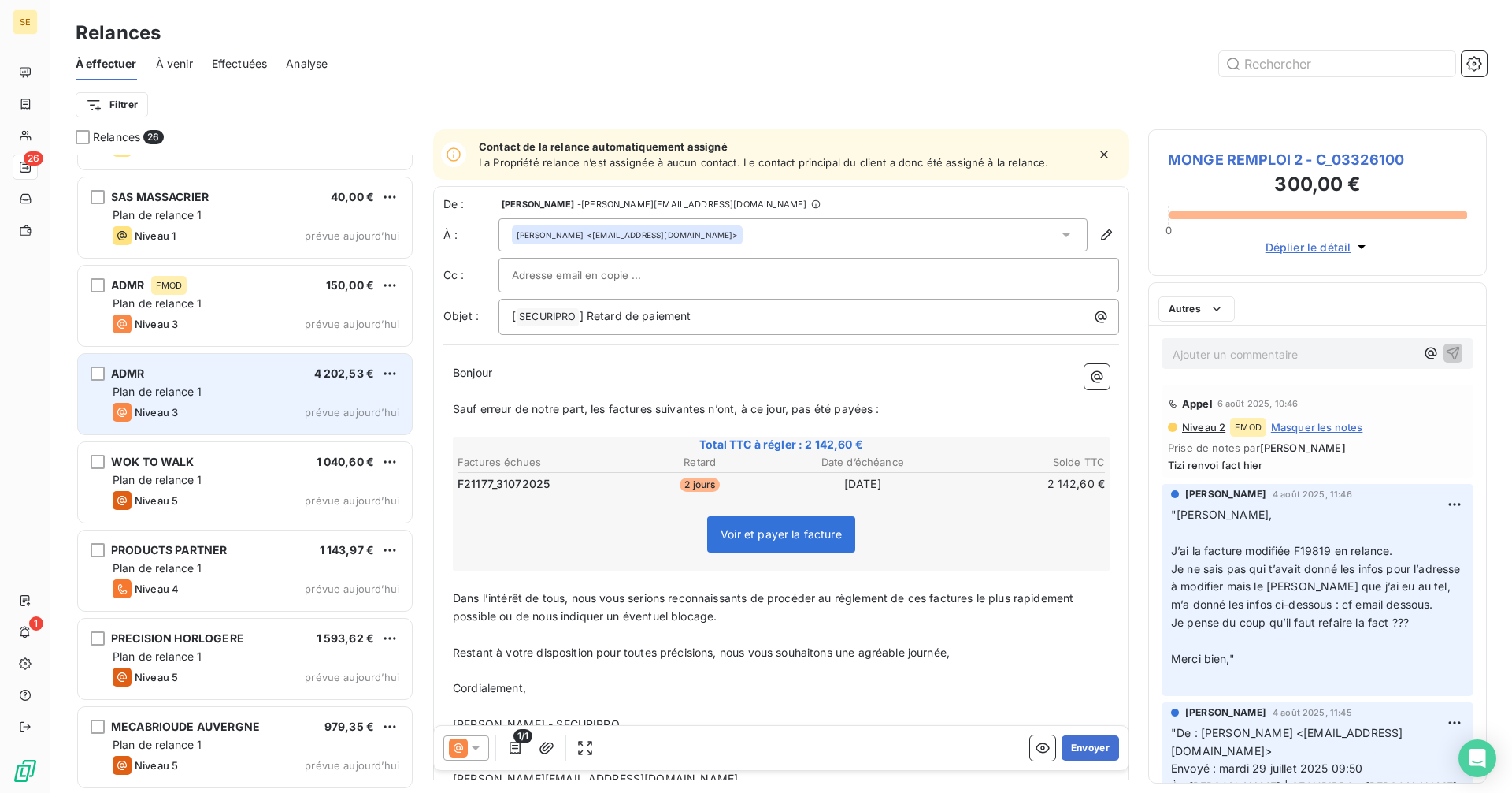
scroll to position [1657, 0]
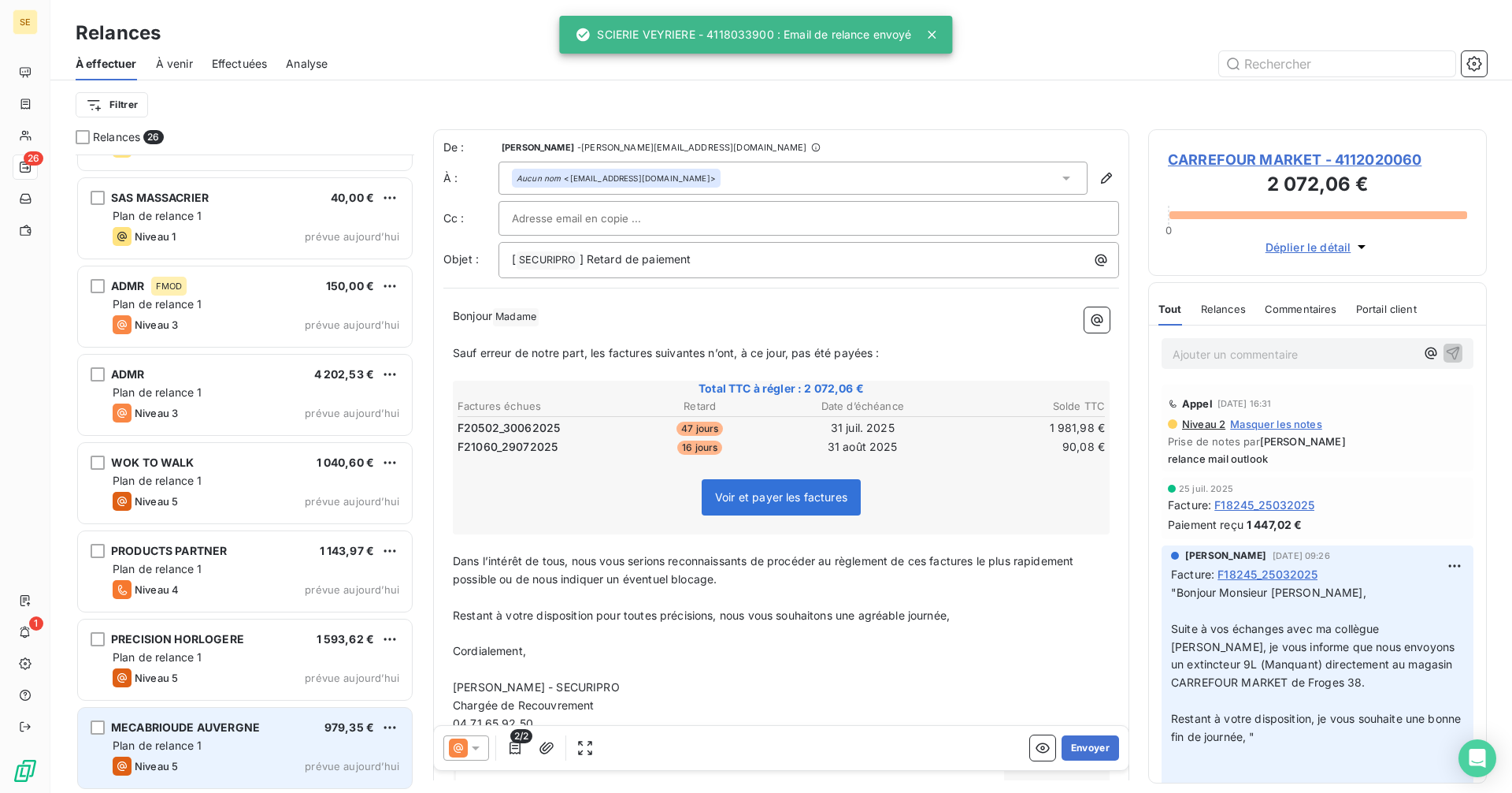
click at [271, 741] on div "Plan de relance 1" at bounding box center [256, 745] width 287 height 16
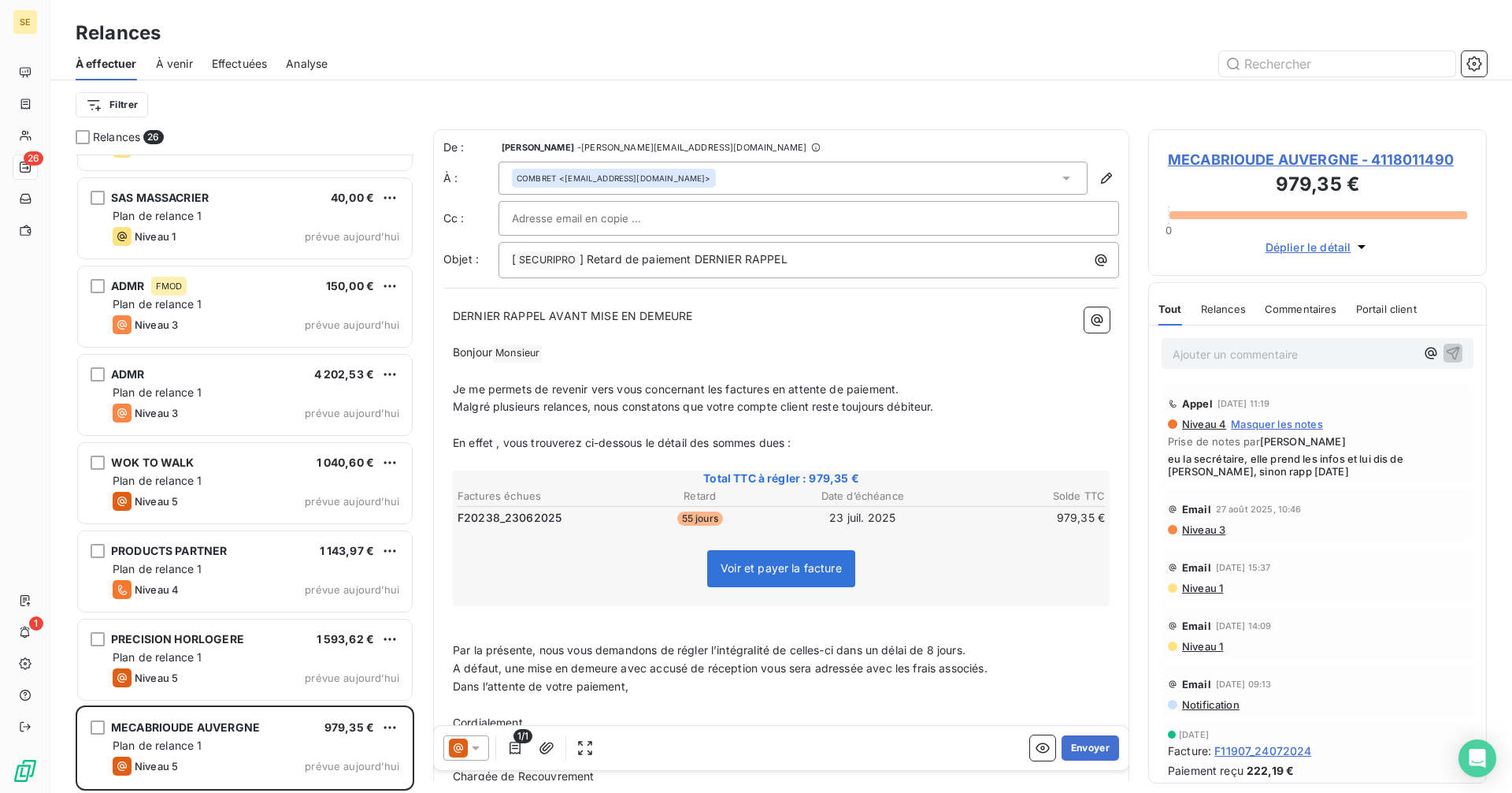
click at [1231, 153] on span "MECABRIOUDE AUVERGNE - 4118011490" at bounding box center [1317, 160] width 299 height 21
click at [238, 68] on span "Effectuées" at bounding box center [239, 64] width 56 height 16
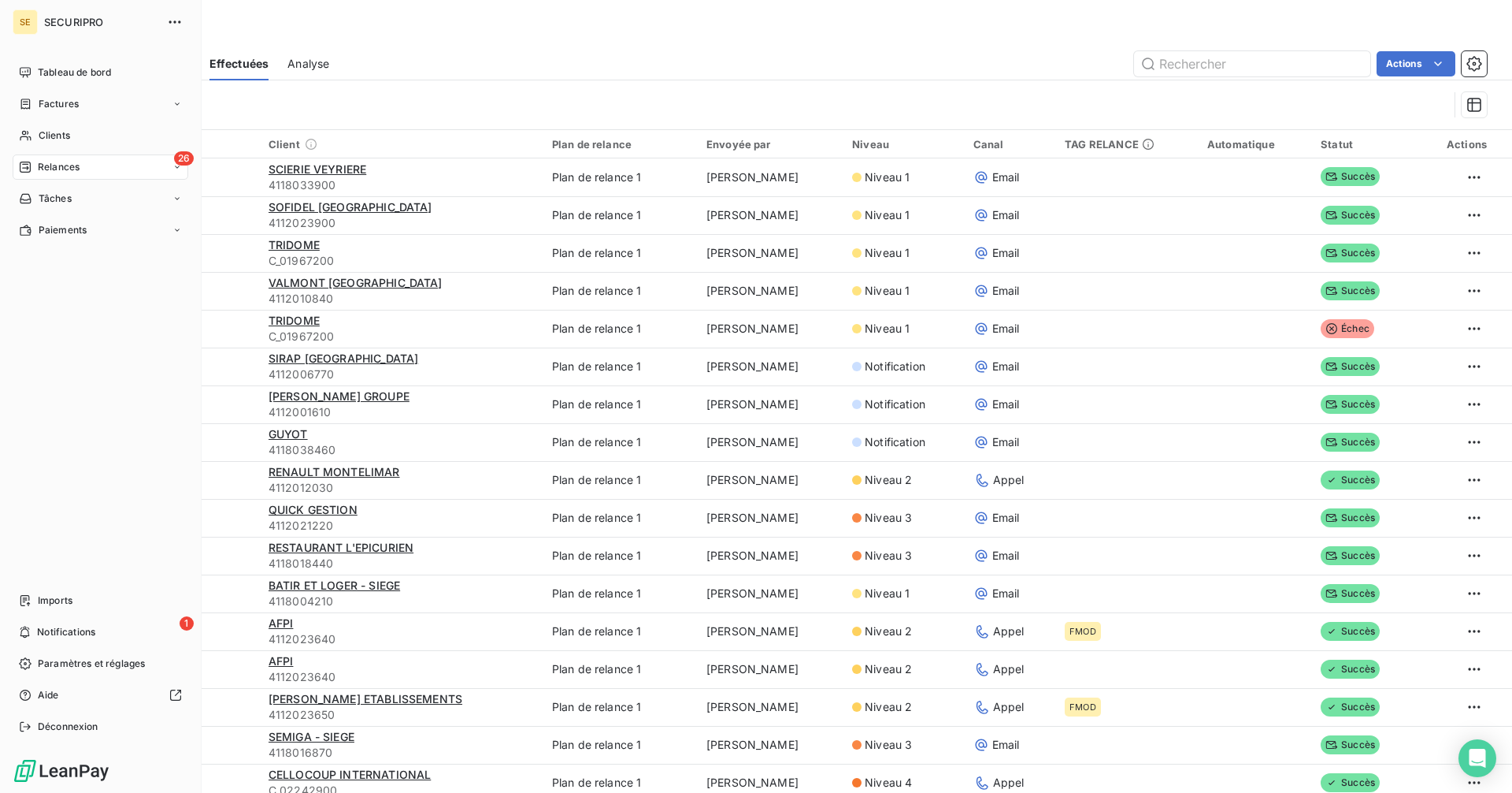
click at [67, 161] on span "Relances" at bounding box center [58, 167] width 41 height 14
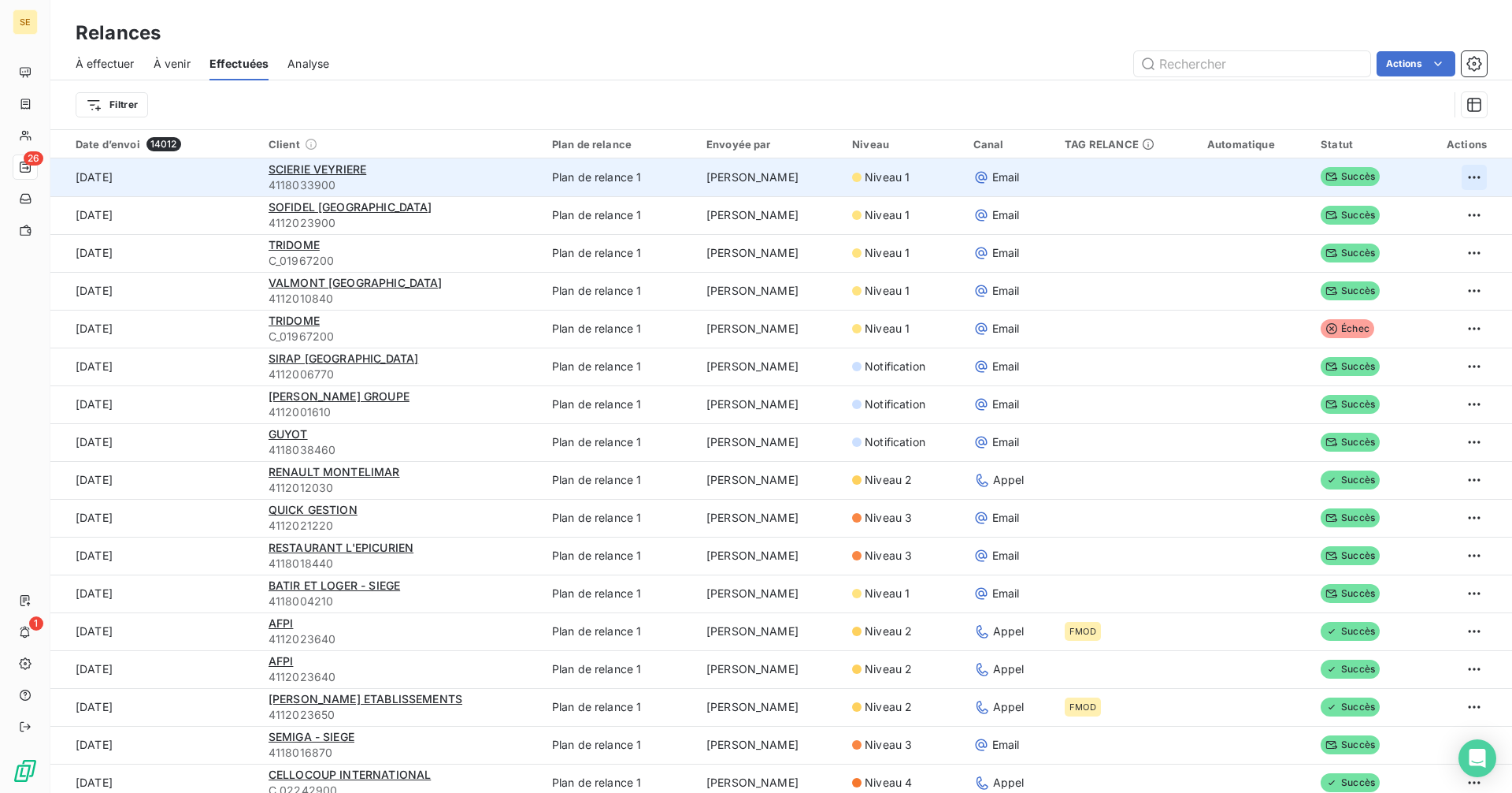
click at [1458, 176] on html "SE 26 1 Relances À effectuer À venir Effectuées Analyse Actions Filtrer Date d’…" at bounding box center [756, 396] width 1512 height 793
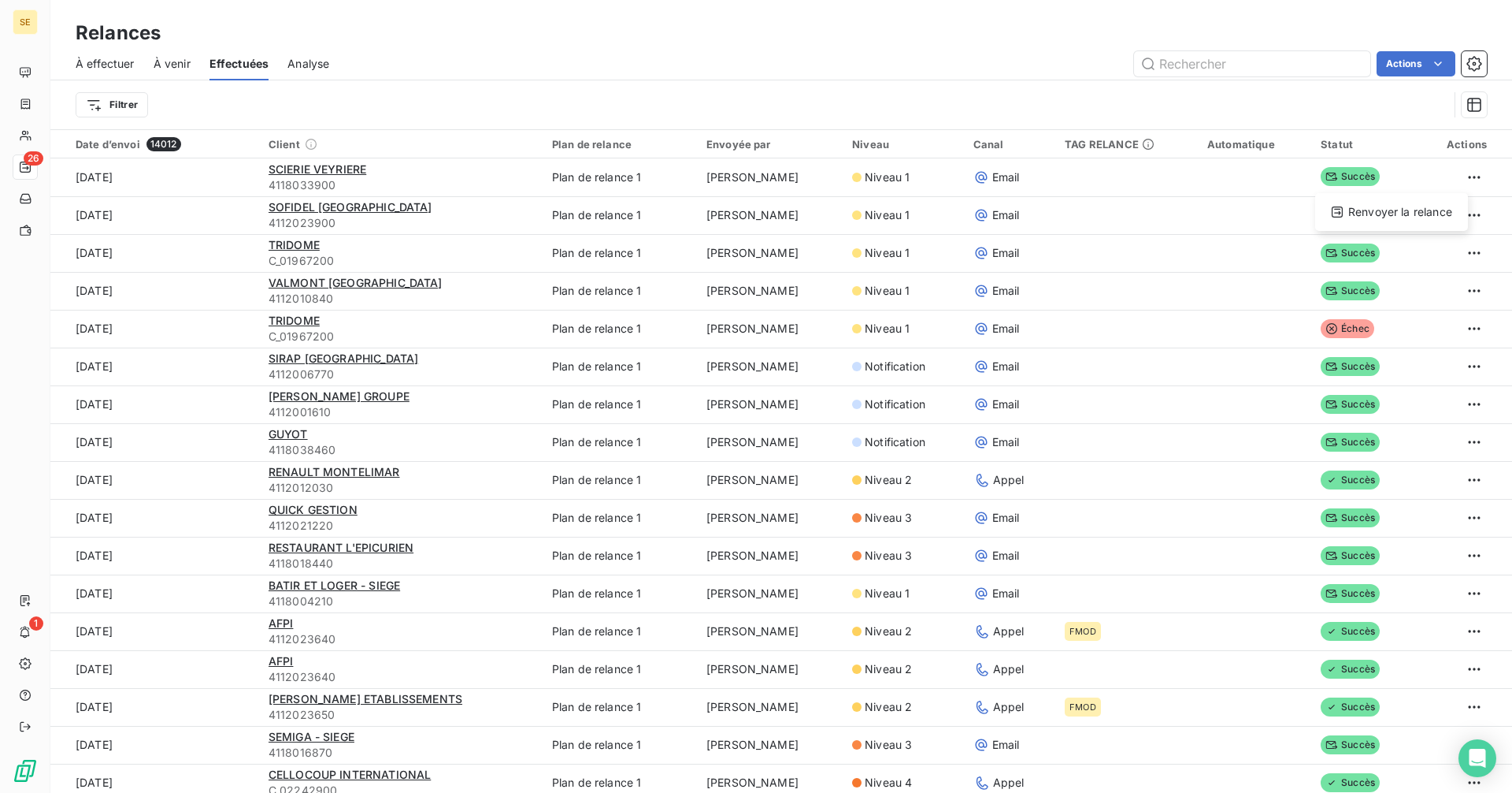
click at [1317, 106] on html "SE 26 1 Relances À effectuer À venir Effectuées Analyse Actions Filtrer Date d’…" at bounding box center [756, 396] width 1512 height 793
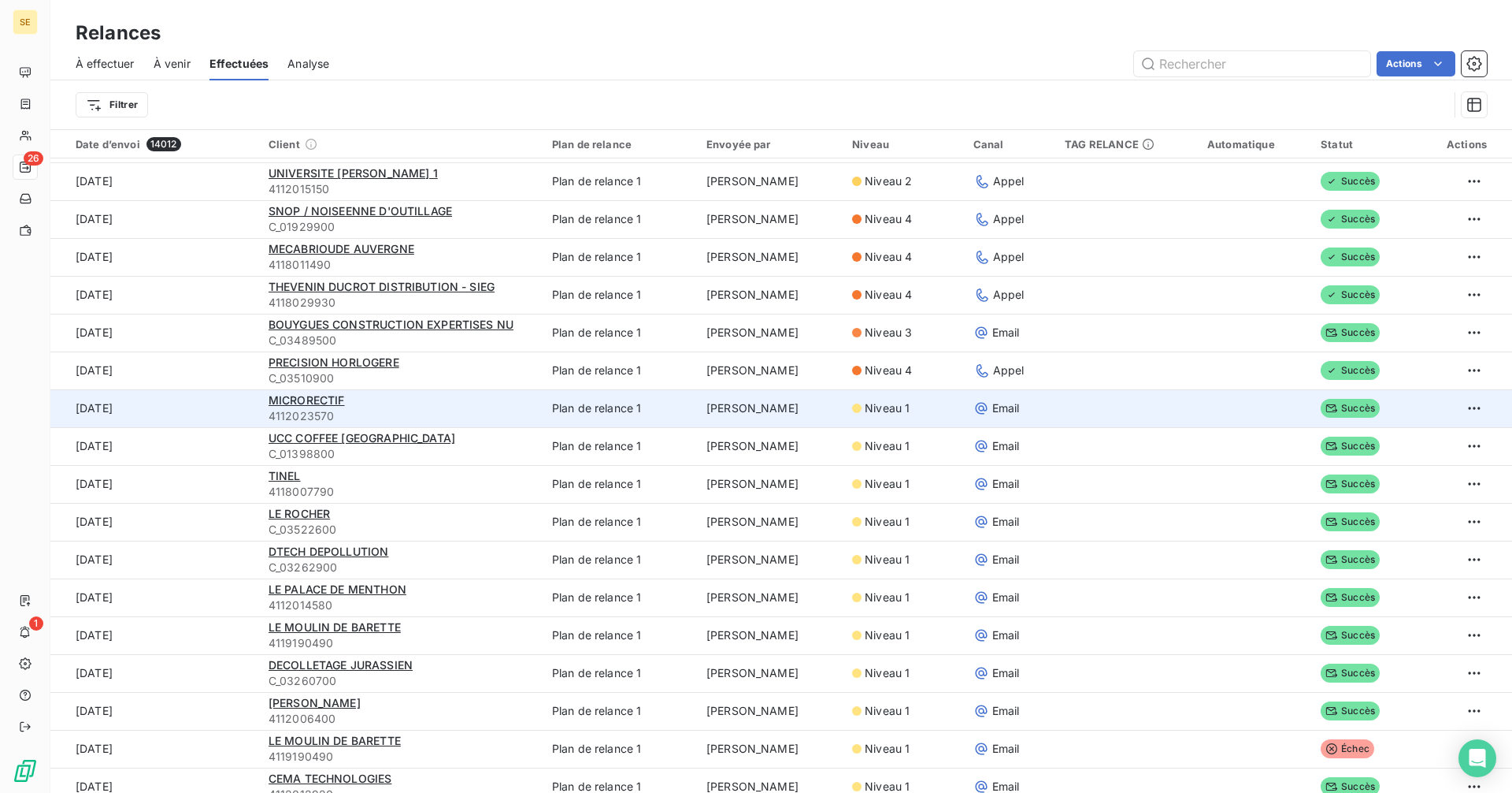
scroll to position [867, 0]
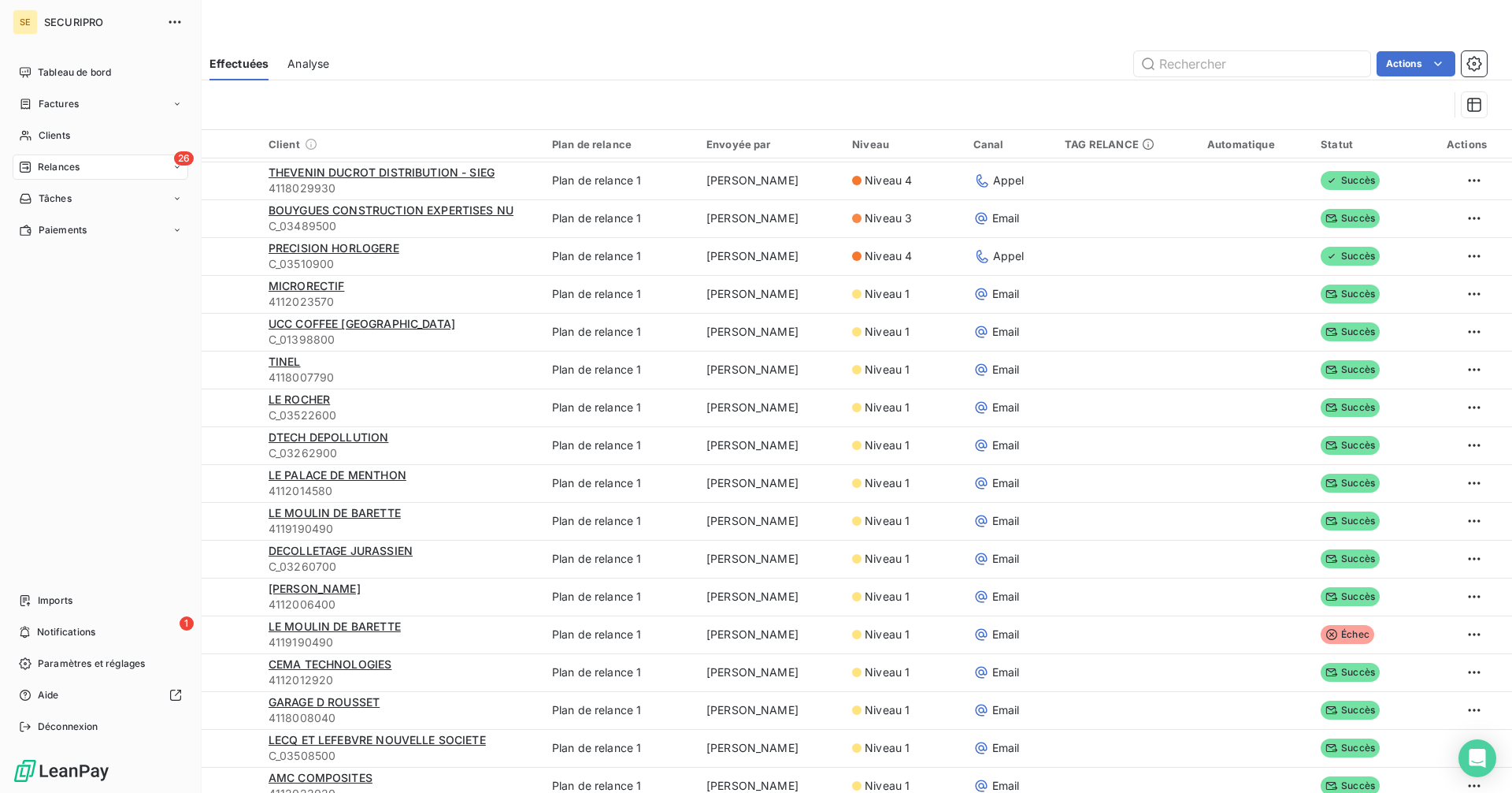
click at [45, 169] on span "Relances" at bounding box center [58, 167] width 41 height 14
click at [24, 174] on div "26 Relances" at bounding box center [100, 167] width 175 height 26
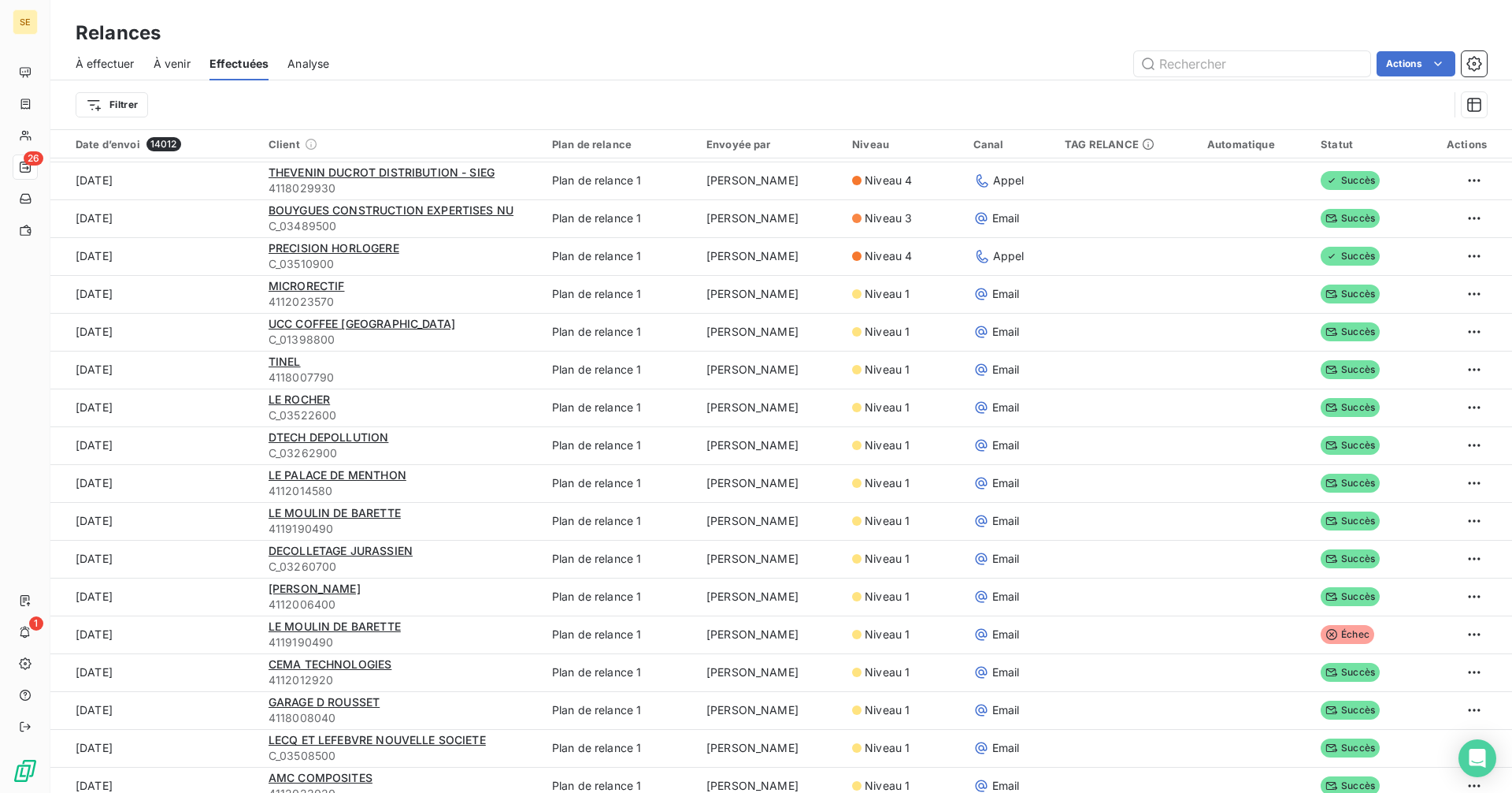
click at [108, 68] on span "À effectuer" at bounding box center [105, 64] width 59 height 16
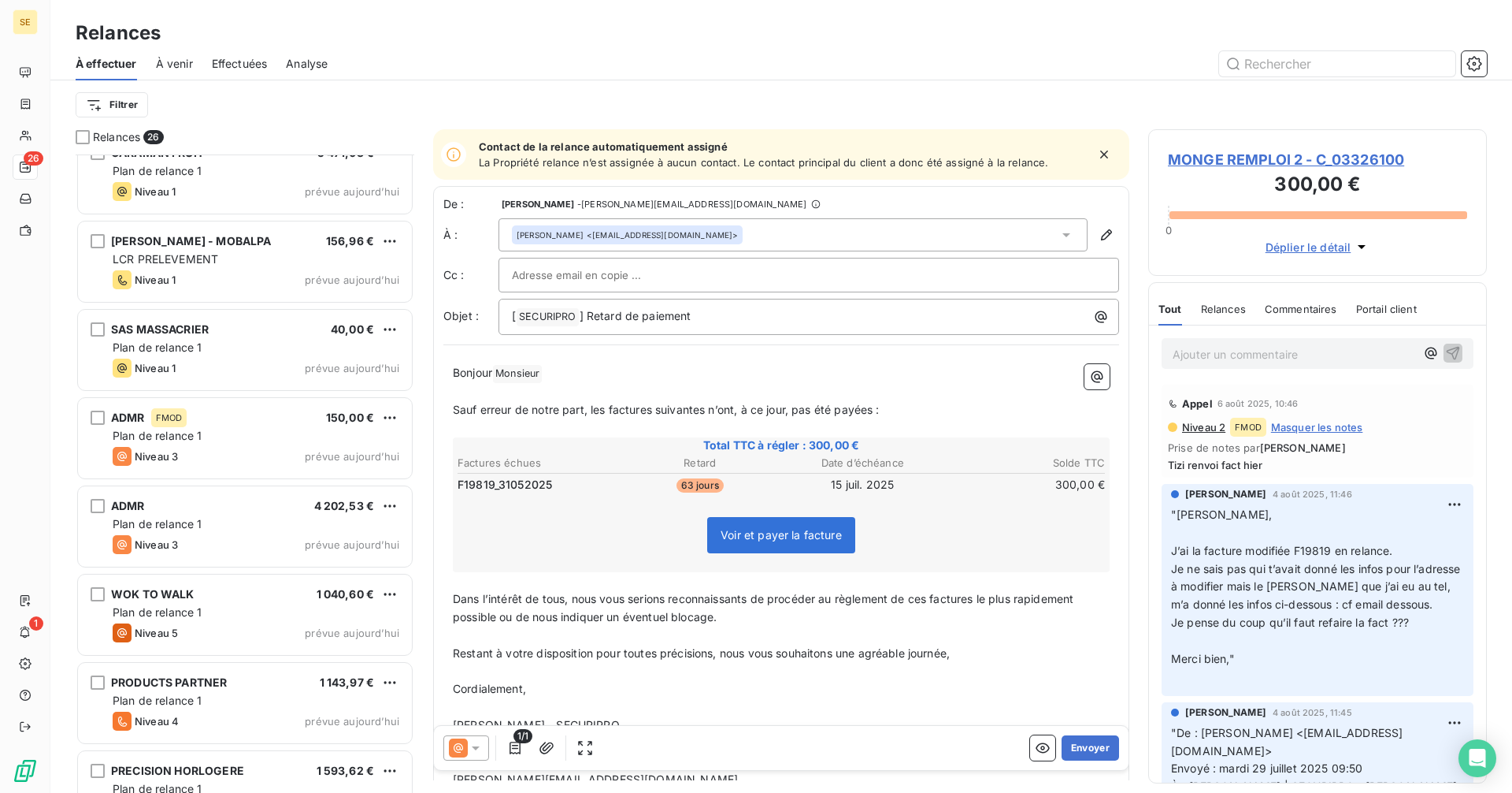
scroll to position [1657, 0]
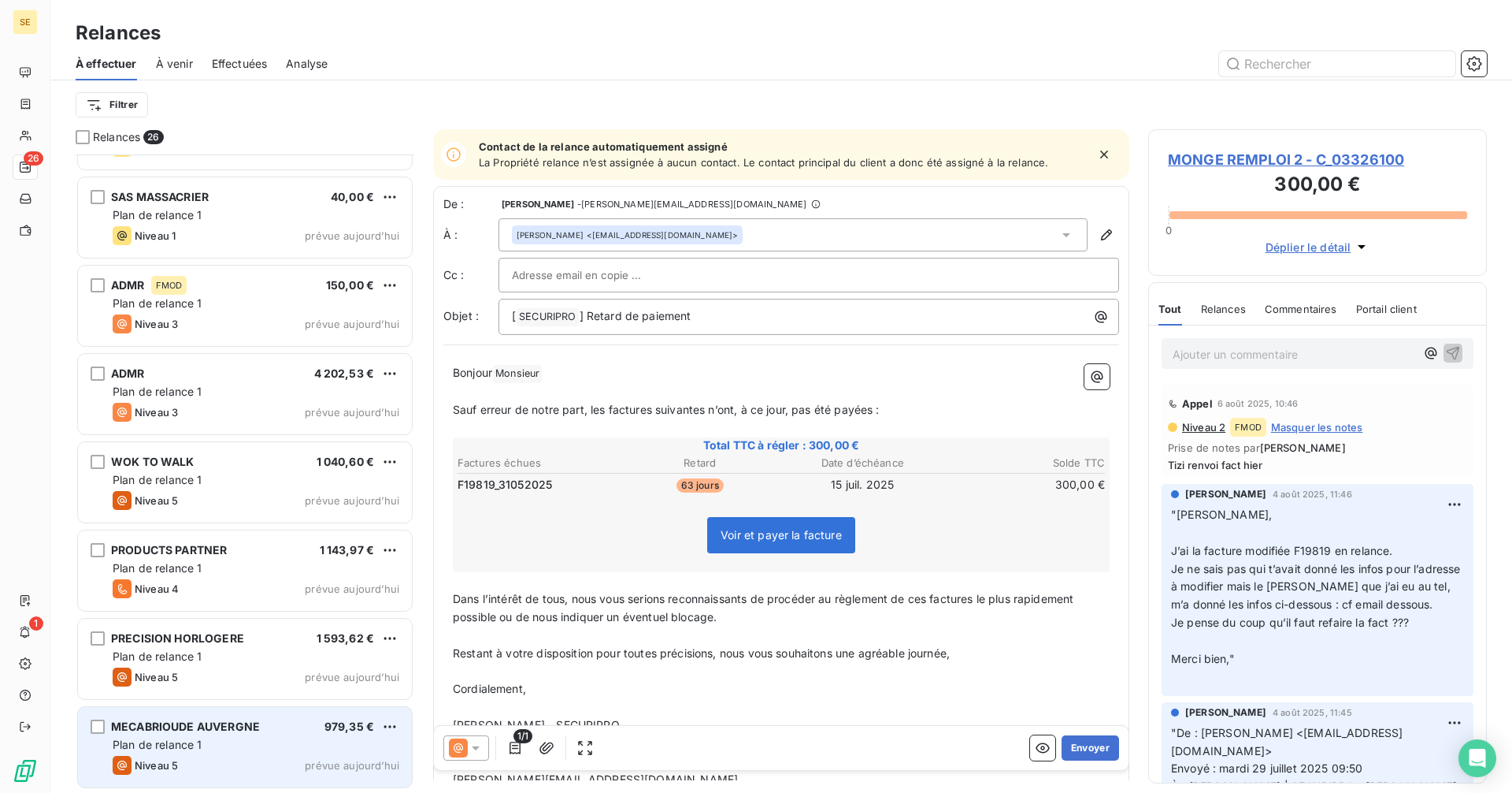
click at [227, 737] on div "Plan de relance 1" at bounding box center [256, 744] width 287 height 16
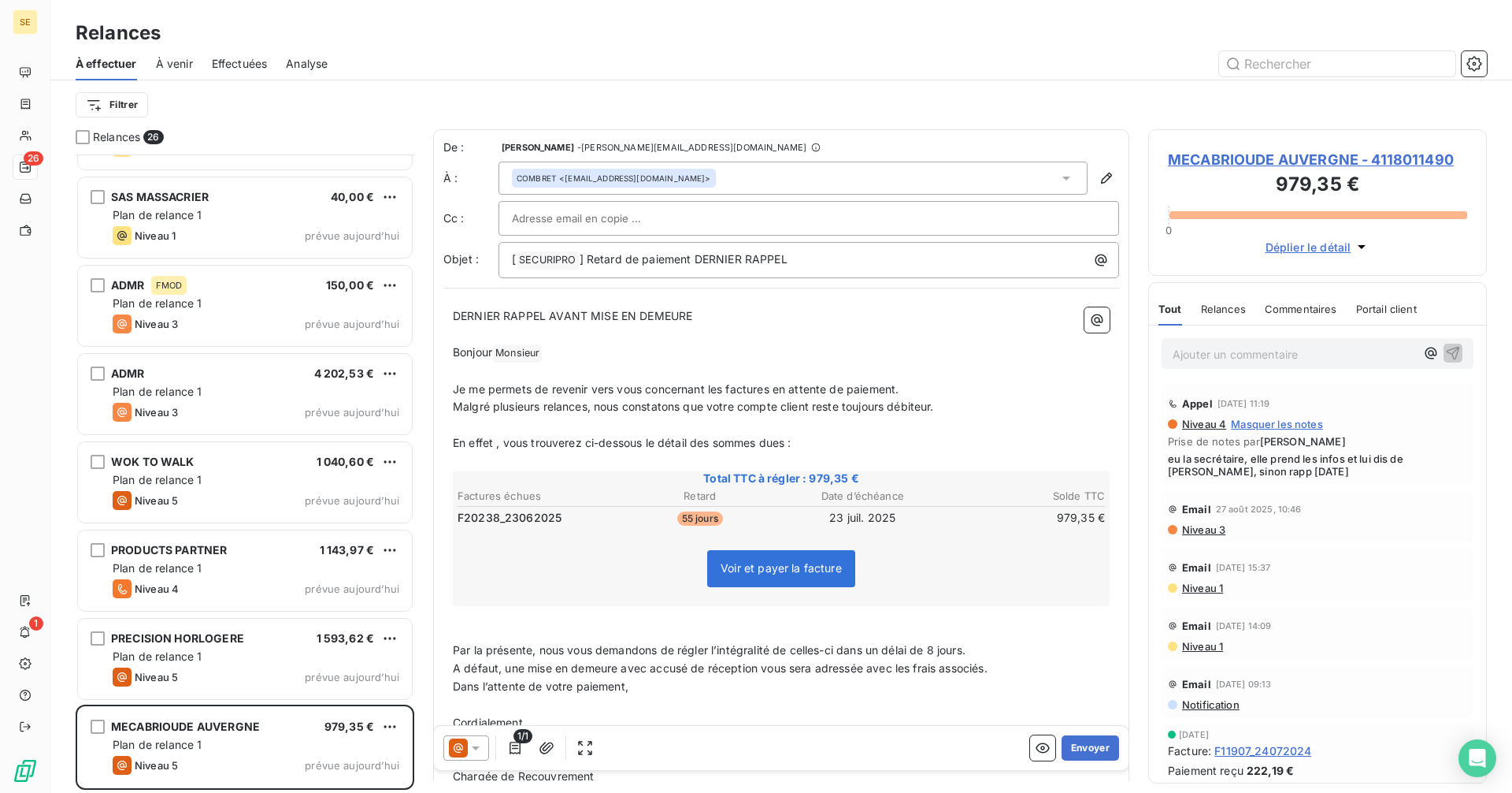
click at [1215, 161] on span "MECABRIOUDE AUVERGNE - 4118011490" at bounding box center [1317, 160] width 299 height 21
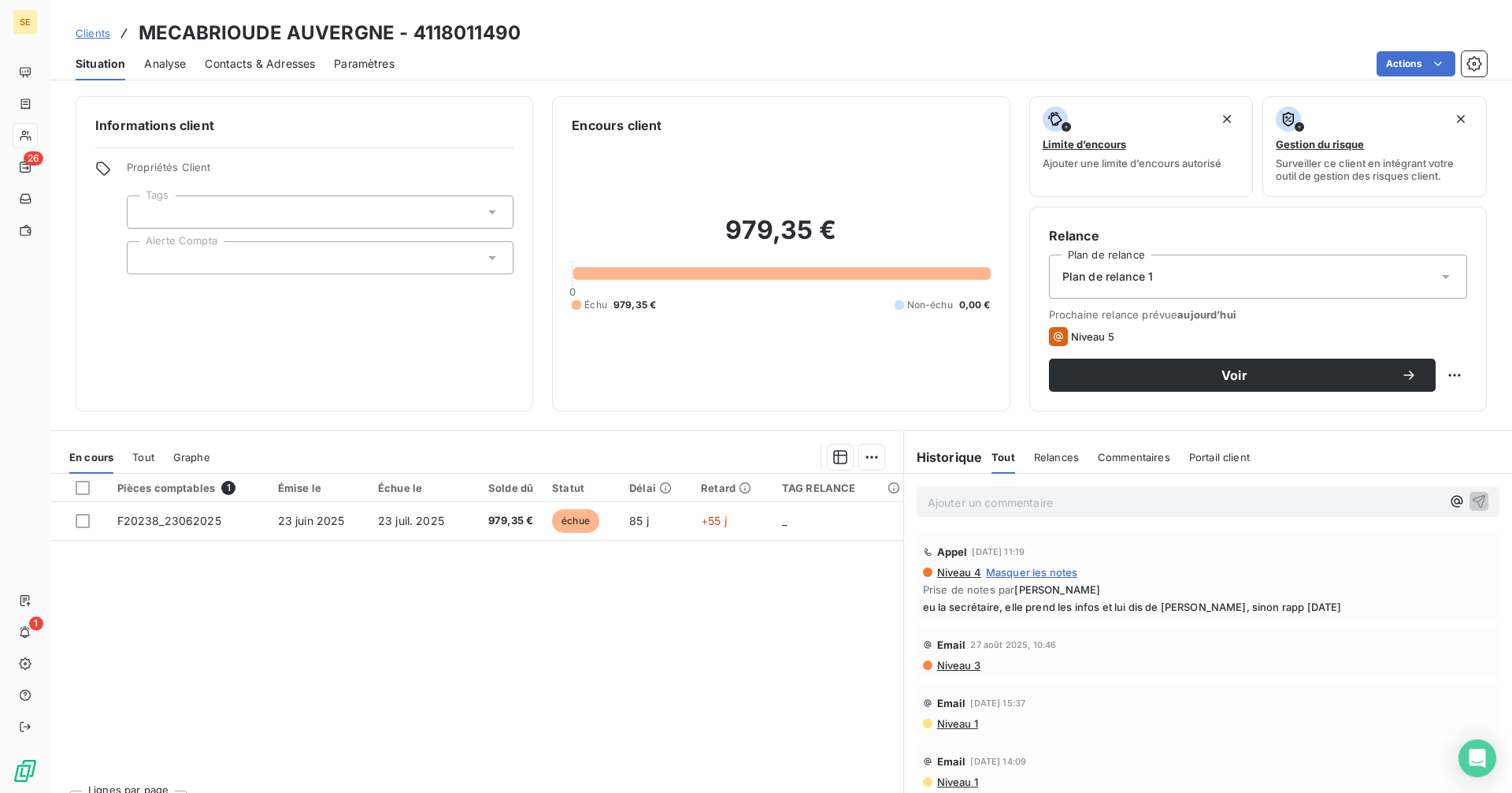
click at [275, 60] on span "Contacts & Adresses" at bounding box center [259, 64] width 110 height 16
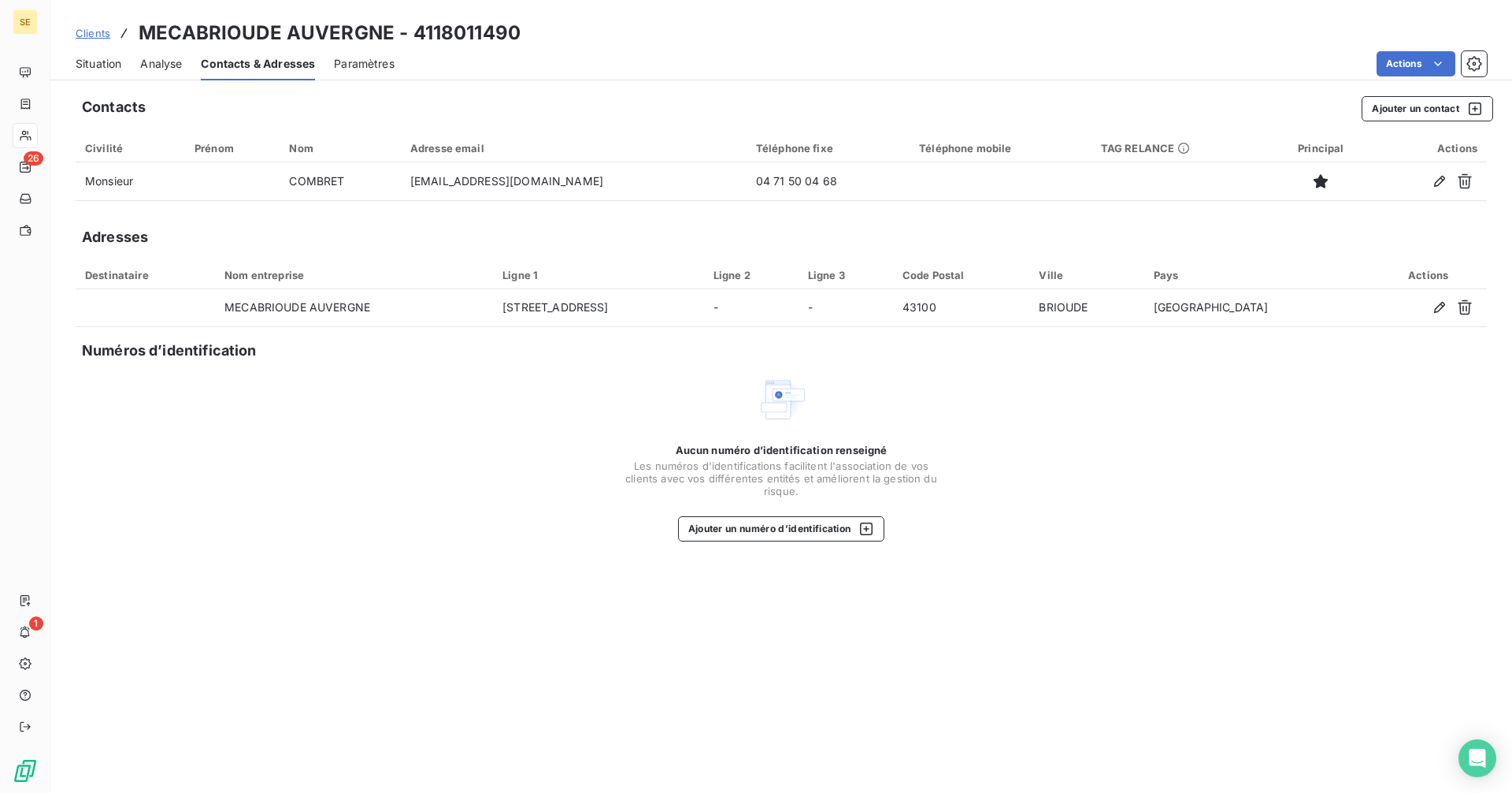
click at [110, 67] on span "Situation" at bounding box center [99, 64] width 46 height 16
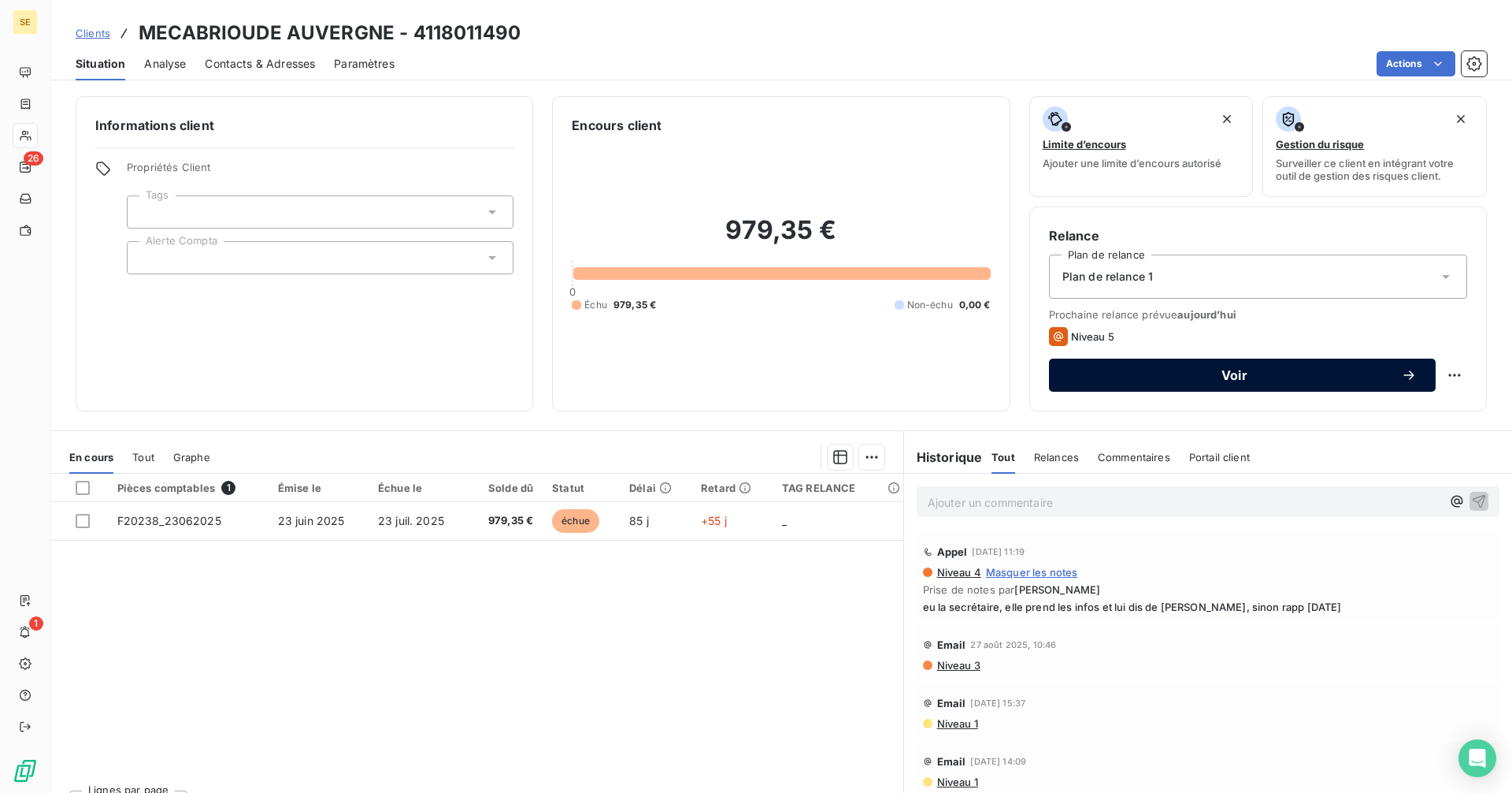
click at [1156, 376] on span "Voir" at bounding box center [1234, 375] width 333 height 12
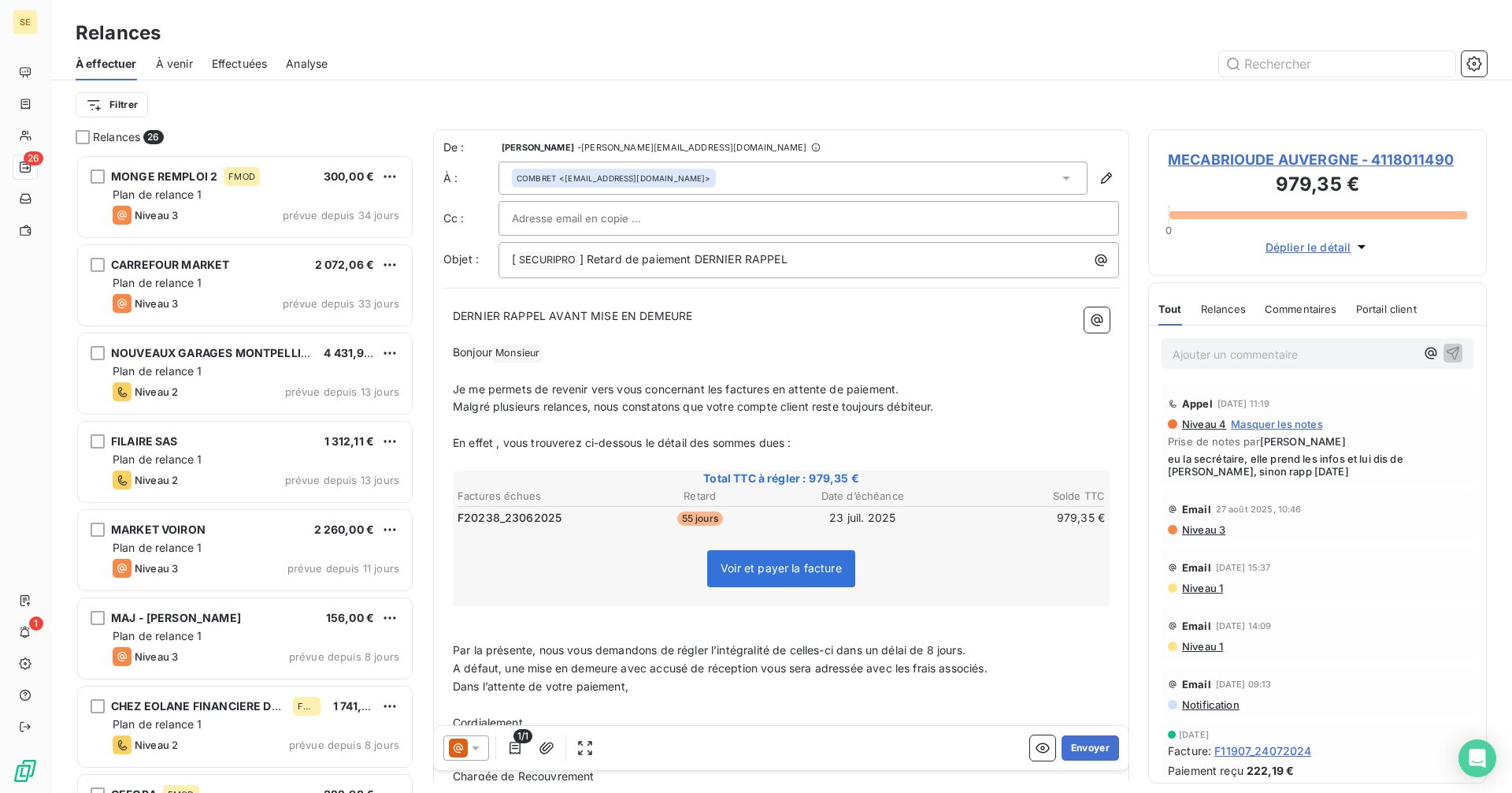
scroll to position [626, 327]
click at [475, 750] on icon at bounding box center [476, 748] width 16 height 16
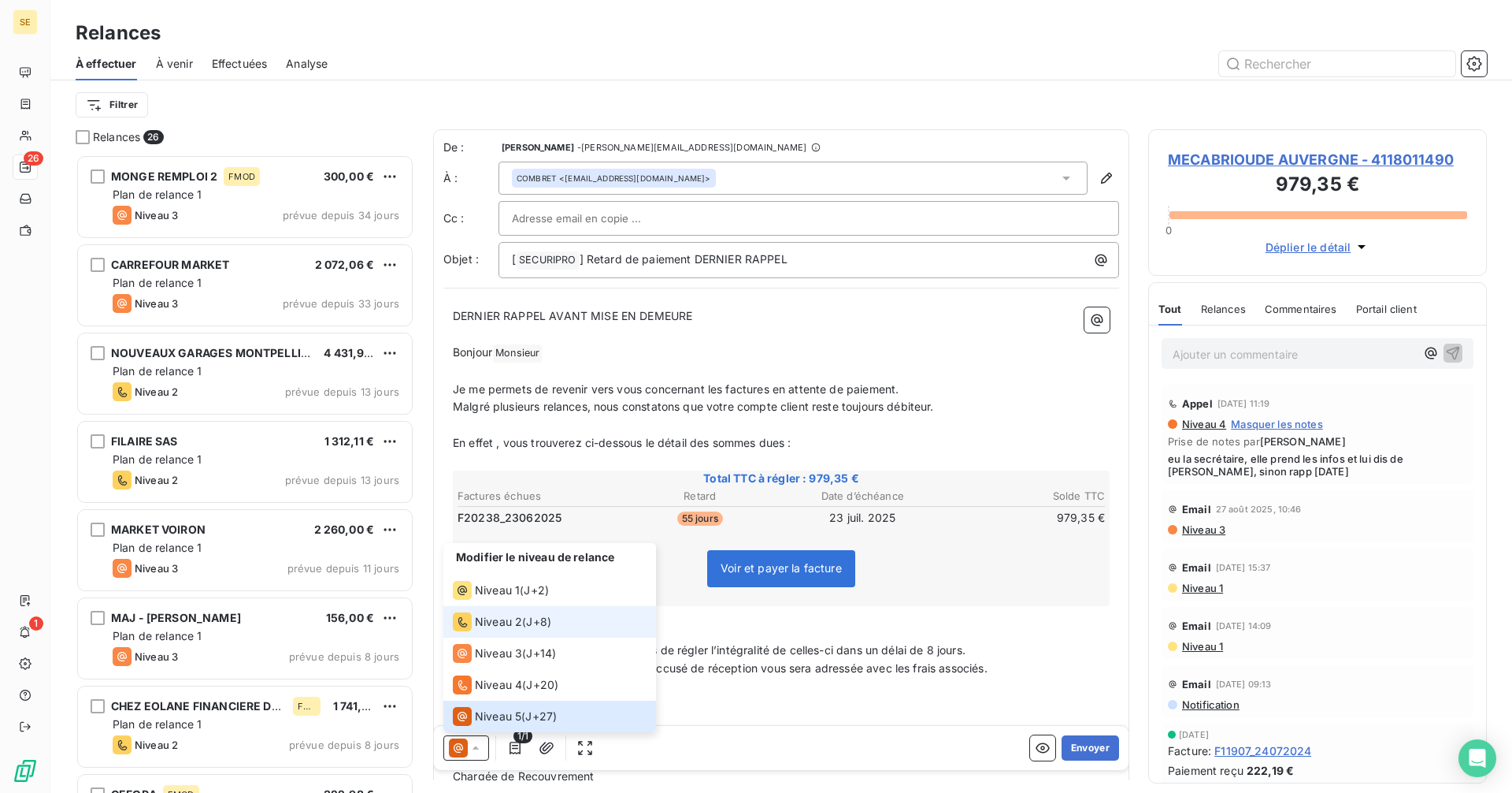
click at [495, 624] on span "Niveau 2" at bounding box center [499, 622] width 48 height 16
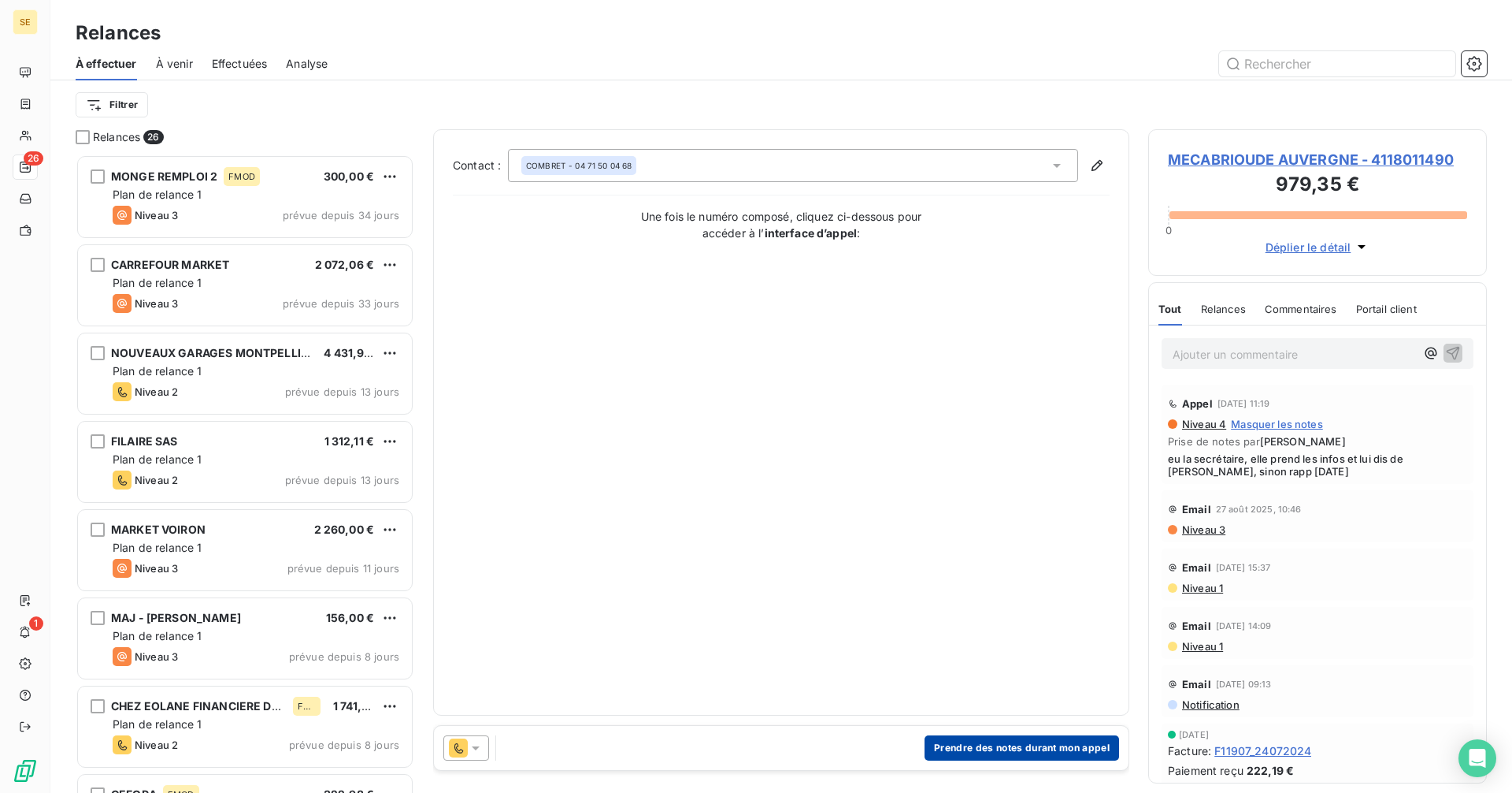
click at [980, 752] on button "Prendre des notes durant mon appel" at bounding box center [1022, 747] width 195 height 26
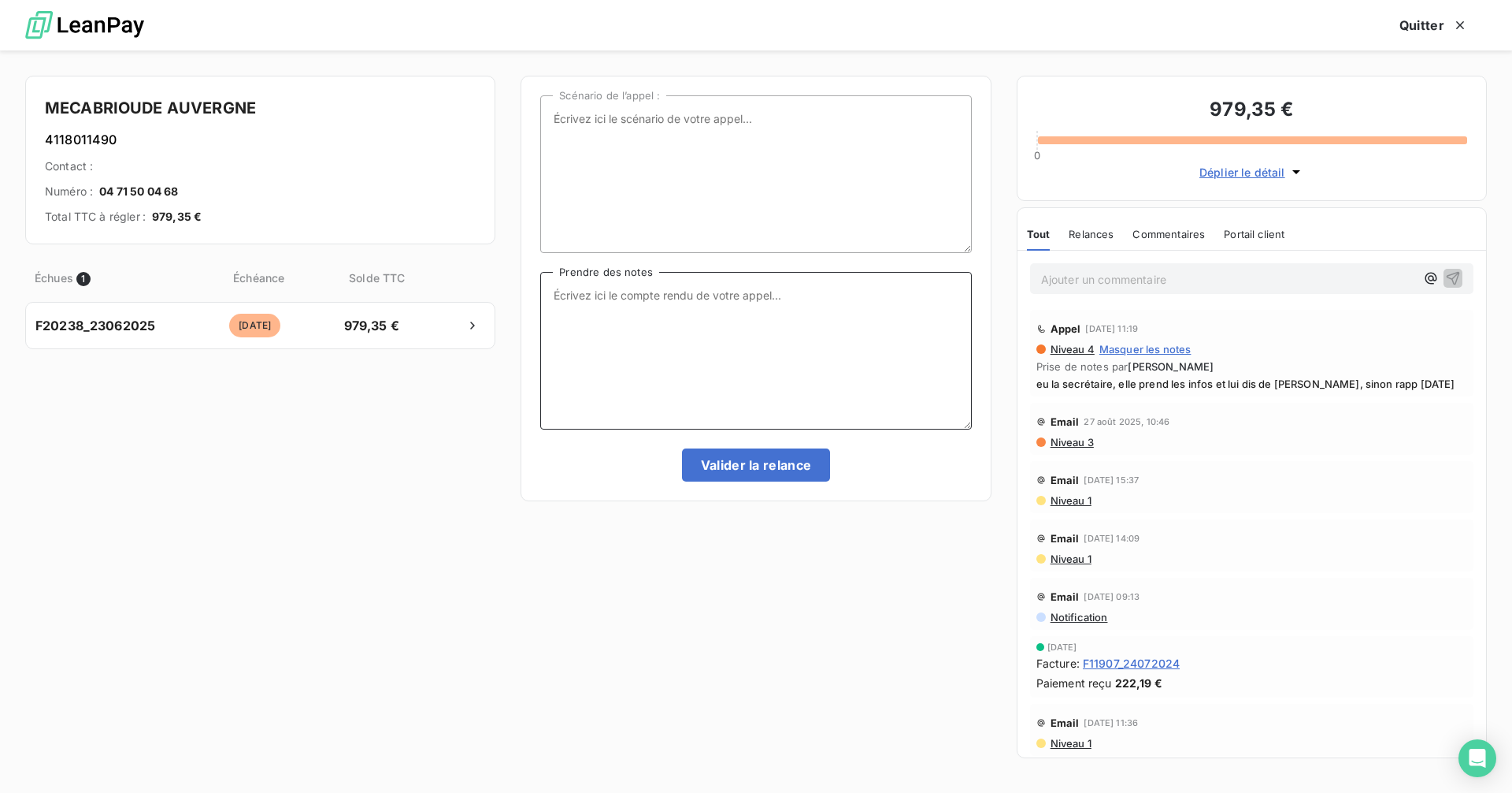
click at [593, 296] on textarea "Prendre des notes" at bounding box center [756, 350] width 431 height 158
type textarea "eu la secrétaire, se renseigne vers la compta, le chek est parti hier"
click at [763, 468] on button "Valider la relance" at bounding box center [756, 465] width 149 height 34
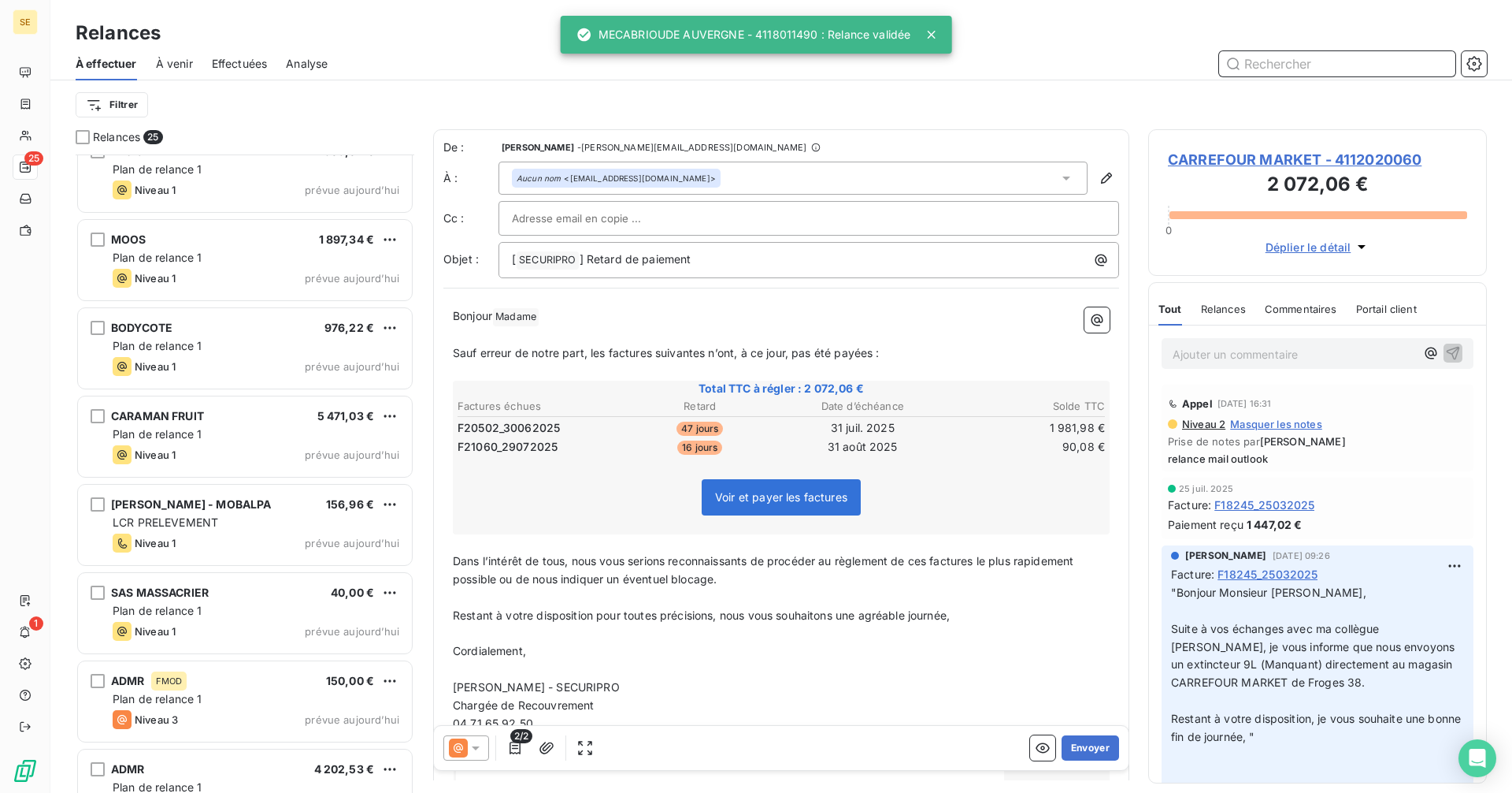
scroll to position [1568, 0]
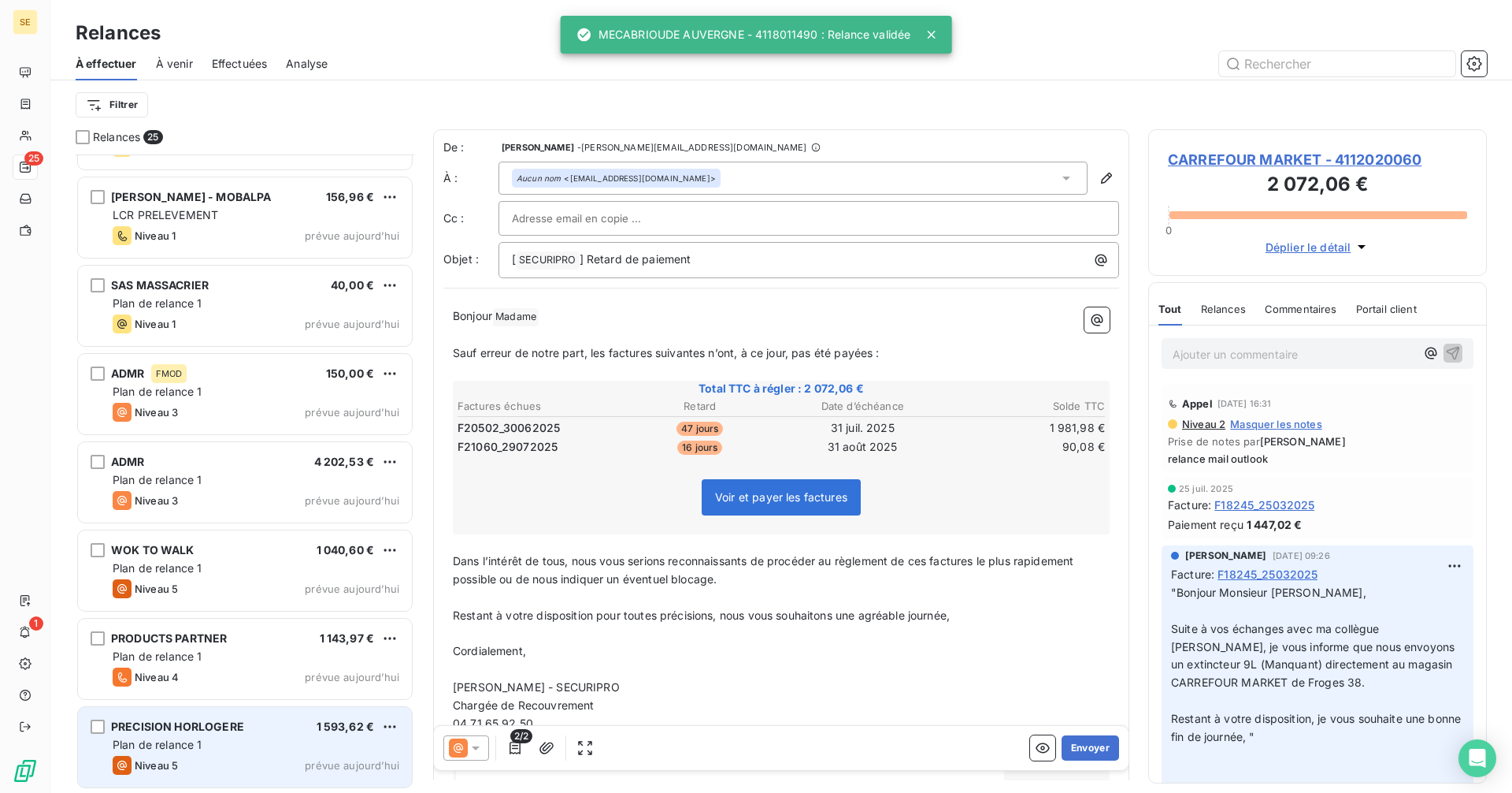
click at [226, 737] on div "Plan de relance 1" at bounding box center [256, 744] width 287 height 16
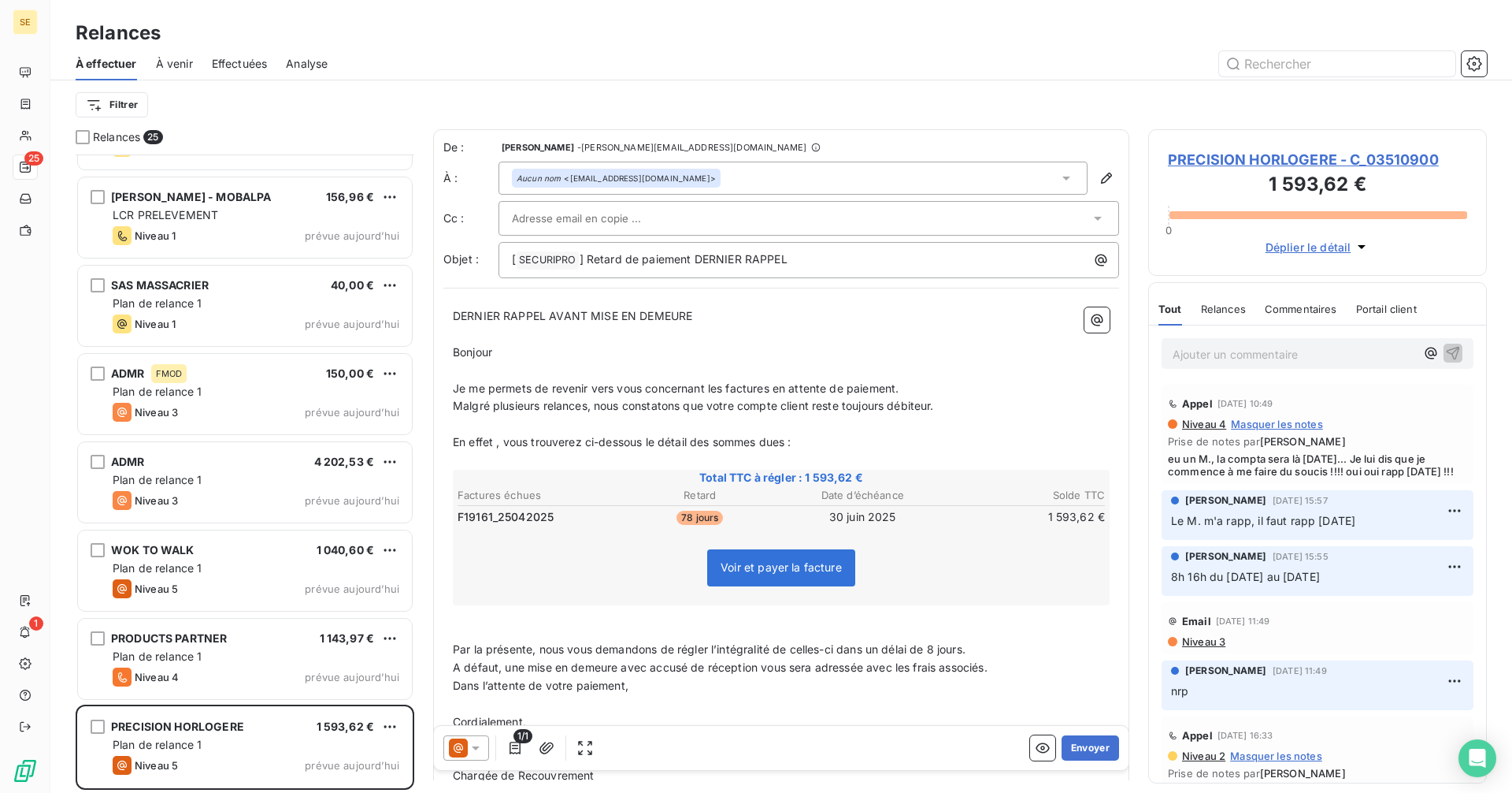
click at [1325, 164] on span "PRECISION HORLOGERE - C_03510900" at bounding box center [1317, 160] width 299 height 21
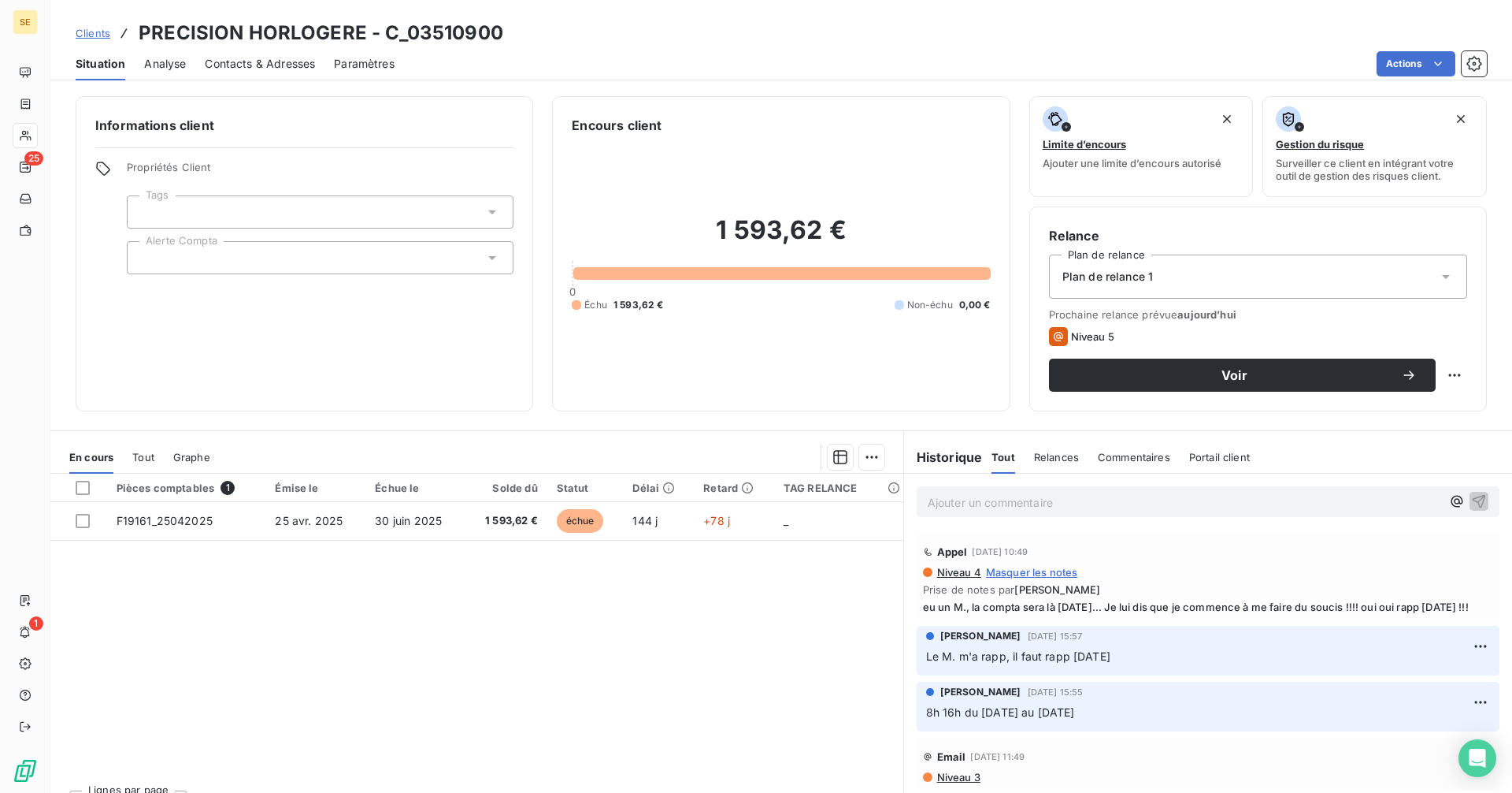
click at [235, 61] on span "Contacts & Adresses" at bounding box center [259, 64] width 110 height 16
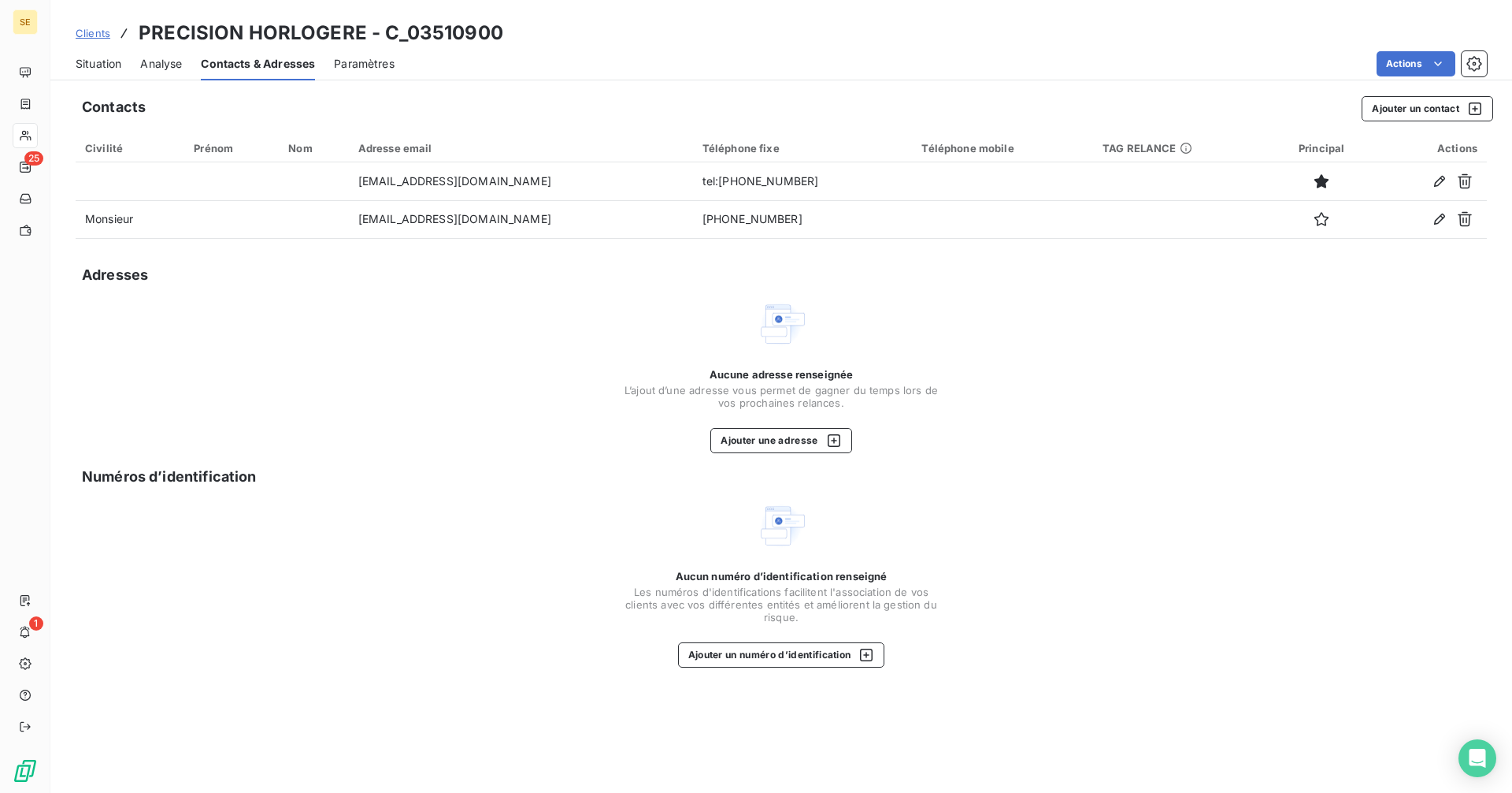
click at [102, 56] on span "Situation" at bounding box center [99, 64] width 46 height 16
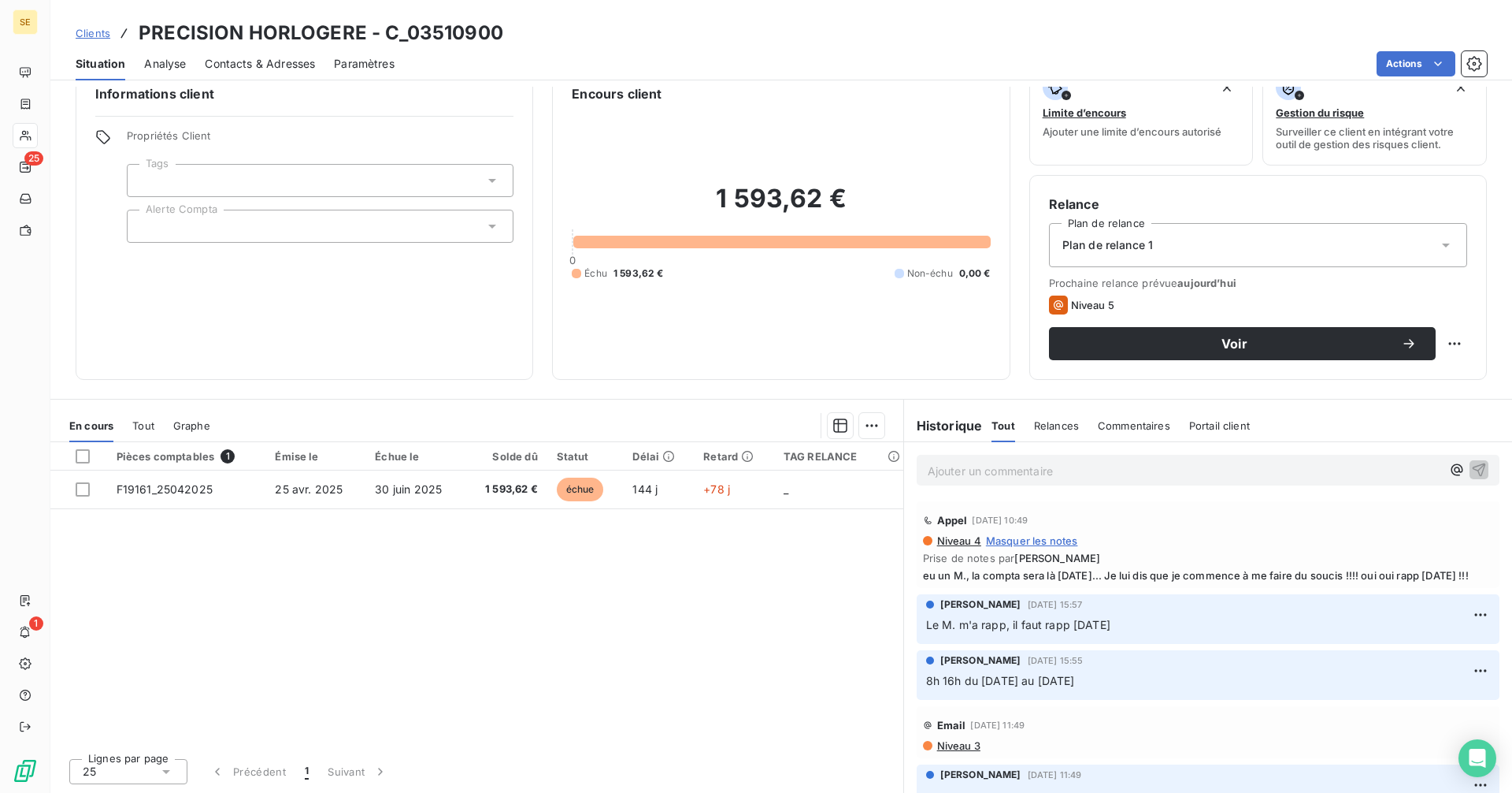
click at [177, 213] on div at bounding box center [320, 227] width 387 height 34
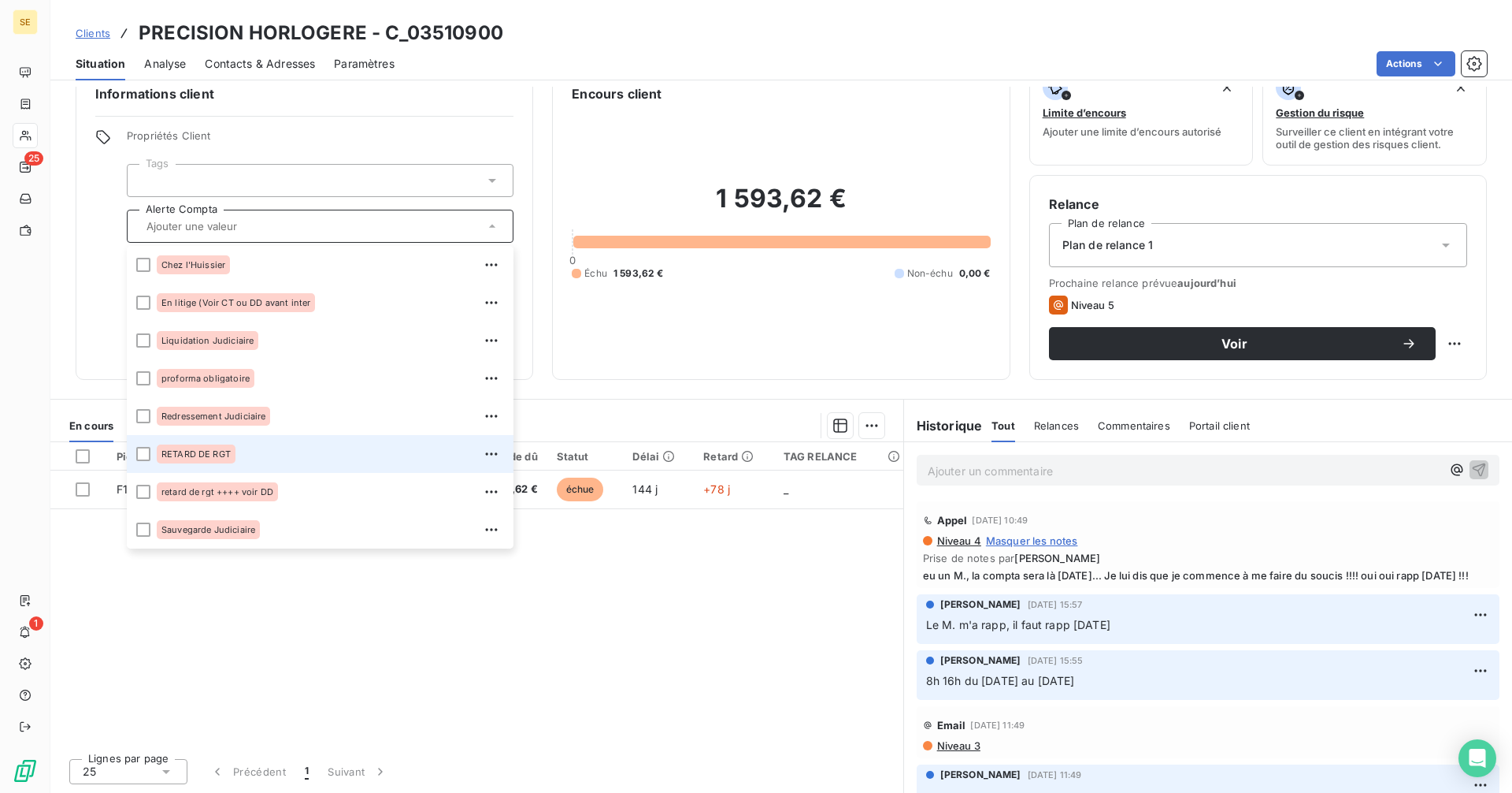
click at [220, 451] on span "RETARD DE RGT" at bounding box center [196, 453] width 70 height 10
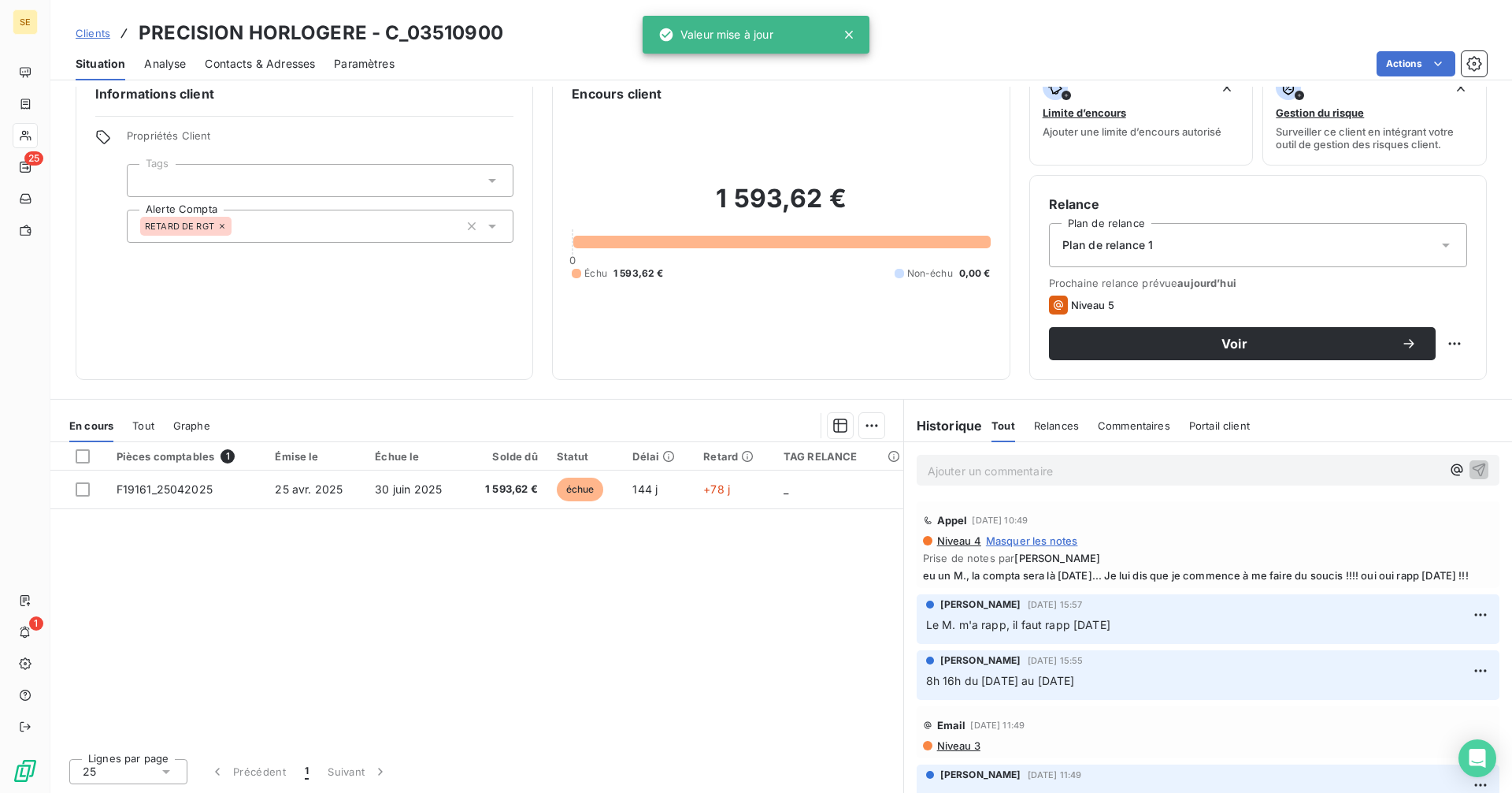
click at [480, 666] on div "Pièces comptables 1 Émise le Échue le Solde dû Statut Délai Retard TAG RELANCE …" at bounding box center [476, 594] width 853 height 303
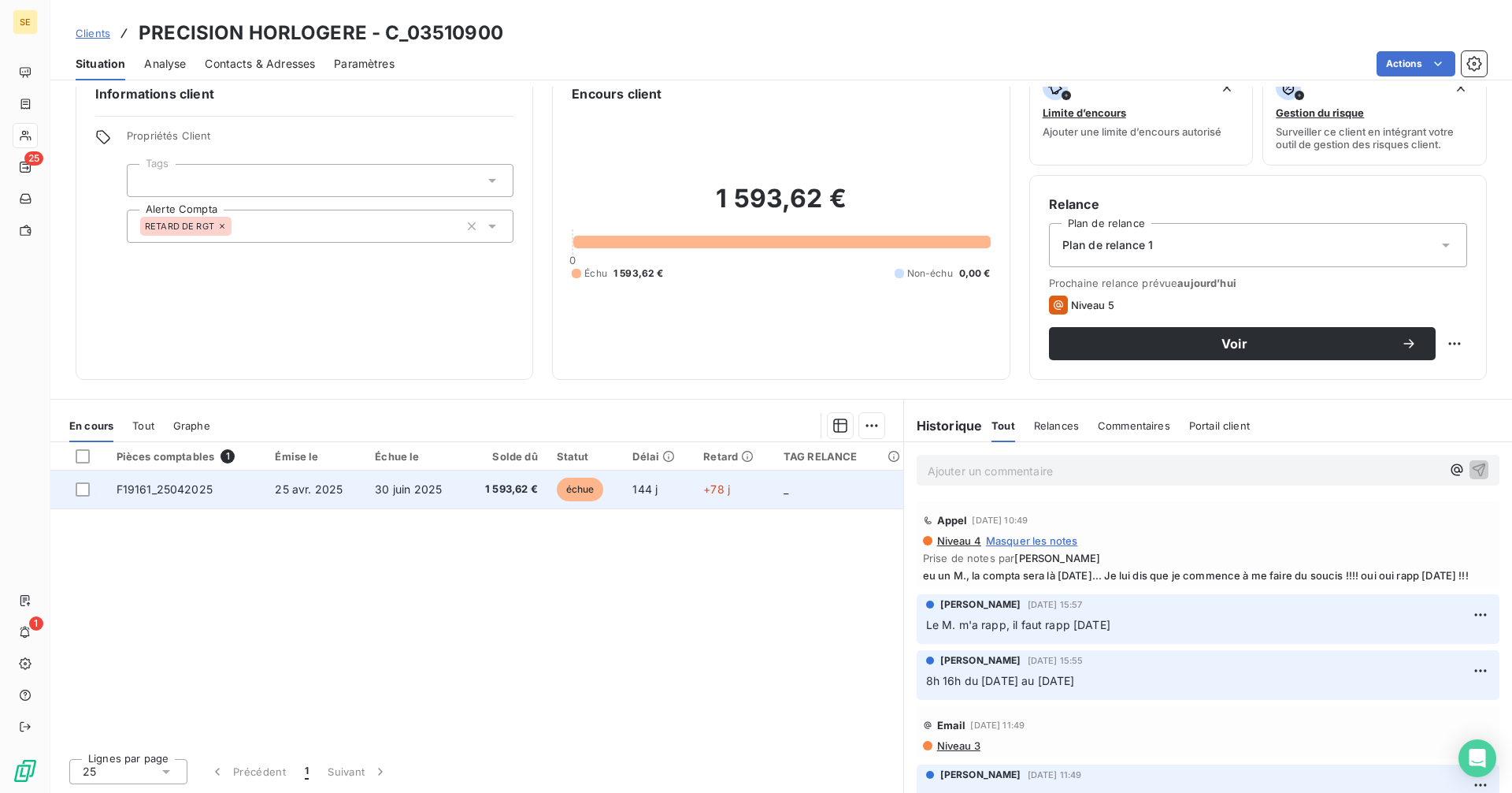
click at [430, 487] on span "30 juin 2025" at bounding box center [408, 489] width 67 height 13
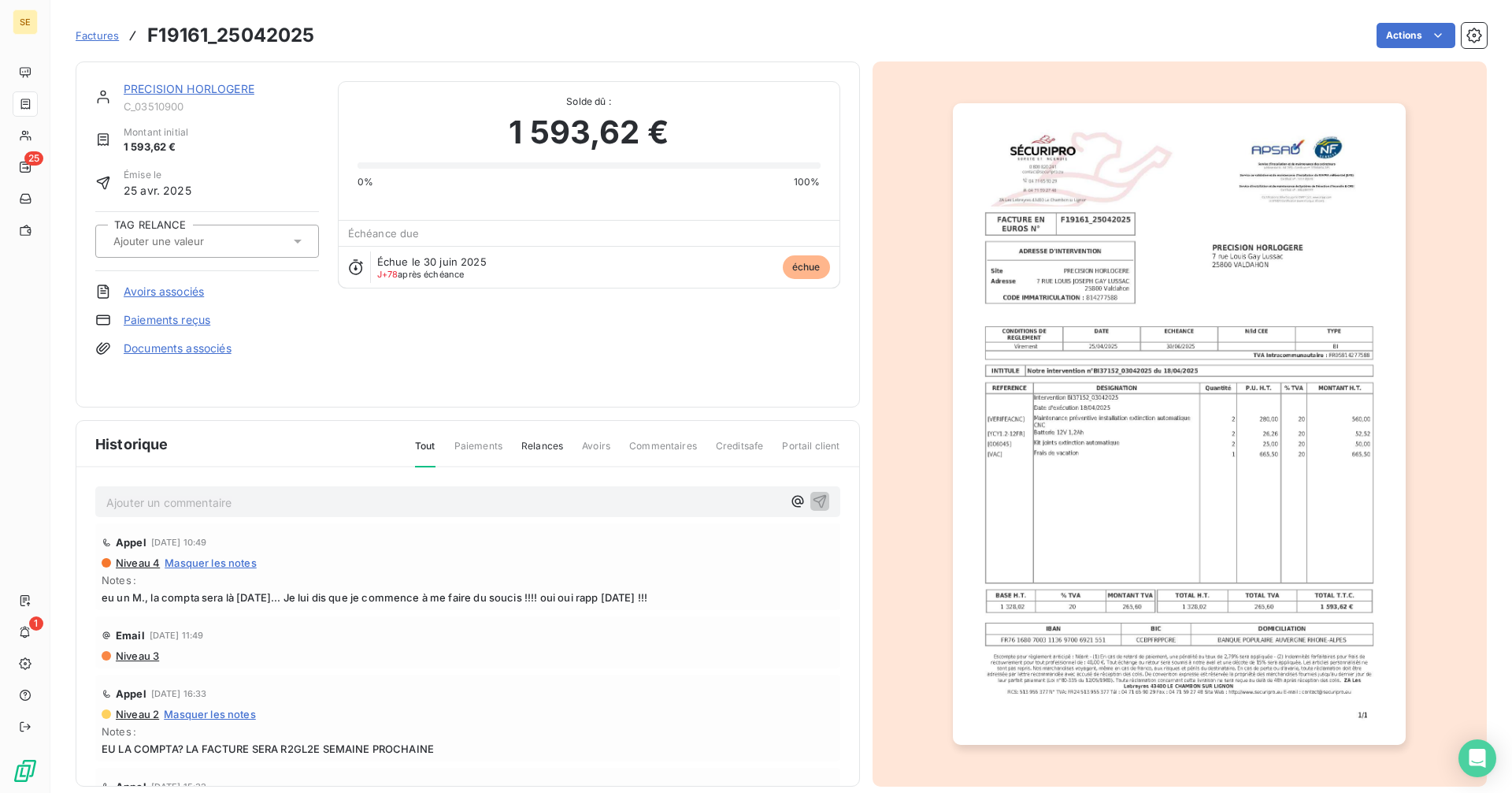
click at [448, 529] on div "Appel 15 sept. 2025, 10:49" at bounding box center [467, 542] width 733 height 26
click at [167, 85] on link "PRECISION HORLOGERE" at bounding box center [189, 88] width 130 height 13
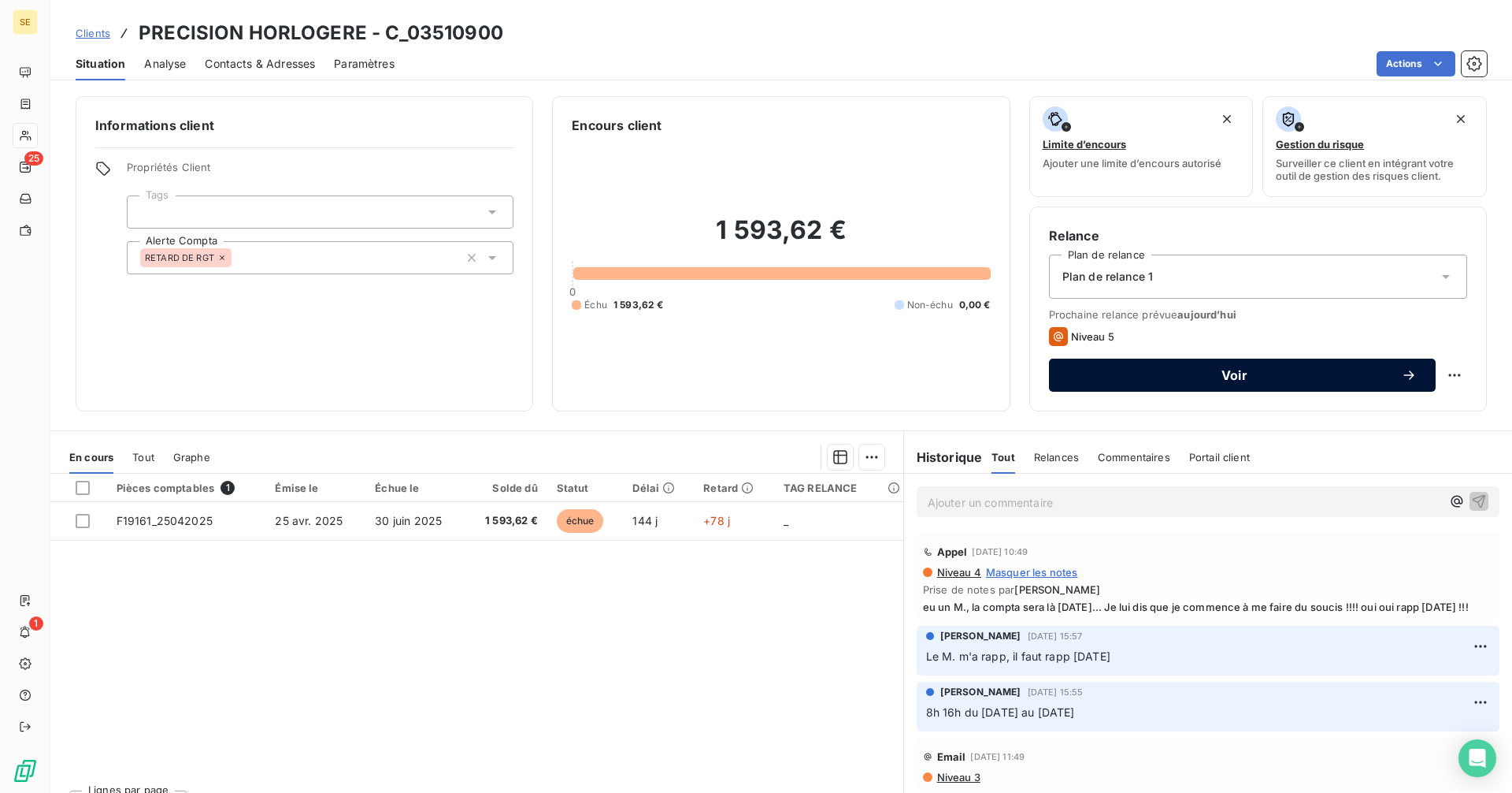
click at [1136, 382] on div "Voir" at bounding box center [1242, 375] width 349 height 16
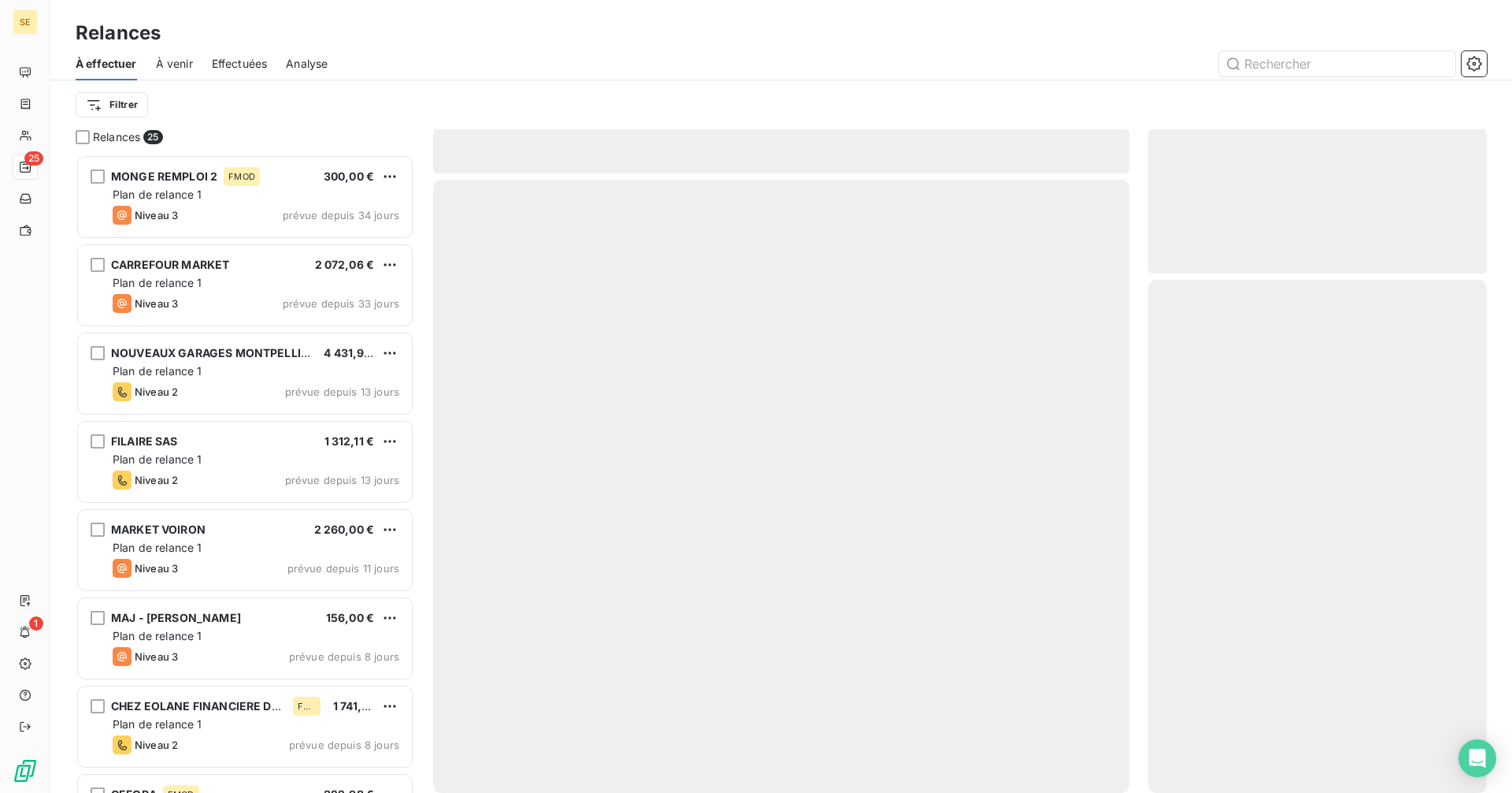
scroll to position [626, 327]
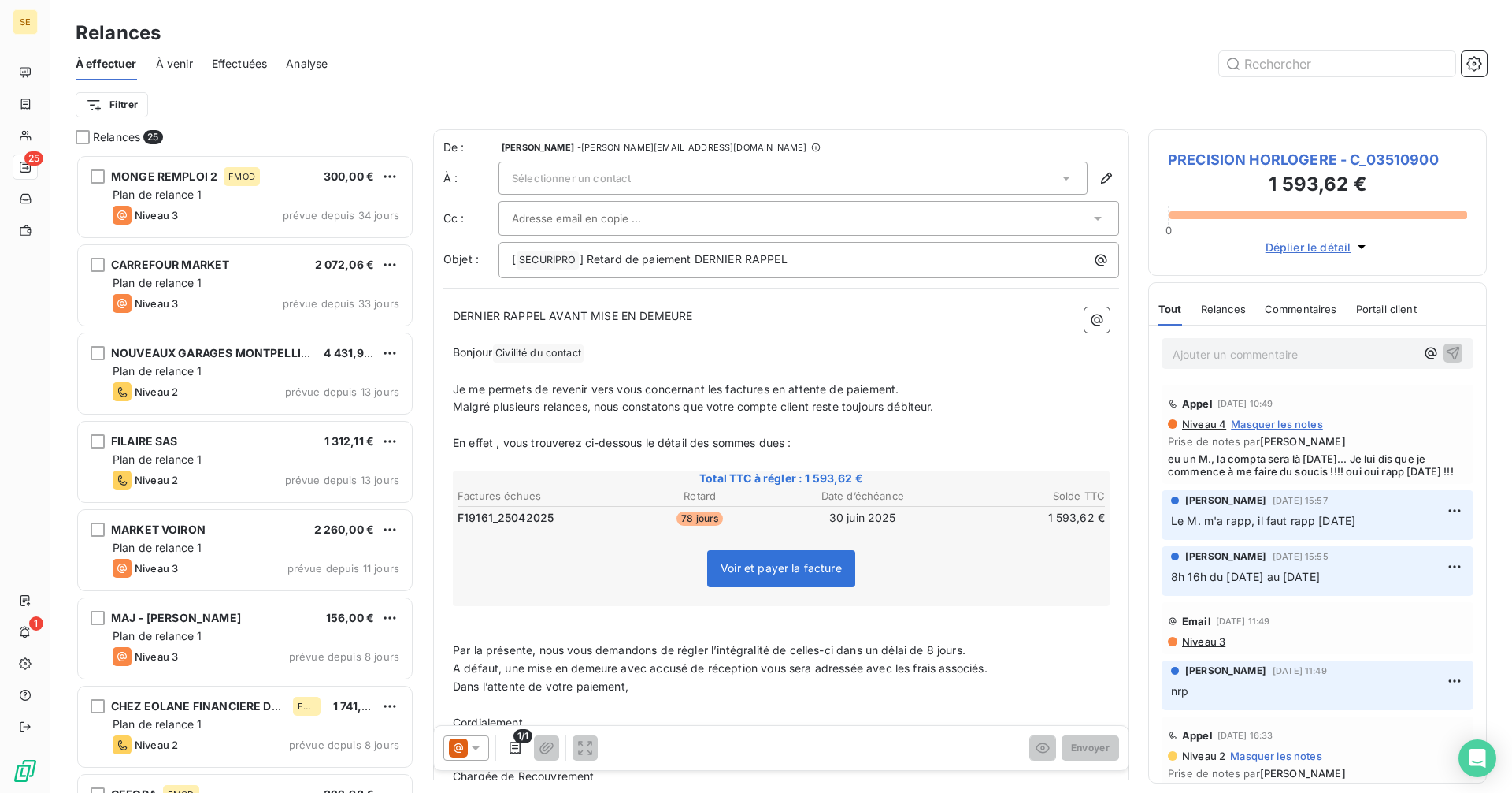
click at [477, 747] on icon at bounding box center [475, 748] width 8 height 4
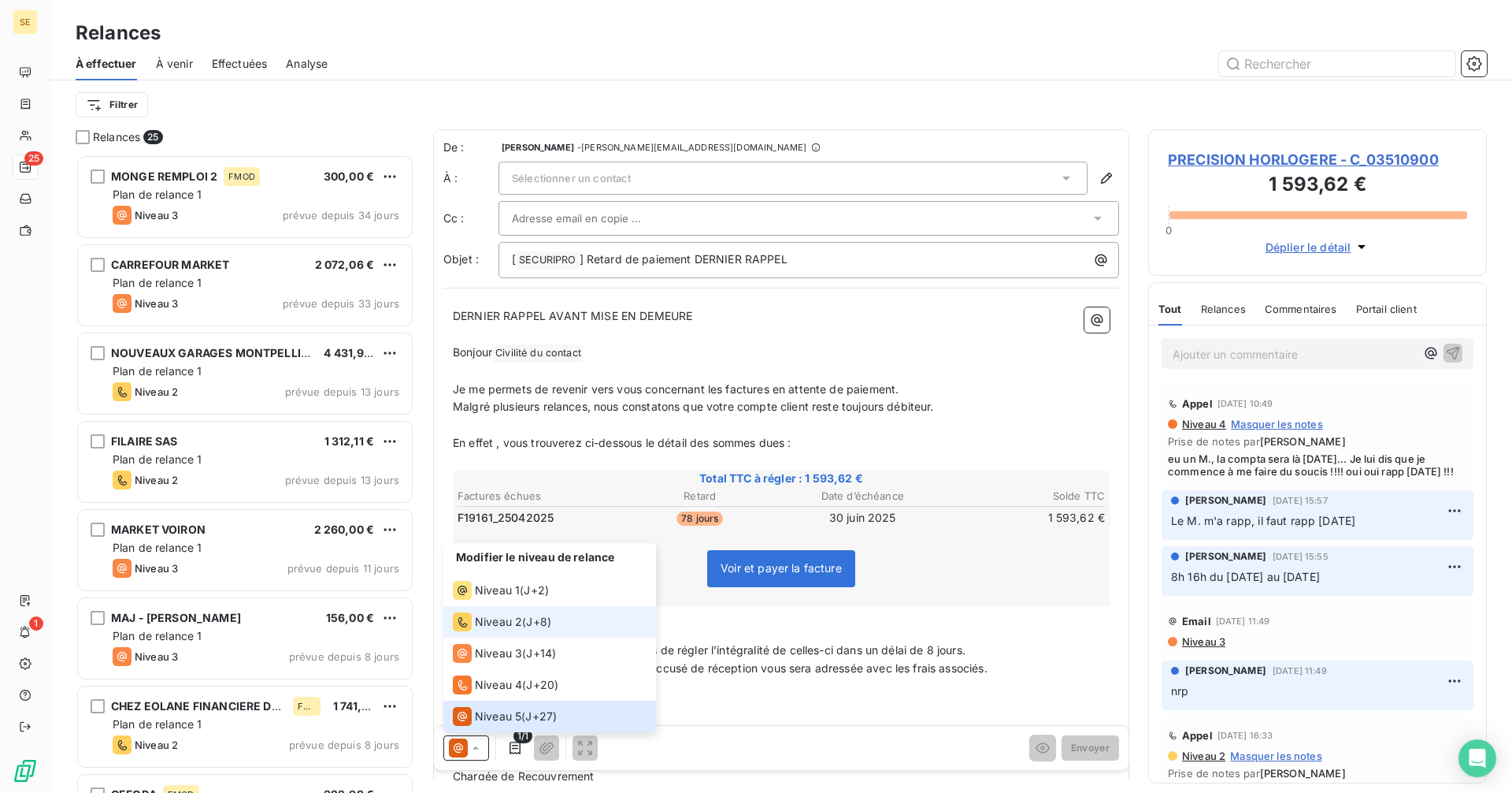
click at [503, 628] on span "Niveau 2" at bounding box center [499, 622] width 48 height 16
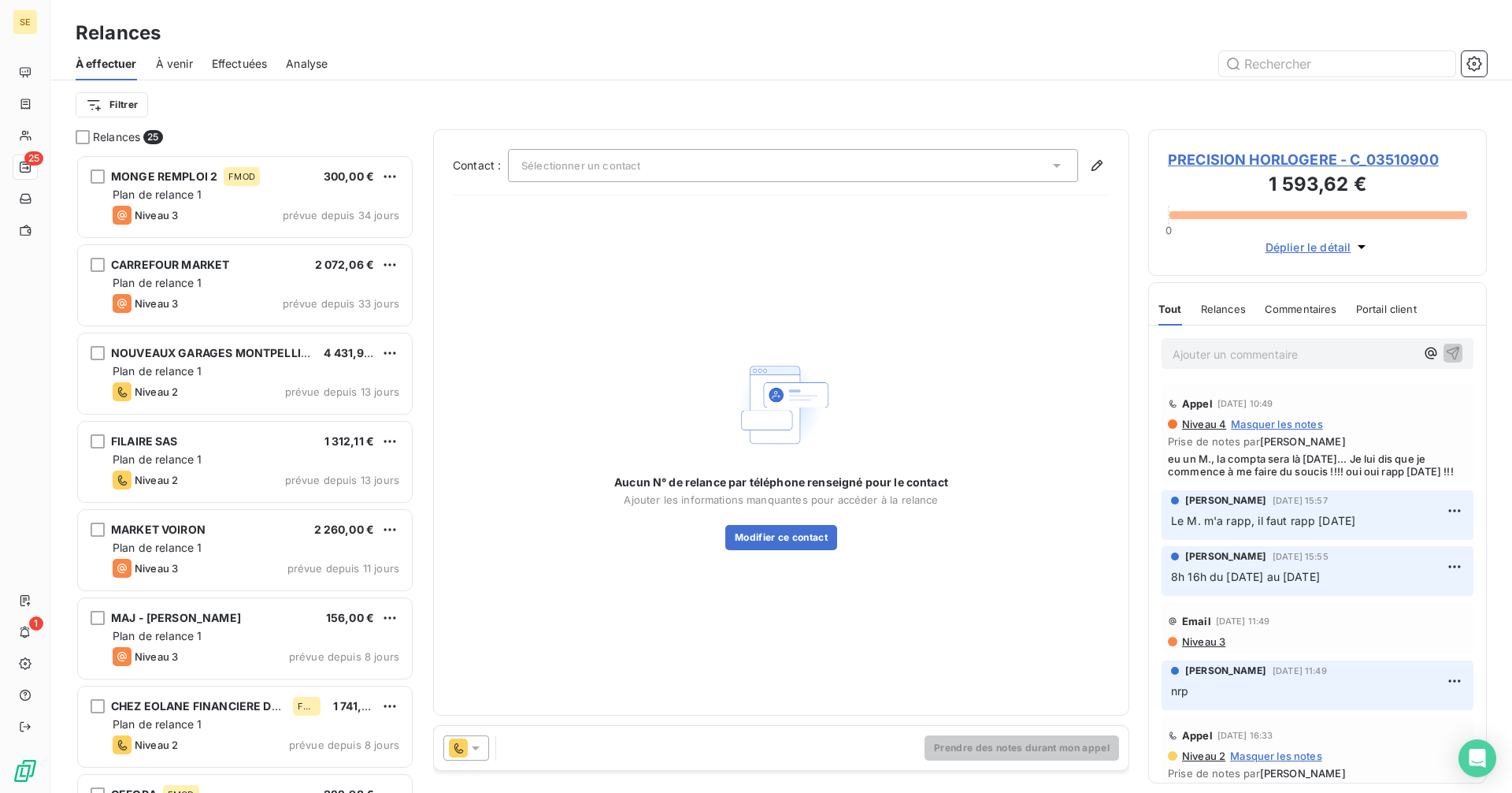
click at [570, 159] on div "Sélectionner un contact" at bounding box center [793, 166] width 570 height 34
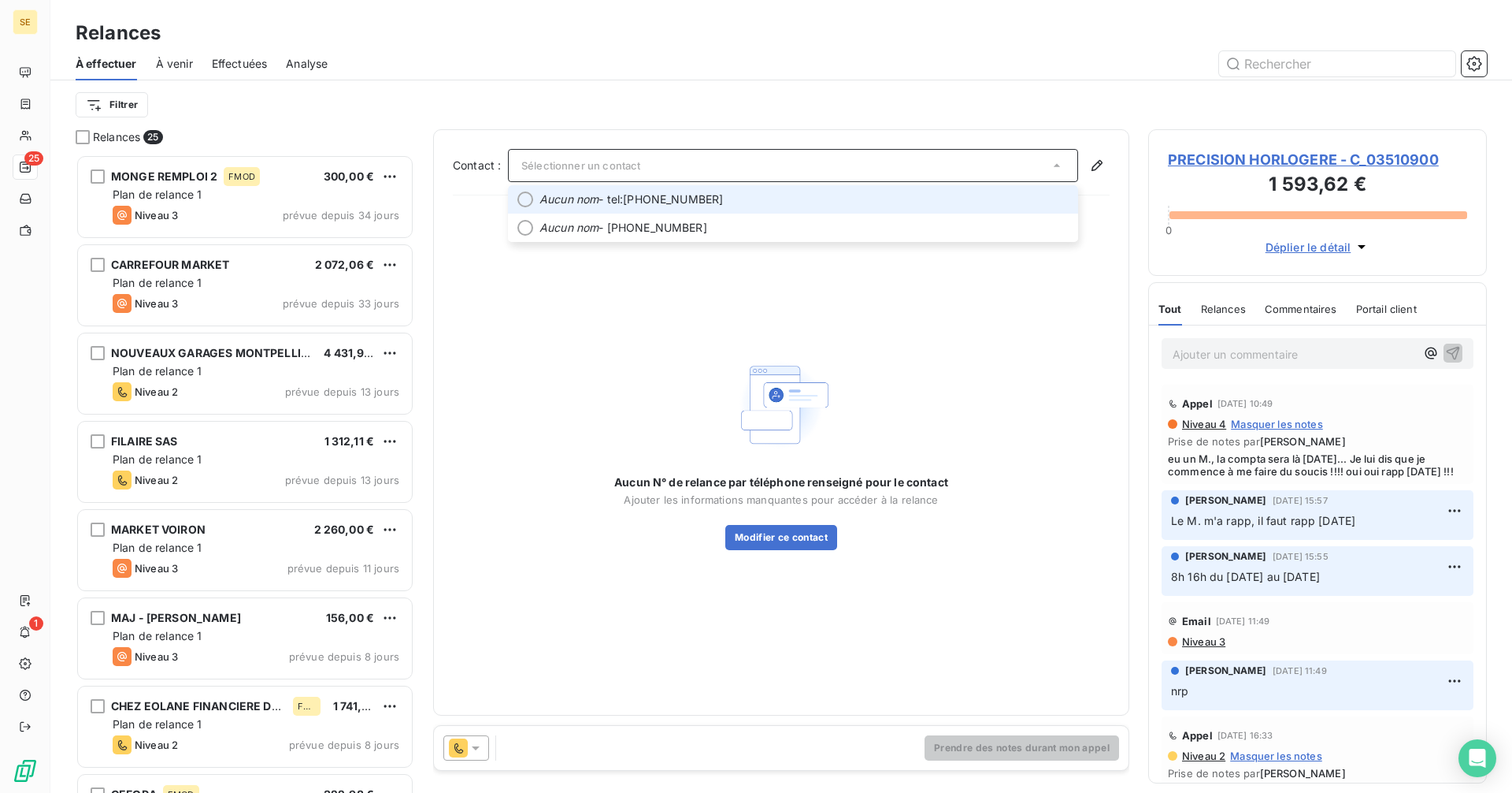
click at [646, 198] on span "Aucun nom - tel:0381662746" at bounding box center [804, 199] width 529 height 16
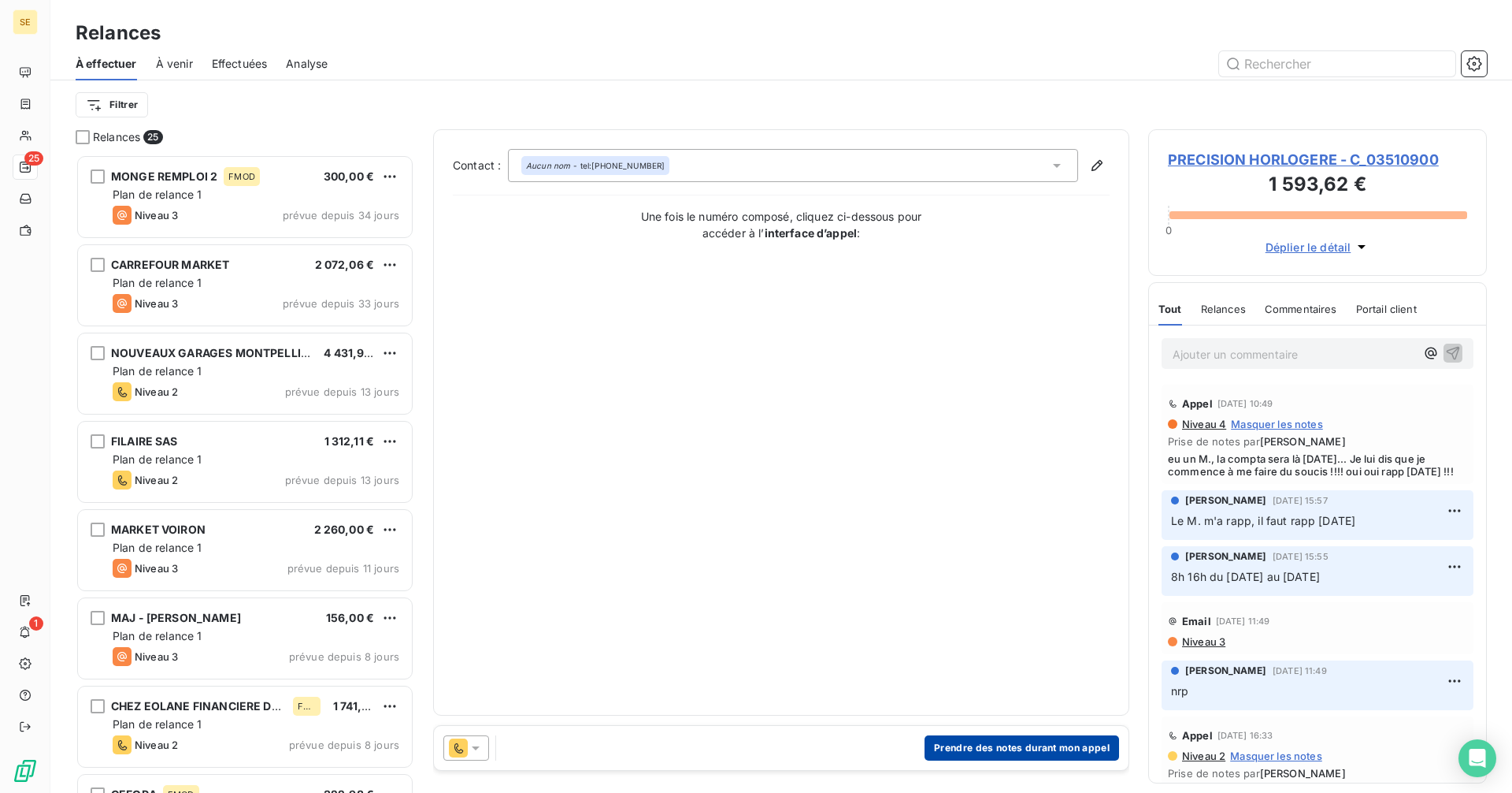
click at [994, 751] on button "Prendre des notes durant mon appel" at bounding box center [1022, 747] width 195 height 26
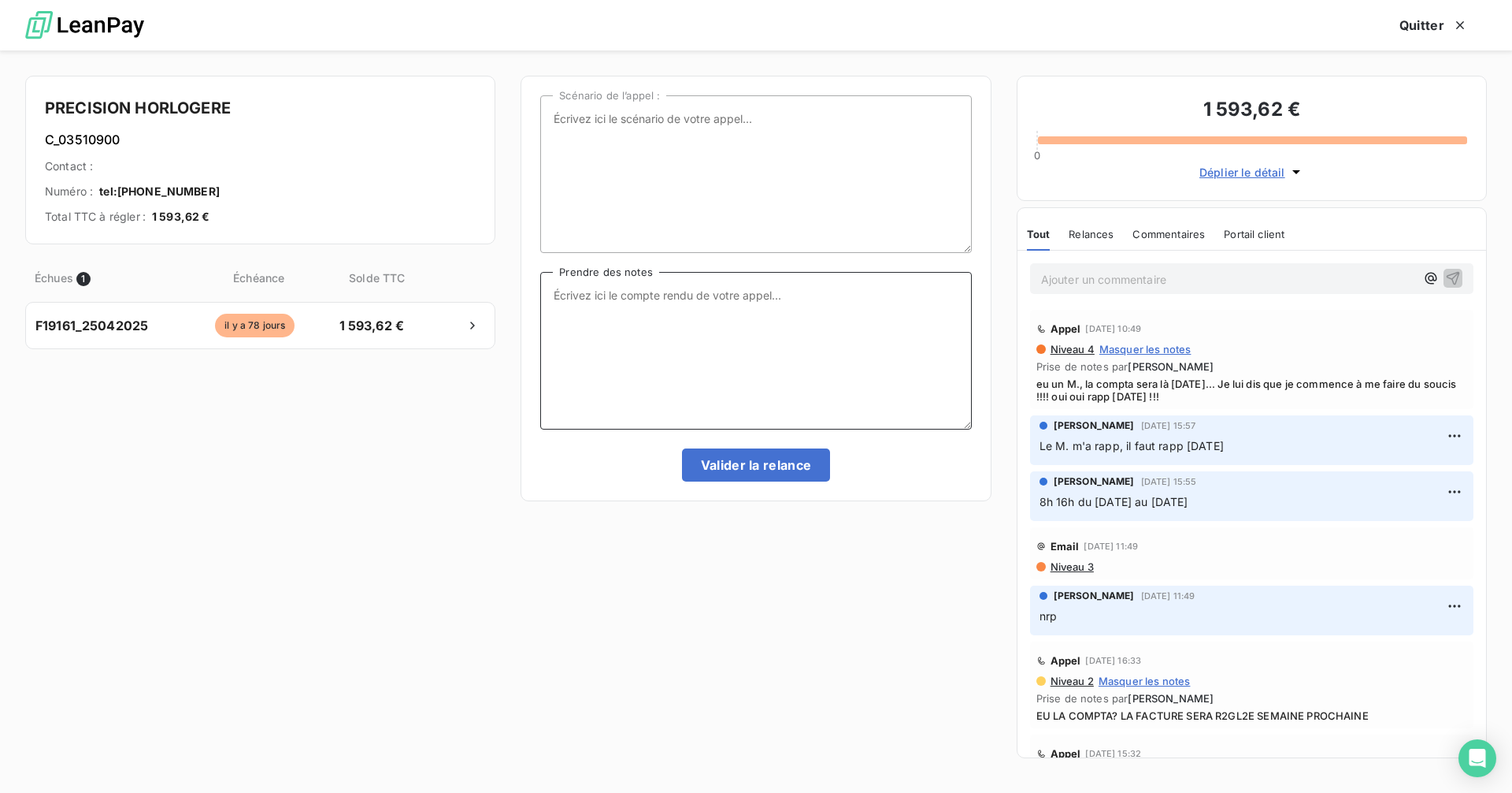
click at [672, 293] on textarea "Prendre des notes" at bounding box center [756, 350] width 431 height 158
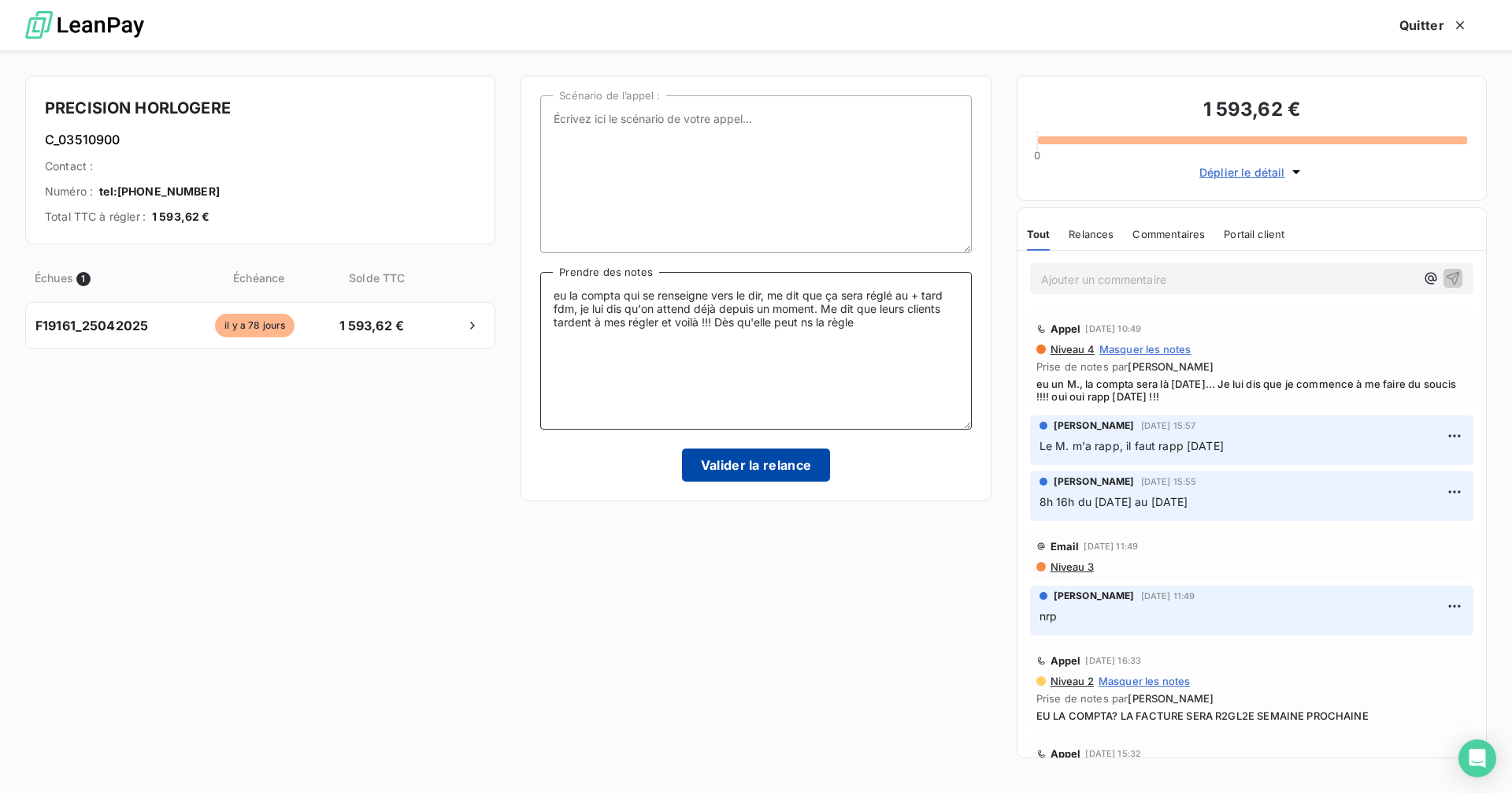
type textarea "eu la compta qui se renseigne vers le dir, me dit que ça sera réglé au + tard f…"
click at [799, 472] on button "Valider la relance" at bounding box center [756, 465] width 149 height 34
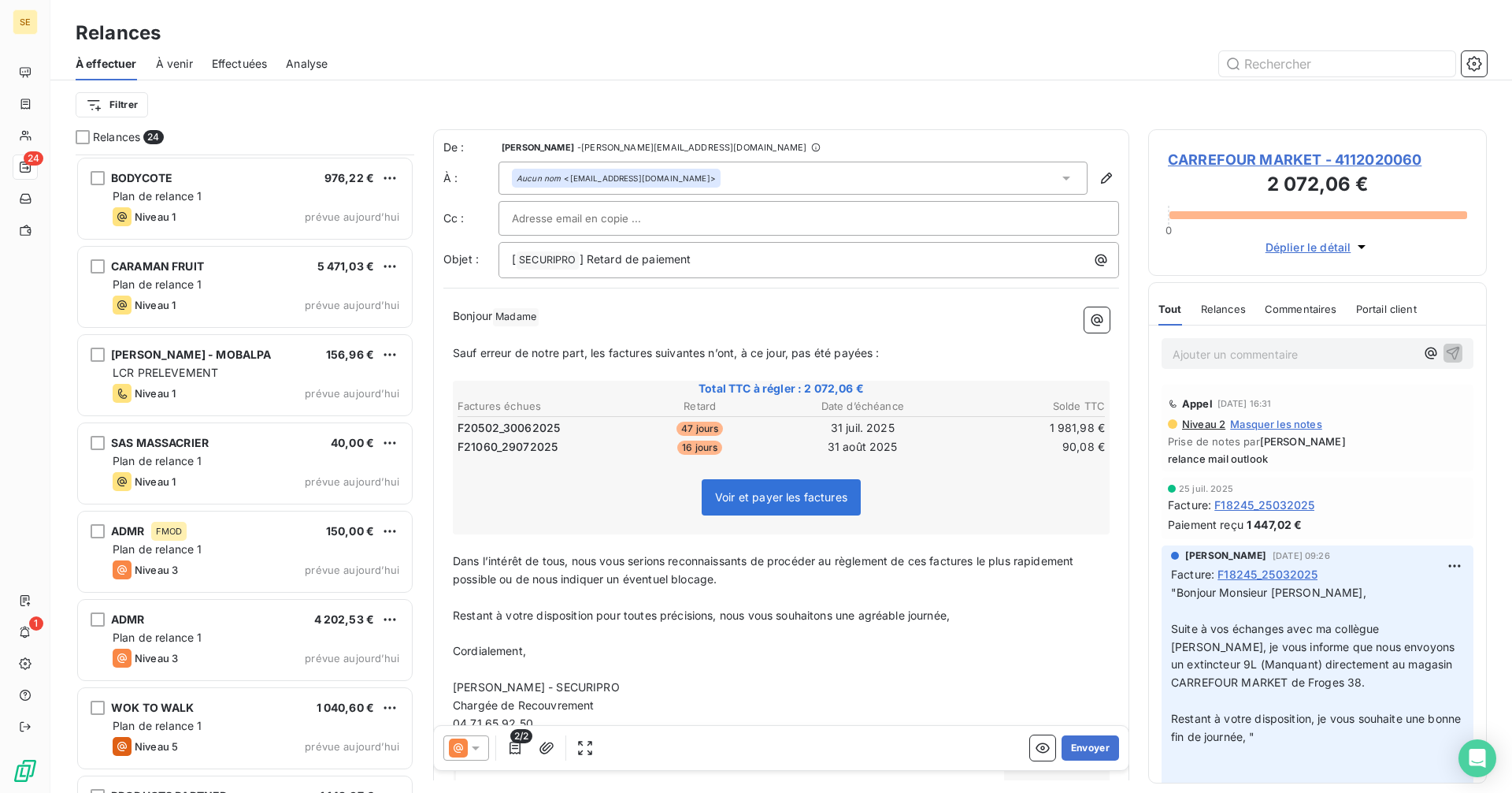
scroll to position [1480, 0]
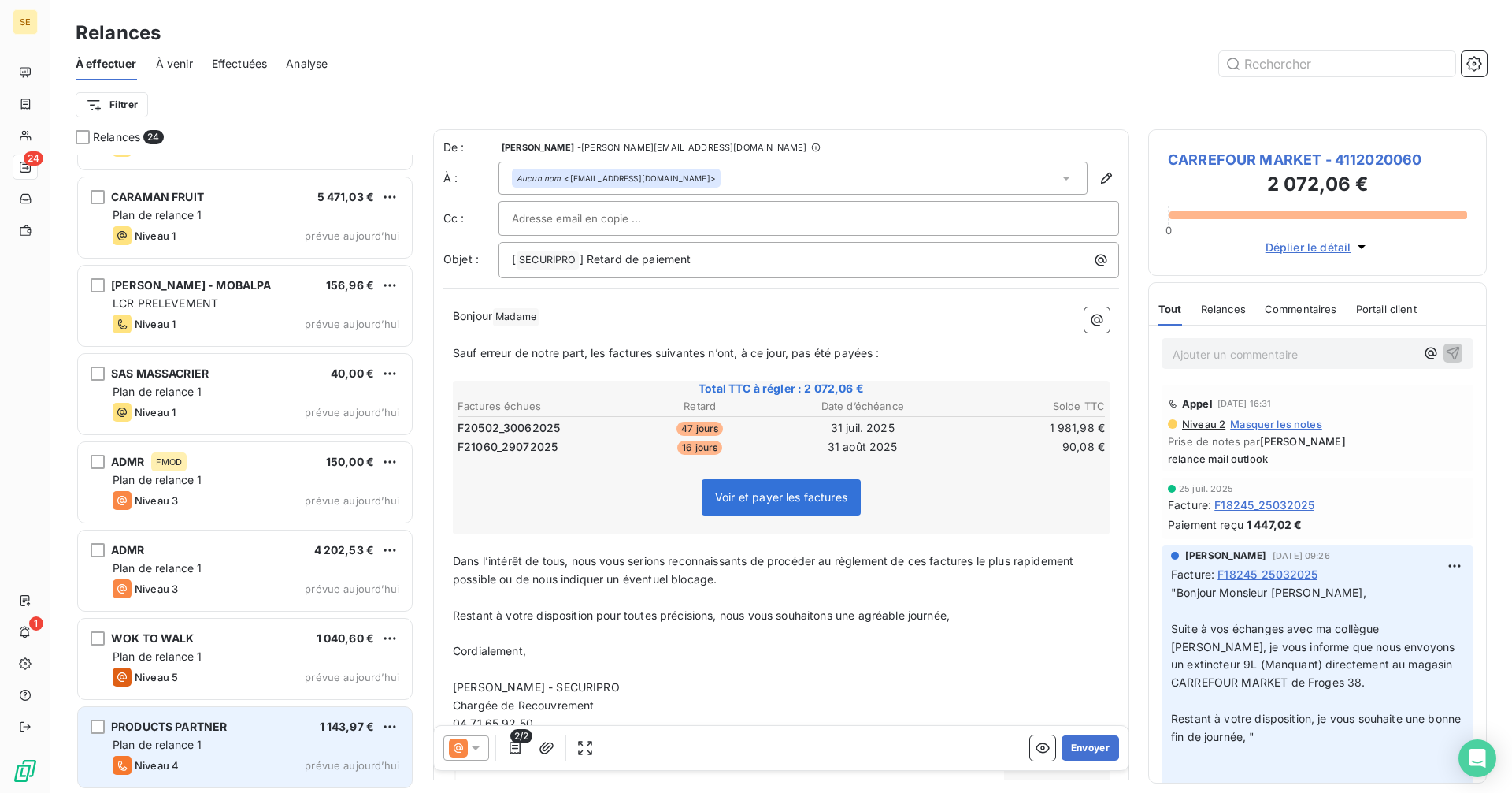
click at [262, 747] on div "Plan de relance 1" at bounding box center [256, 744] width 287 height 16
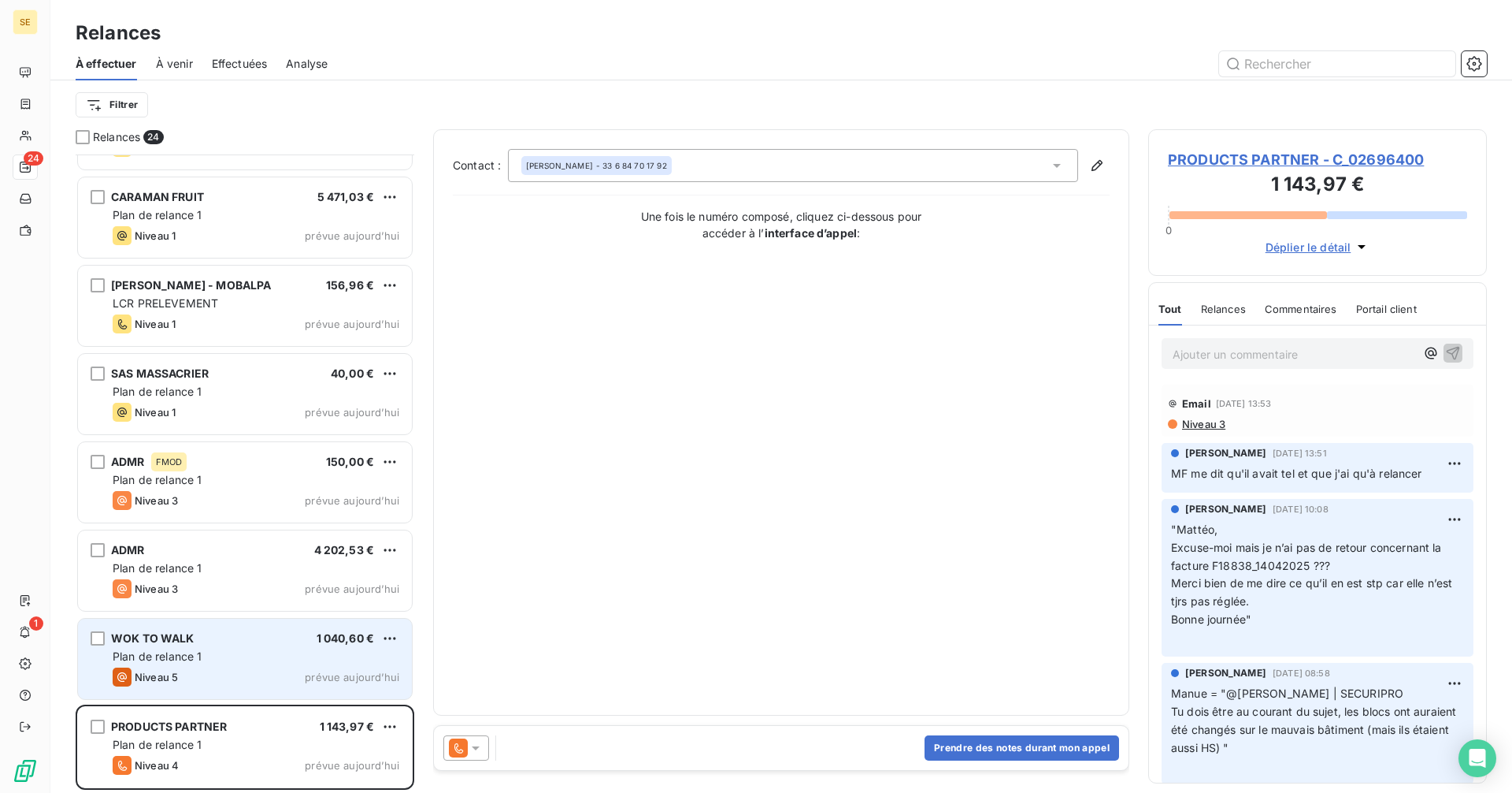
click at [250, 650] on div "Plan de relance 1" at bounding box center [256, 656] width 287 height 16
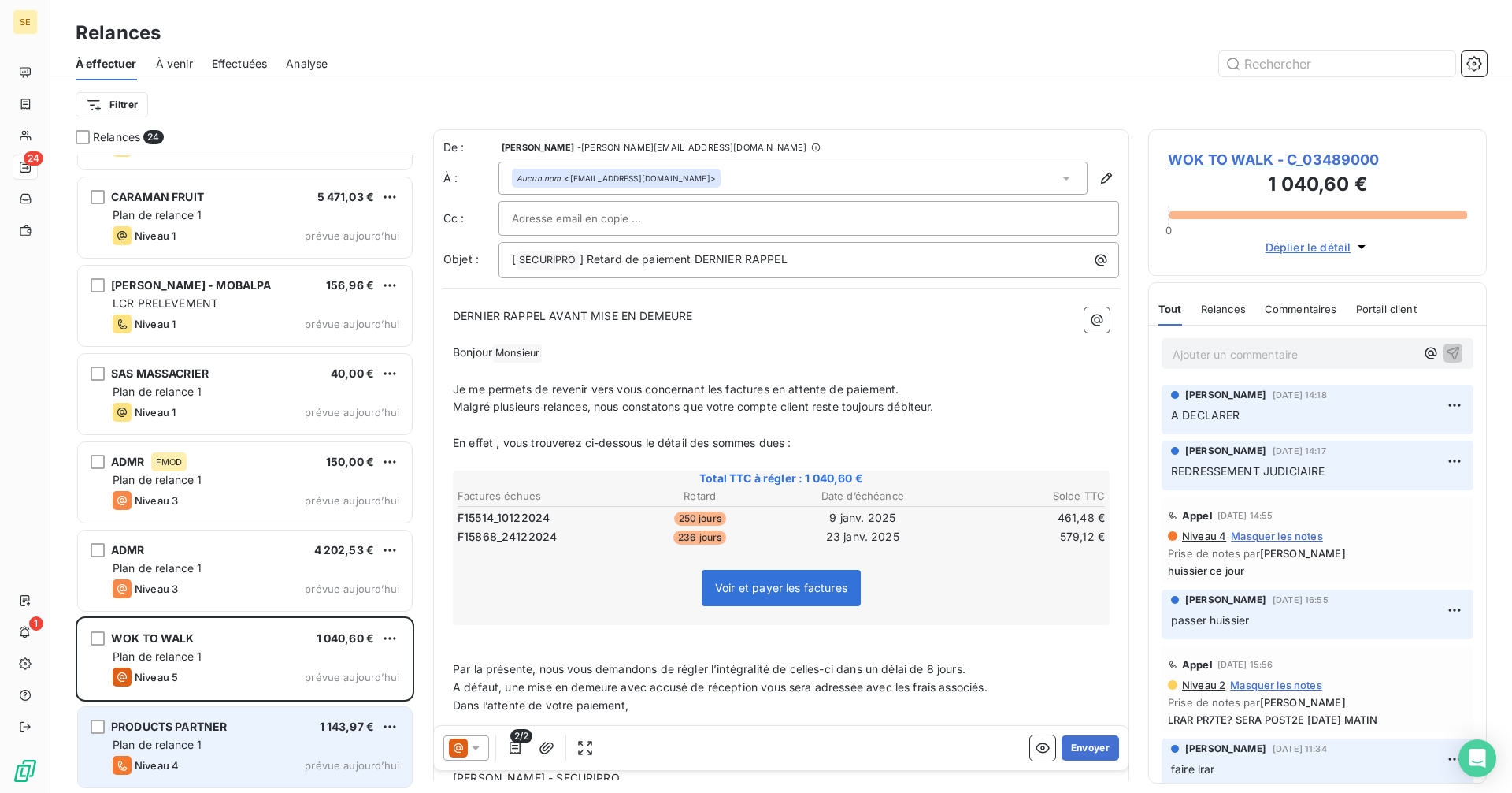
click at [316, 743] on div "Plan de relance 1" at bounding box center [256, 744] width 287 height 16
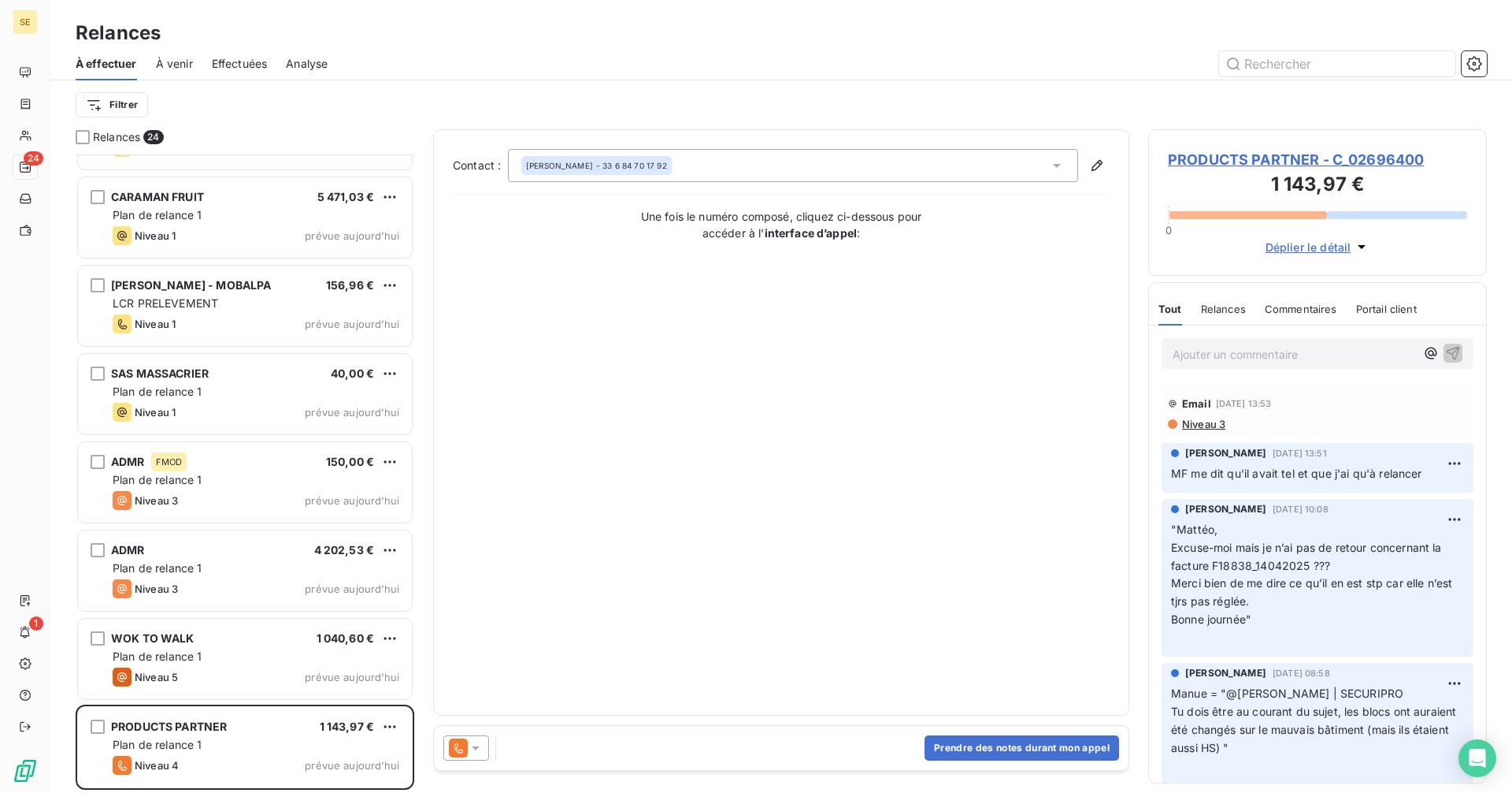
click at [1246, 156] on span "PRODUCTS PARTNER - C_02696400" at bounding box center [1317, 160] width 299 height 21
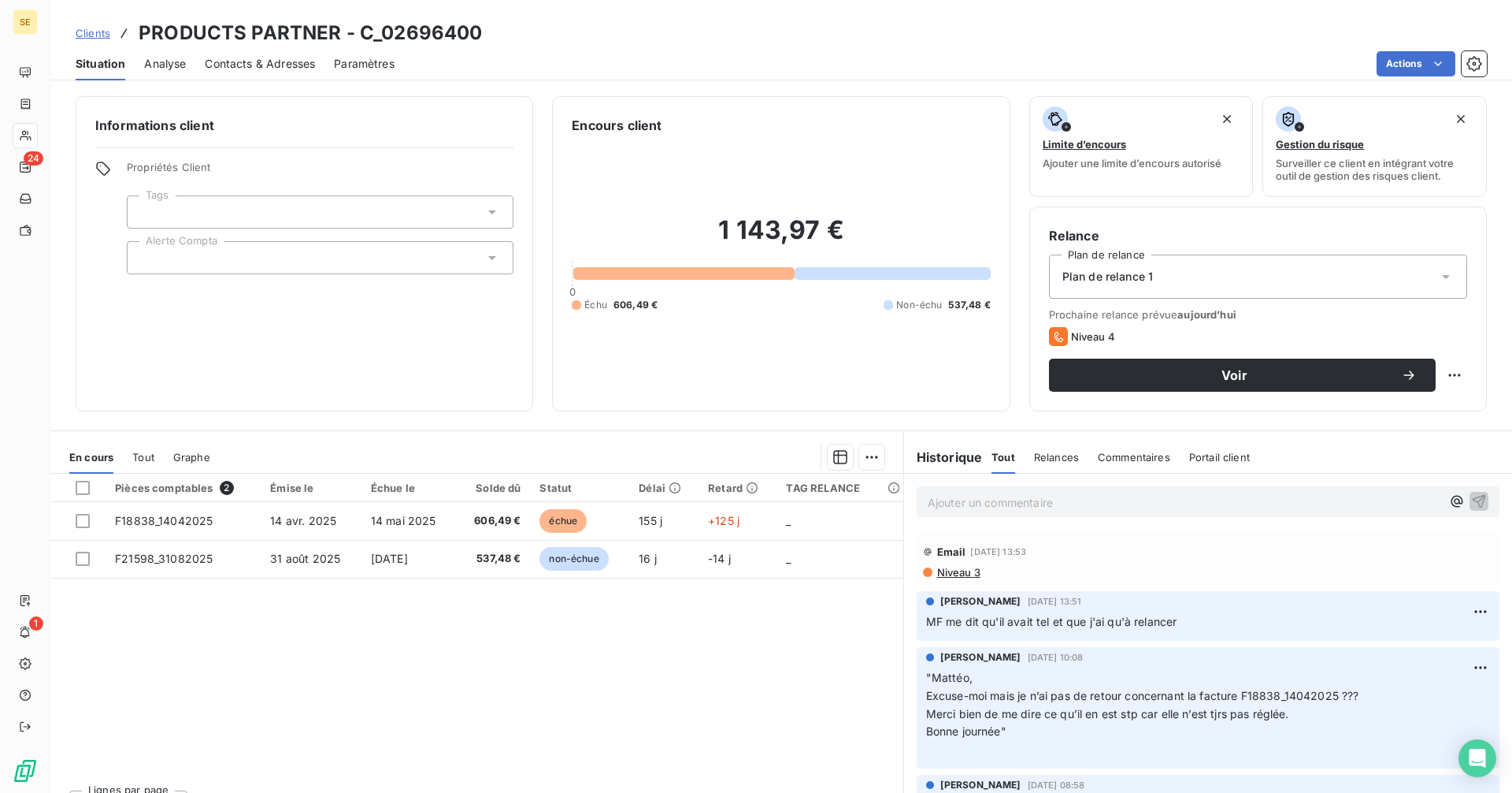
click at [259, 63] on span "Contacts & Adresses" at bounding box center [259, 64] width 110 height 16
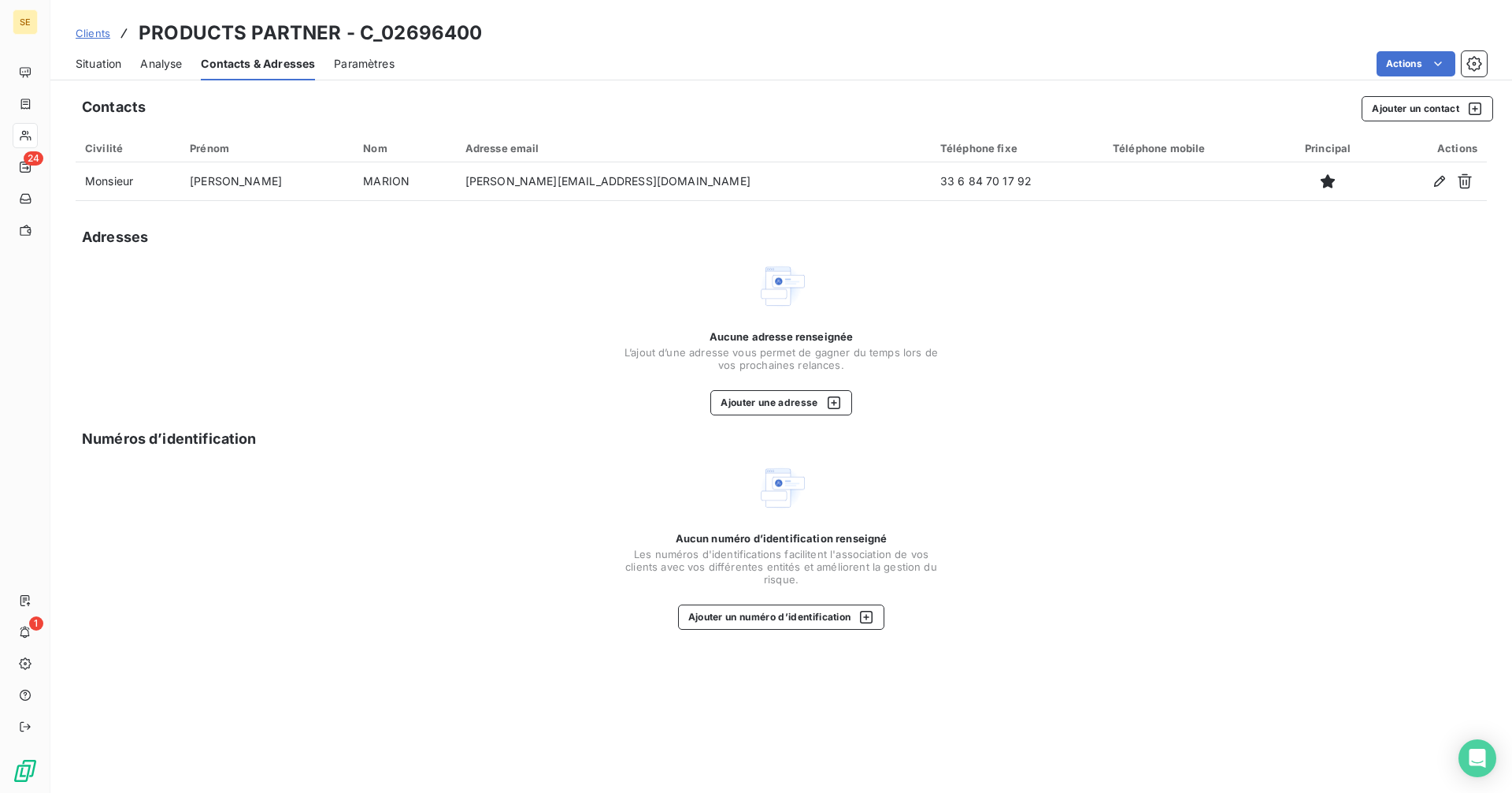
click at [100, 64] on span "Situation" at bounding box center [99, 64] width 46 height 16
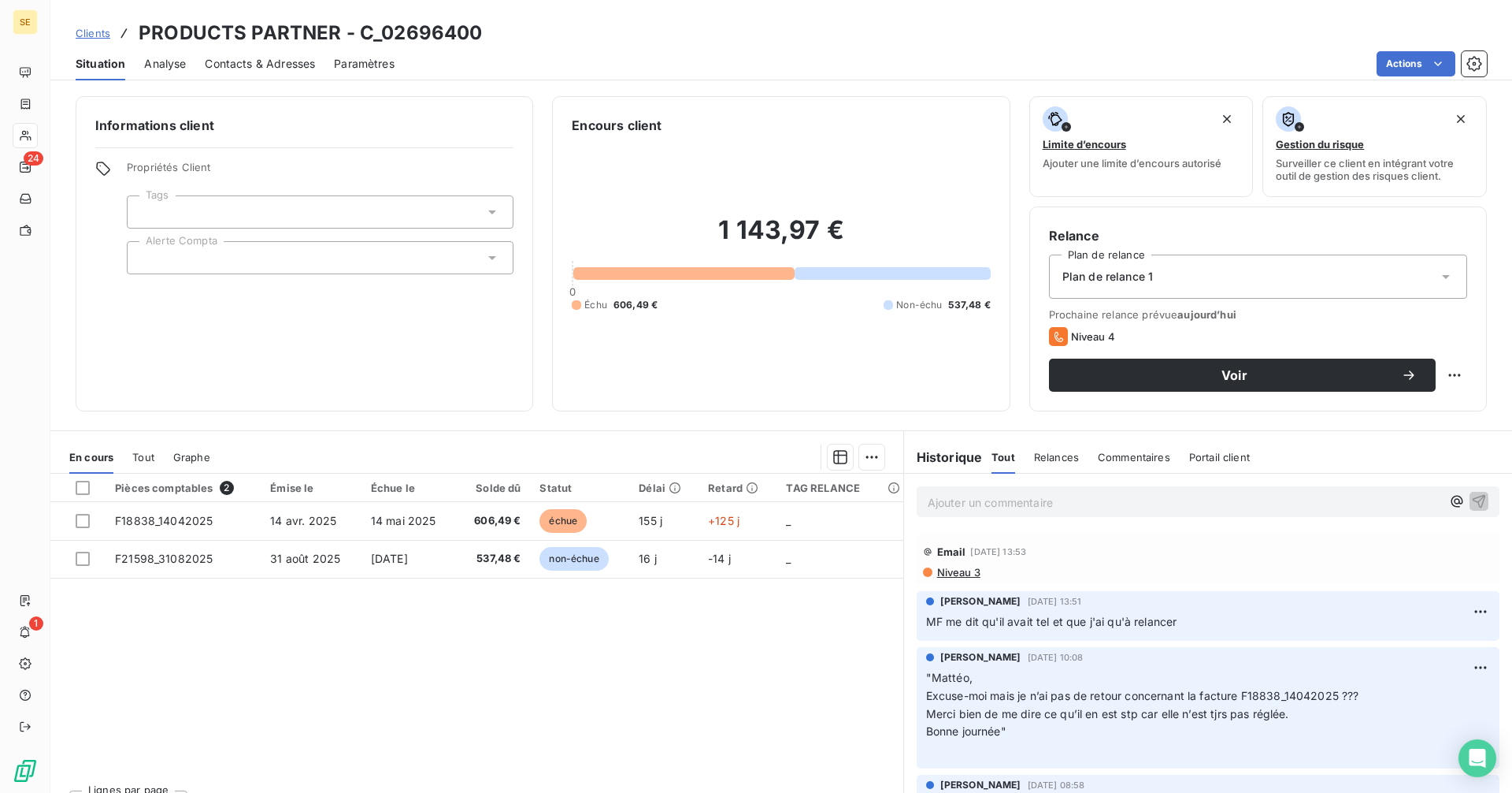
scroll to position [158, 0]
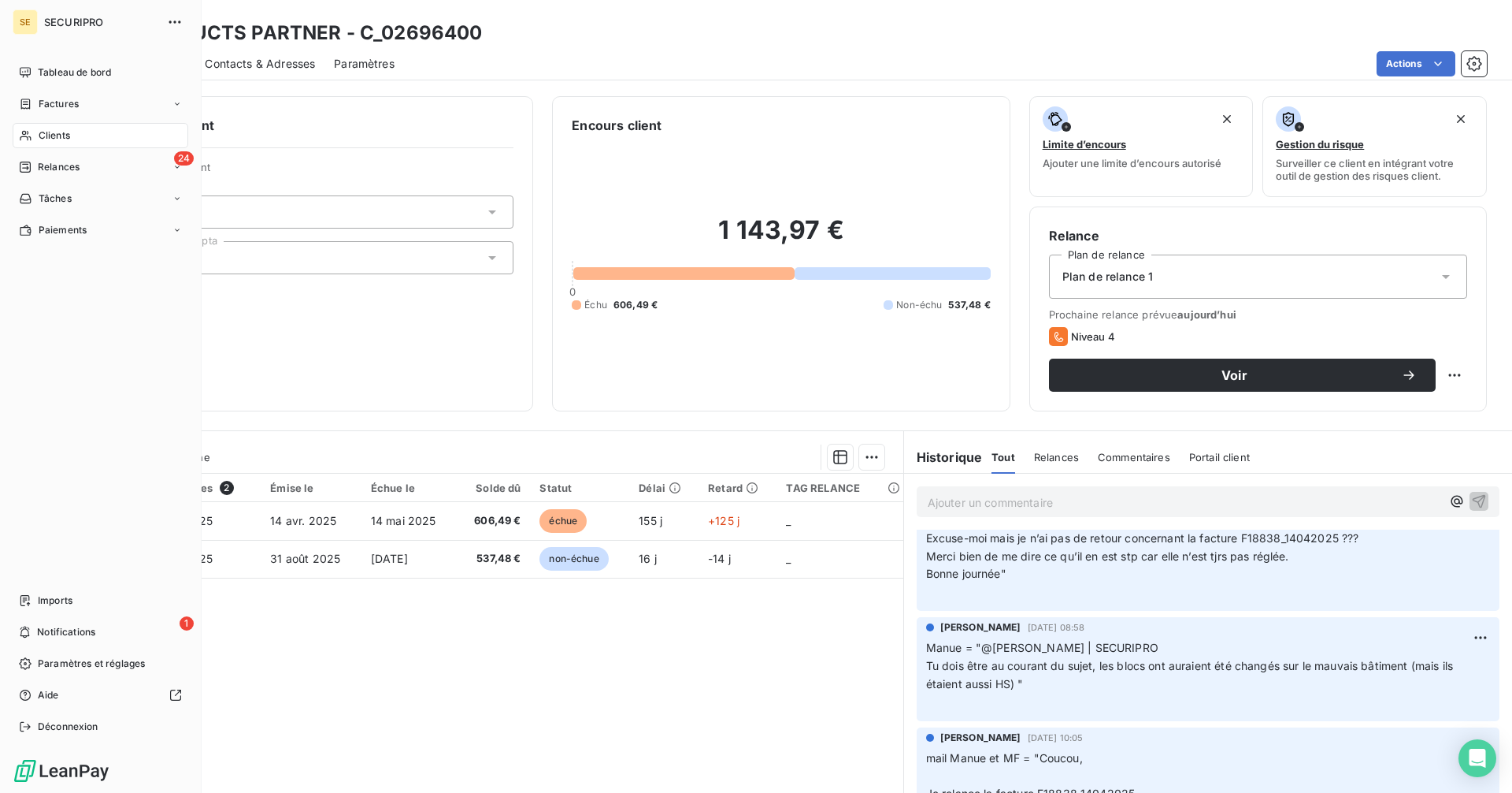
click at [63, 162] on span "Relances" at bounding box center [58, 167] width 41 height 14
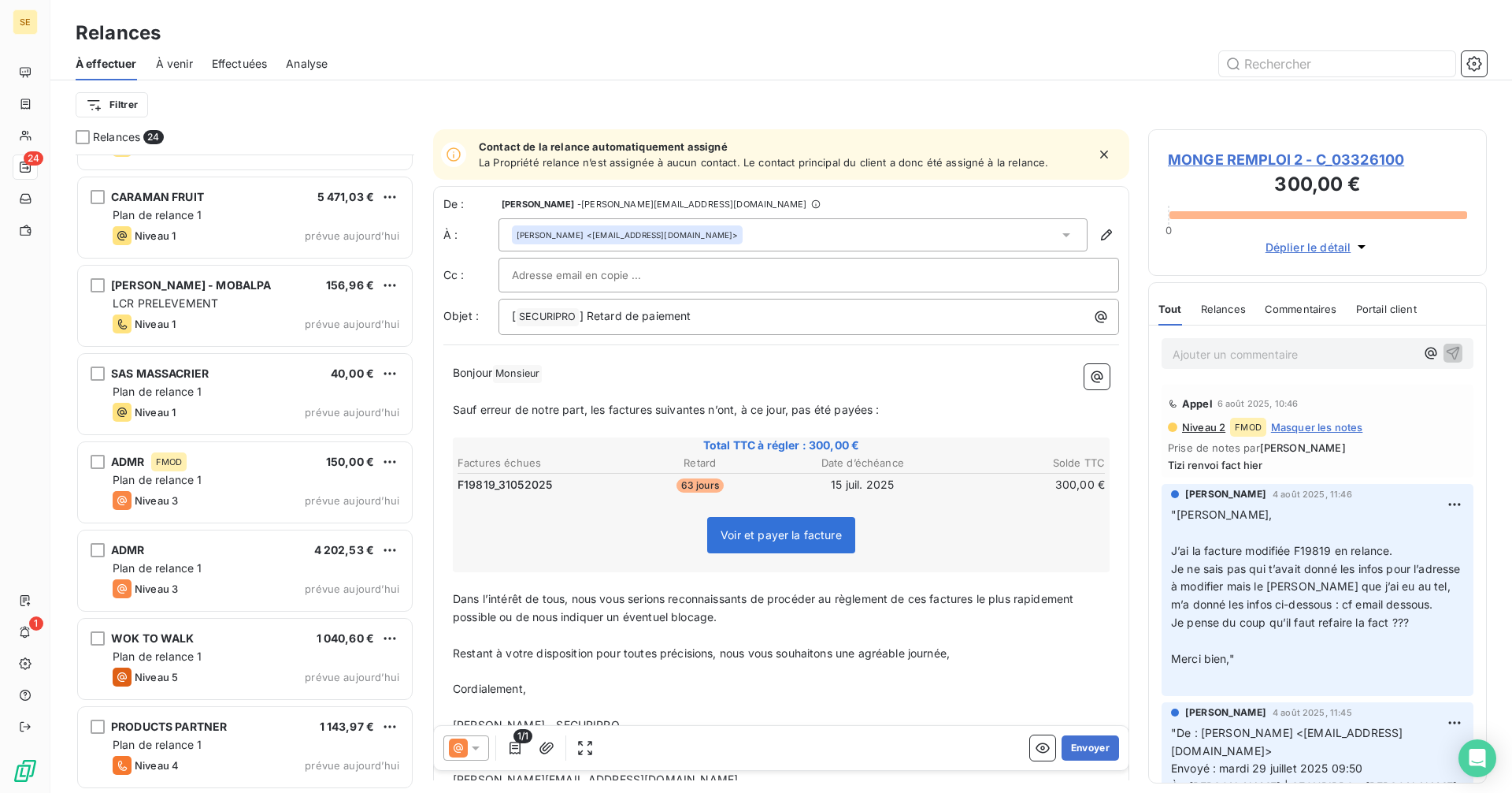
scroll to position [1323, 0]
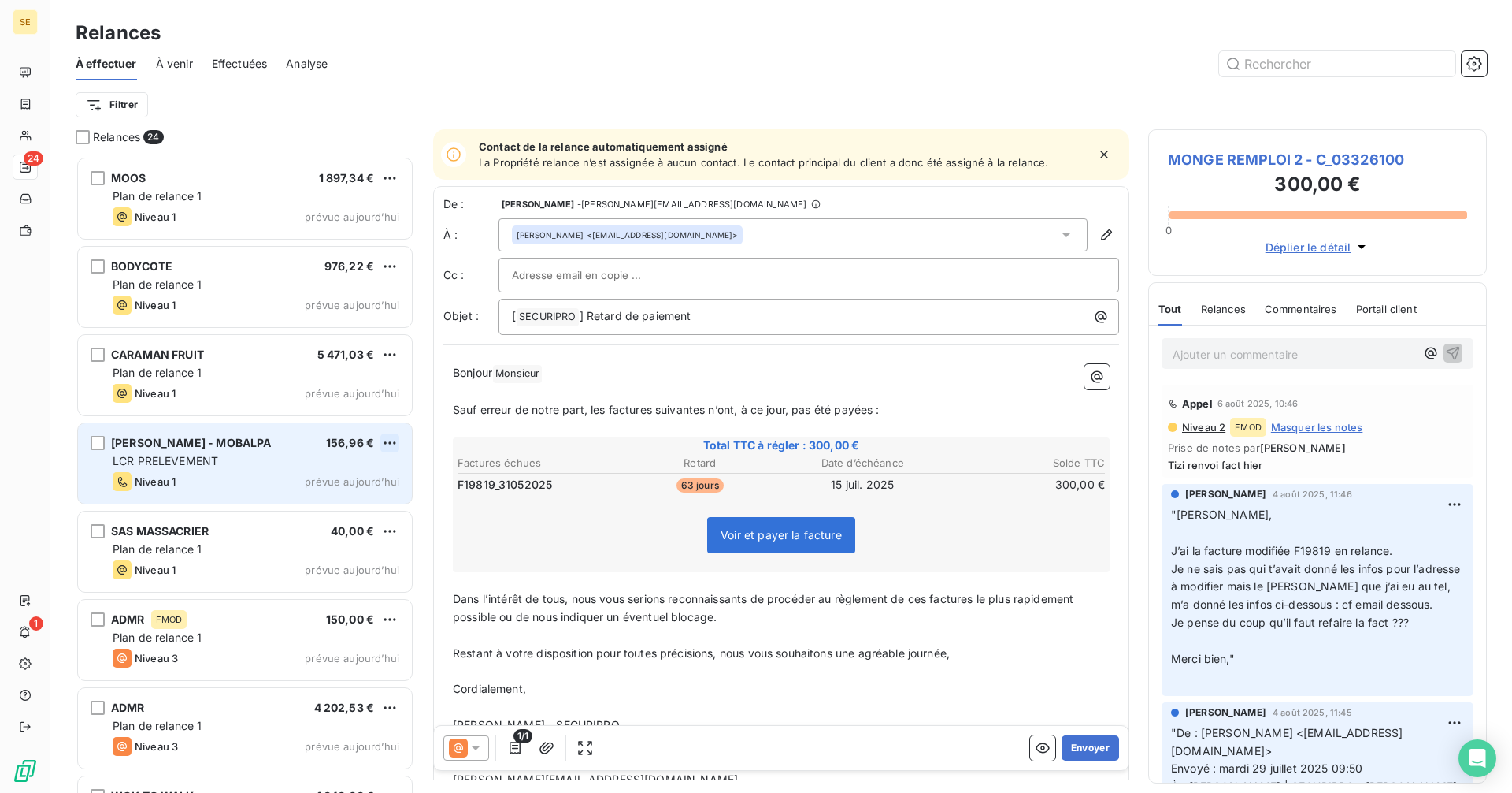
click at [390, 439] on html "SE 24 1 Relances À effectuer À venir Effectuées Analyse Filtrer Relances 24 MAR…" at bounding box center [756, 396] width 1512 height 793
click at [368, 474] on div "Replanifier cette action" at bounding box center [322, 474] width 141 height 26
select select "8"
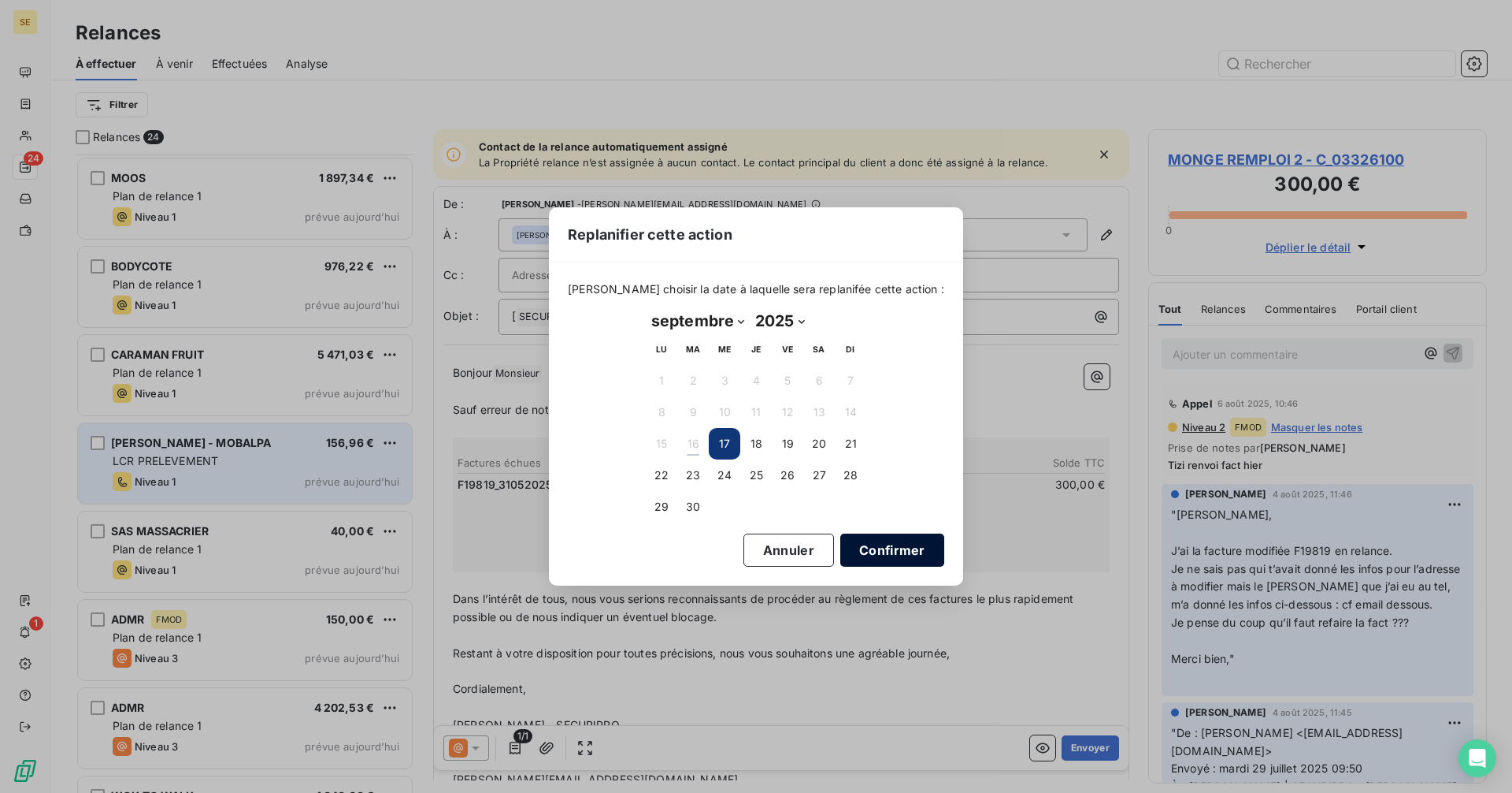
click at [856, 557] on button "Confirmer" at bounding box center [892, 550] width 104 height 34
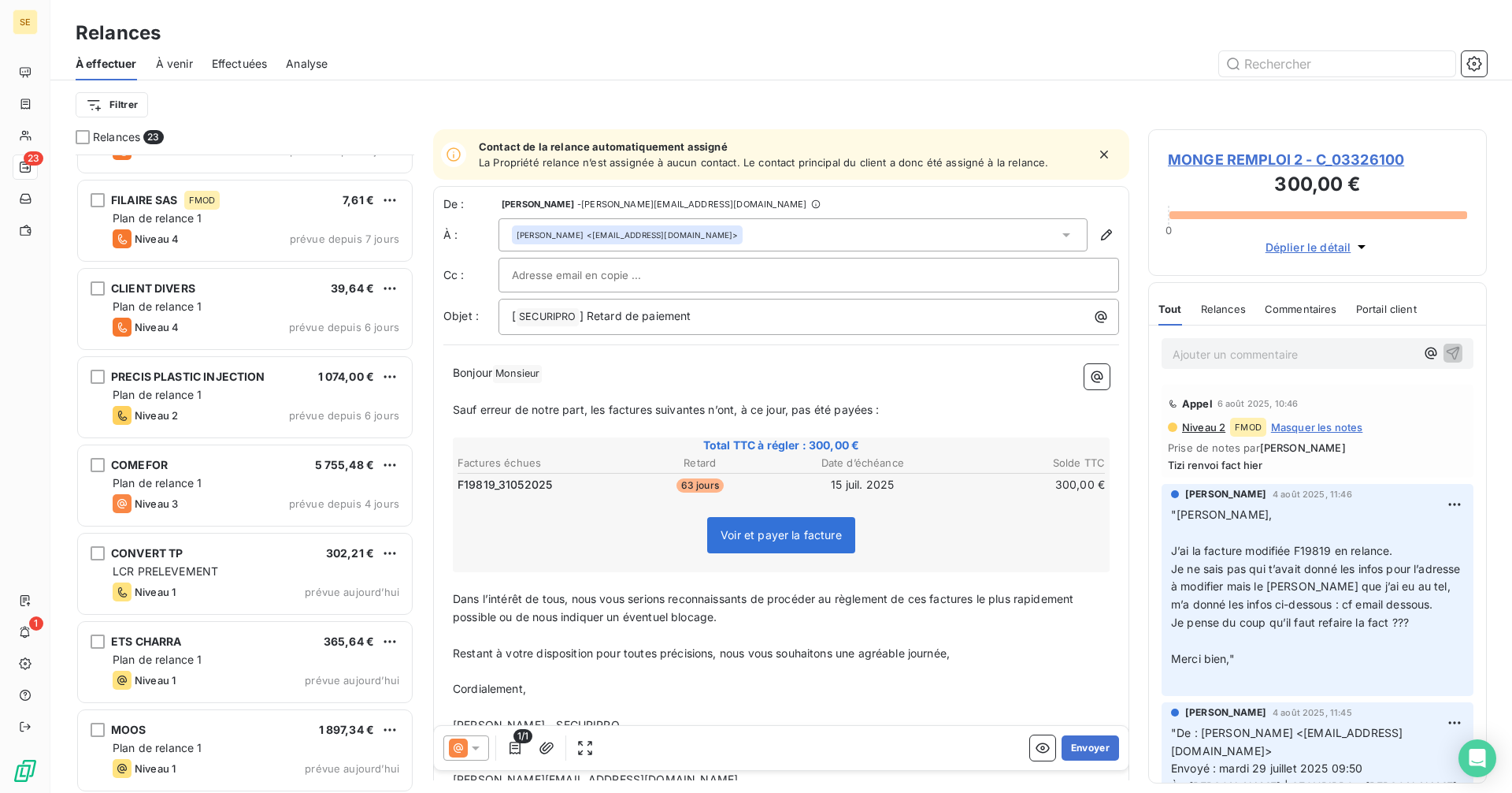
scroll to position [762, 0]
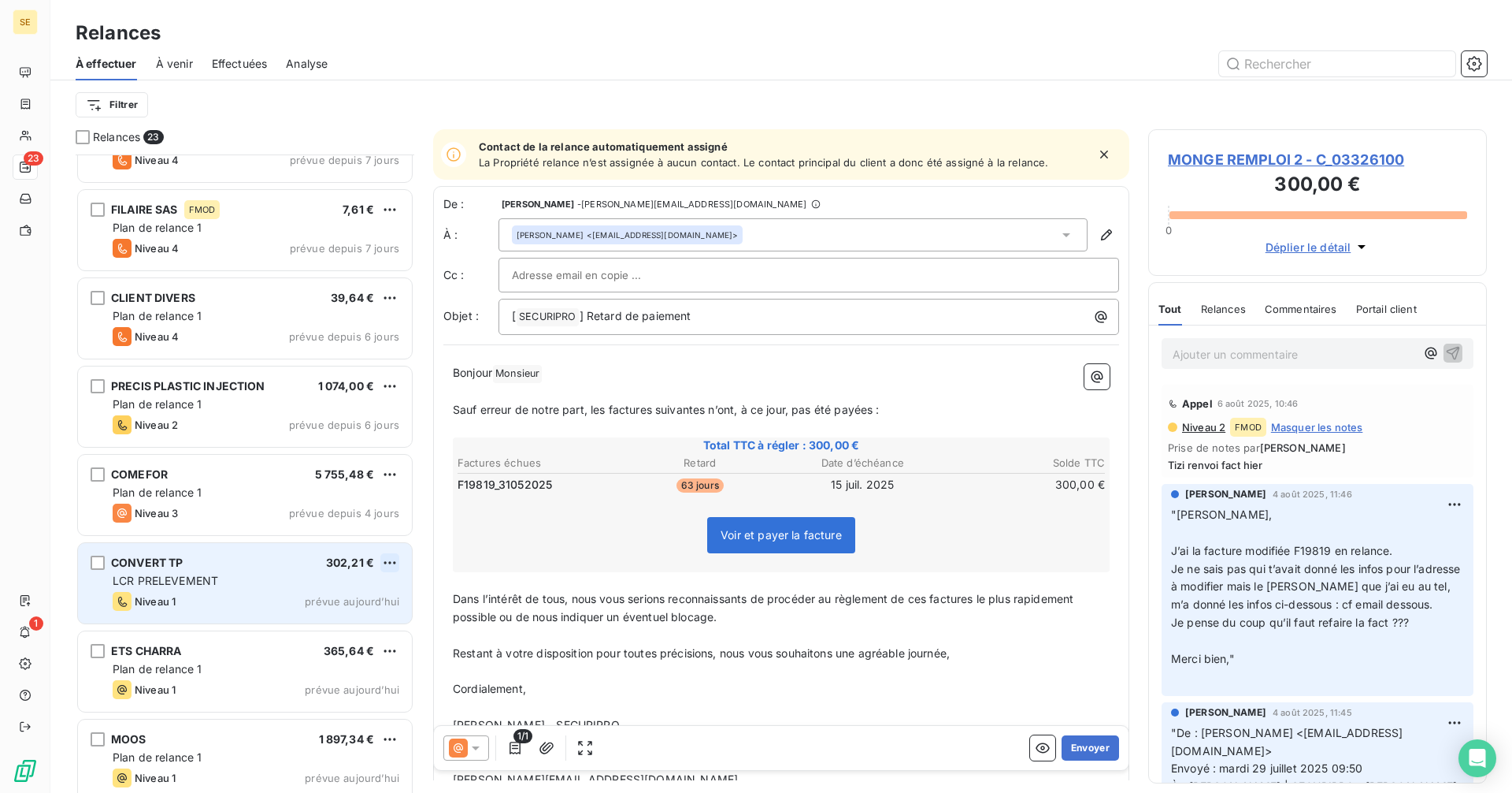
click at [389, 561] on html "SE 23 1 Relances À effectuer À venir Effectuées Analyse Filtrer Relances 23 MON…" at bounding box center [756, 396] width 1512 height 793
click at [354, 586] on div "Replanifier cette action" at bounding box center [322, 594] width 141 height 26
select select "8"
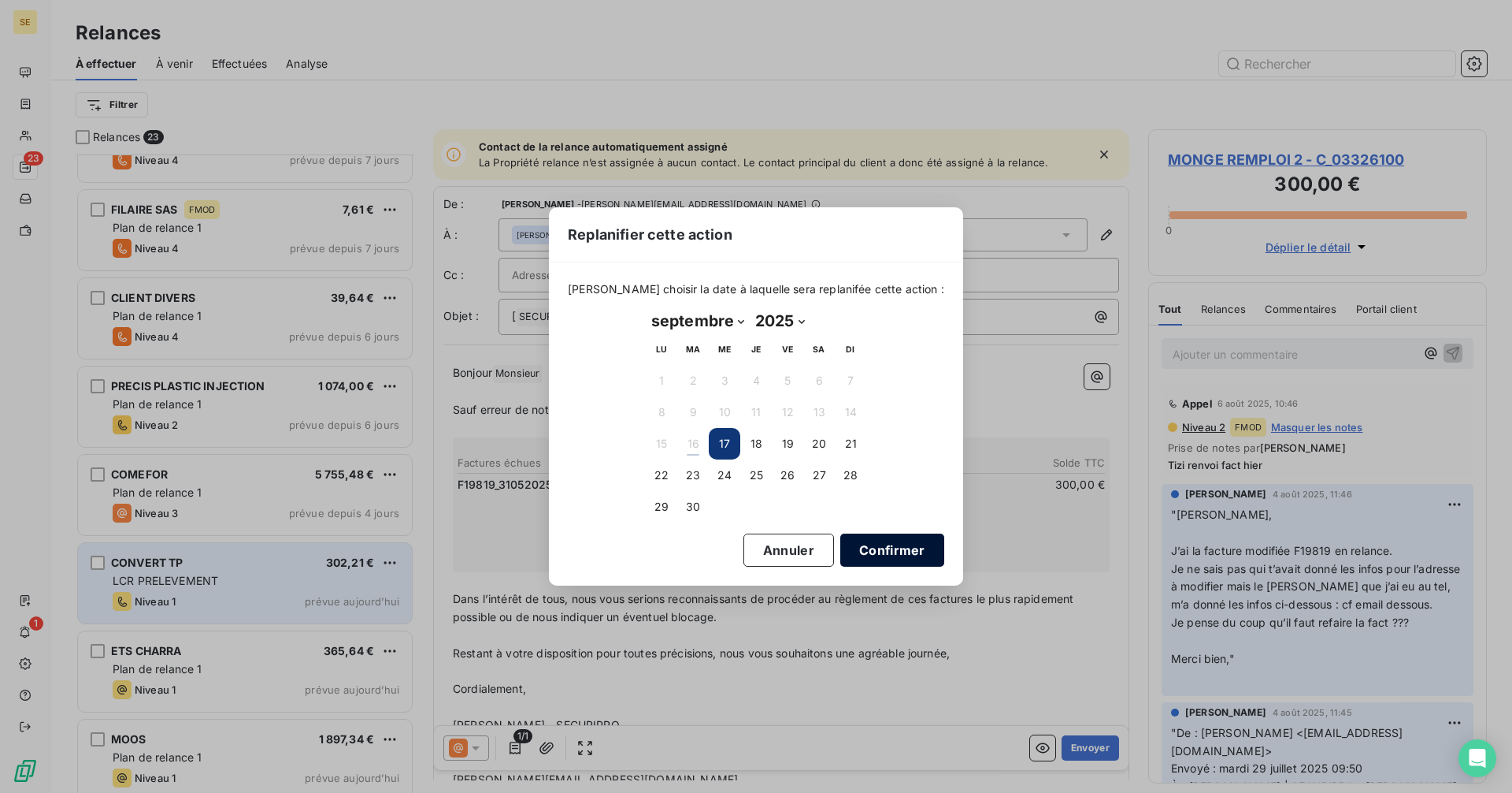
click at [884, 551] on button "Confirmer" at bounding box center [892, 550] width 104 height 34
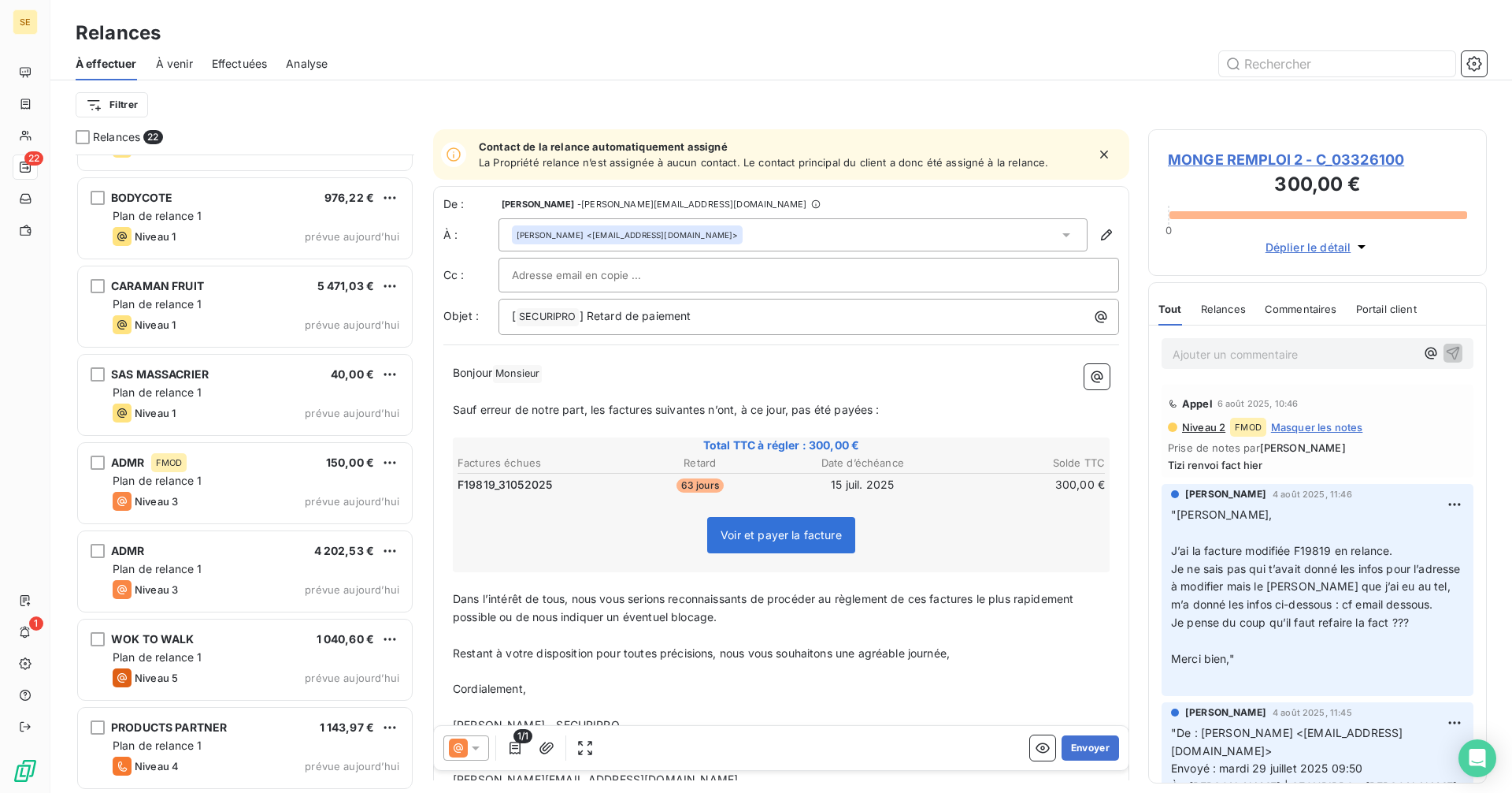
scroll to position [1304, 0]
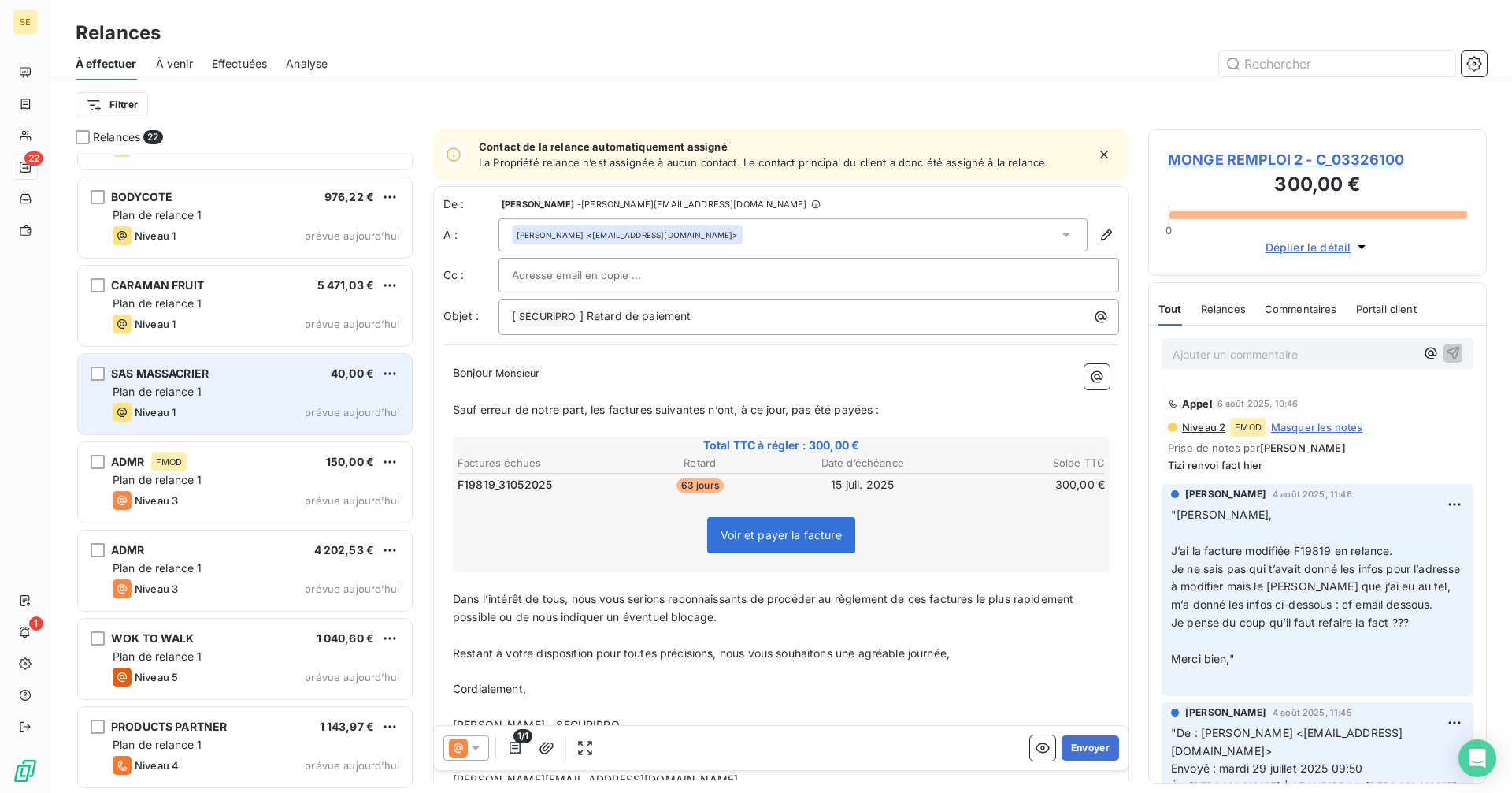
click at [246, 414] on div "Niveau 1 prévue aujourd’hui" at bounding box center [256, 411] width 287 height 19
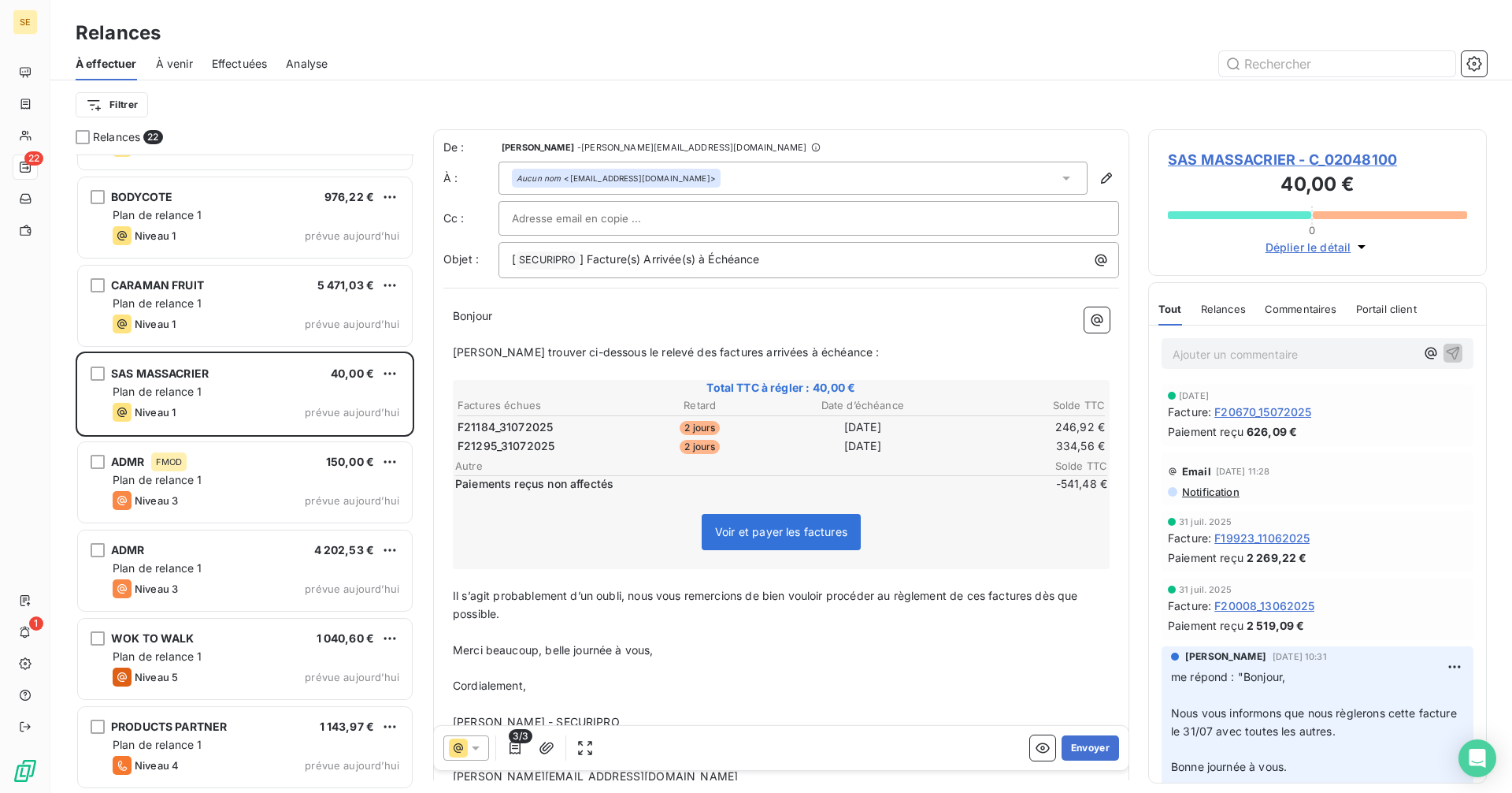
click at [1308, 156] on span "SAS MASSACRIER - C_02048100" at bounding box center [1317, 160] width 299 height 21
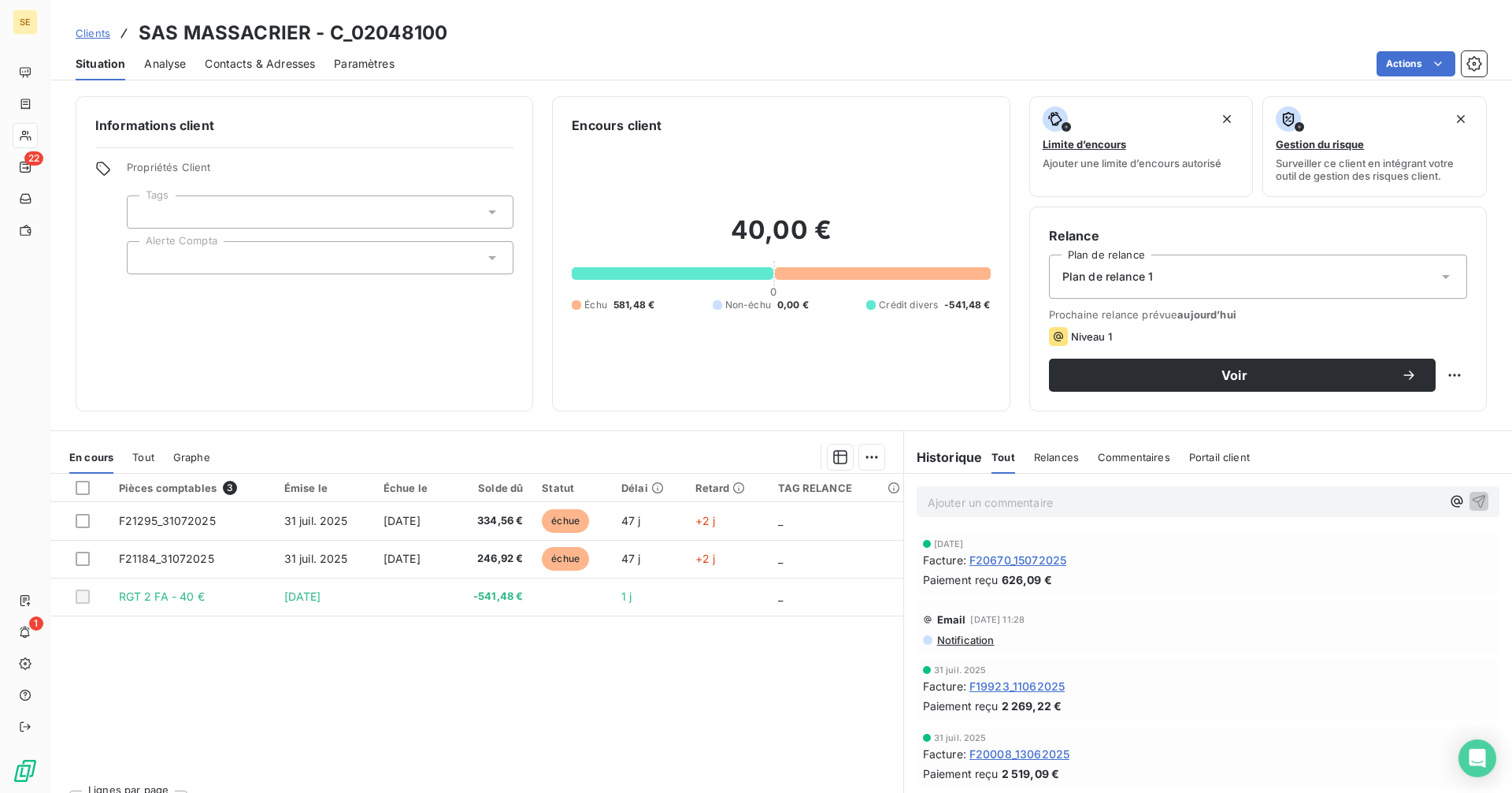
click at [252, 64] on span "Contacts & Adresses" at bounding box center [259, 64] width 110 height 16
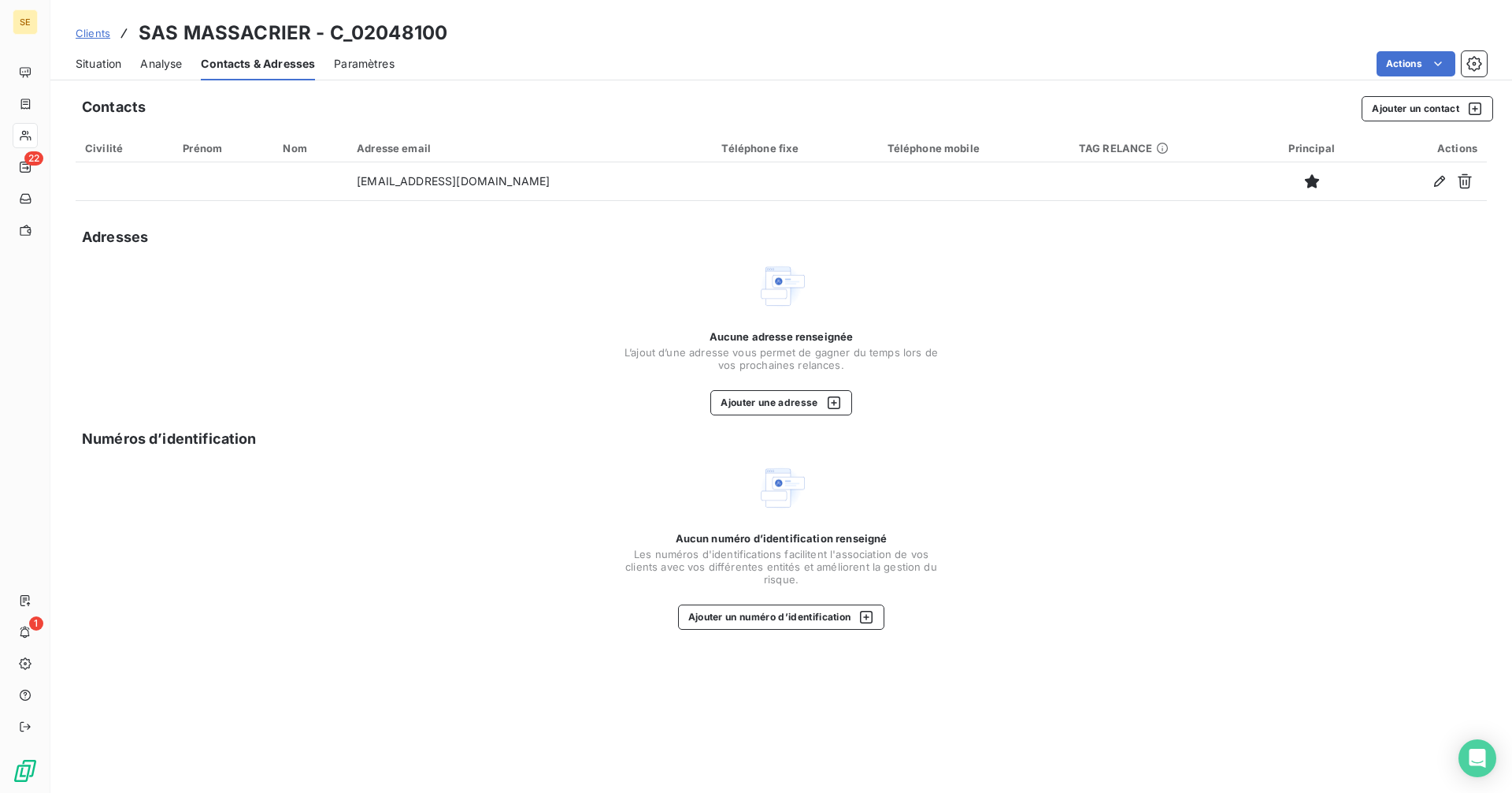
click at [88, 64] on span "Situation" at bounding box center [99, 64] width 46 height 16
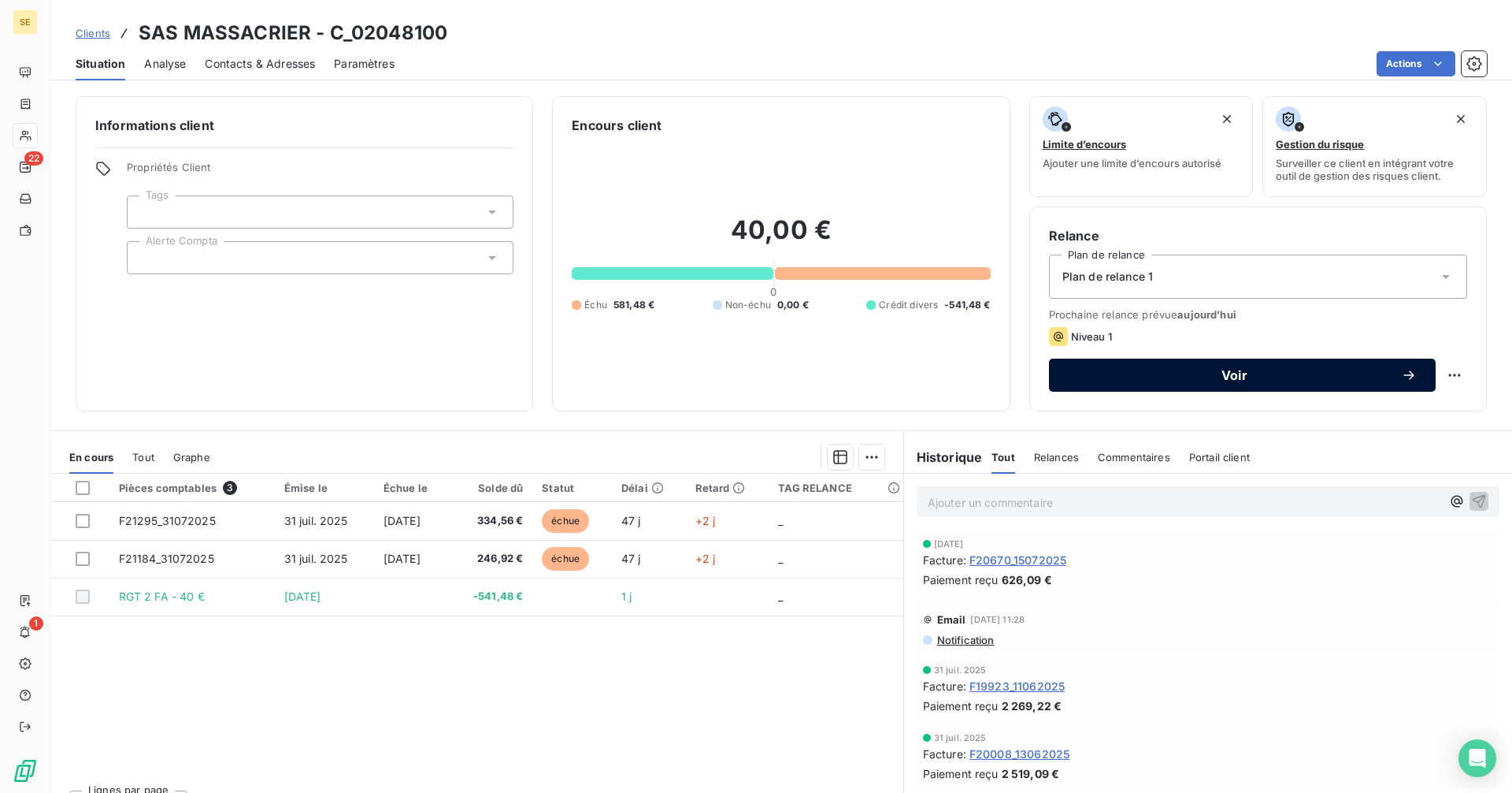
click at [1184, 380] on span "Voir" at bounding box center [1234, 375] width 333 height 12
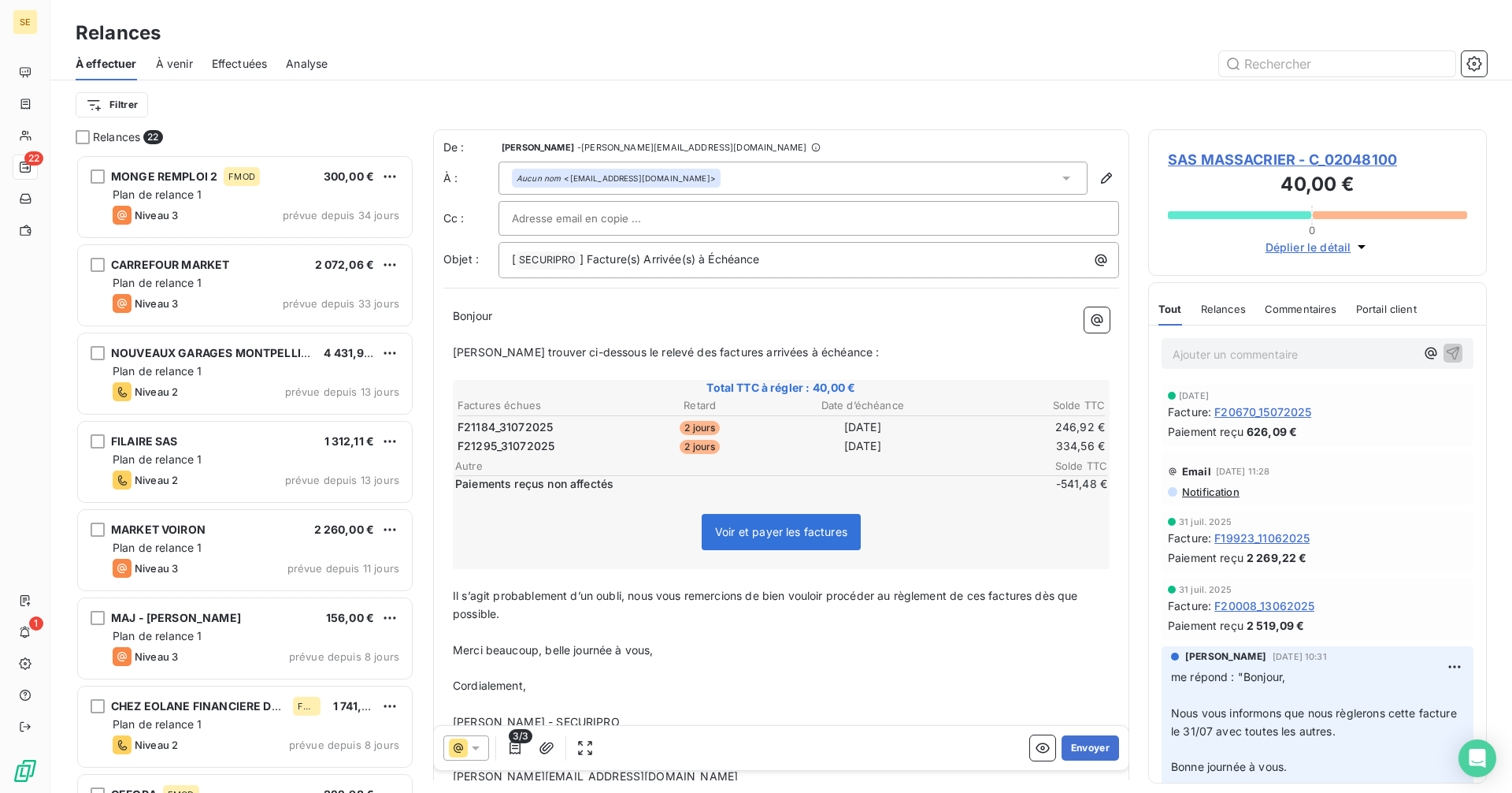
scroll to position [626, 327]
click at [467, 744] on icon at bounding box center [458, 747] width 19 height 19
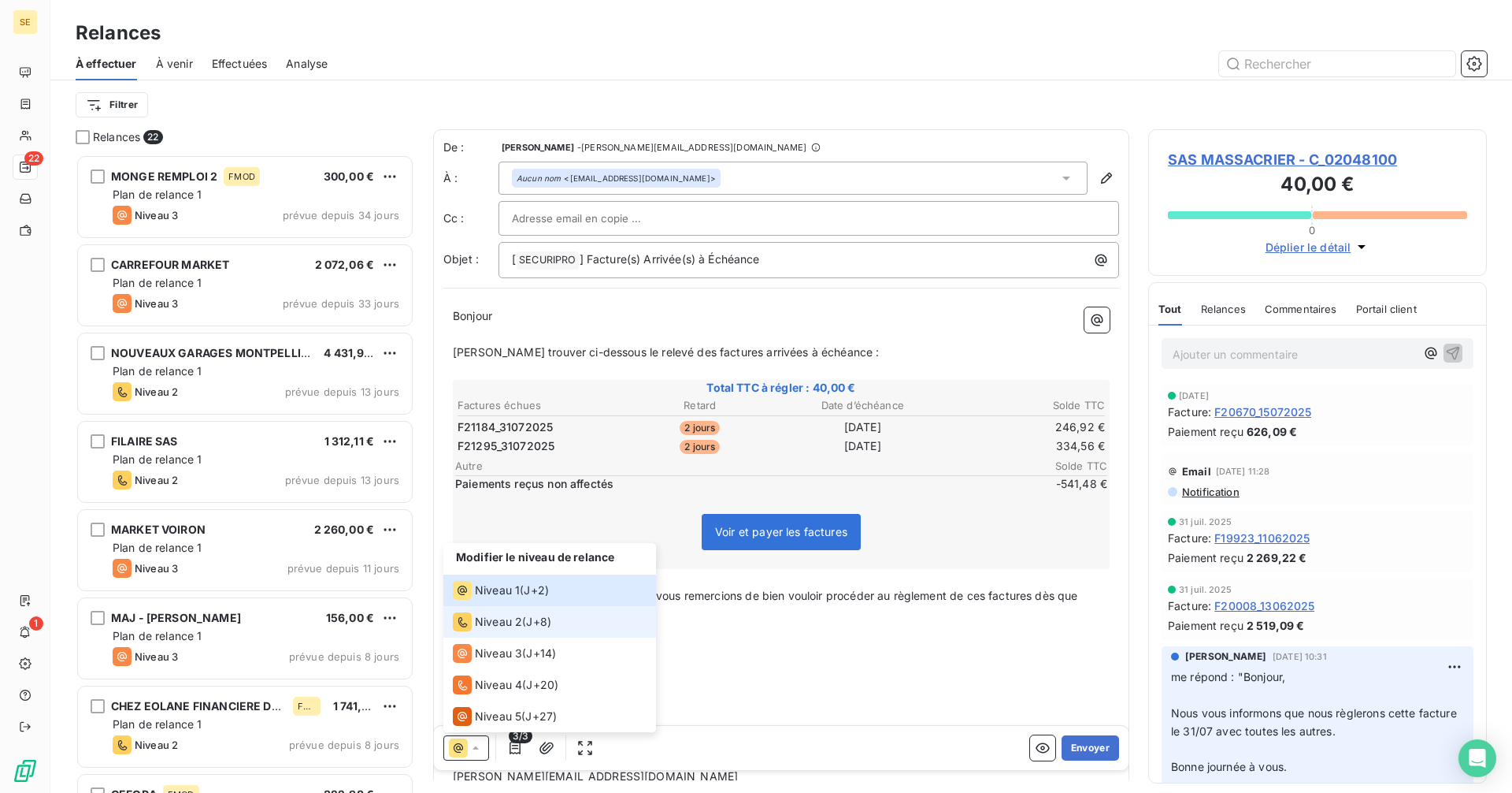
click at [492, 621] on span "Niveau 2" at bounding box center [499, 622] width 48 height 16
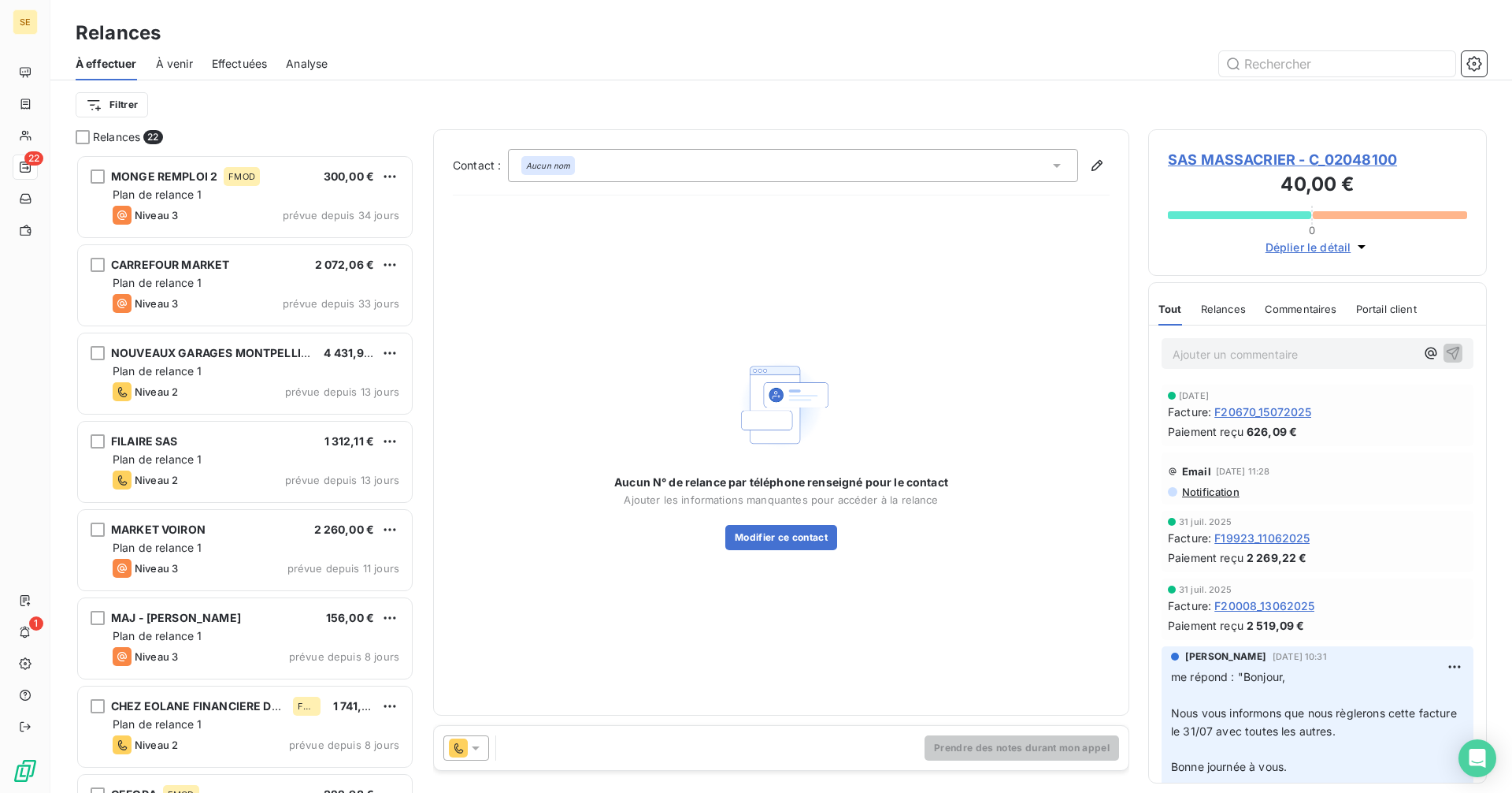
click at [636, 167] on div "Aucun nom" at bounding box center [793, 166] width 570 height 34
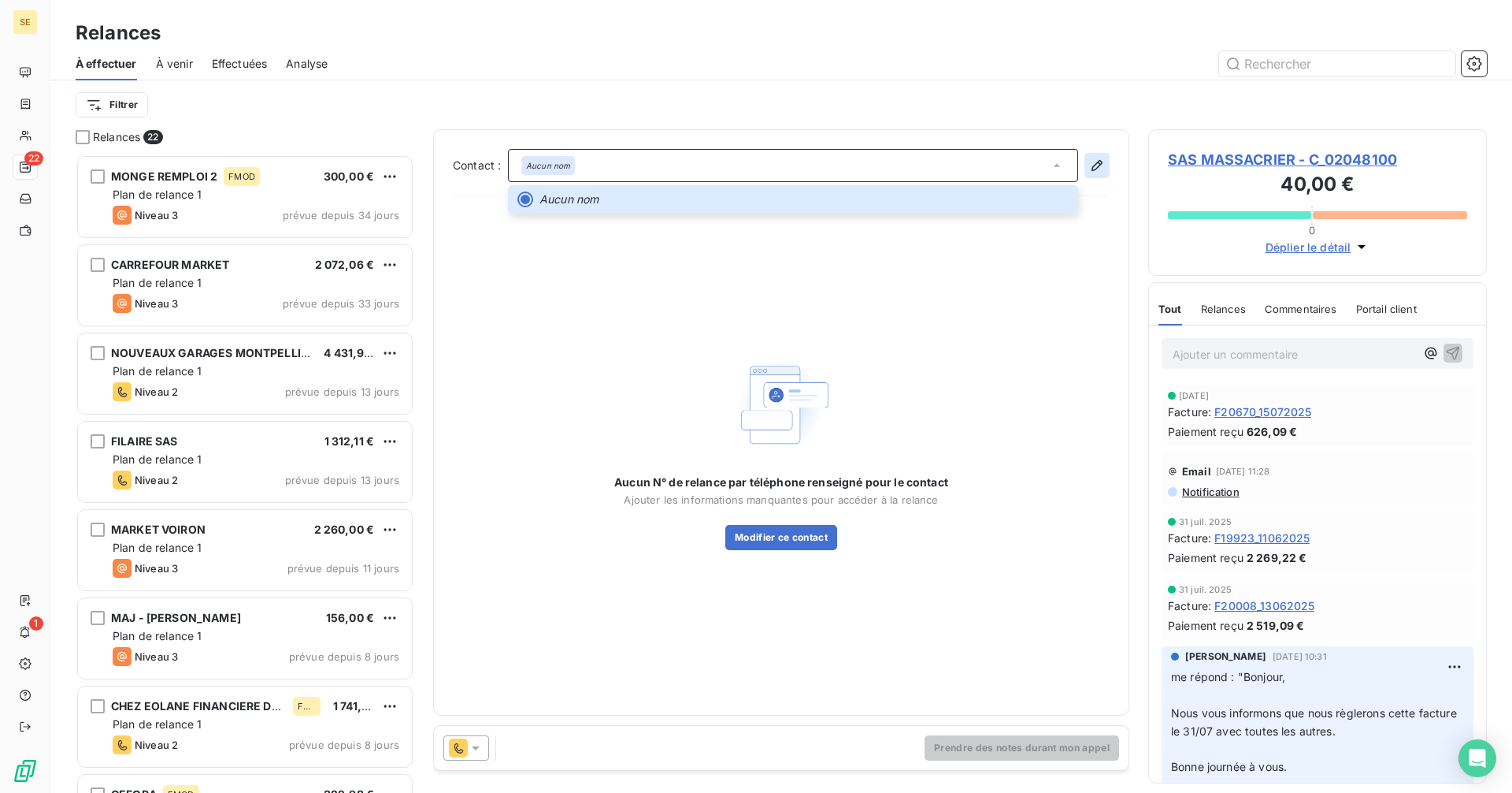
click at [1099, 161] on icon "button" at bounding box center [1097, 165] width 11 height 11
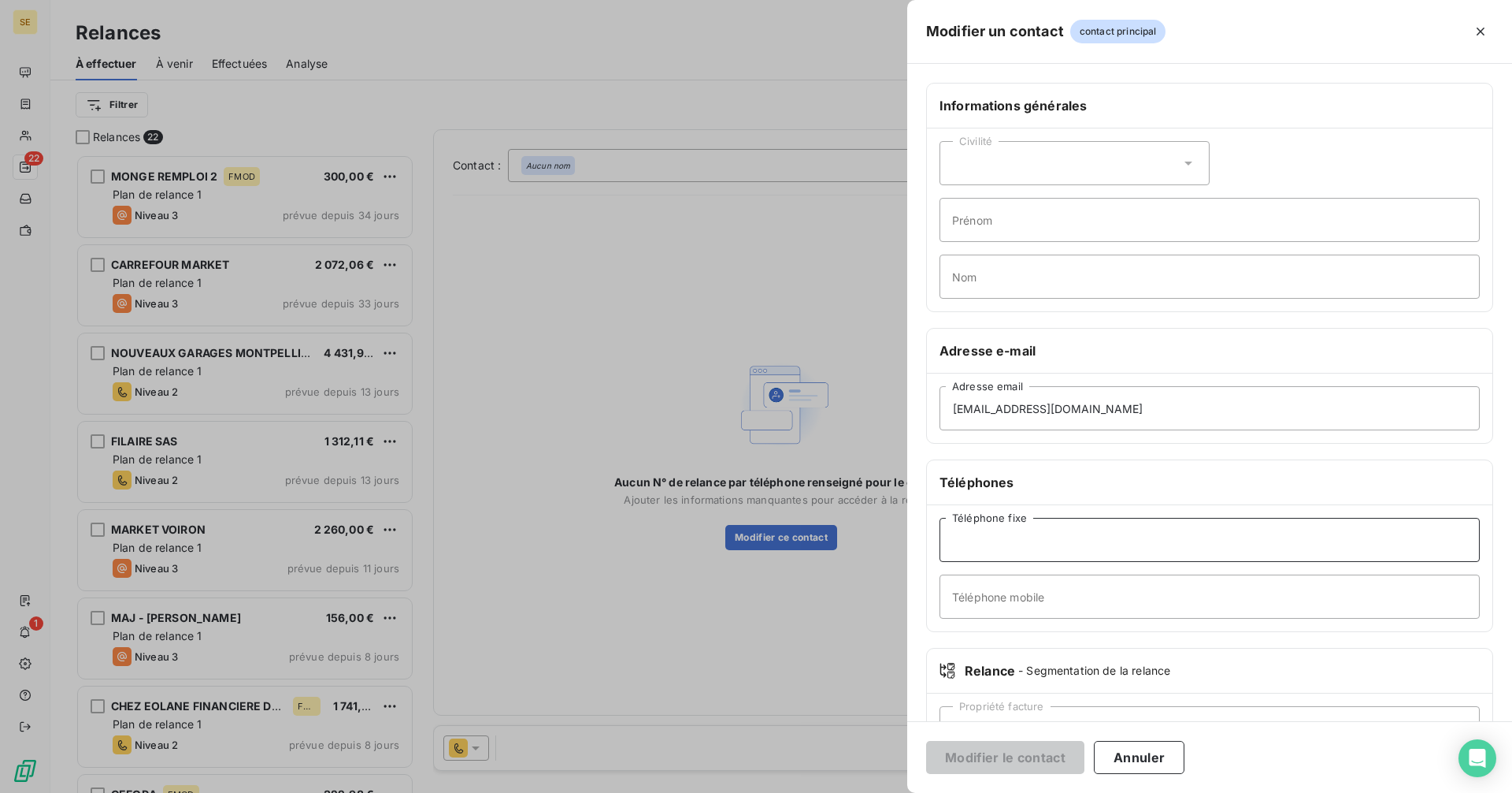
click at [1025, 542] on input "Téléphone fixe" at bounding box center [1210, 540] width 540 height 44
paste input "04 73 94 00 65"
type input "04 73 94 00 65"
click at [1039, 757] on button "Modifier le contact" at bounding box center [1005, 758] width 159 height 34
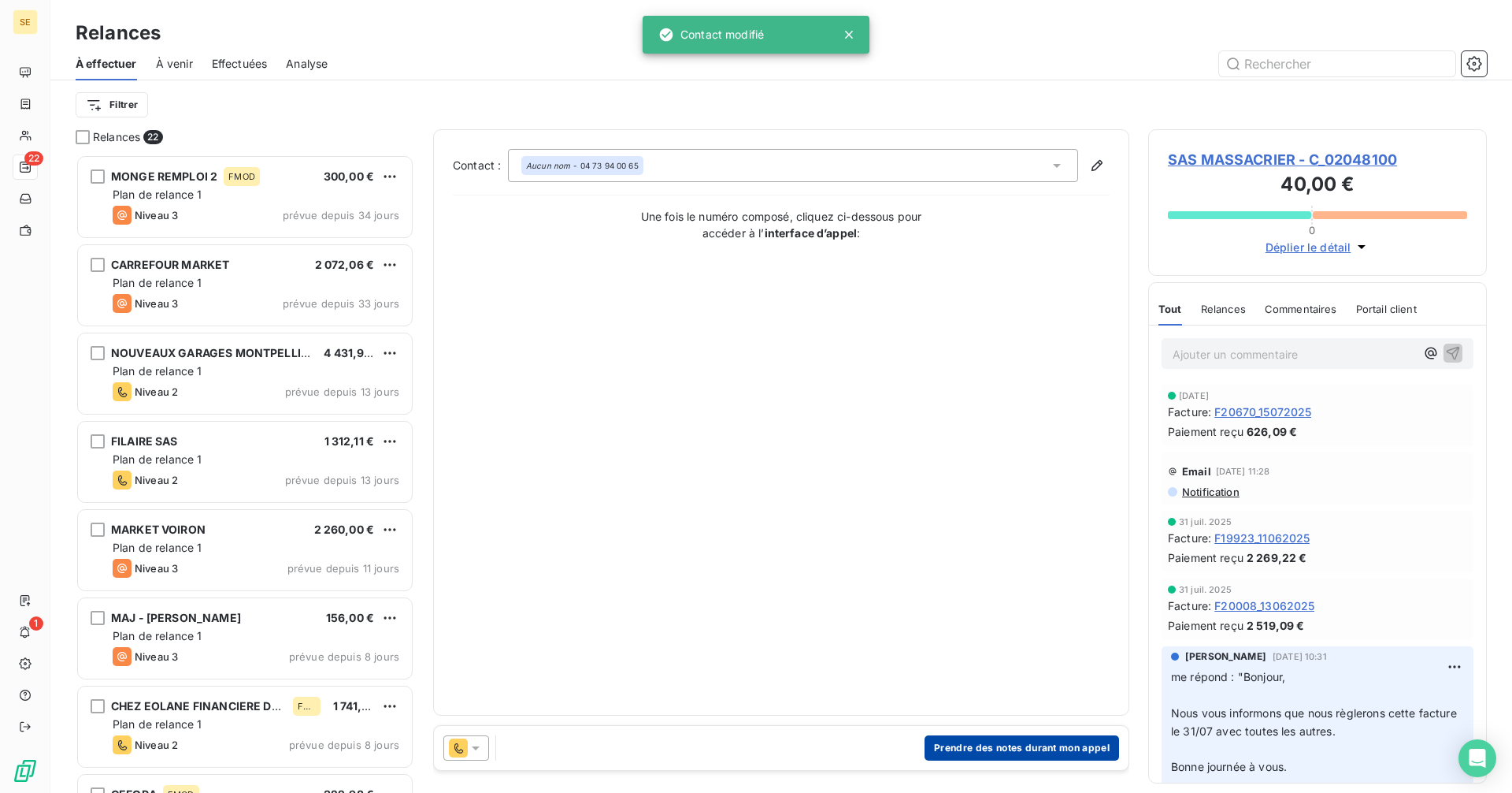
click at [1064, 757] on button "Prendre des notes durant mon appel" at bounding box center [1022, 747] width 195 height 26
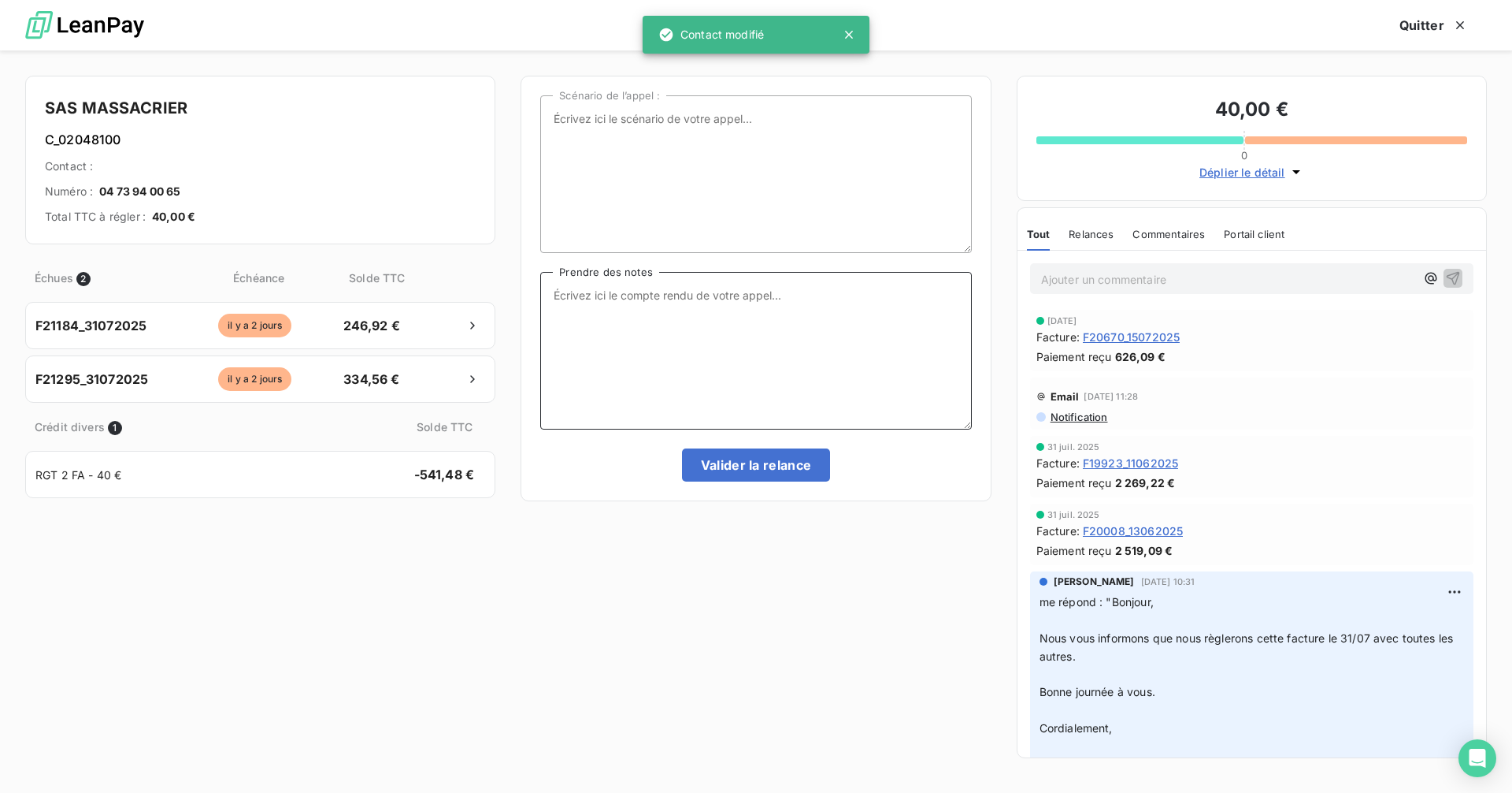
click at [713, 310] on textarea "Prendre des notes" at bounding box center [756, 350] width 431 height 158
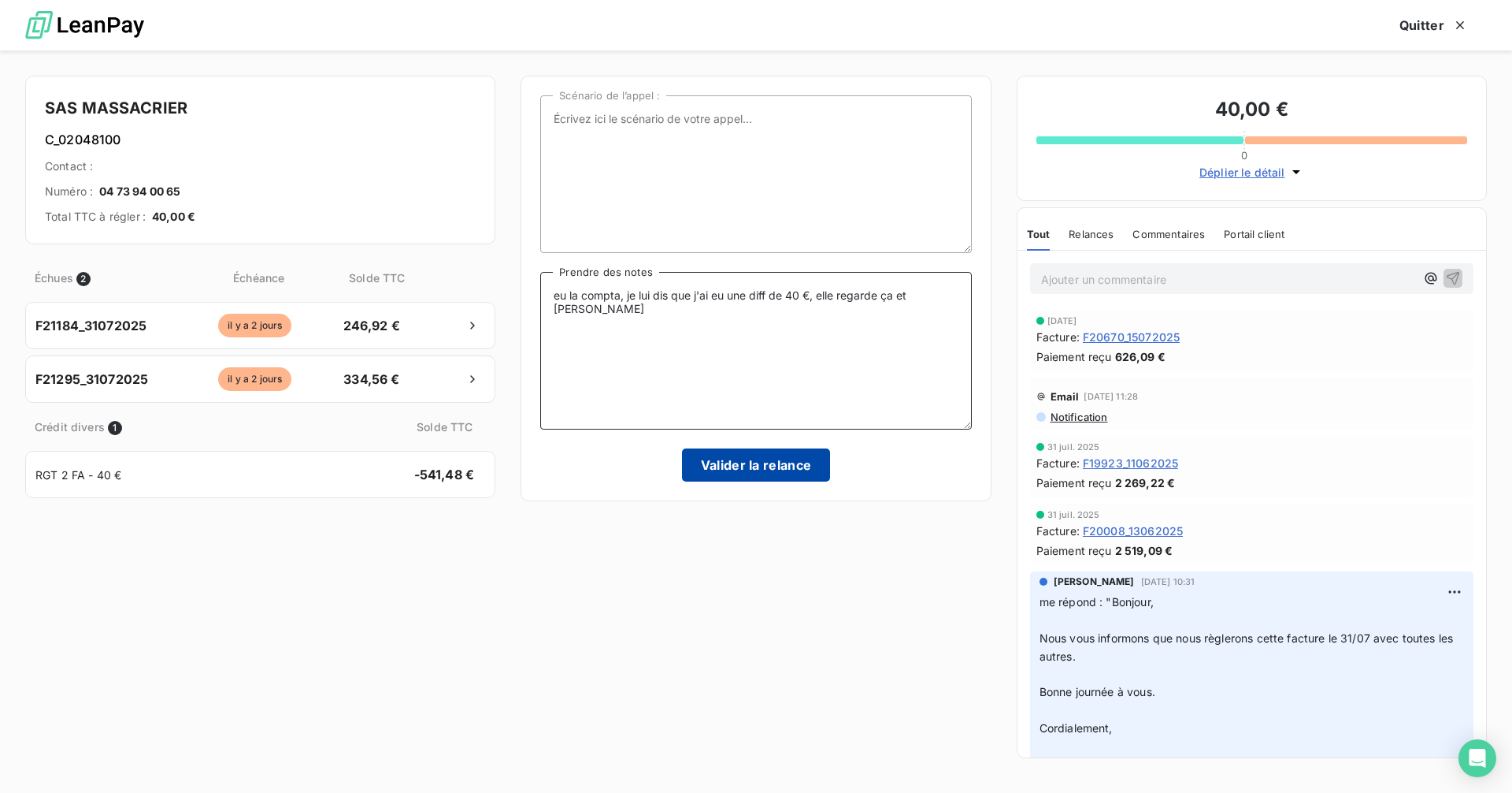
type textarea "eu la compta, je lui dis que j'ai eu une diff de 40 €, elle regarde ça et me ra…"
click at [766, 468] on button "Valider la relance" at bounding box center [756, 465] width 149 height 34
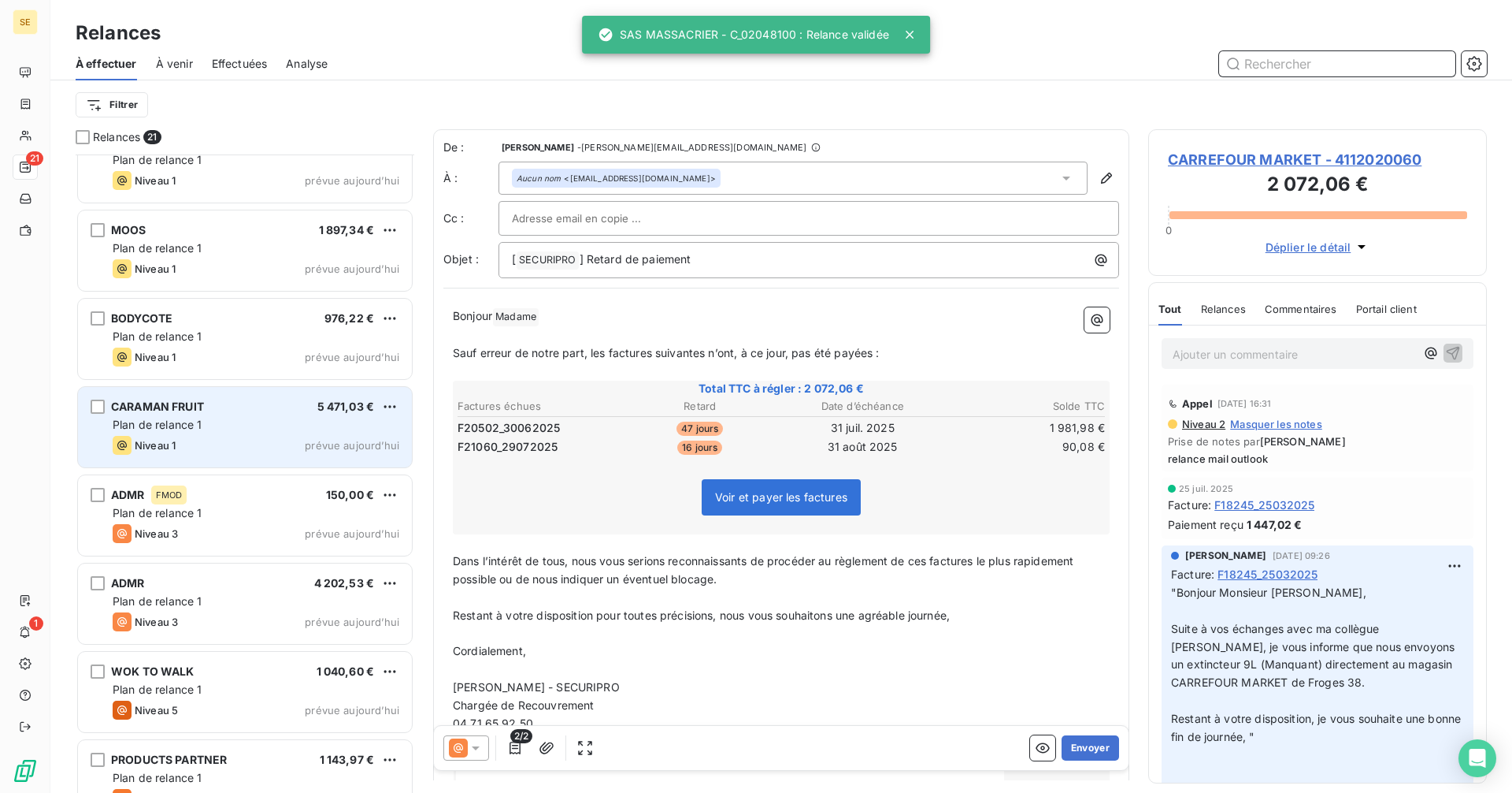
scroll to position [1103, 0]
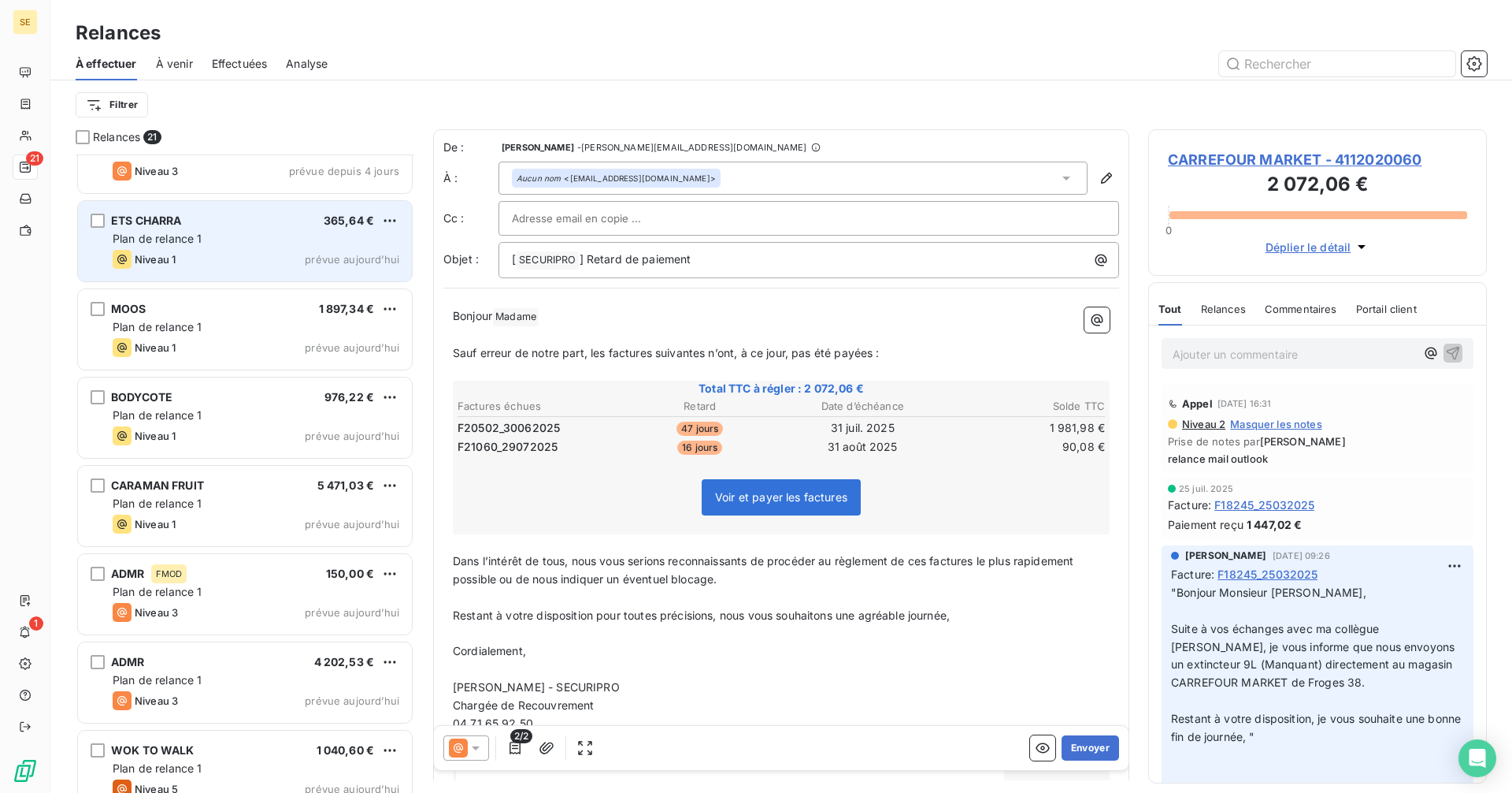
click at [190, 226] on div "ETS CHARRA 365,64 €" at bounding box center [256, 221] width 287 height 14
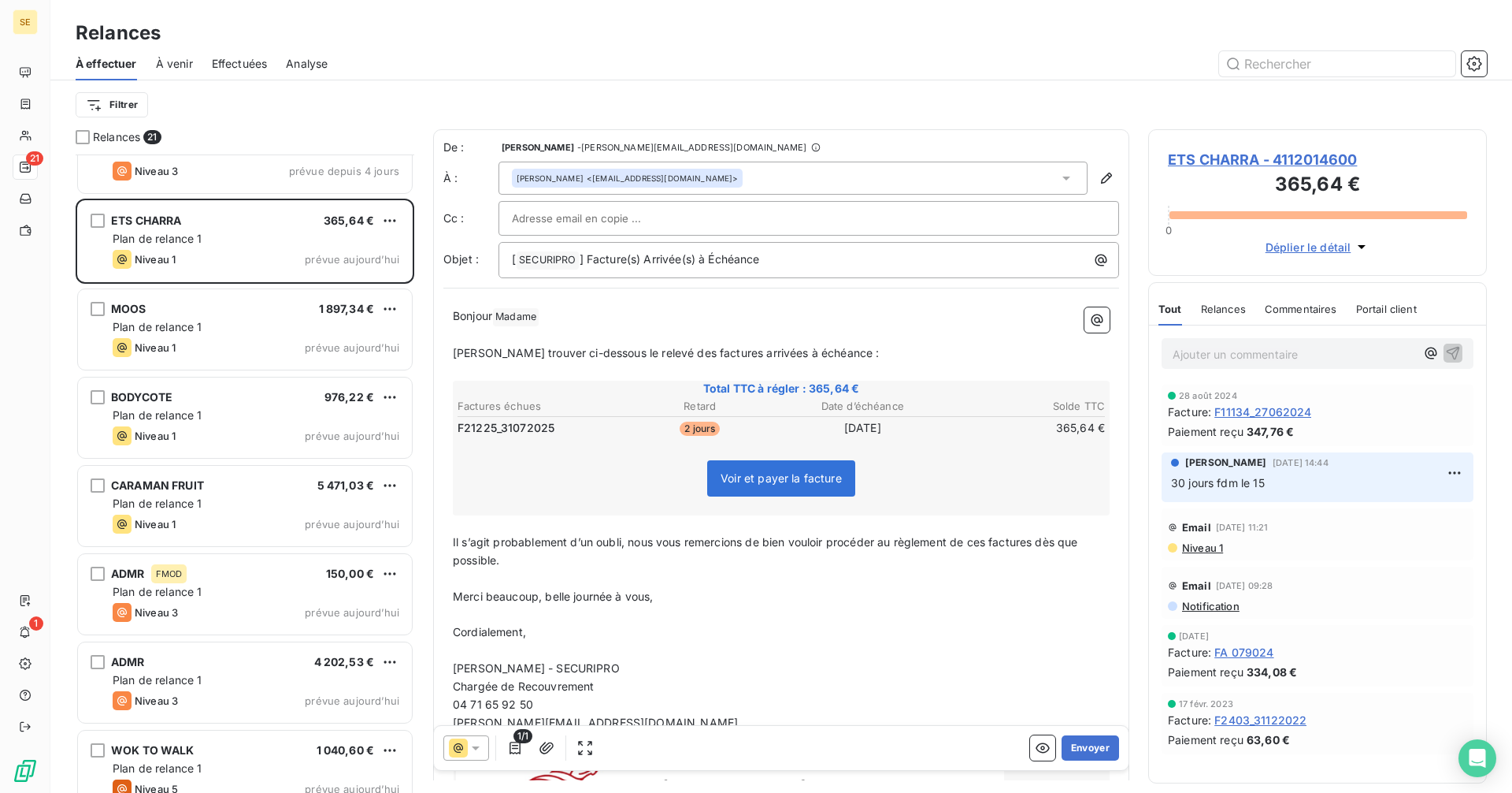
click at [747, 179] on div "Laetitia CHAVE <administration@charra-btp.fr>" at bounding box center [793, 178] width 589 height 34
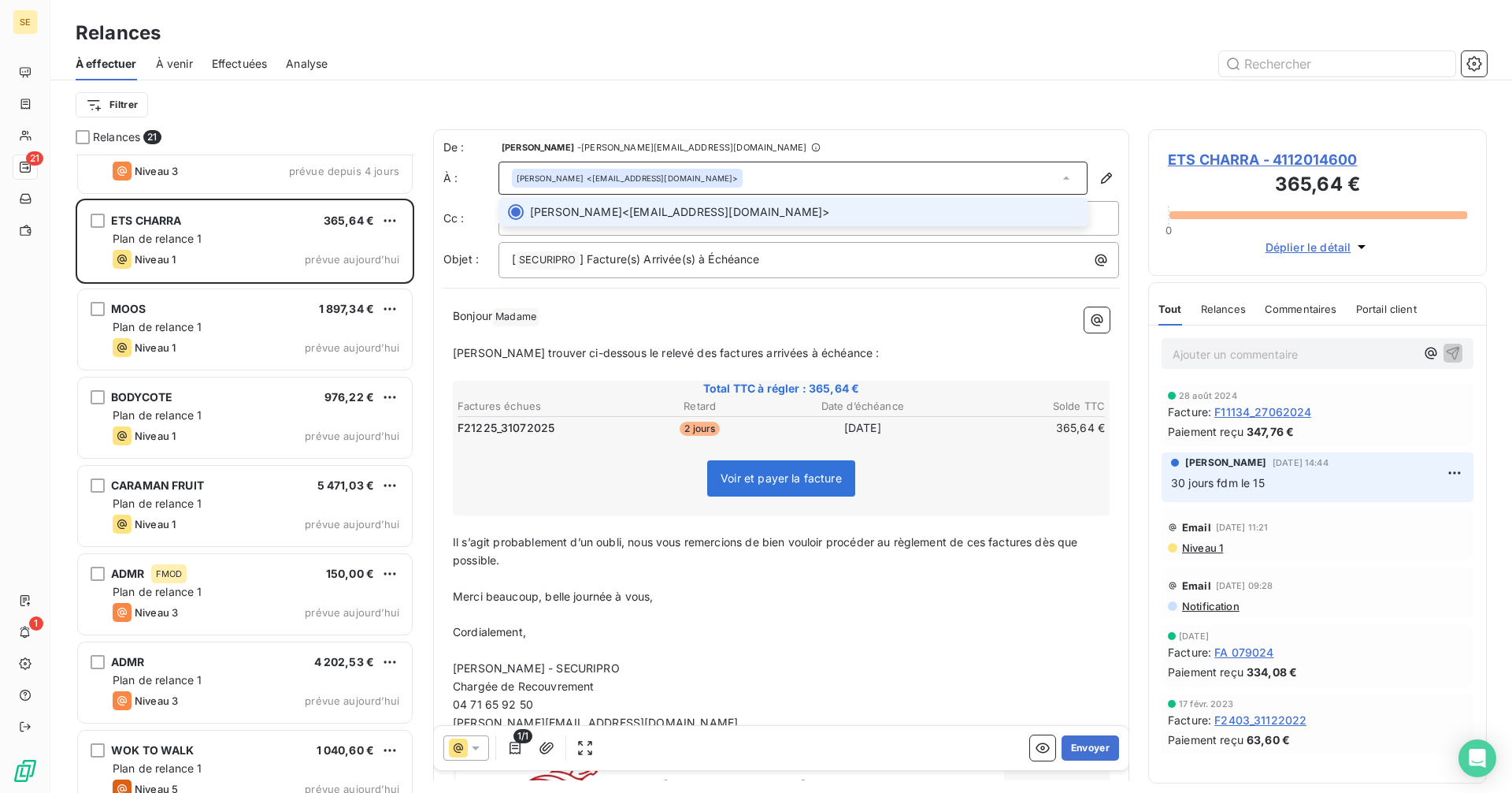
click at [747, 178] on div "Laetitia CHAVE <administration@charra-btp.fr>" at bounding box center [793, 178] width 589 height 34
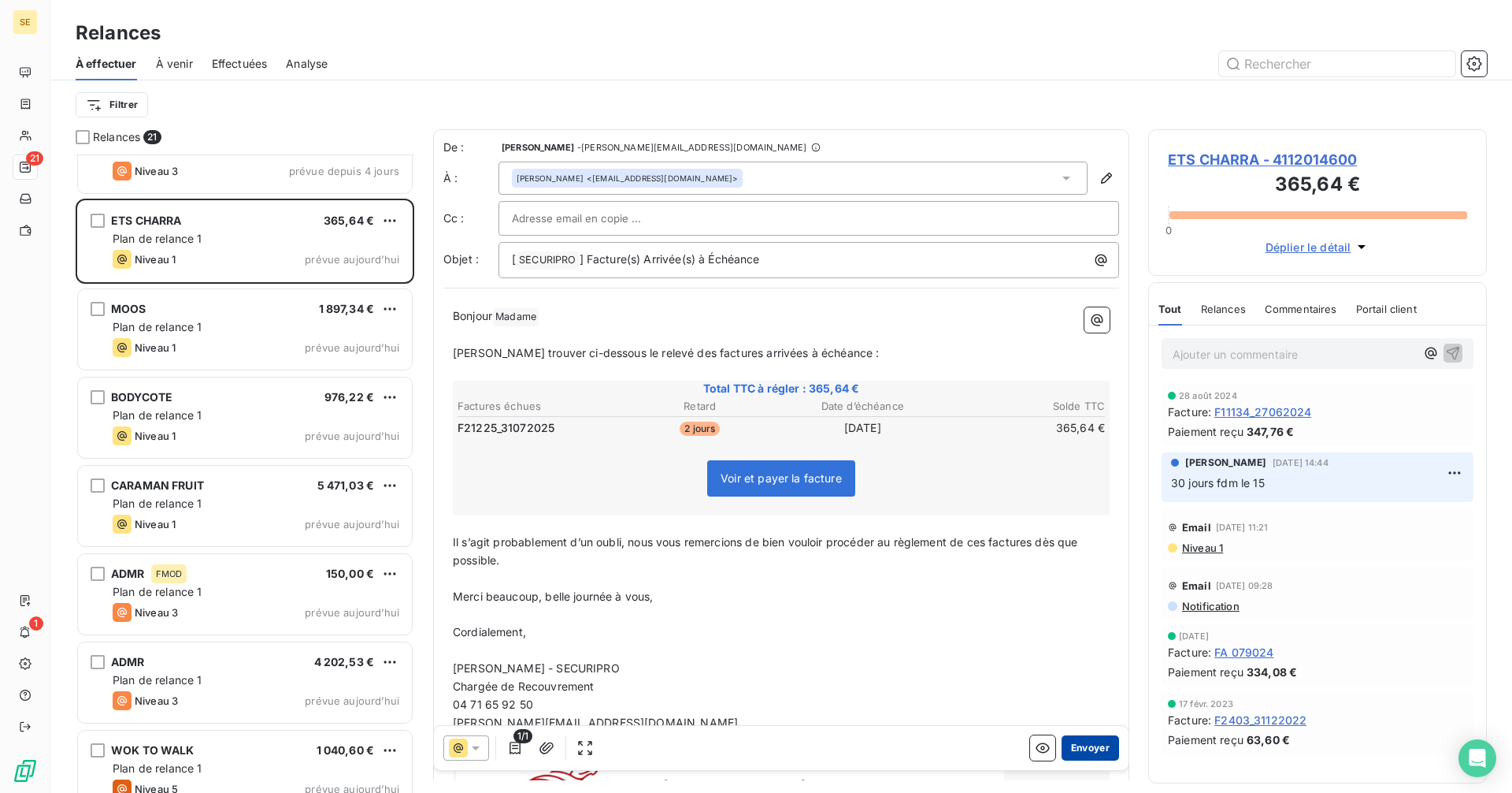
click at [1091, 749] on button "Envoyer" at bounding box center [1090, 747] width 57 height 26
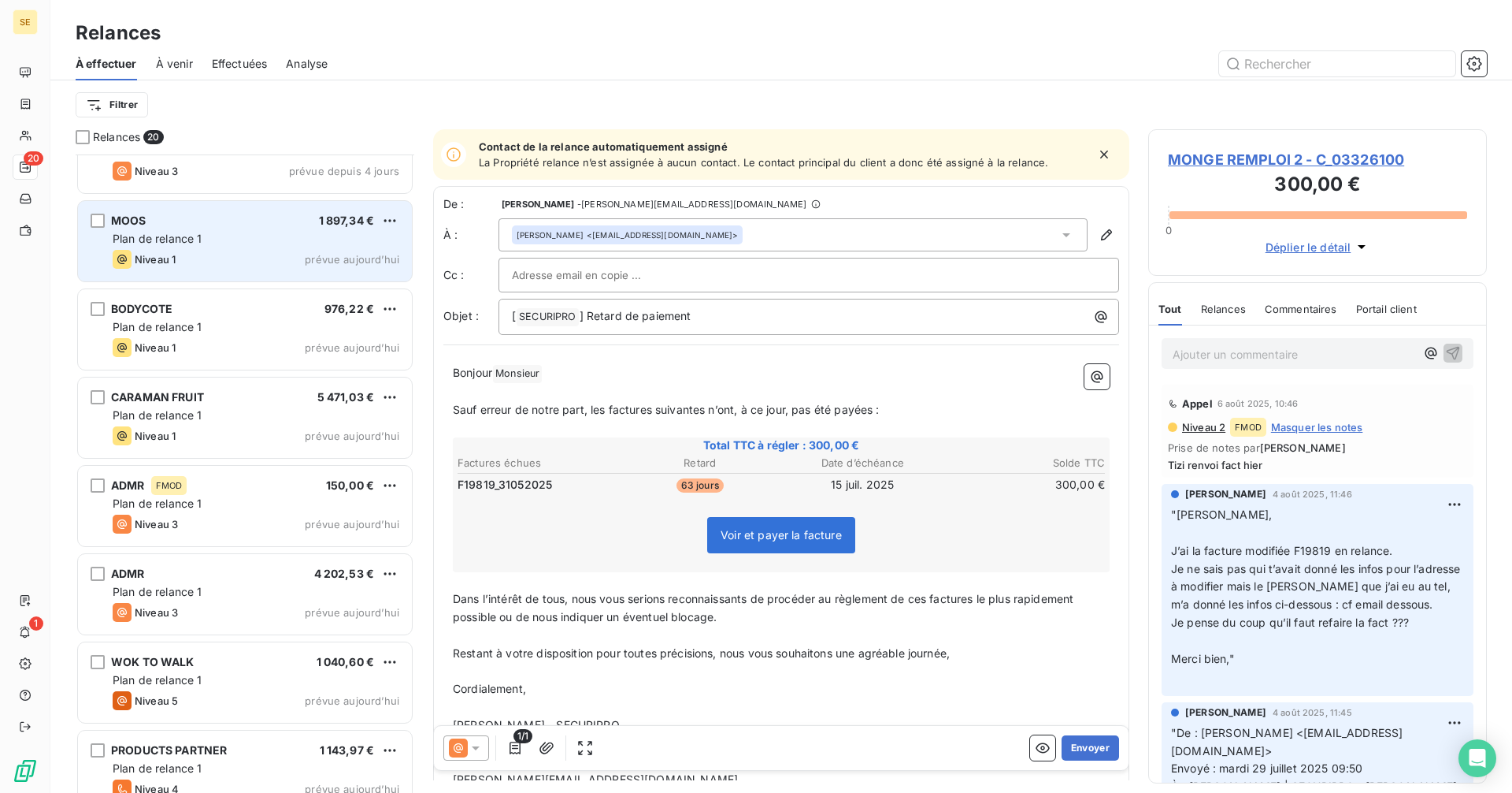
click at [302, 235] on div "Plan de relance 1" at bounding box center [256, 239] width 287 height 16
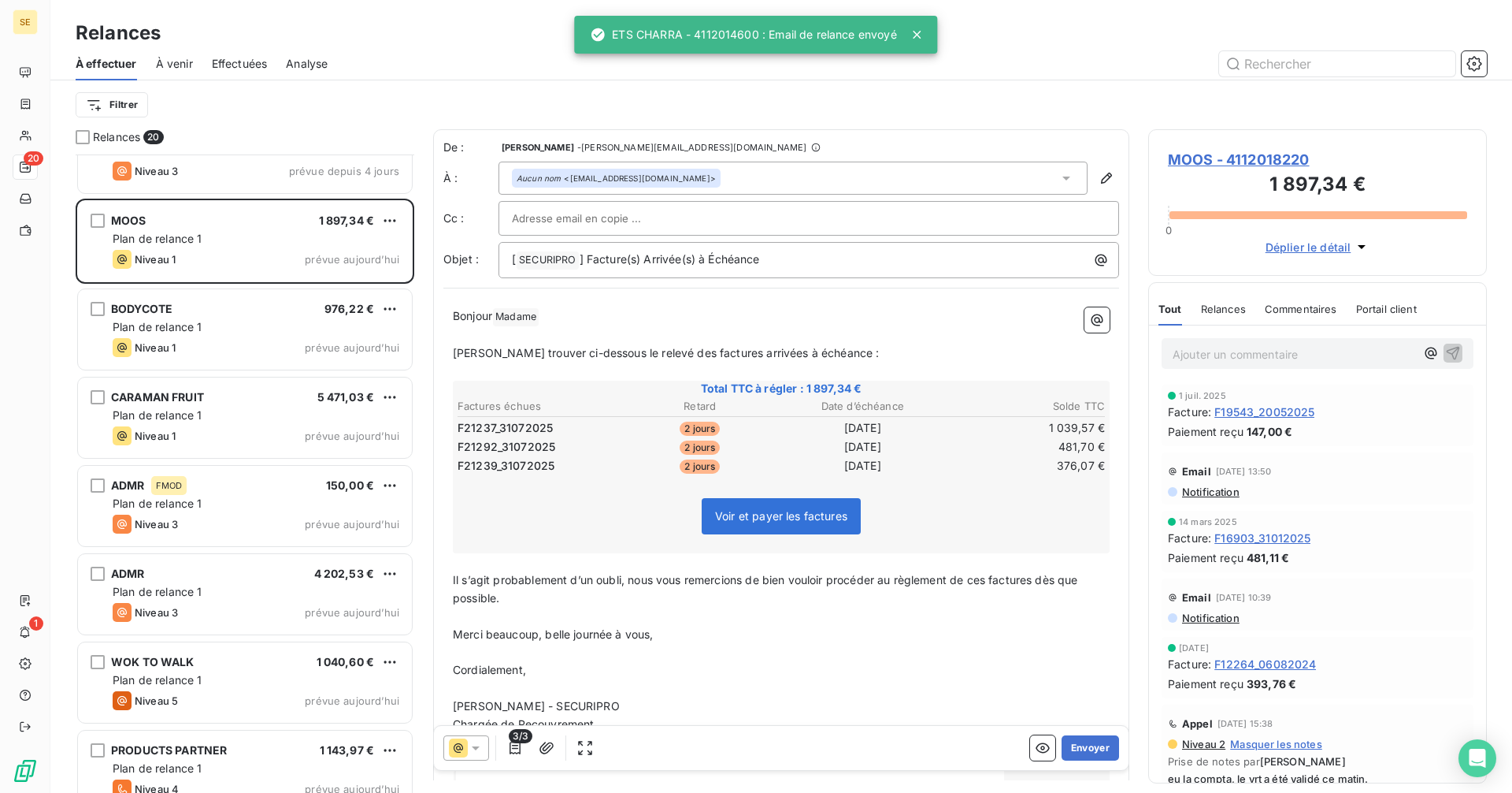
click at [715, 172] on div "Aucun nom <cyrielle.carlier@groupemoos.fr>" at bounding box center [793, 178] width 589 height 34
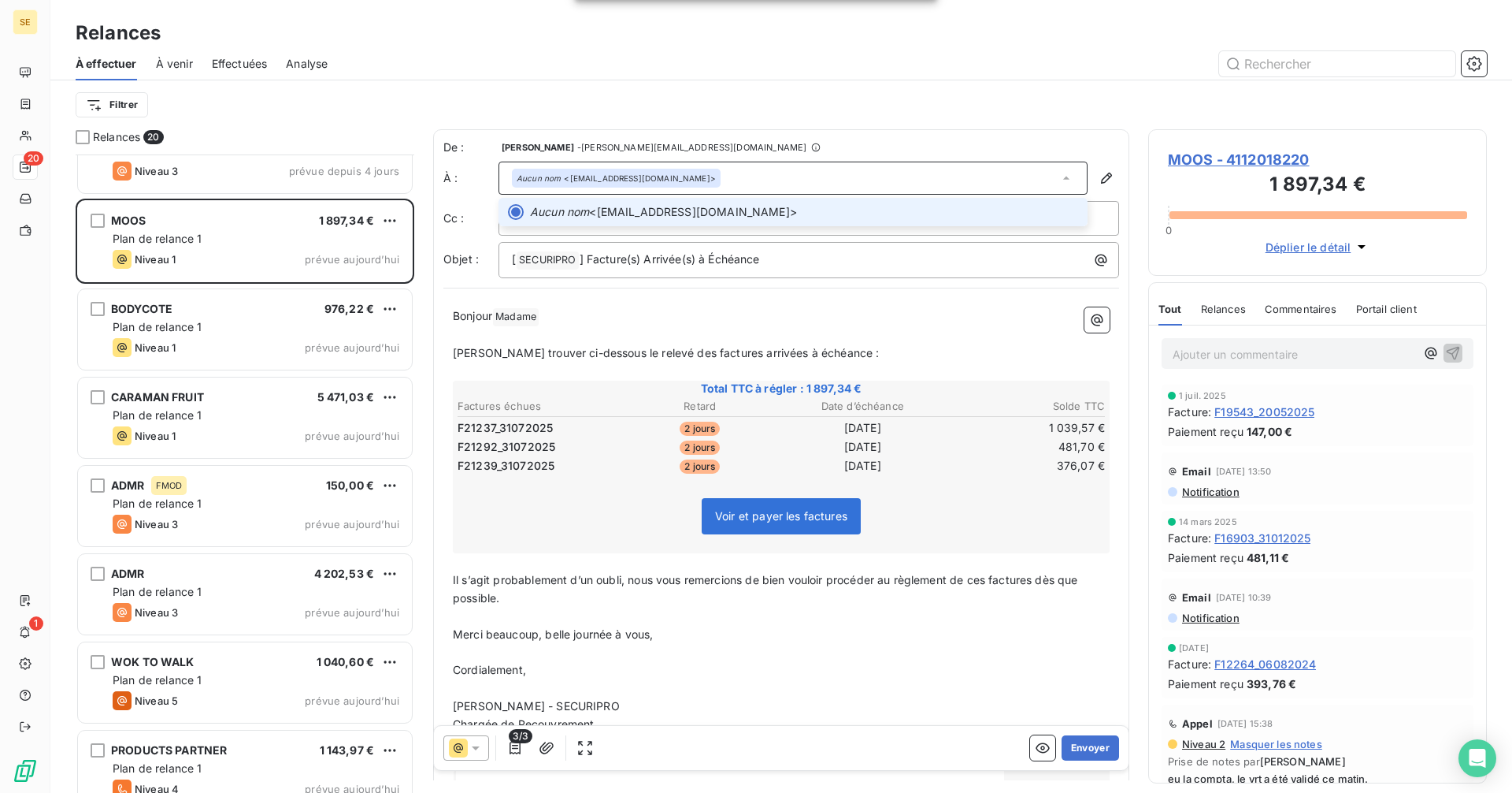
click at [715, 172] on div "Aucun nom <cyrielle.carlier@groupemoos.fr>" at bounding box center [793, 178] width 589 height 34
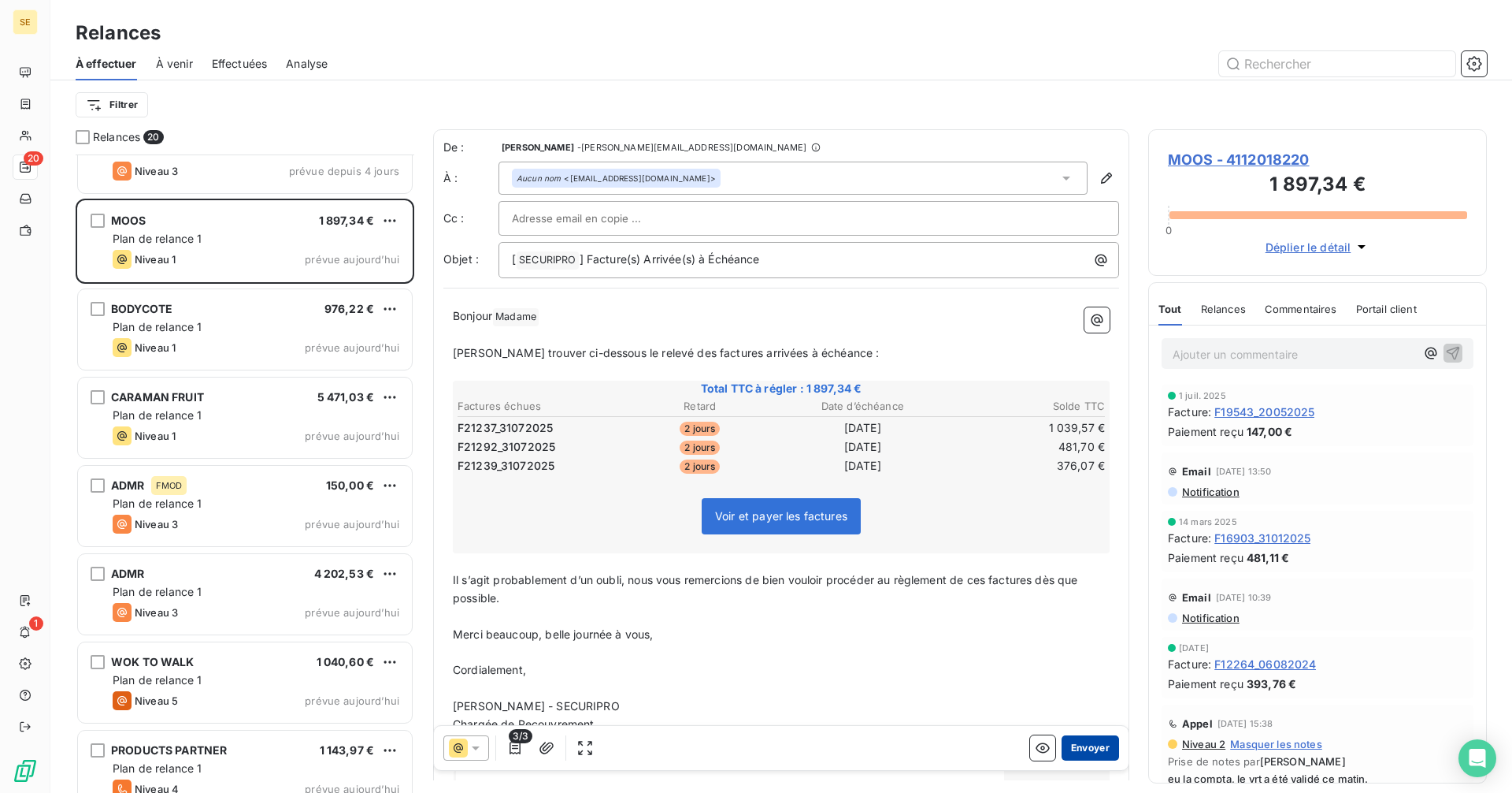
click at [1078, 747] on button "Envoyer" at bounding box center [1090, 747] width 57 height 26
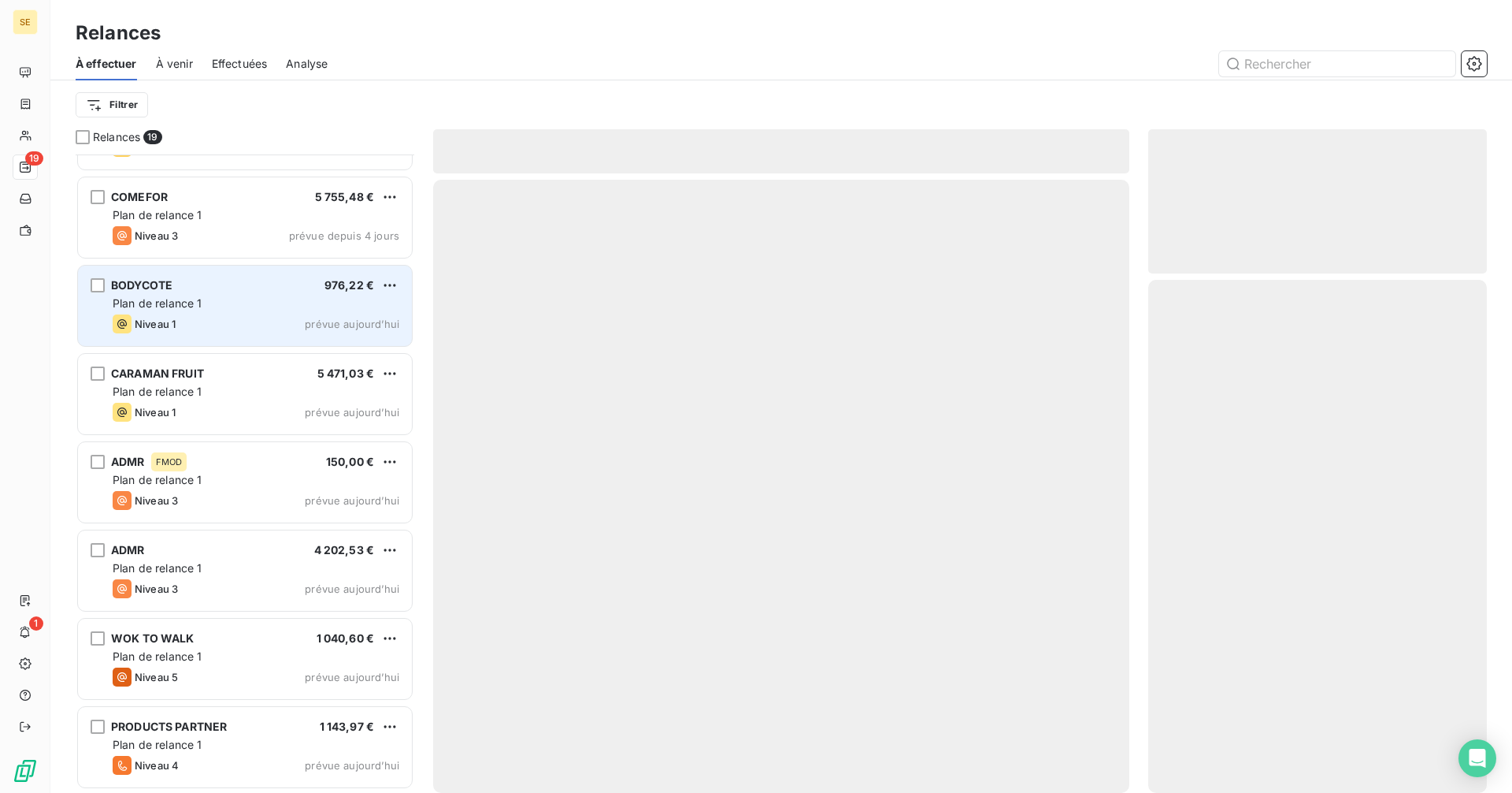
scroll to position [1038, 0]
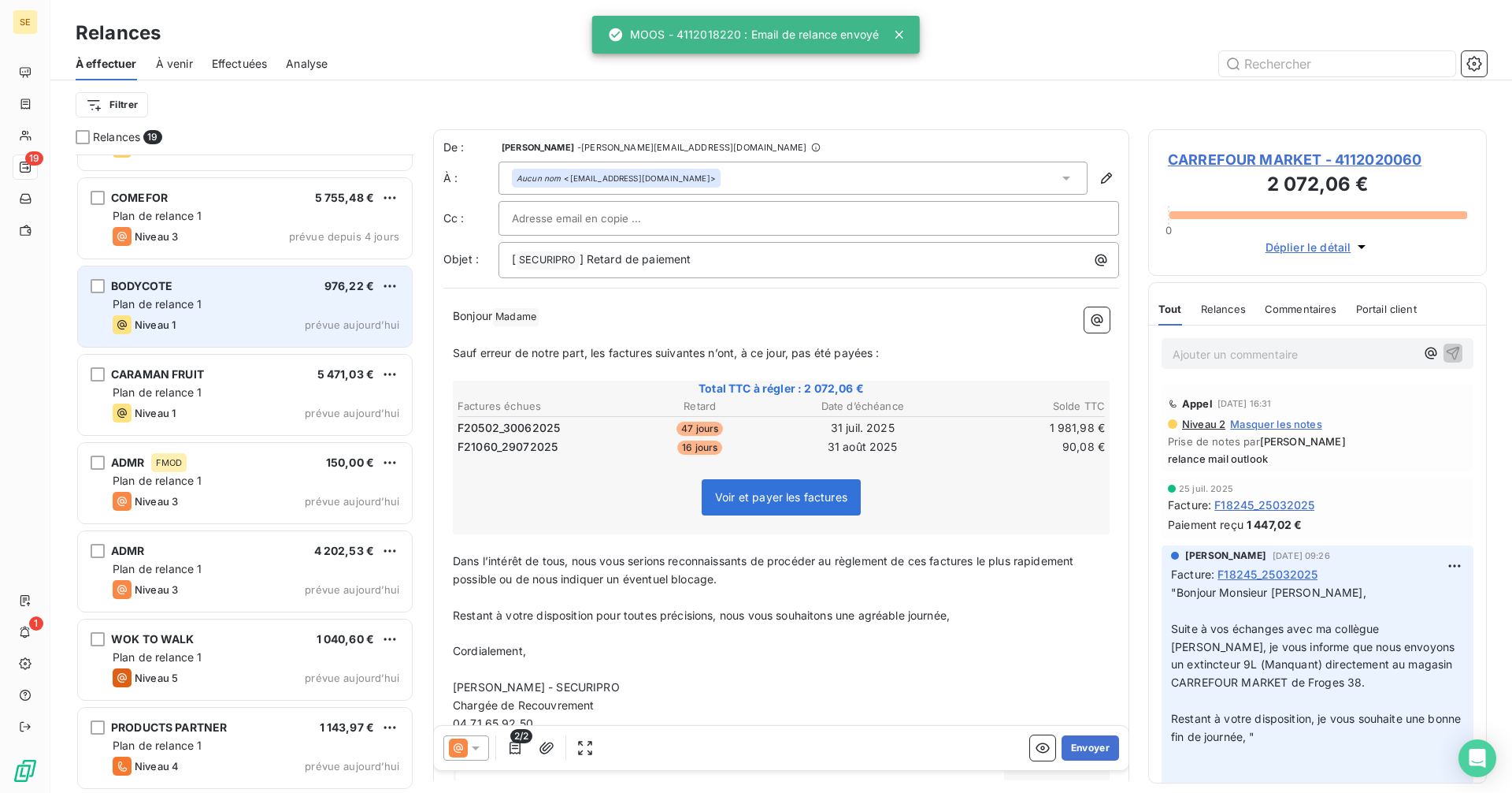
click at [237, 312] on div "BODYCOTE 976,22 € Plan de relance 1 Niveau 1 prévue aujourd’hui" at bounding box center [244, 306] width 334 height 80
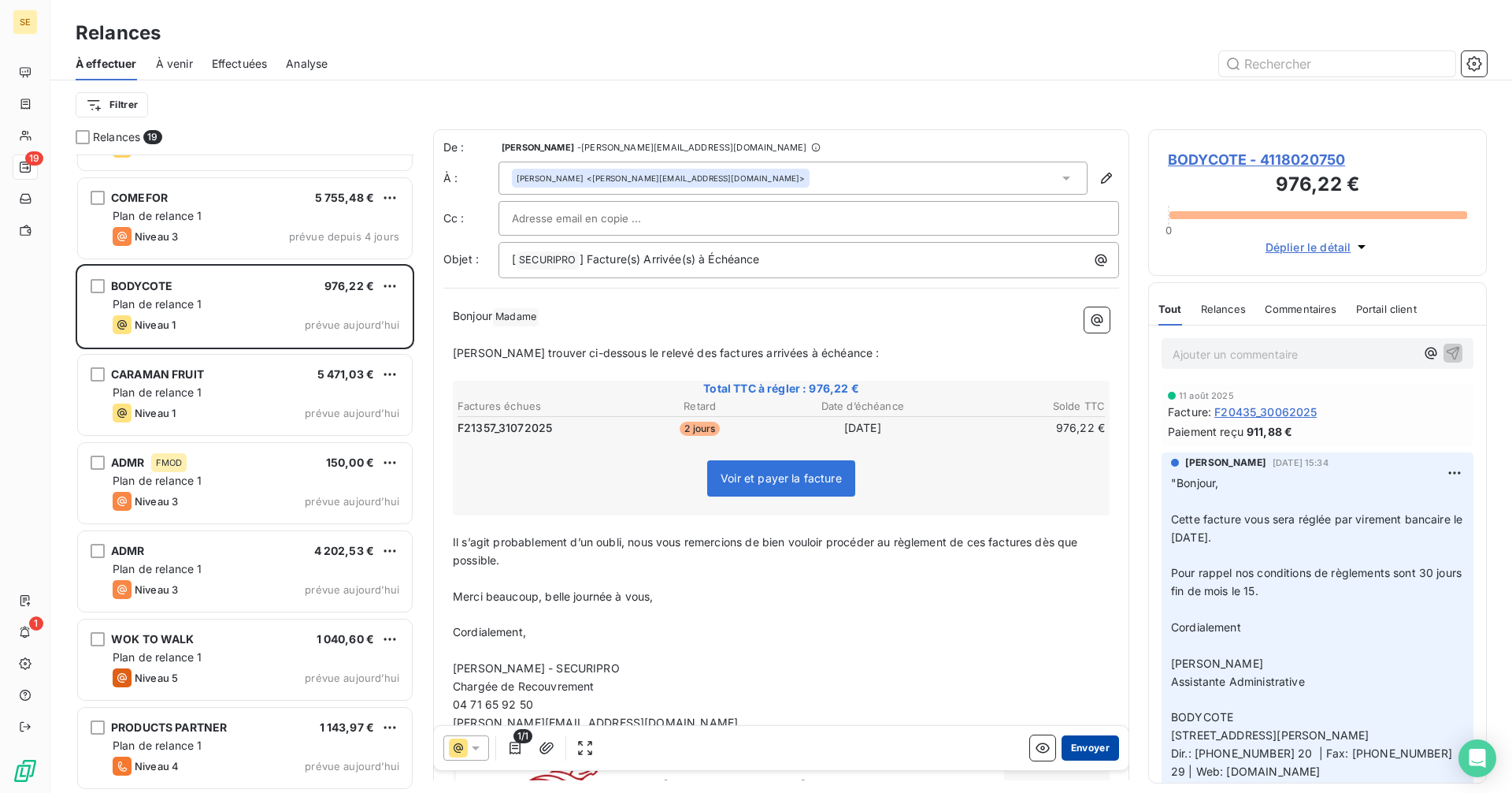
click at [1077, 749] on button "Envoyer" at bounding box center [1090, 747] width 57 height 26
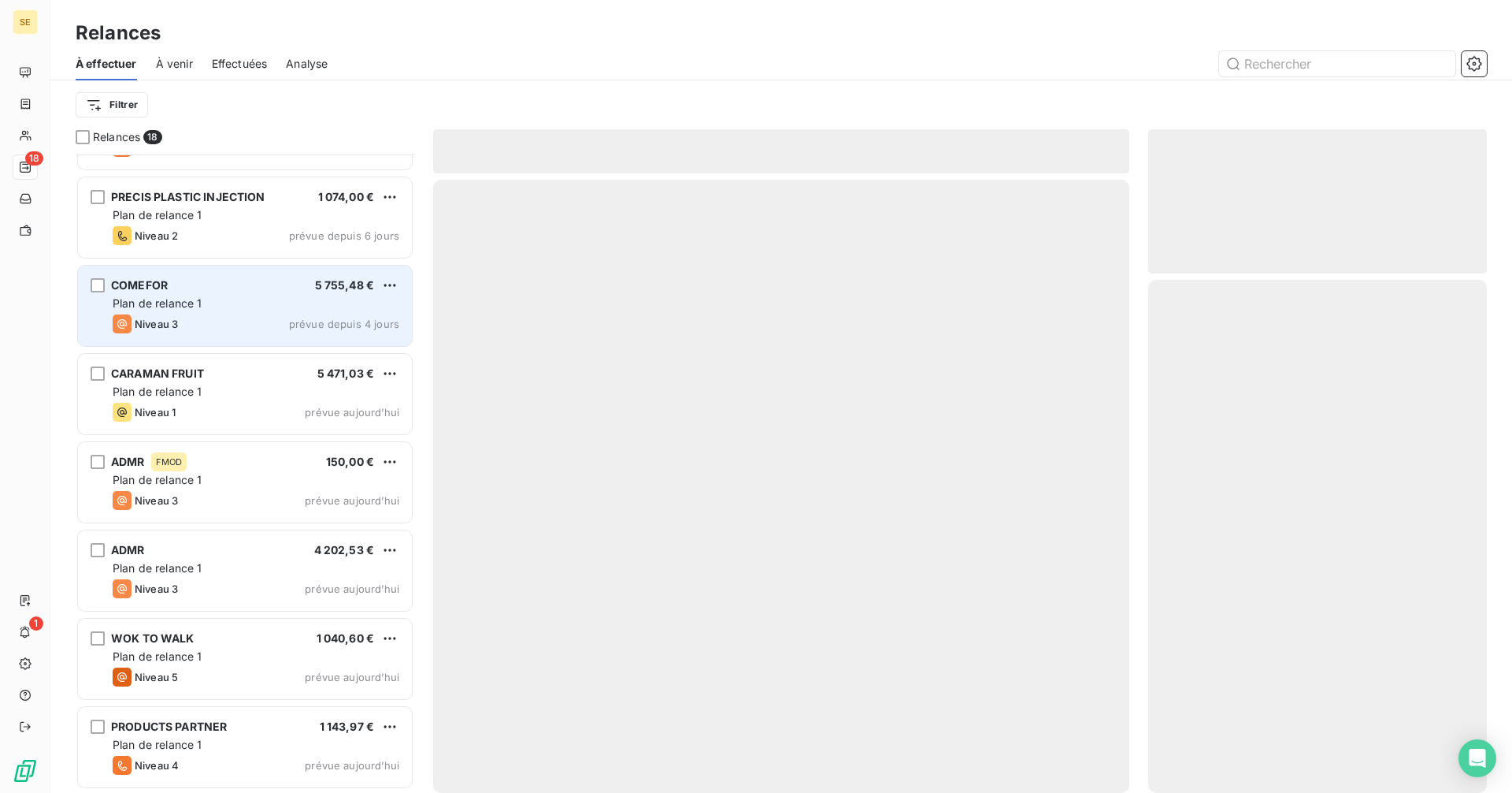
scroll to position [950, 0]
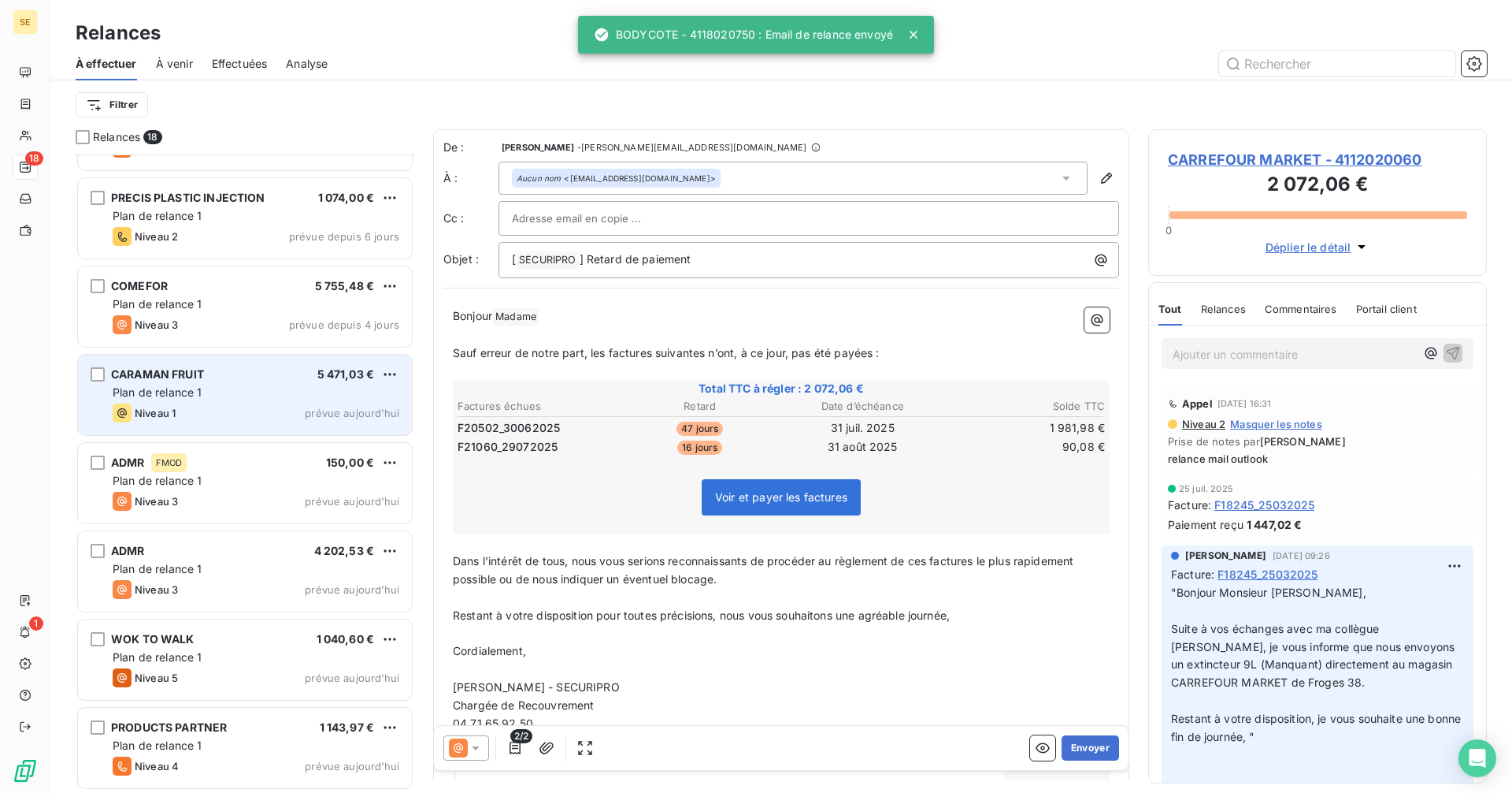
click at [235, 409] on div "Niveau 1 prévue aujourd’hui" at bounding box center [256, 412] width 287 height 19
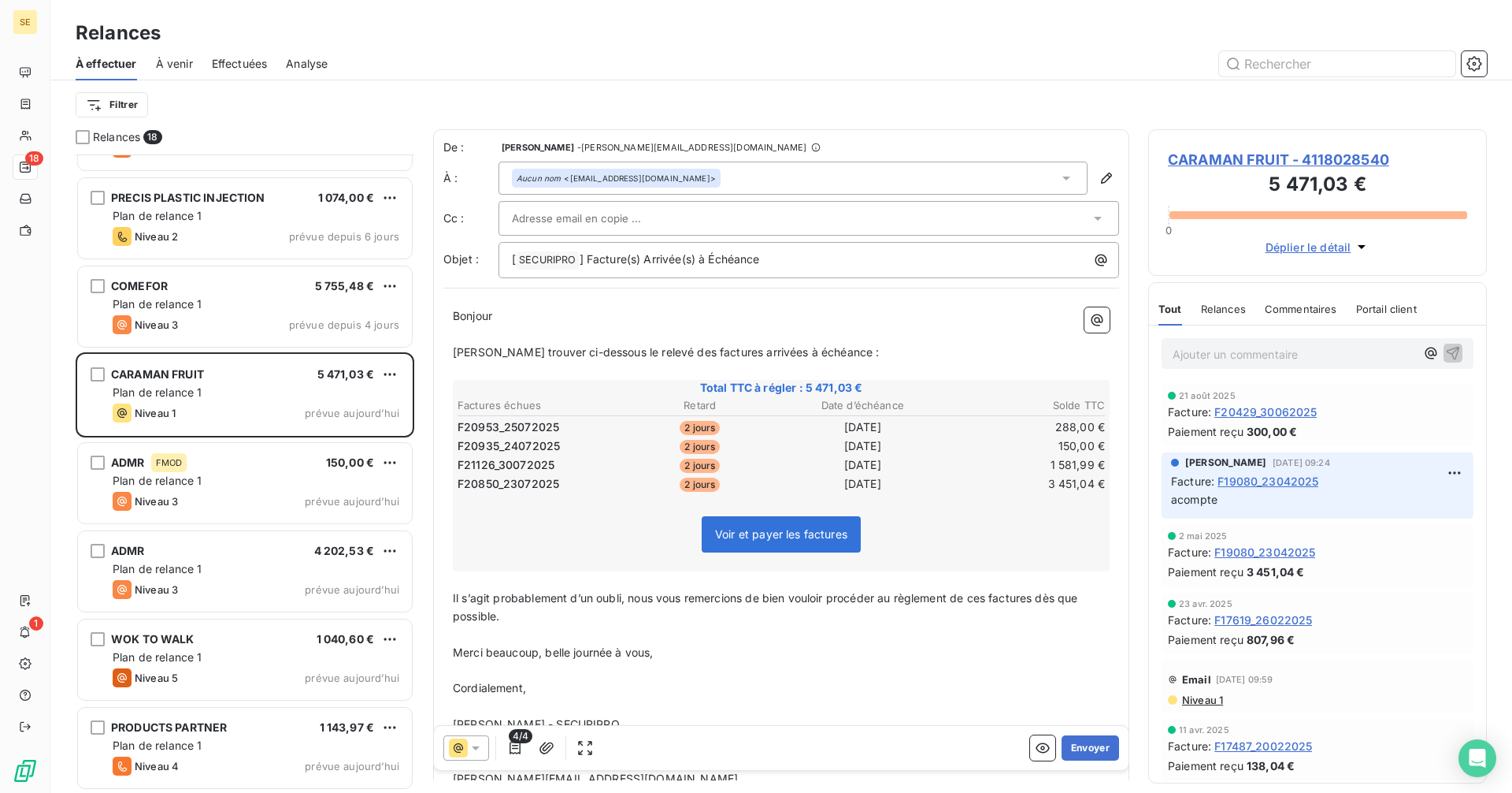
click at [660, 170] on div "Aucun nom <comptafrs@valrhona.fr>" at bounding box center [616, 177] width 209 height 19
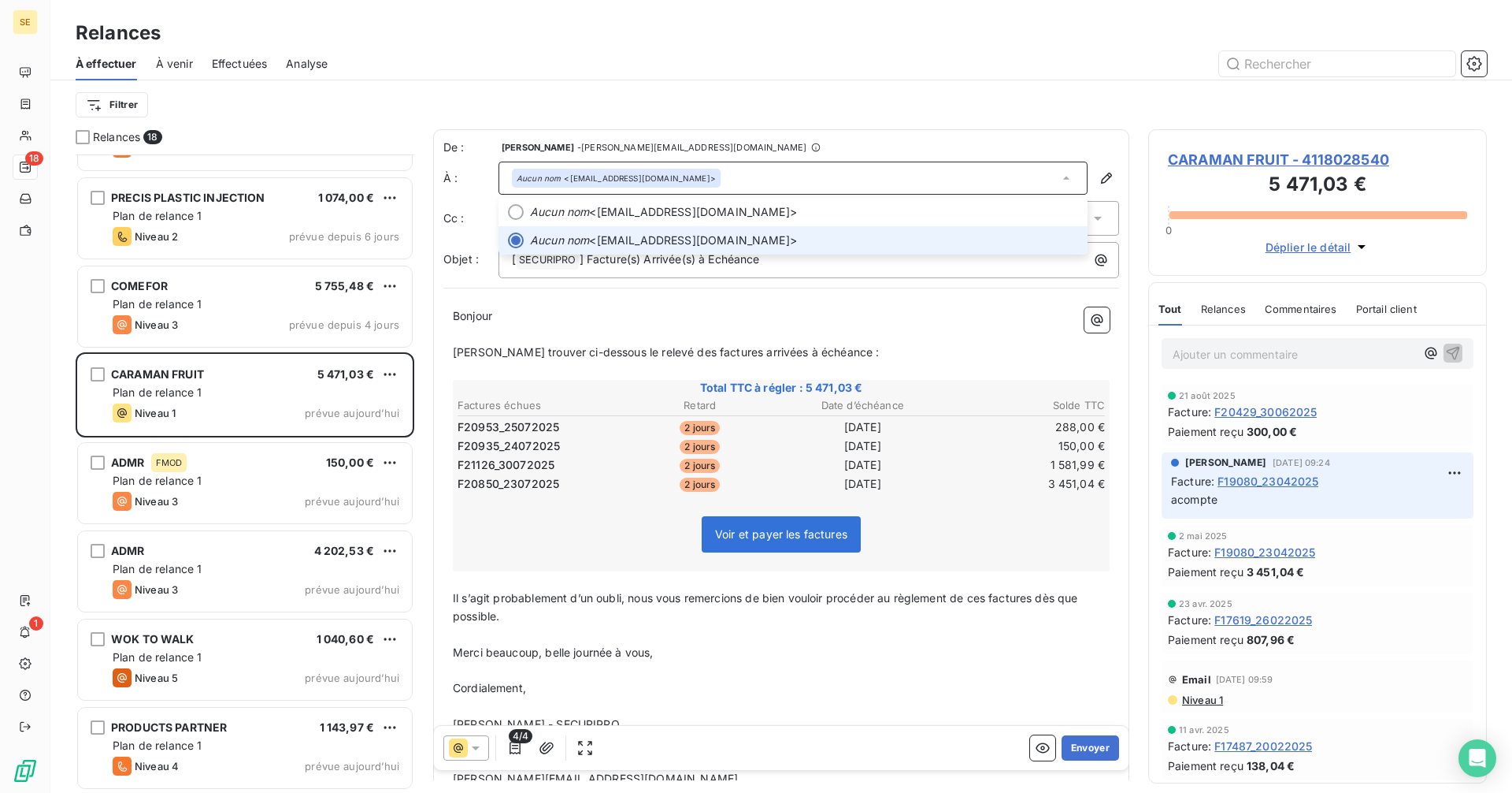
click at [660, 170] on div "Aucun nom <comptafrs@valrhona.fr>" at bounding box center [616, 177] width 209 height 19
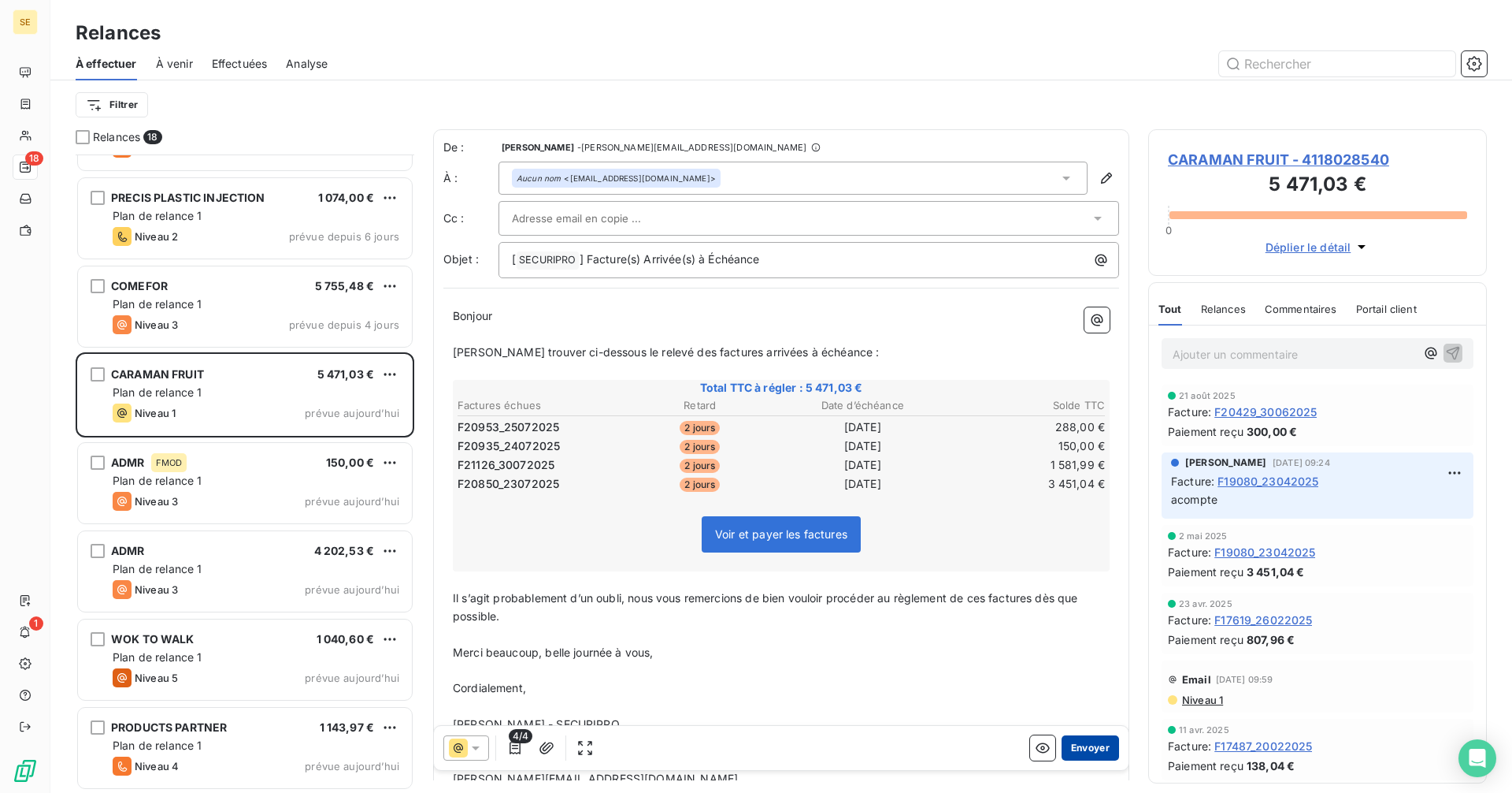
click at [1076, 750] on button "Envoyer" at bounding box center [1090, 747] width 57 height 26
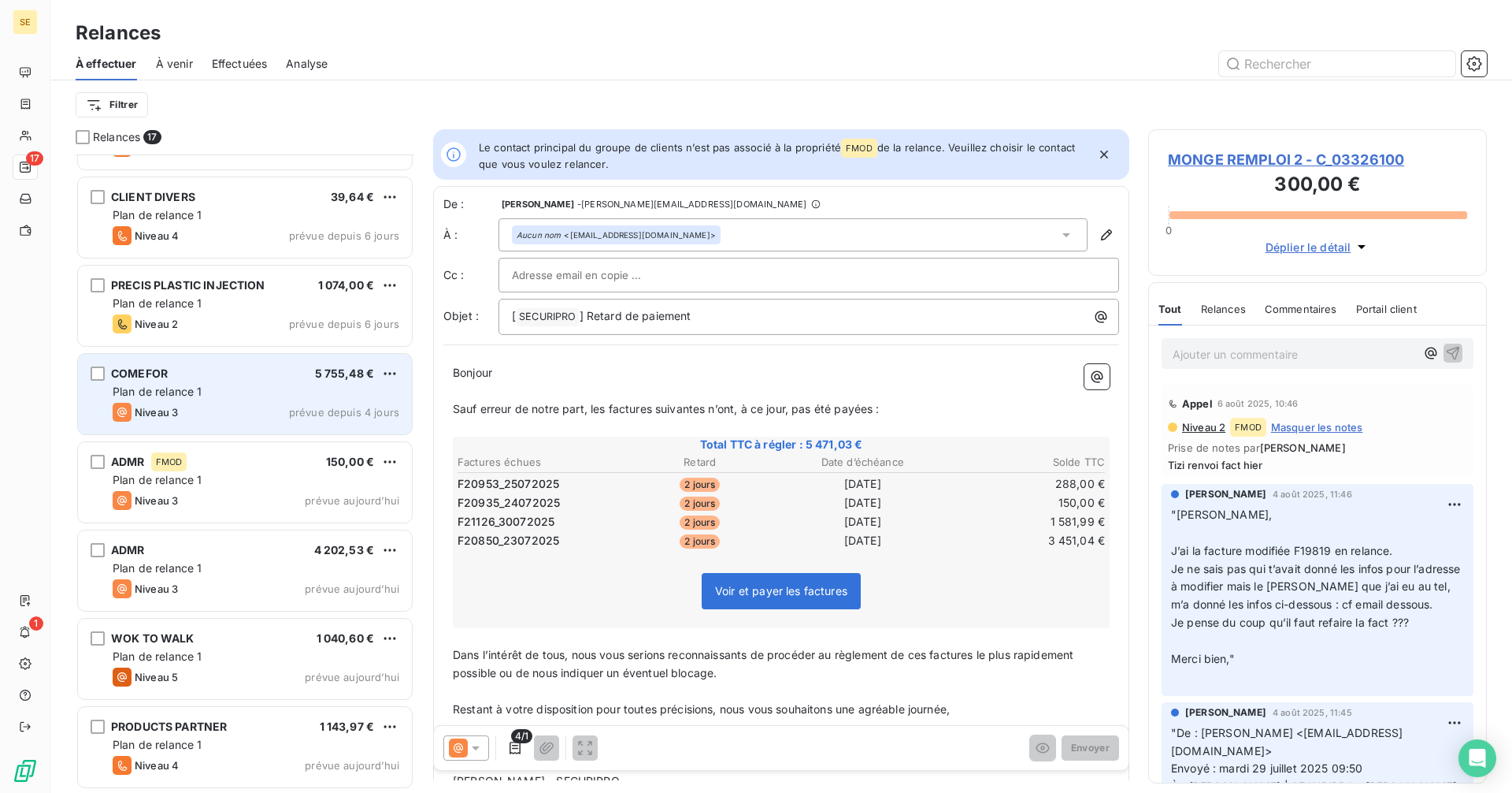
scroll to position [862, 0]
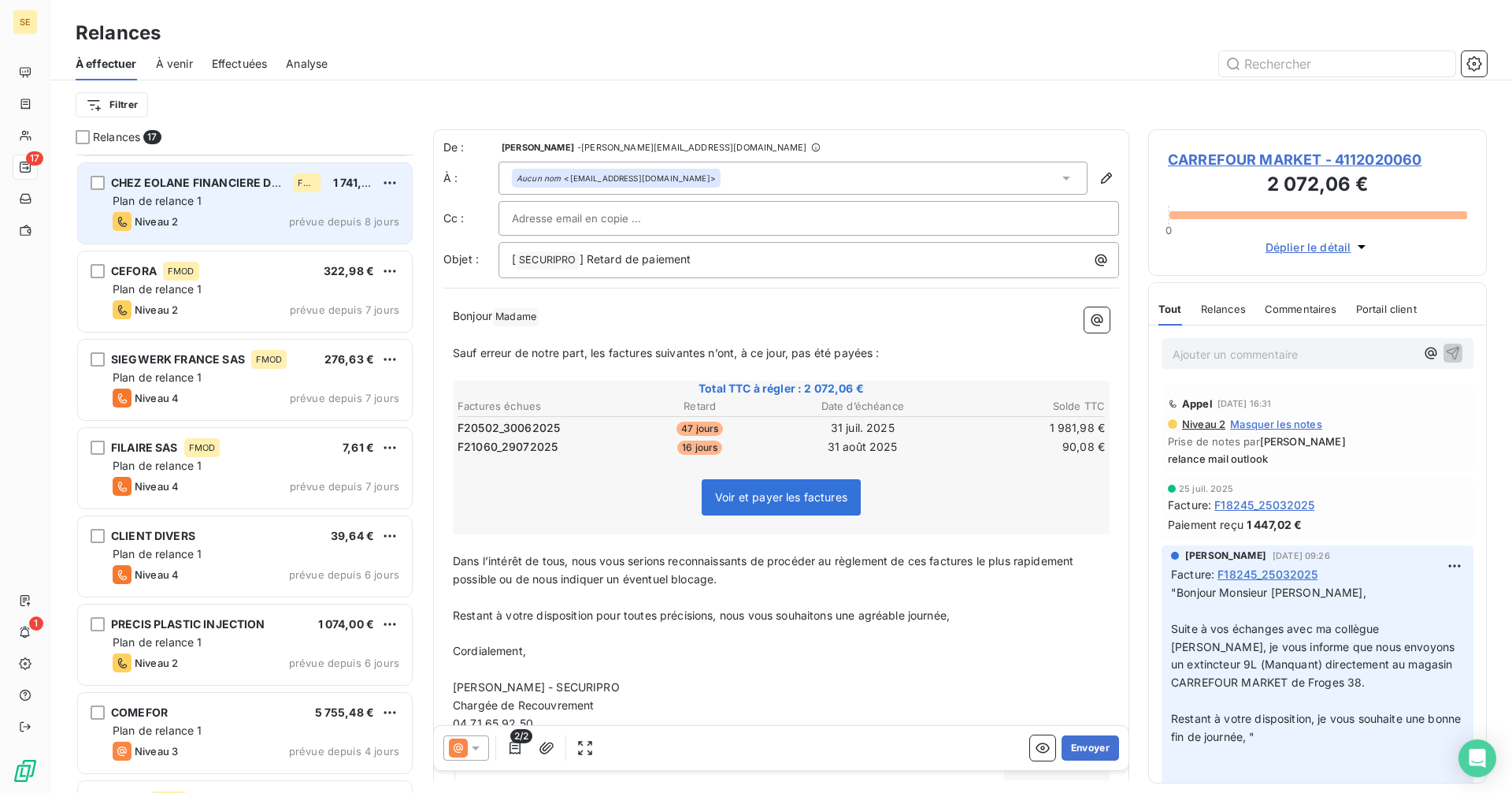
scroll to position [552, 0]
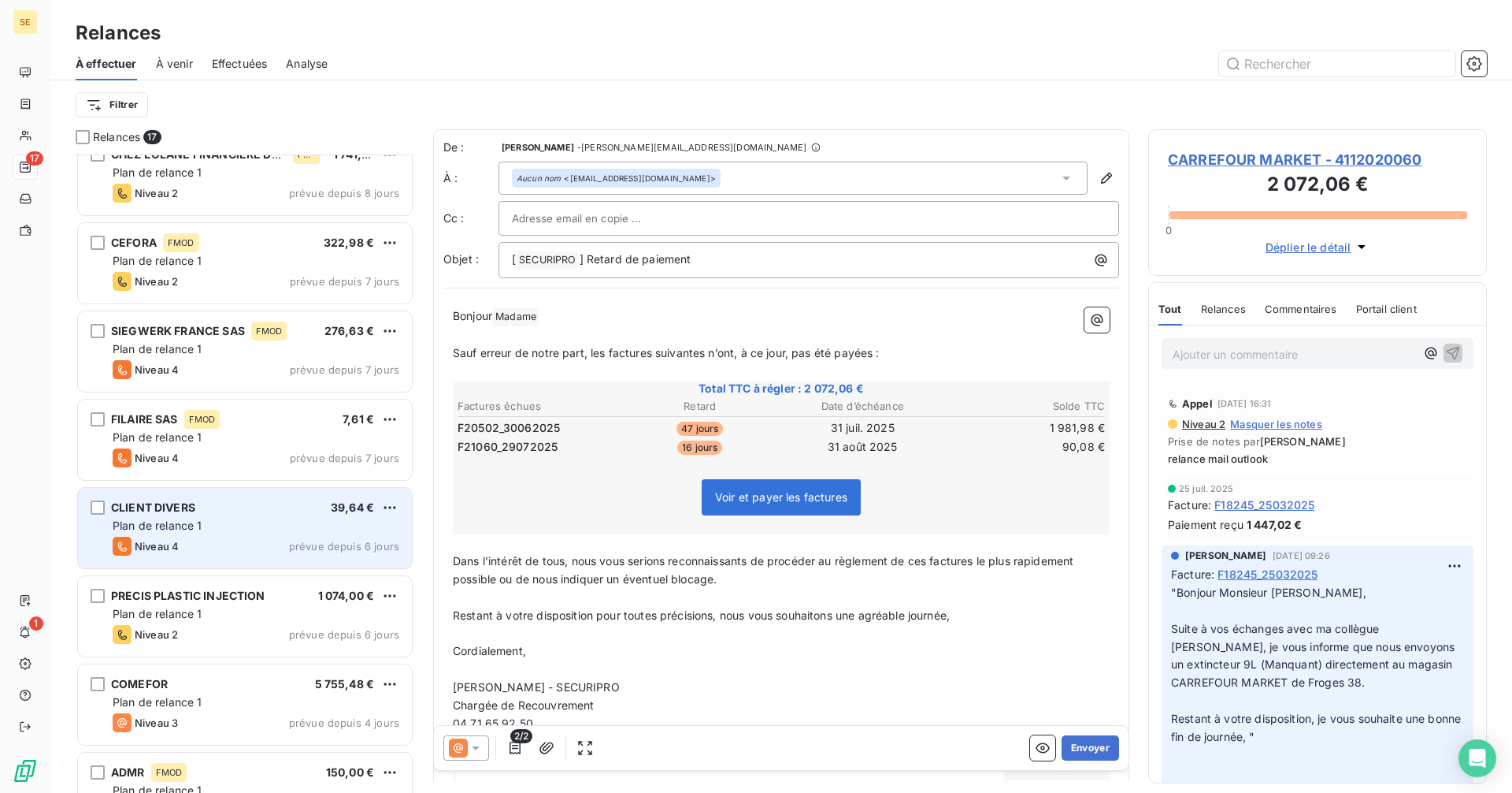
click at [242, 542] on div "Niveau 4 prévue depuis 6 jours" at bounding box center [256, 545] width 287 height 19
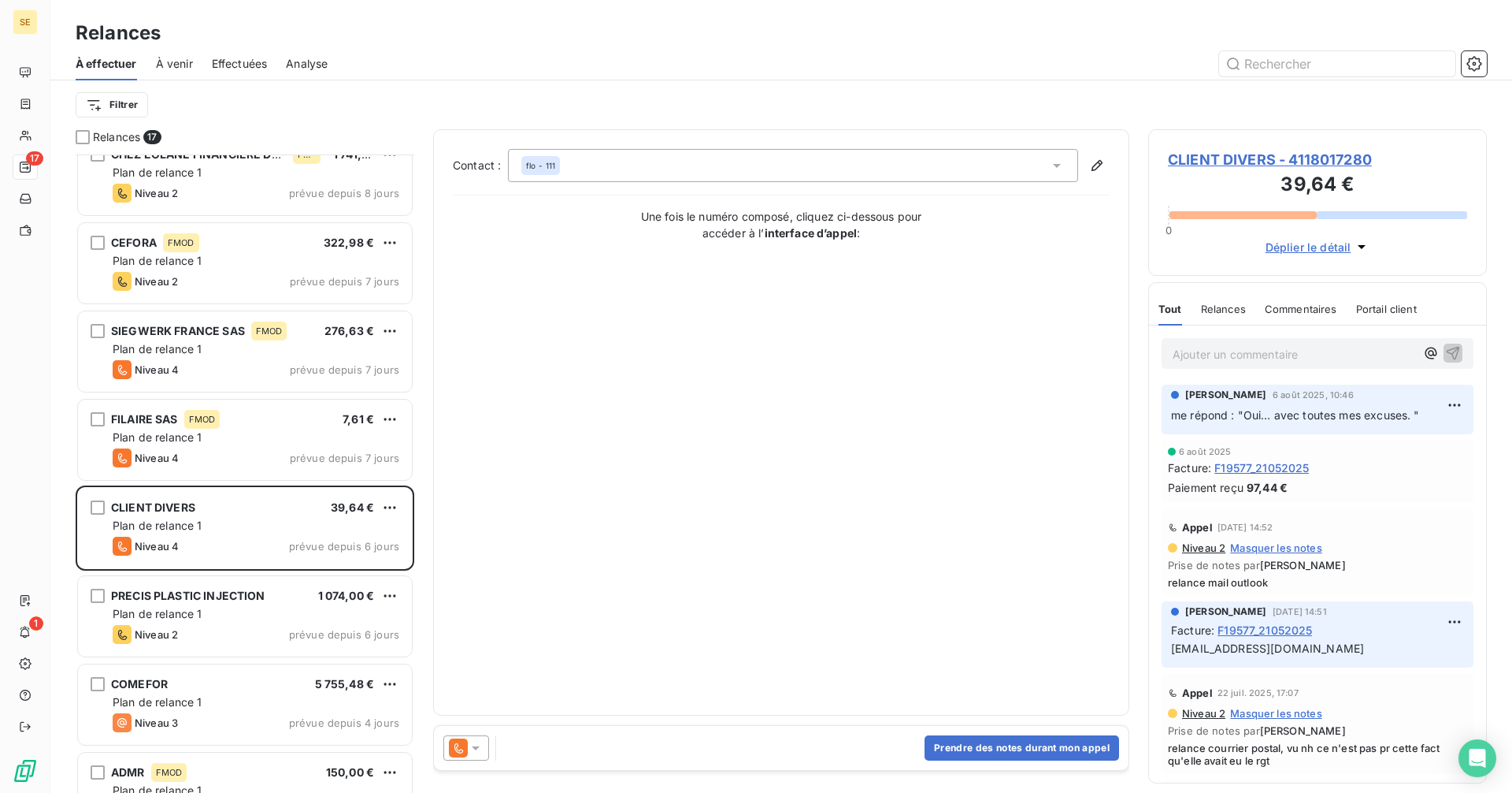
click at [1255, 155] on span "CLIENT DIVERS - 4118017280" at bounding box center [1317, 160] width 299 height 21
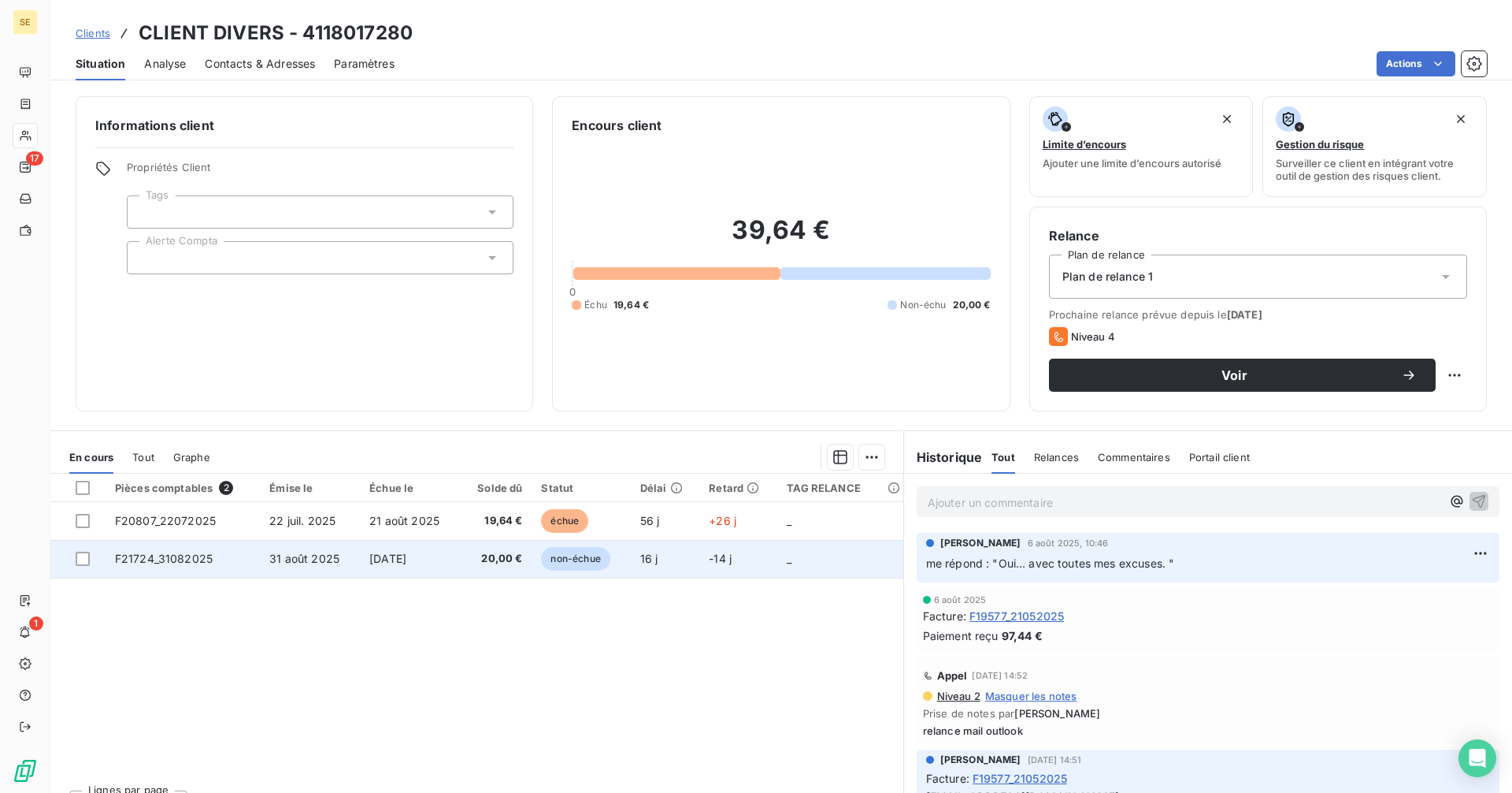
click at [450, 560] on td "[DATE]" at bounding box center [409, 558] width 100 height 38
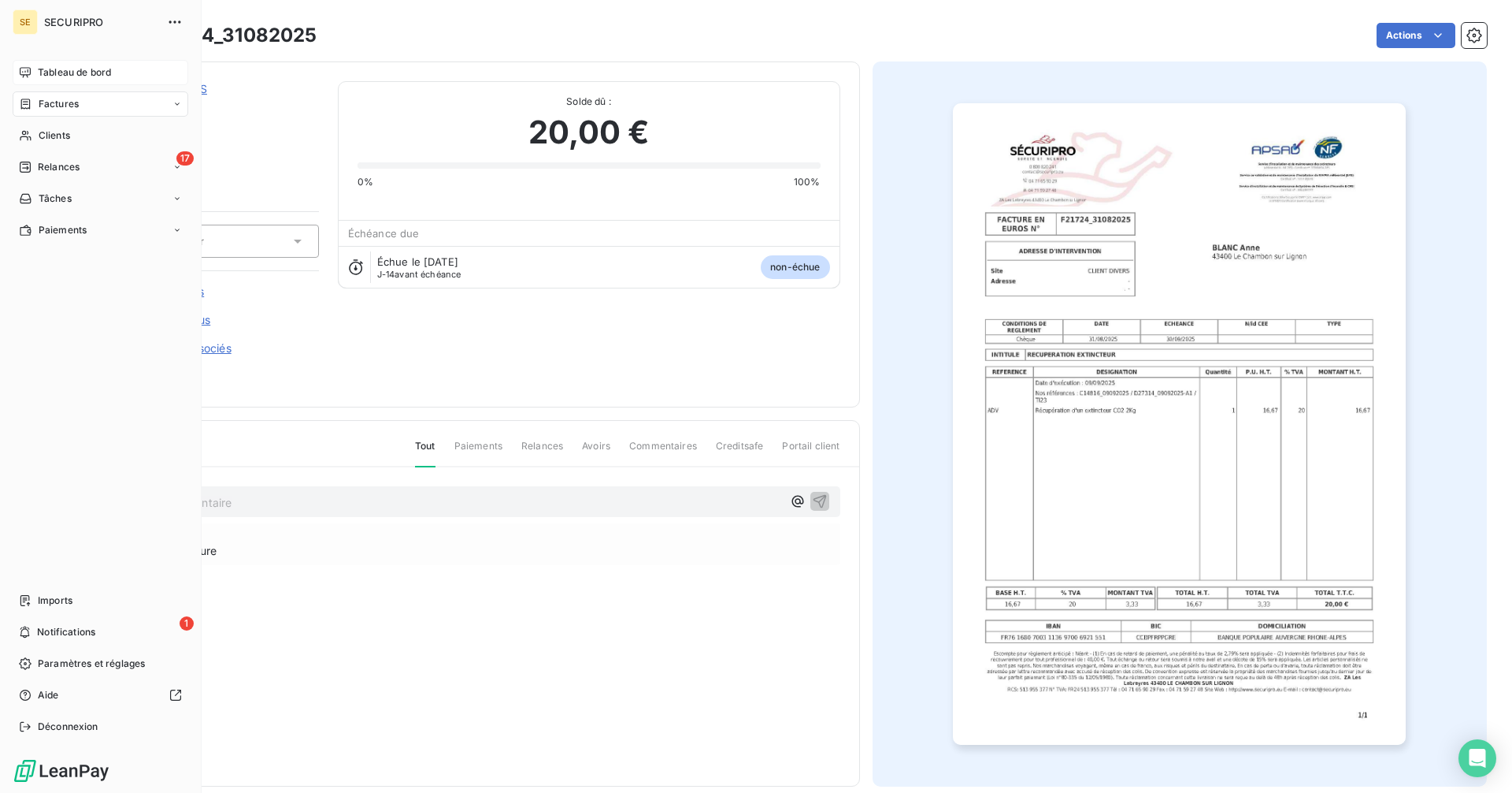
click at [34, 68] on div "Tableau de bord" at bounding box center [100, 72] width 175 height 26
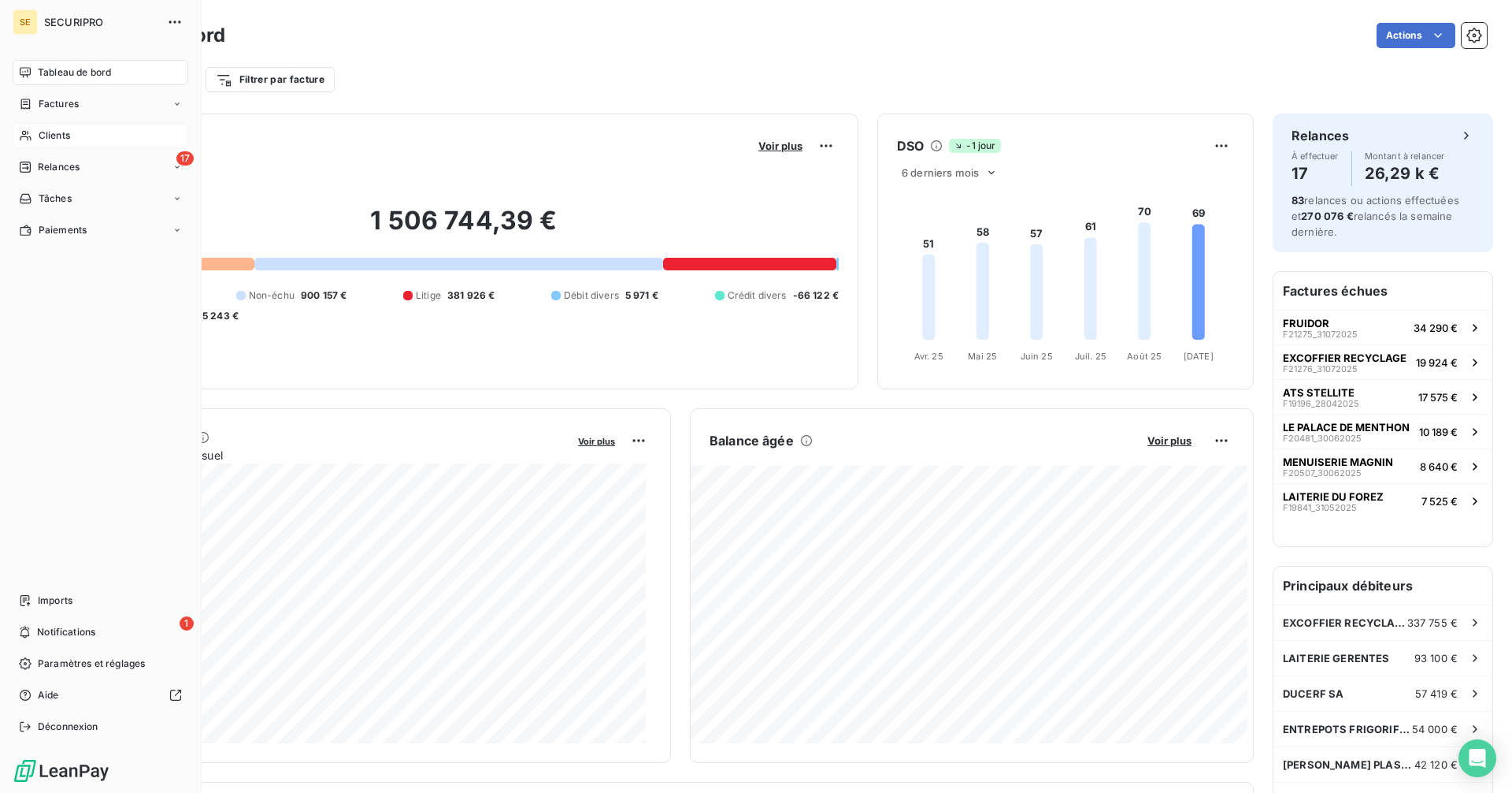
click at [48, 134] on span "Clients" at bounding box center [55, 136] width 32 height 14
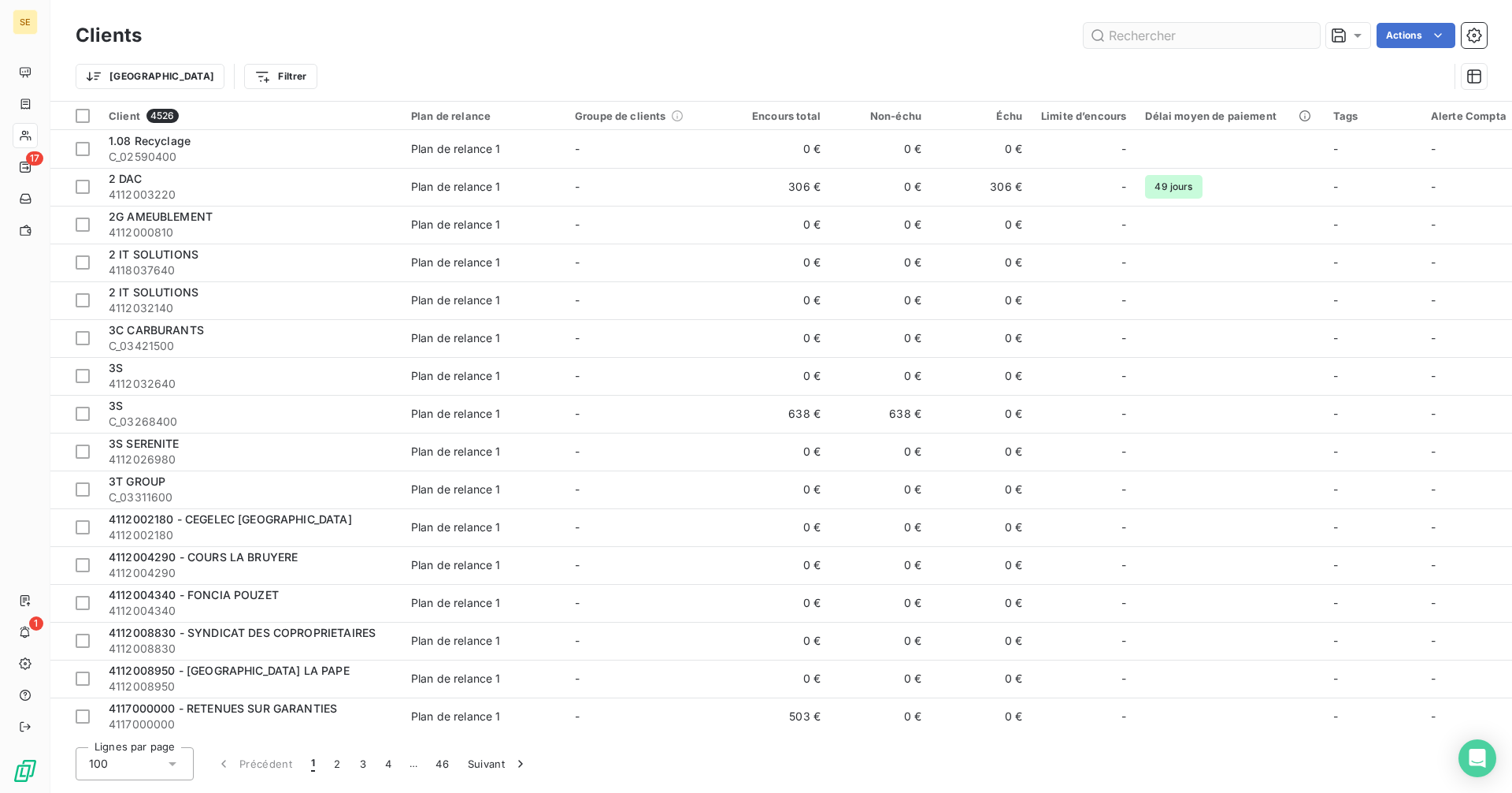
click at [1192, 42] on input "text" at bounding box center [1202, 35] width 236 height 26
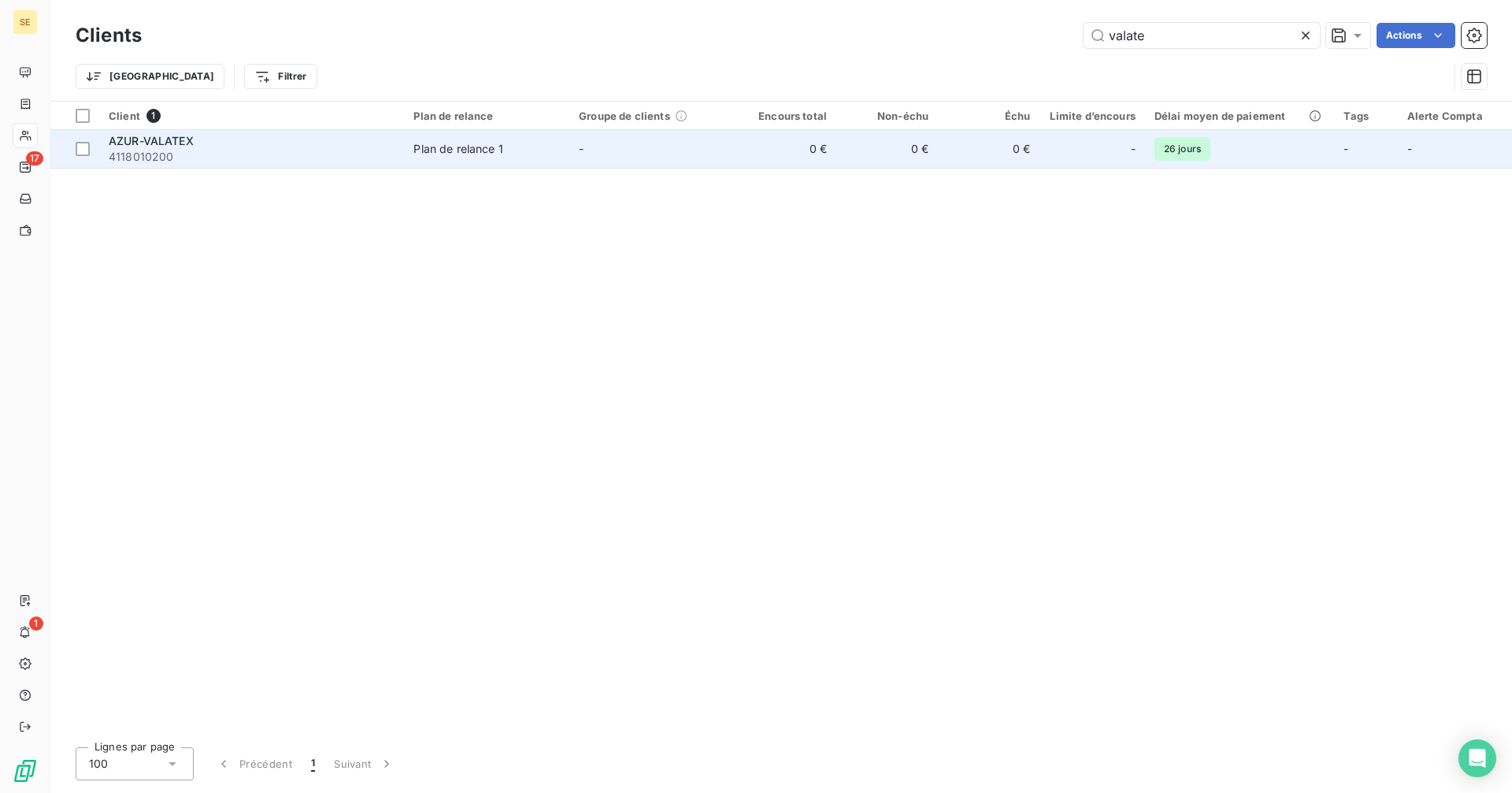
type input "valate"
click at [406, 164] on td "Plan de relance 1" at bounding box center [487, 148] width 166 height 38
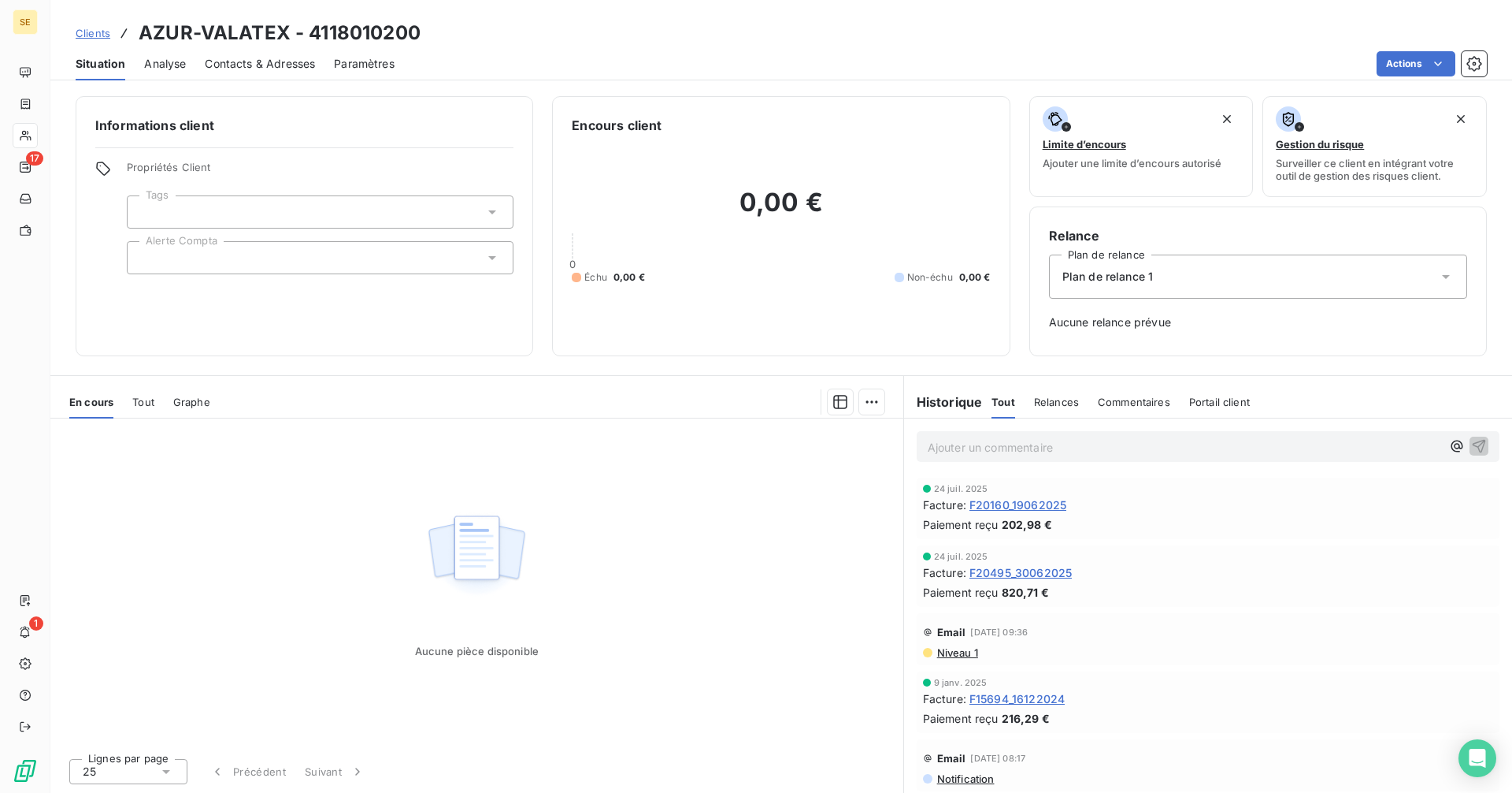
click at [1007, 502] on span "F20160_19062025" at bounding box center [1018, 505] width 97 height 17
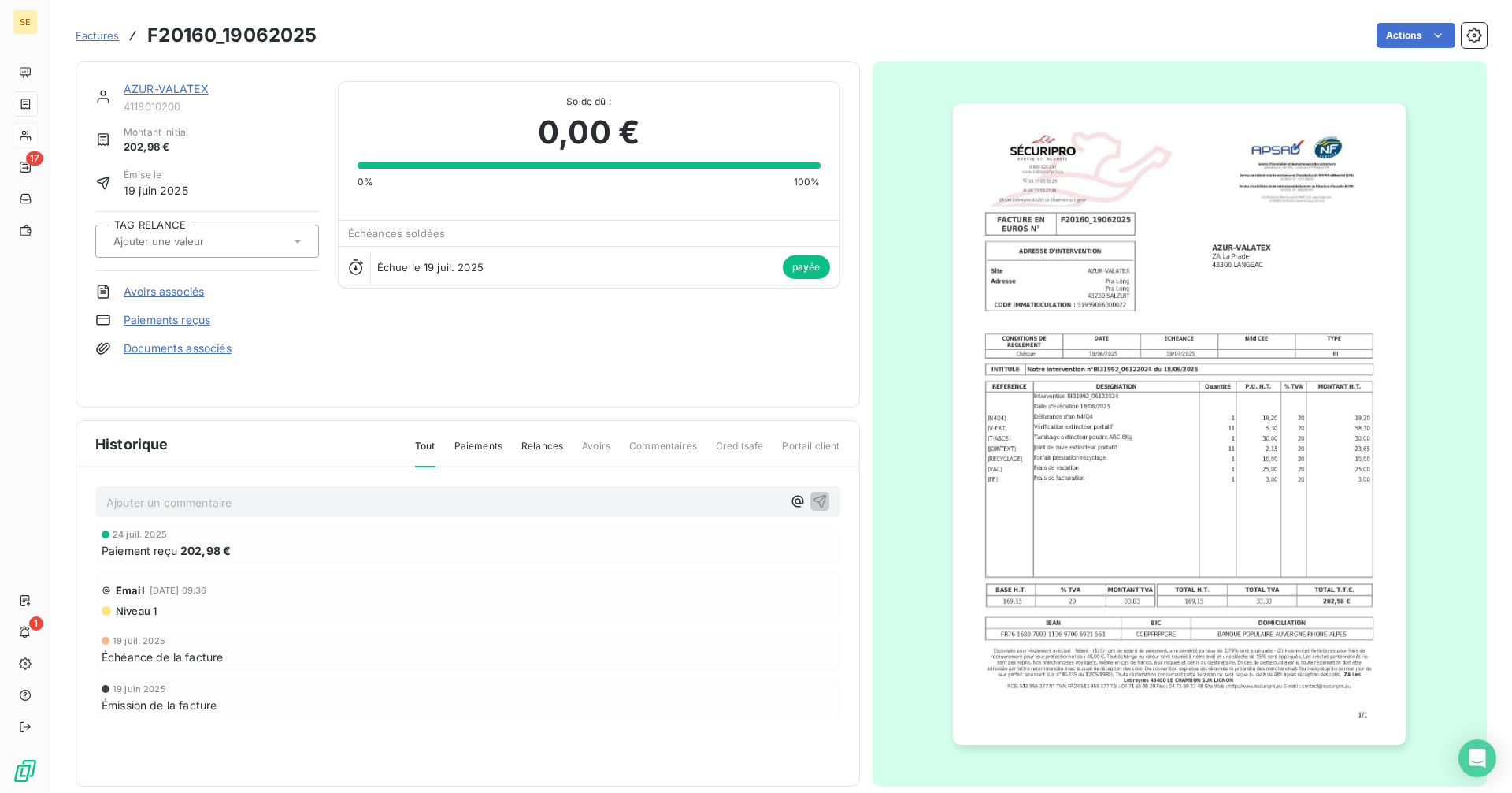
click at [177, 88] on link "AZUR-VALATEX" at bounding box center [166, 88] width 85 height 13
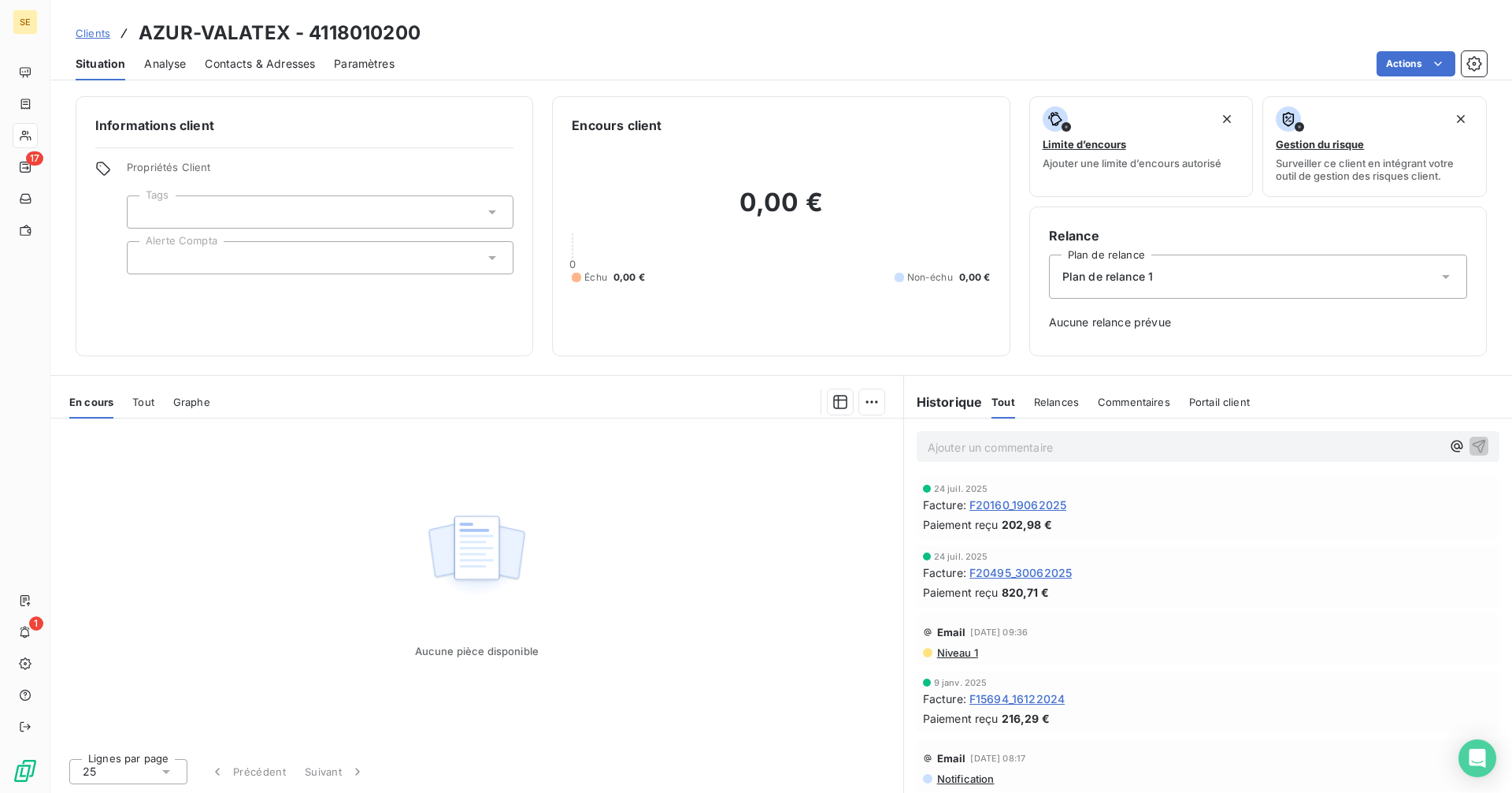
click at [1031, 570] on span "F20495_30062025" at bounding box center [1021, 572] width 102 height 17
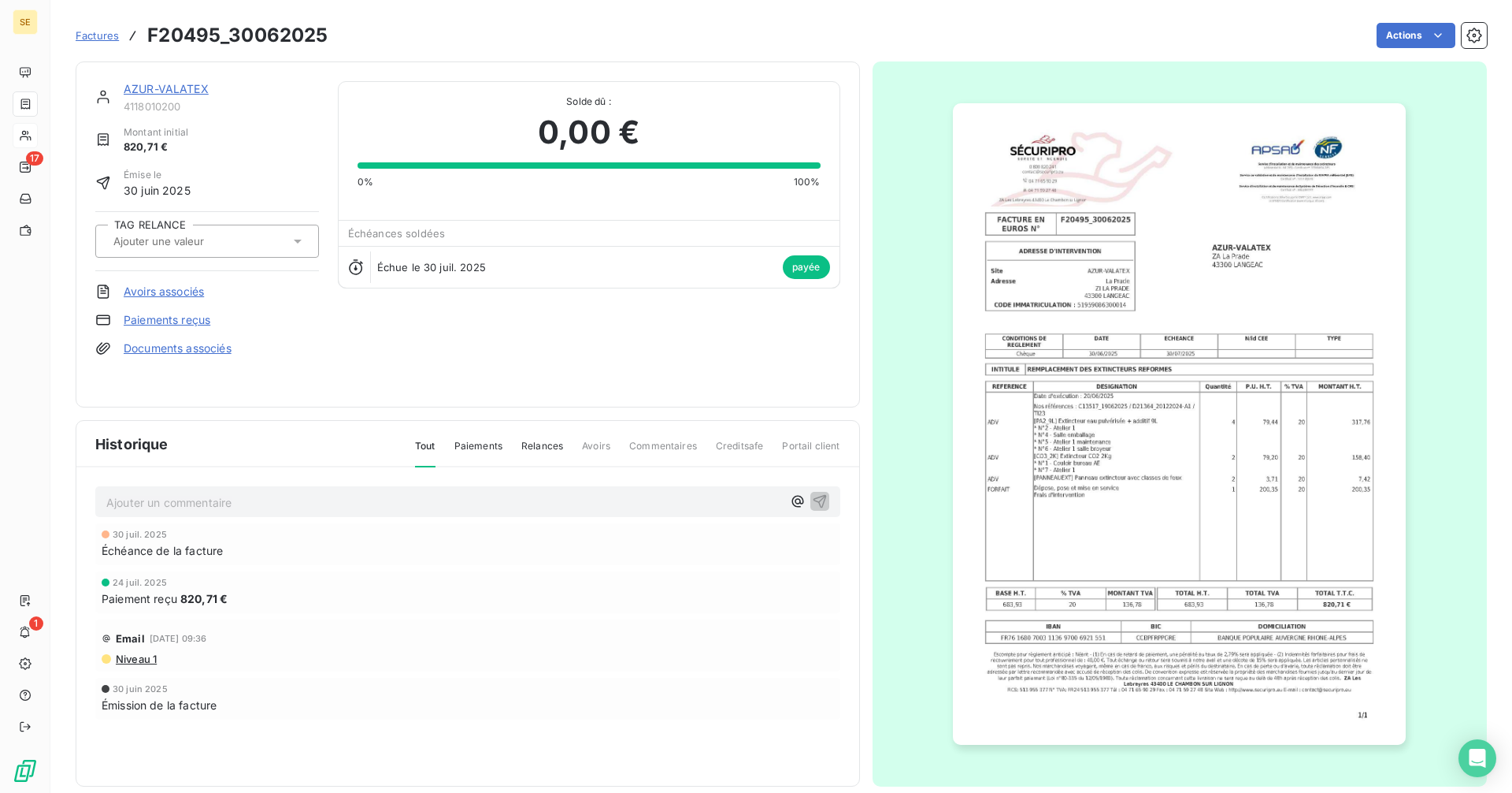
click at [1079, 466] on img "button" at bounding box center [1180, 423] width 453 height 641
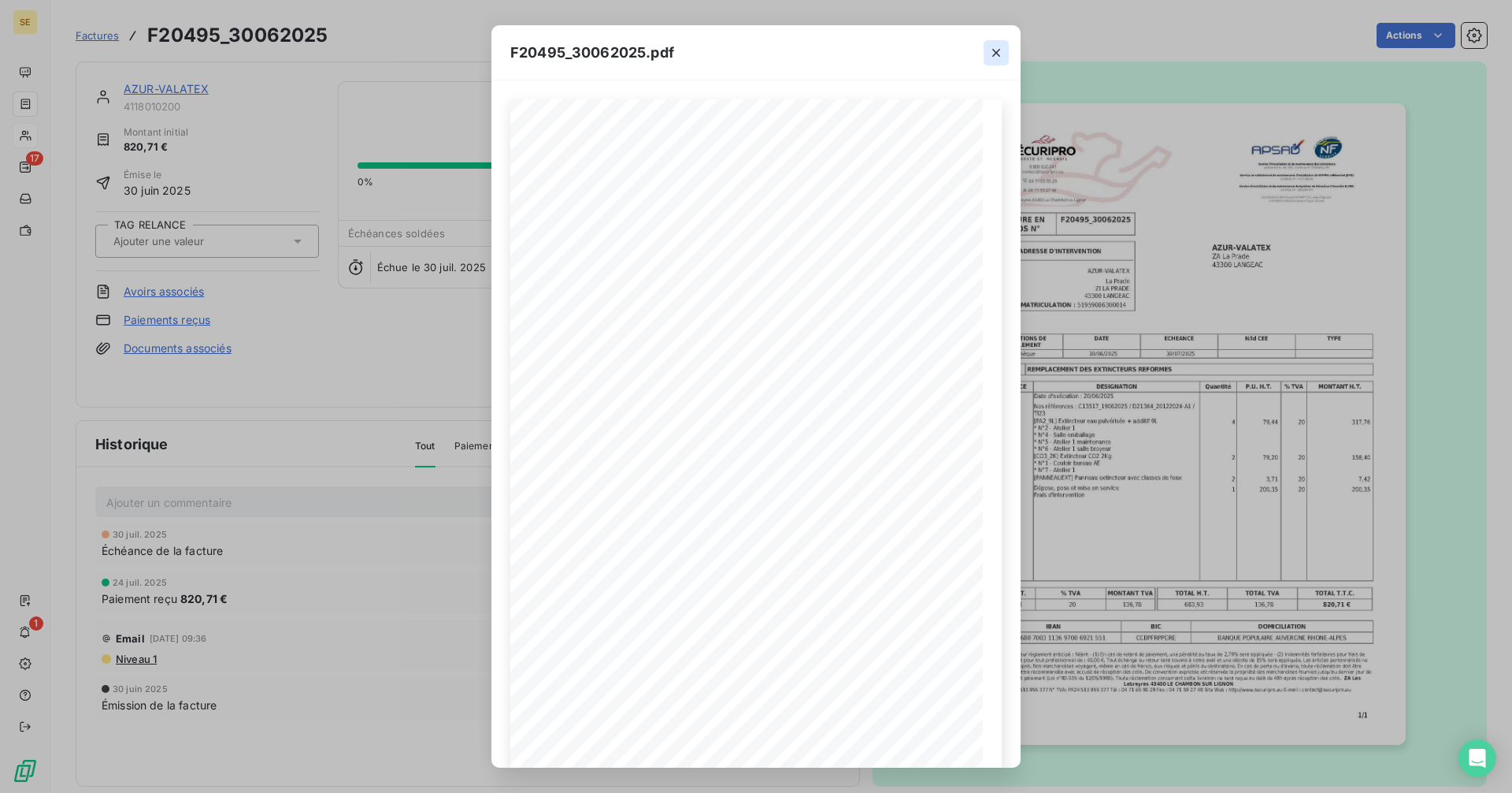
click at [996, 51] on icon "button" at bounding box center [996, 53] width 16 height 16
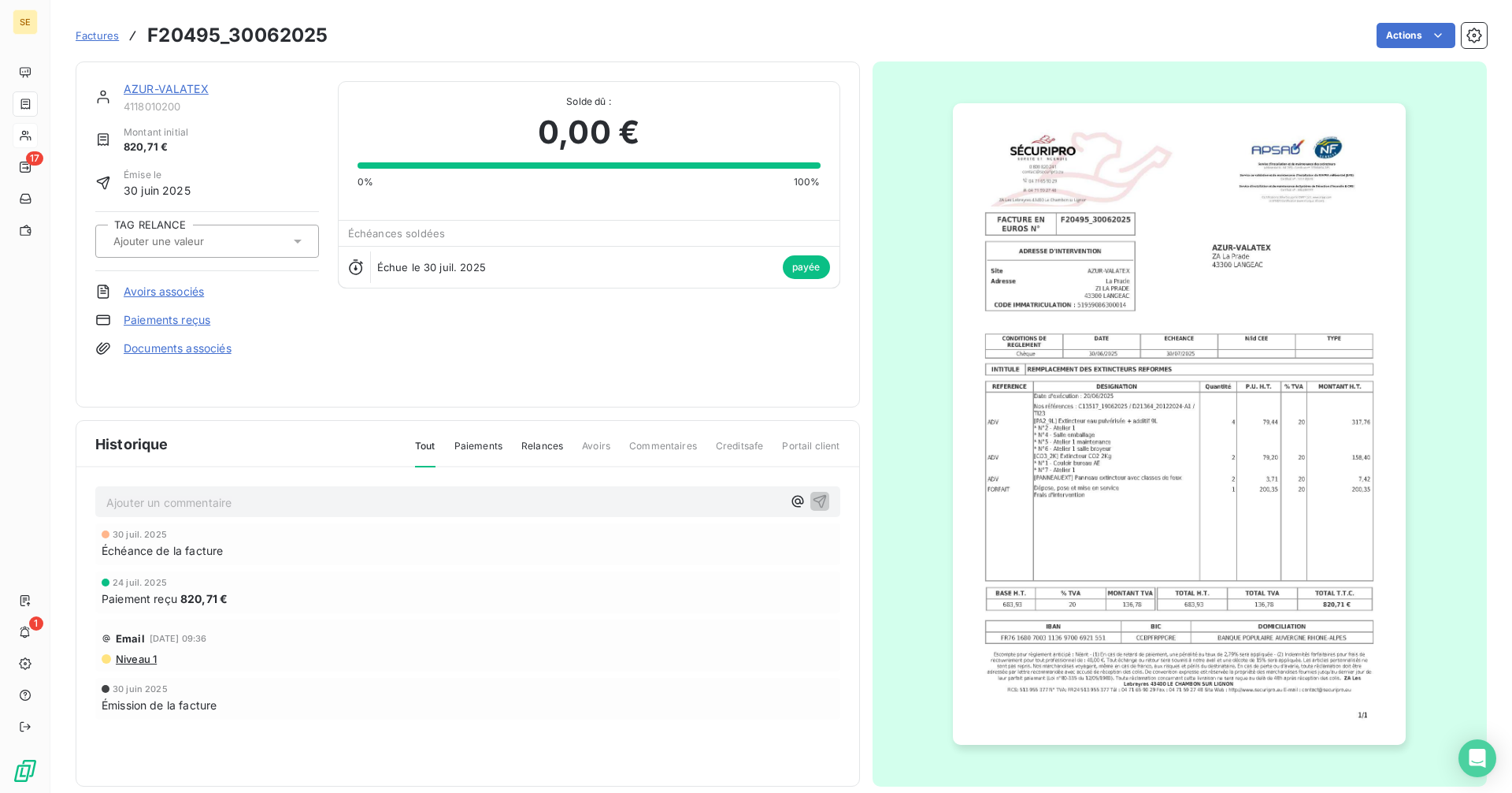
click at [170, 86] on link "AZUR-VALATEX" at bounding box center [166, 88] width 85 height 13
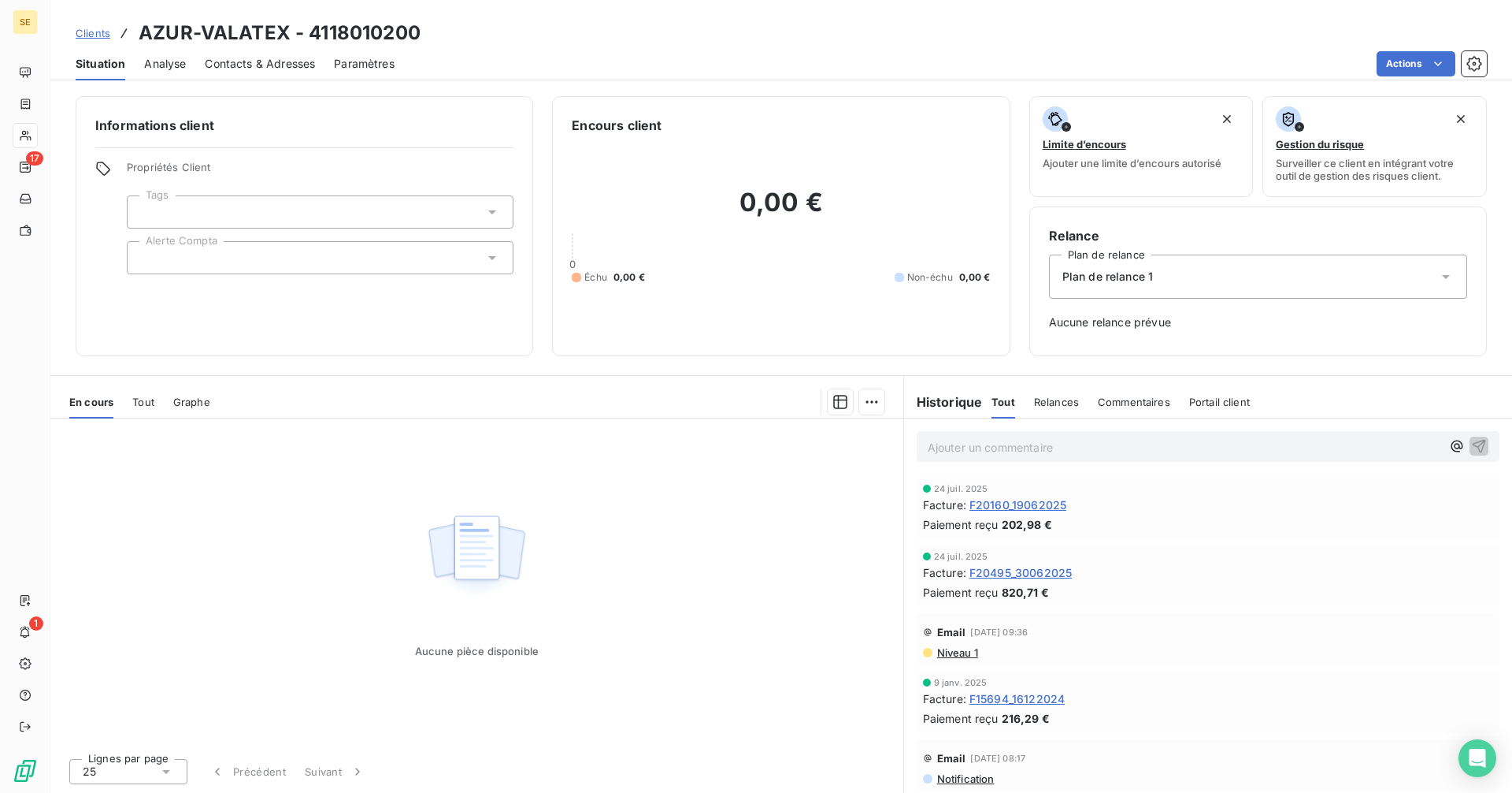
click at [998, 698] on span "F15694_16122024" at bounding box center [1017, 698] width 95 height 17
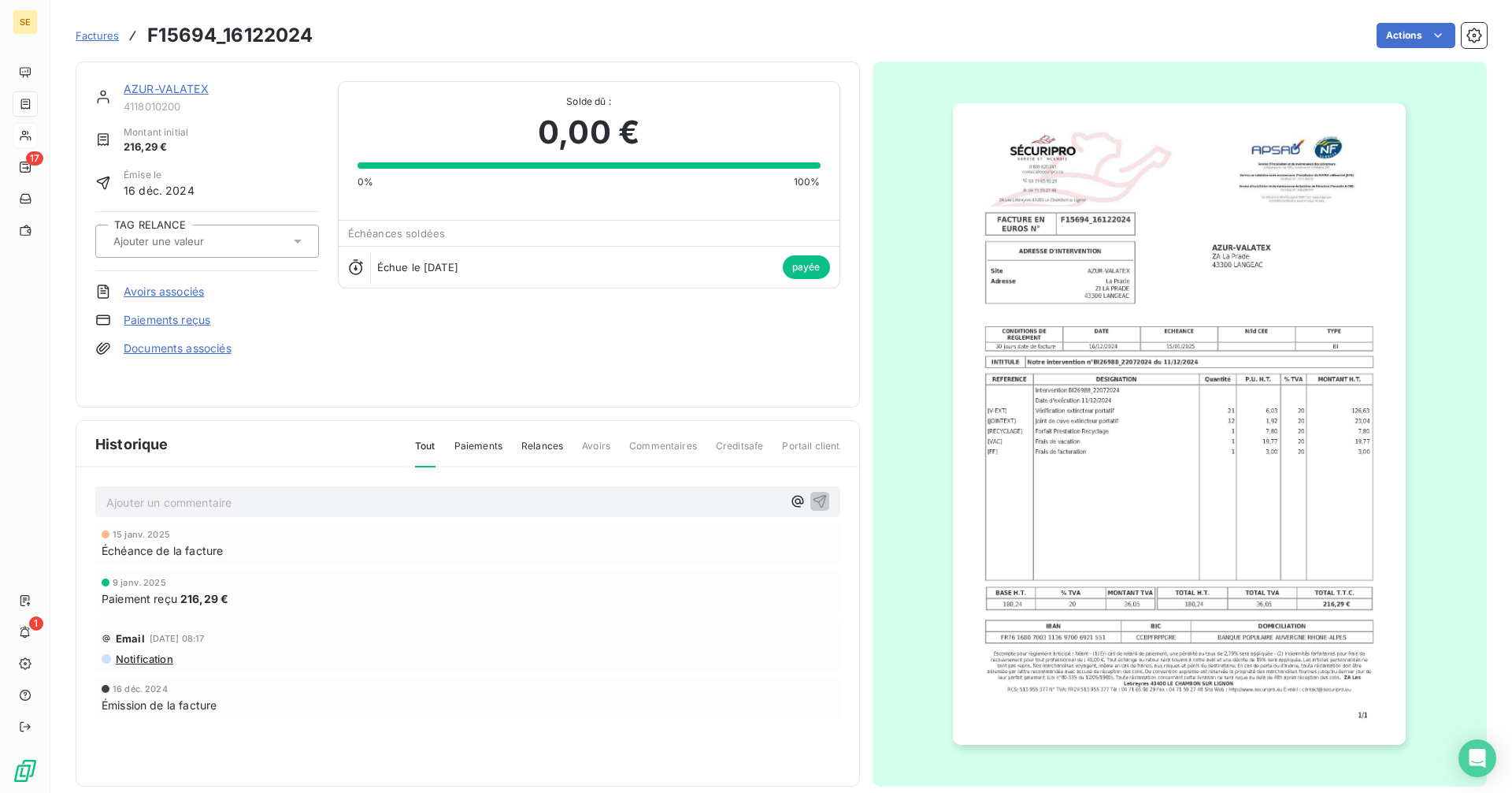
click at [174, 87] on link "AZUR-VALATEX" at bounding box center [166, 88] width 85 height 13
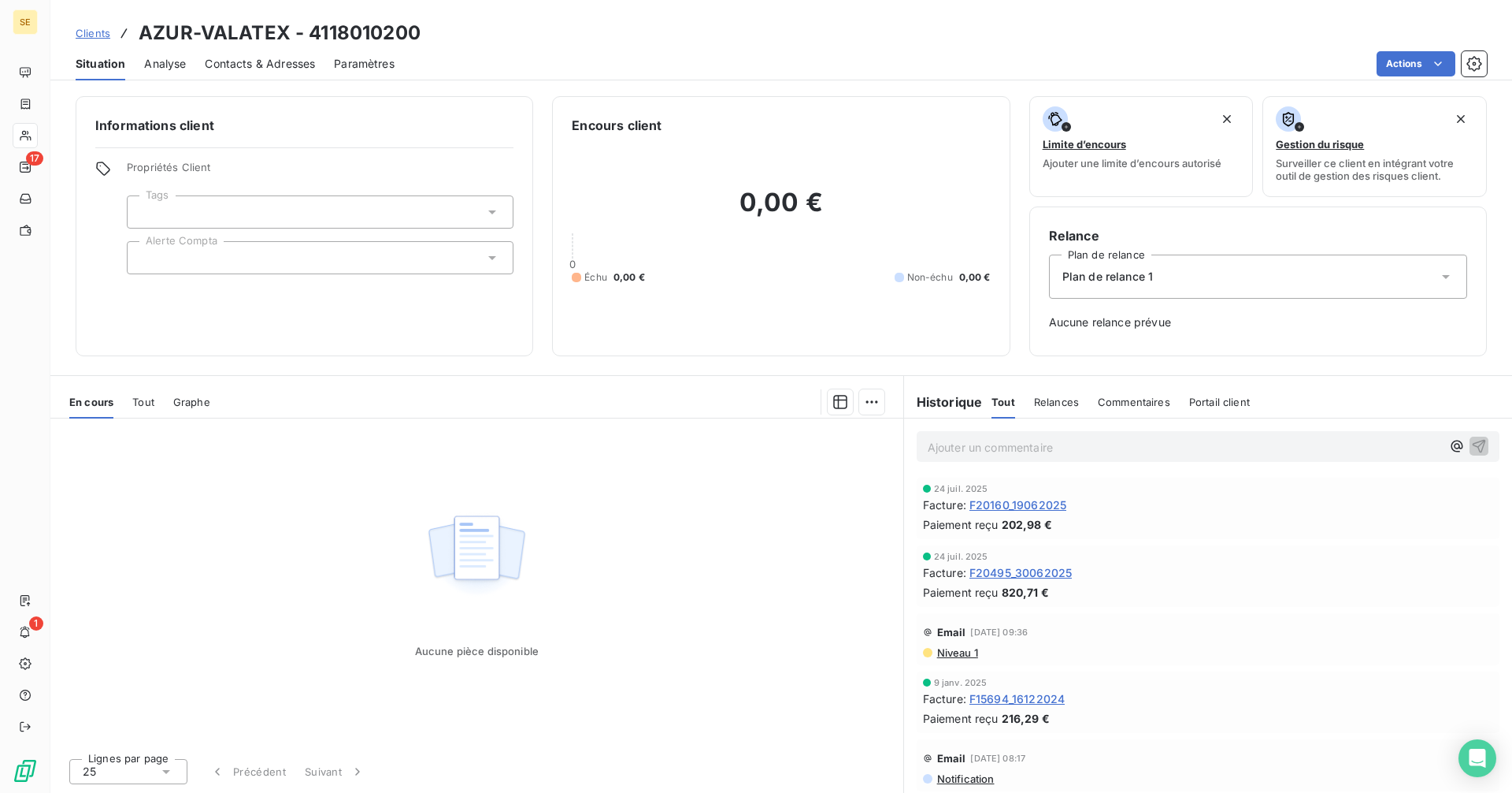
click at [257, 68] on span "Contacts & Adresses" at bounding box center [259, 64] width 110 height 16
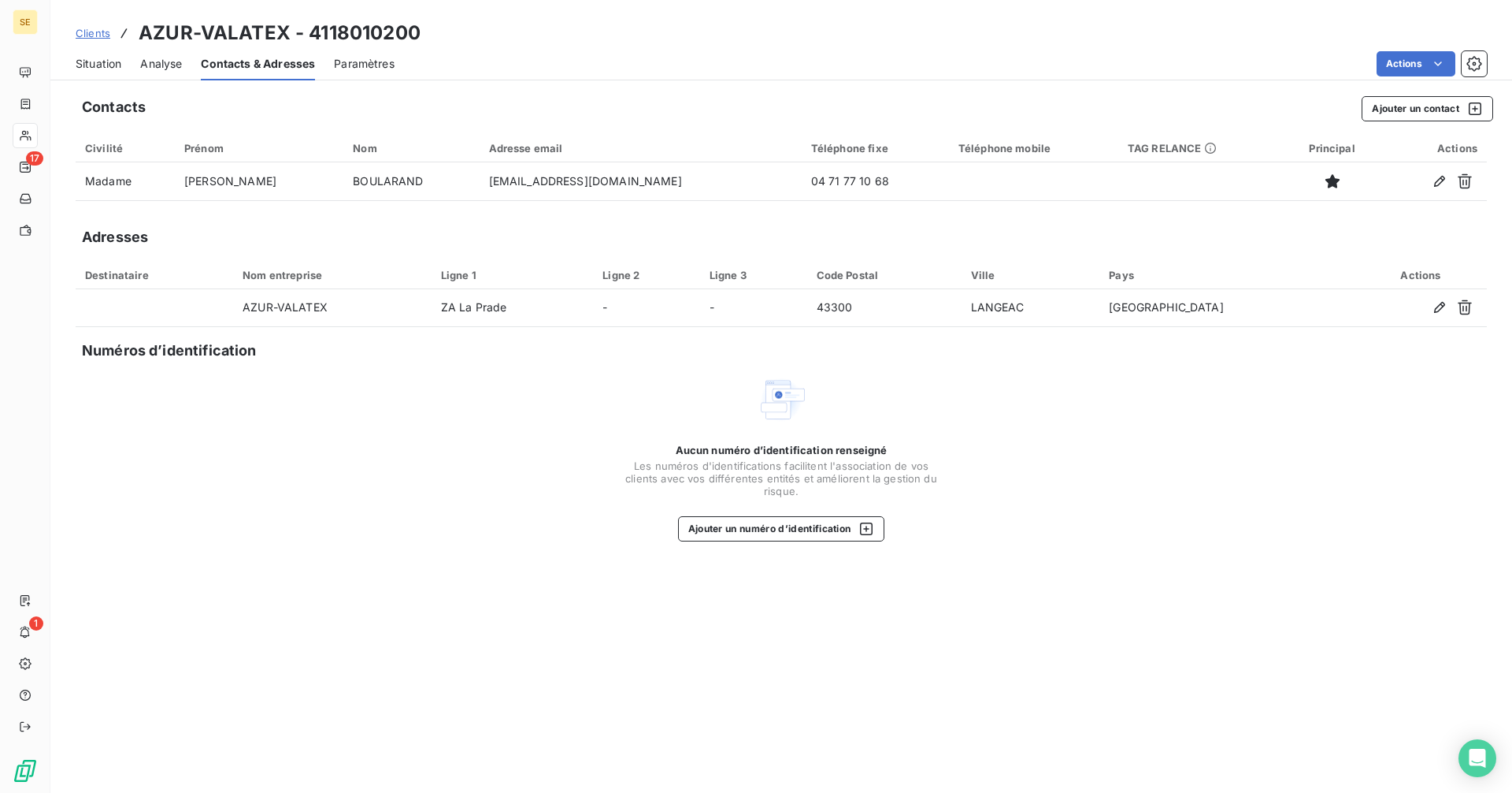
click at [93, 63] on span "Situation" at bounding box center [99, 64] width 46 height 16
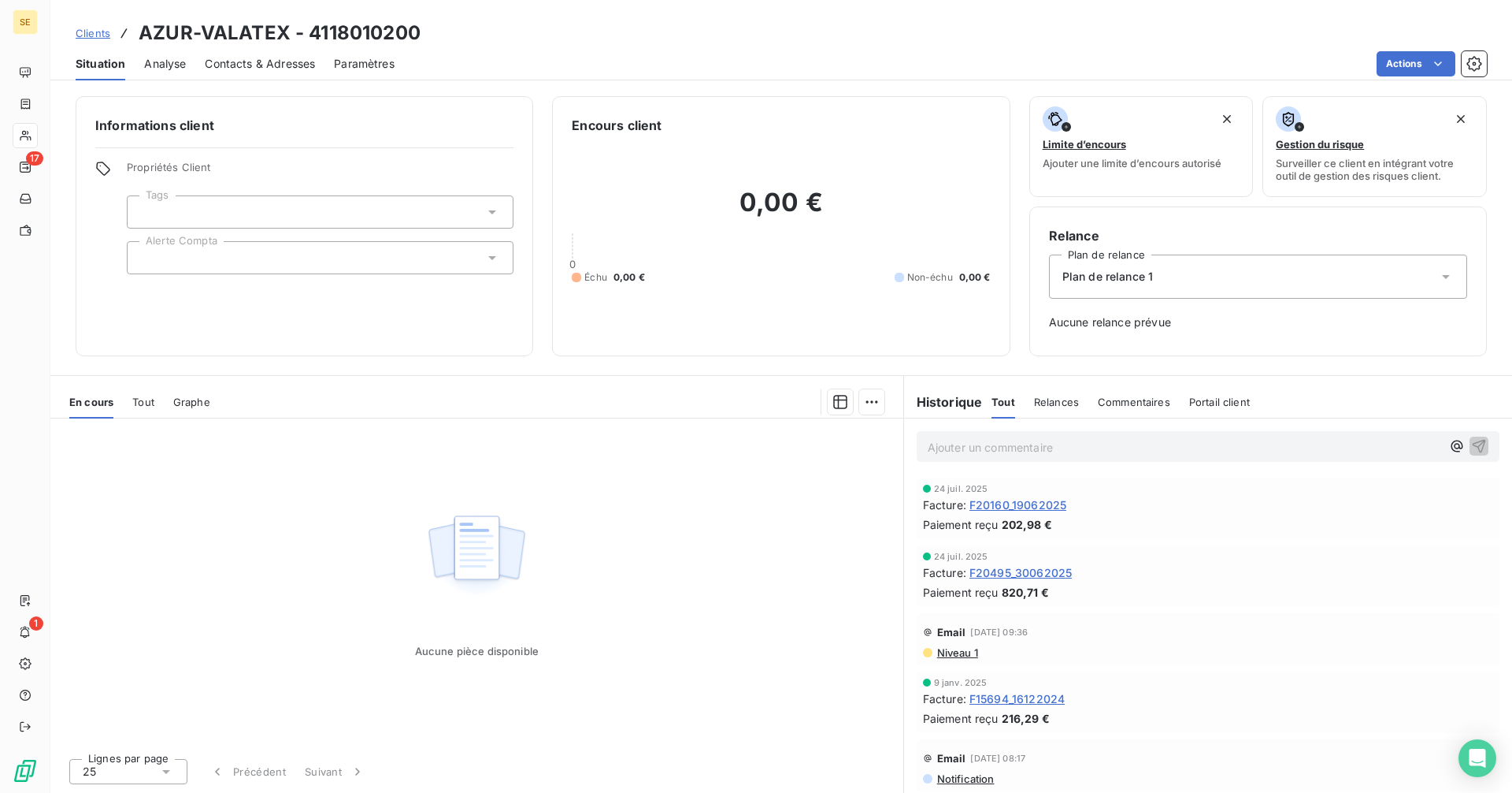
click at [1027, 504] on span "F20160_19062025" at bounding box center [1018, 505] width 97 height 17
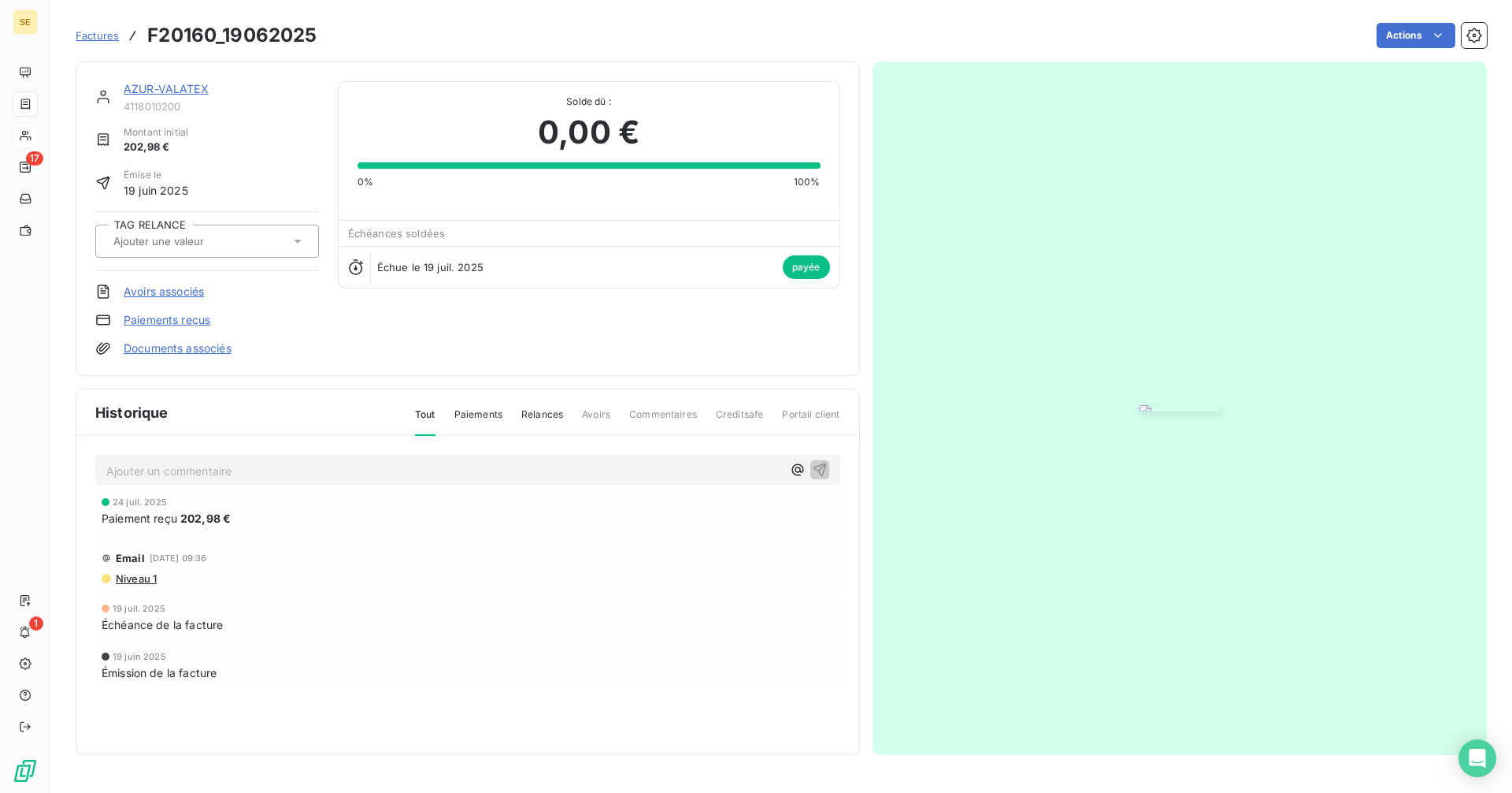
click at [173, 85] on link "AZUR-VALATEX" at bounding box center [166, 88] width 85 height 13
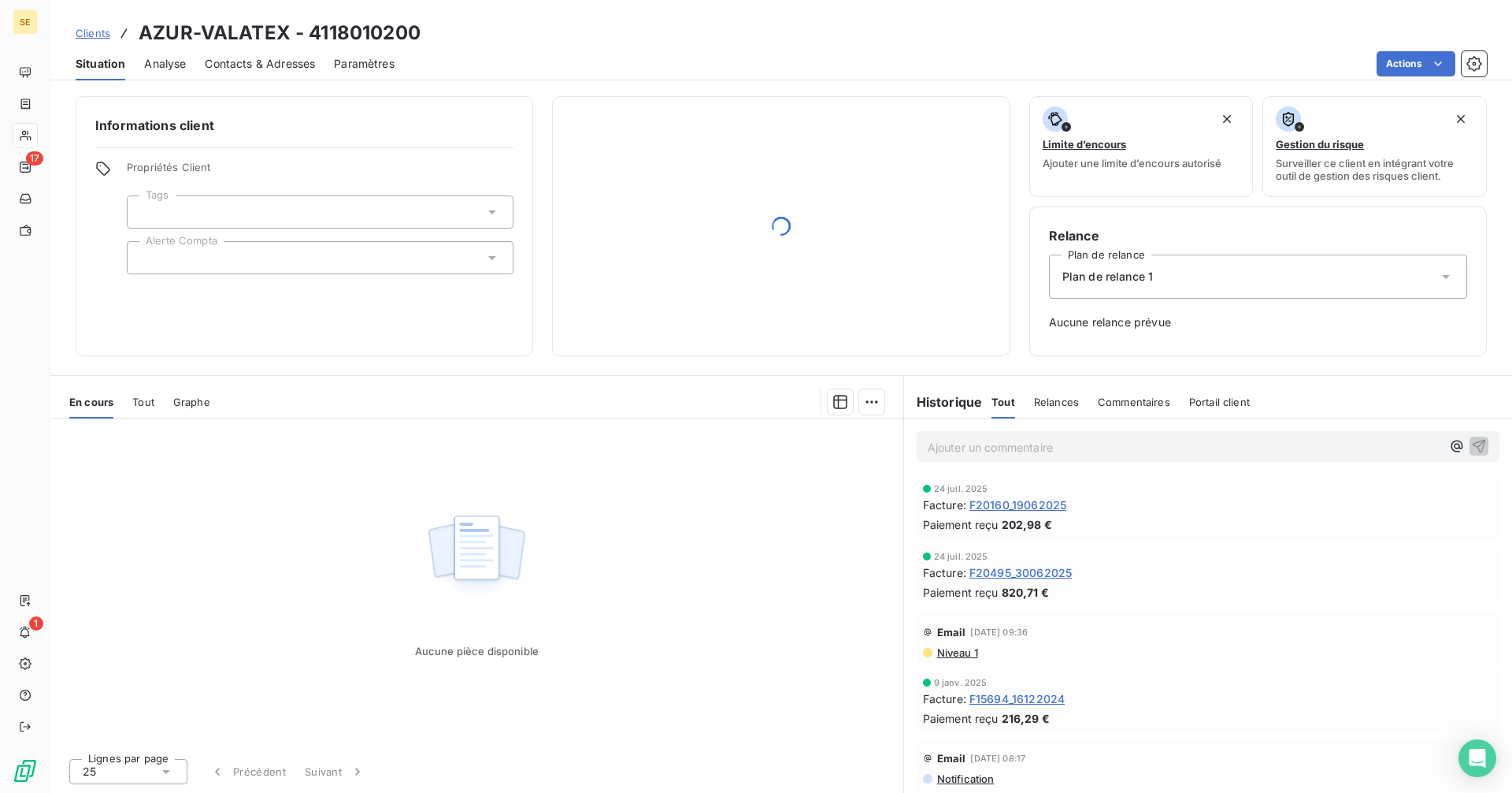
click at [1011, 577] on span "F20495_30062025" at bounding box center [1021, 572] width 102 height 17
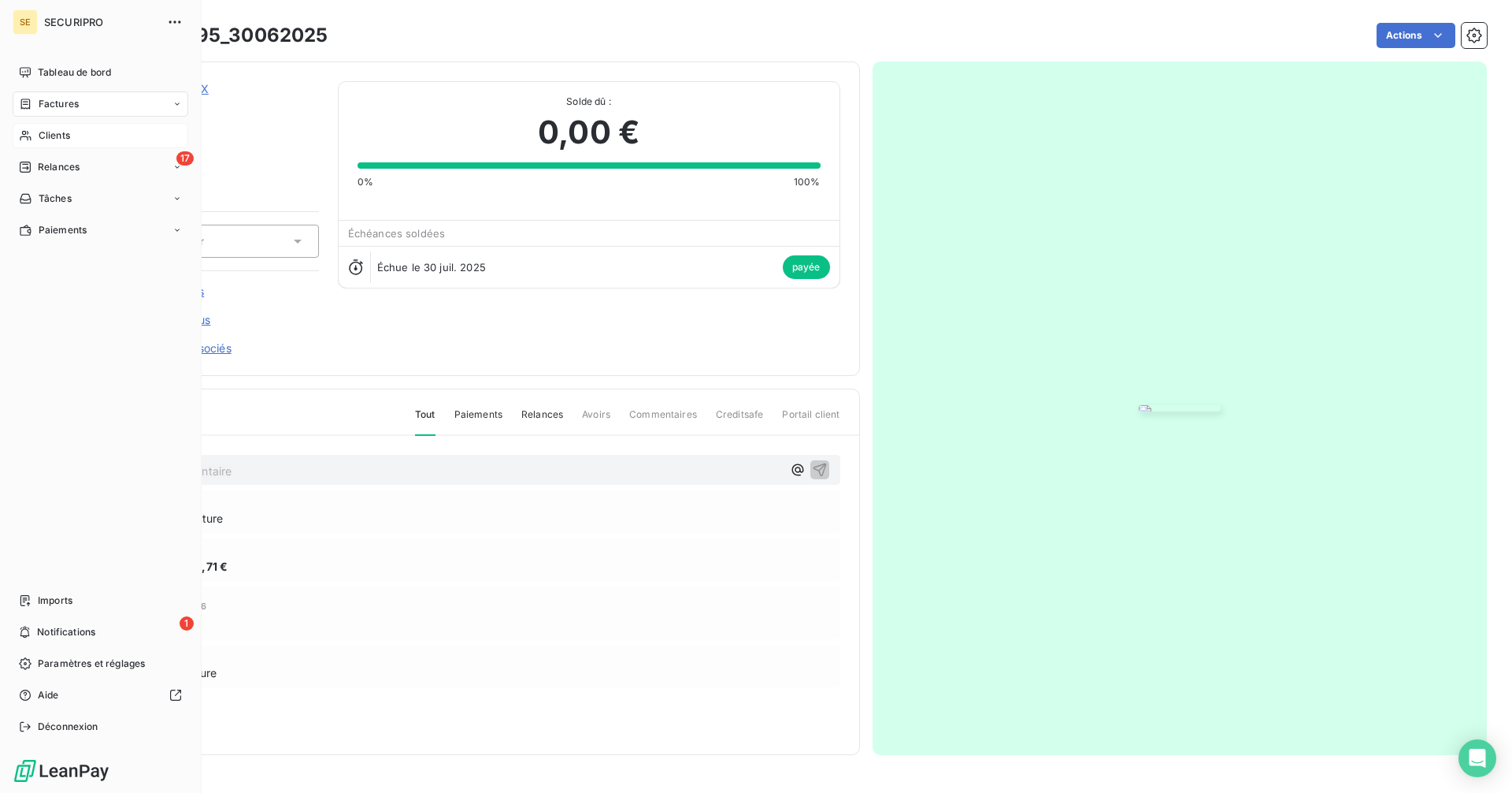
click at [46, 134] on span "Clients" at bounding box center [55, 136] width 32 height 14
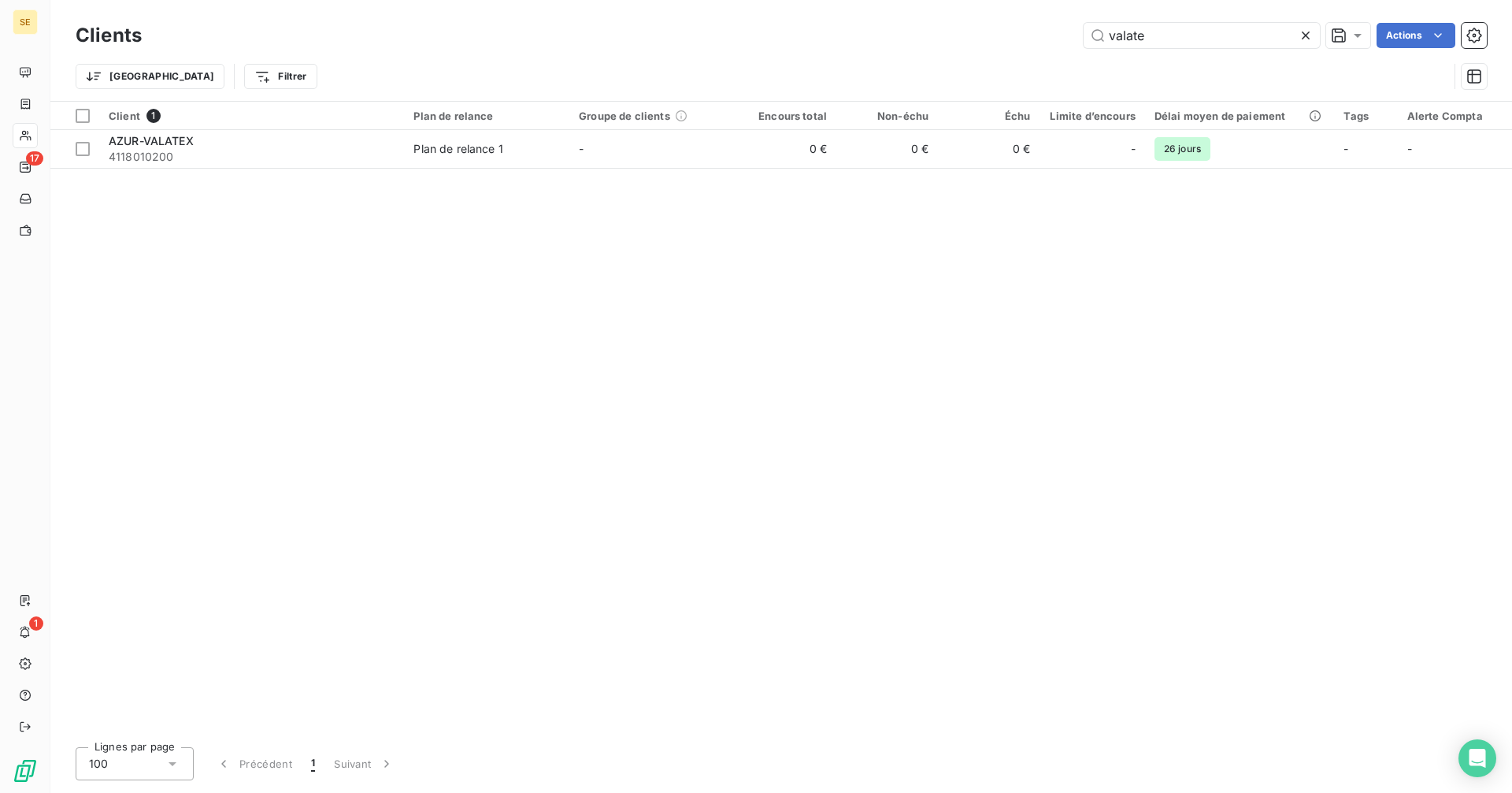
drag, startPoint x: 1169, startPoint y: 27, endPoint x: 981, endPoint y: 29, distance: 188.0
click at [981, 29] on div "valate Actions" at bounding box center [823, 35] width 1326 height 26
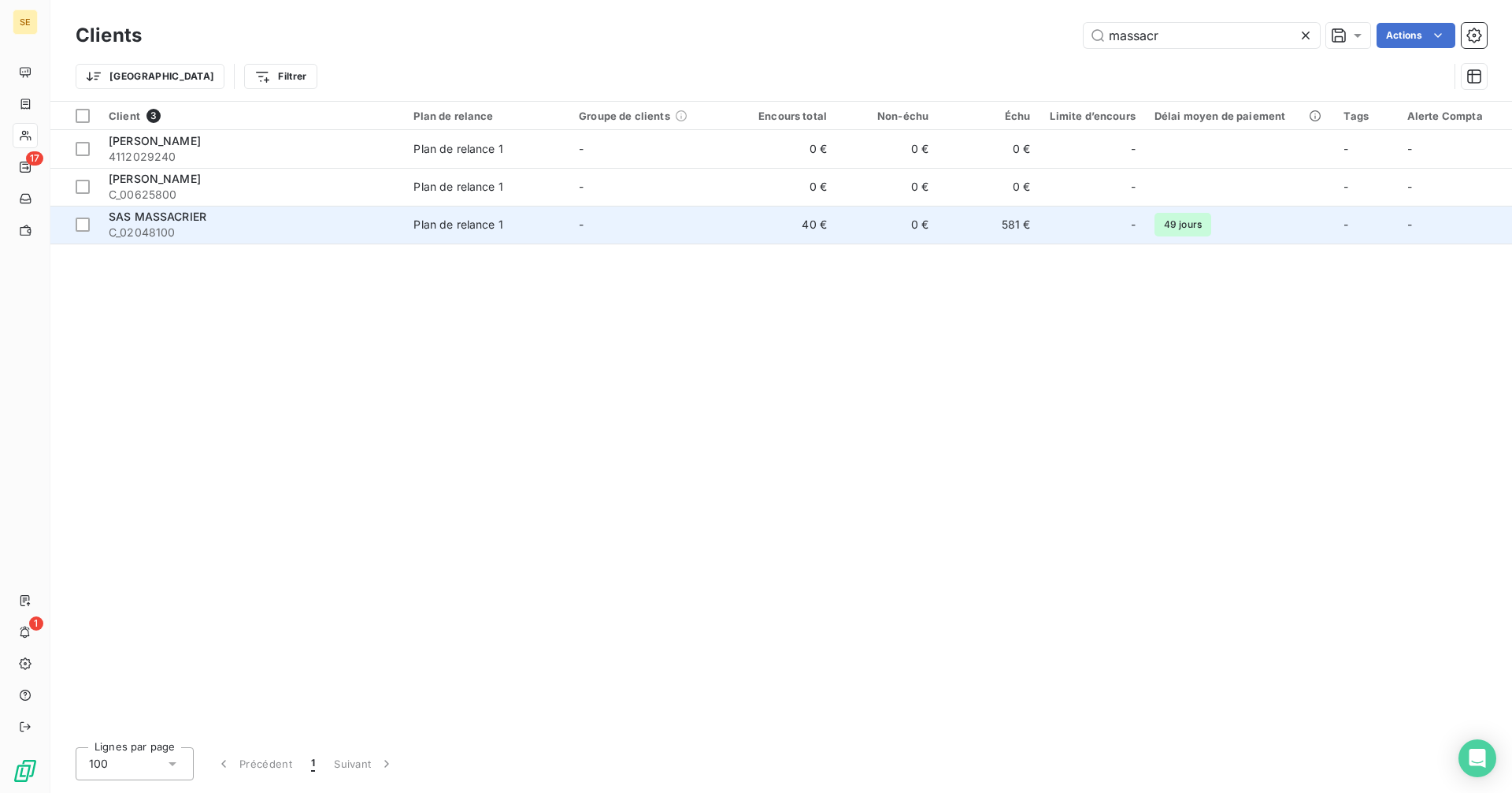
type input "massacr"
click at [822, 225] on td "40 €" at bounding box center [785, 224] width 101 height 38
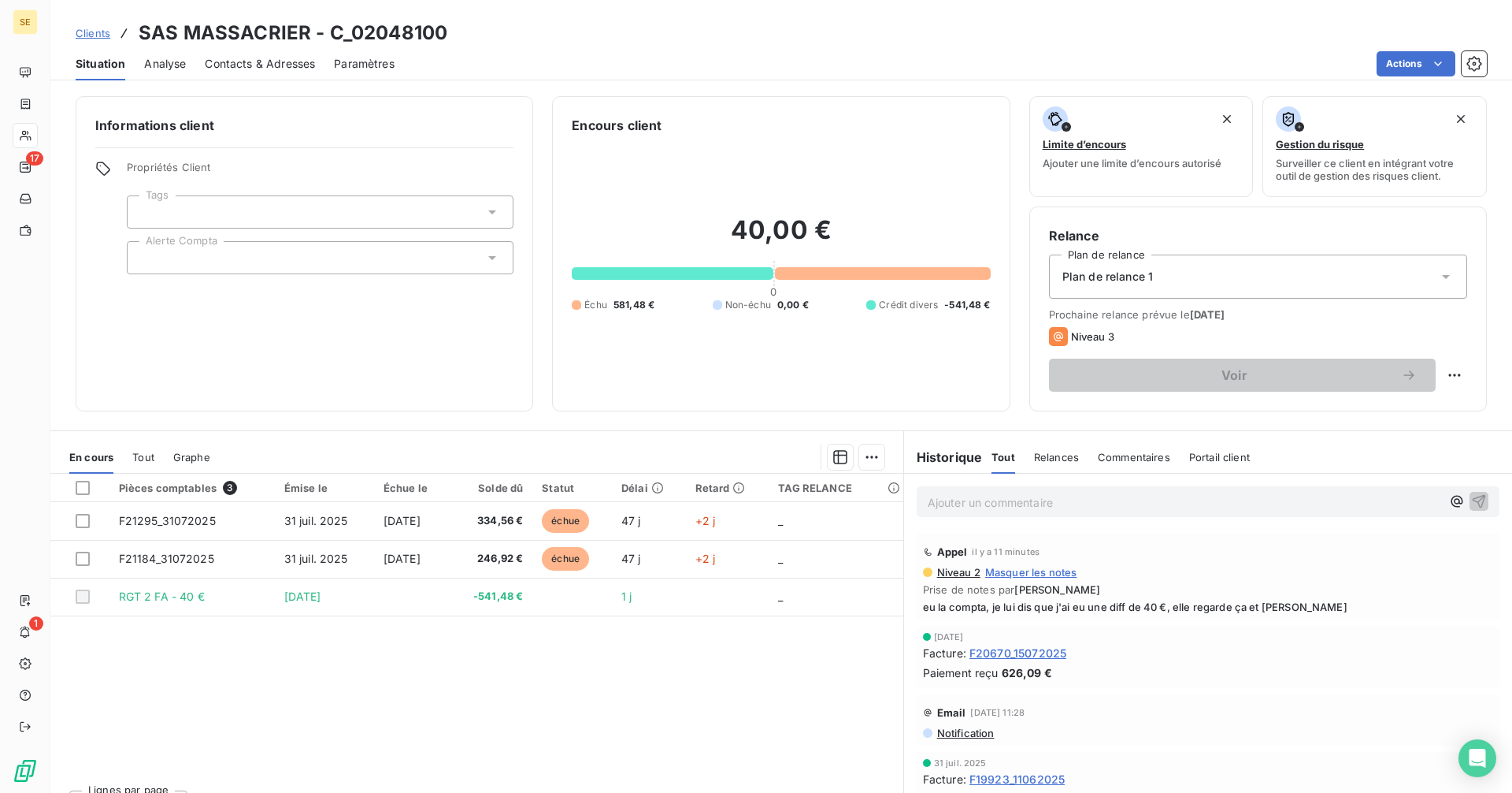
click at [1014, 501] on p "Ajouter un commentaire ﻿" at bounding box center [1184, 502] width 513 height 19
click at [1471, 494] on icon "button" at bounding box center [1479, 500] width 16 height 16
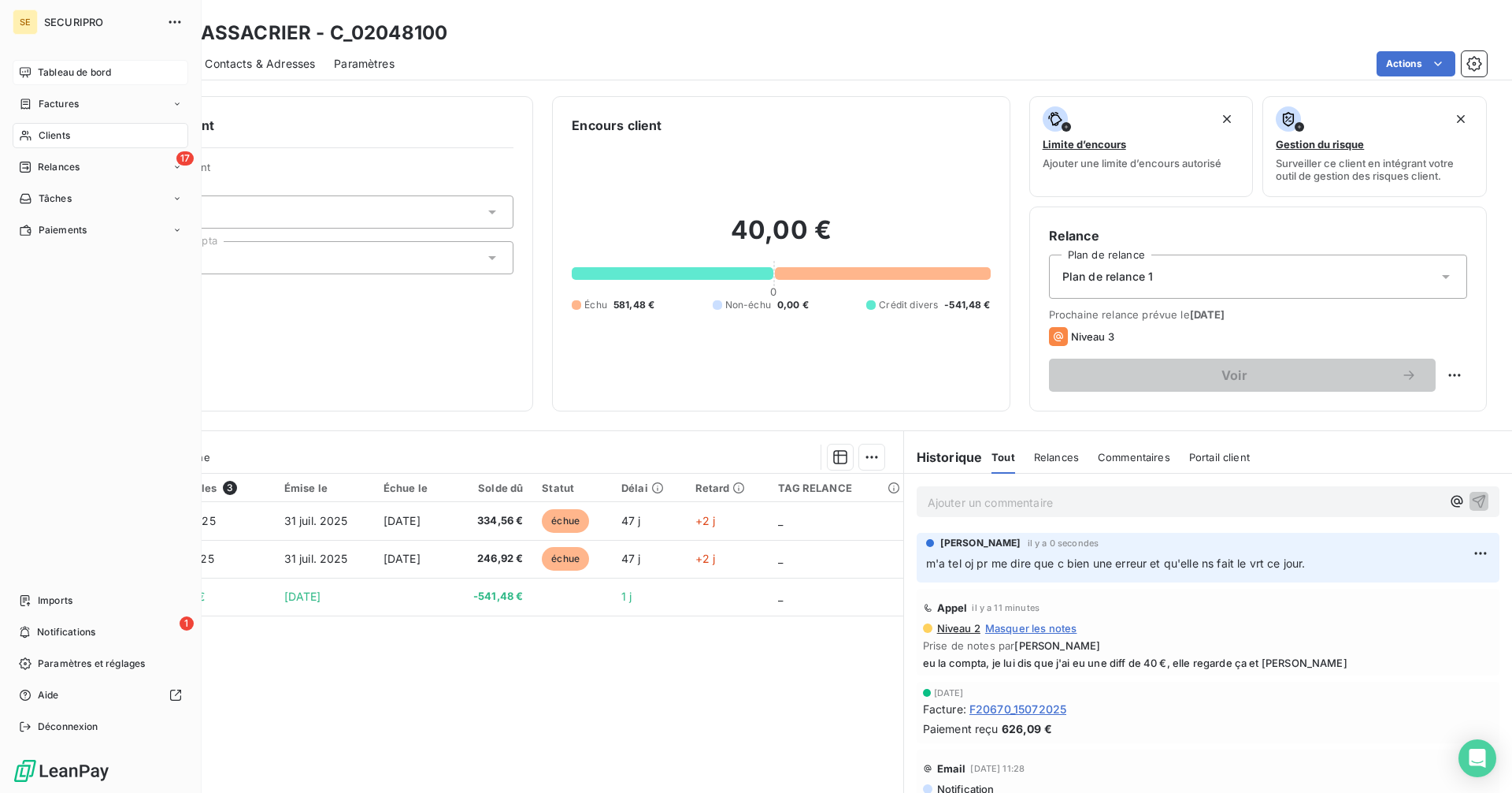
click at [43, 62] on div "Tableau de bord" at bounding box center [100, 72] width 175 height 26
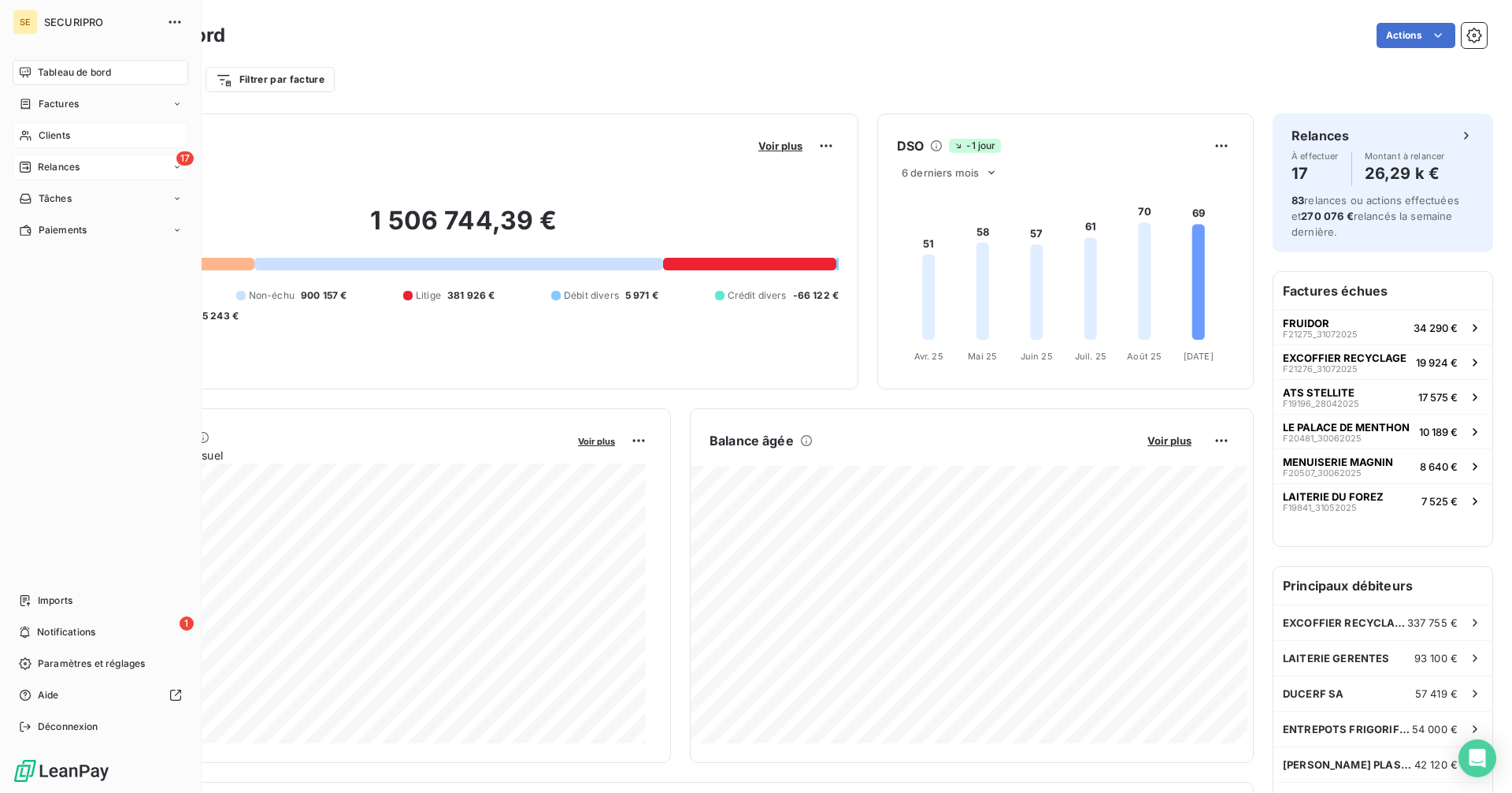
click at [37, 170] on div "Relances" at bounding box center [48, 167] width 61 height 14
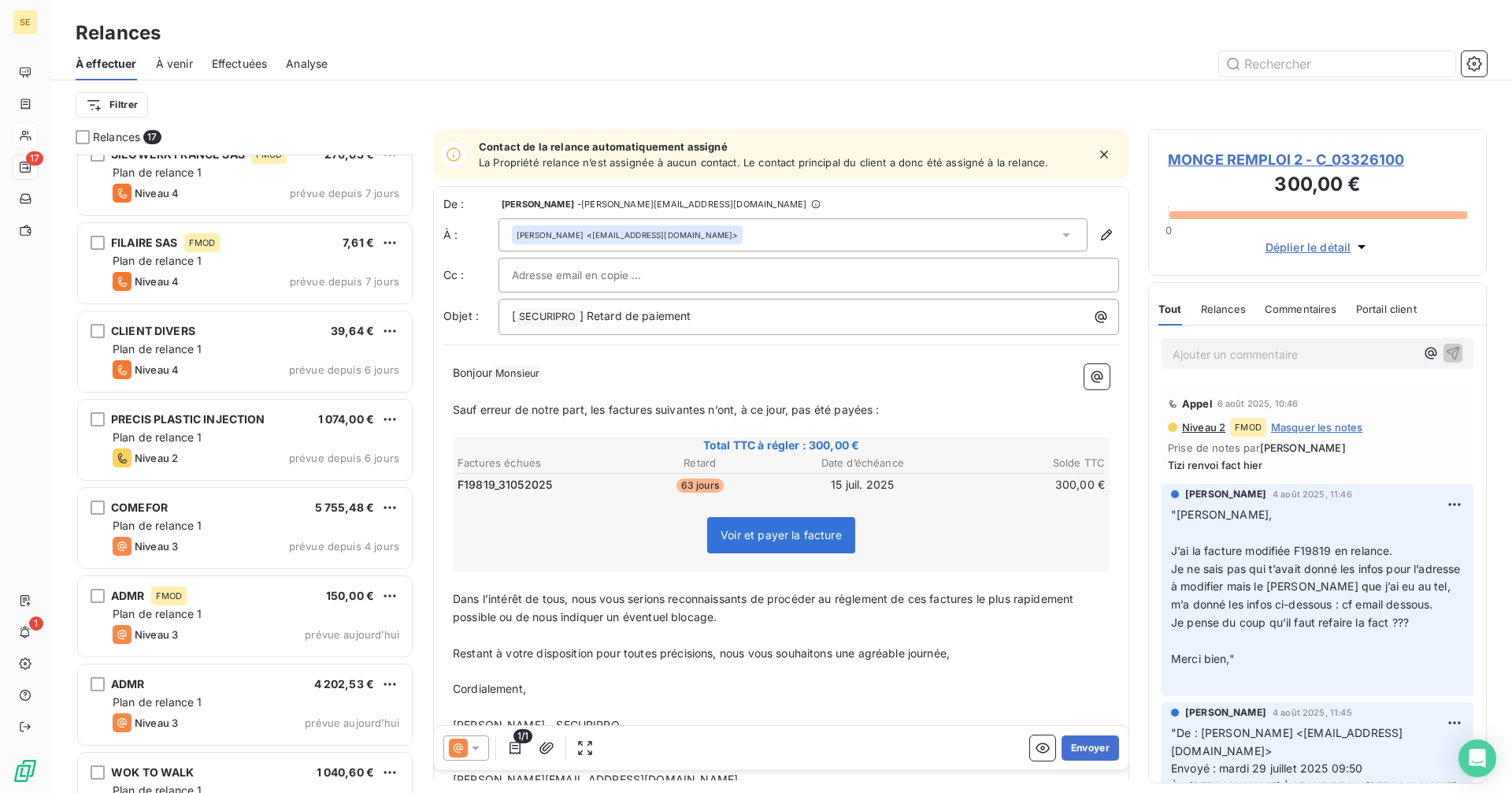
scroll to position [863, 0]
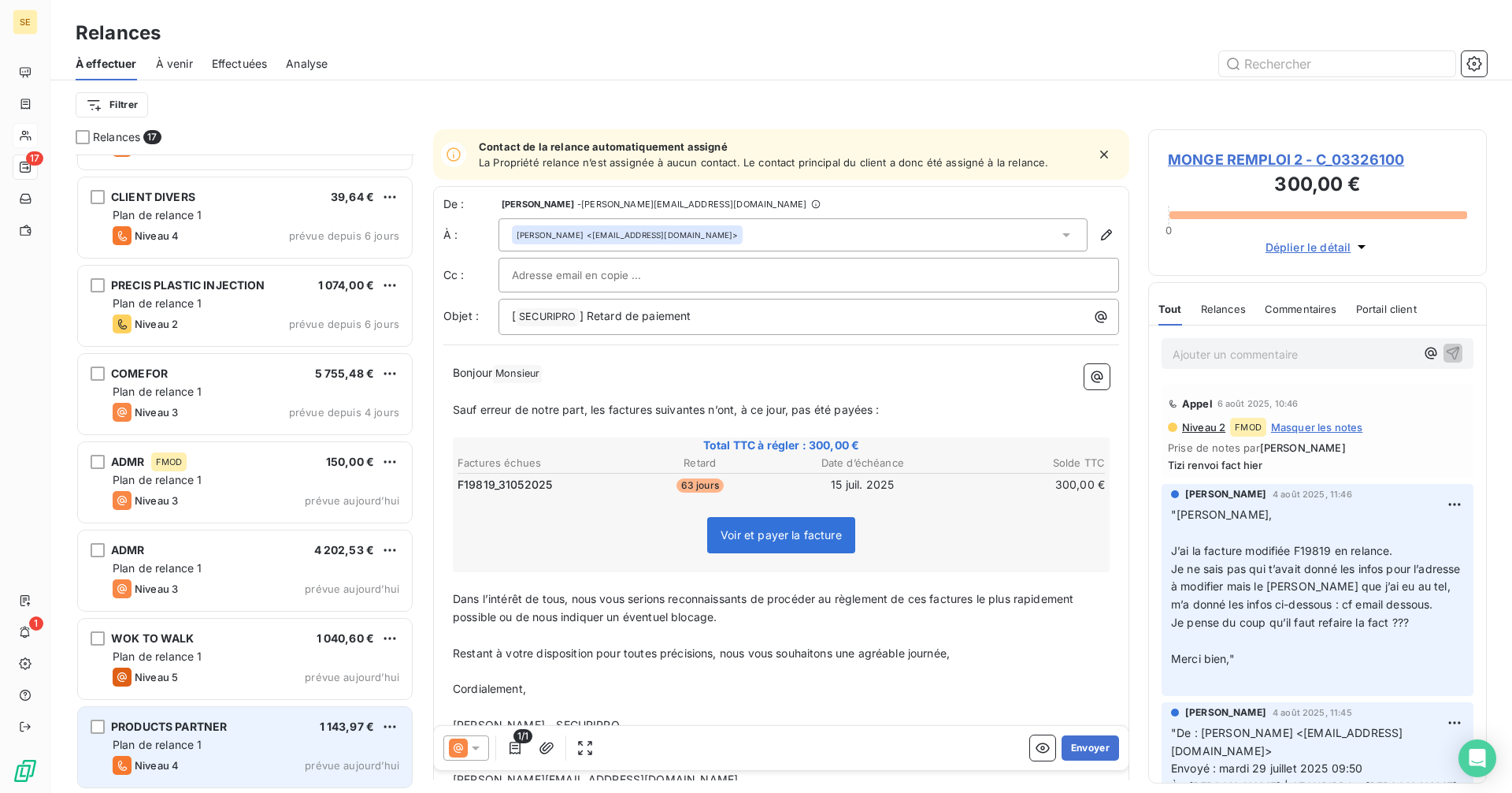
click at [251, 750] on div "Plan de relance 1" at bounding box center [256, 744] width 287 height 16
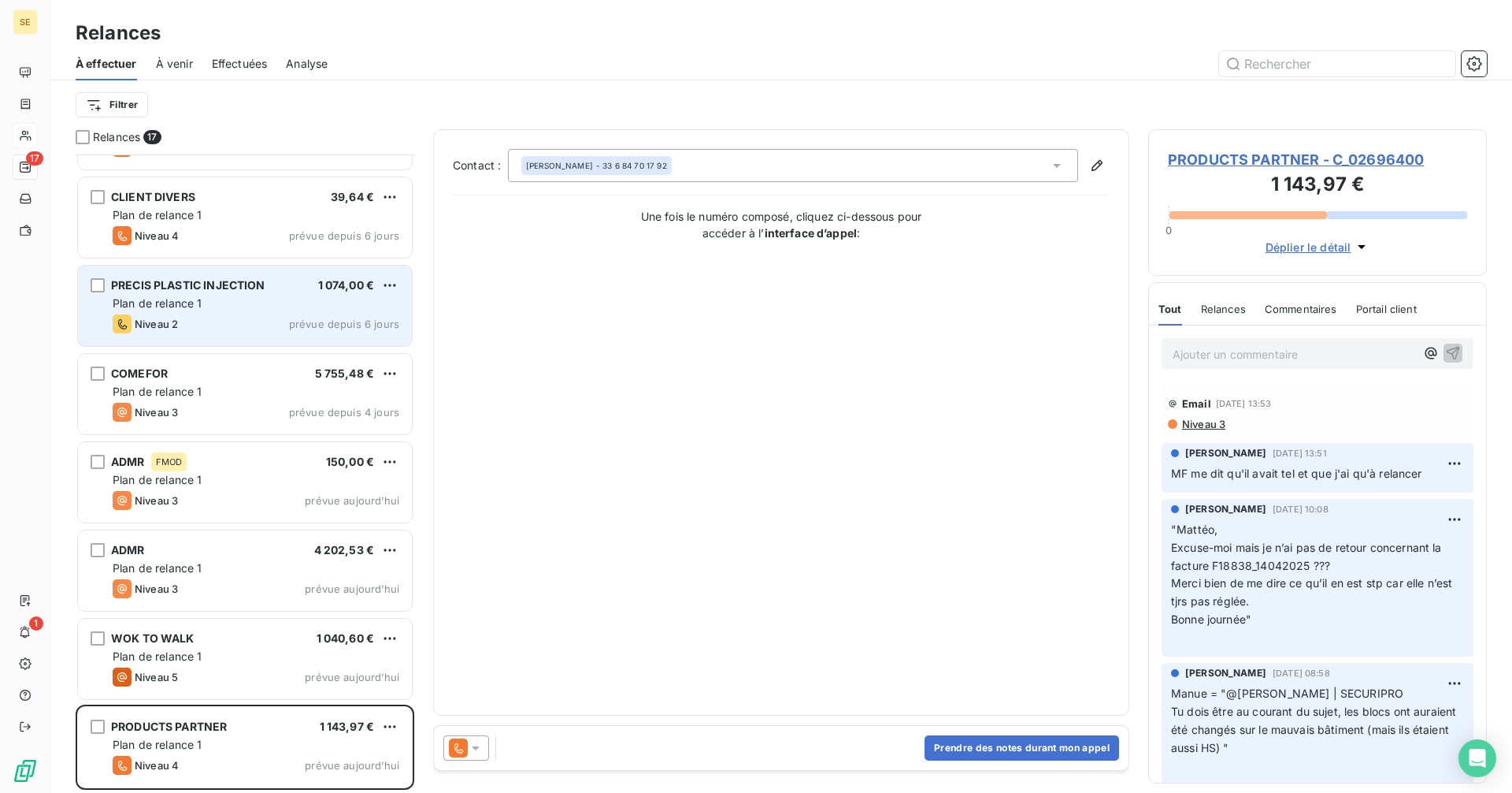
click at [260, 310] on div "Plan de relance 1" at bounding box center [256, 303] width 287 height 16
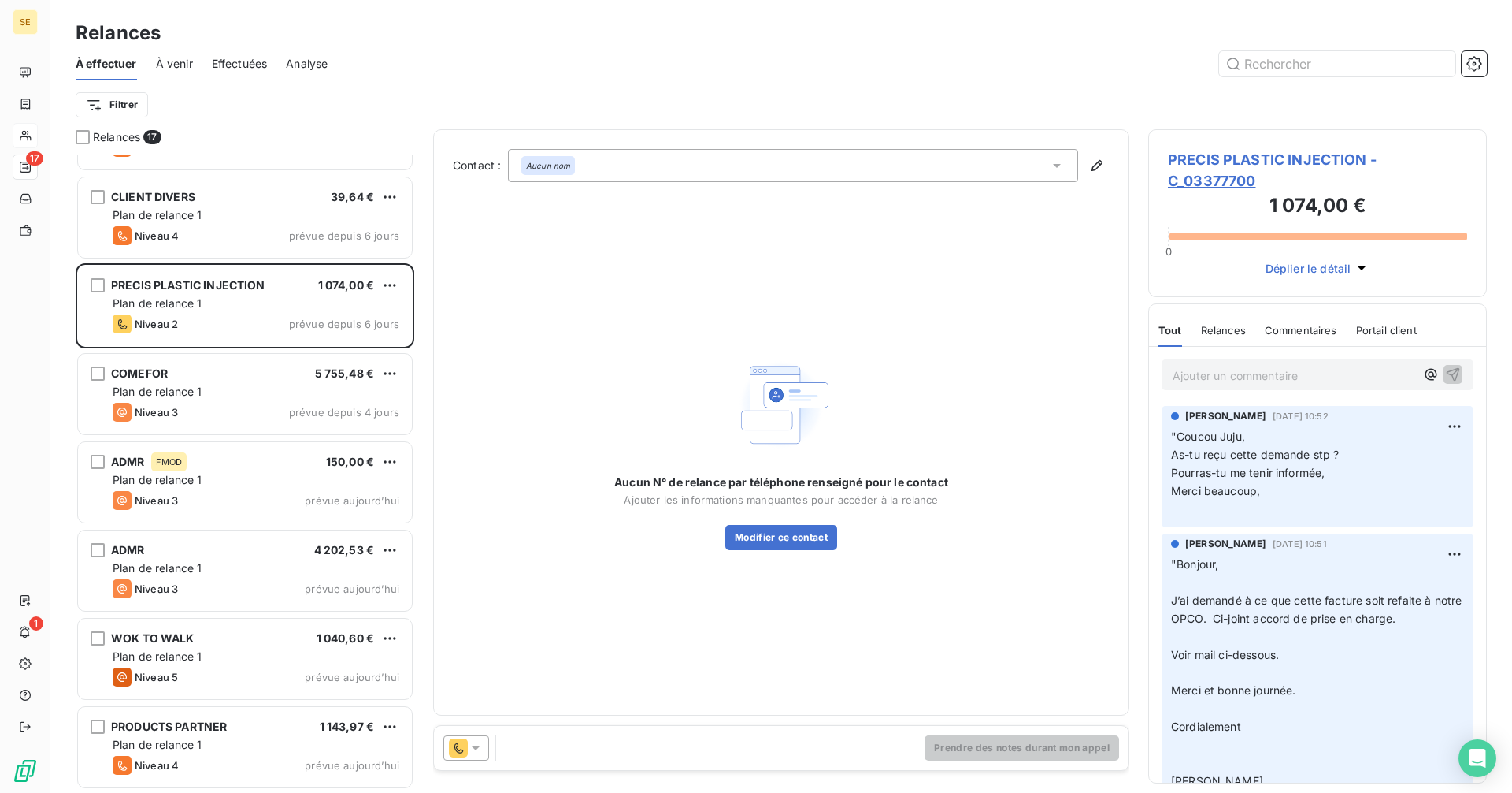
click at [1248, 159] on span "PRECIS PLASTIC INJECTION - C_03377700" at bounding box center [1317, 170] width 299 height 42
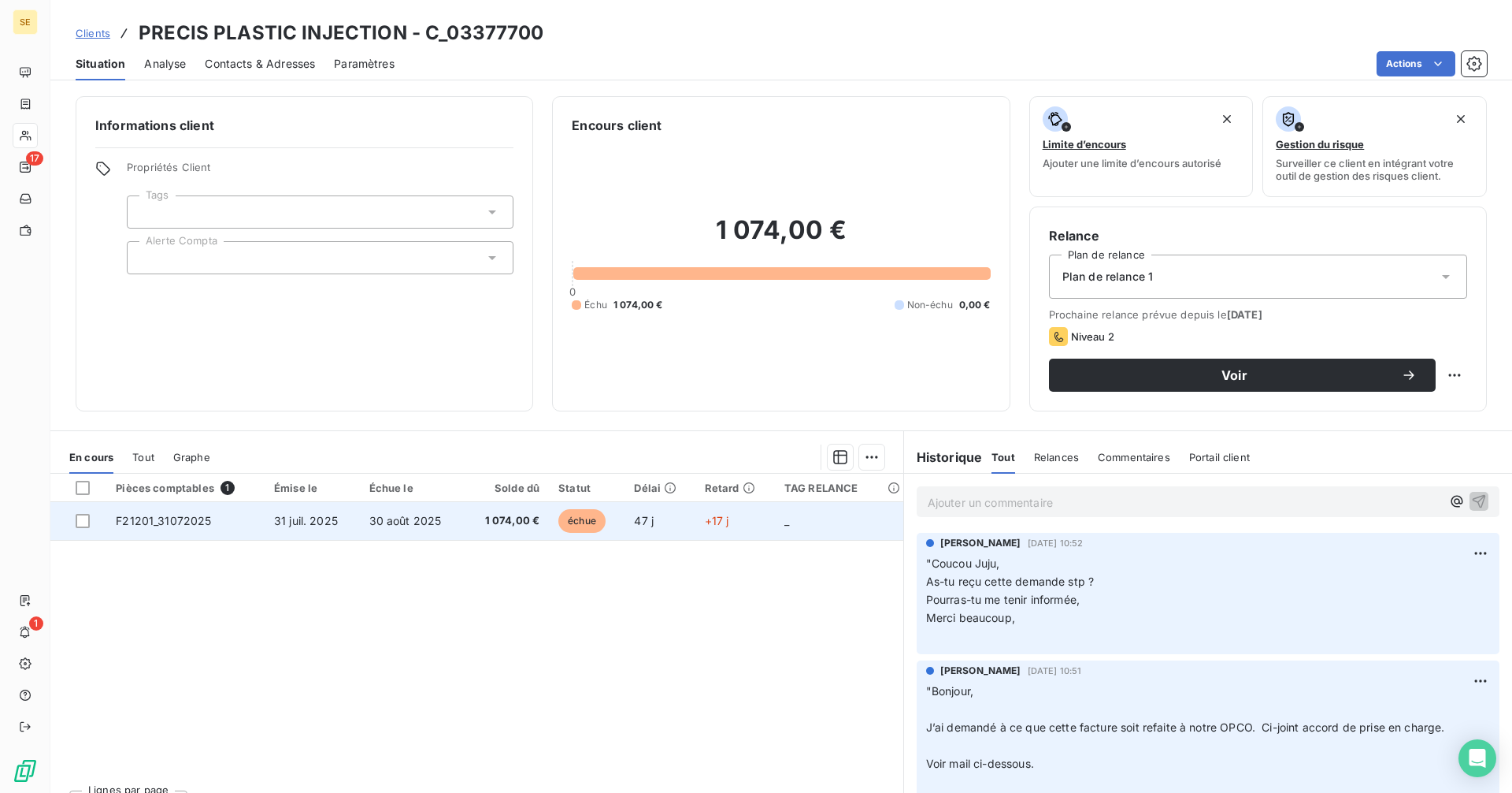
click at [487, 526] on span "1 074,00 €" at bounding box center [507, 521] width 65 height 16
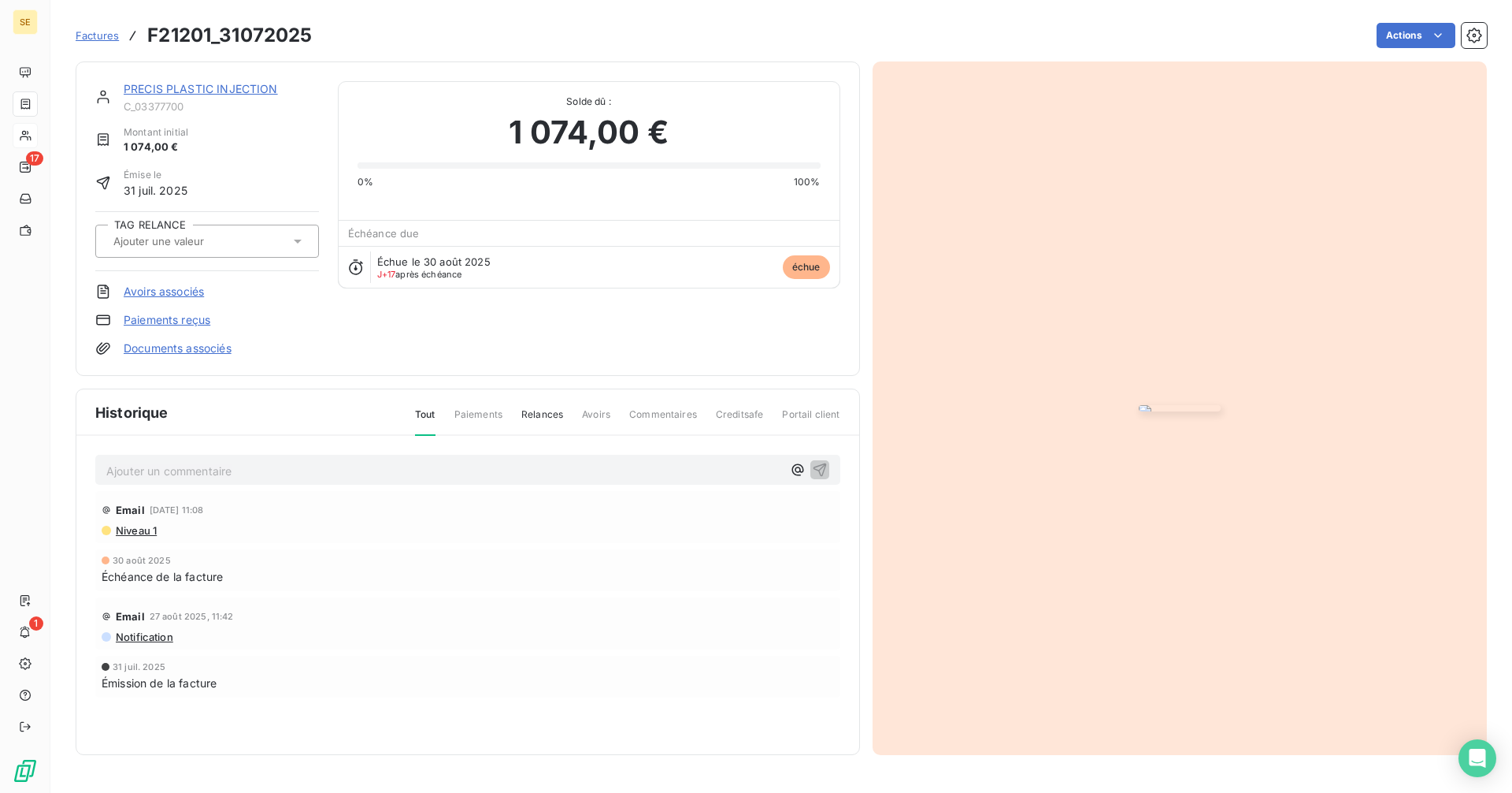
click at [187, 82] on link "PRECIS PLASTIC INJECTION" at bounding box center [200, 88] width 154 height 13
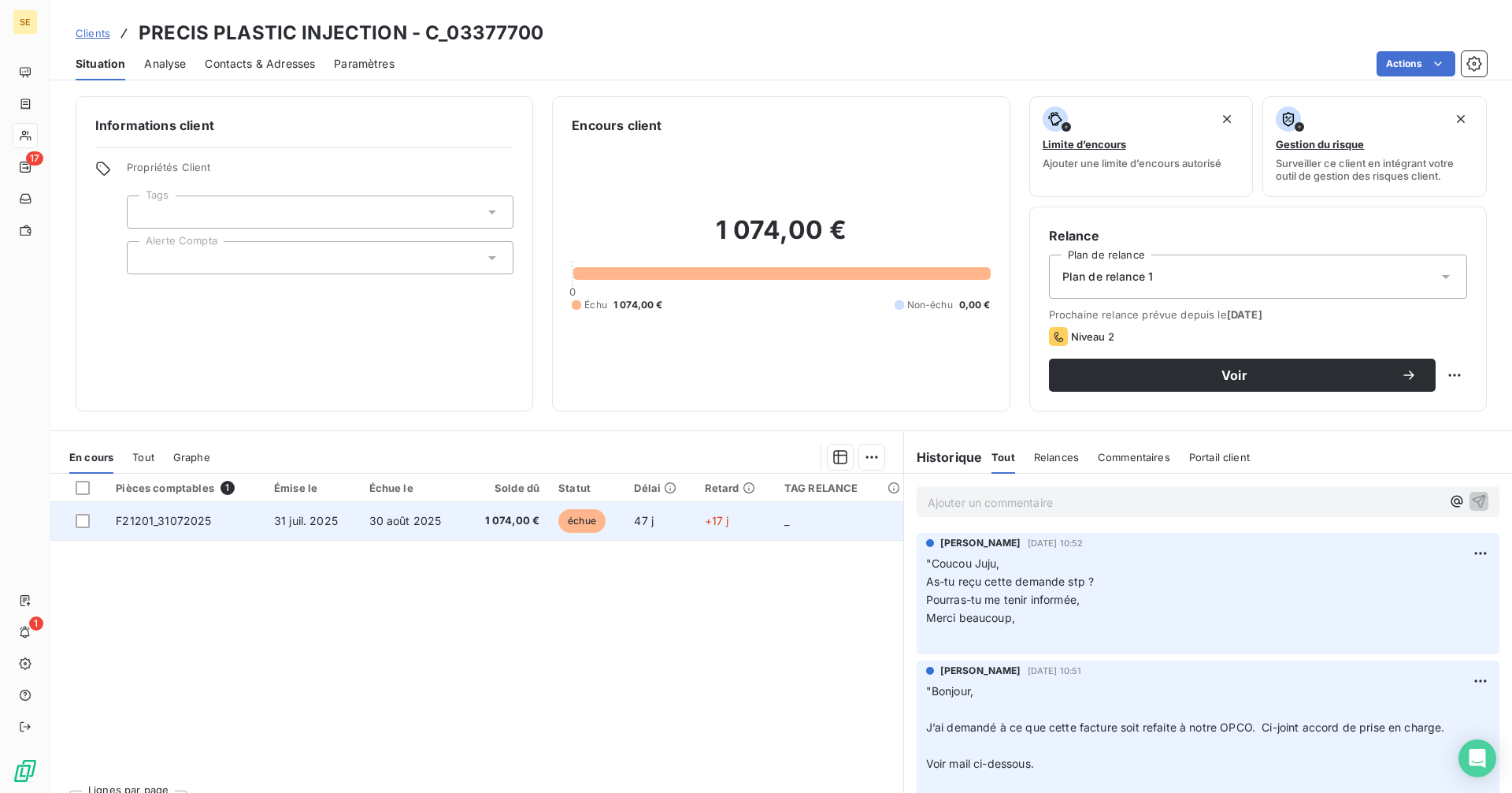
click at [306, 518] on span "31 juil. 2025" at bounding box center [306, 520] width 63 height 13
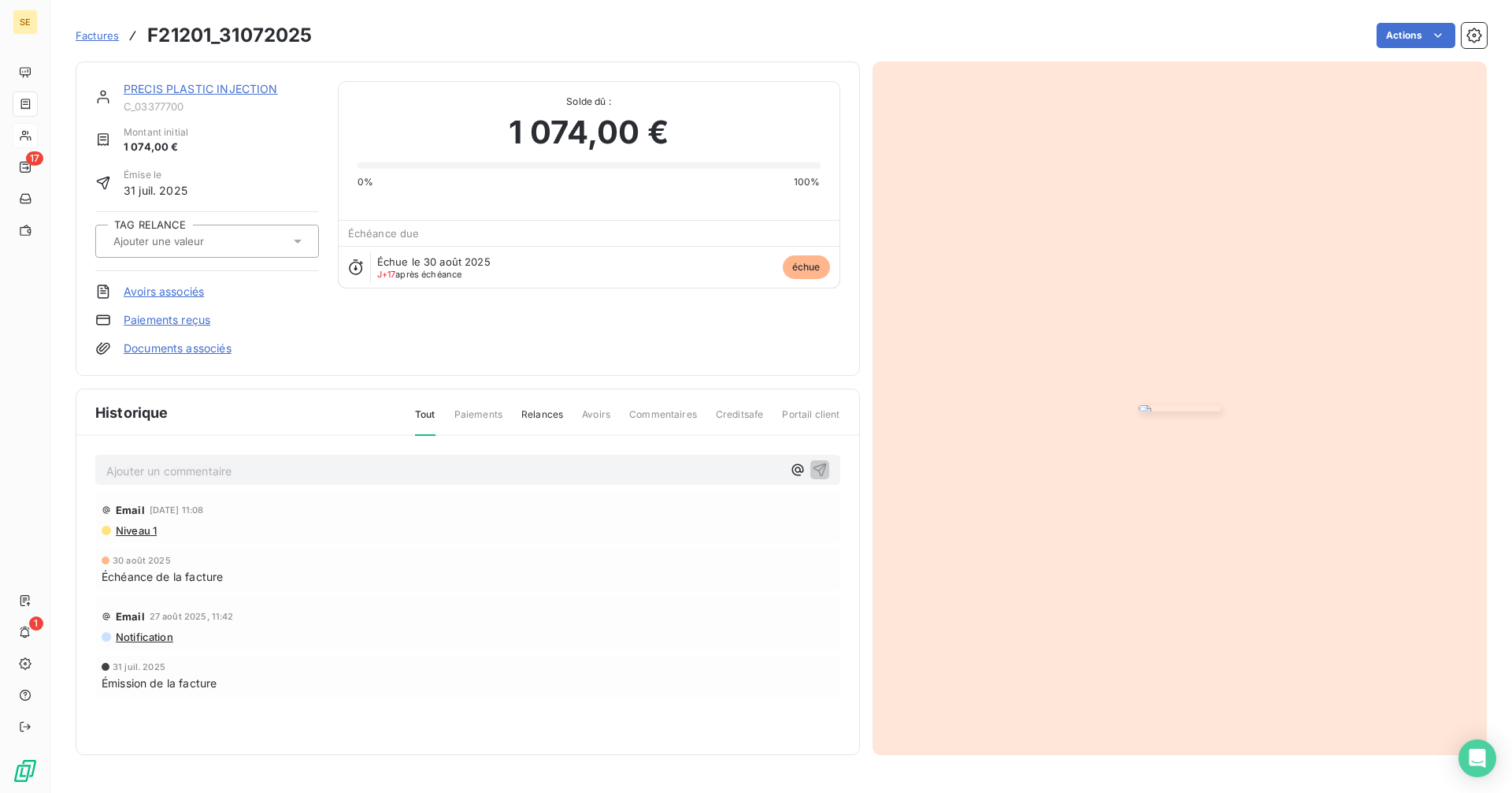
click at [218, 247] on input "text" at bounding box center [191, 241] width 159 height 14
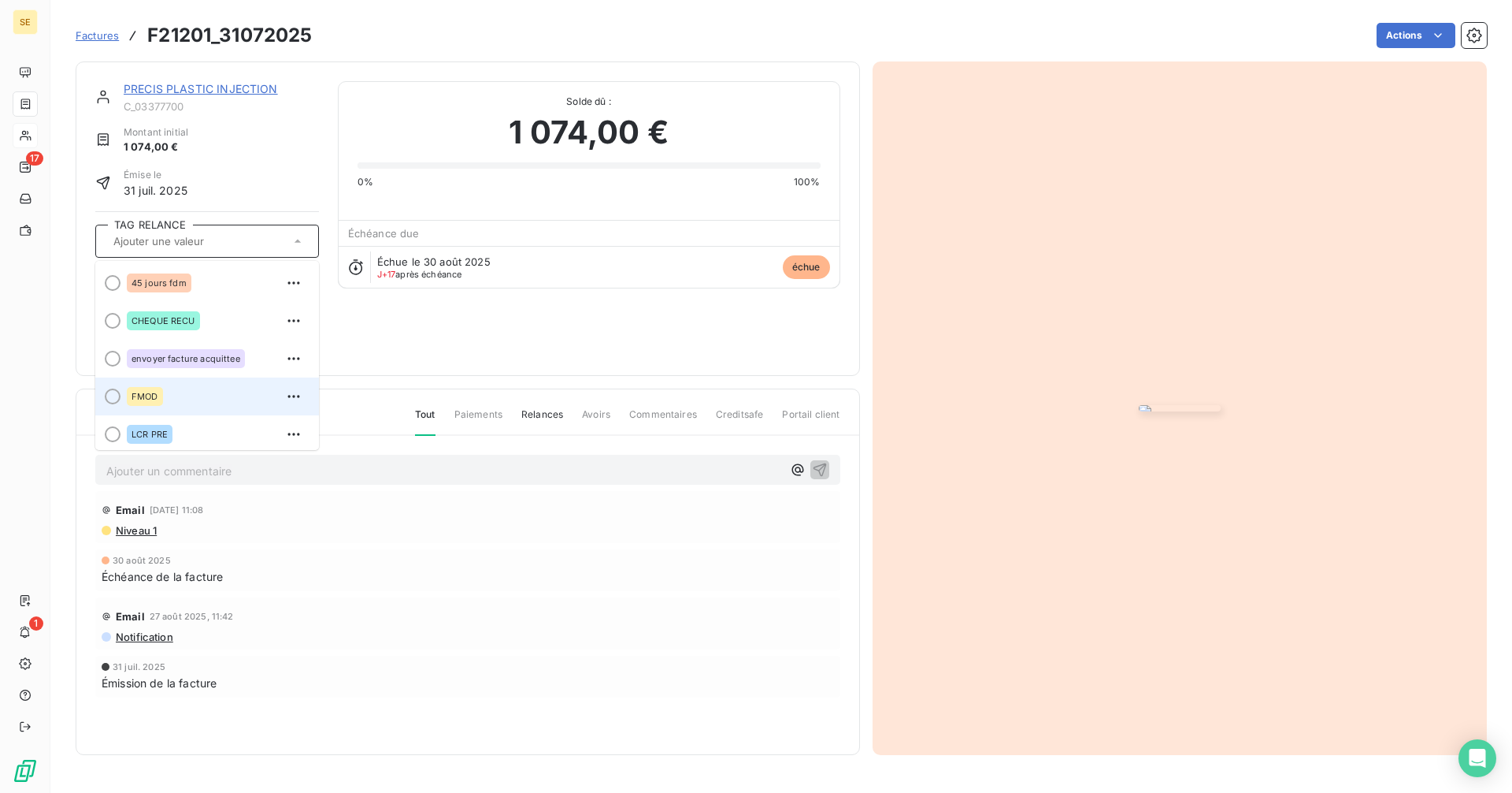
click at [138, 398] on span "FMOD" at bounding box center [145, 396] width 26 height 10
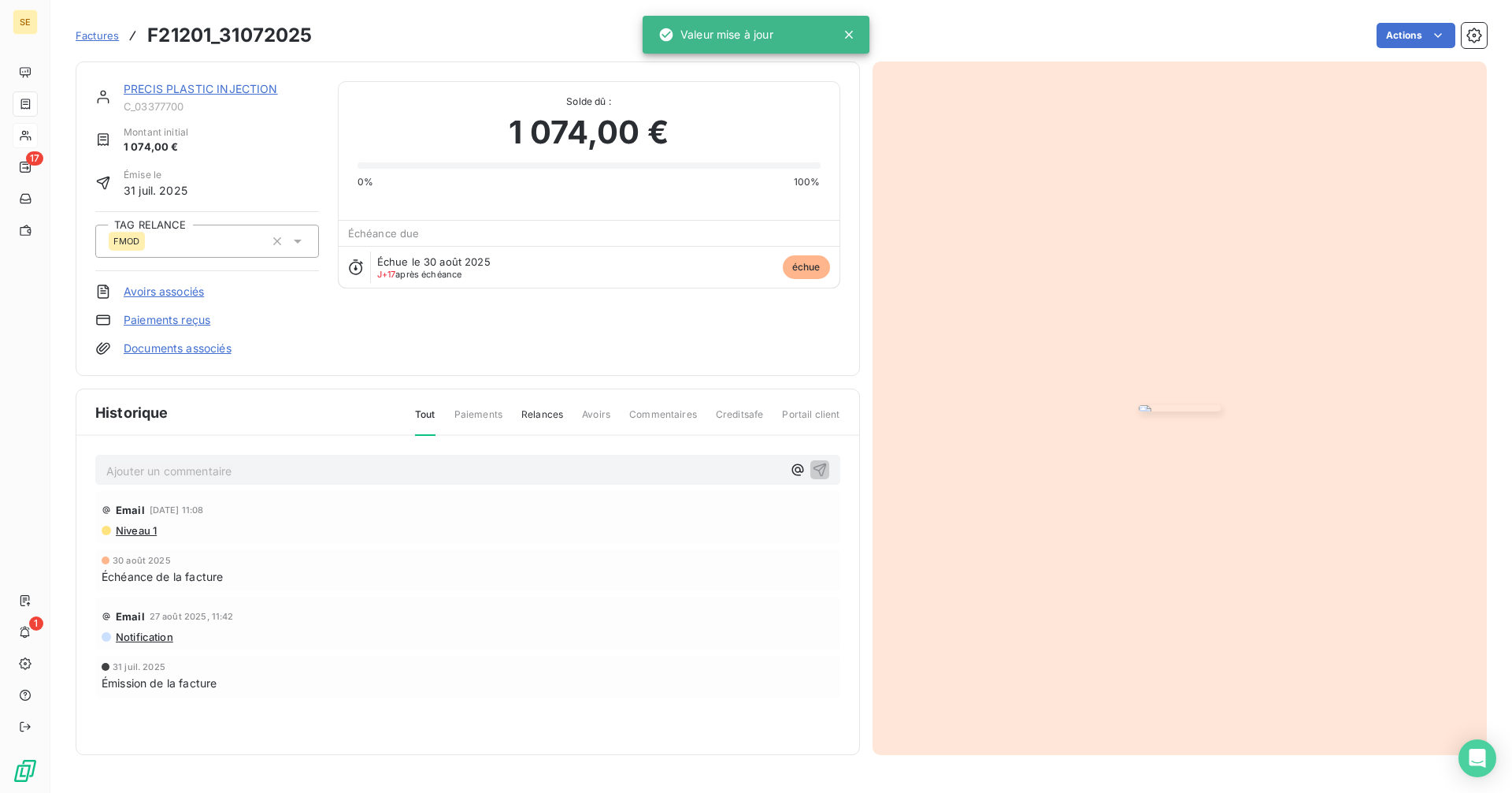
click at [244, 481] on p "Ajouter un commentaire ﻿" at bounding box center [444, 471] width 675 height 19
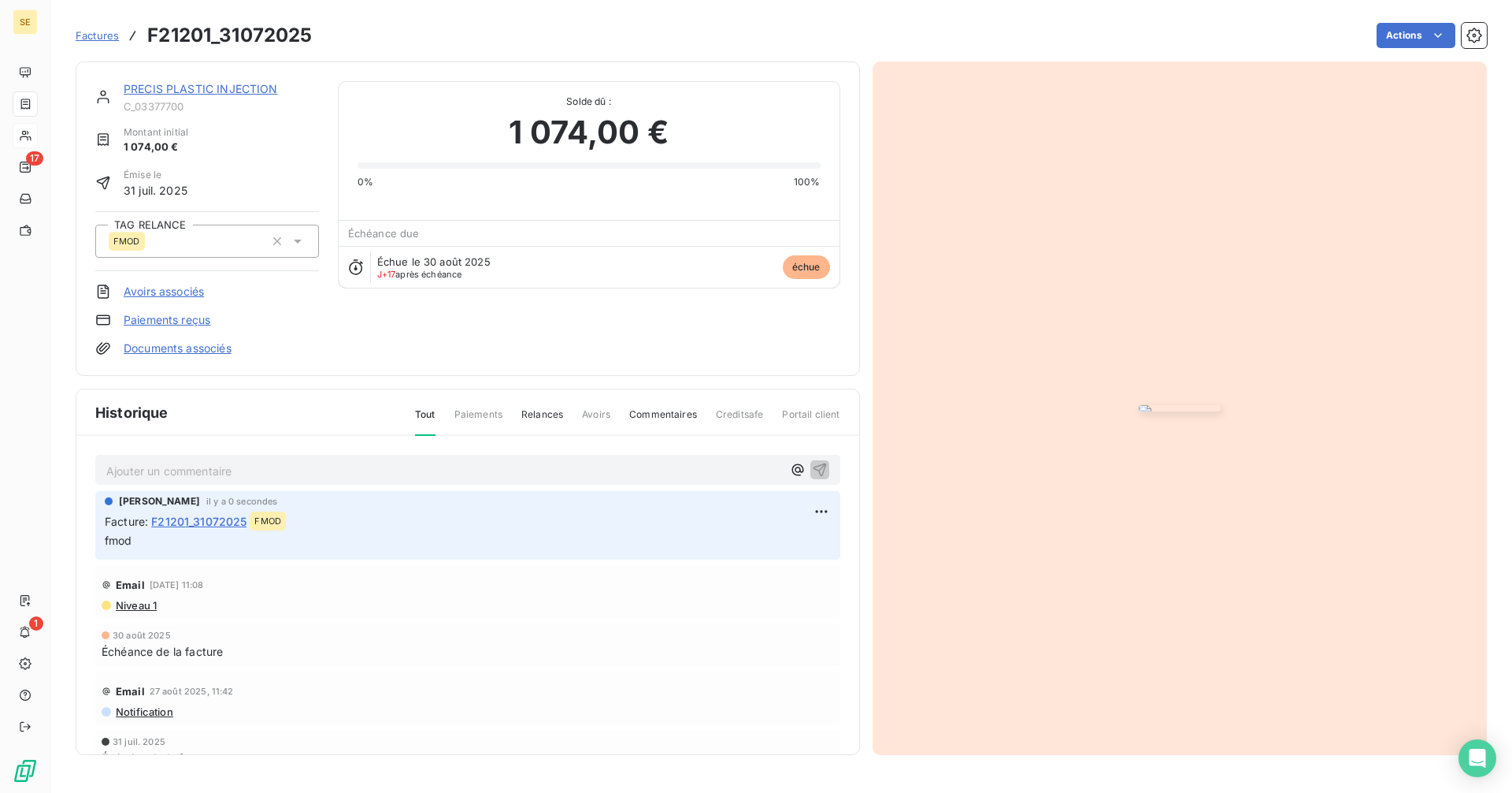
click at [188, 91] on link "PRECIS PLASTIC INJECTION" at bounding box center [200, 88] width 154 height 13
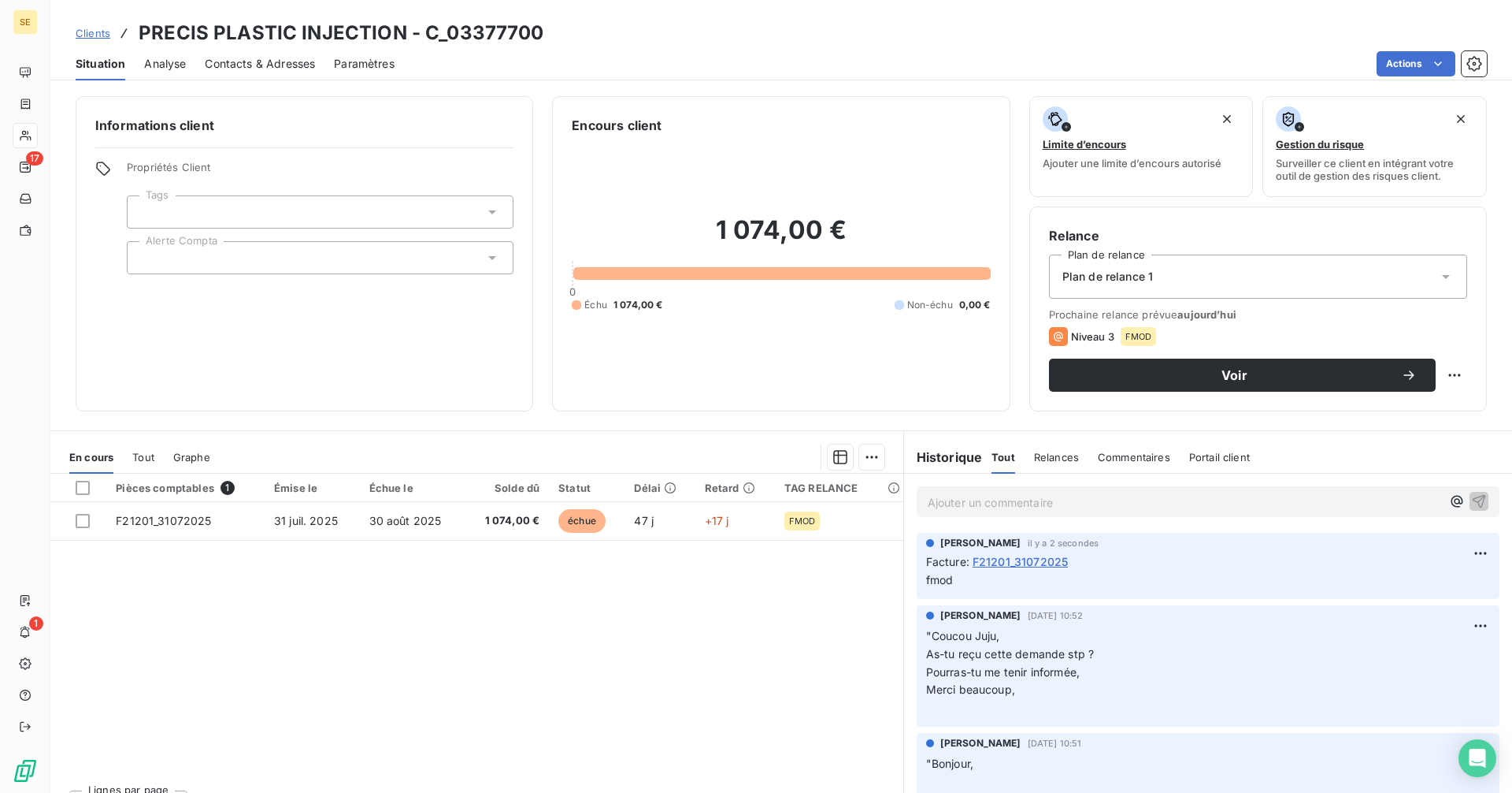
click at [1029, 505] on p "Ajouter un commentaire ﻿" at bounding box center [1184, 502] width 513 height 19
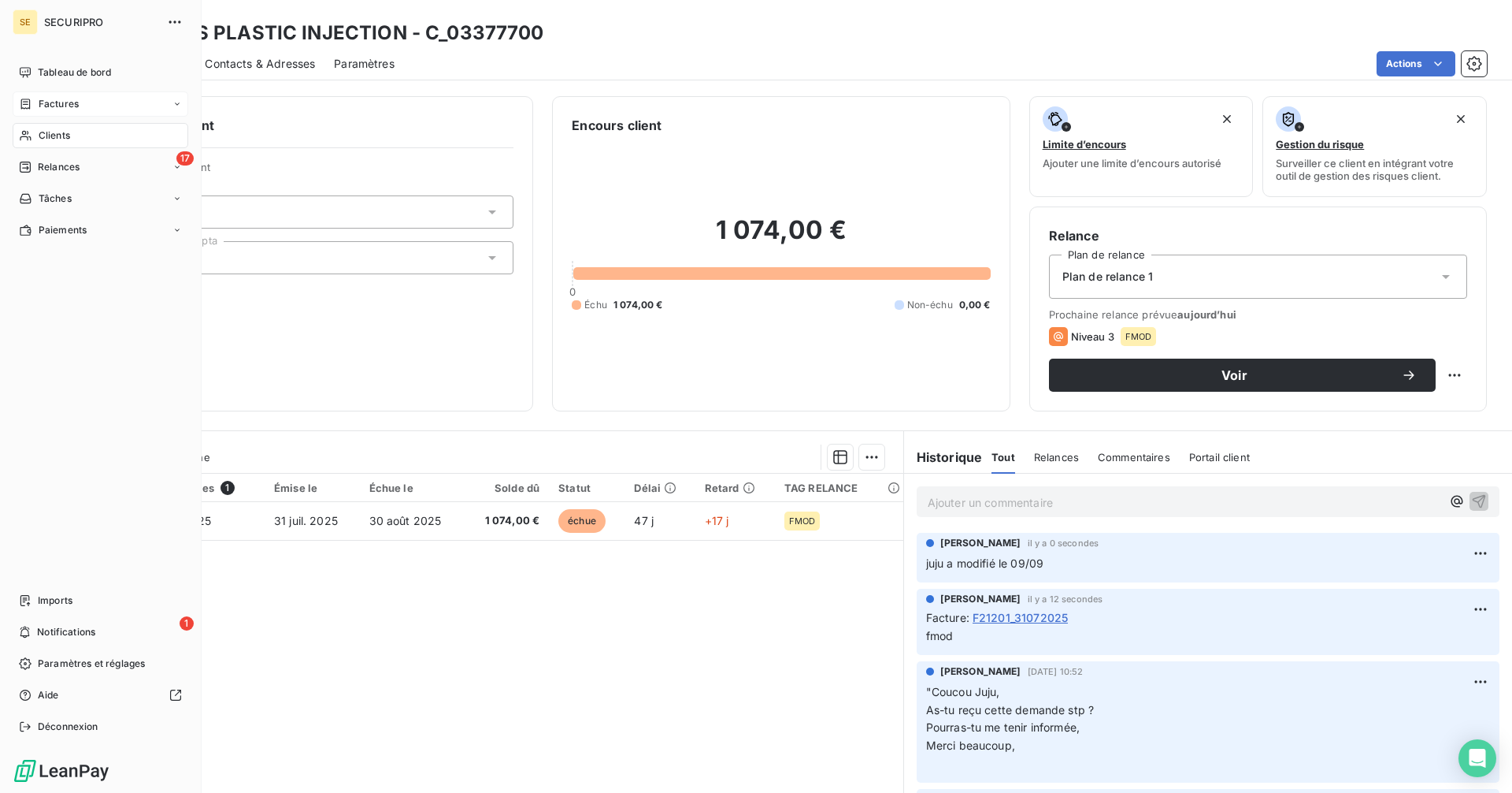
click at [49, 104] on span "Factures" at bounding box center [59, 104] width 41 height 14
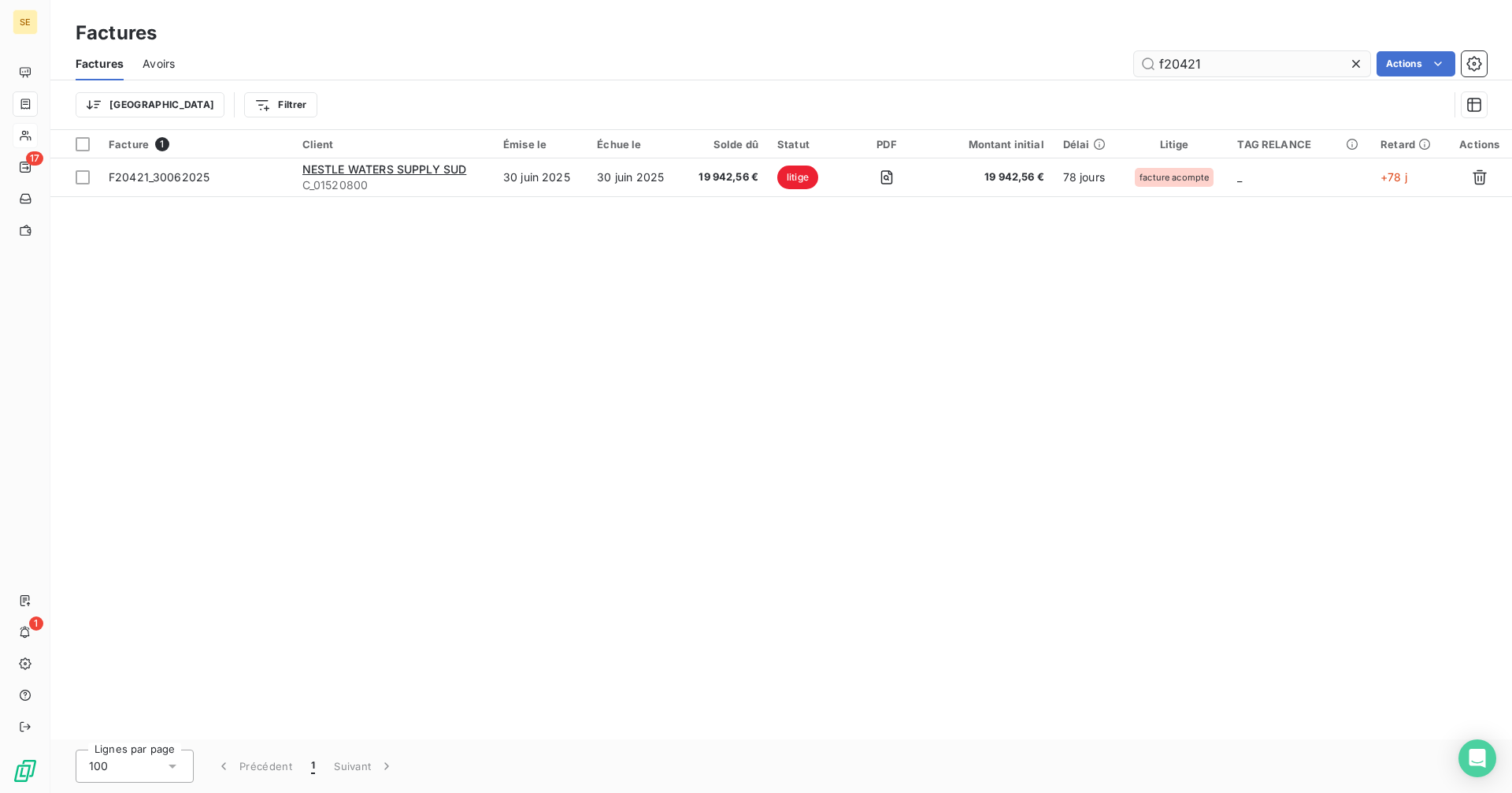
click at [1250, 68] on input "f20421" at bounding box center [1252, 64] width 236 height 26
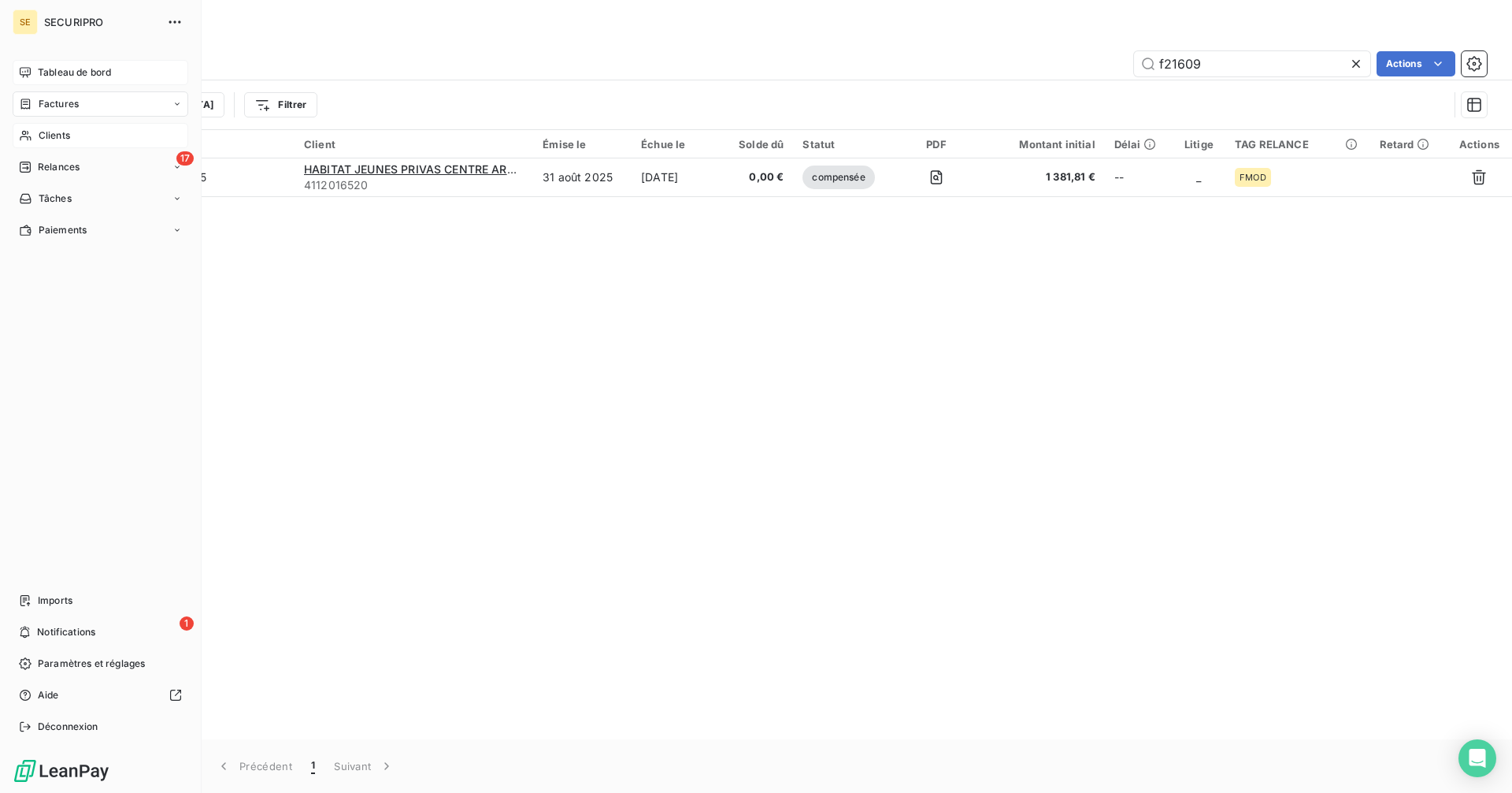
type input "f21609"
click at [29, 69] on icon at bounding box center [25, 72] width 12 height 12
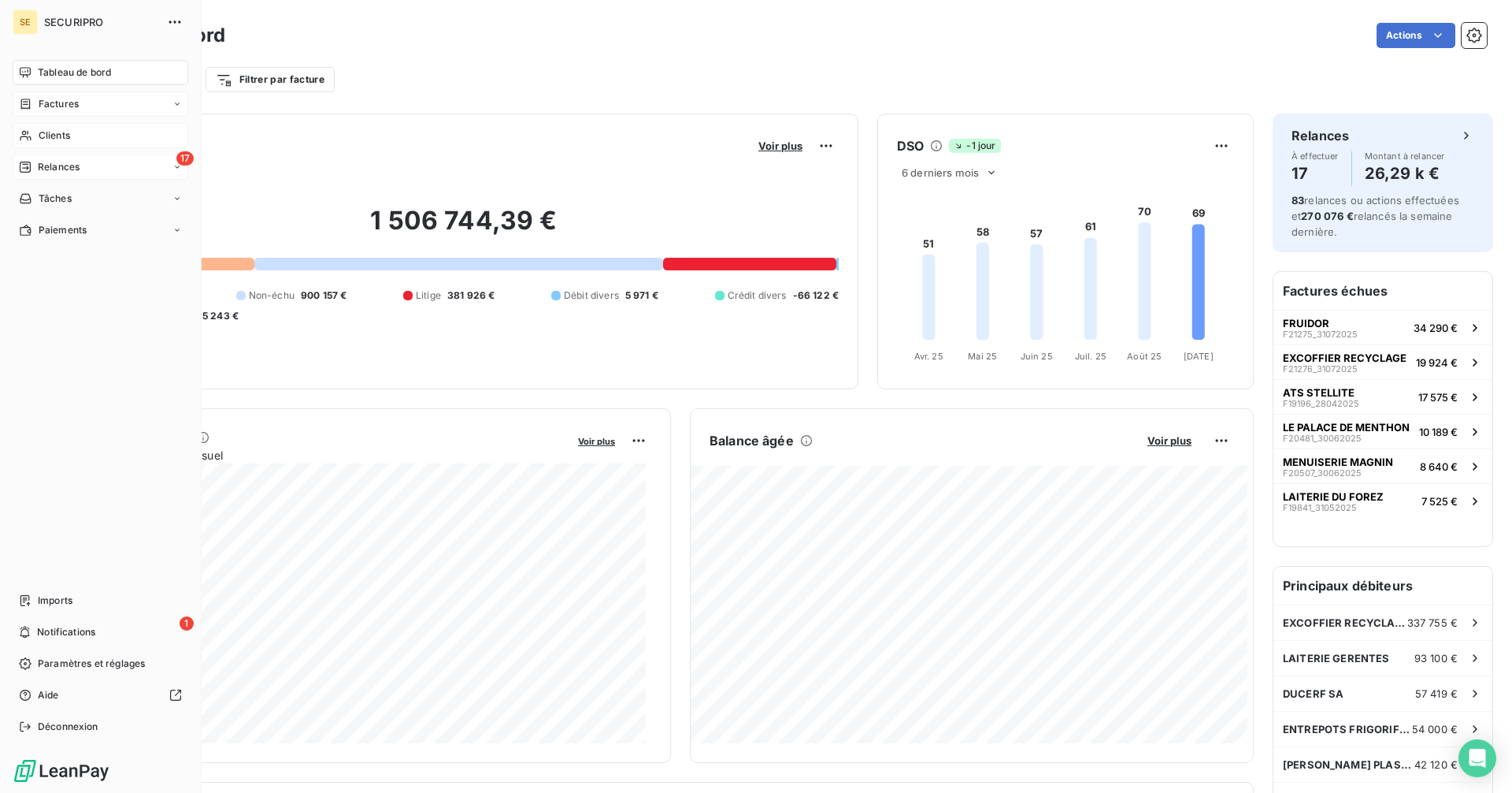
click at [35, 161] on div "Relances" at bounding box center [48, 167] width 61 height 14
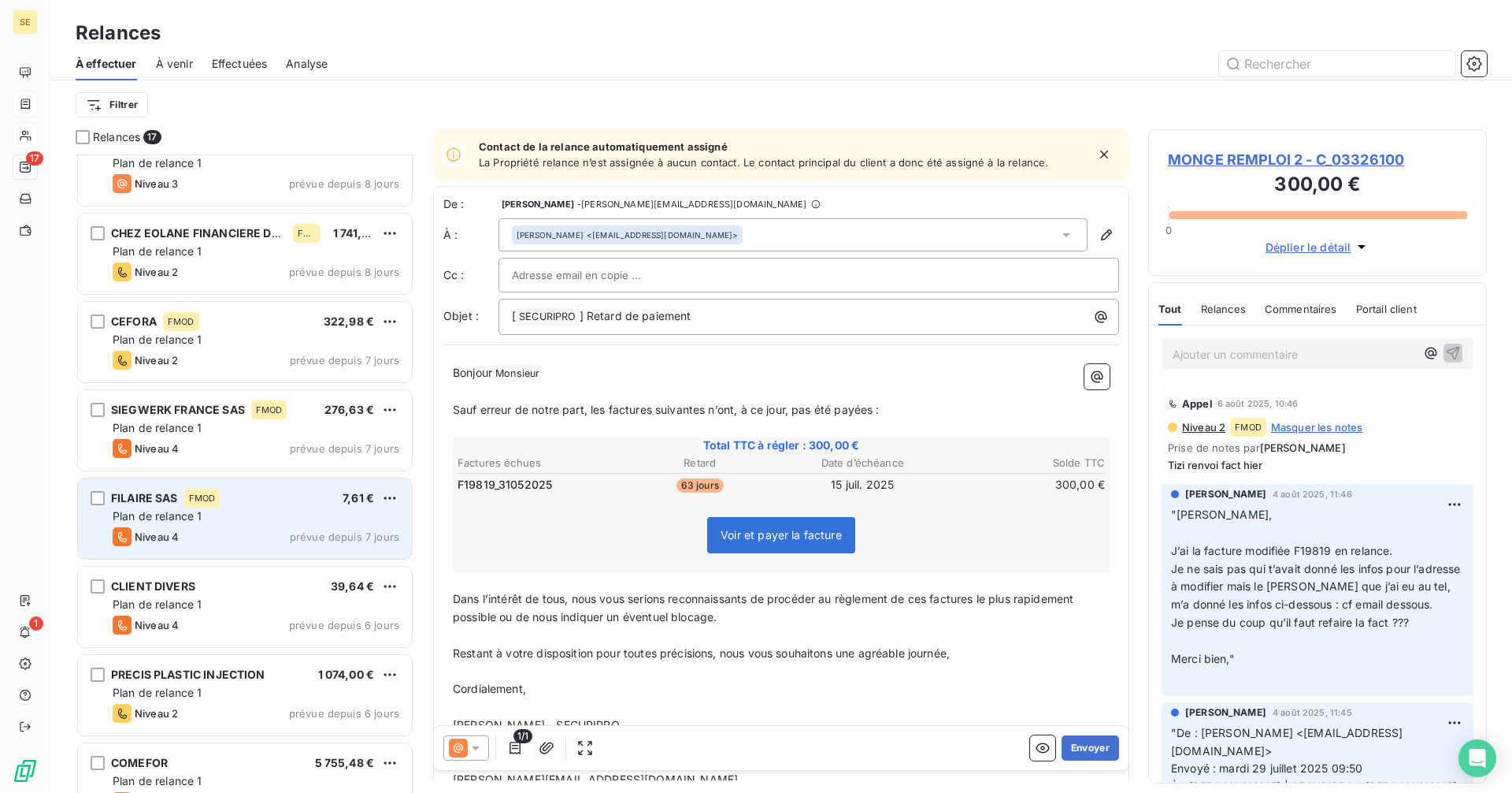
scroll to position [632, 0]
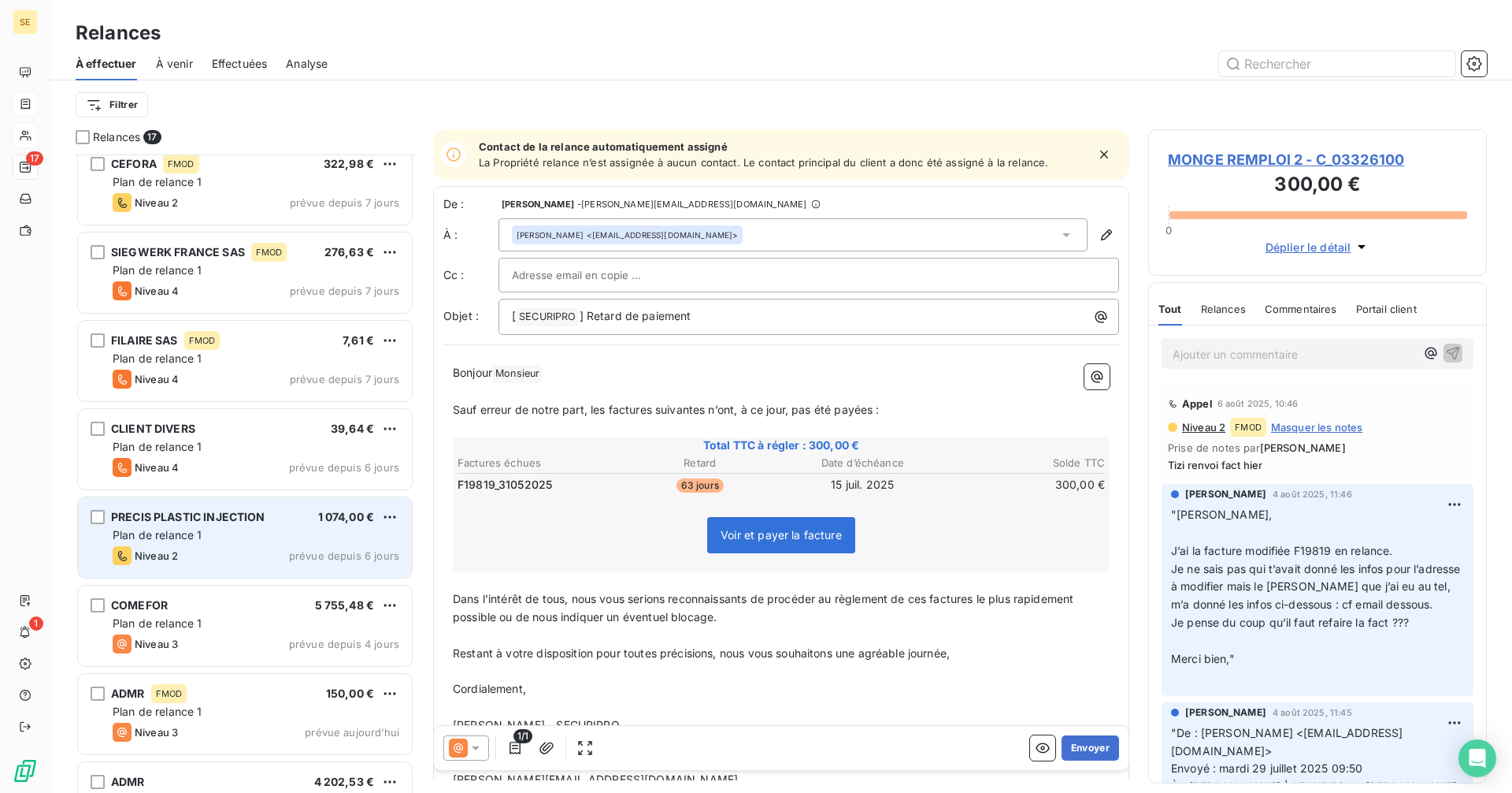
click at [262, 541] on div "Plan de relance 1" at bounding box center [256, 535] width 287 height 16
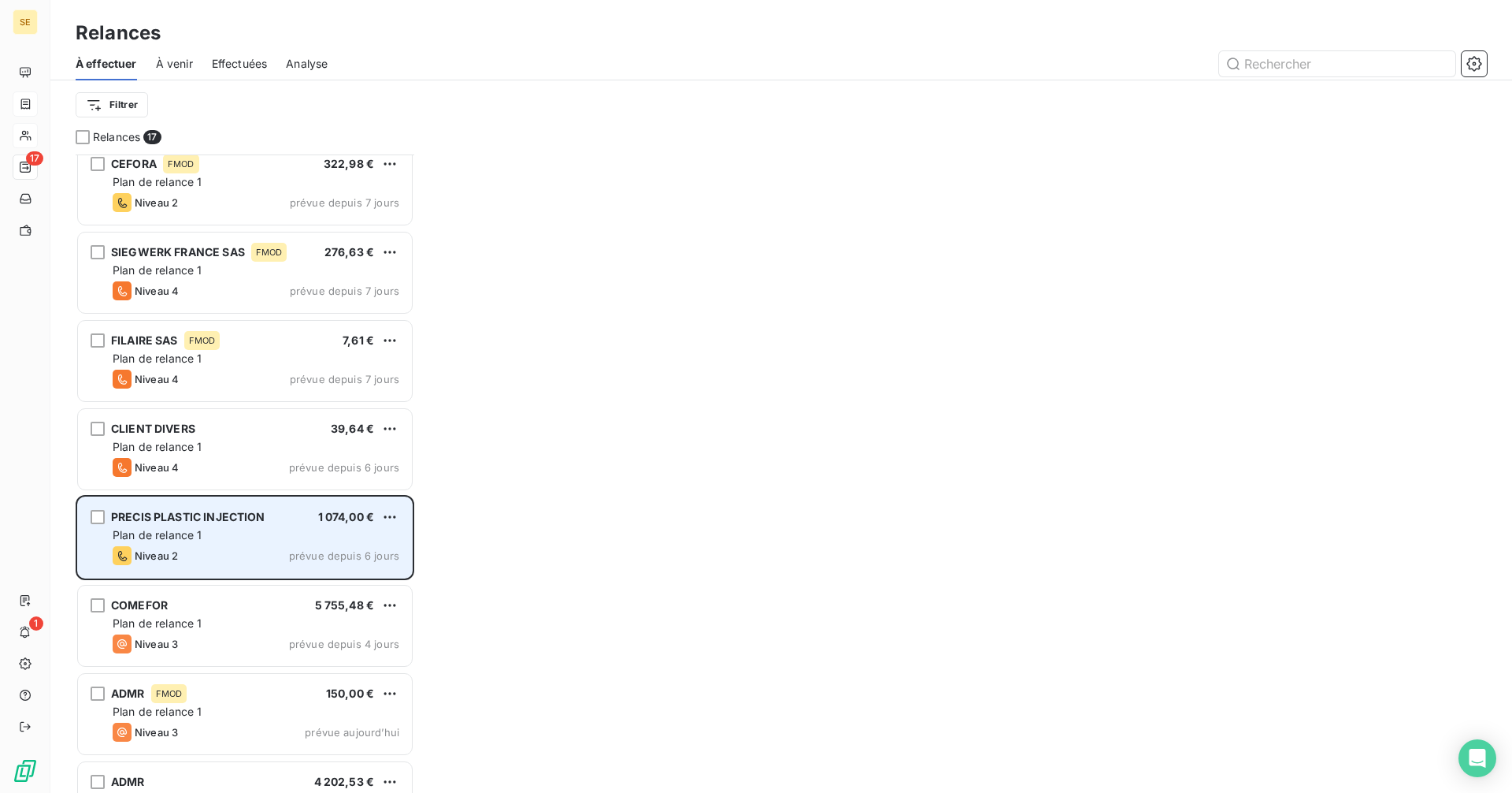
click at [213, 519] on span "PRECIS PLASTIC INJECTION" at bounding box center [188, 516] width 154 height 13
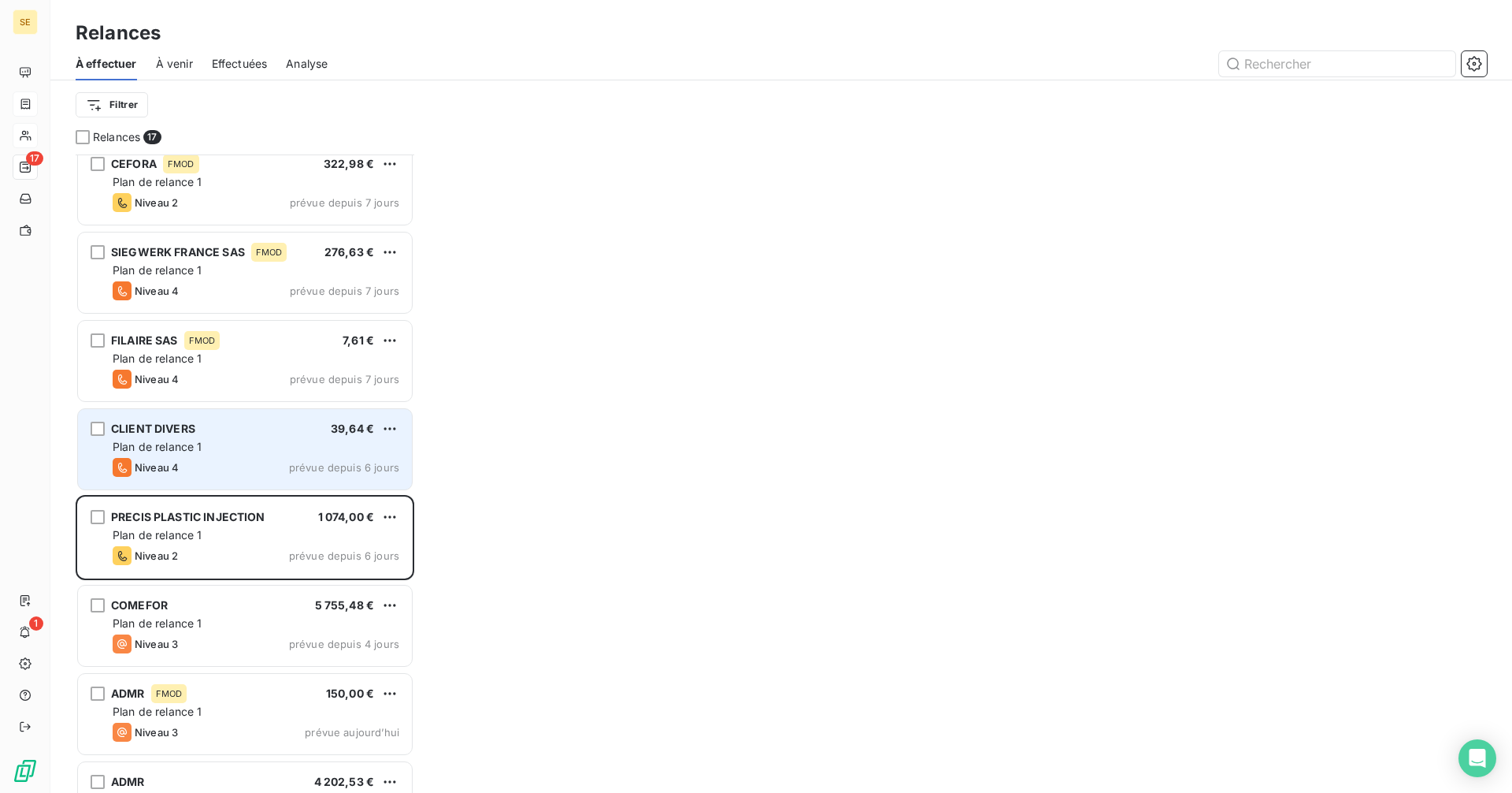
click at [176, 474] on div "Niveau 4" at bounding box center [145, 467] width 66 height 19
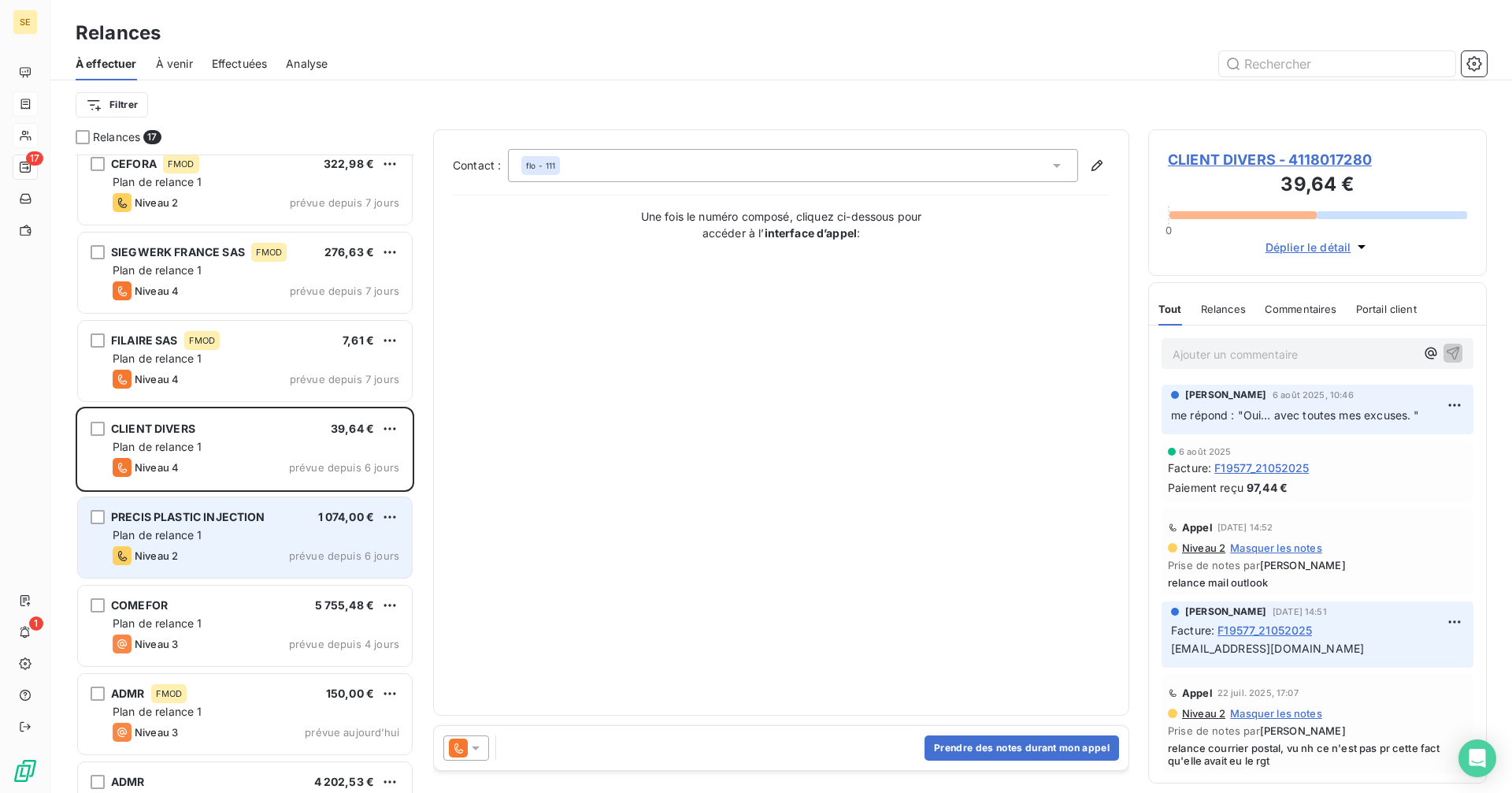
click at [191, 554] on div "Niveau 2 prévue depuis 6 jours" at bounding box center [256, 555] width 287 height 19
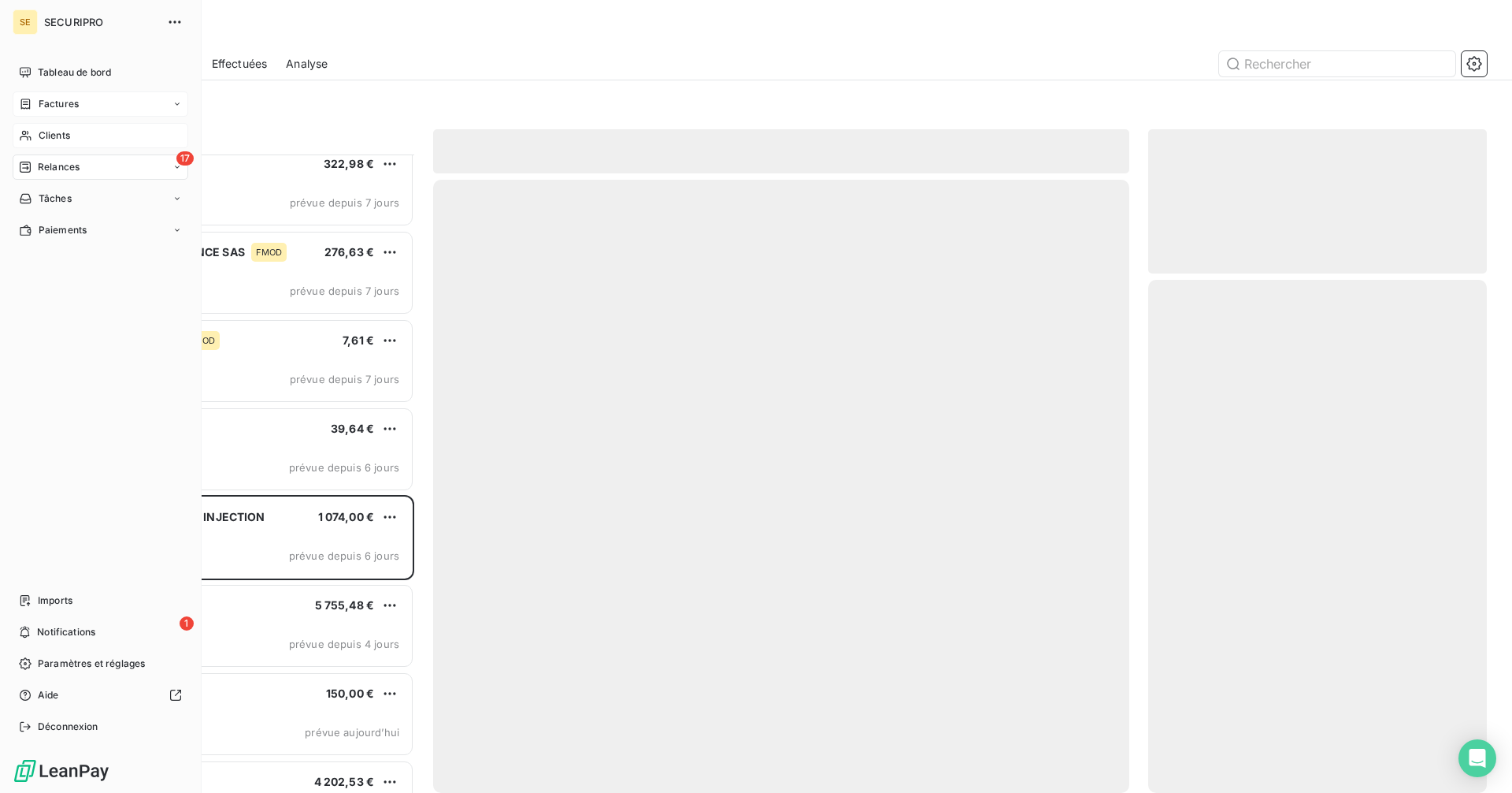
click at [34, 127] on div "Clients" at bounding box center [100, 135] width 175 height 26
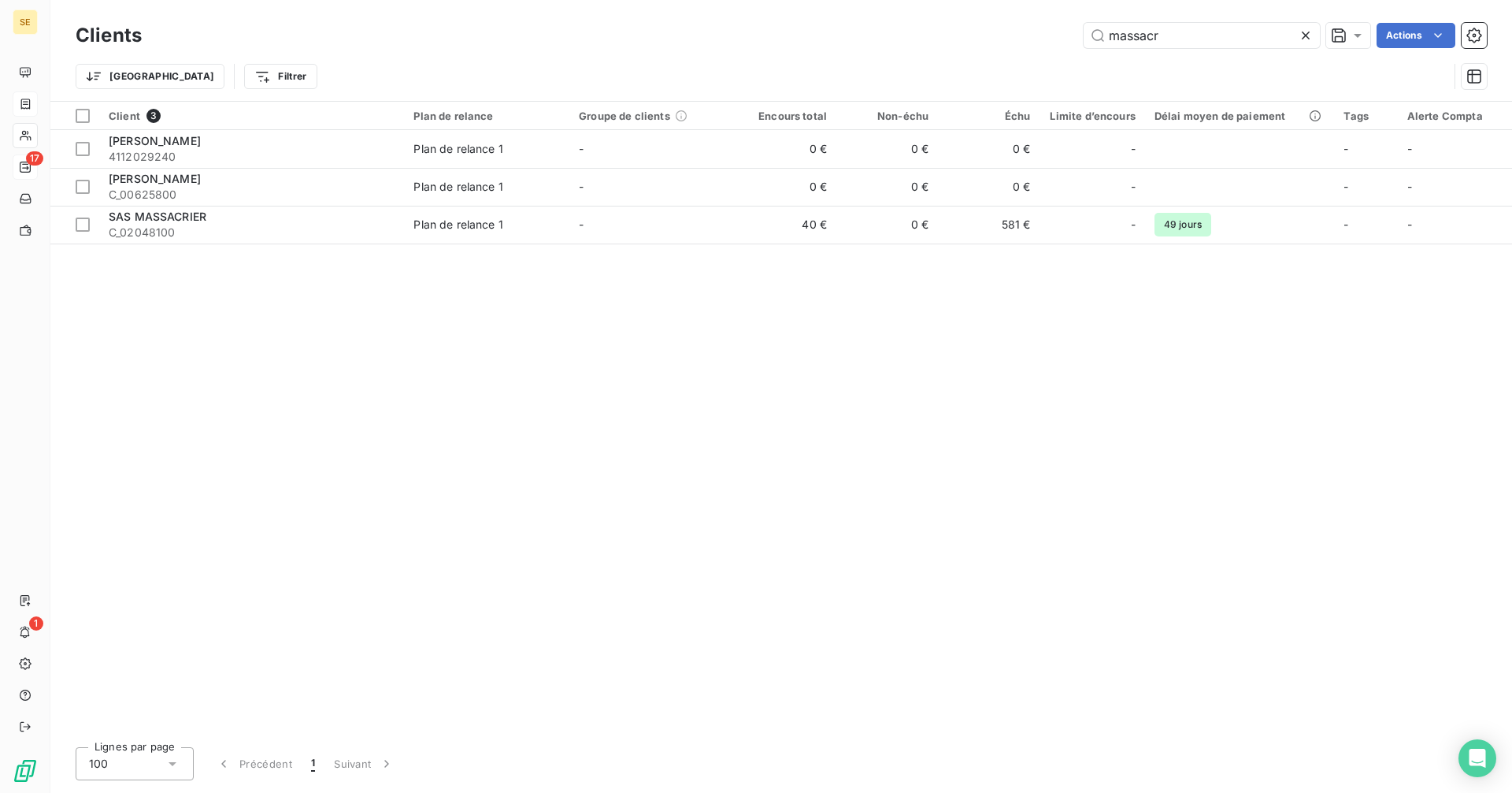
drag, startPoint x: 1188, startPoint y: 34, endPoint x: 1024, endPoint y: 20, distance: 164.6
click at [1025, 20] on div "Clients massacr Actions" at bounding box center [781, 35] width 1411 height 34
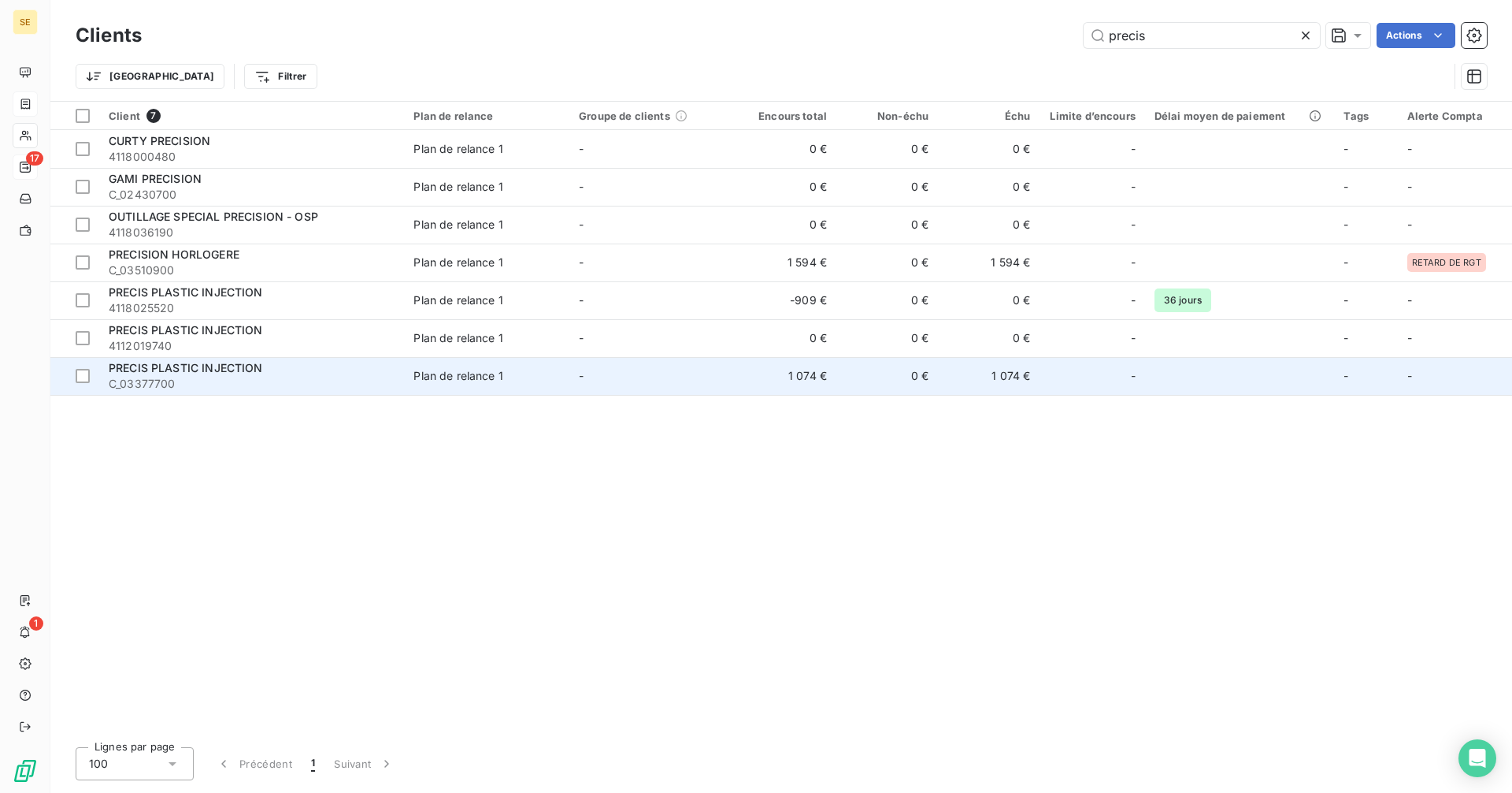
type input "precis"
click at [957, 377] on td "1 074 €" at bounding box center [988, 376] width 101 height 38
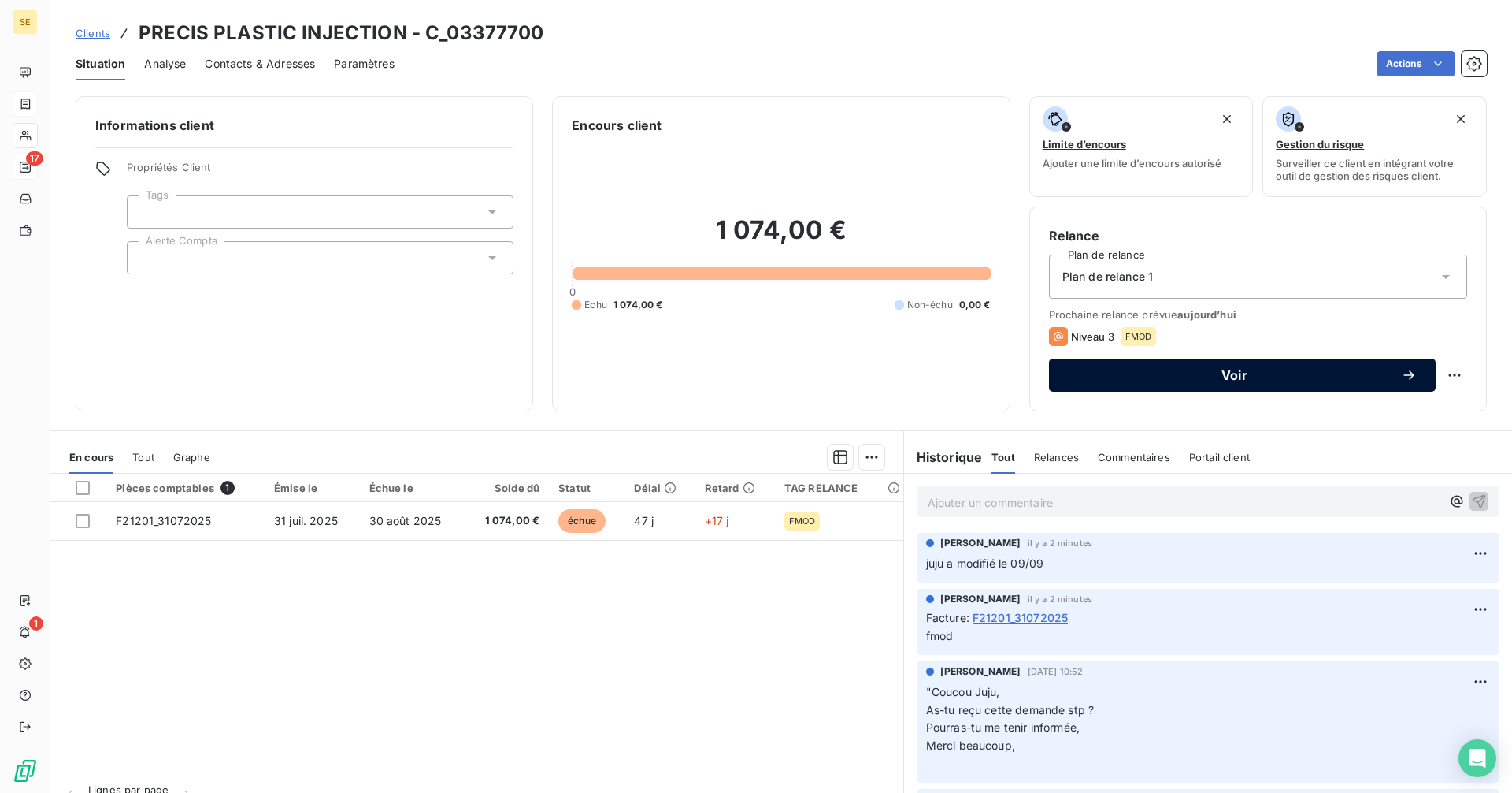
click at [1195, 370] on span "Voir" at bounding box center [1234, 375] width 333 height 12
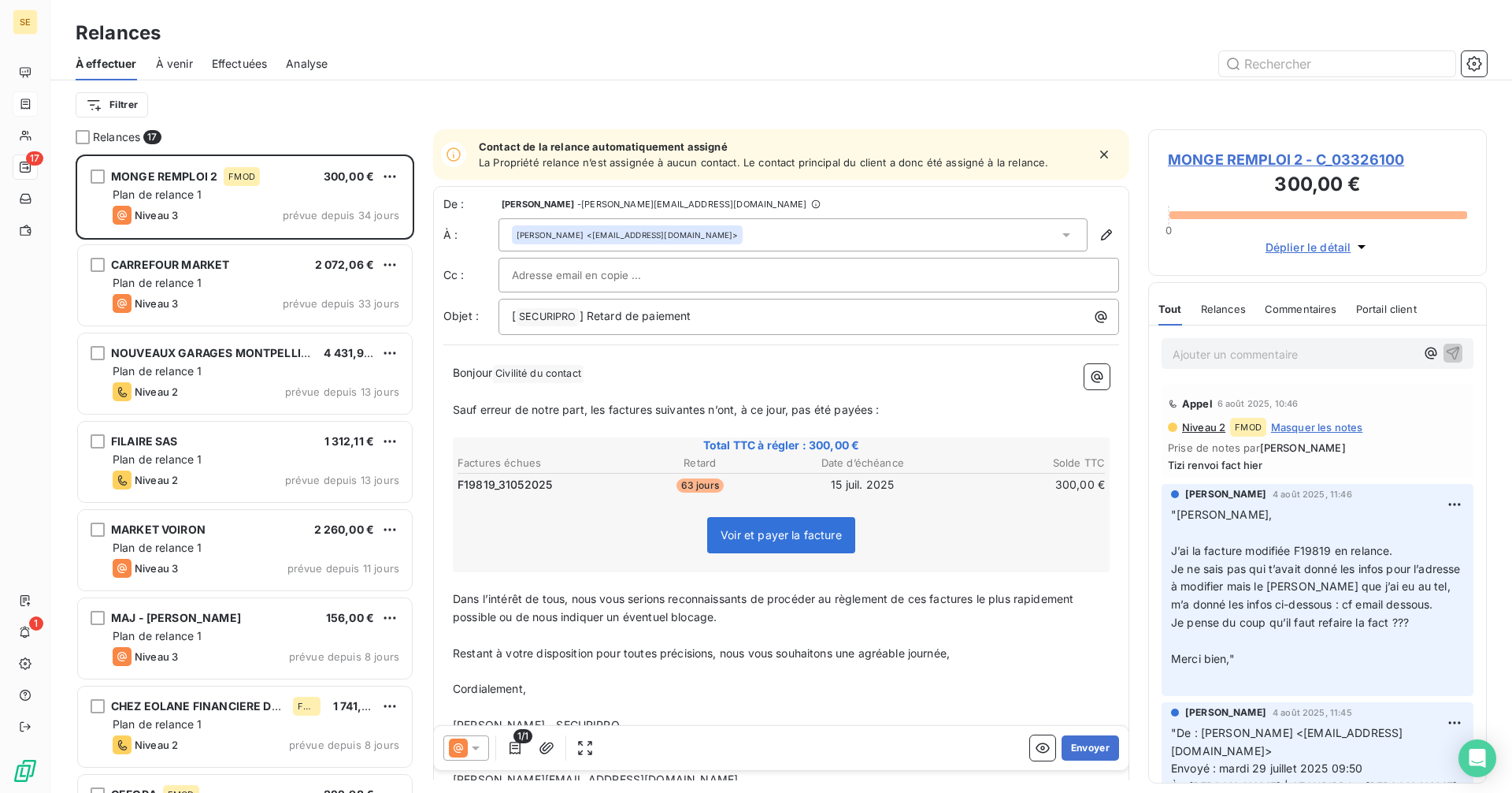
scroll to position [626, 327]
click at [1292, 56] on input "text" at bounding box center [1337, 64] width 236 height 26
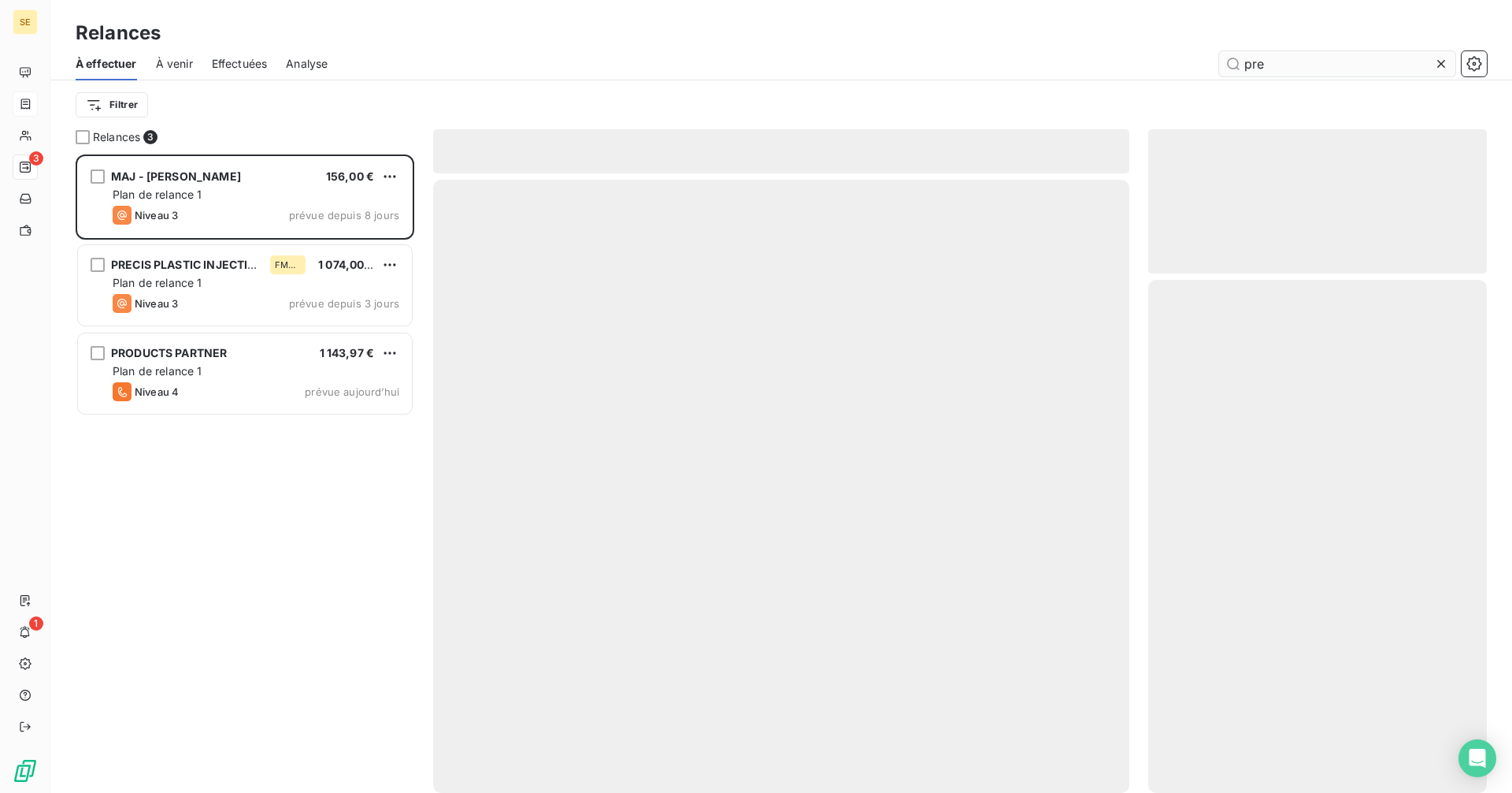
scroll to position [626, 327]
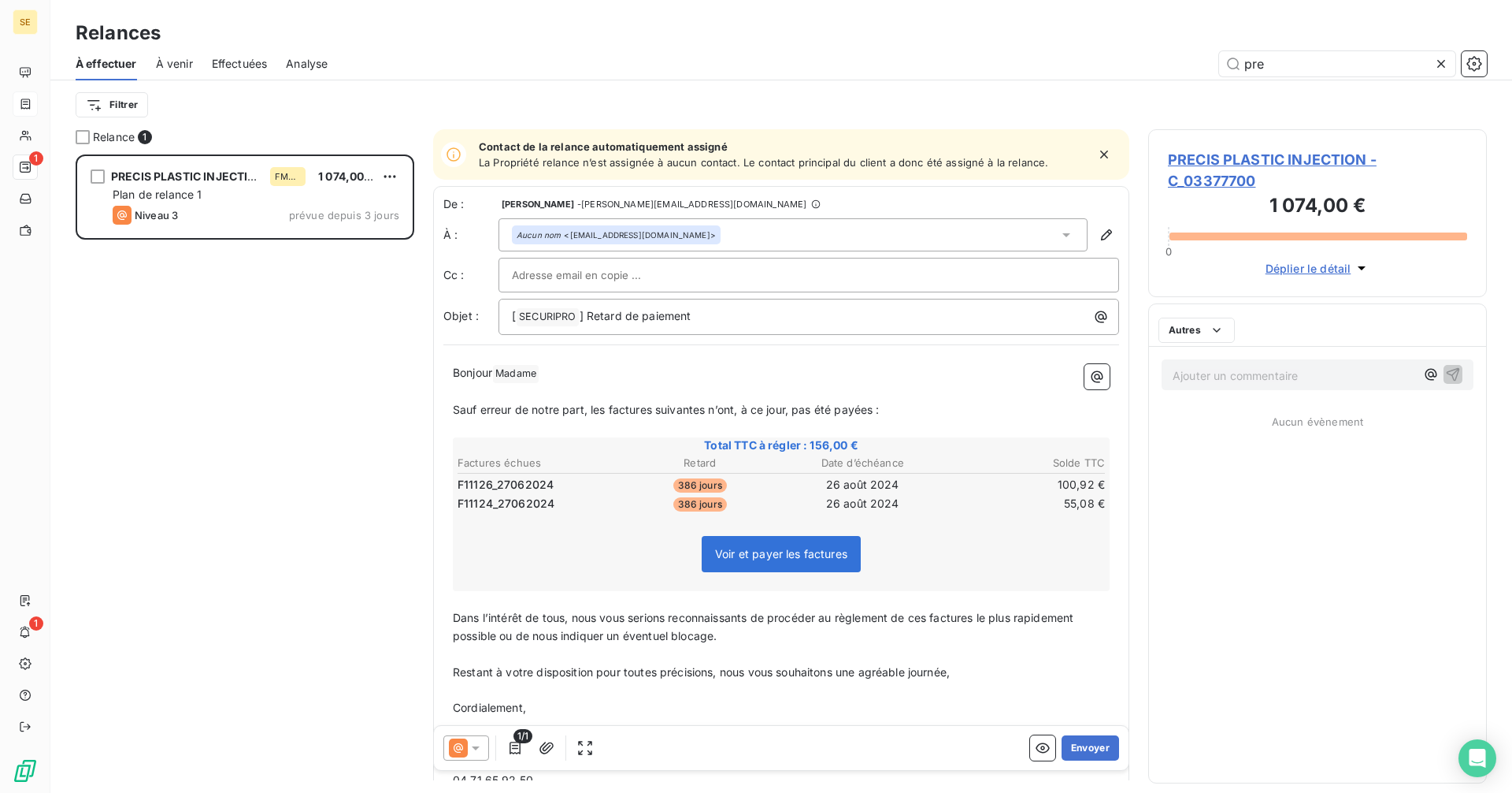
scroll to position [626, 327]
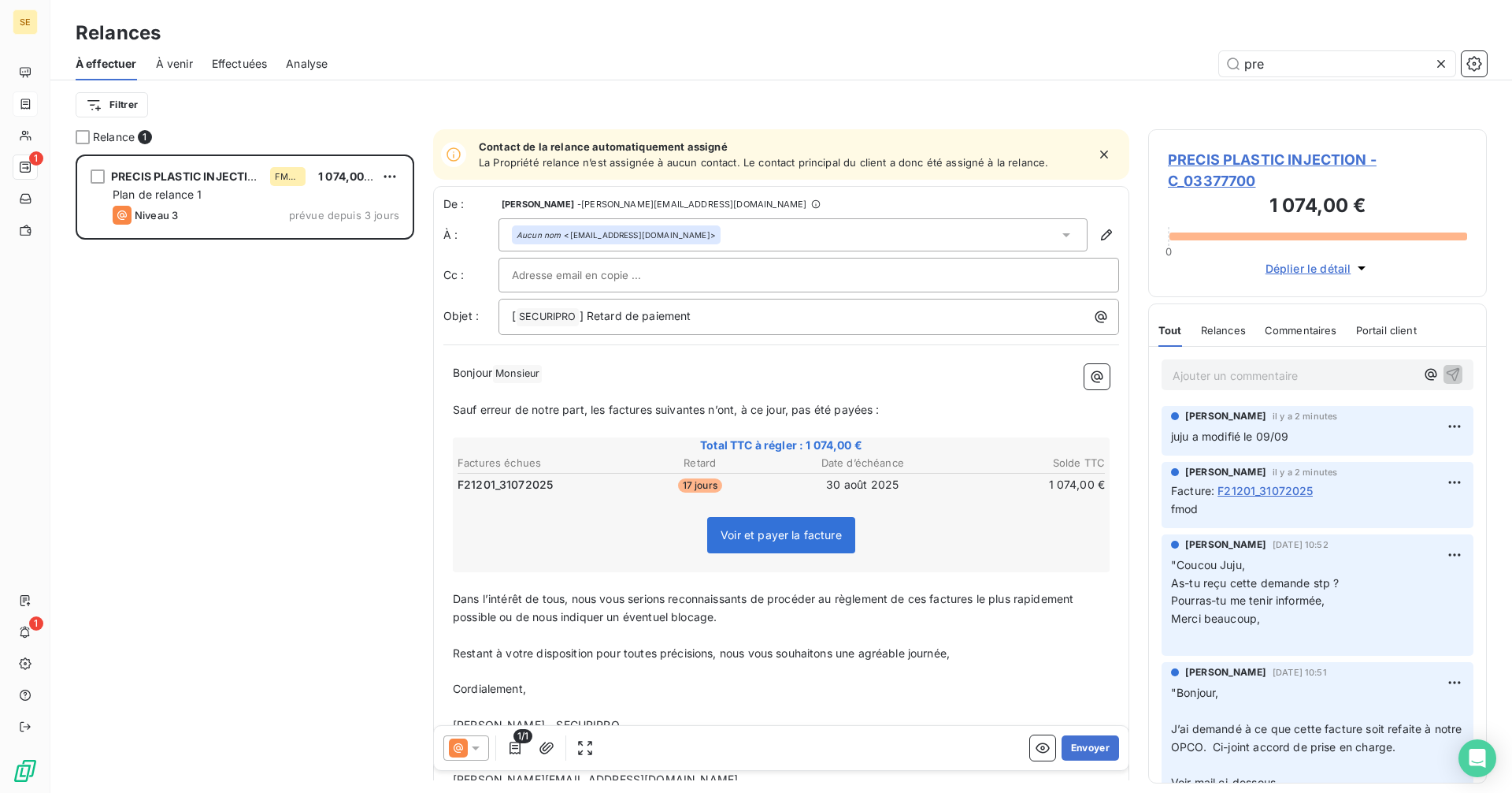
type input "pre"
click at [468, 746] on icon at bounding box center [476, 748] width 16 height 16
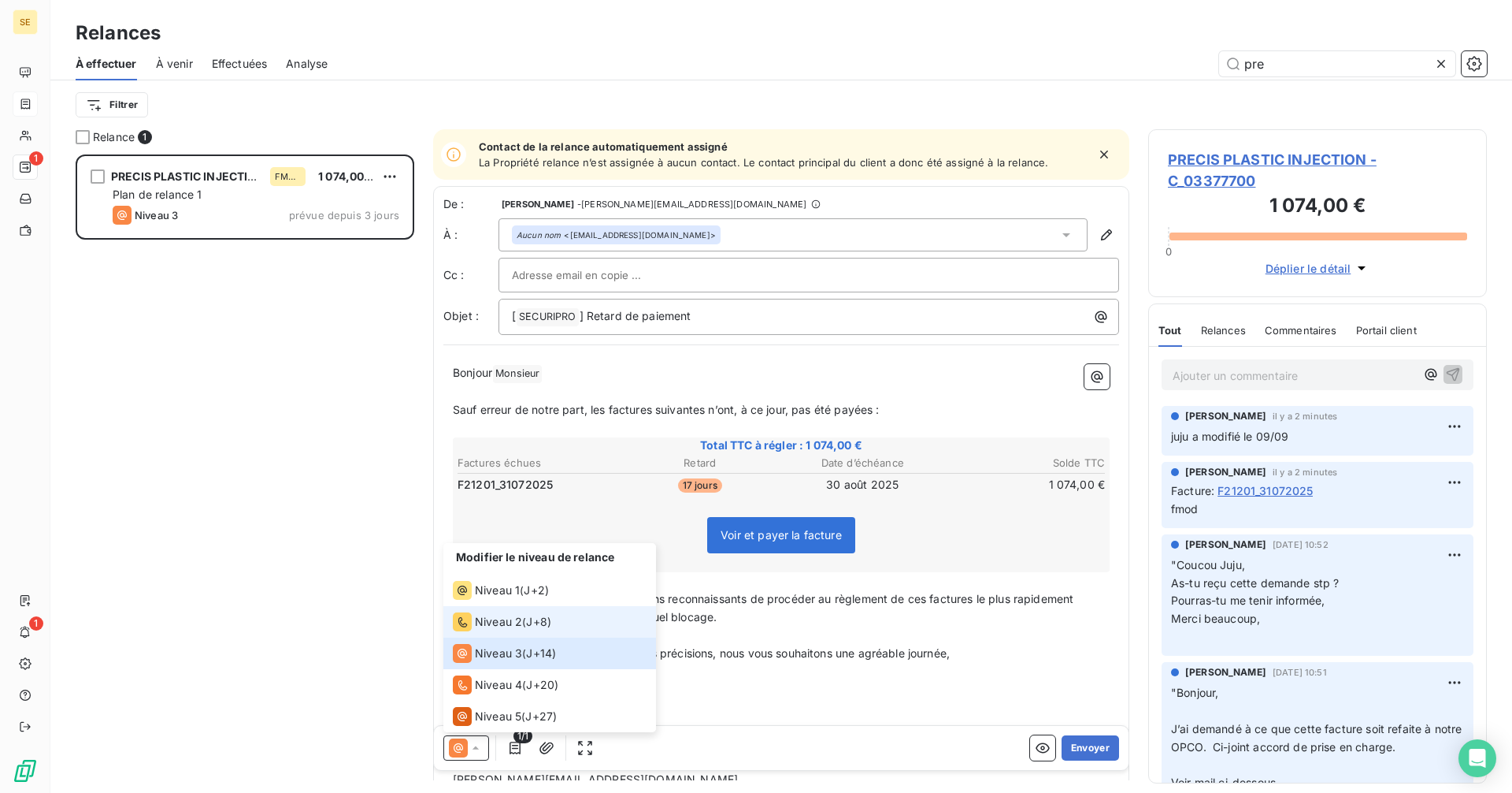
click at [495, 628] on span "Niveau 2" at bounding box center [499, 622] width 48 height 16
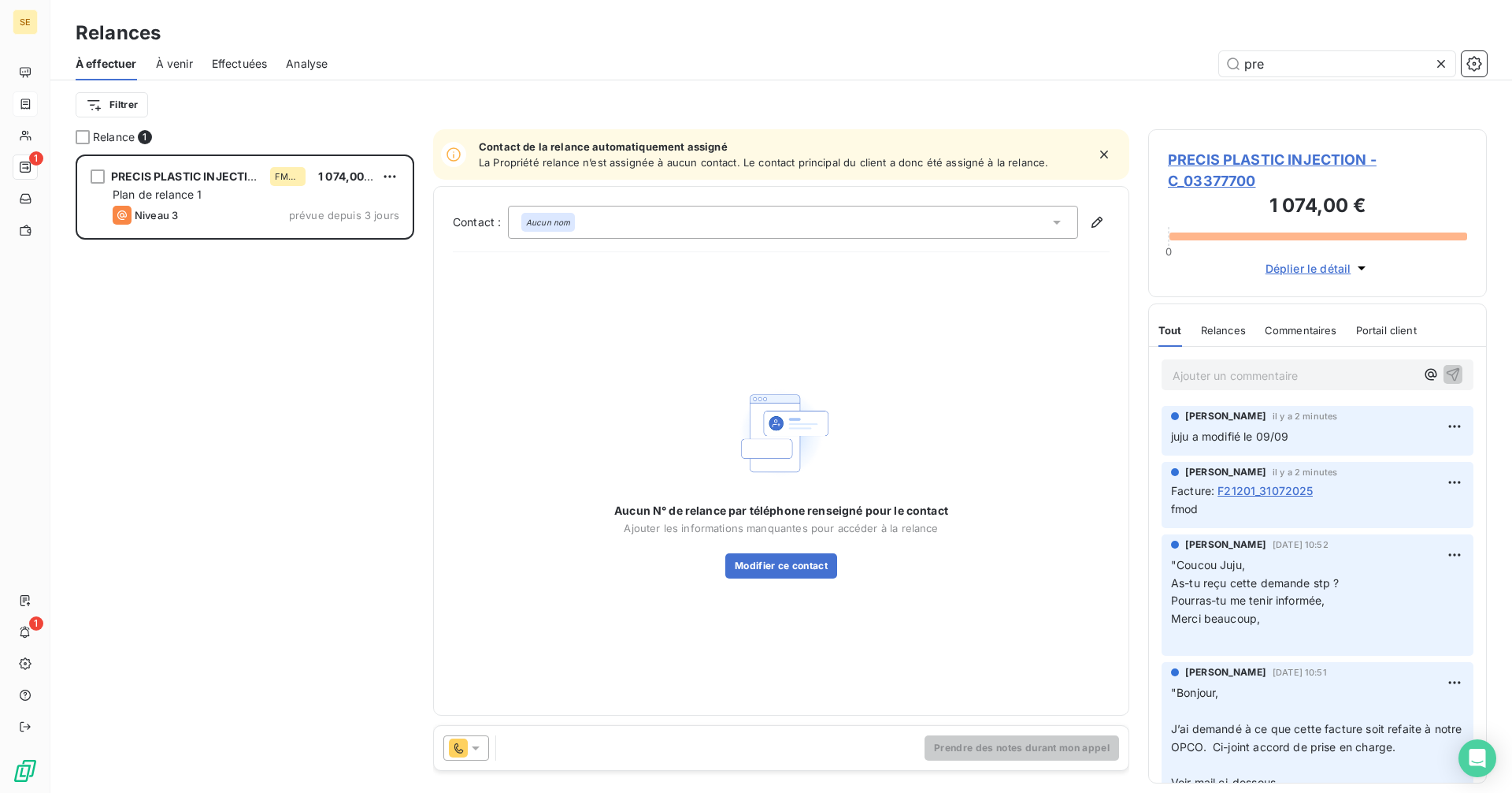
click at [708, 223] on div "Aucun nom" at bounding box center [793, 222] width 570 height 34
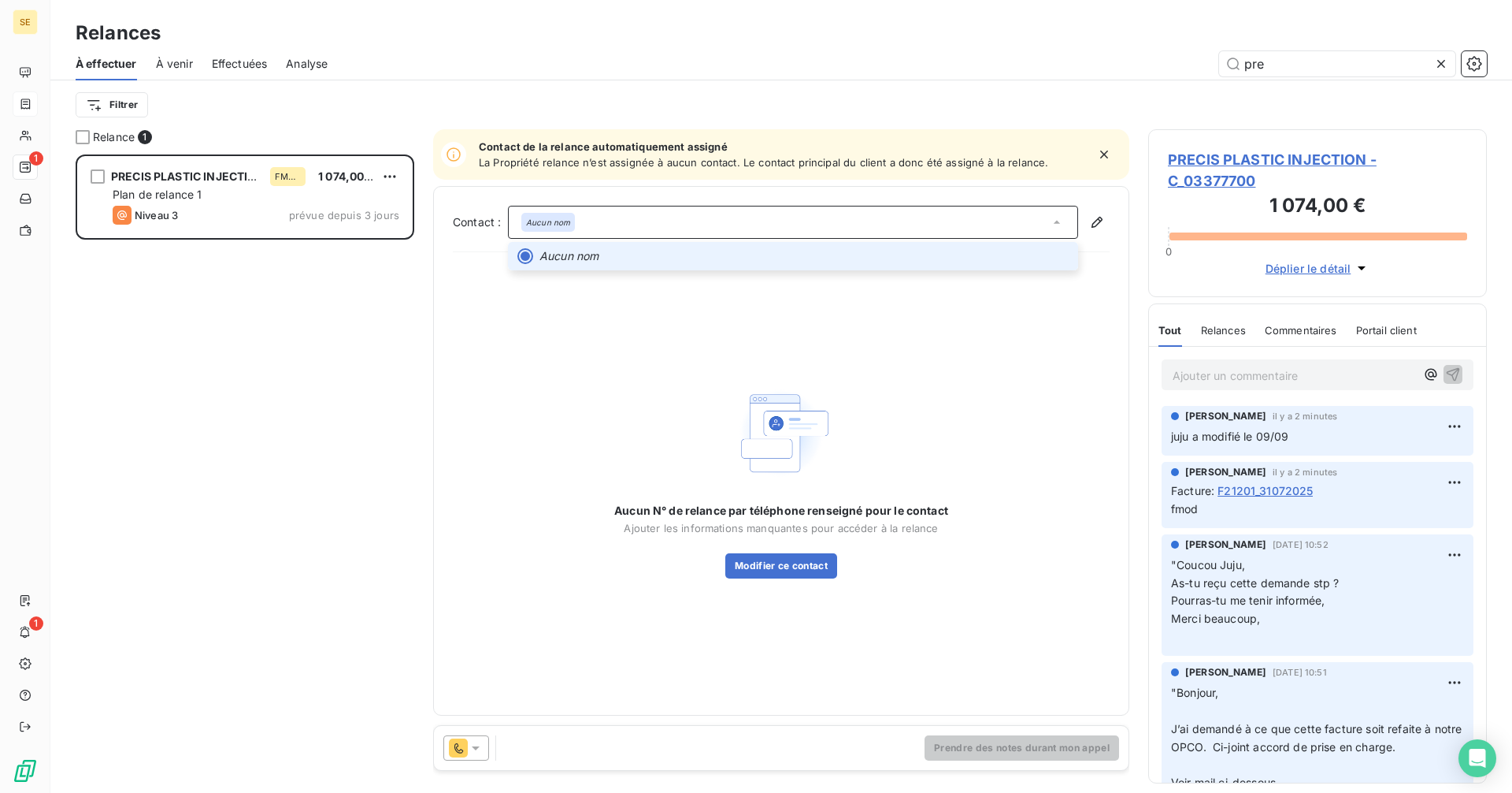
click at [691, 251] on span "Aucun nom" at bounding box center [804, 256] width 529 height 16
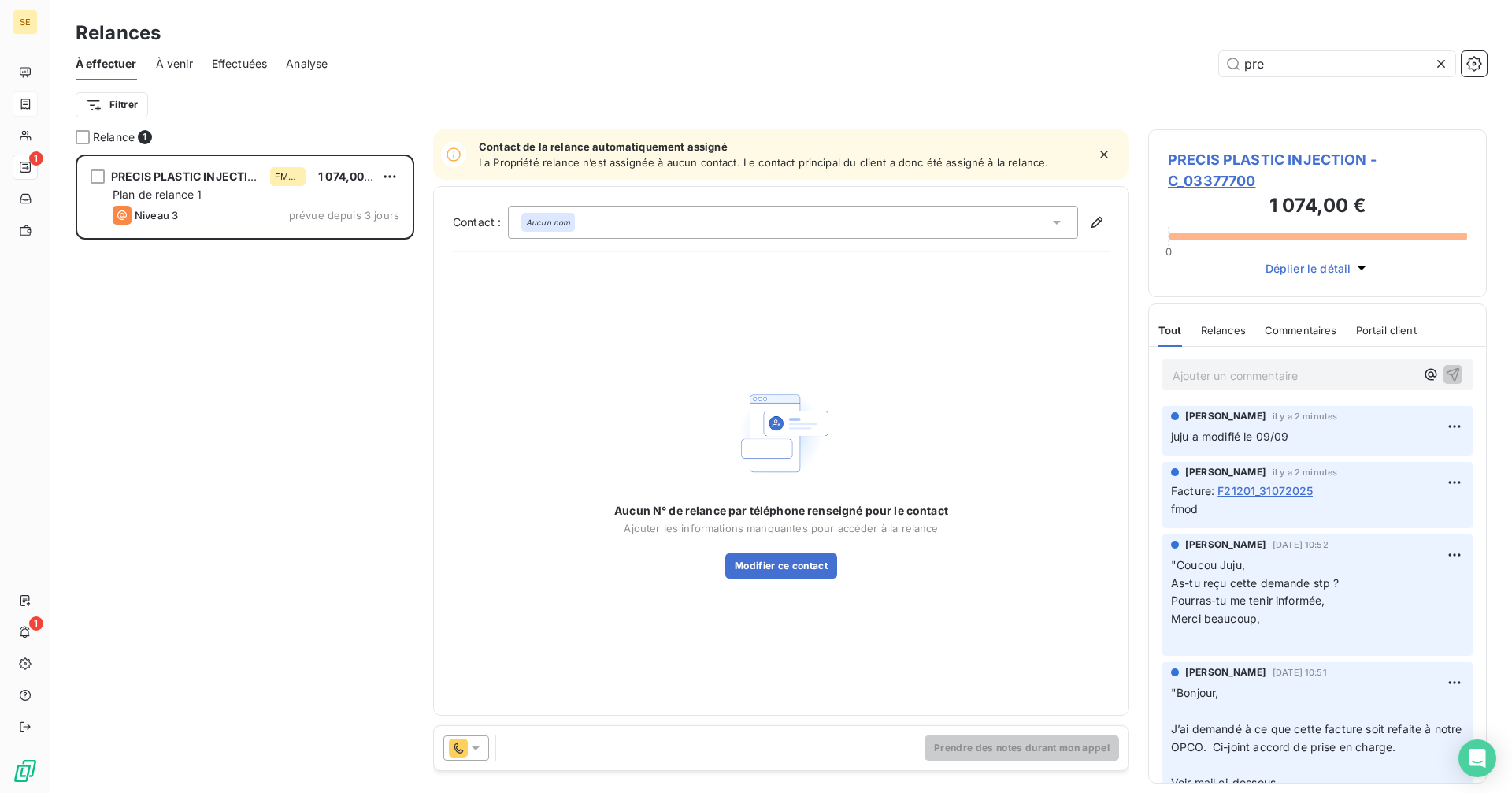
click at [1110, 209] on div "Contact : Aucun nom Aucun N° de relance par téléphone renseigné pour le contact…" at bounding box center [781, 451] width 696 height 529
click at [1091, 220] on icon "button" at bounding box center [1097, 222] width 16 height 16
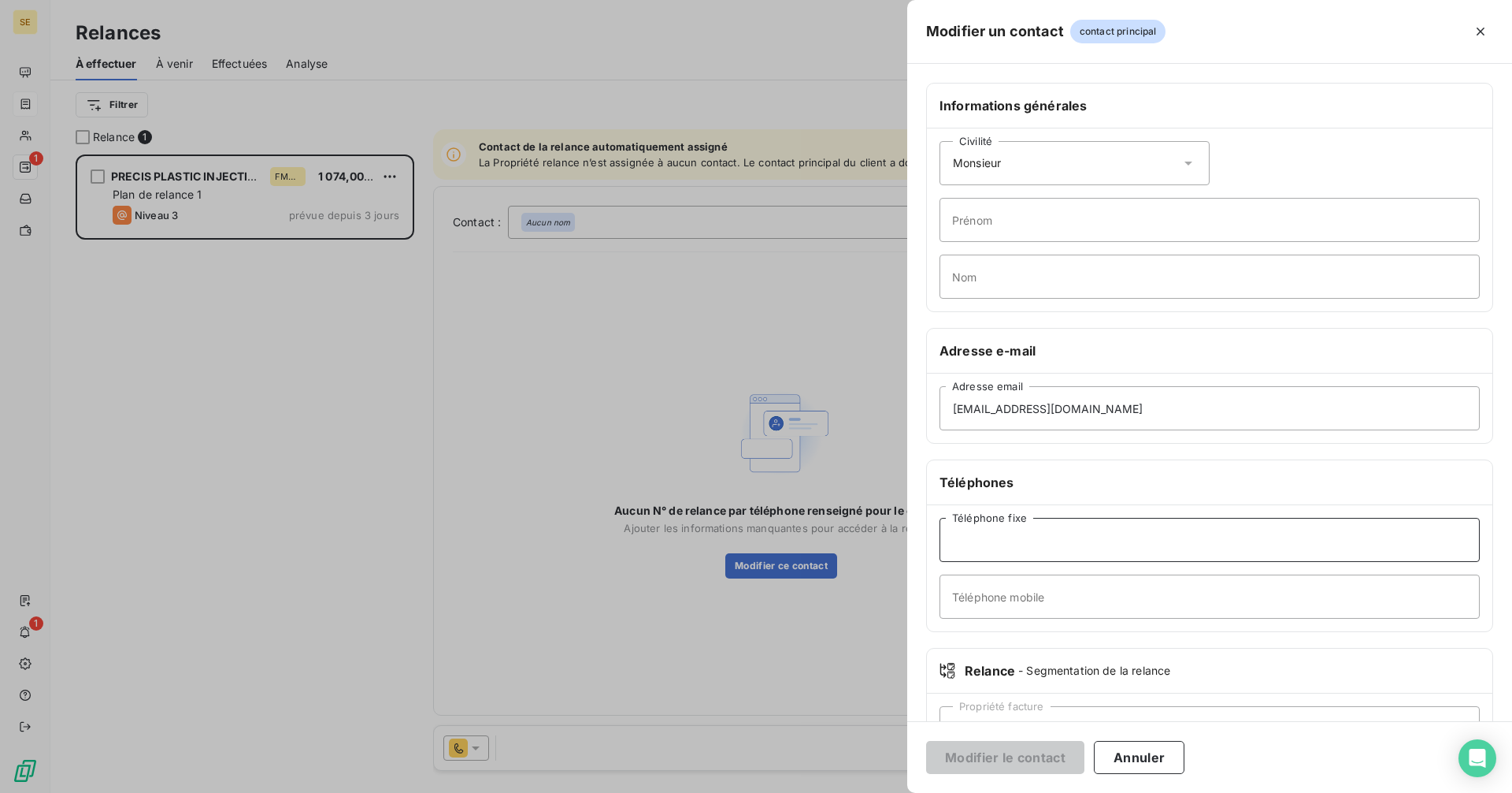
click at [990, 533] on input "Téléphone fixe" at bounding box center [1210, 540] width 540 height 44
type input "fff"
click at [1035, 754] on button "Modifier le contact" at bounding box center [1005, 758] width 159 height 34
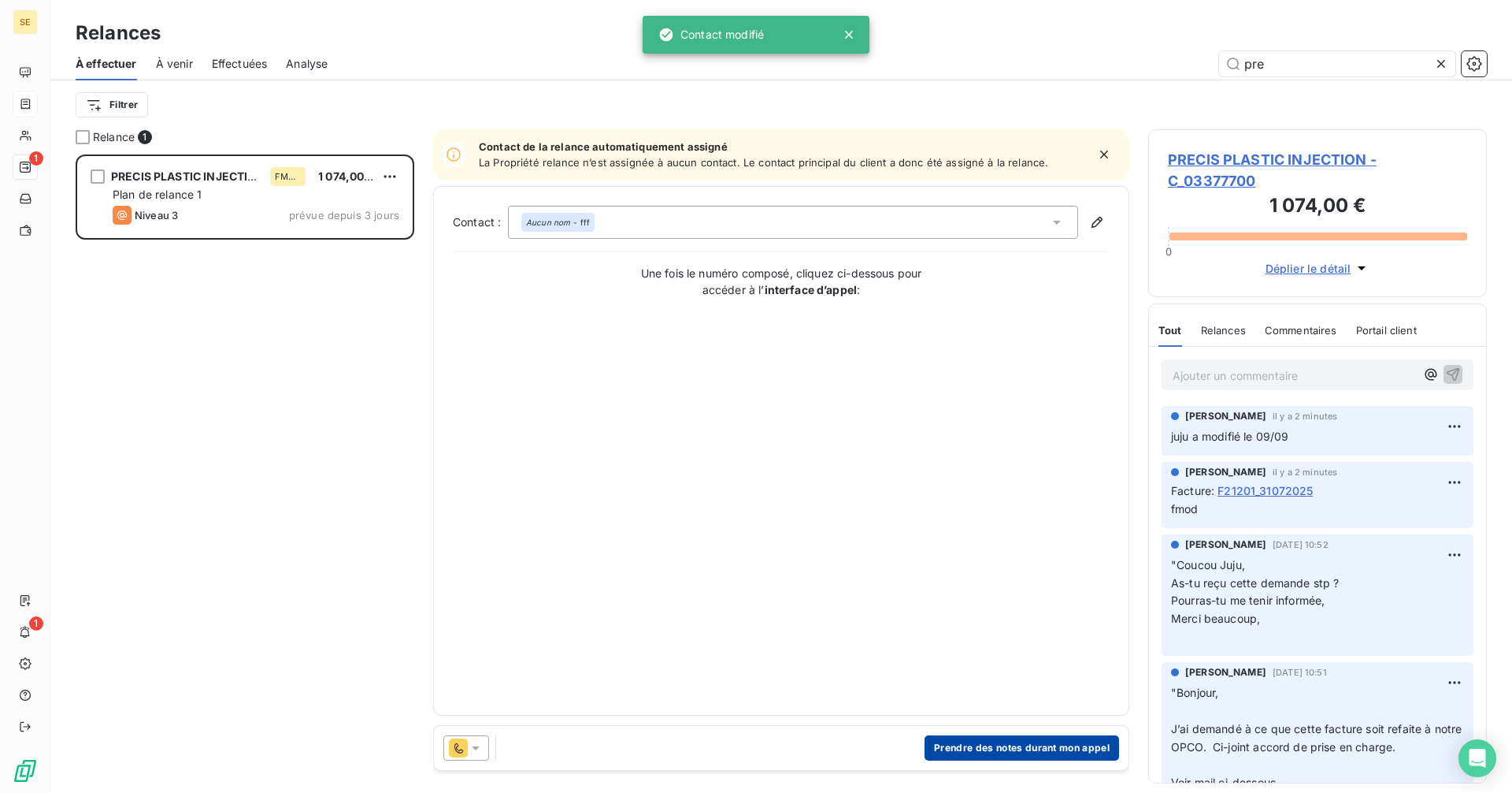
click at [972, 749] on button "Prendre des notes durant mon appel" at bounding box center [1022, 747] width 195 height 26
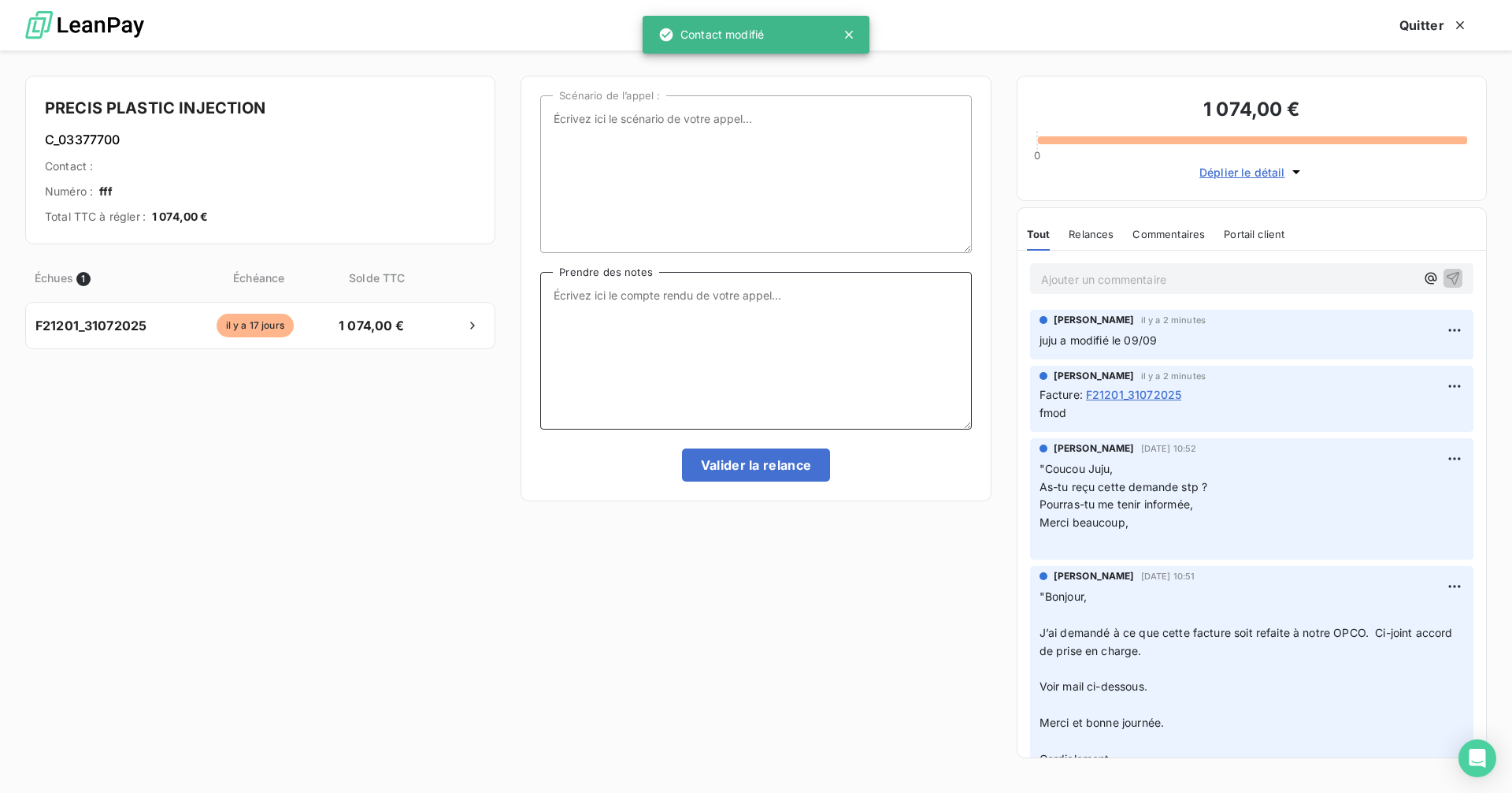
click at [651, 328] on textarea "Prendre des notes" at bounding box center [756, 350] width 431 height 158
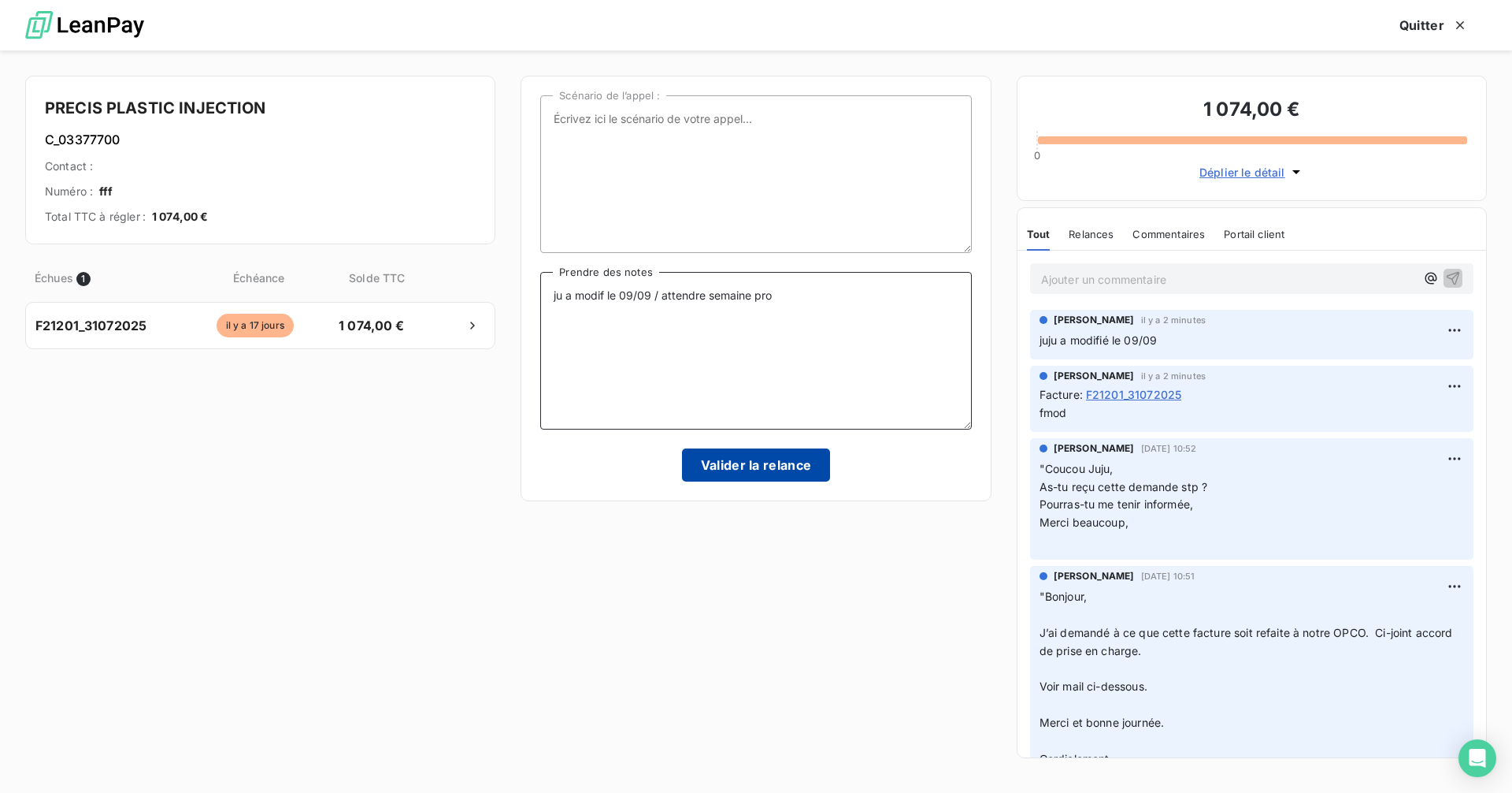
type textarea "ju a modif le 09/09 / attendre semaine pro"
click at [775, 464] on button "Valider la relance" at bounding box center [756, 465] width 149 height 34
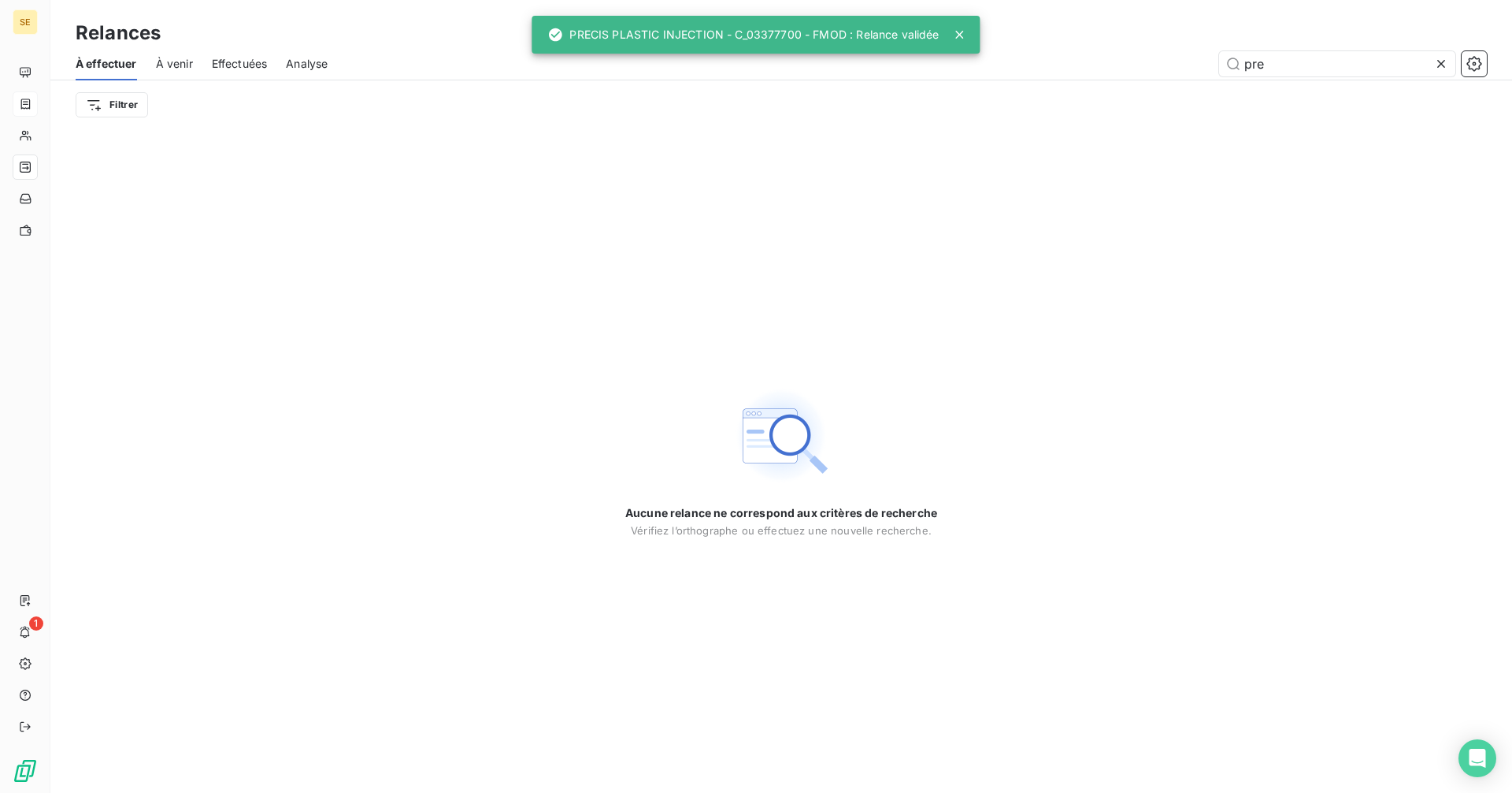
click at [1439, 63] on icon at bounding box center [1441, 64] width 16 height 16
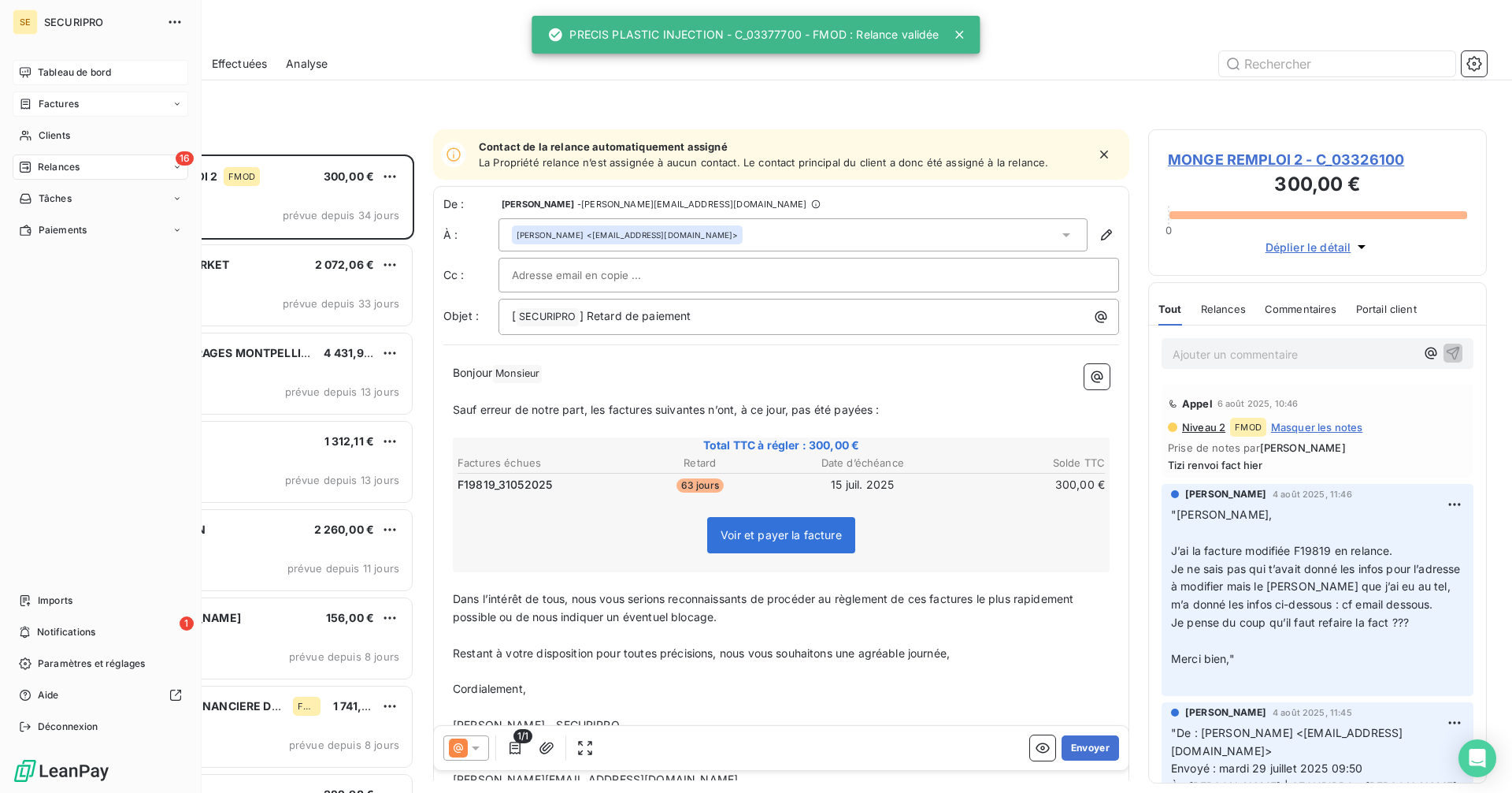
scroll to position [626, 327]
click at [41, 73] on span "Tableau de bord" at bounding box center [74, 72] width 73 height 14
